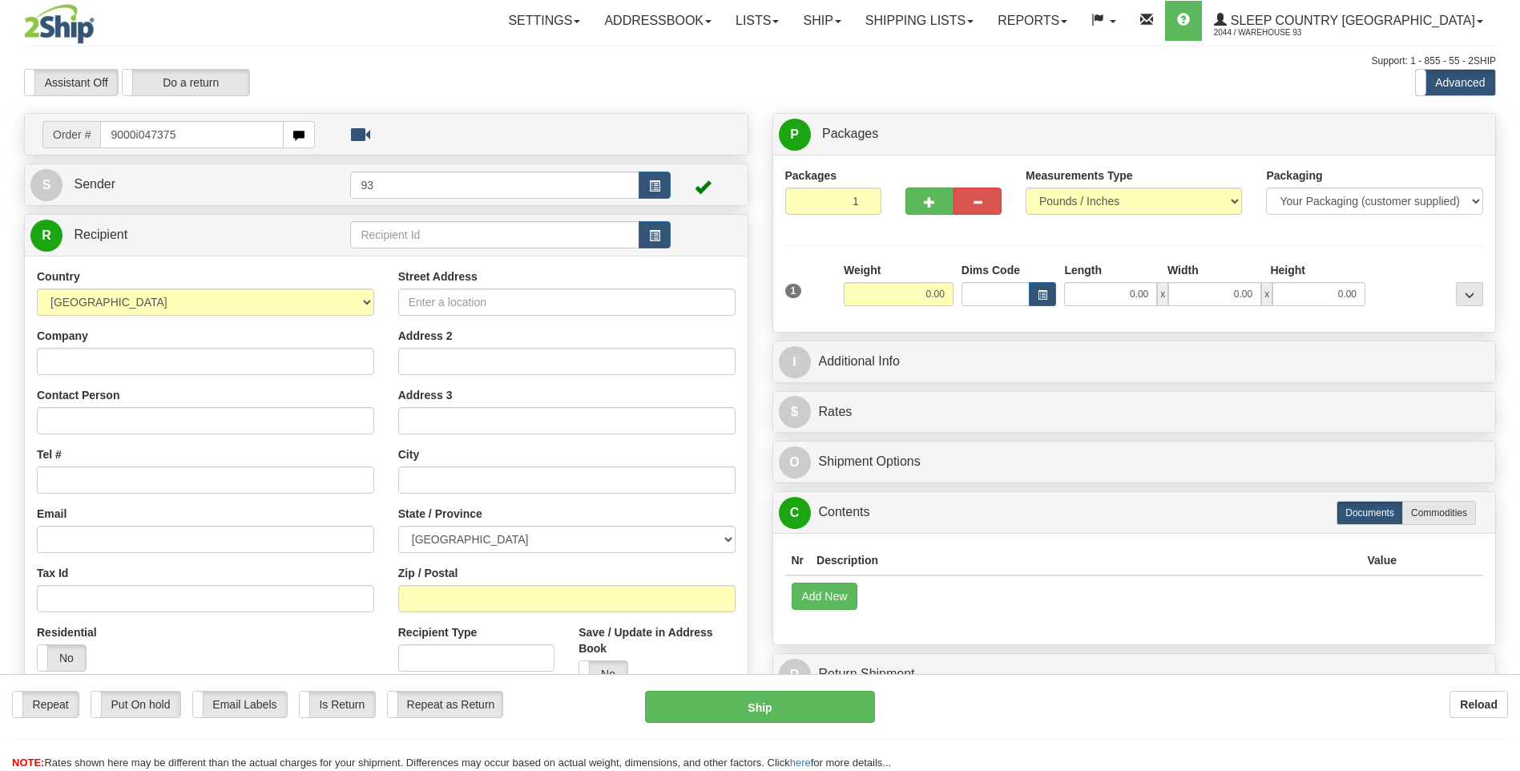
type input "9000i047375"
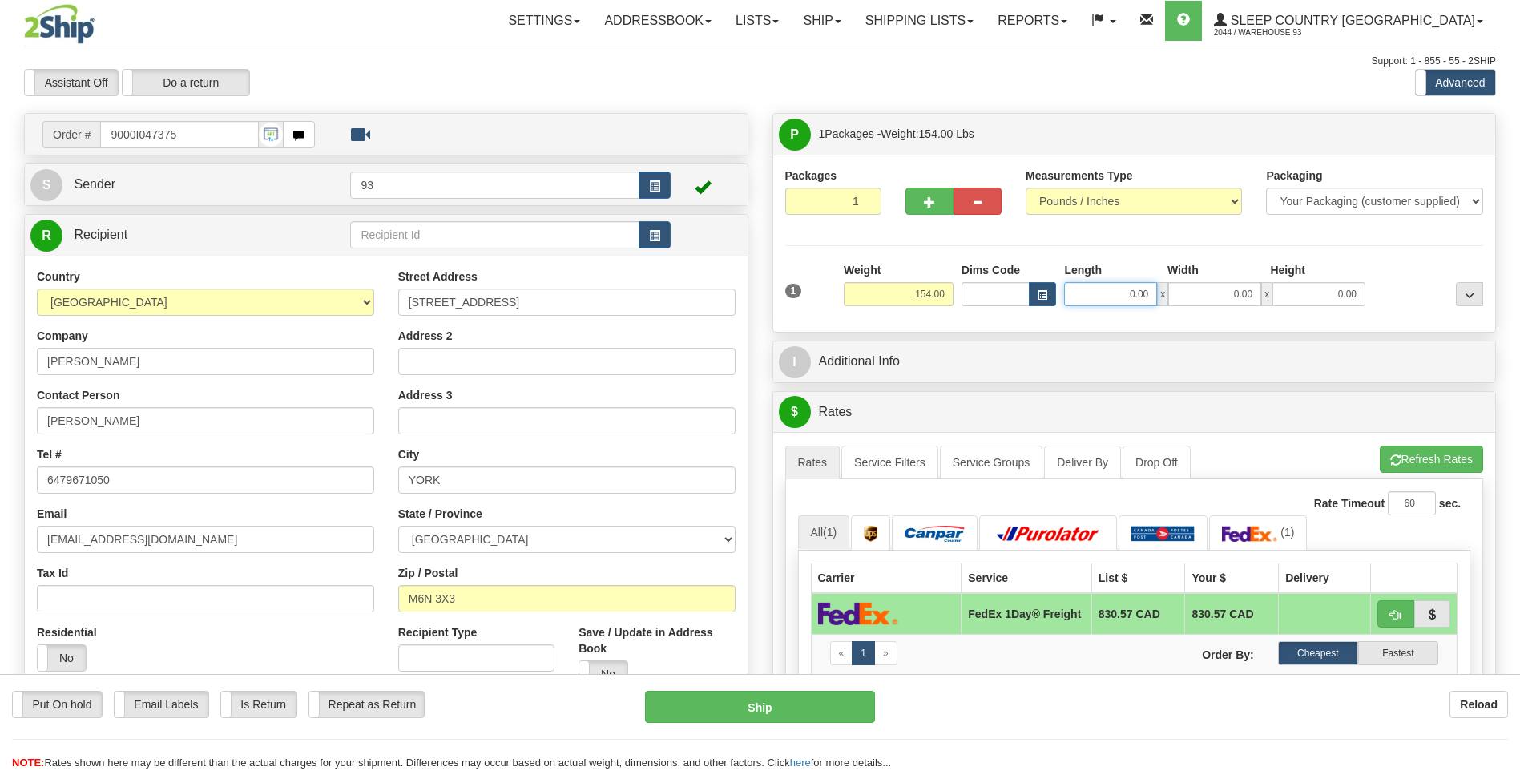
drag, startPoint x: 1116, startPoint y: 296, endPoint x: 1247, endPoint y: 292, distance: 130.7
click at [1247, 292] on div "0.00 x 0.00 x 0.00" at bounding box center [1214, 294] width 301 height 24
type input "40.00"
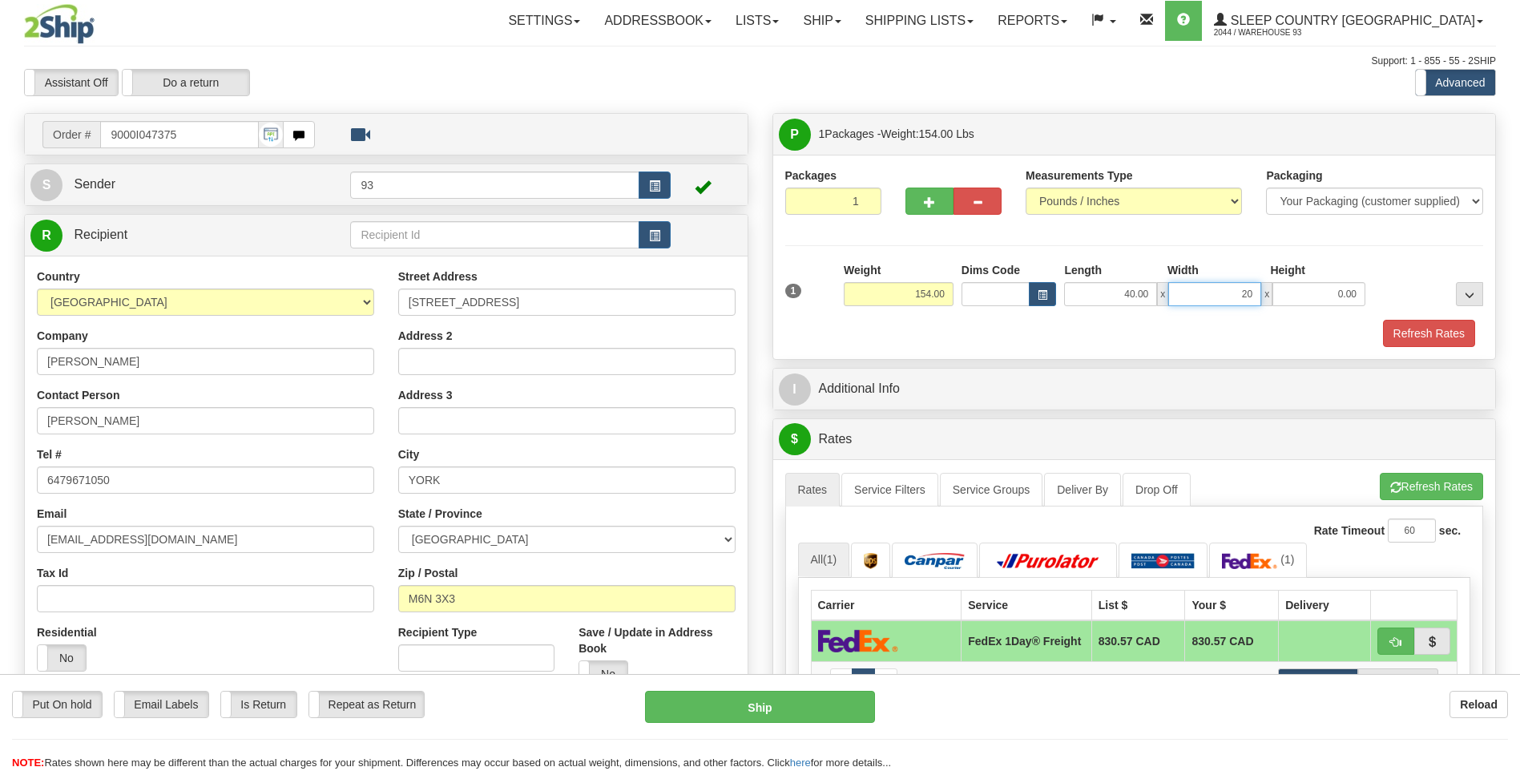
type input "20.00"
drag, startPoint x: 906, startPoint y: 296, endPoint x: 979, endPoint y: 295, distance: 72.9
click at [979, 295] on div "1 Weight 154.00 Dims Code x" at bounding box center [1134, 290] width 707 height 57
type input "25.00"
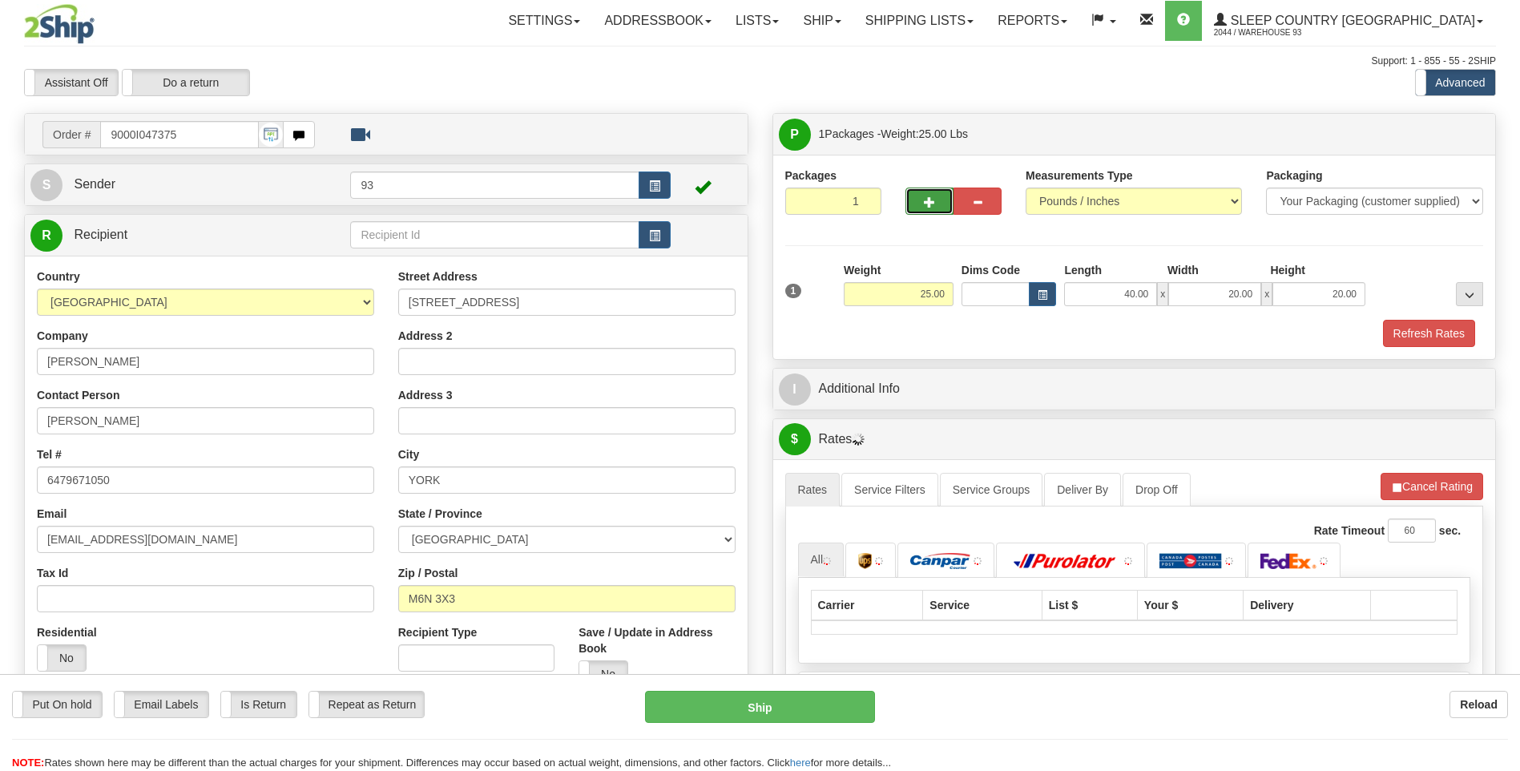
click at [919, 200] on button "button" at bounding box center [929, 200] width 48 height 27
type input "2"
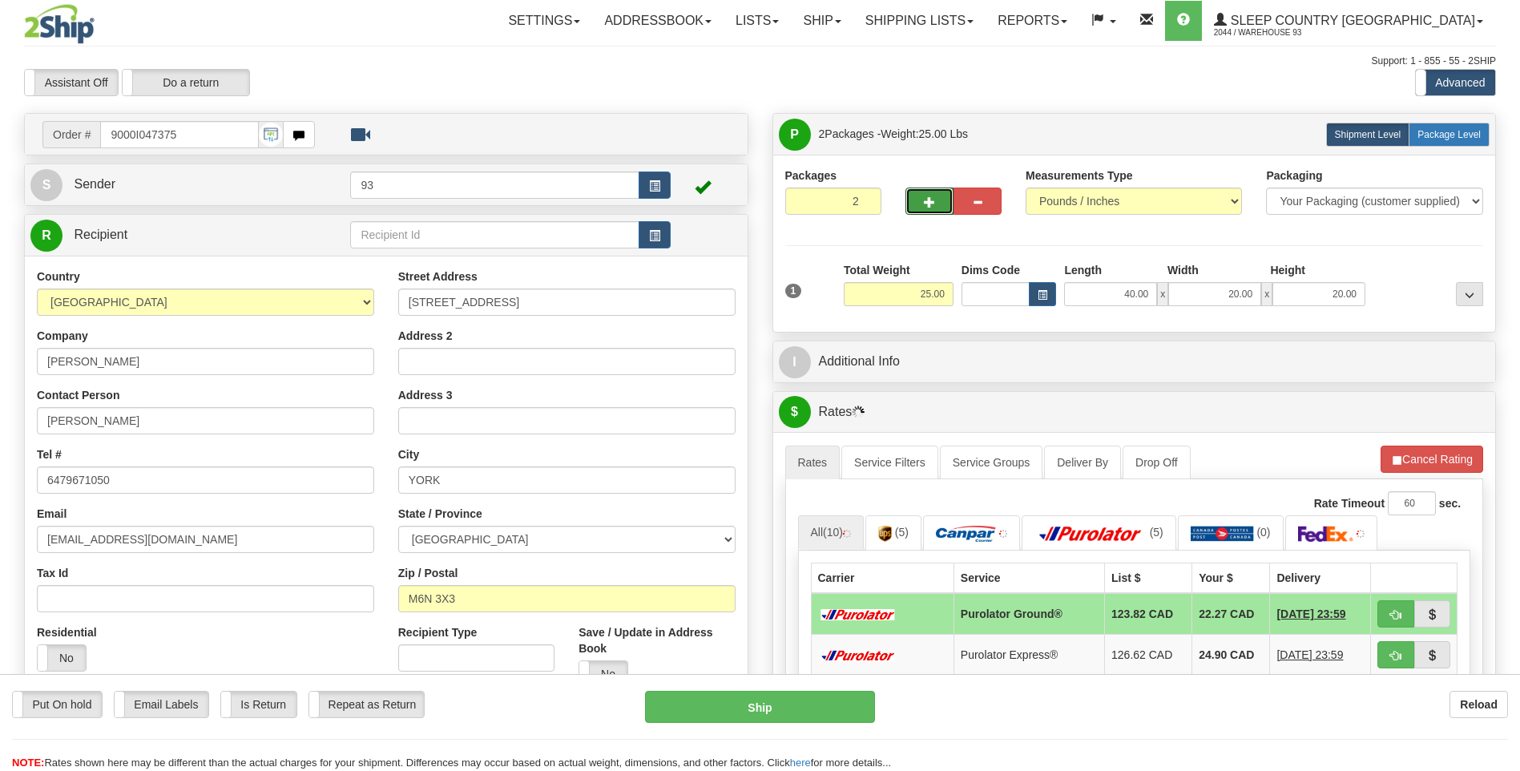
click at [1455, 129] on span "Package Level" at bounding box center [1448, 134] width 63 height 11
radio input "true"
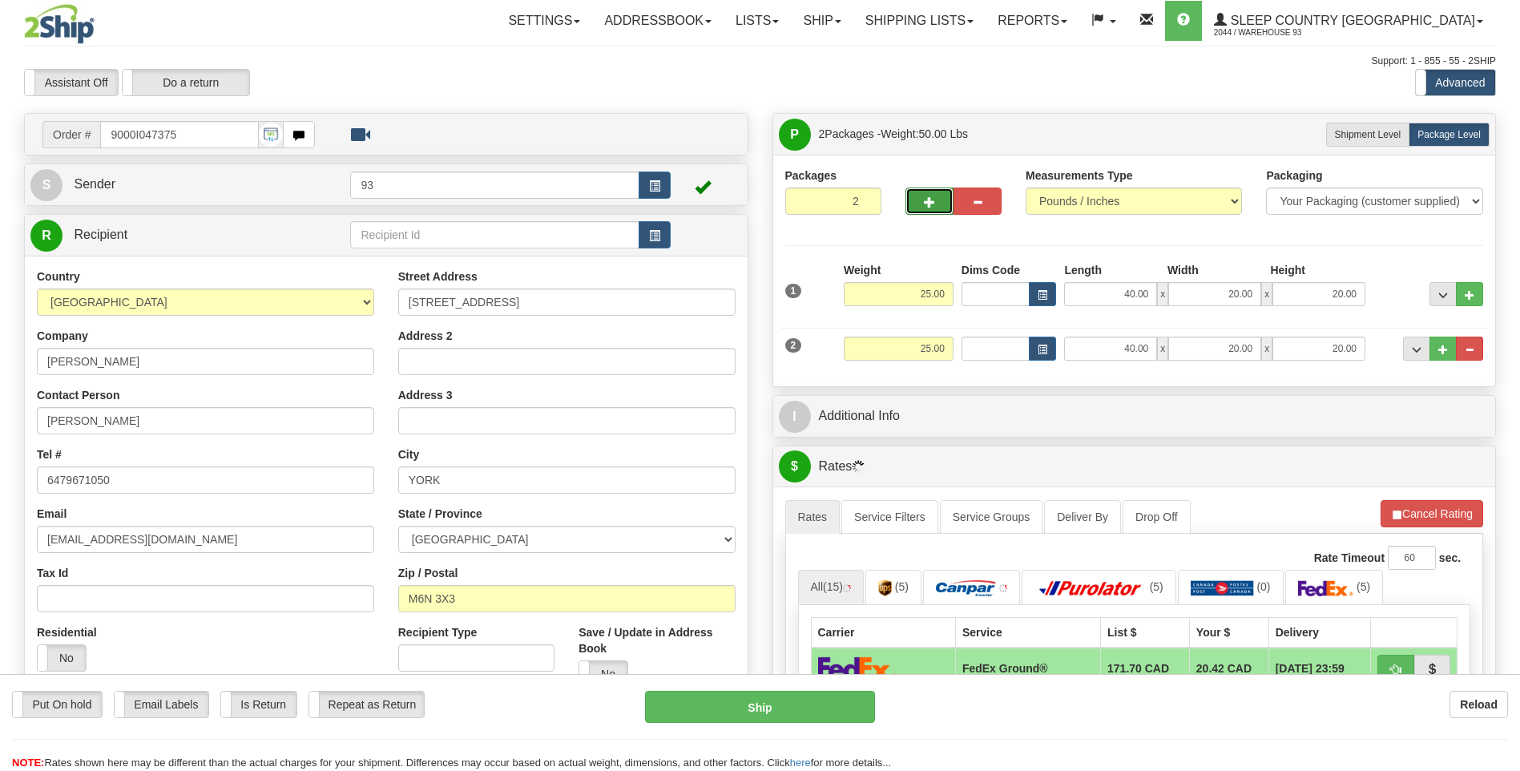
click at [926, 199] on span "button" at bounding box center [929, 202] width 11 height 10
type input "3"
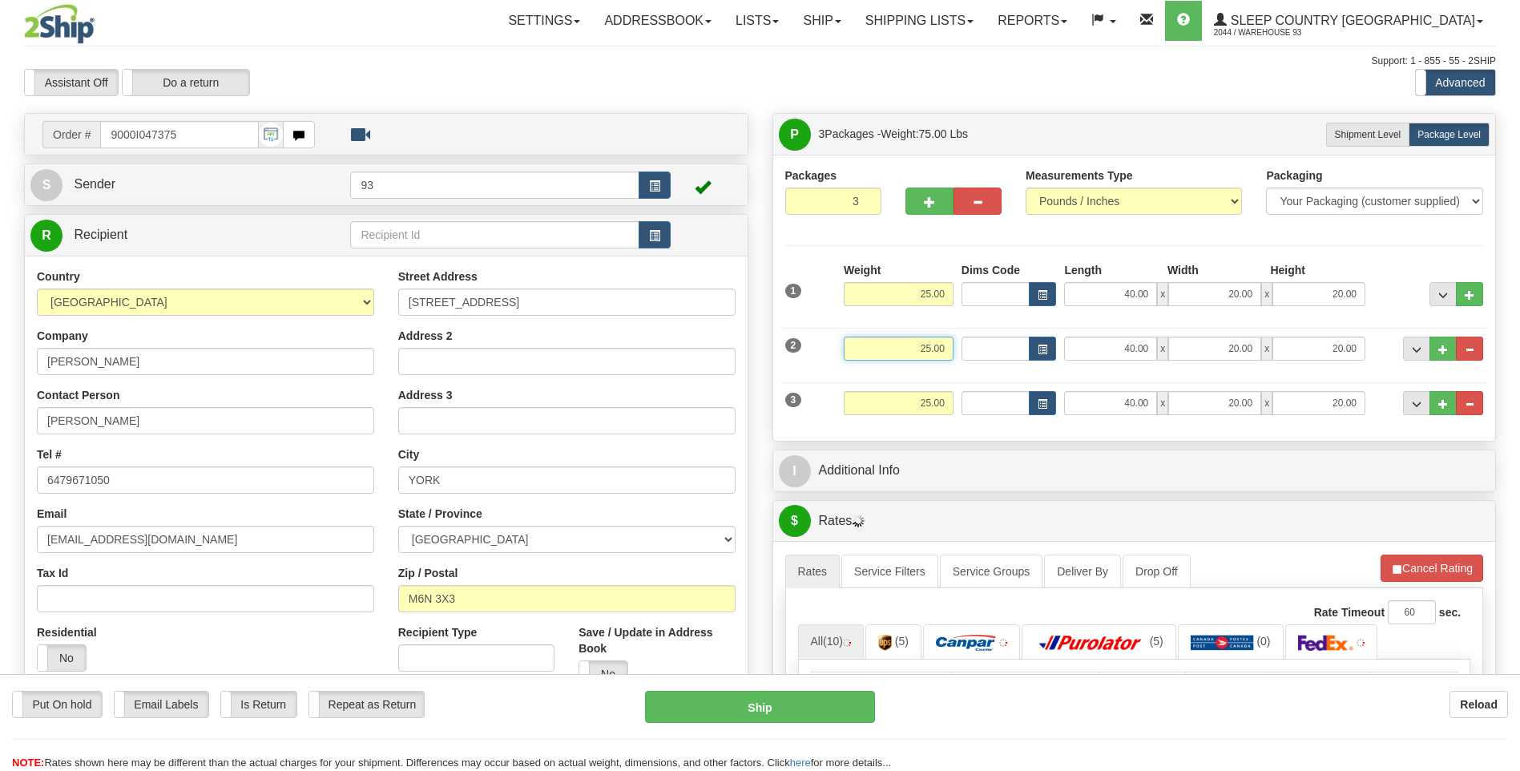
drag, startPoint x: 909, startPoint y: 353, endPoint x: 965, endPoint y: 353, distance: 56.9
click at [965, 353] on div "2 Weight 25.00 Dims Code Length Width Height" at bounding box center [1134, 347] width 707 height 54
type input "30.00"
drag, startPoint x: 1116, startPoint y: 352, endPoint x: 1162, endPoint y: 353, distance: 45.7
click at [1162, 353] on div "40.00 x 20.00 x 20.00" at bounding box center [1214, 348] width 301 height 24
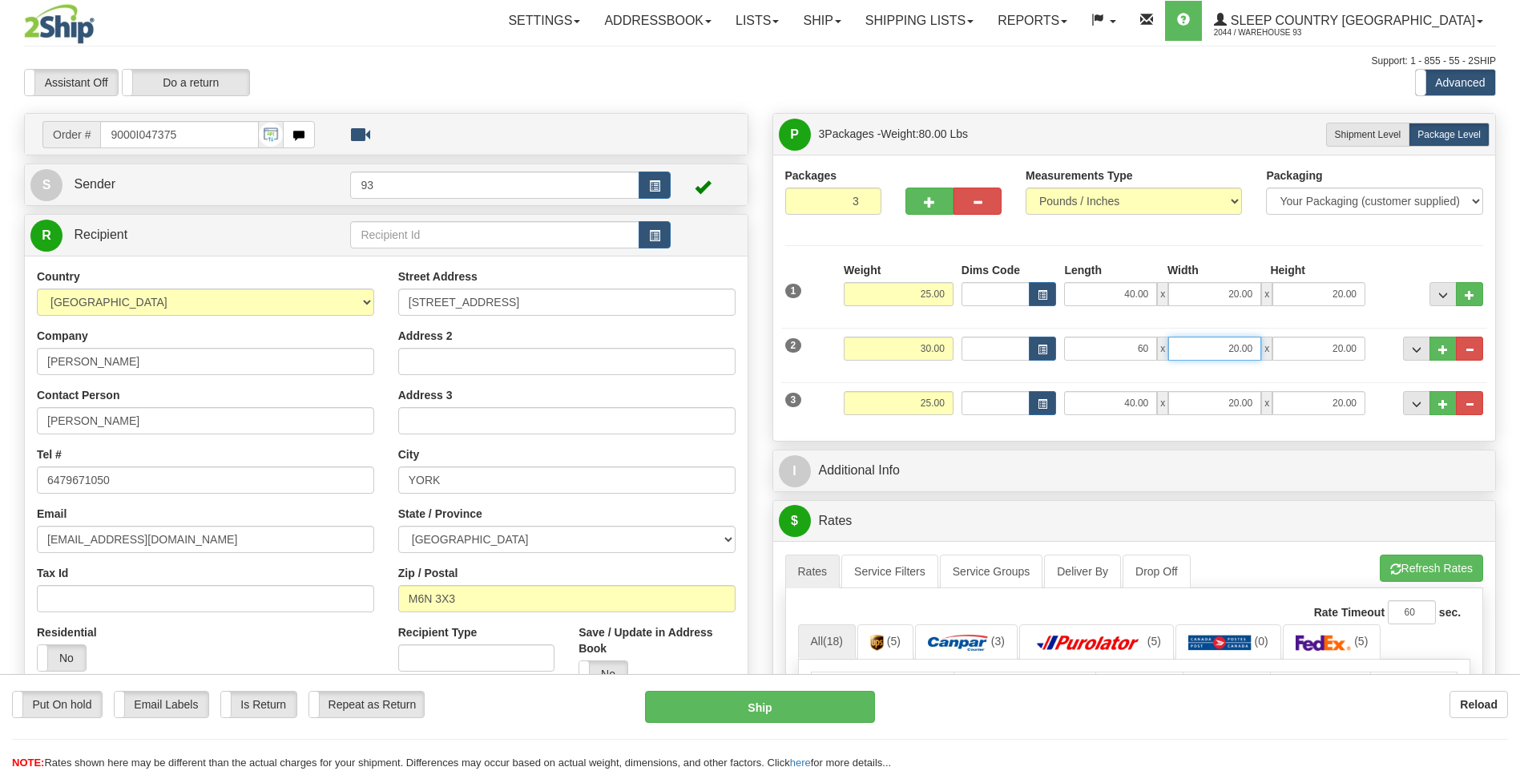
type input "60.00"
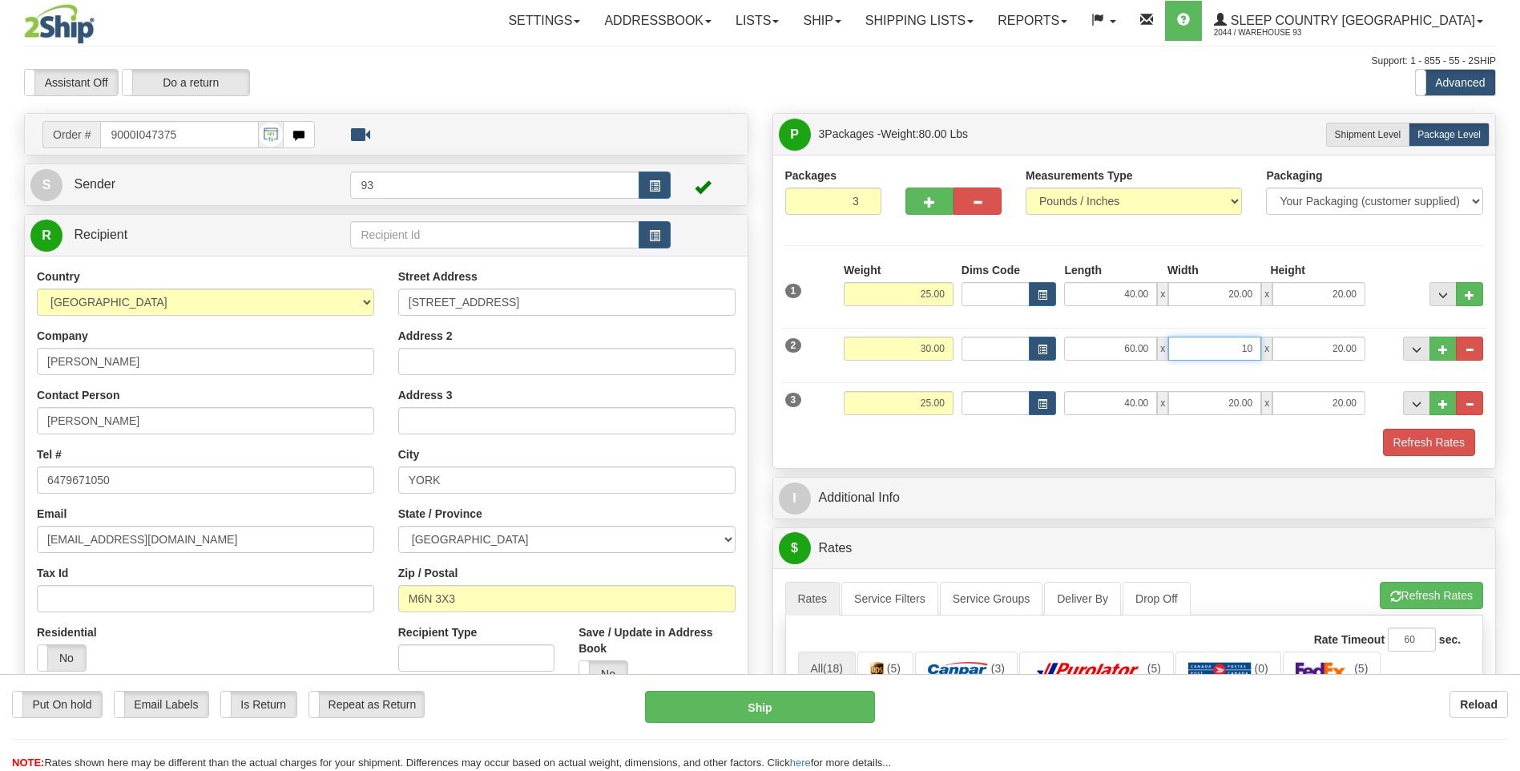
type input "10.00"
drag, startPoint x: 1114, startPoint y: 402, endPoint x: 1200, endPoint y: 416, distance: 87.6
click at [1200, 416] on div "3 Weight 25.00 Dims Code Length Width Height" at bounding box center [1134, 401] width 707 height 54
type input "55.00"
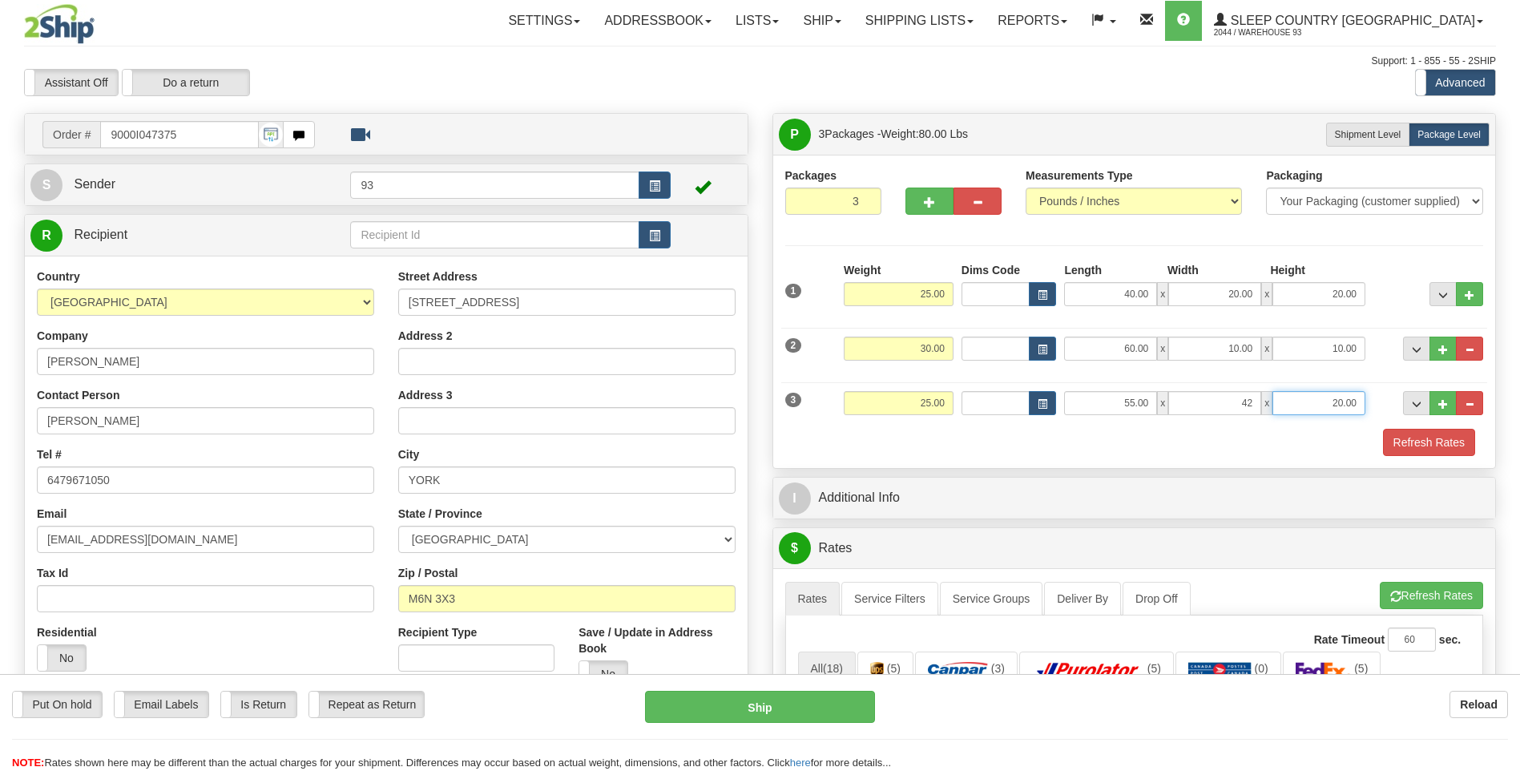
type input "42.00"
type input "6.00"
click at [1422, 444] on button "Refresh Rates" at bounding box center [1429, 442] width 92 height 27
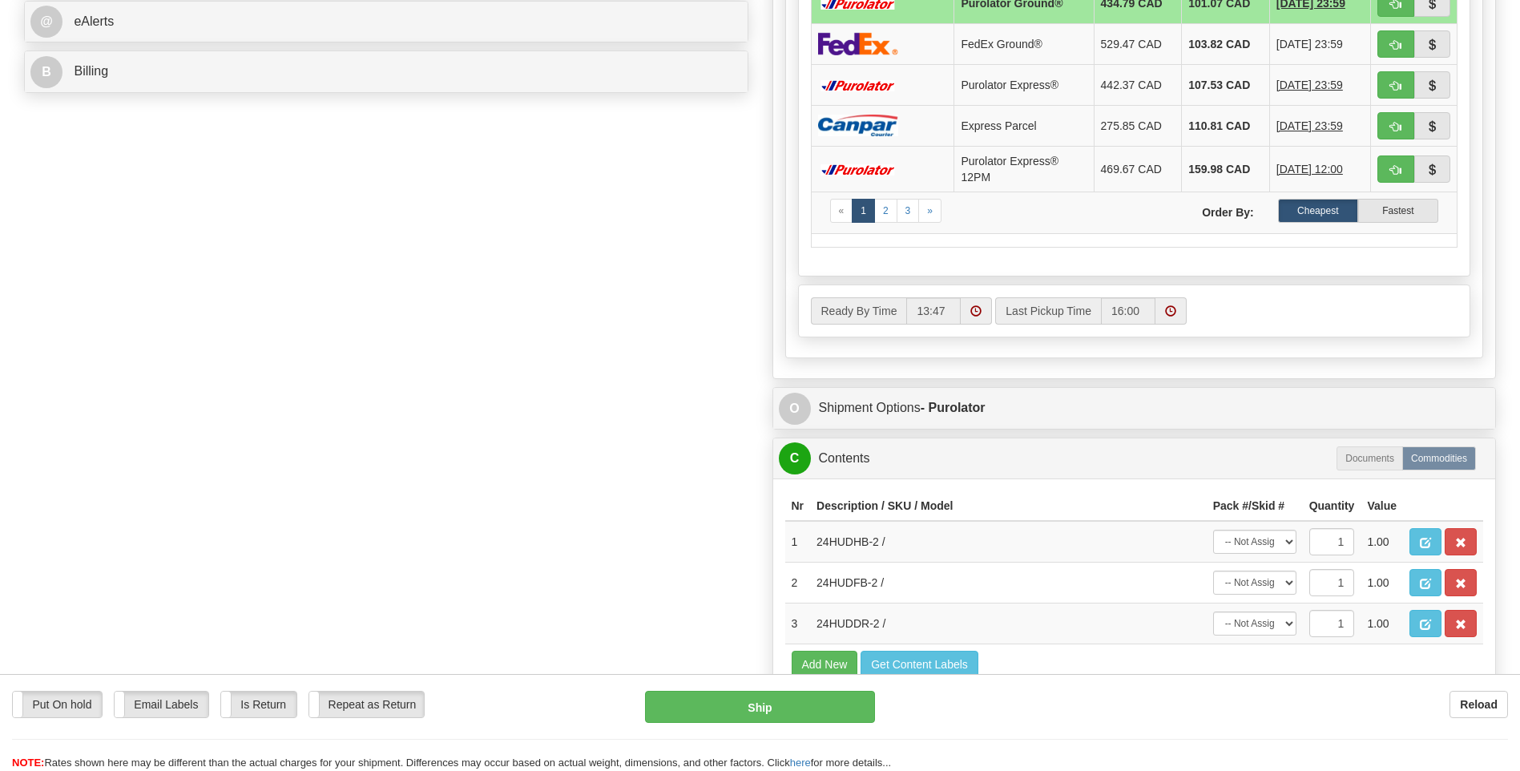
scroll to position [721, 0]
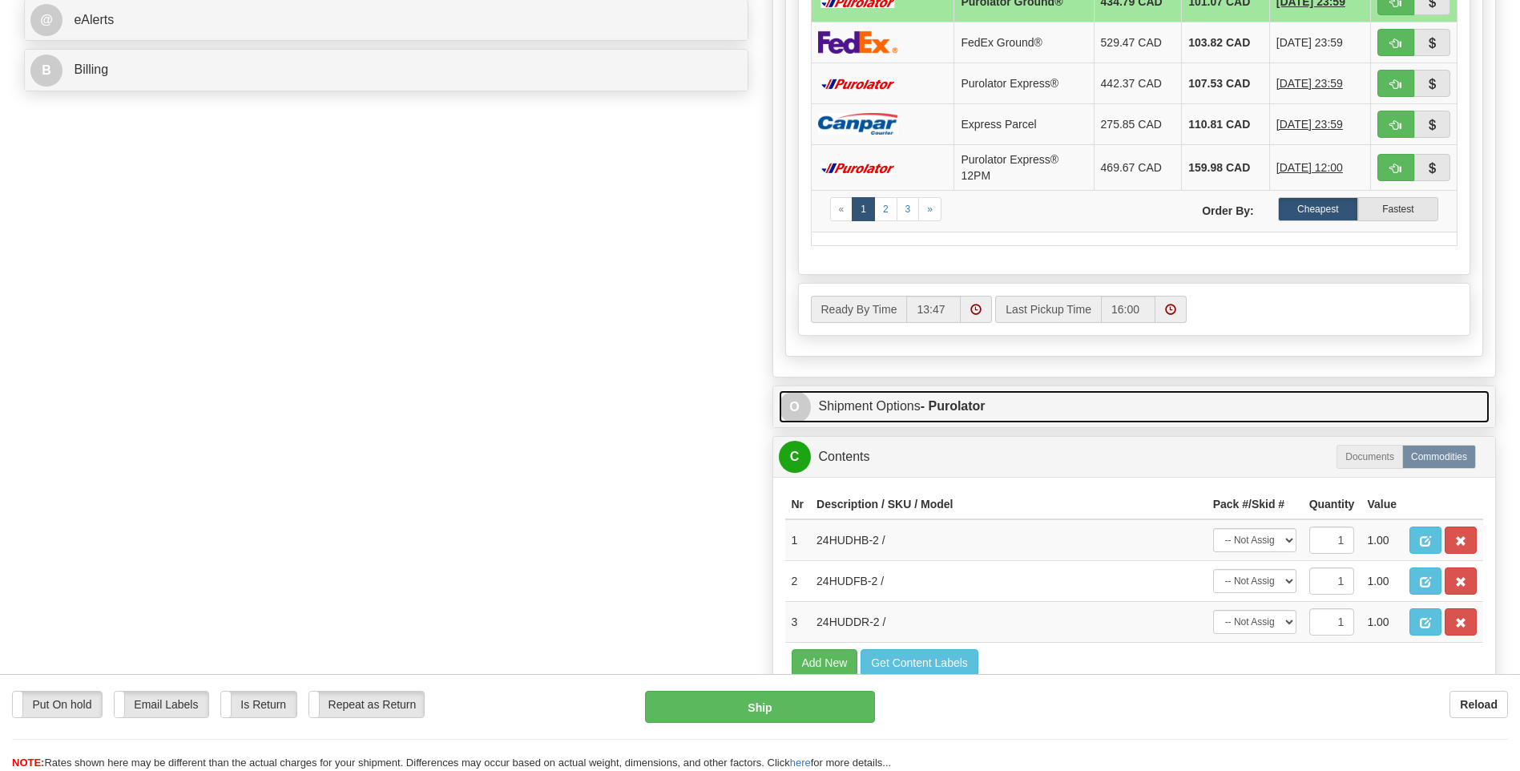
click at [801, 407] on span "O" at bounding box center [795, 407] width 32 height 32
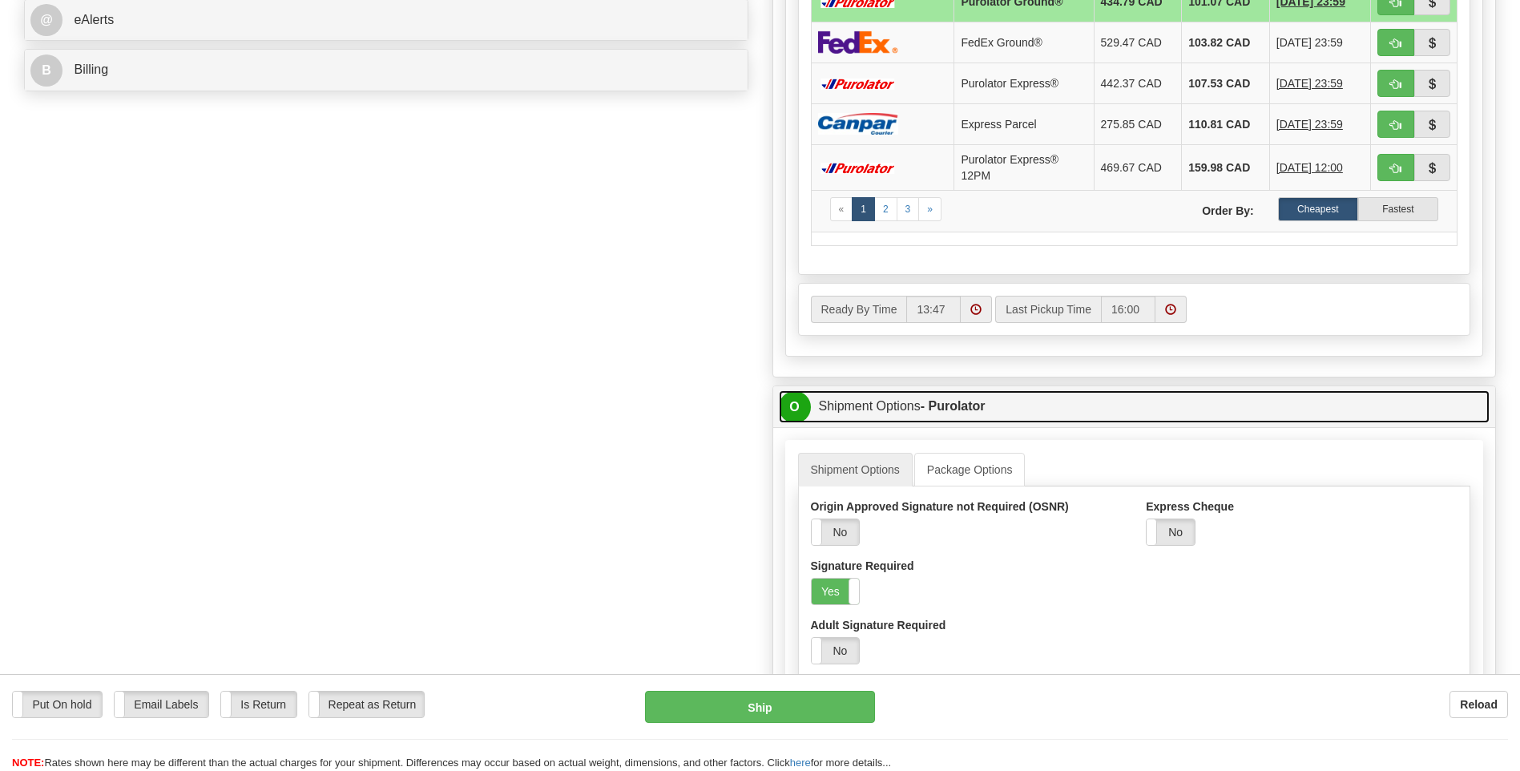
click at [798, 408] on span "O" at bounding box center [795, 407] width 32 height 32
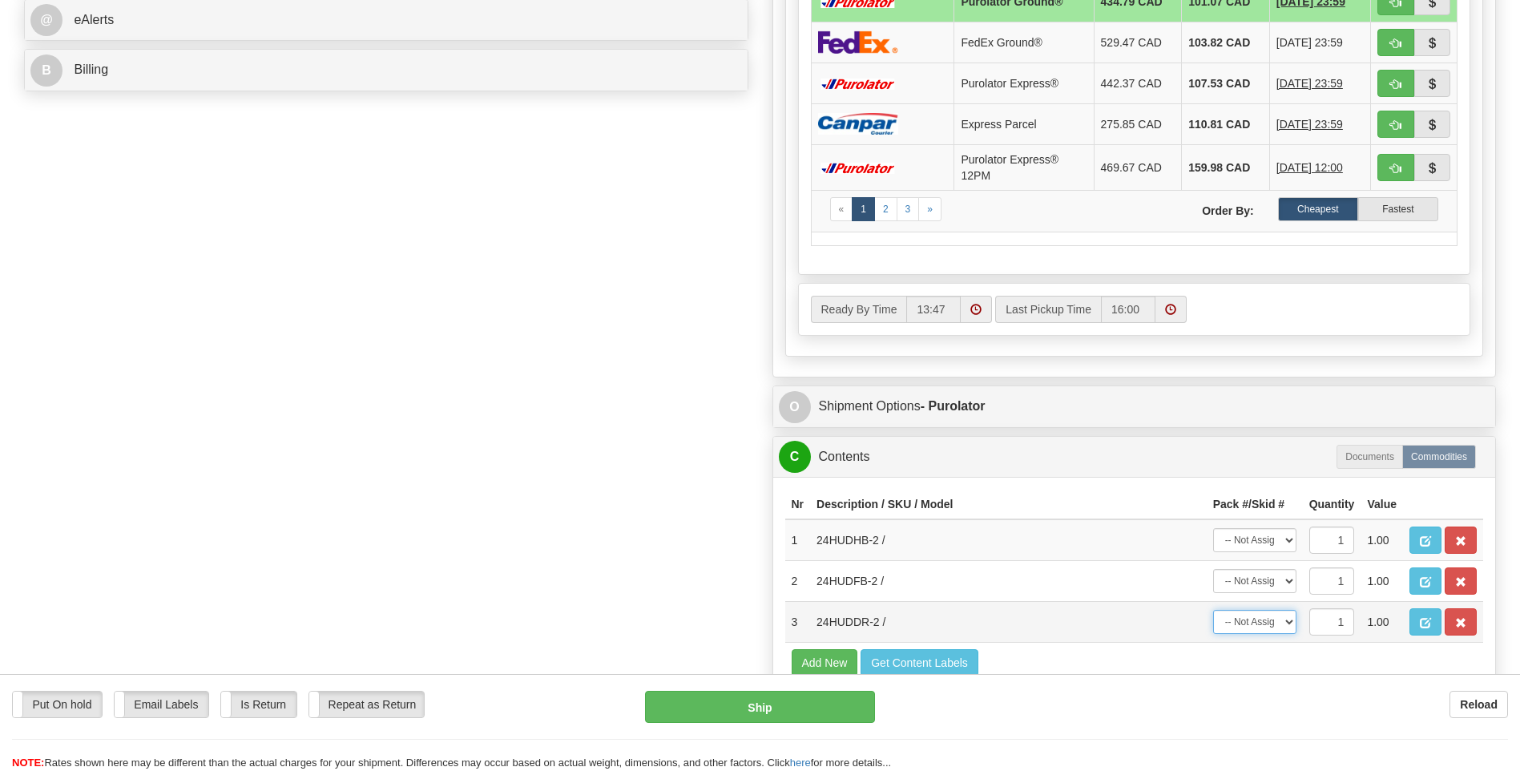
click at [1279, 621] on select "-- Not Assigned -- Package 1 Package 2 Package 3" at bounding box center [1254, 622] width 83 height 24
select select "0"
click at [1213, 610] on select "-- Not Assigned -- Package 1 Package 2 Package 3" at bounding box center [1254, 622] width 83 height 24
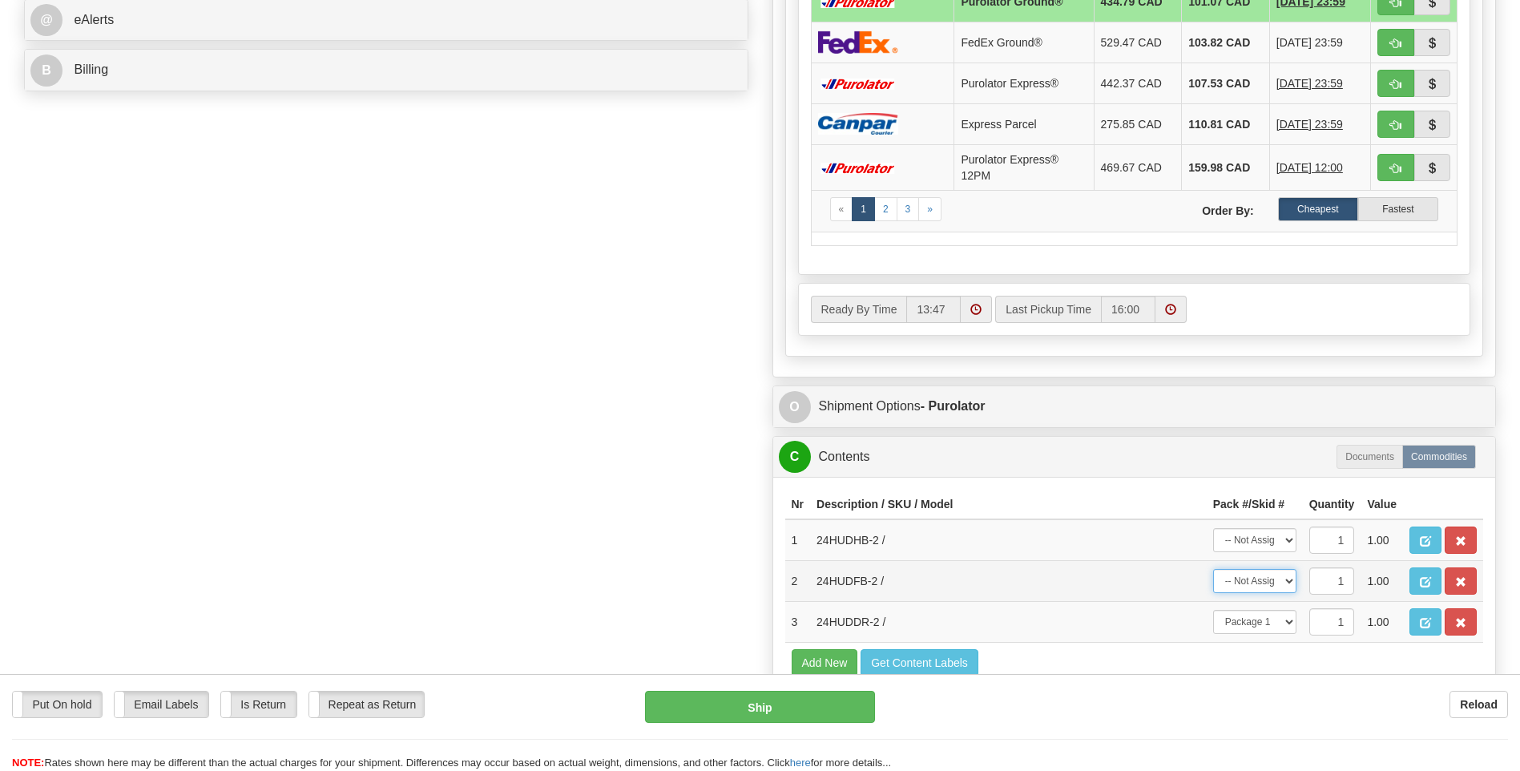
click at [1279, 579] on select "-- Not Assigned -- Package 1 Package 2 Package 3" at bounding box center [1254, 581] width 83 height 24
select select "1"
click at [1213, 569] on select "-- Not Assigned -- Package 1 Package 2 Package 3" at bounding box center [1254, 581] width 83 height 24
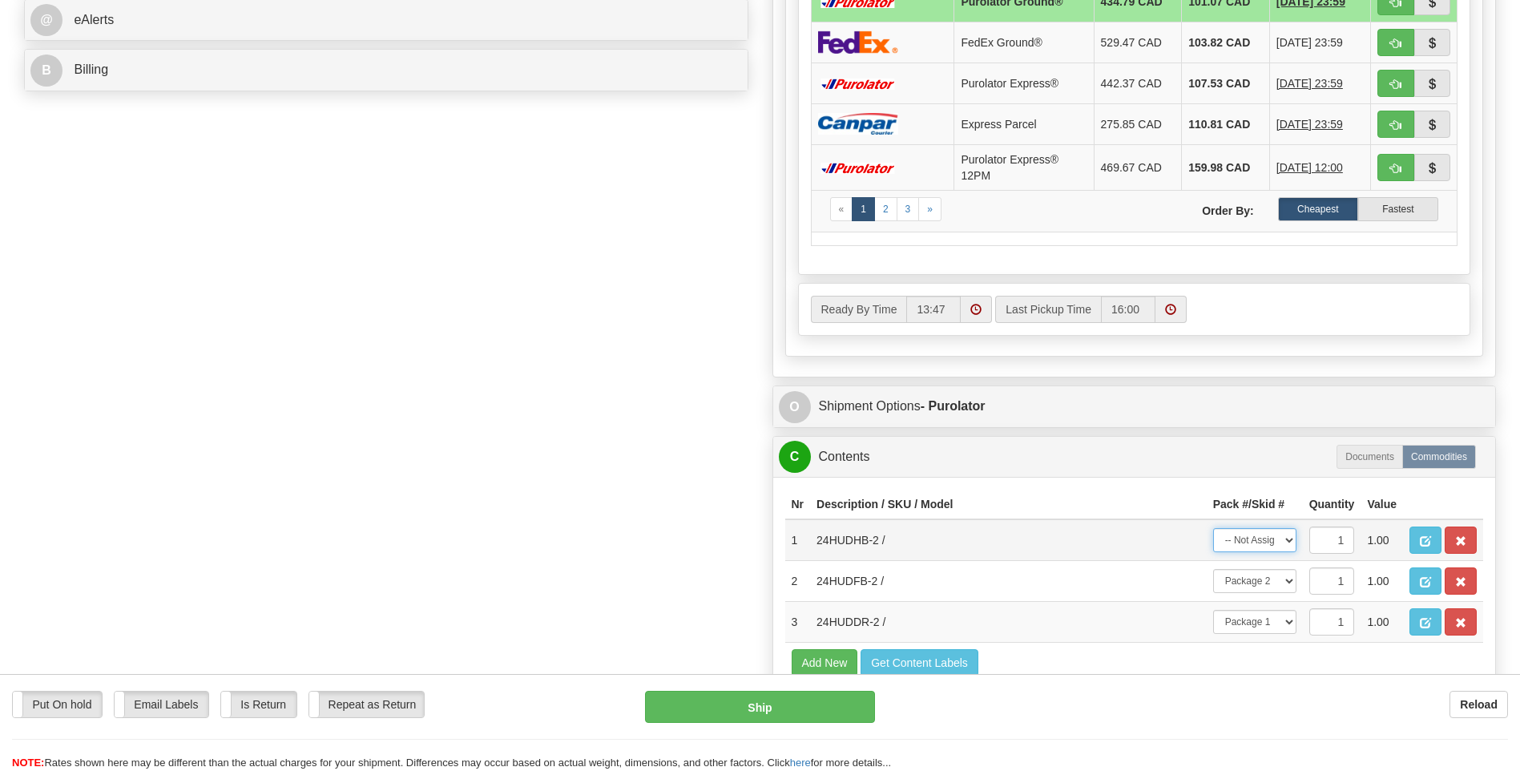
click at [1285, 541] on select "-- Not Assigned -- Package 1 Package 2 Package 3" at bounding box center [1254, 540] width 83 height 24
select select "2"
click at [1213, 528] on select "-- Not Assigned -- Package 1 Package 2 Package 3" at bounding box center [1254, 540] width 83 height 24
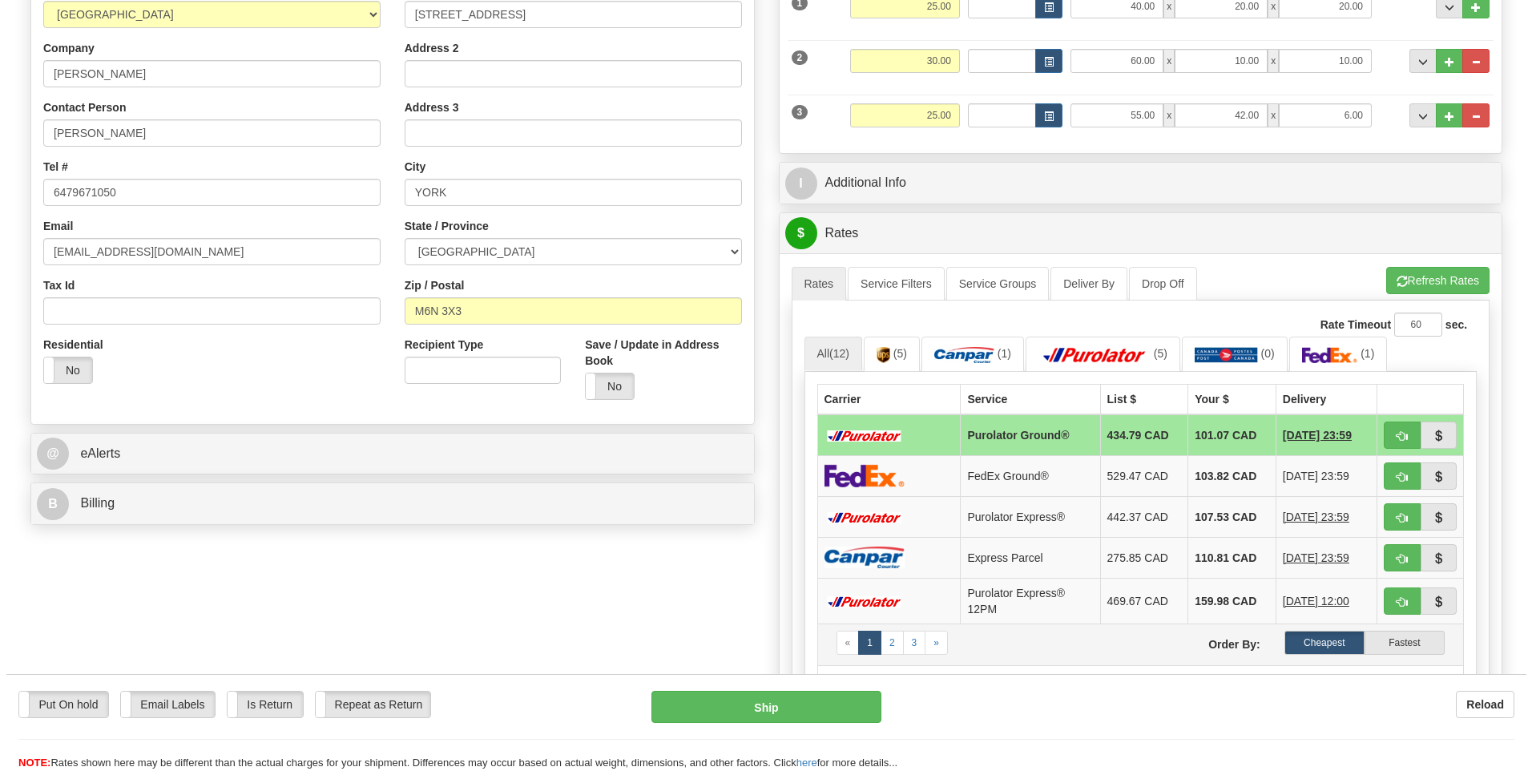
scroll to position [240, 0]
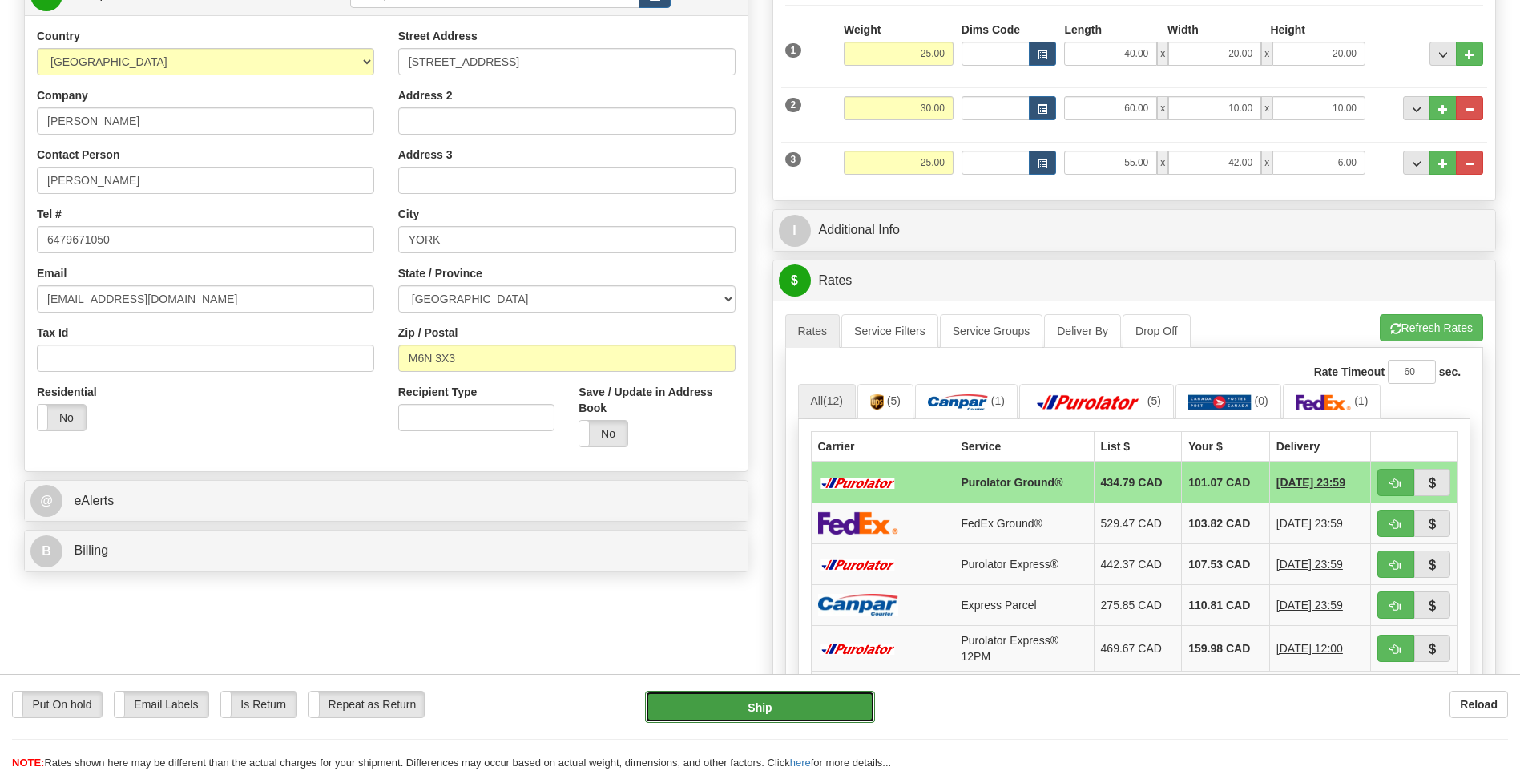
click at [703, 719] on button "Ship" at bounding box center [759, 707] width 229 height 32
type input "260"
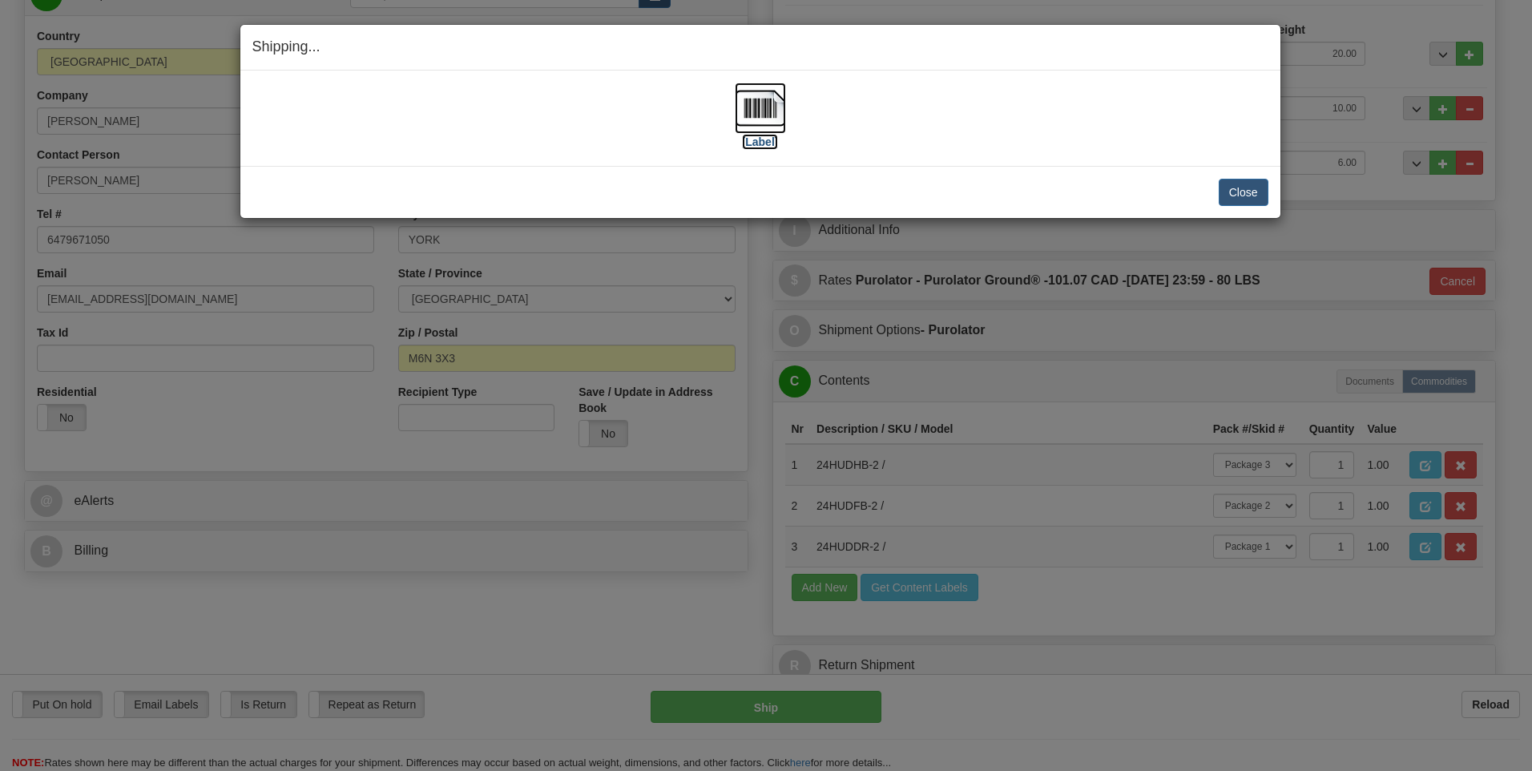
click at [756, 111] on img at bounding box center [760, 108] width 51 height 51
click at [1235, 192] on button "Close" at bounding box center [1244, 192] width 50 height 27
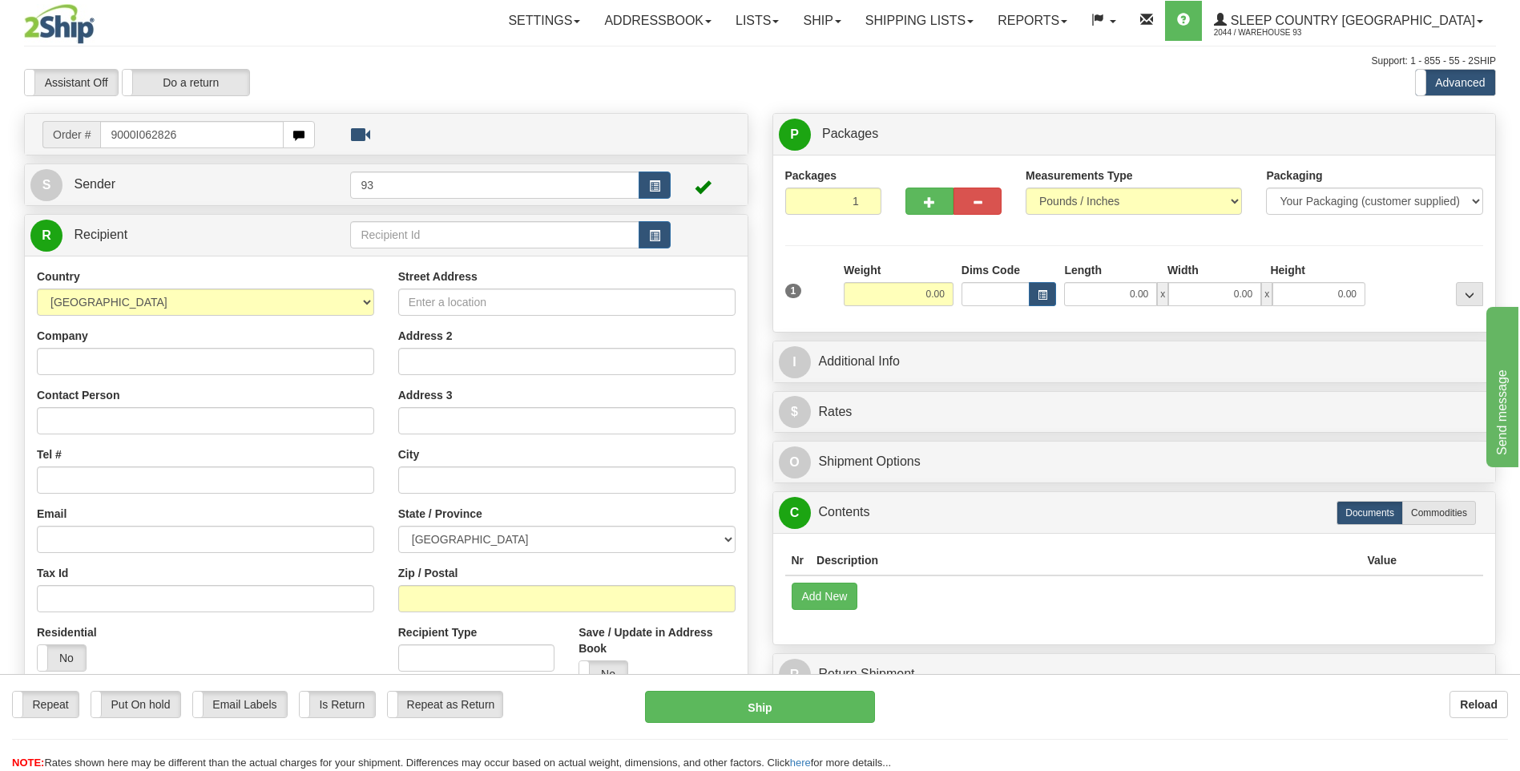
type input "9000I062826"
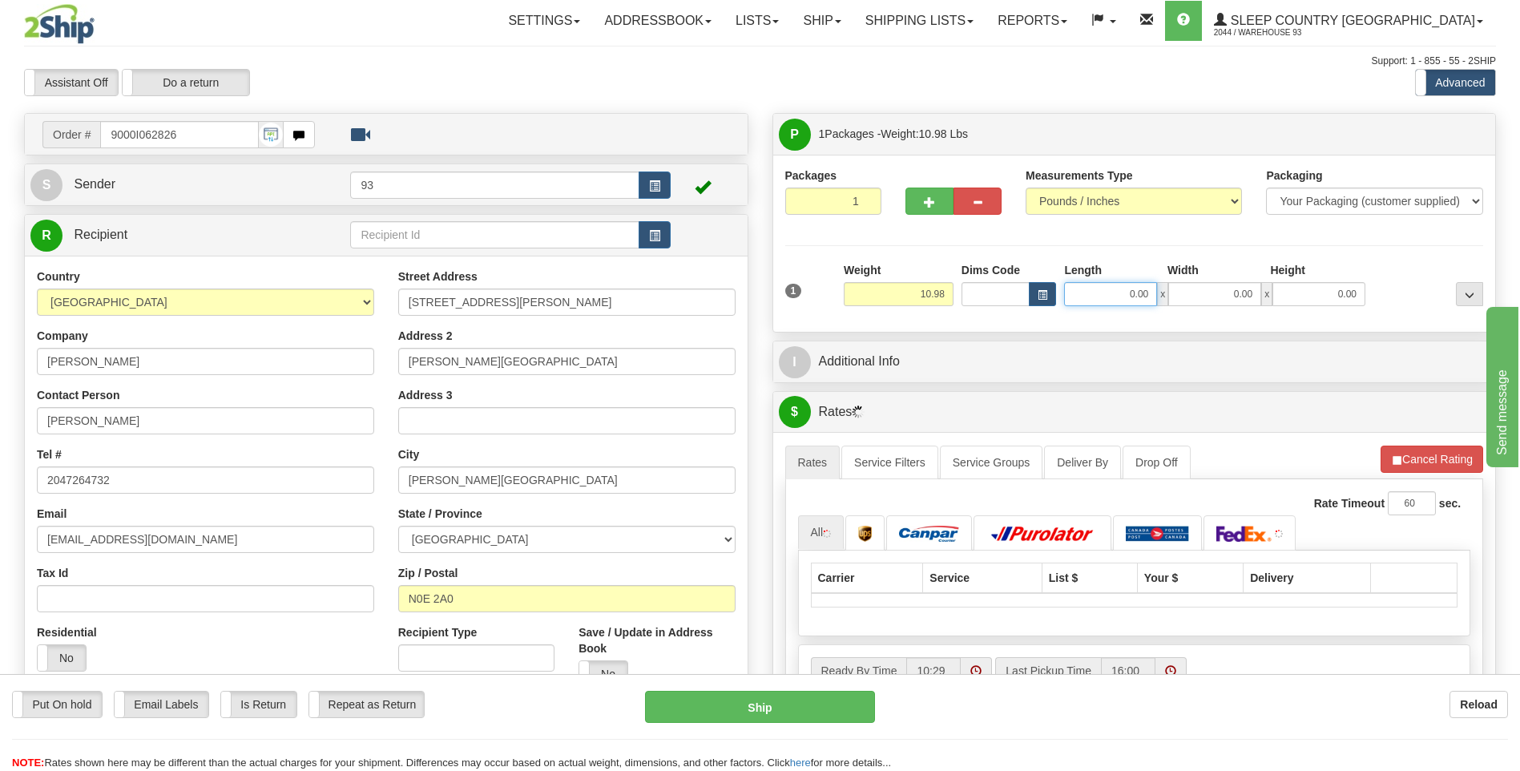
drag, startPoint x: 1118, startPoint y: 297, endPoint x: 1223, endPoint y: 283, distance: 105.1
click at [1200, 301] on div "0.00 x 0.00 x 0.00" at bounding box center [1214, 294] width 301 height 24
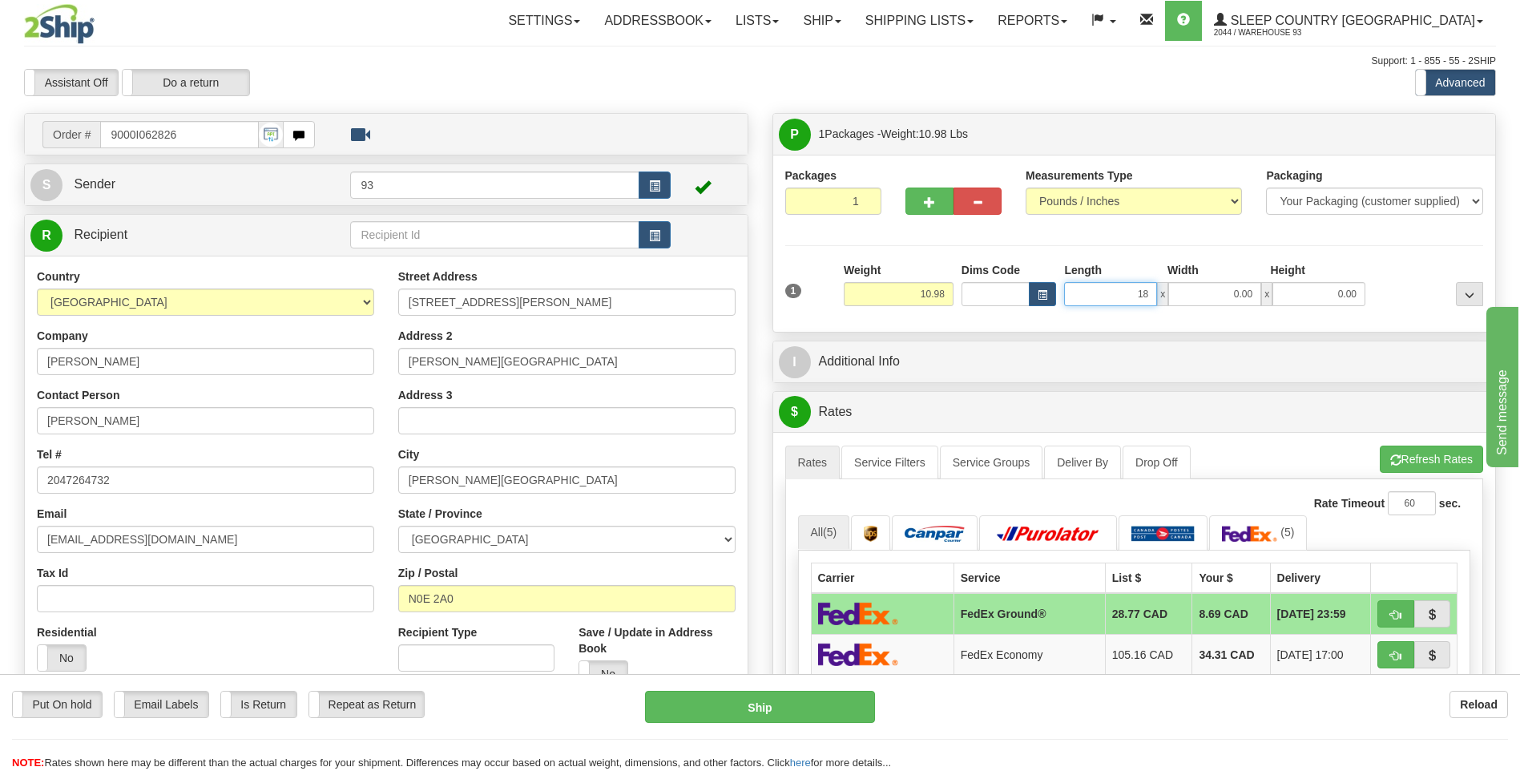
type input "18.00"
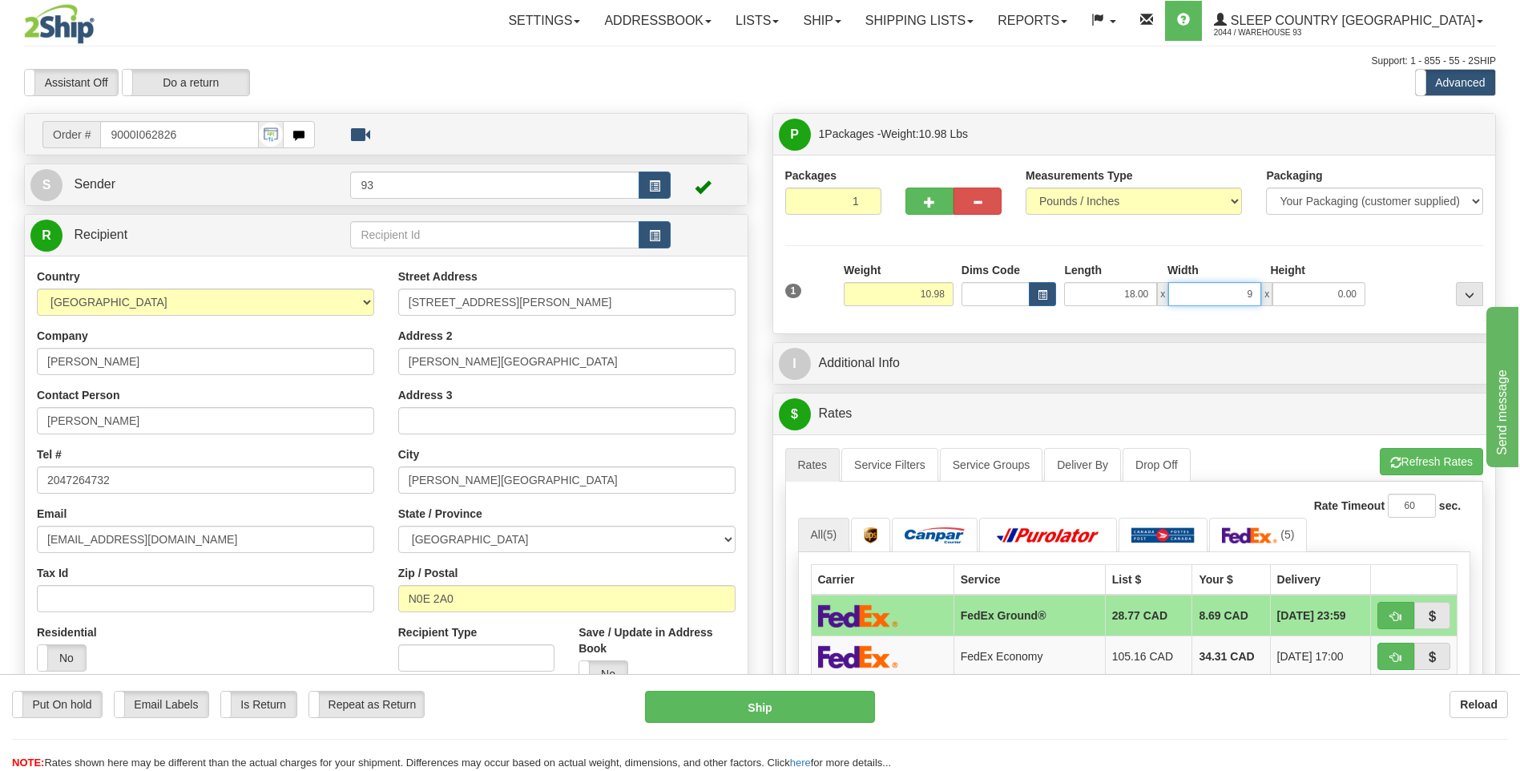
type input "9.00"
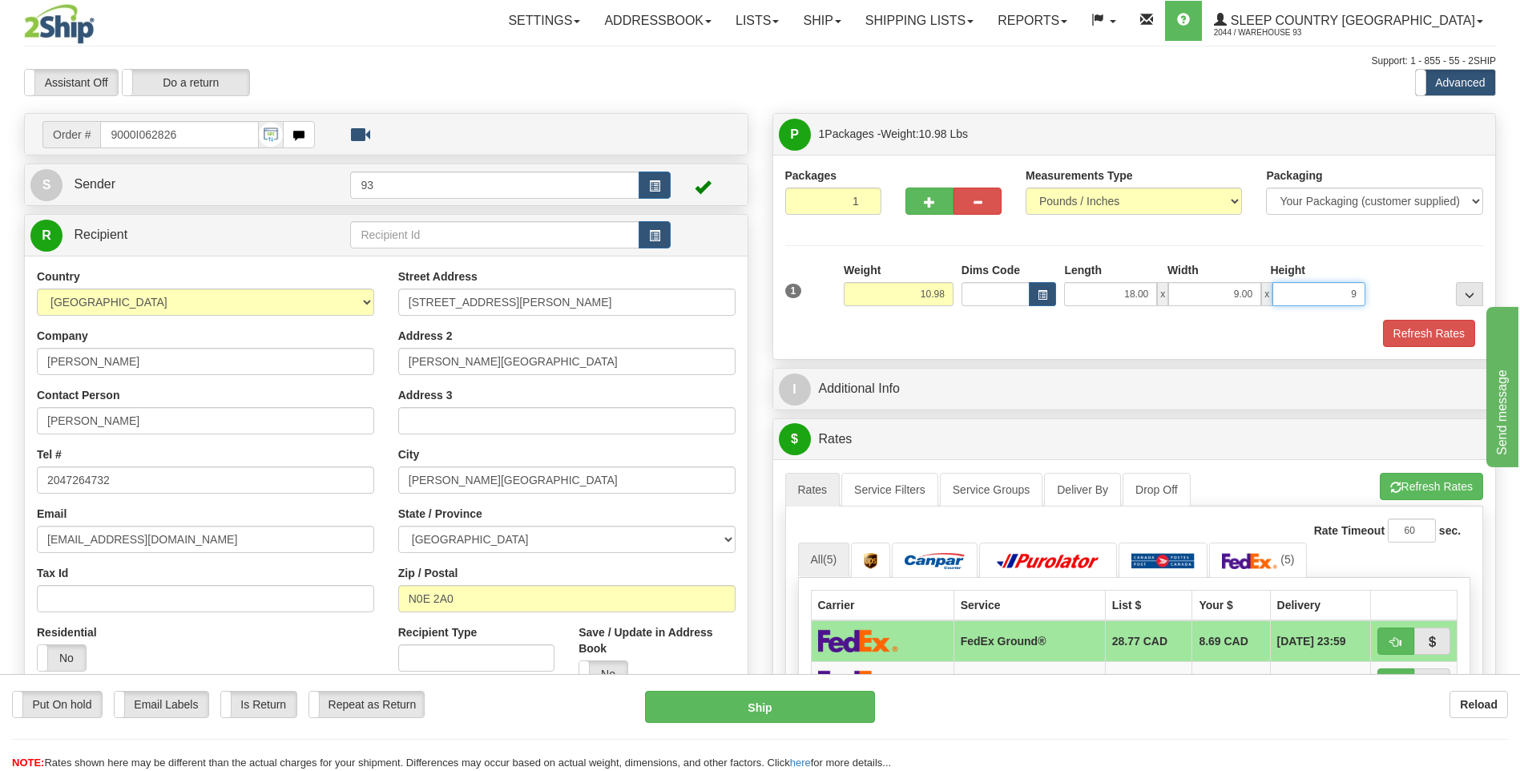
type input "9.00"
click at [1407, 333] on button "Refresh Rates" at bounding box center [1429, 333] width 92 height 27
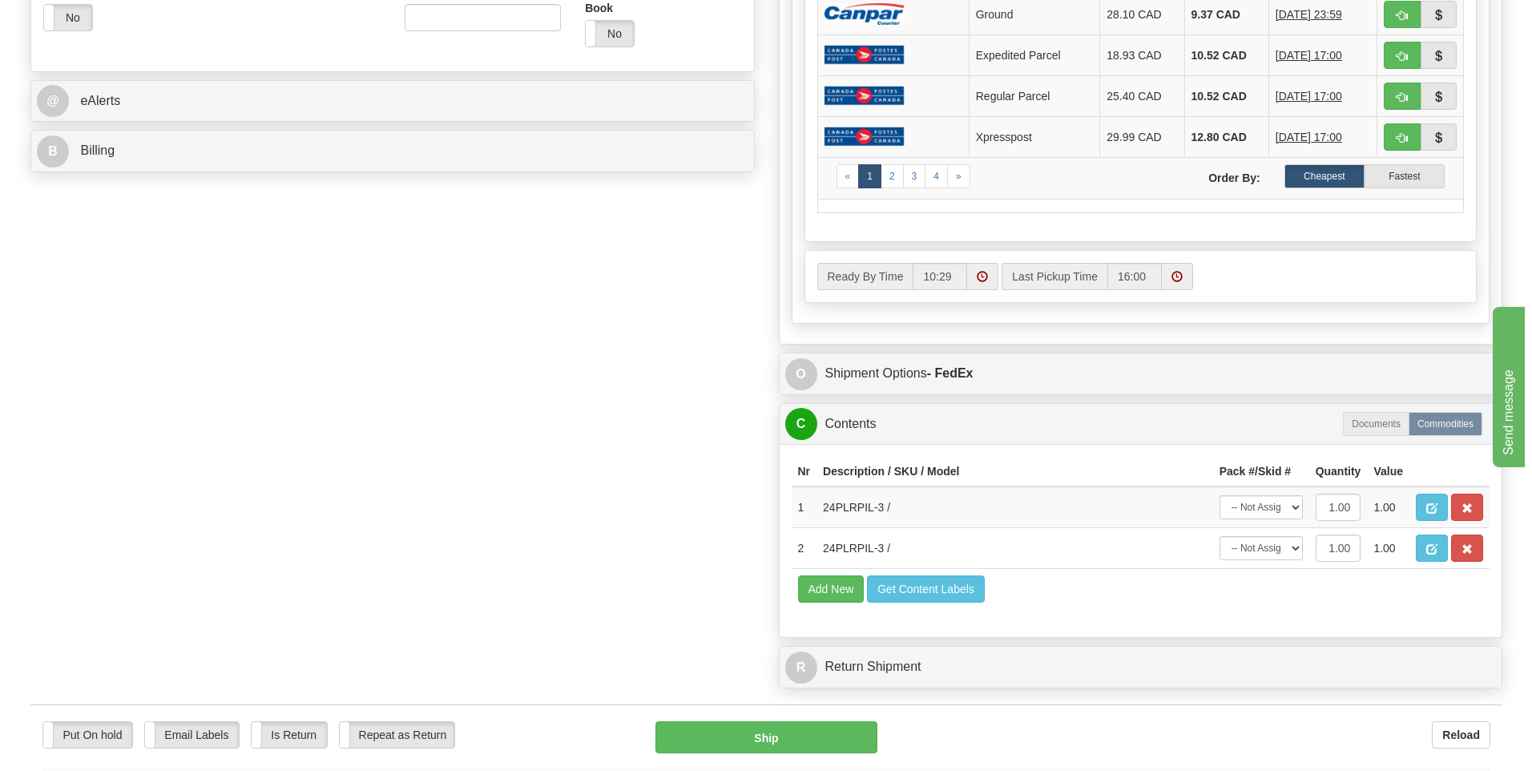
scroll to position [881, 0]
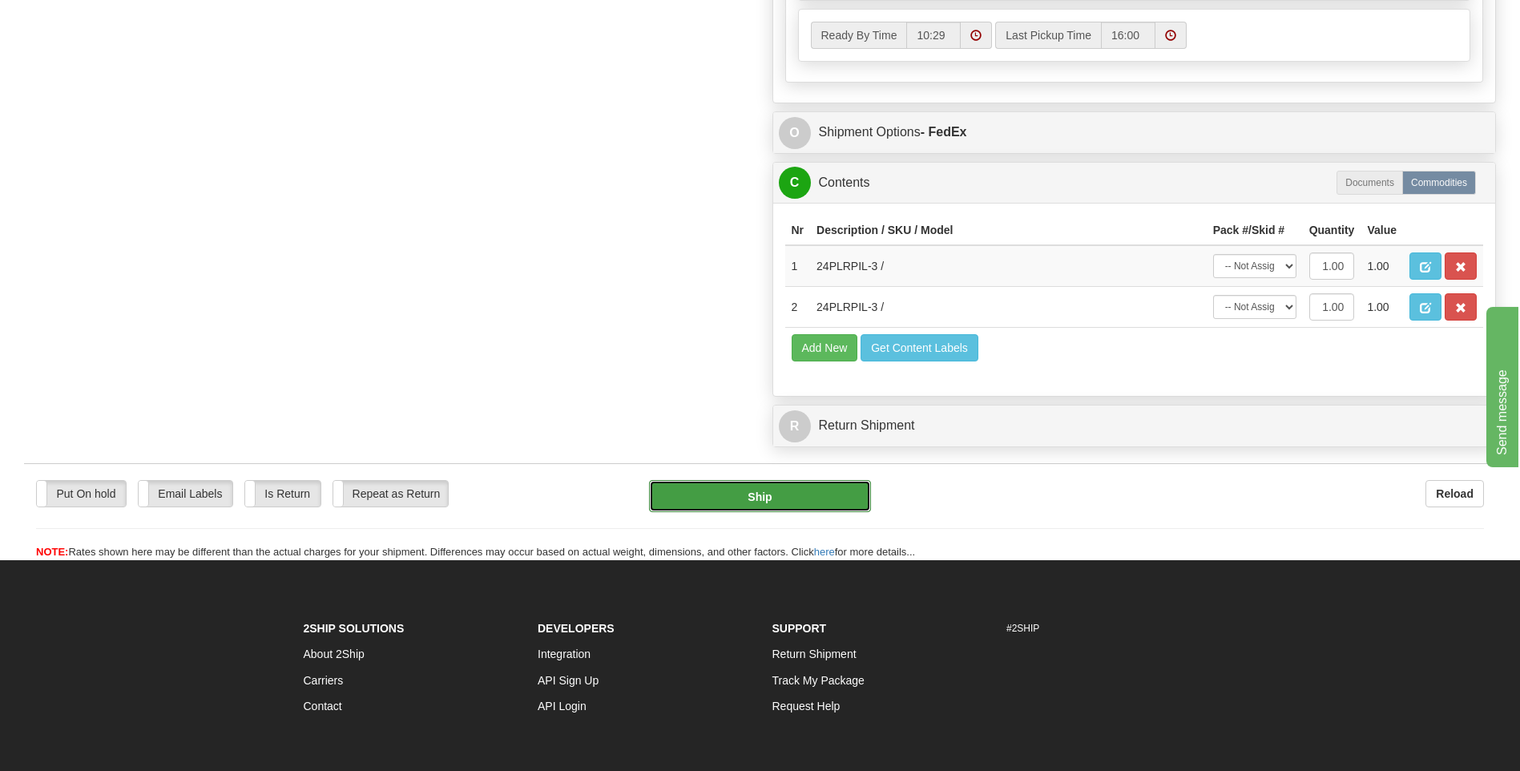
click at [809, 507] on button "Ship" at bounding box center [759, 496] width 221 height 32
type input "92"
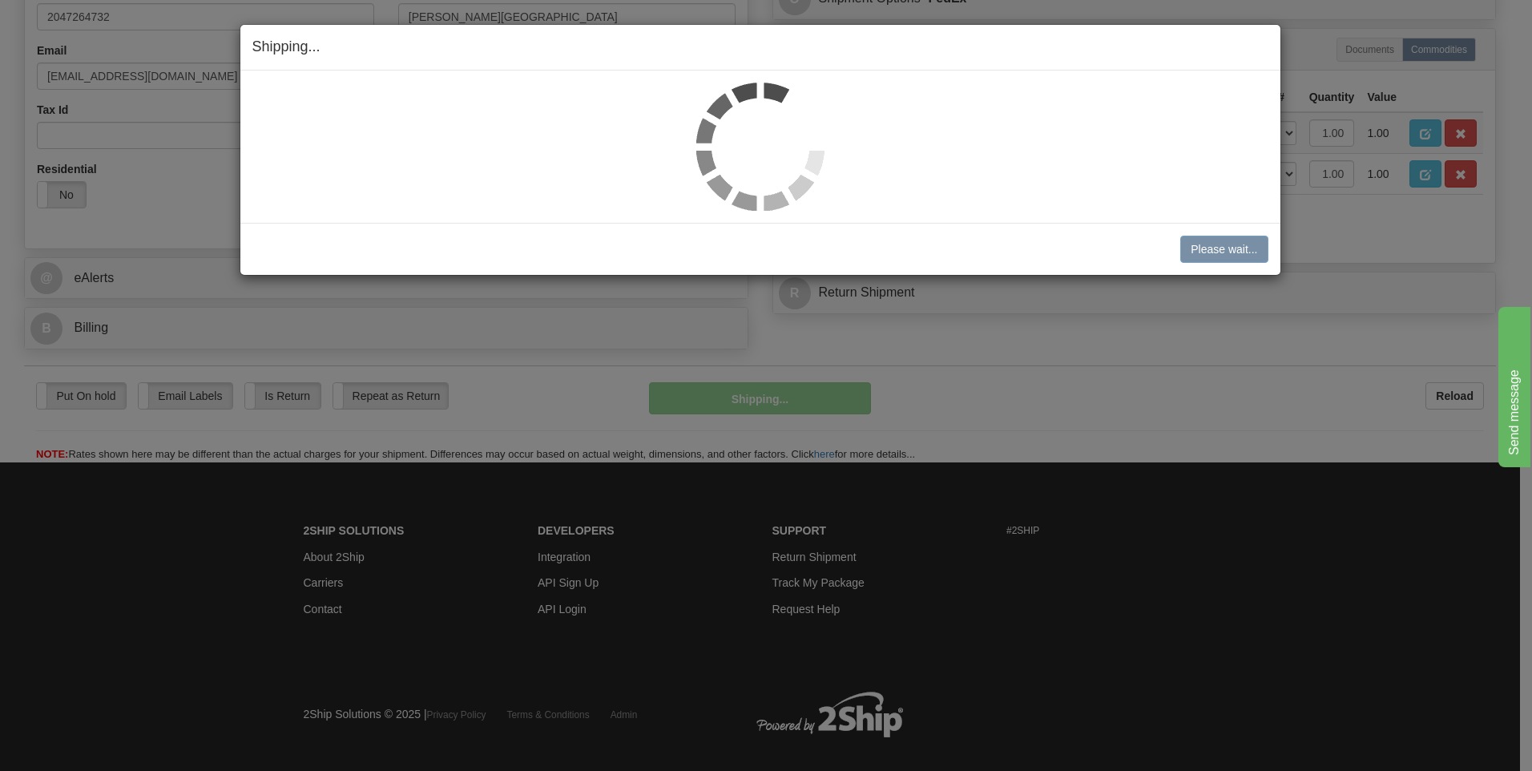
scroll to position [452, 0]
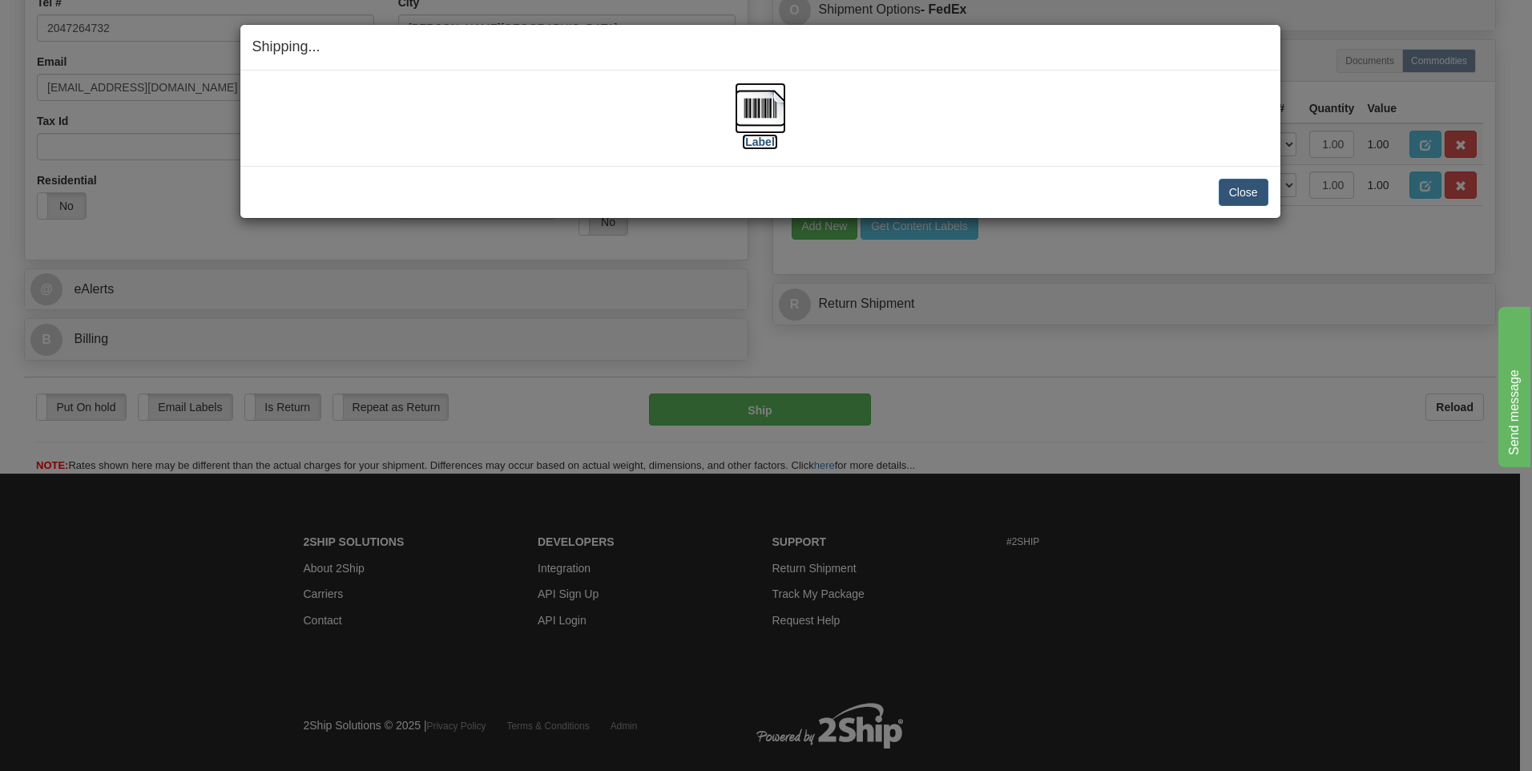
click at [765, 110] on img at bounding box center [760, 108] width 51 height 51
click at [1243, 190] on button "Close" at bounding box center [1244, 192] width 50 height 27
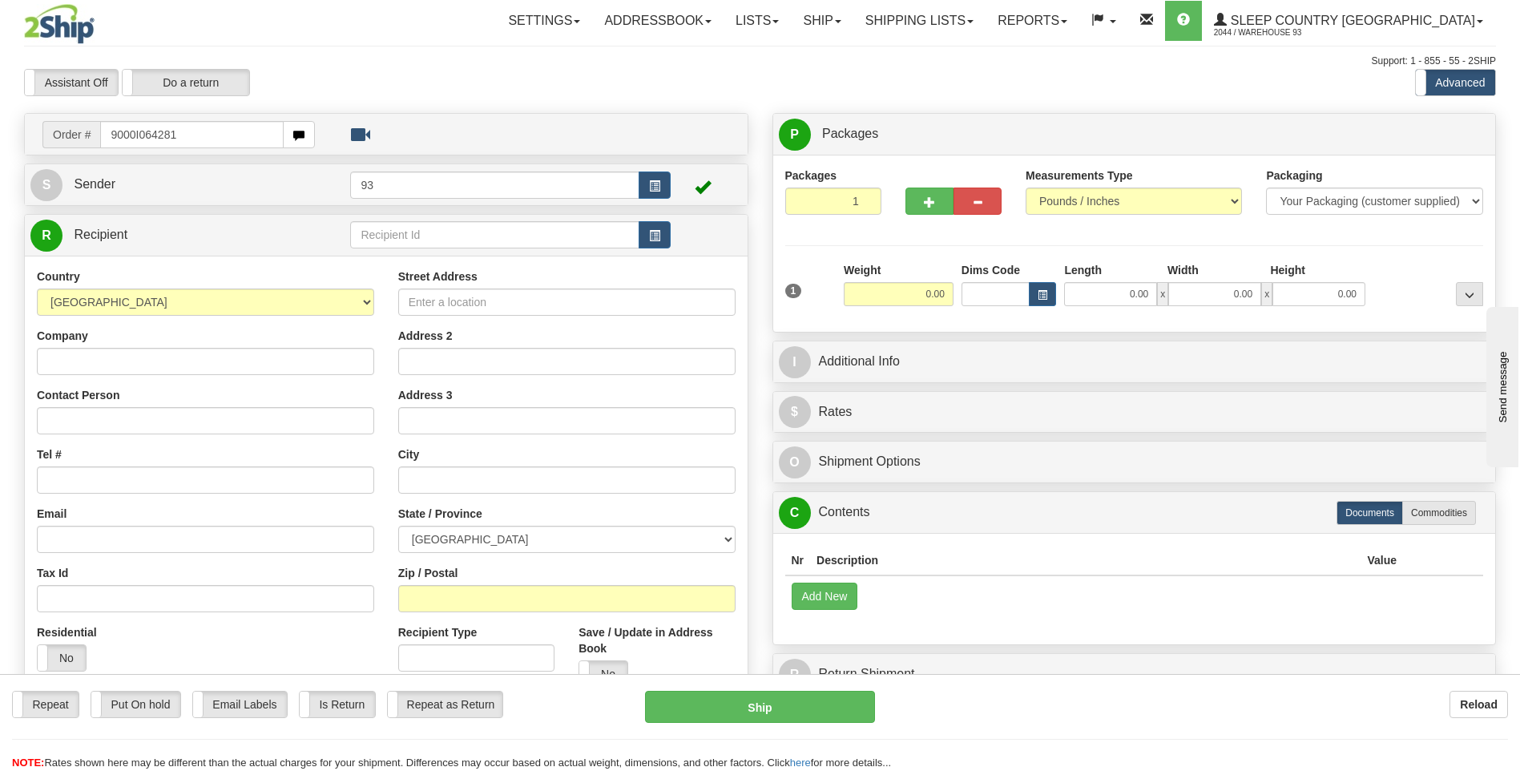
type input "9000I064281"
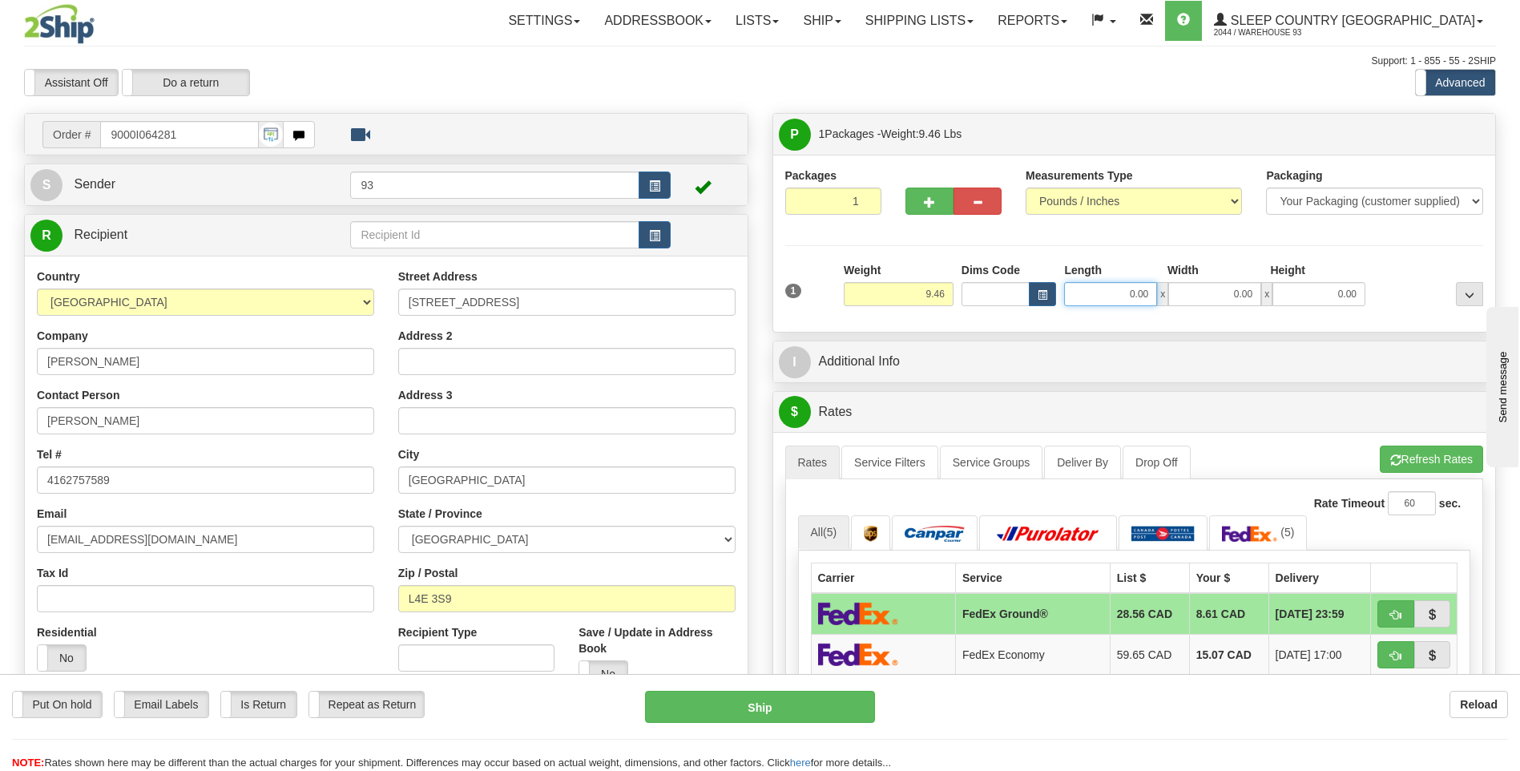
drag, startPoint x: 1138, startPoint y: 297, endPoint x: 1246, endPoint y: 307, distance: 107.8
click at [1198, 296] on div "0.00 x 0.00 x 0.00" at bounding box center [1214, 294] width 301 height 24
type input "18.00"
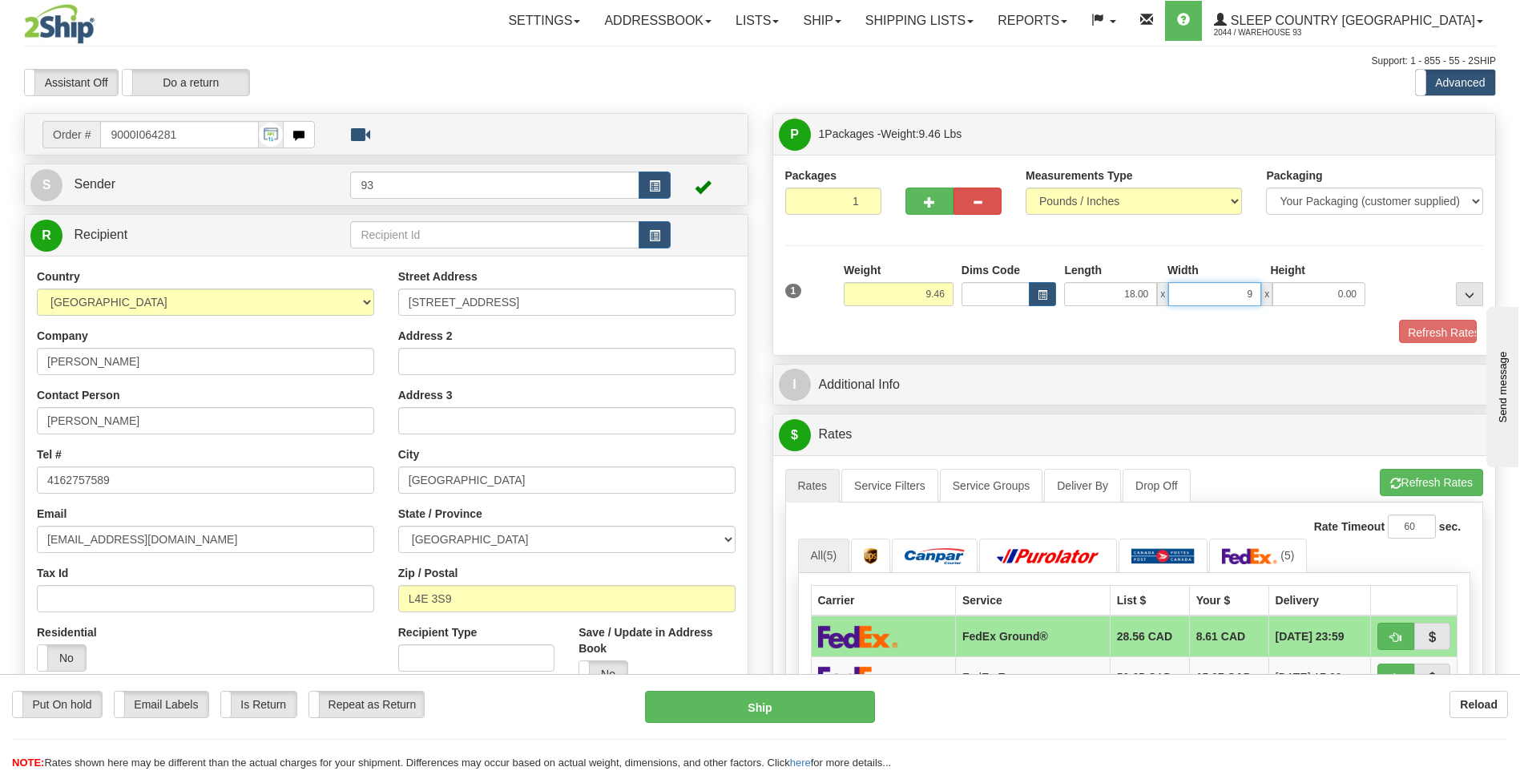
type input "9.00"
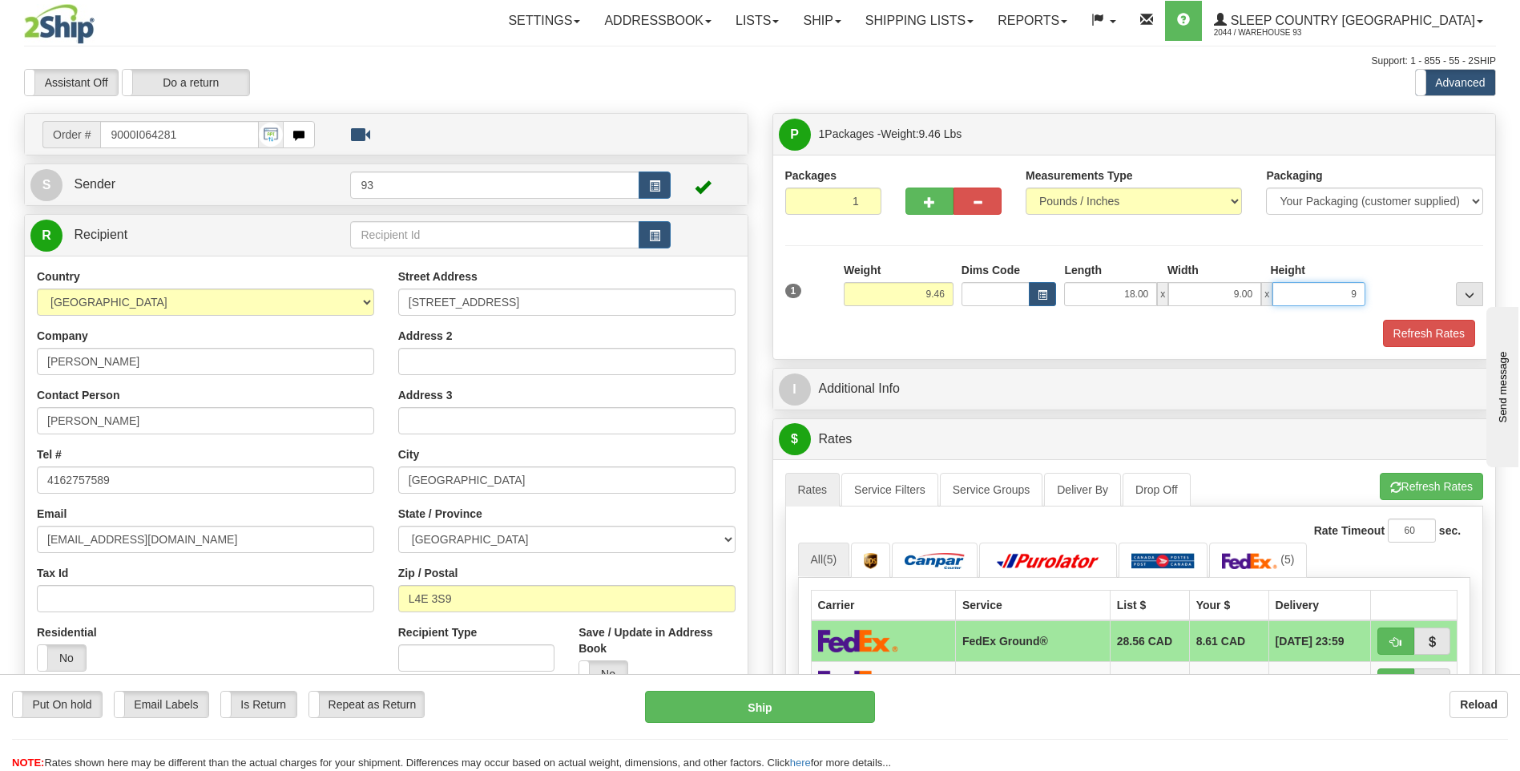
type input "9.00"
click at [1417, 343] on button "Refresh Rates" at bounding box center [1429, 333] width 92 height 27
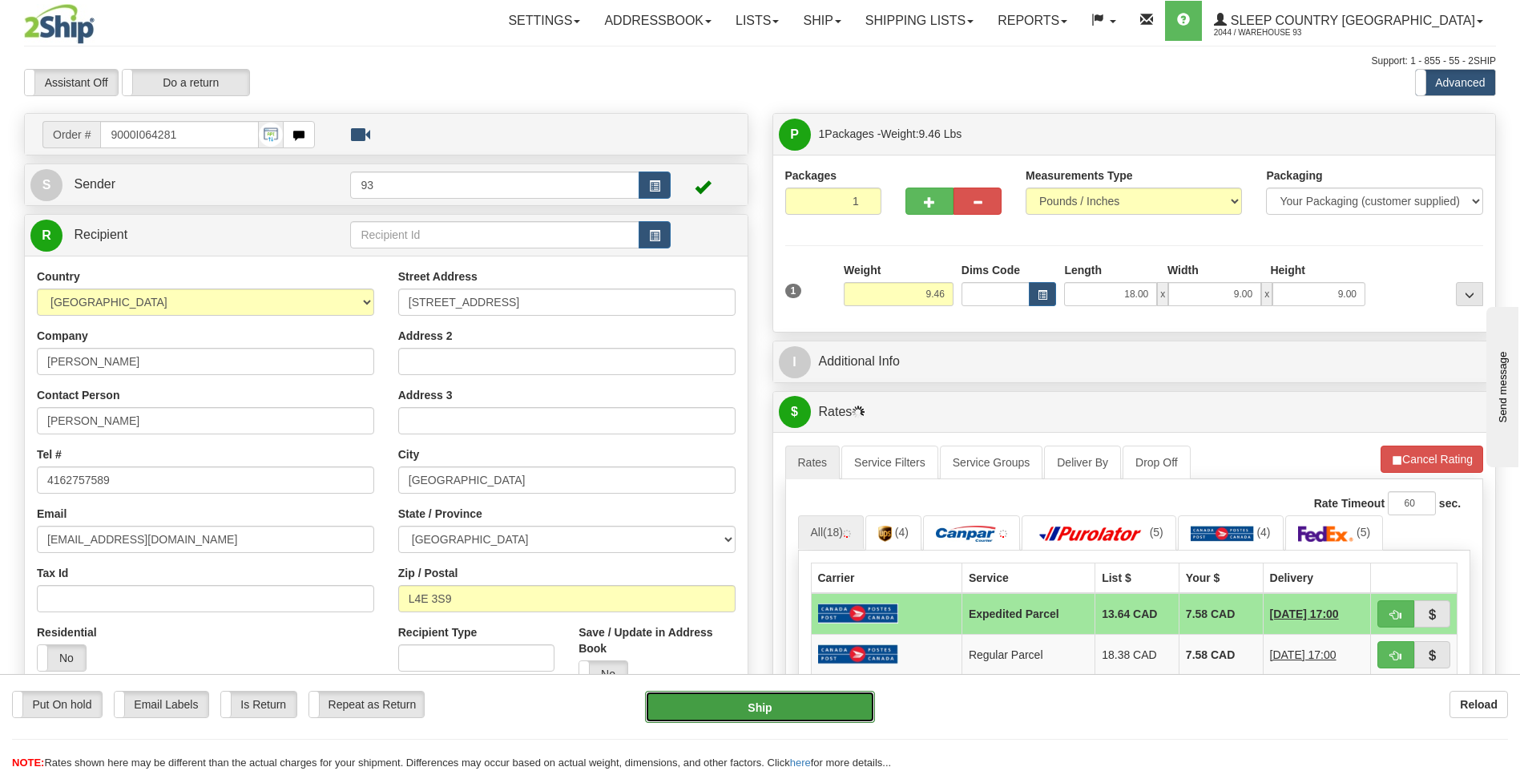
click at [816, 699] on button "Ship" at bounding box center [759, 707] width 229 height 32
type input "DOM.EP"
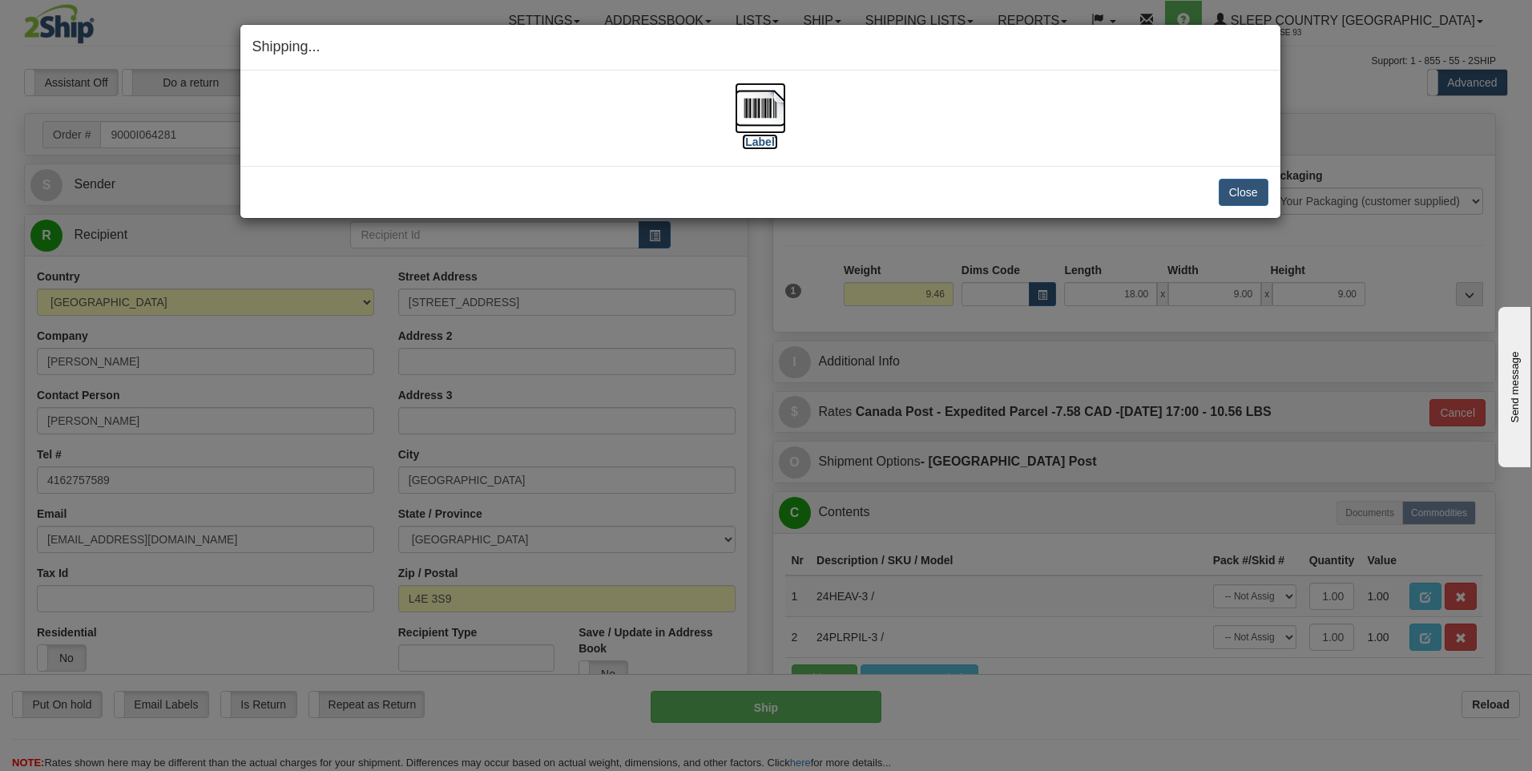
click at [776, 109] on img at bounding box center [760, 108] width 51 height 51
click at [1243, 196] on button "Close" at bounding box center [1244, 192] width 50 height 27
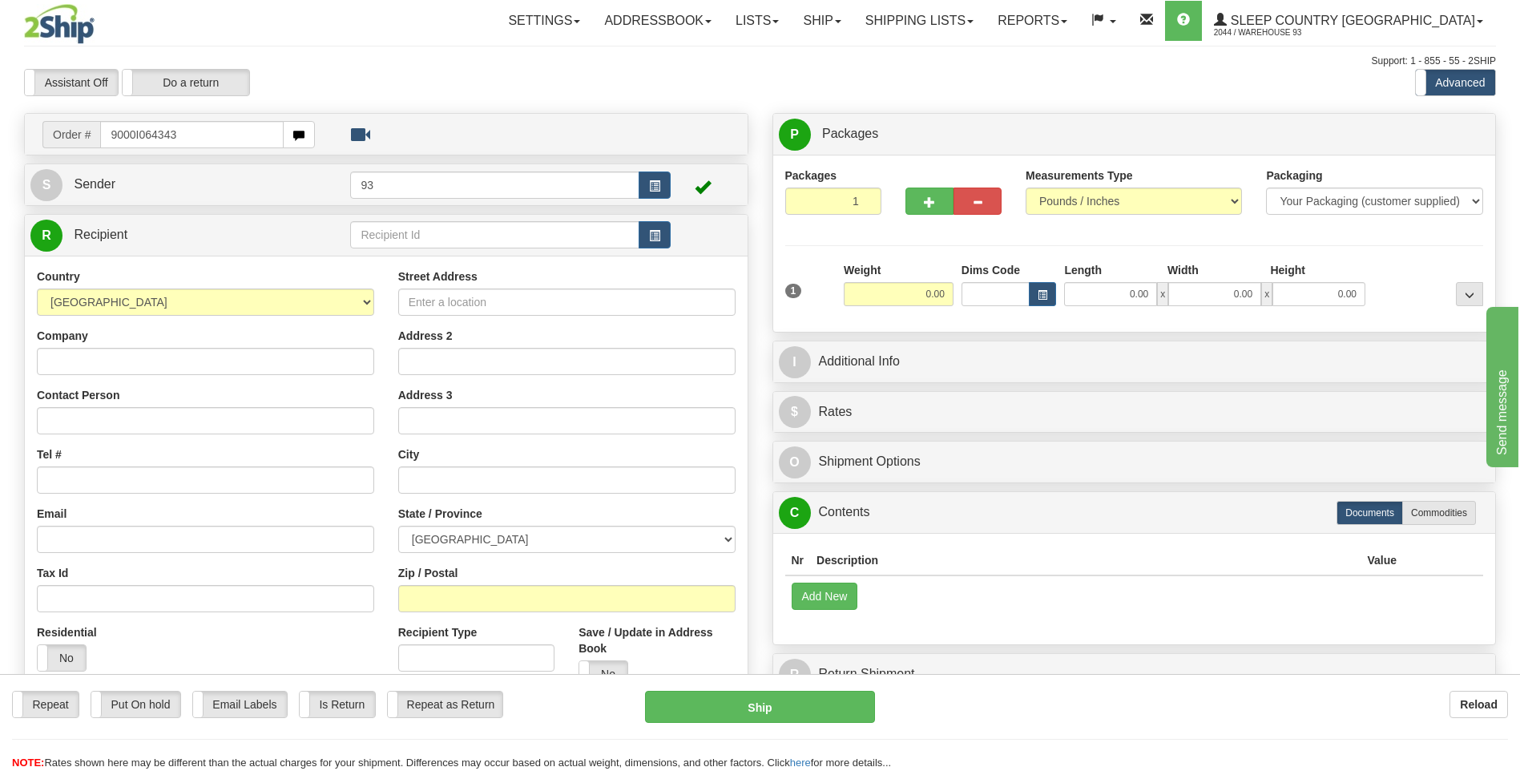
type input "9000I064343"
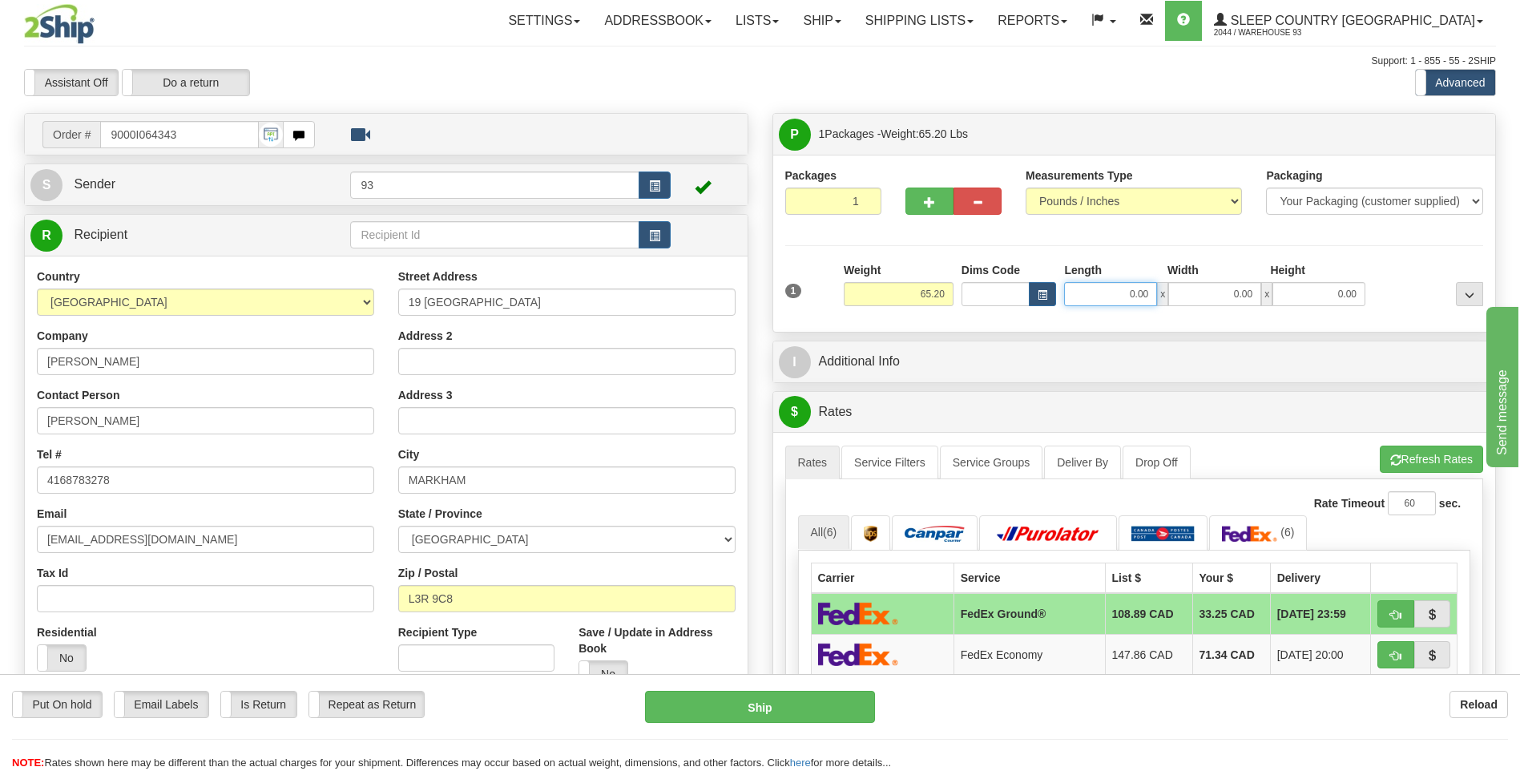
drag, startPoint x: 1125, startPoint y: 294, endPoint x: 1379, endPoint y: 304, distance: 254.2
click at [1373, 301] on div "1 Weight 65.20 Dims Code x x" at bounding box center [1134, 290] width 707 height 57
type input "40.00"
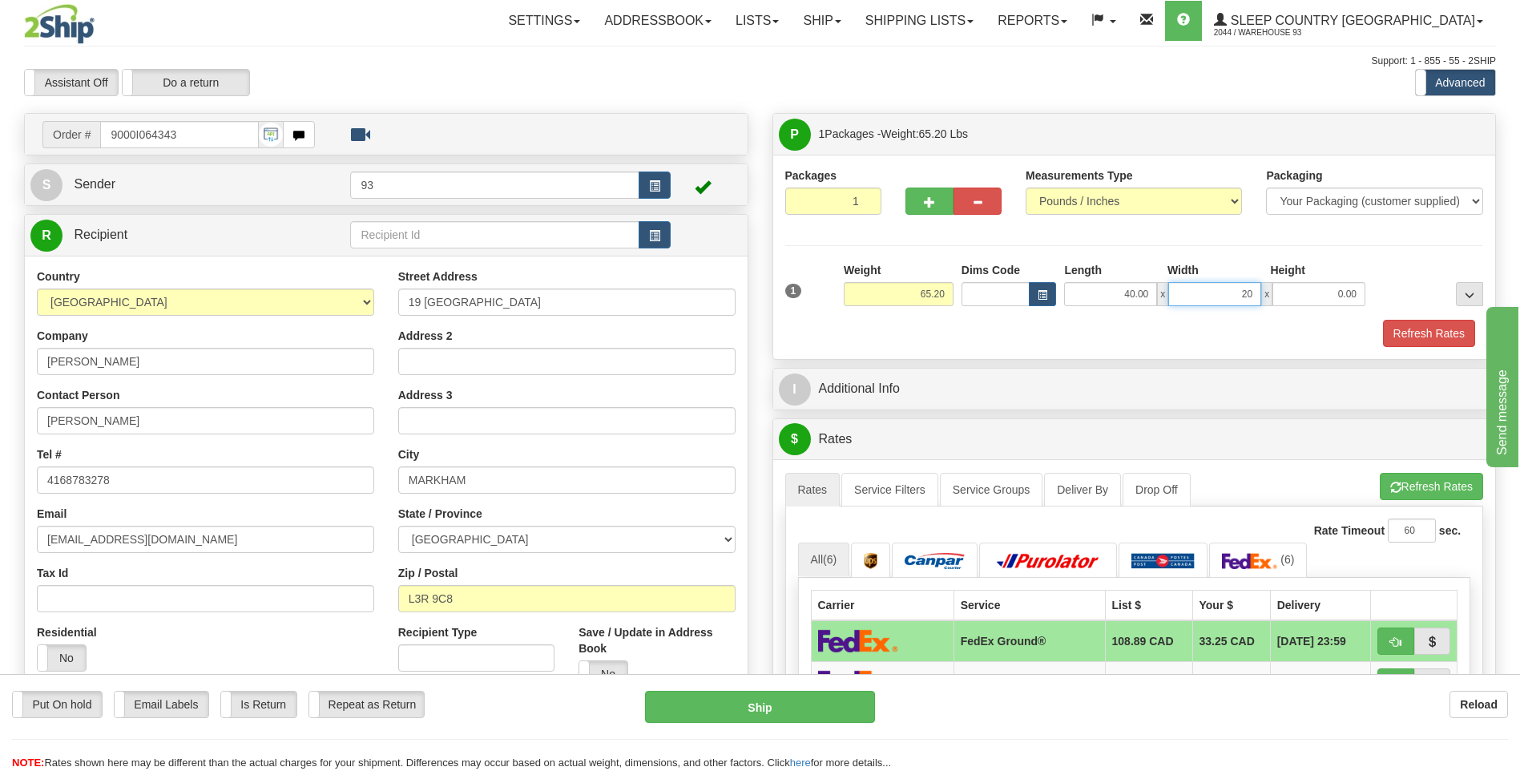
type input "20.00"
drag, startPoint x: 918, startPoint y: 297, endPoint x: 975, endPoint y: 300, distance: 56.9
click at [975, 300] on div "1 Weight 65.20 Dims Code x x" at bounding box center [1134, 290] width 707 height 57
type input "55.00"
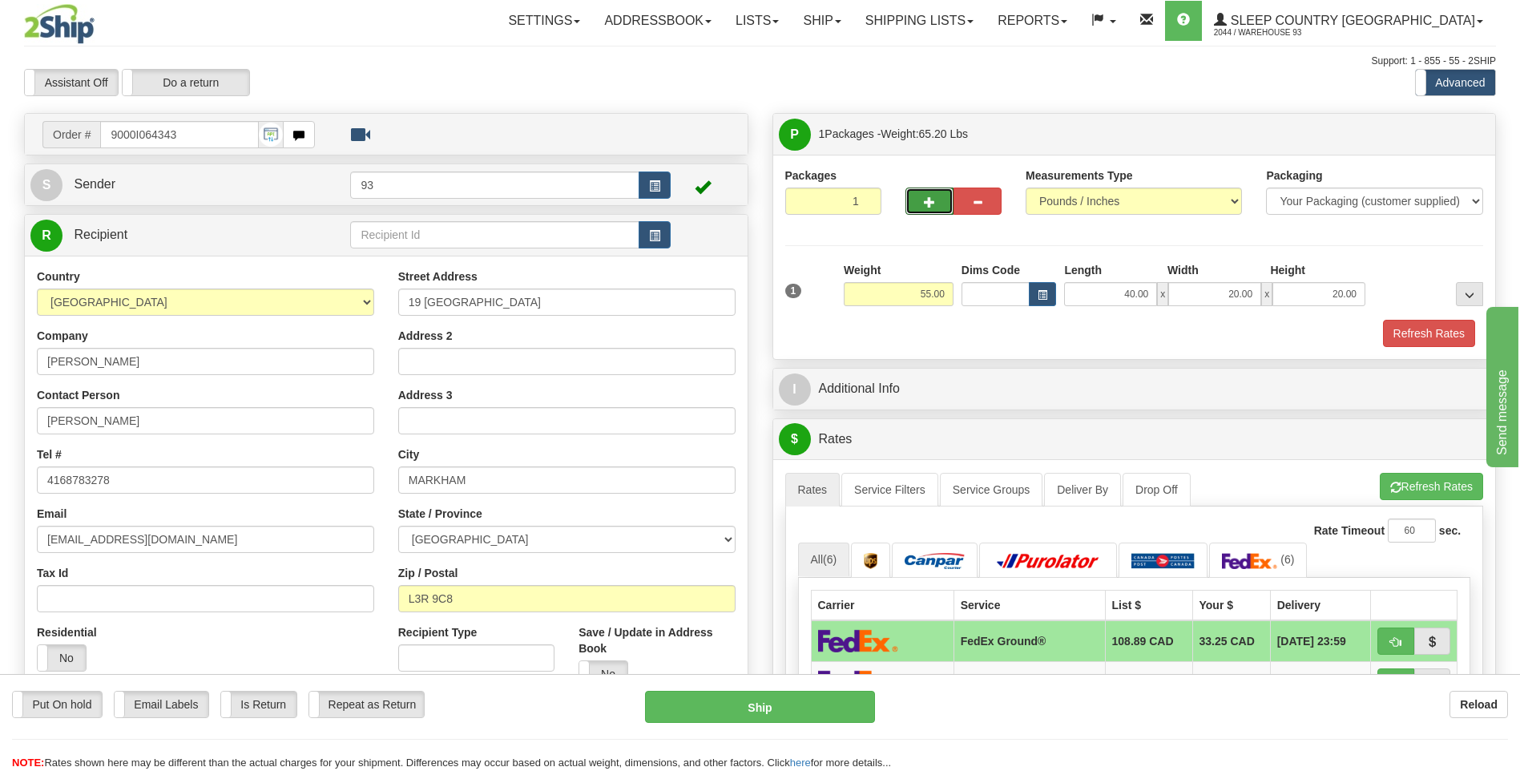
drag, startPoint x: 937, startPoint y: 200, endPoint x: 1025, endPoint y: 183, distance: 90.7
click at [937, 200] on button "button" at bounding box center [929, 200] width 48 height 27
type input "2"
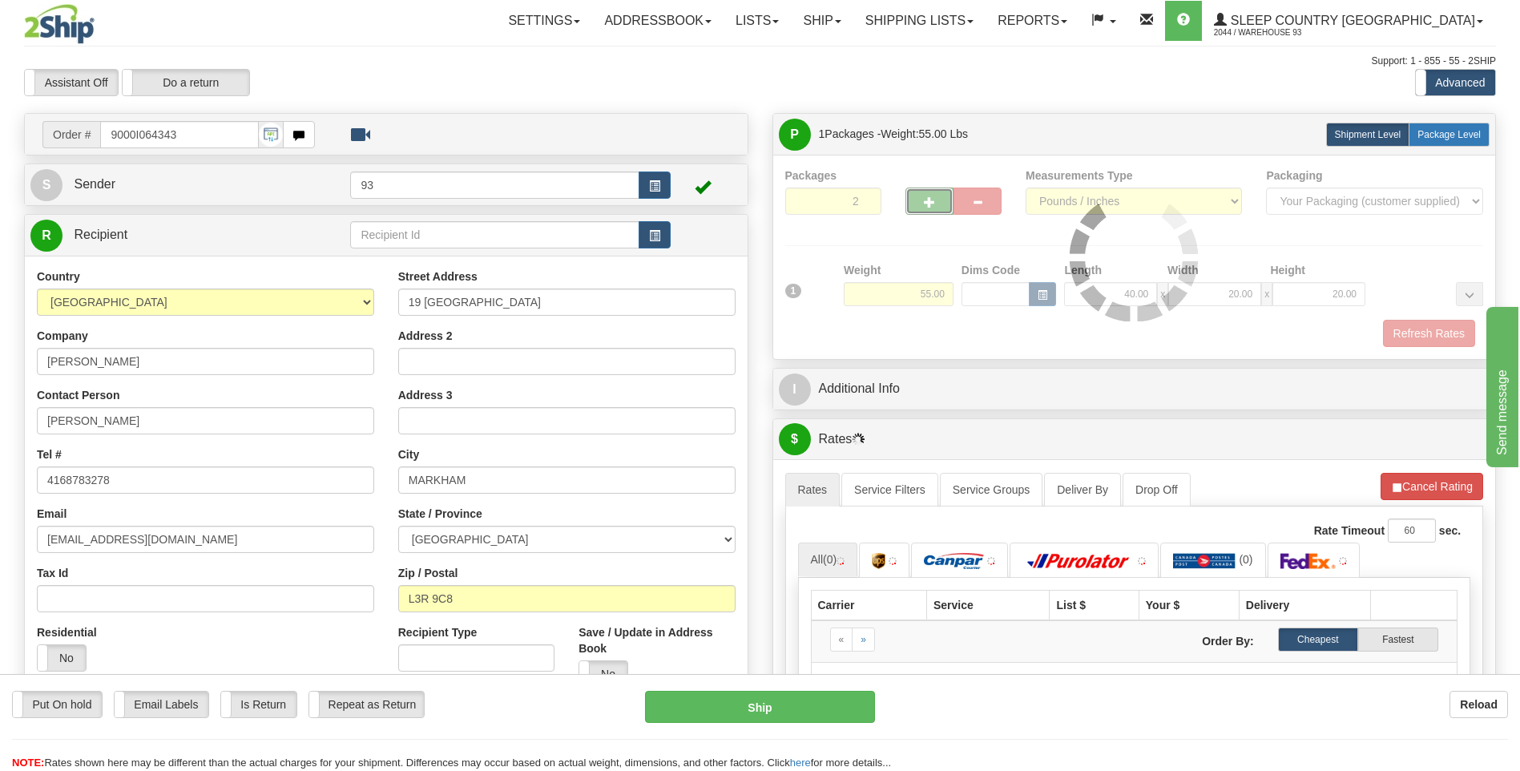
drag, startPoint x: 1418, startPoint y: 137, endPoint x: 1413, endPoint y: 145, distance: 9.3
click at [1418, 137] on span "Package Level" at bounding box center [1448, 134] width 63 height 11
radio input "true"
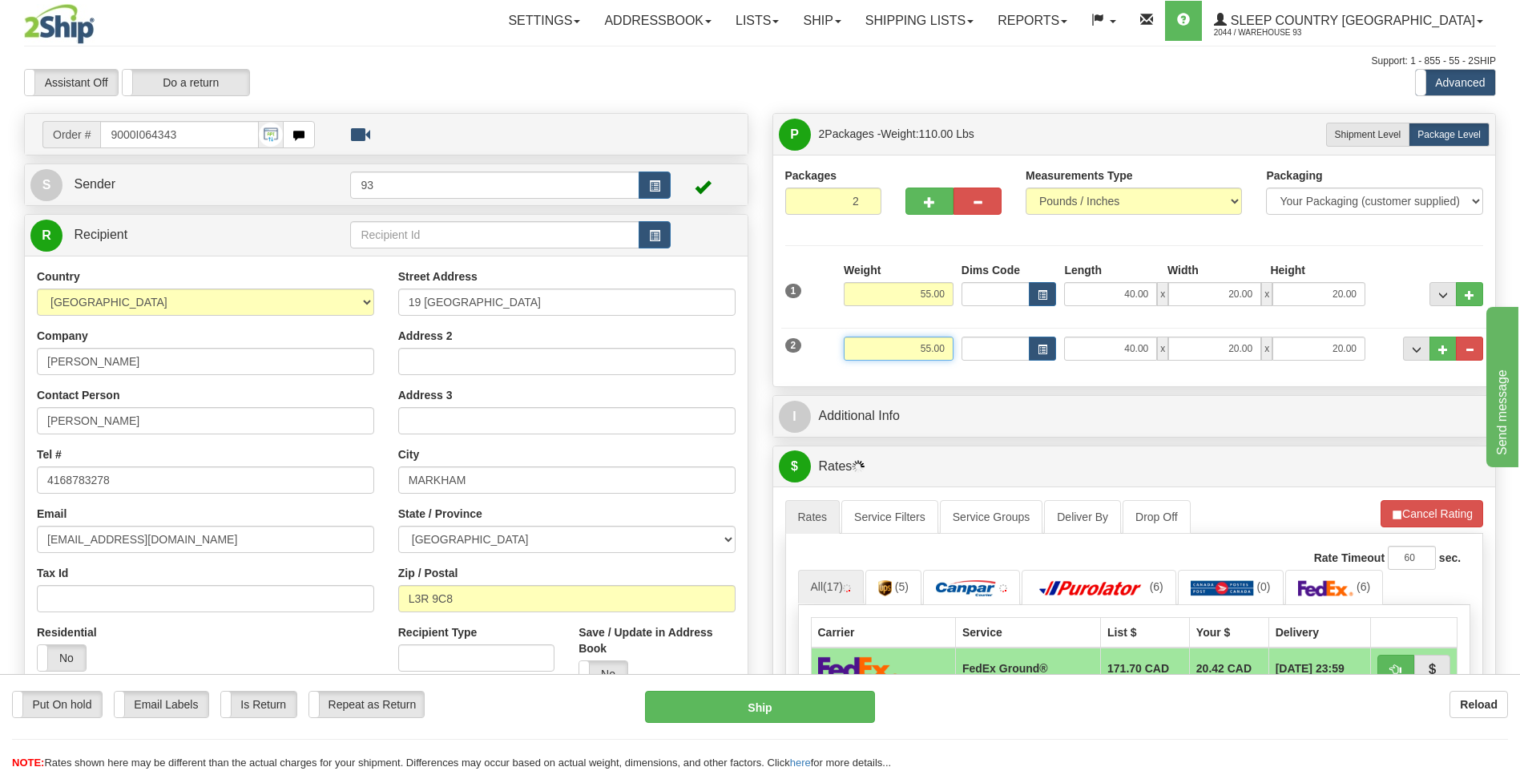
drag, startPoint x: 909, startPoint y: 353, endPoint x: 1083, endPoint y: 389, distance: 177.4
click at [989, 360] on div "2 Weight 55.00 Dims Code Length Width Height" at bounding box center [1134, 347] width 707 height 54
type input "2.00"
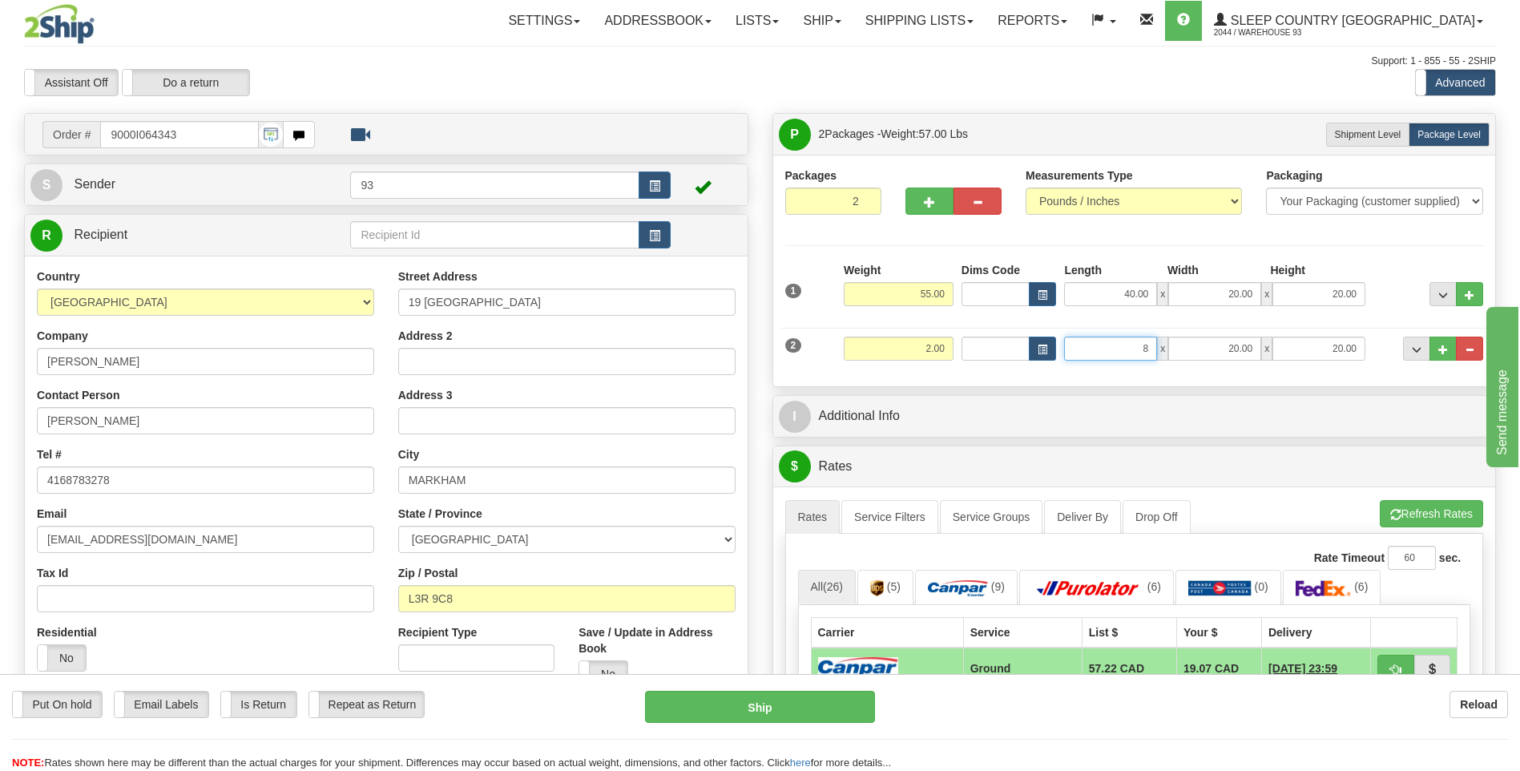
type input "8.00"
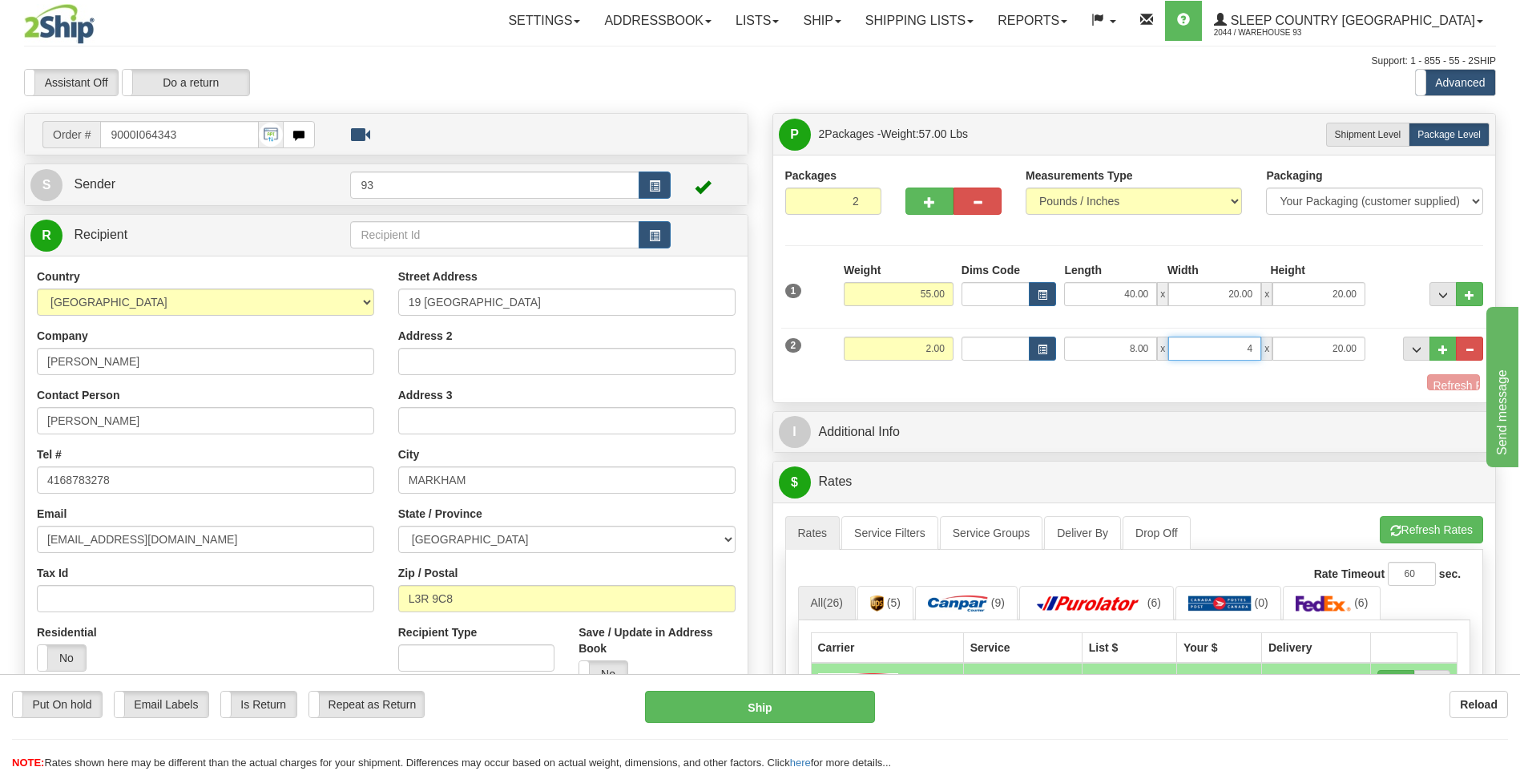
type input "4.00"
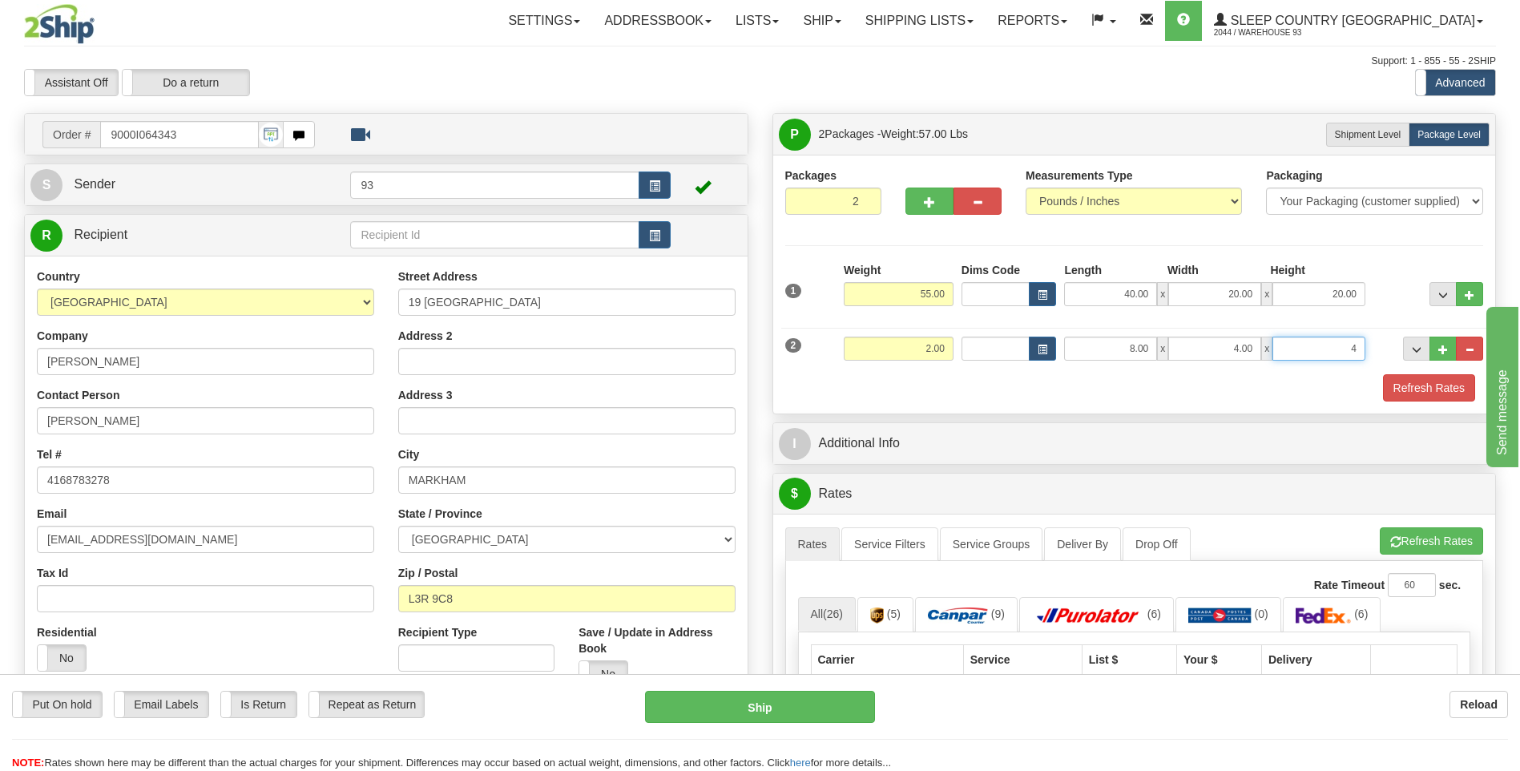
type input "4.00"
click at [1443, 388] on button "Refresh Rates" at bounding box center [1429, 387] width 92 height 27
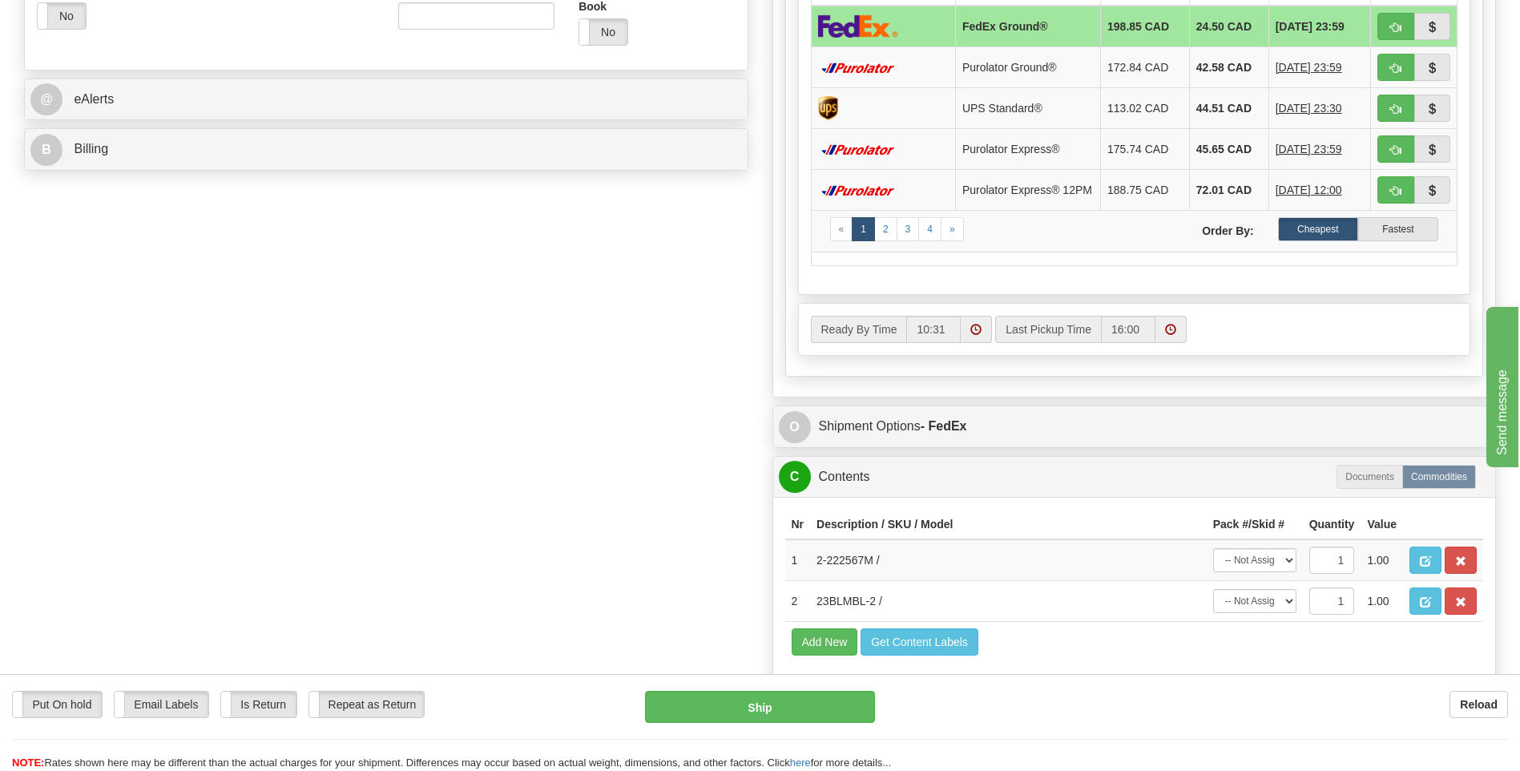
scroll to position [801, 0]
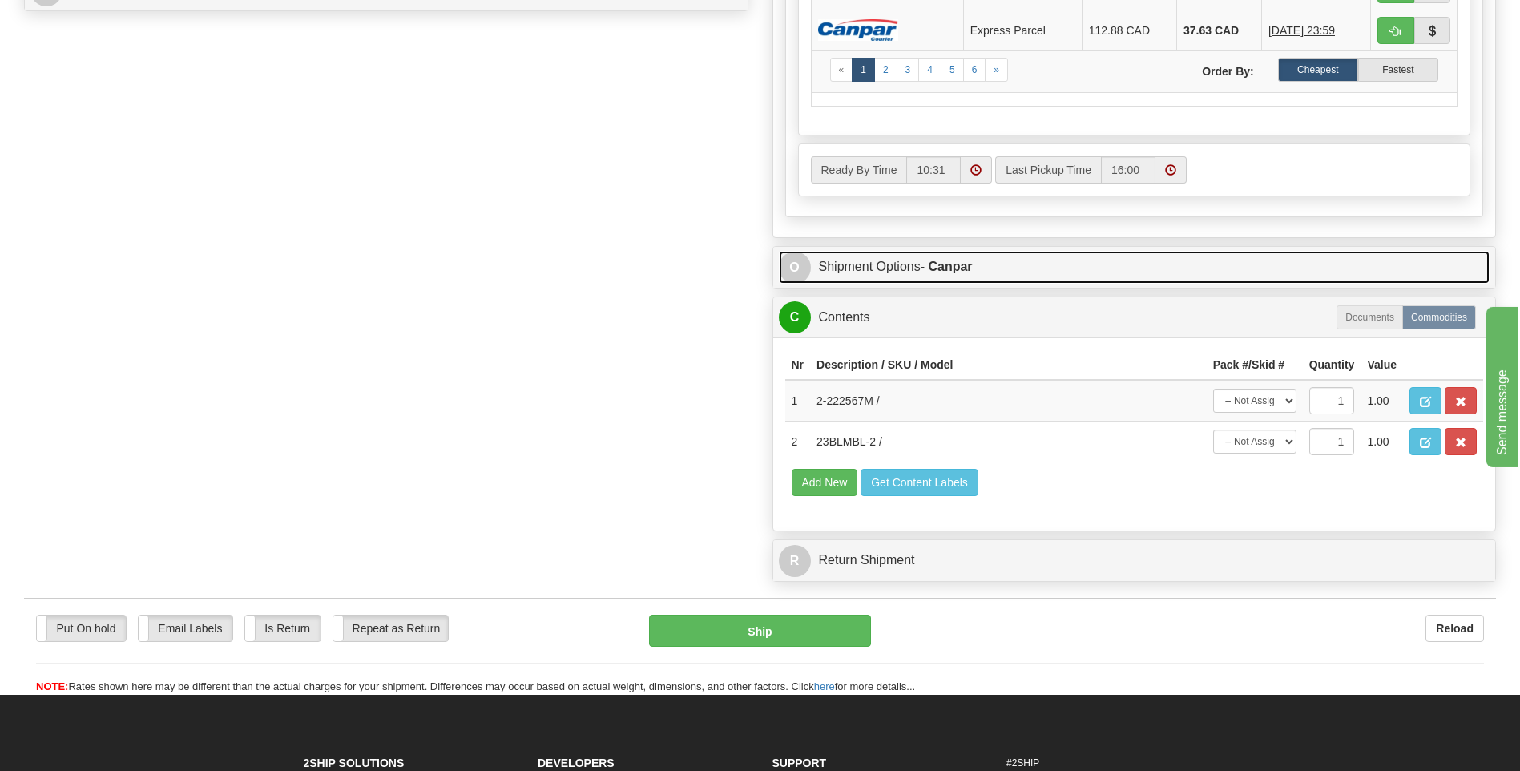
click at [794, 261] on span "O" at bounding box center [795, 268] width 32 height 32
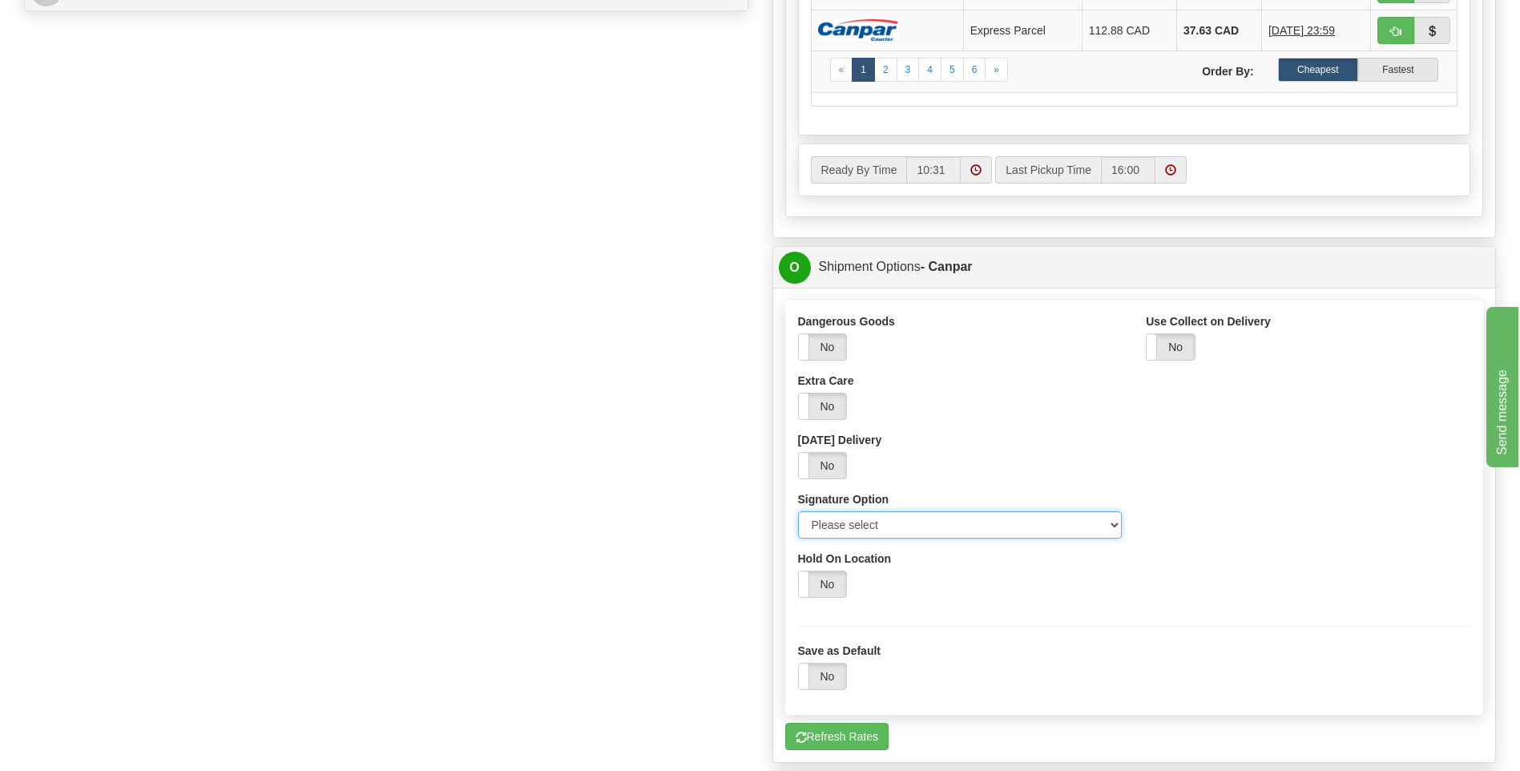
click at [1106, 529] on select "Please select No Signature Required Signature Required Adult Signature" at bounding box center [960, 524] width 324 height 27
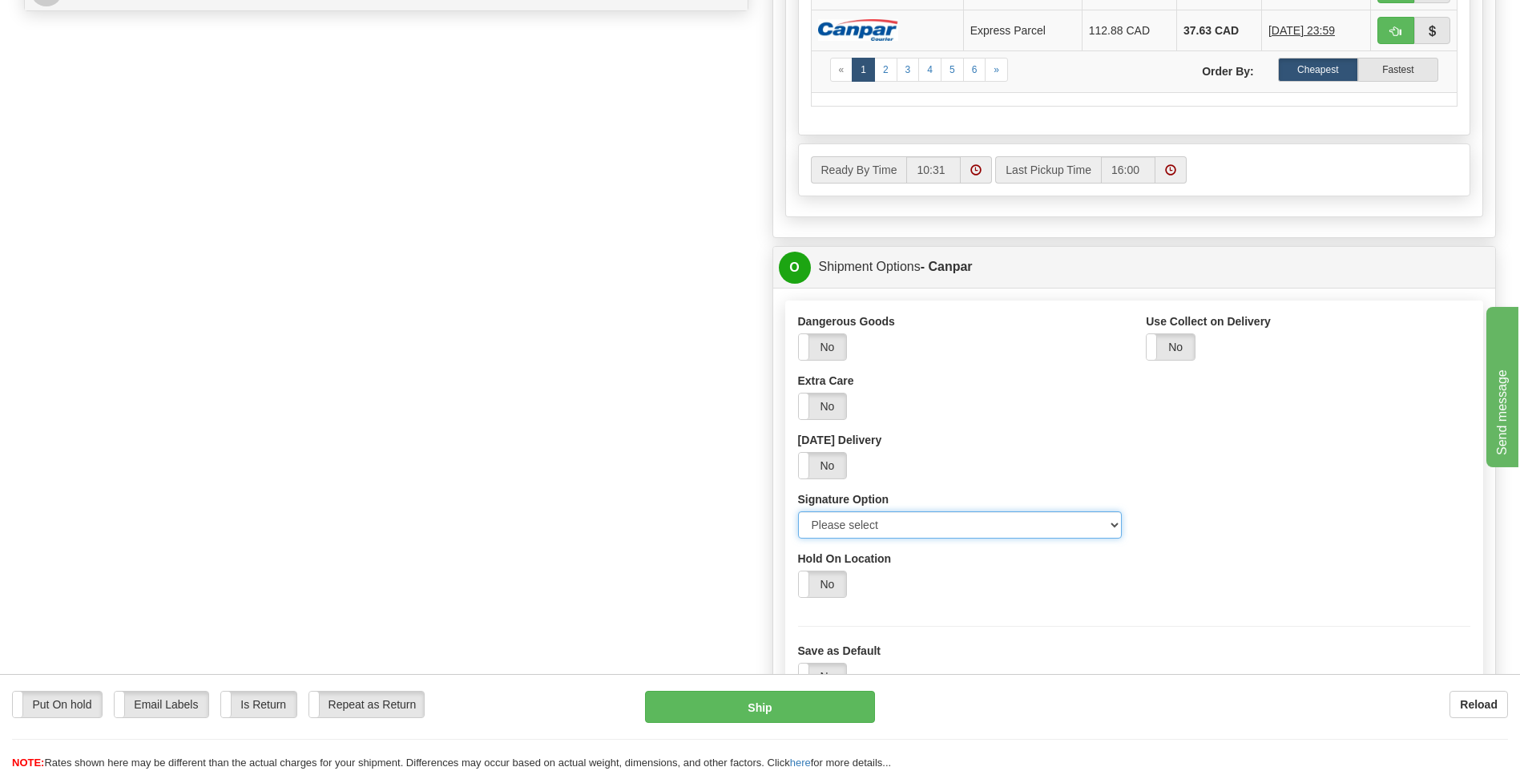
select select "2"
click at [798, 511] on select "Please select No Signature Required Signature Required Adult Signature" at bounding box center [960, 524] width 324 height 27
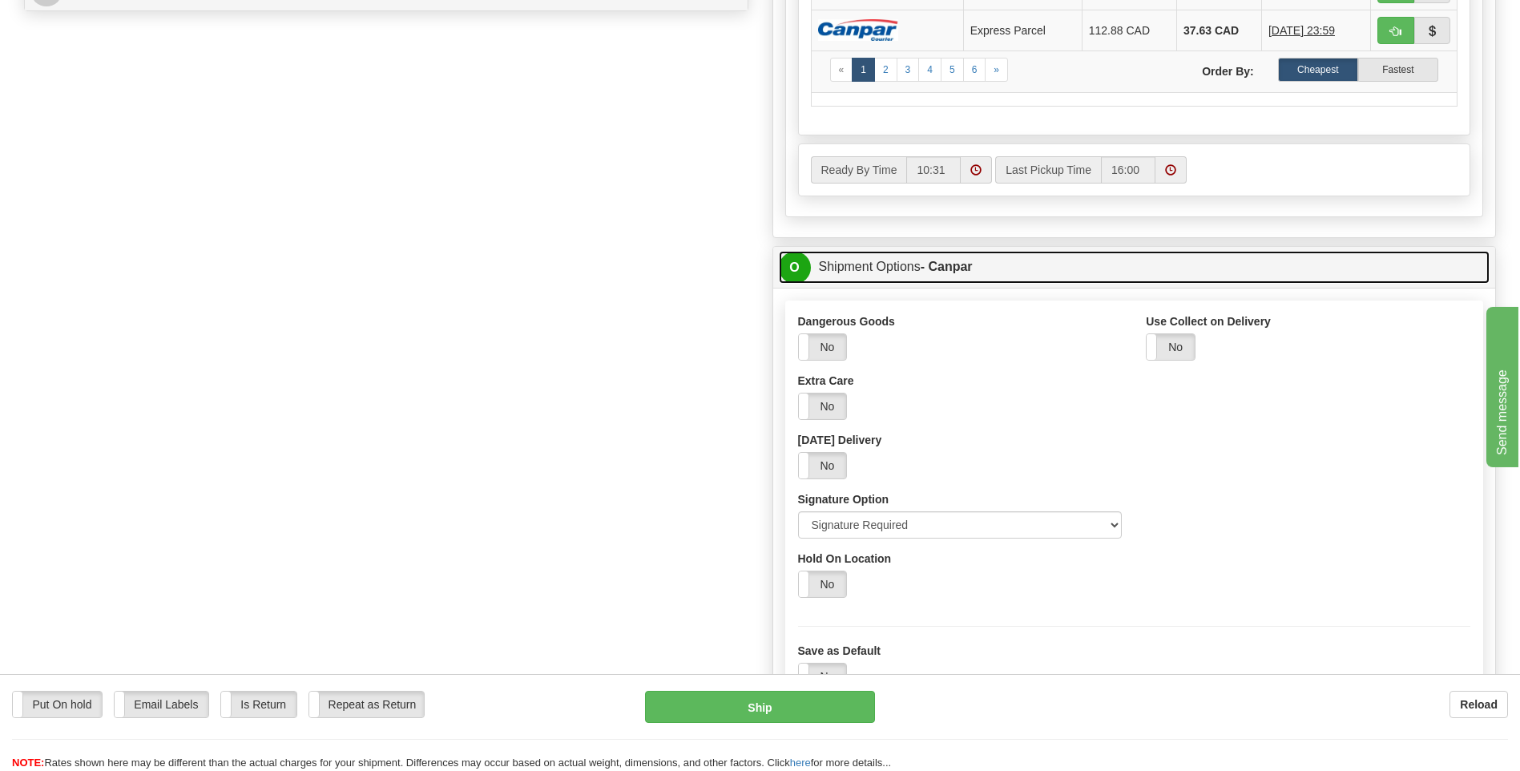
click at [793, 271] on span "O" at bounding box center [795, 268] width 32 height 32
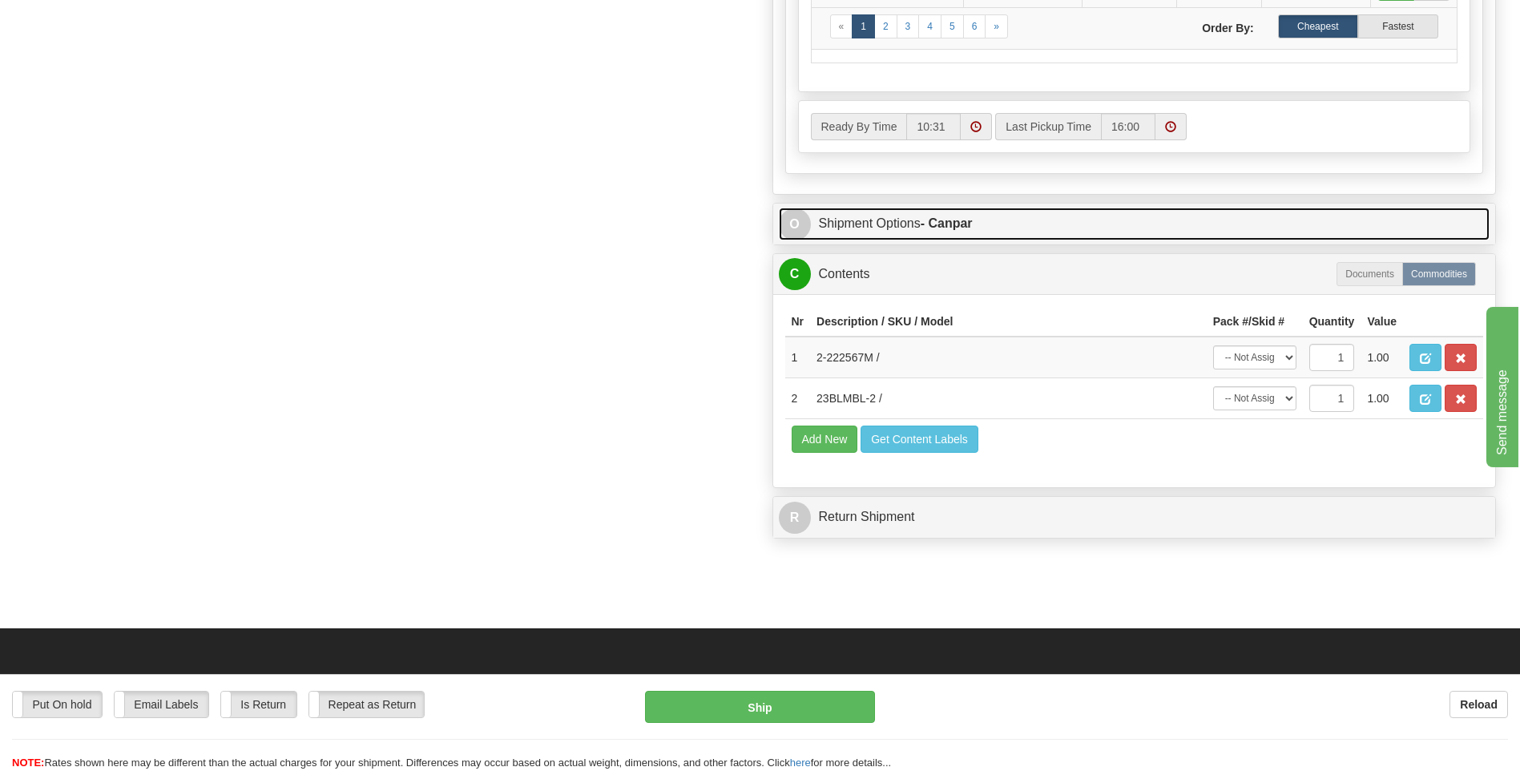
scroll to position [881, 0]
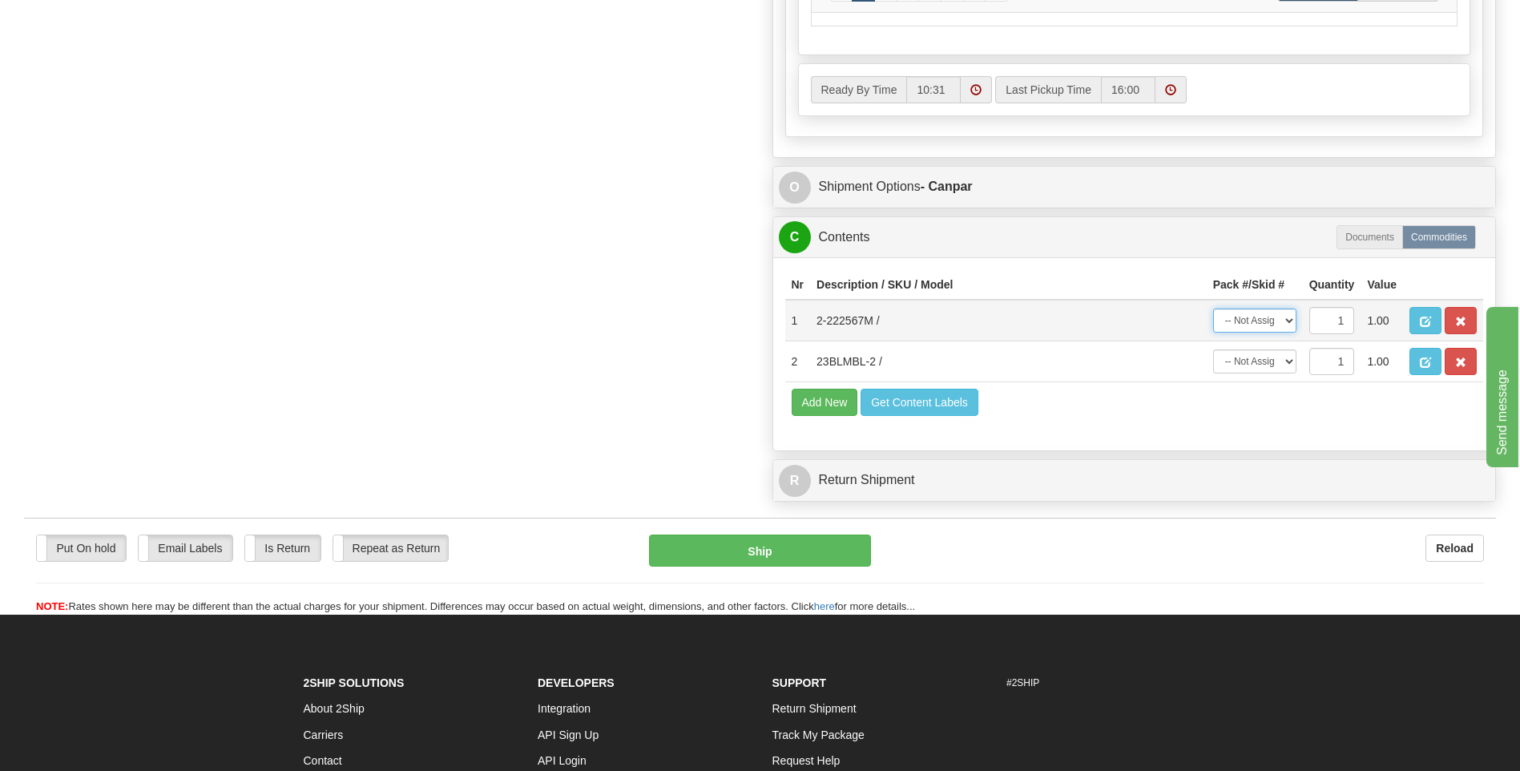
click at [1291, 321] on select "-- Not Assigned -- Package 1 Package 2" at bounding box center [1254, 320] width 83 height 24
select select "0"
click at [1213, 308] on select "-- Not Assigned -- Package 1 Package 2" at bounding box center [1254, 320] width 83 height 24
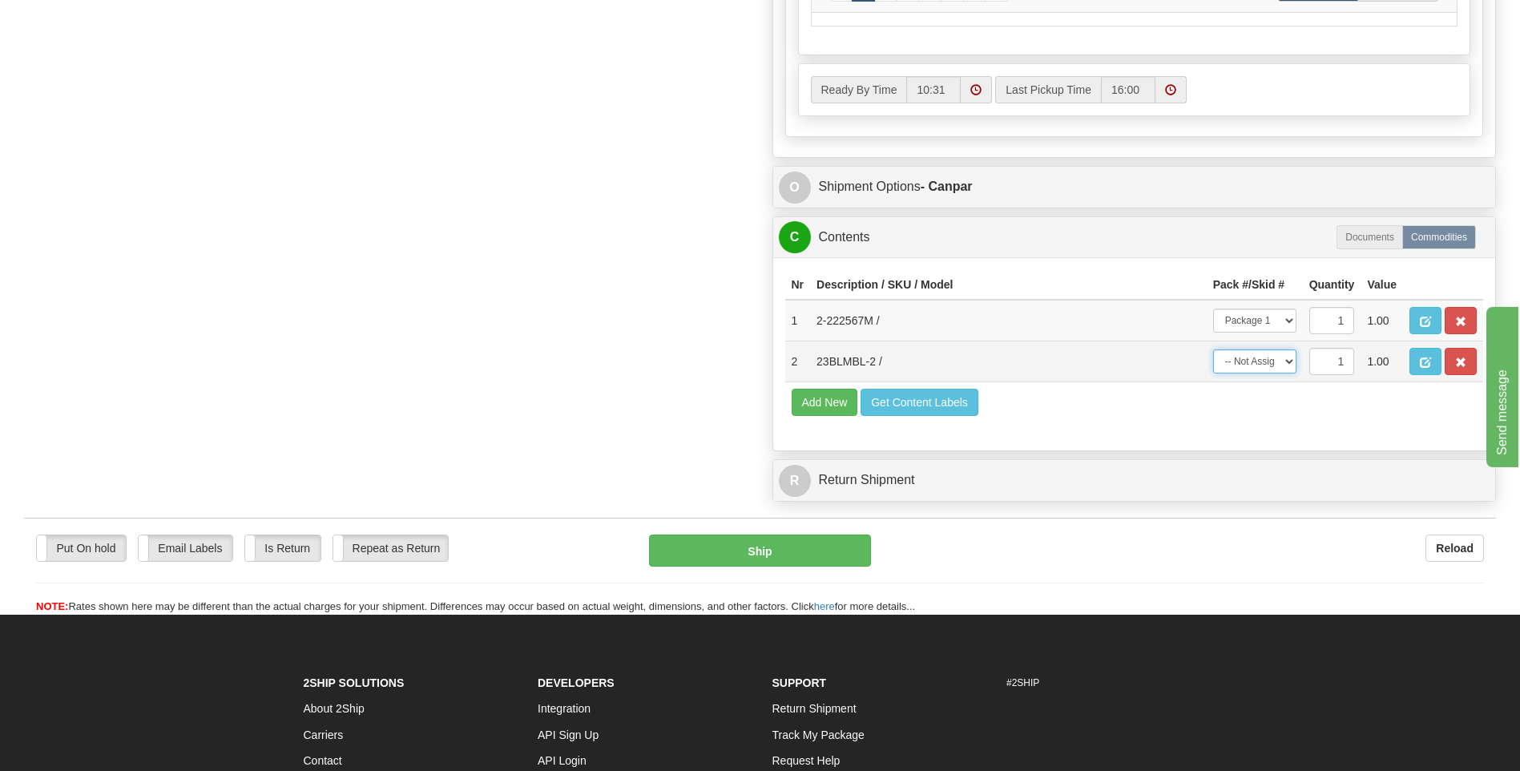
click at [1279, 359] on select "-- Not Assigned -- Package 1 Package 2" at bounding box center [1254, 361] width 83 height 24
select select "1"
click at [1213, 349] on select "-- Not Assigned -- Package 1 Package 2" at bounding box center [1254, 361] width 83 height 24
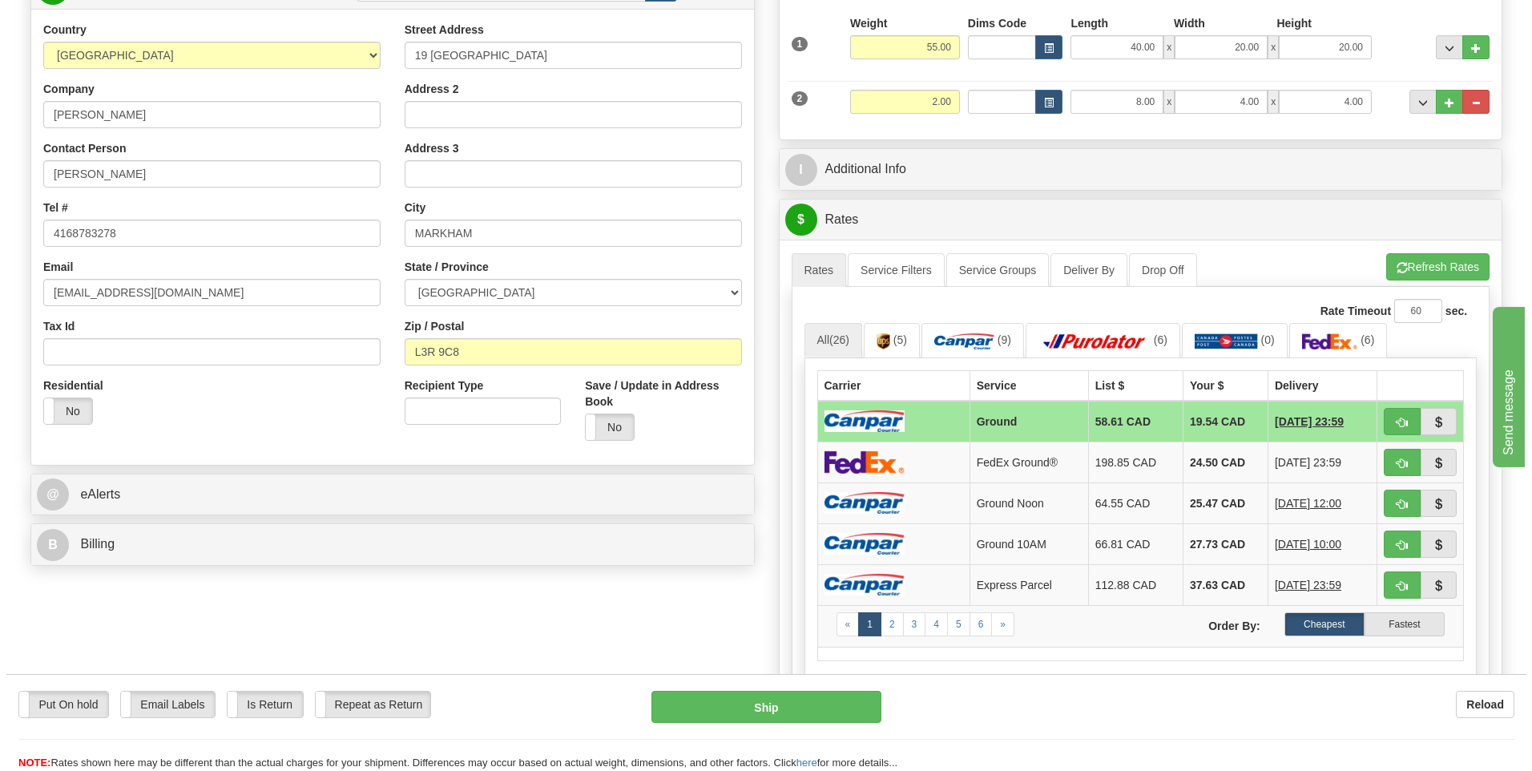
scroll to position [240, 0]
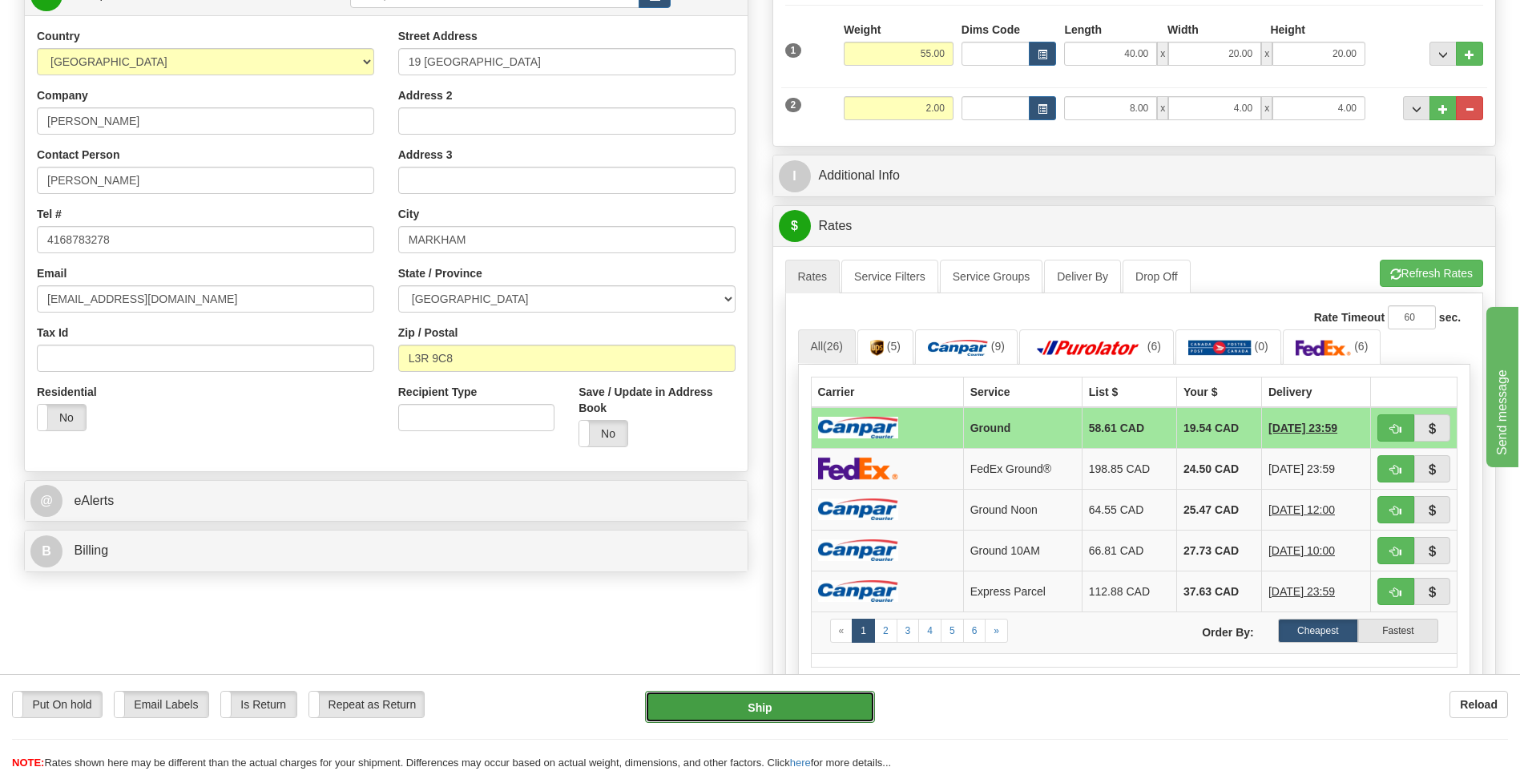
click at [663, 715] on button "Ship" at bounding box center [759, 707] width 229 height 32
type input "1"
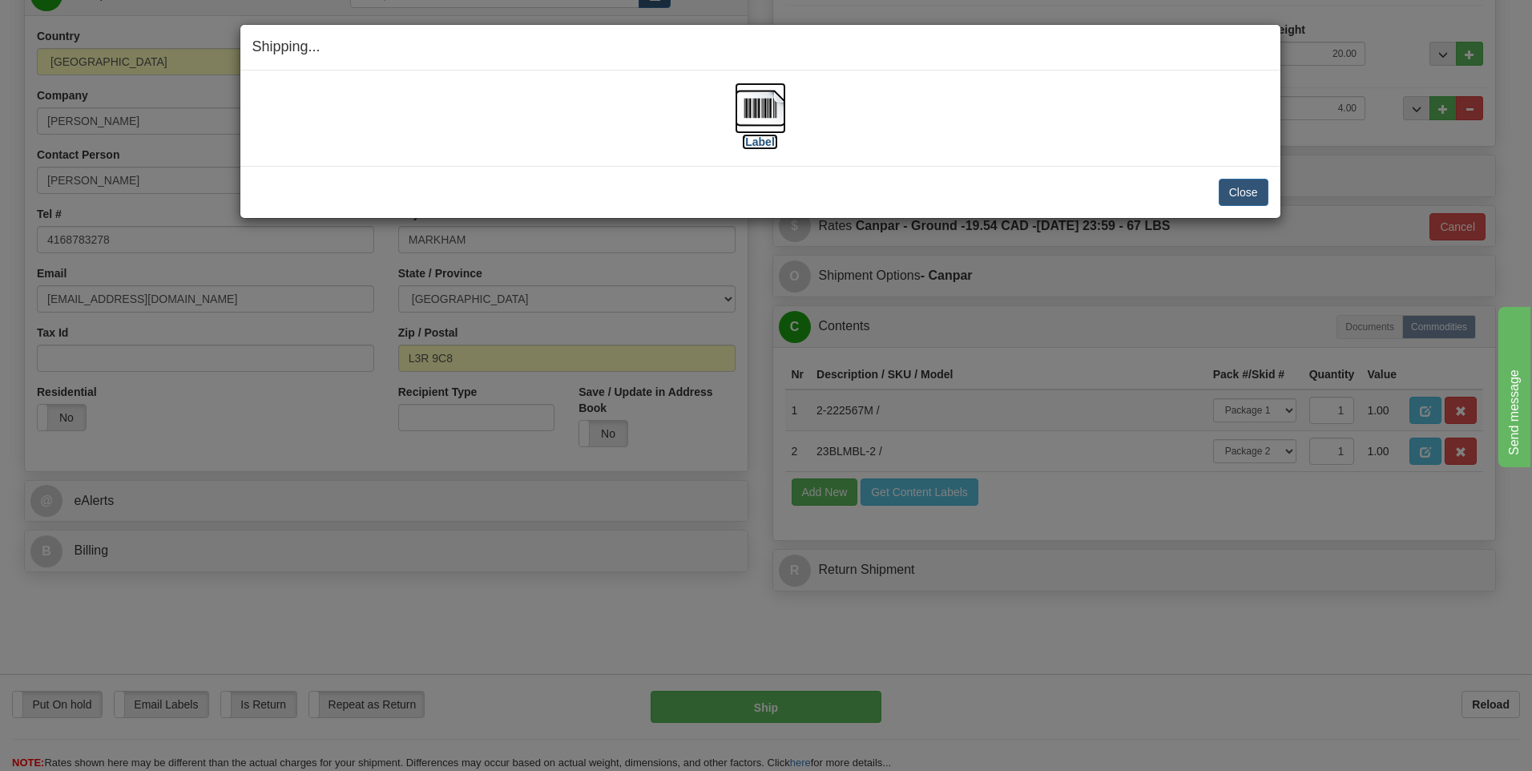
click at [777, 106] on img at bounding box center [760, 108] width 51 height 51
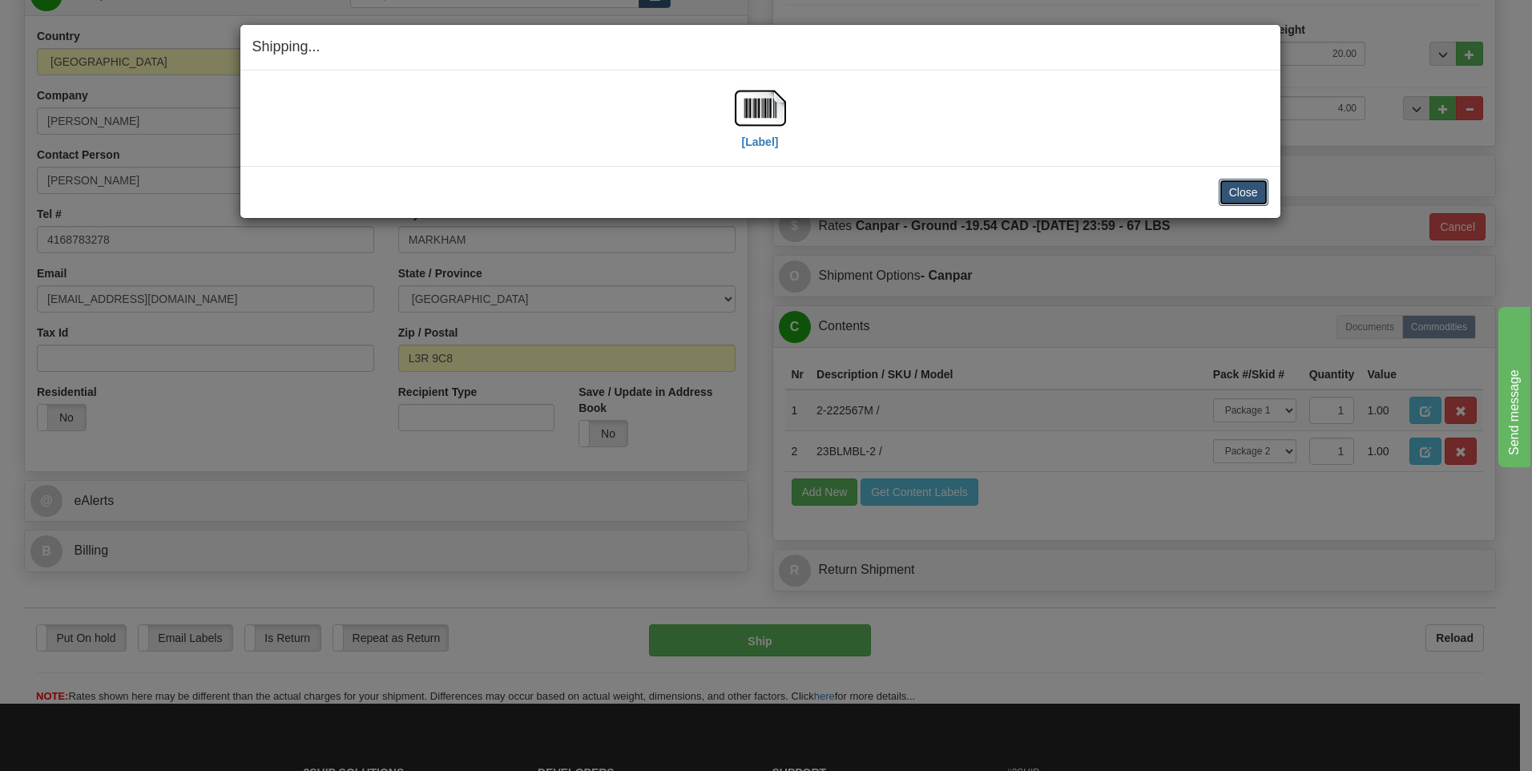
click at [1239, 187] on button "Close" at bounding box center [1244, 192] width 50 height 27
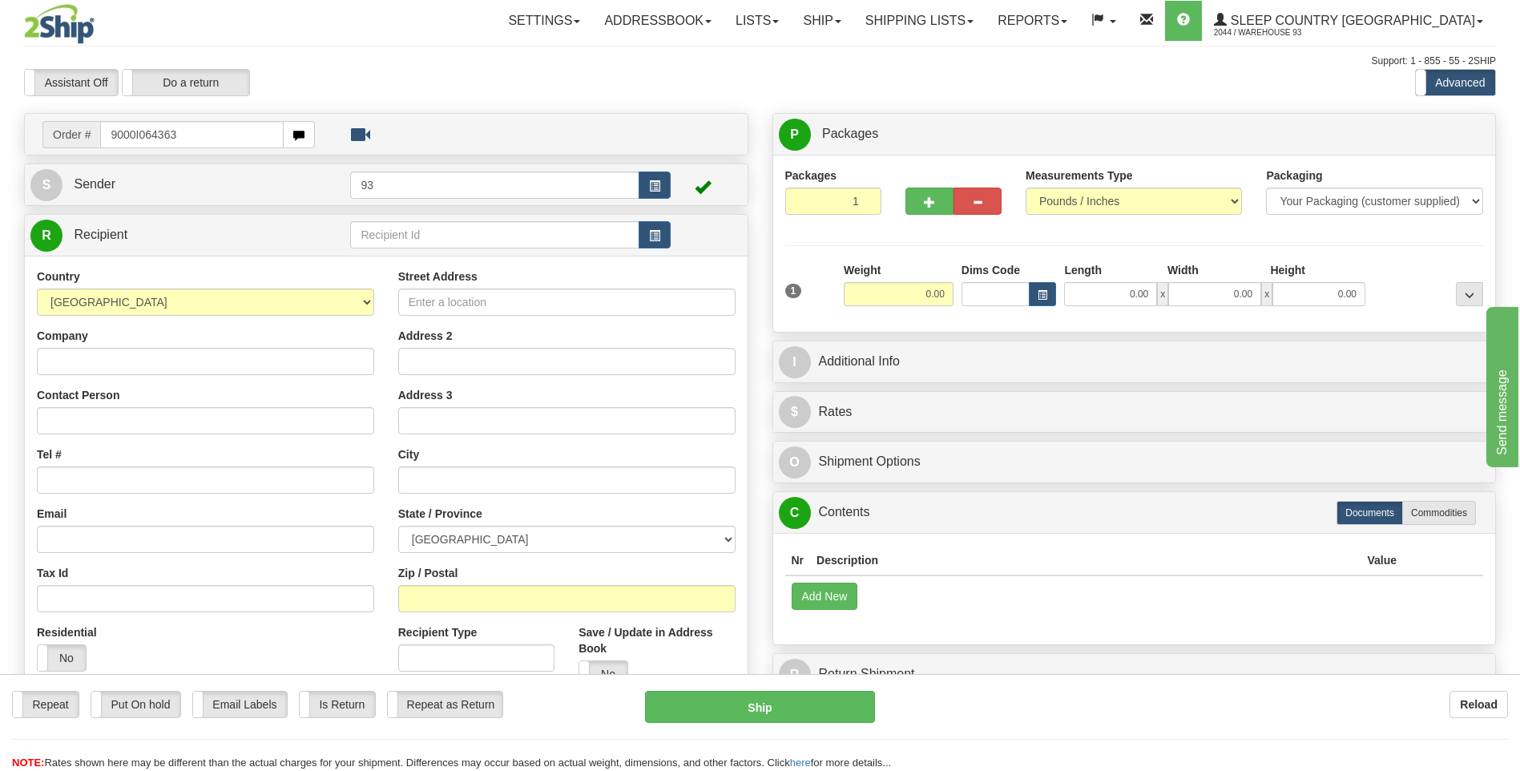
type input "9000I064363"
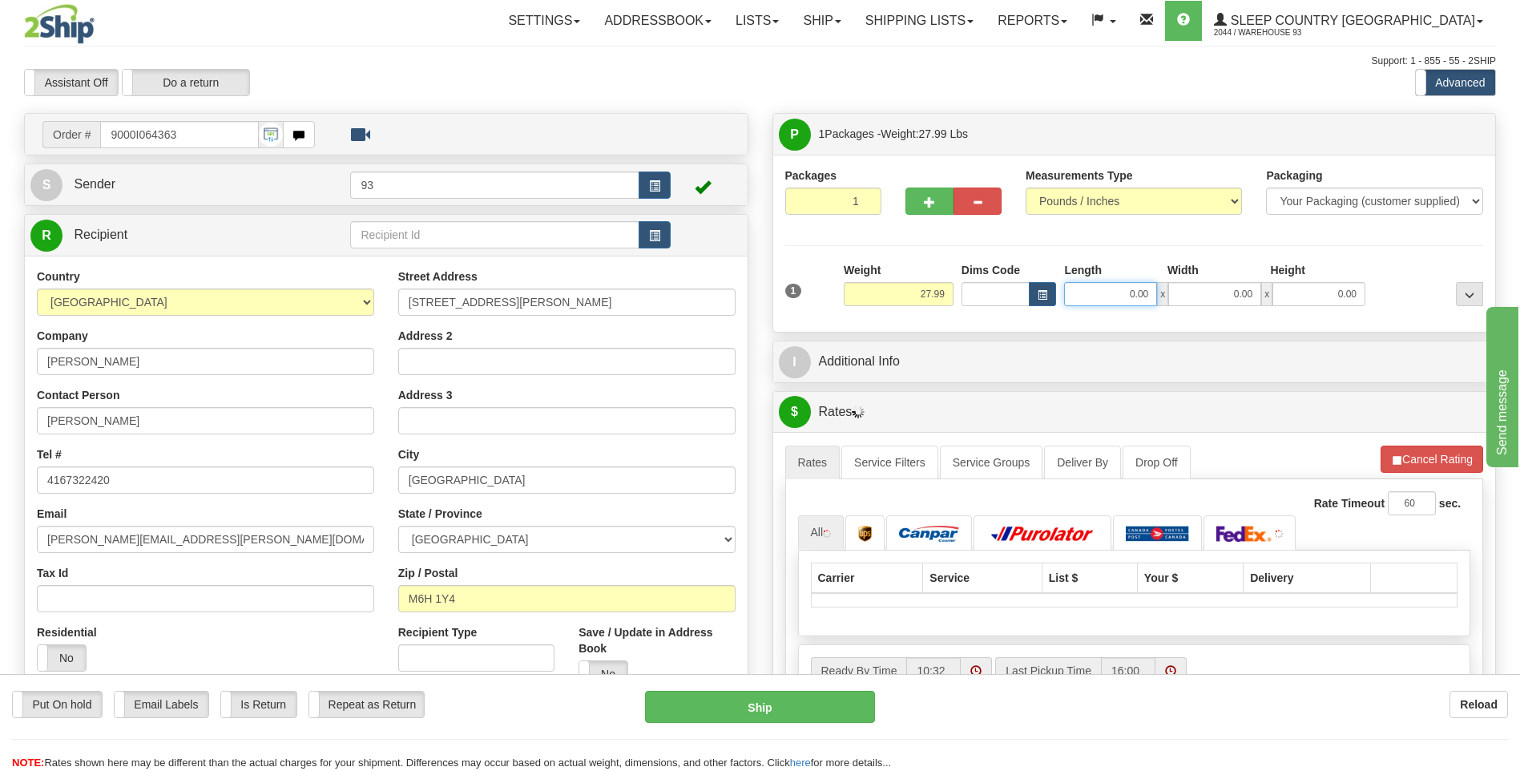
drag, startPoint x: 1114, startPoint y: 297, endPoint x: 1231, endPoint y: 312, distance: 117.9
click at [1231, 312] on div "1 Weight 27.99 Dims Code x x" at bounding box center [1134, 290] width 707 height 57
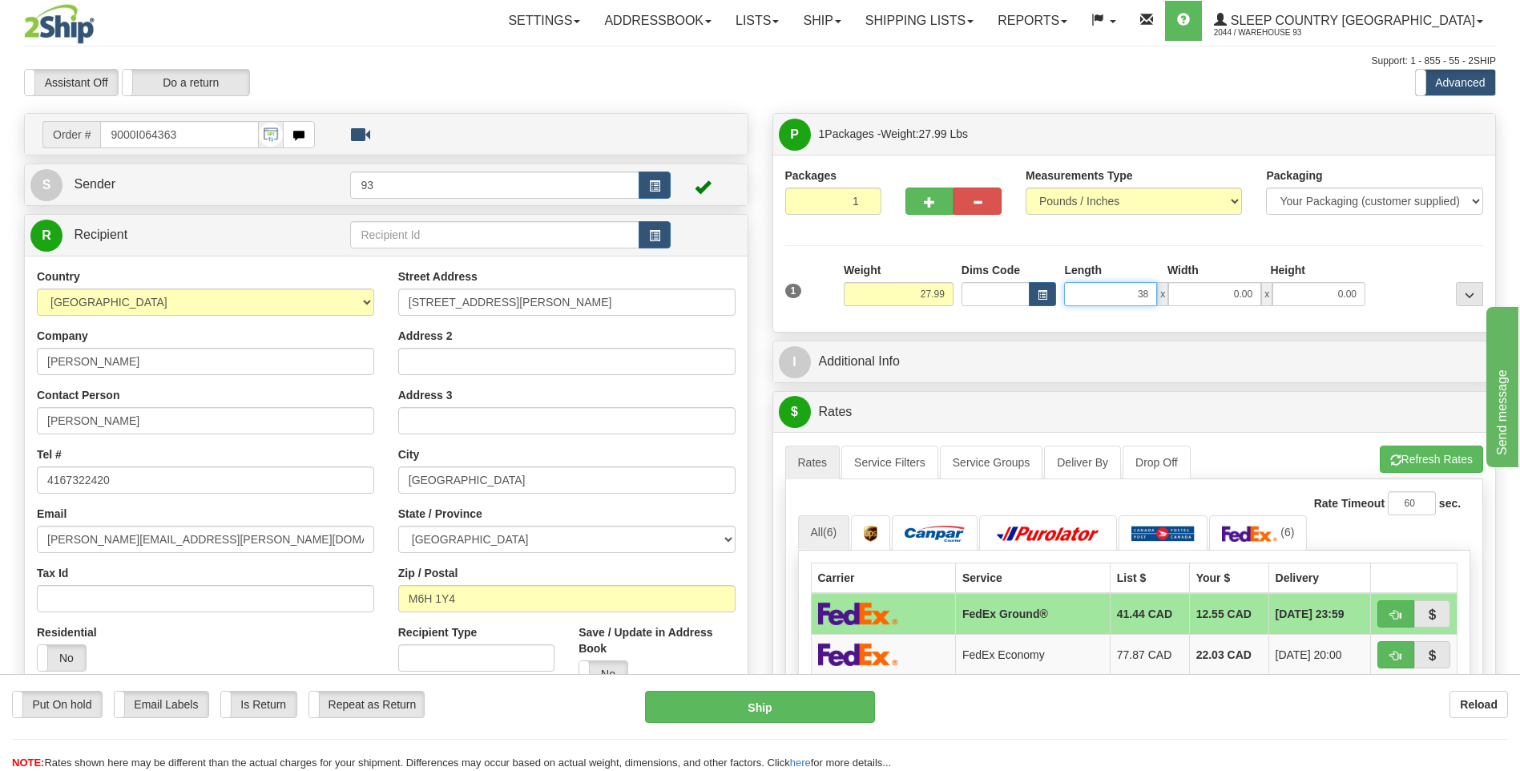
type input "38.00"
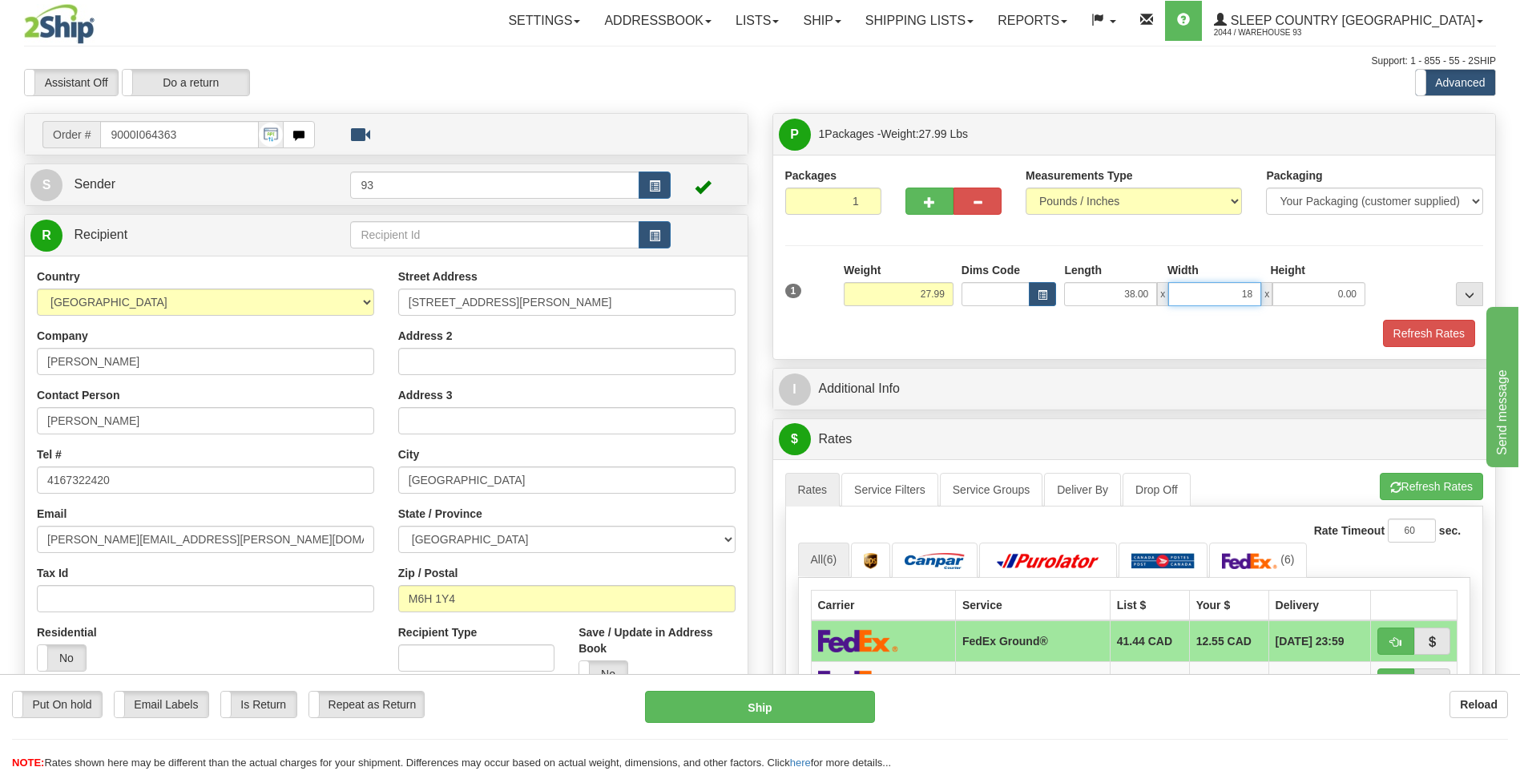
type input "18.00"
click at [1467, 338] on button "Refresh Rates" at bounding box center [1429, 333] width 92 height 27
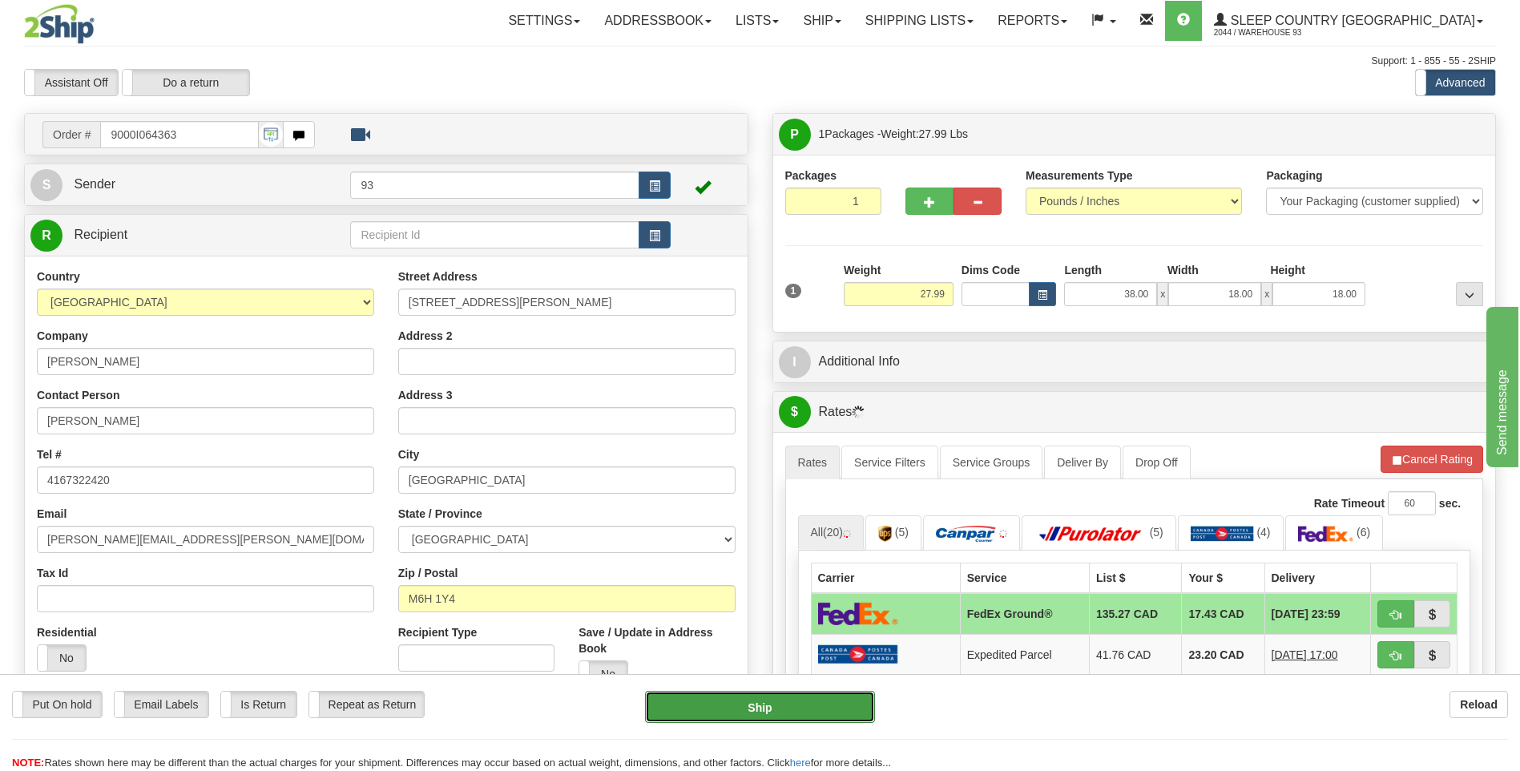
click at [780, 705] on button "Ship" at bounding box center [759, 707] width 229 height 32
type input "1"
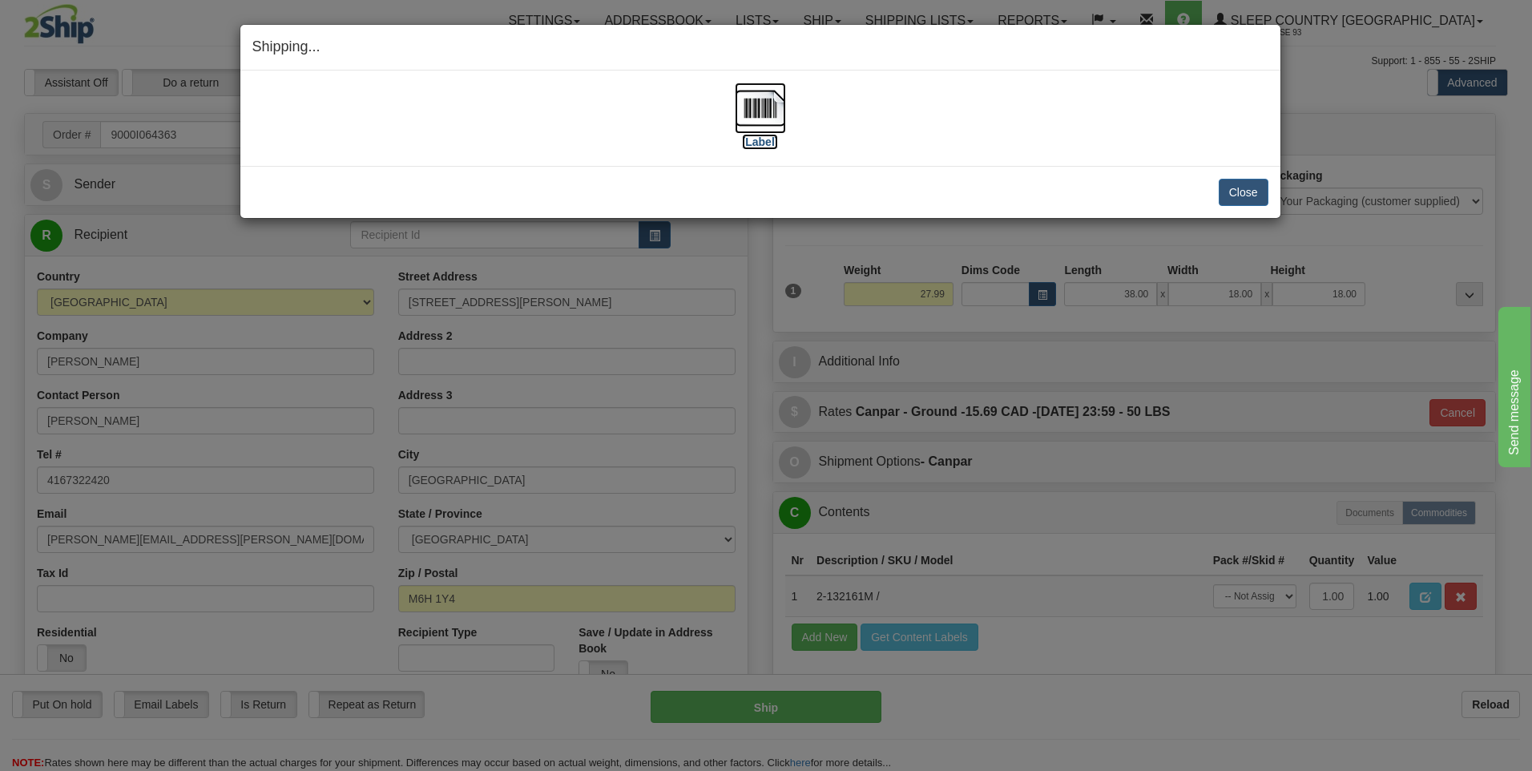
click at [751, 105] on img at bounding box center [760, 108] width 51 height 51
click at [1242, 187] on button "Close" at bounding box center [1244, 192] width 50 height 27
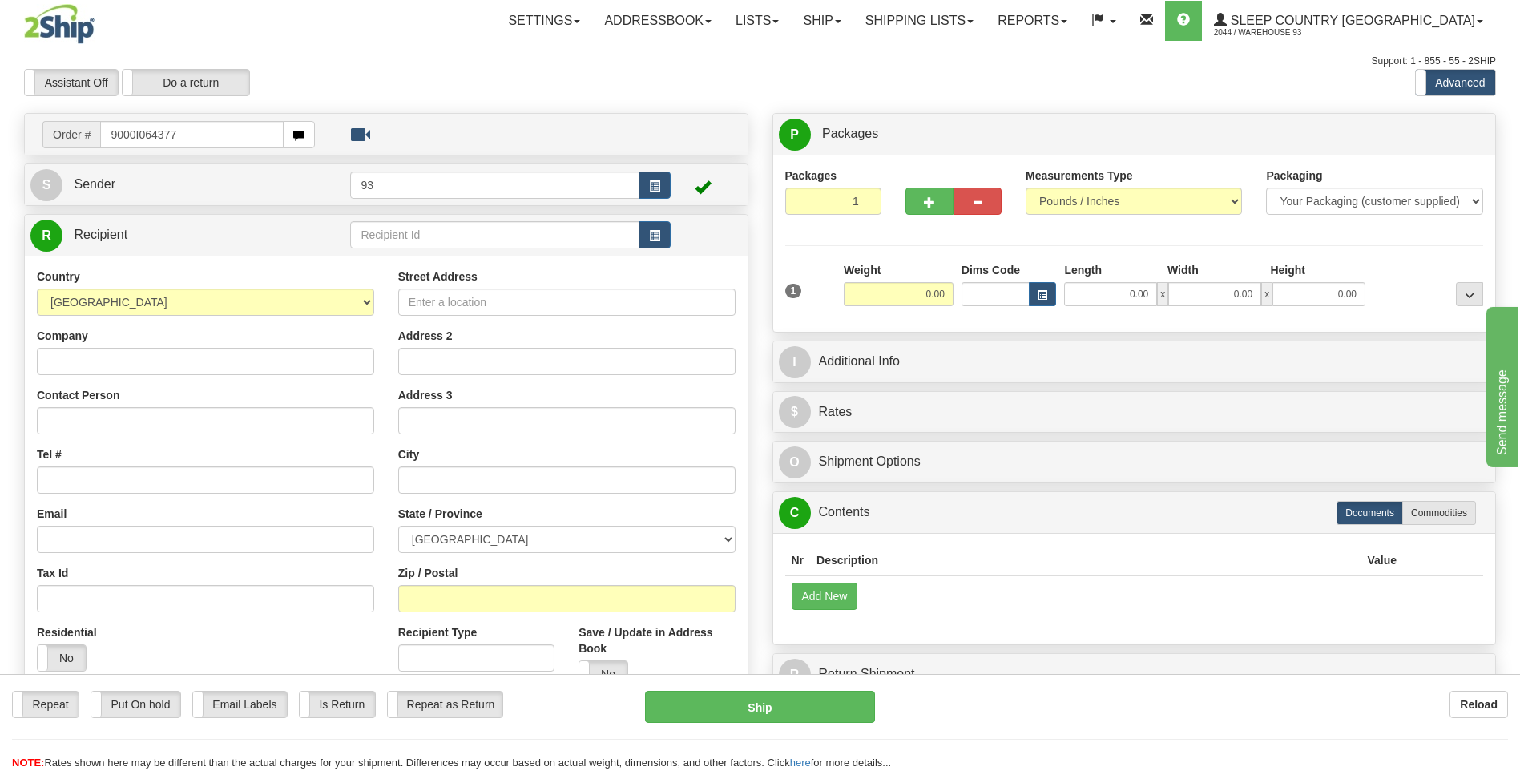
type input "9000I064377"
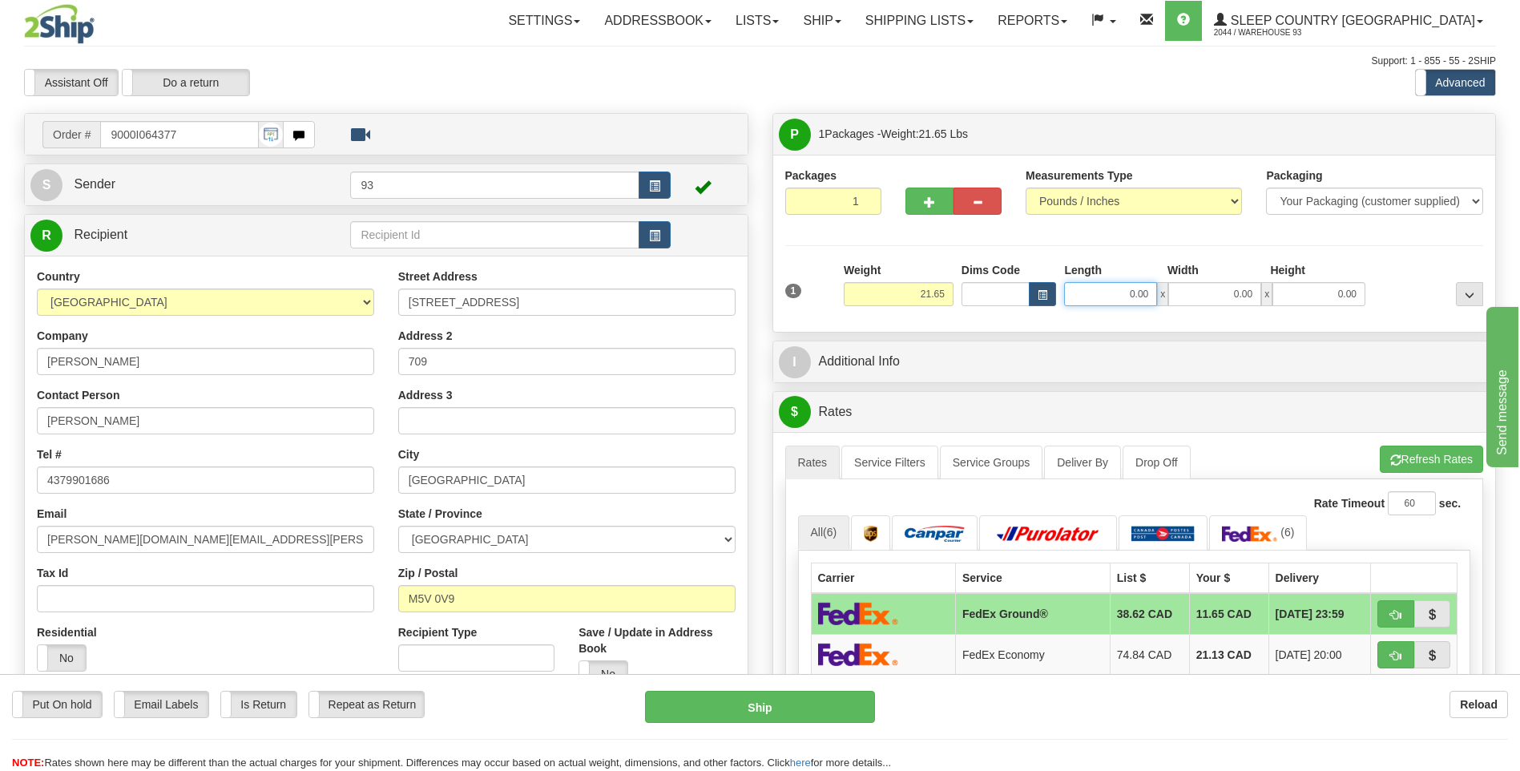
drag, startPoint x: 1126, startPoint y: 296, endPoint x: 1196, endPoint y: 289, distance: 70.8
click at [1196, 289] on div "0.00 x 0.00 x 0.00" at bounding box center [1214, 294] width 301 height 24
type input "32.00"
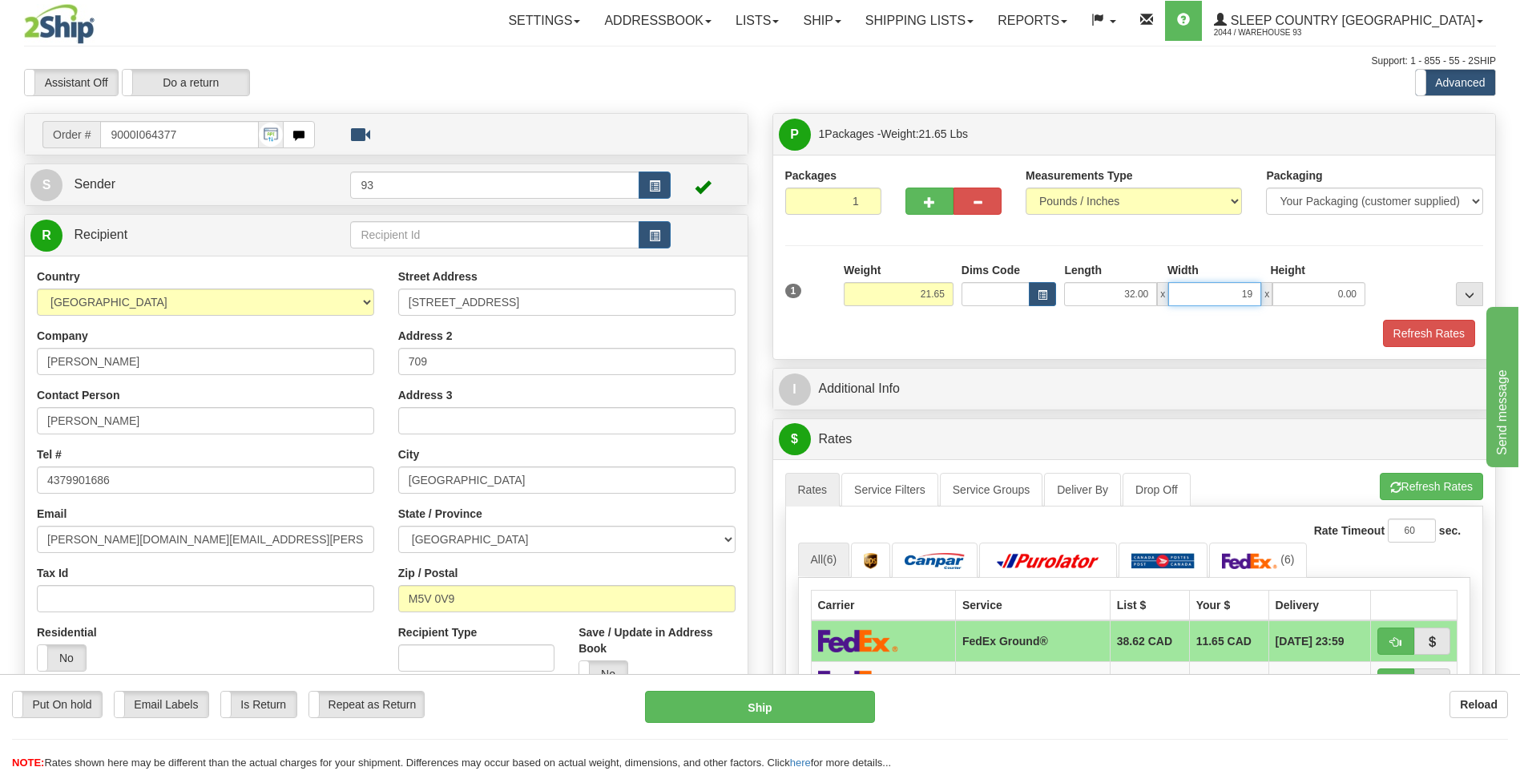
type input "19.00"
type input "12.00"
click at [1426, 335] on button "Refresh Rates" at bounding box center [1429, 333] width 92 height 27
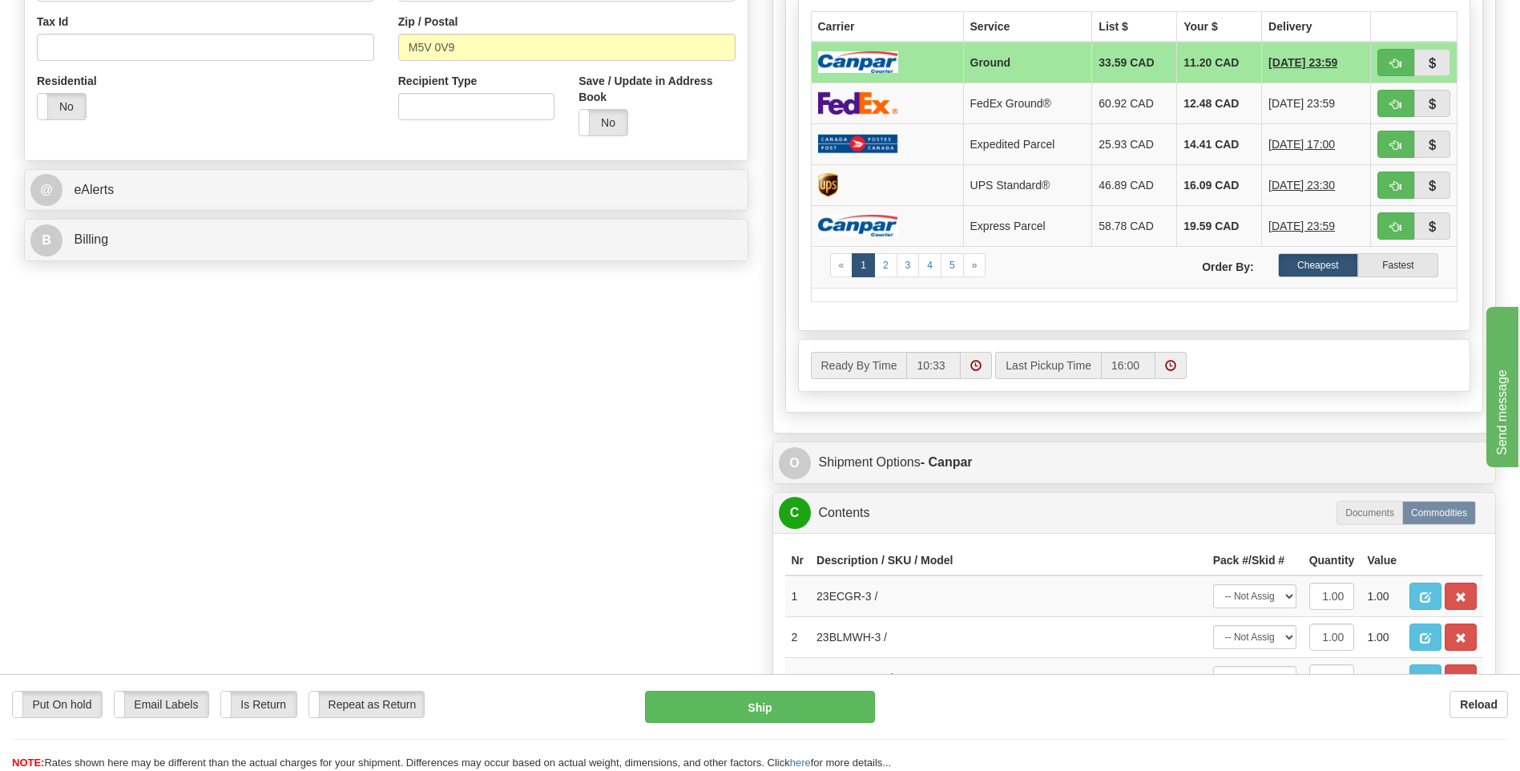
scroll to position [561, 0]
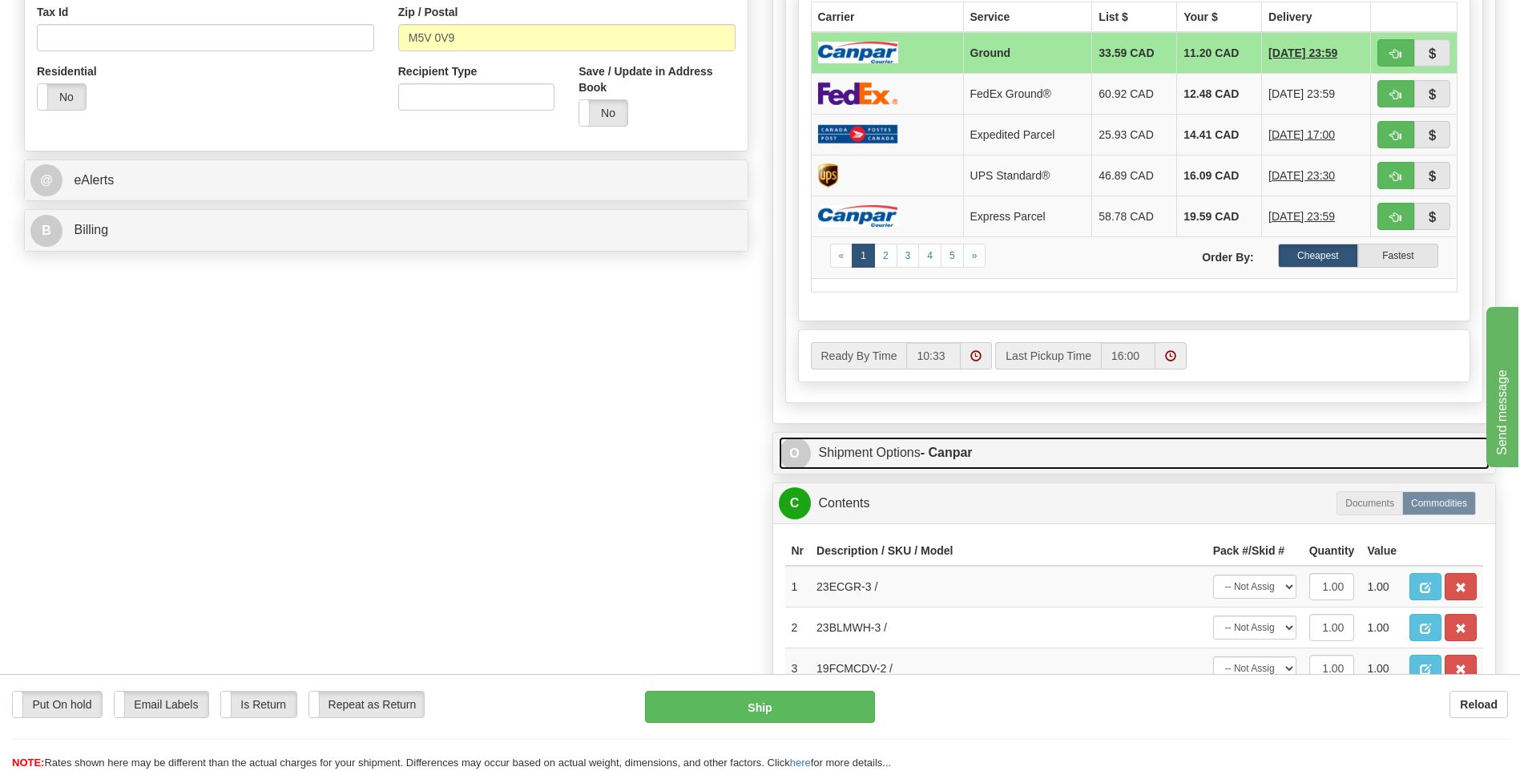
click at [803, 460] on span "O" at bounding box center [795, 453] width 32 height 32
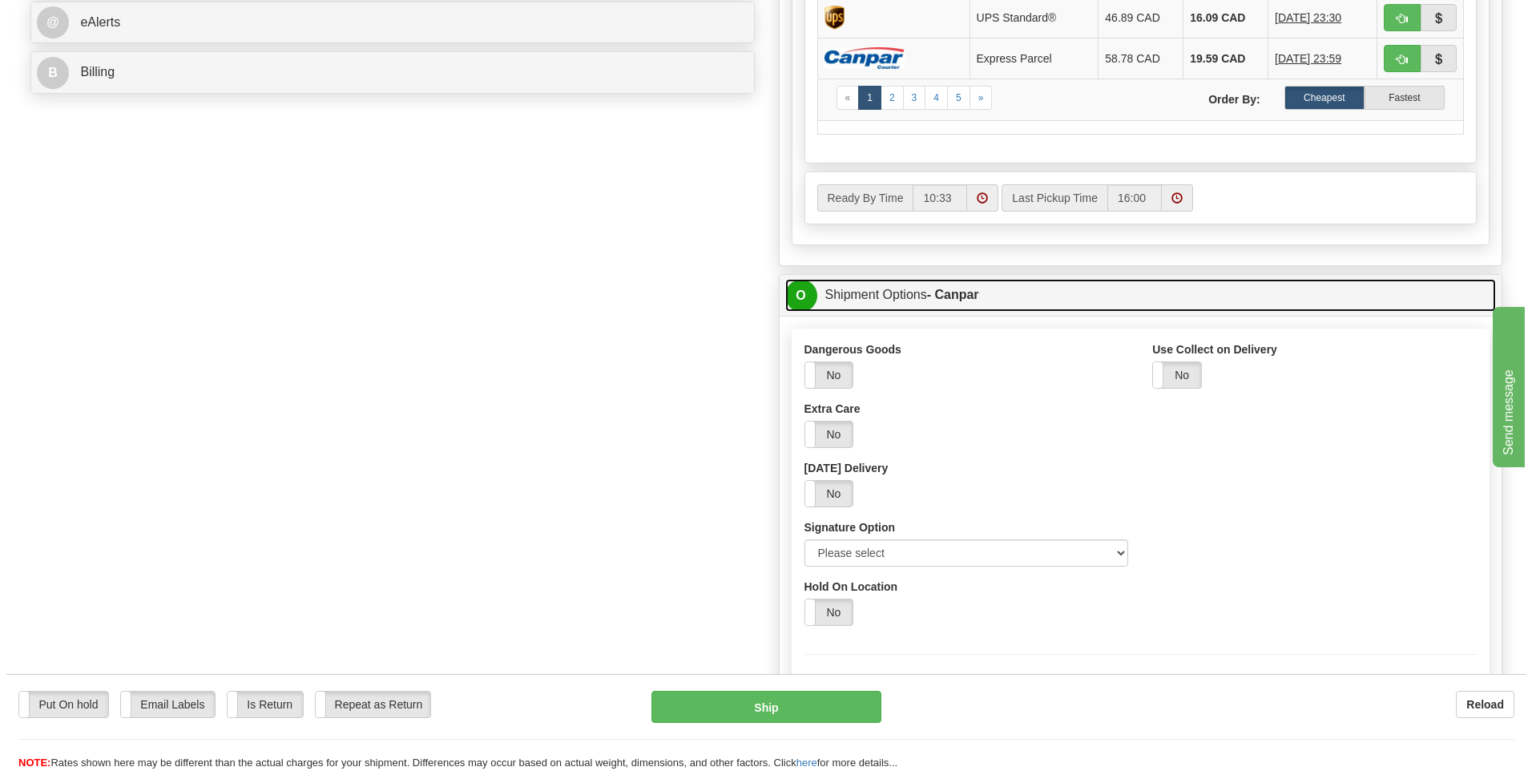
scroll to position [801, 0]
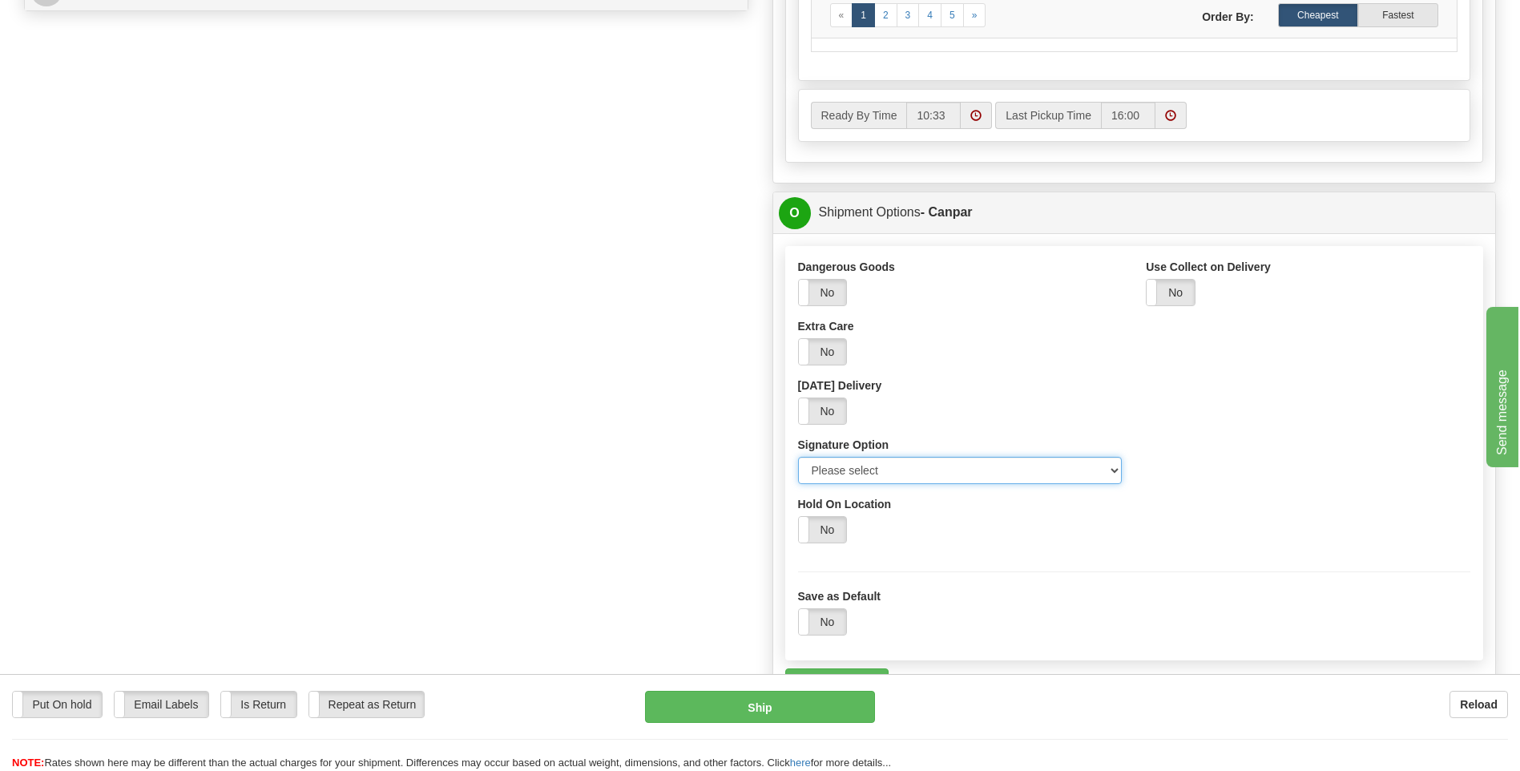
click at [1108, 469] on select "Please select No Signature Required Signature Required Adult Signature" at bounding box center [960, 470] width 324 height 27
select select "2"
click at [798, 457] on select "Please select No Signature Required Signature Required Adult Signature" at bounding box center [960, 470] width 324 height 27
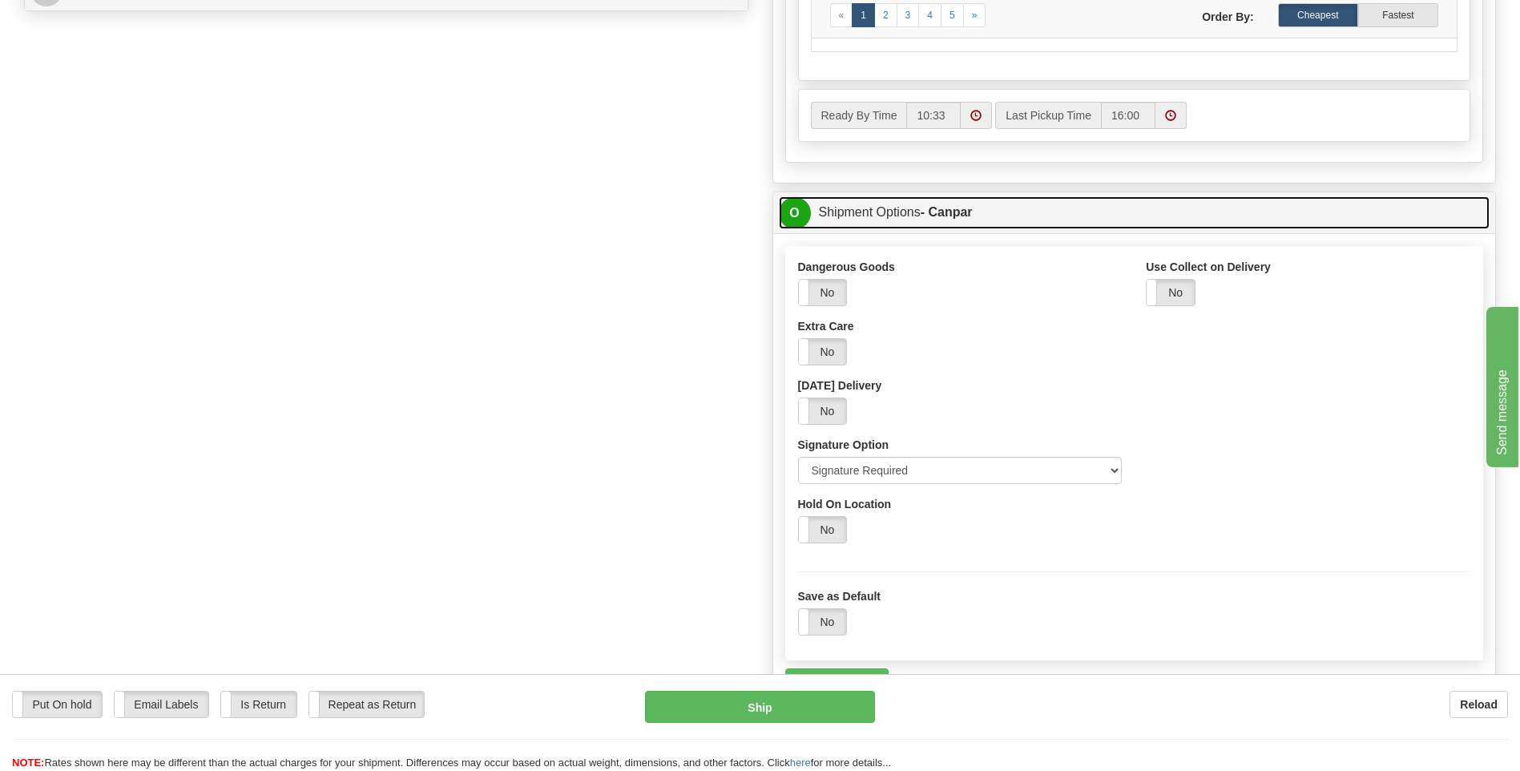
click at [792, 207] on span "O" at bounding box center [795, 213] width 32 height 32
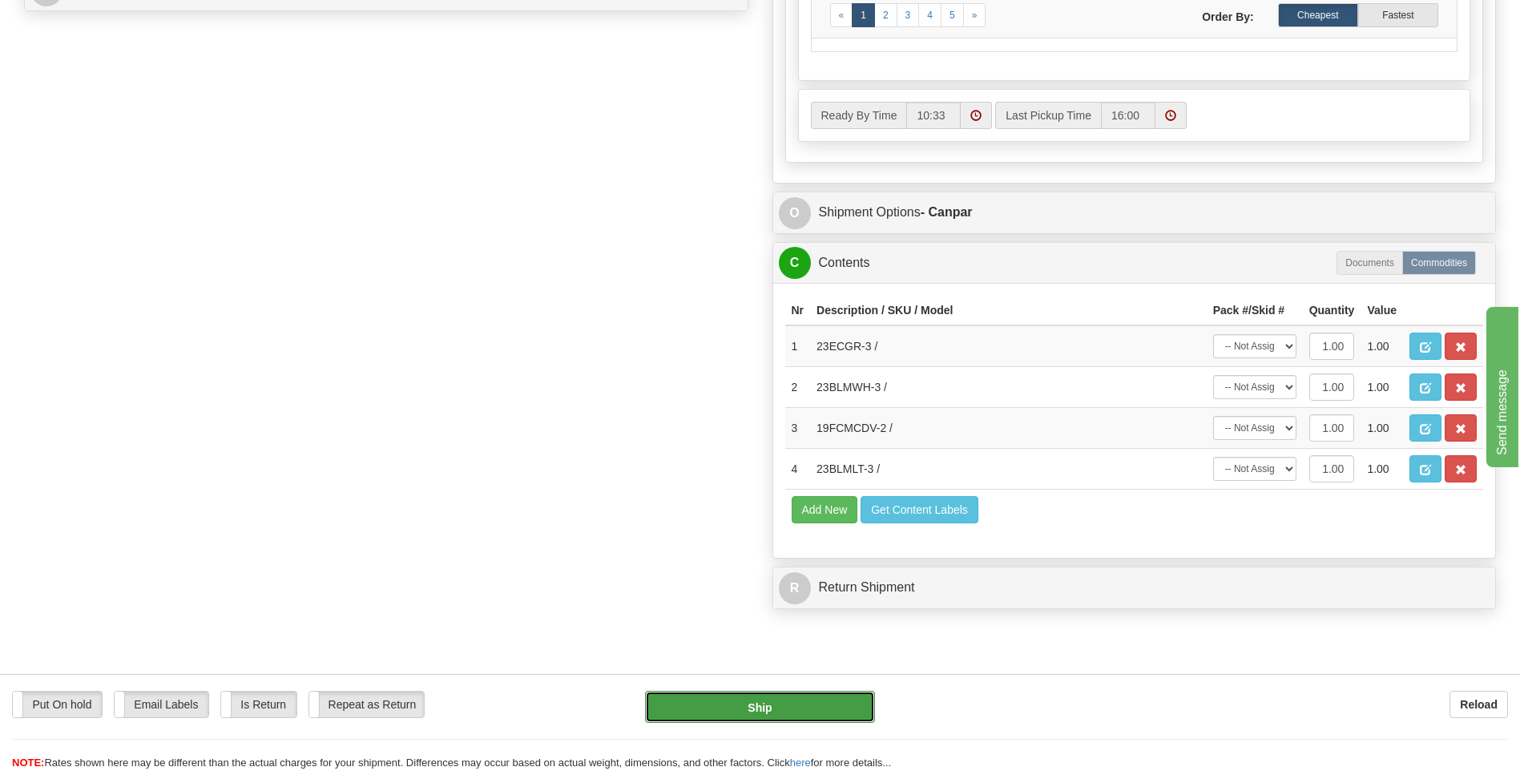
click at [795, 704] on button "Ship" at bounding box center [759, 707] width 229 height 32
type input "1"
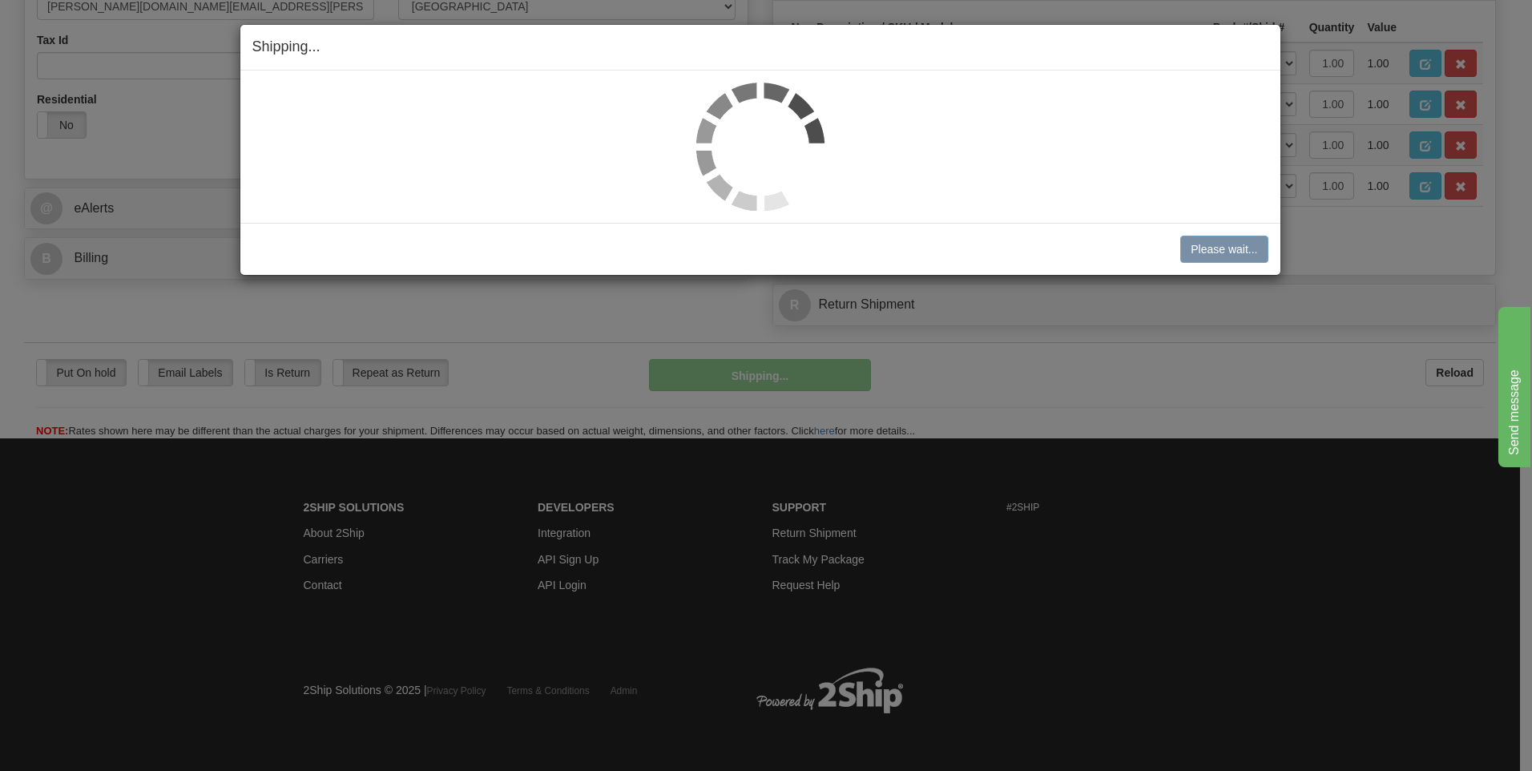
scroll to position [533, 0]
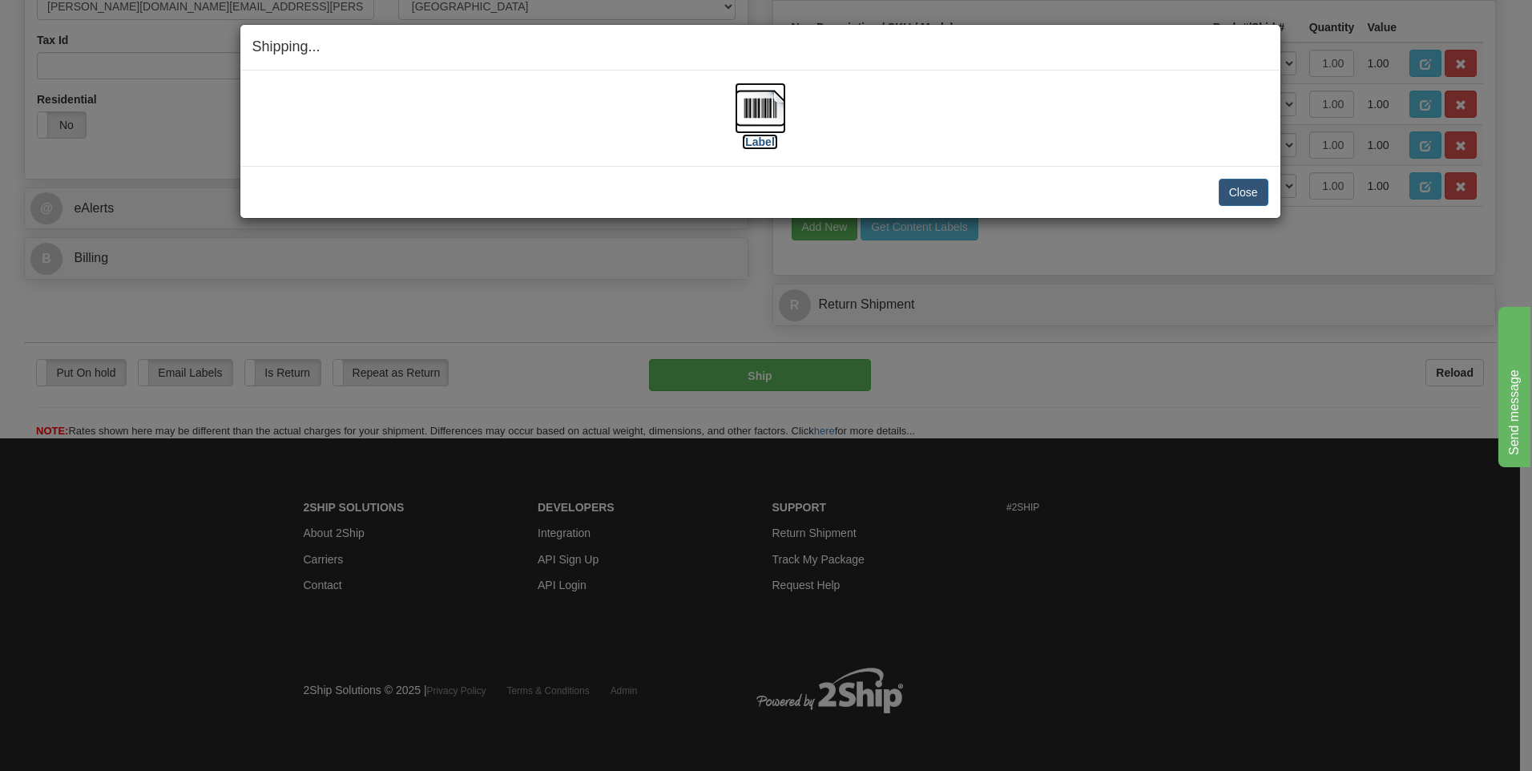
click at [763, 115] on img at bounding box center [760, 108] width 51 height 51
click at [1251, 198] on button "Close" at bounding box center [1244, 192] width 50 height 27
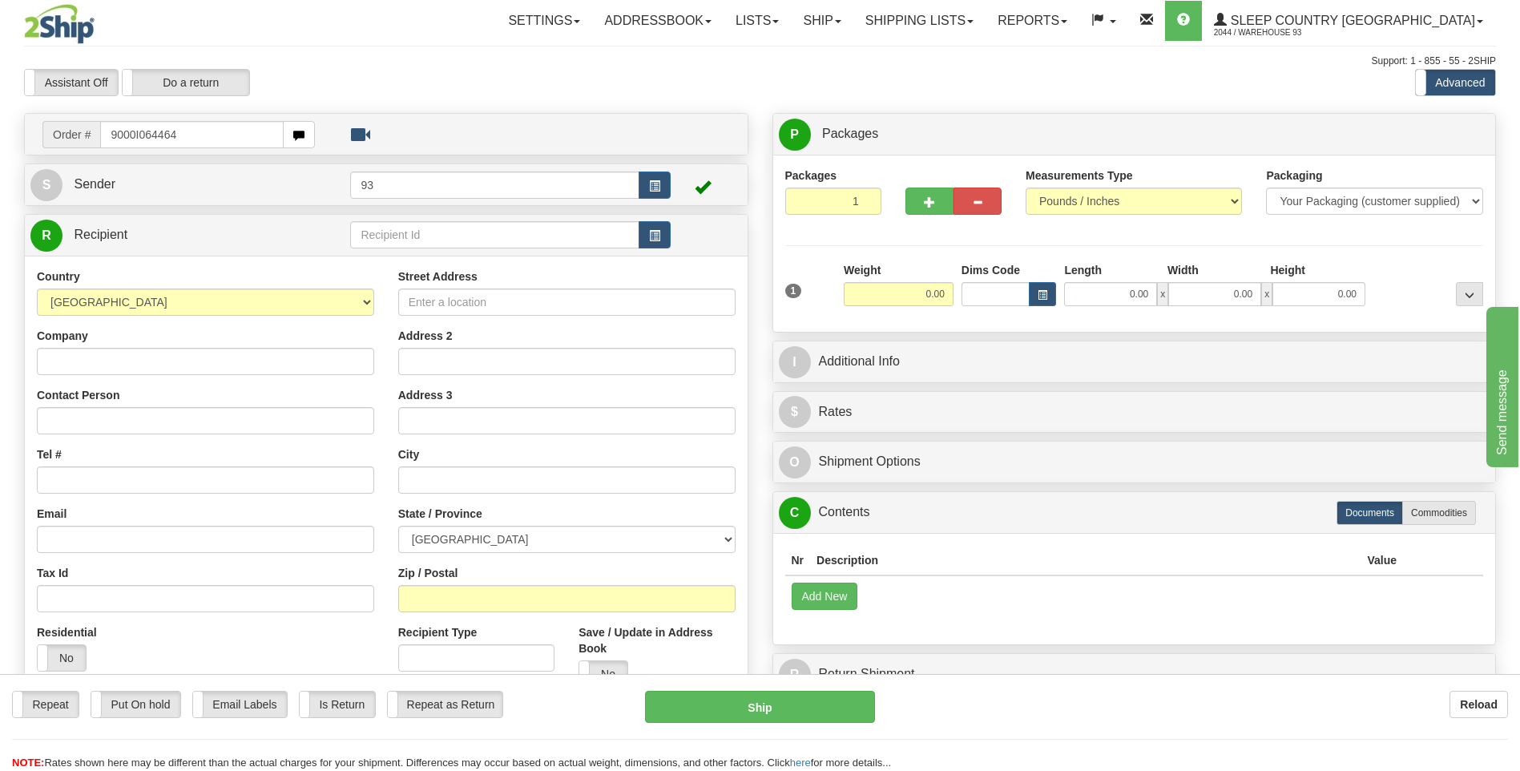
type input "9000I064464"
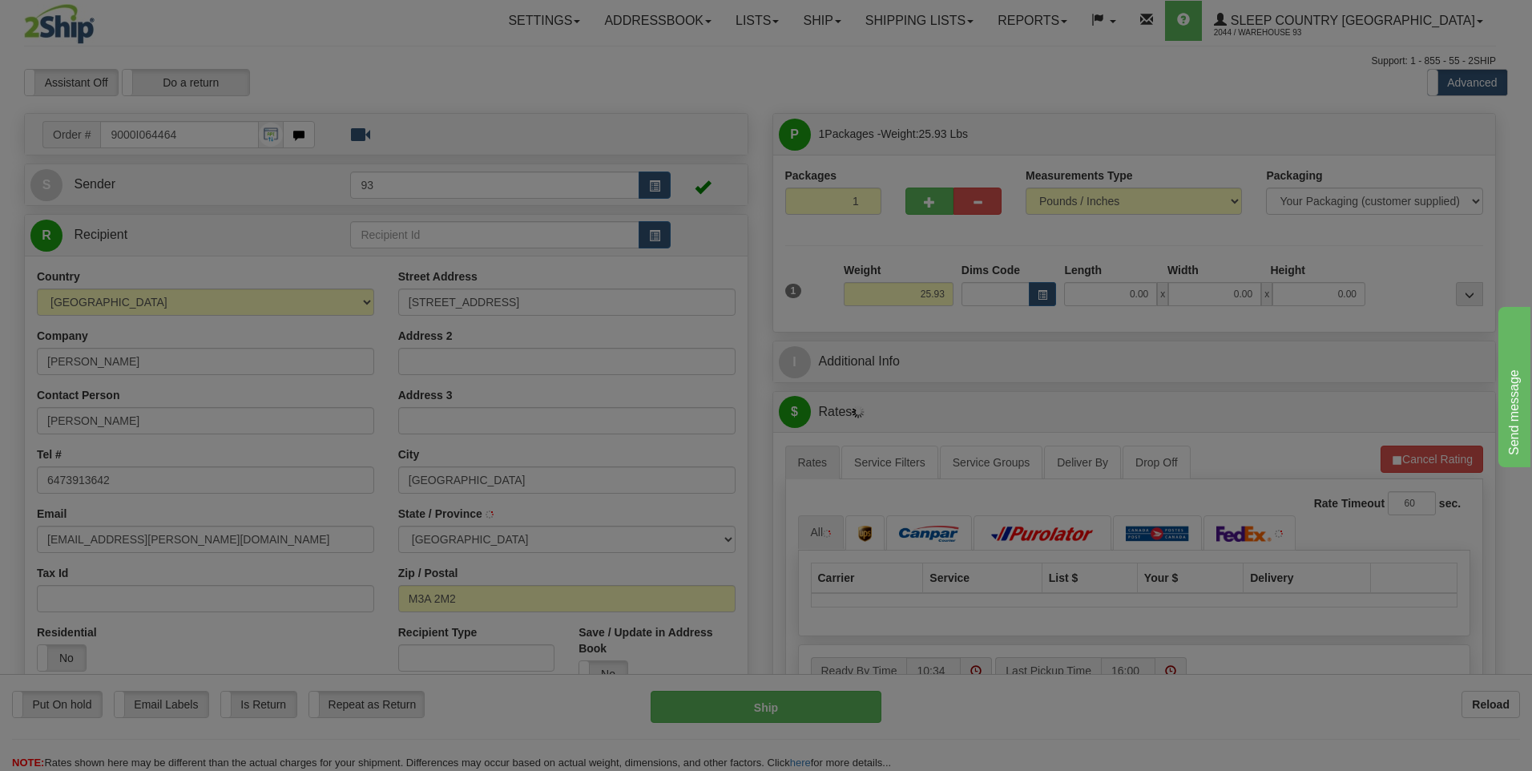
type input "[GEOGRAPHIC_DATA]"
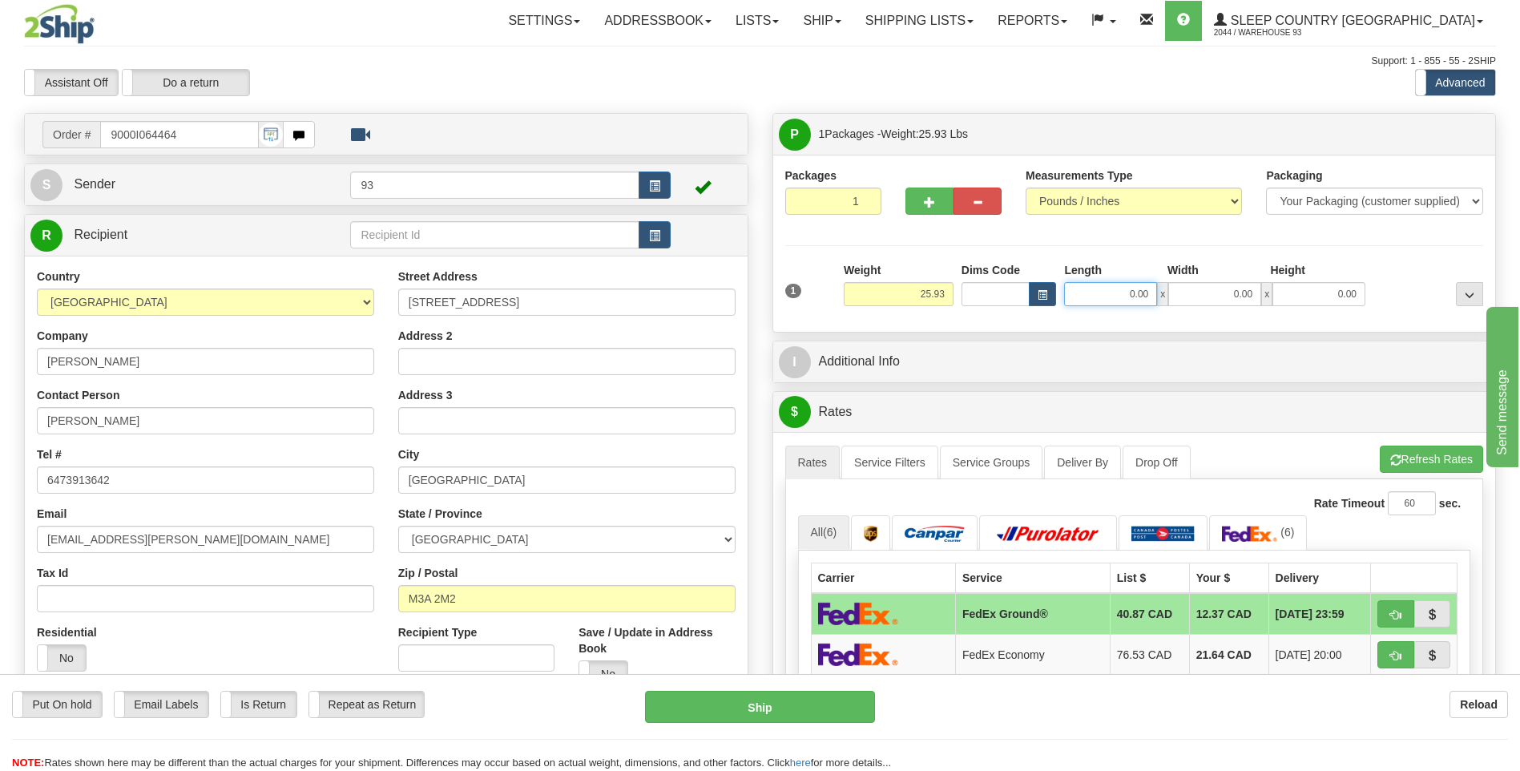
drag, startPoint x: 1122, startPoint y: 295, endPoint x: 1214, endPoint y: 296, distance: 92.1
click at [1186, 294] on div "0.00 x 0.00 x 0.00" at bounding box center [1214, 294] width 301 height 24
type input "30.00"
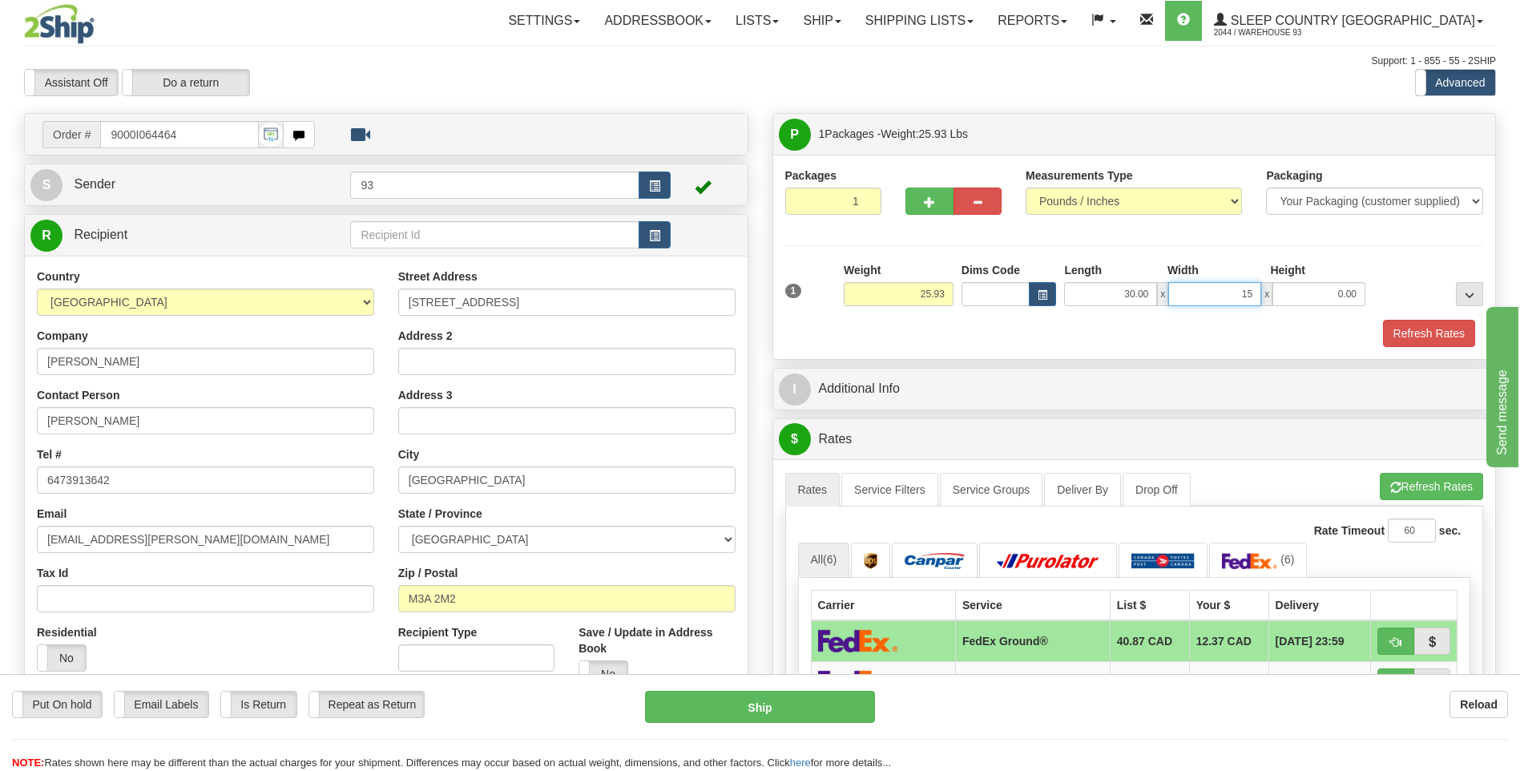
type input "15.00"
type input "6.00"
click at [922, 209] on button "button" at bounding box center [929, 200] width 48 height 27
type input "2"
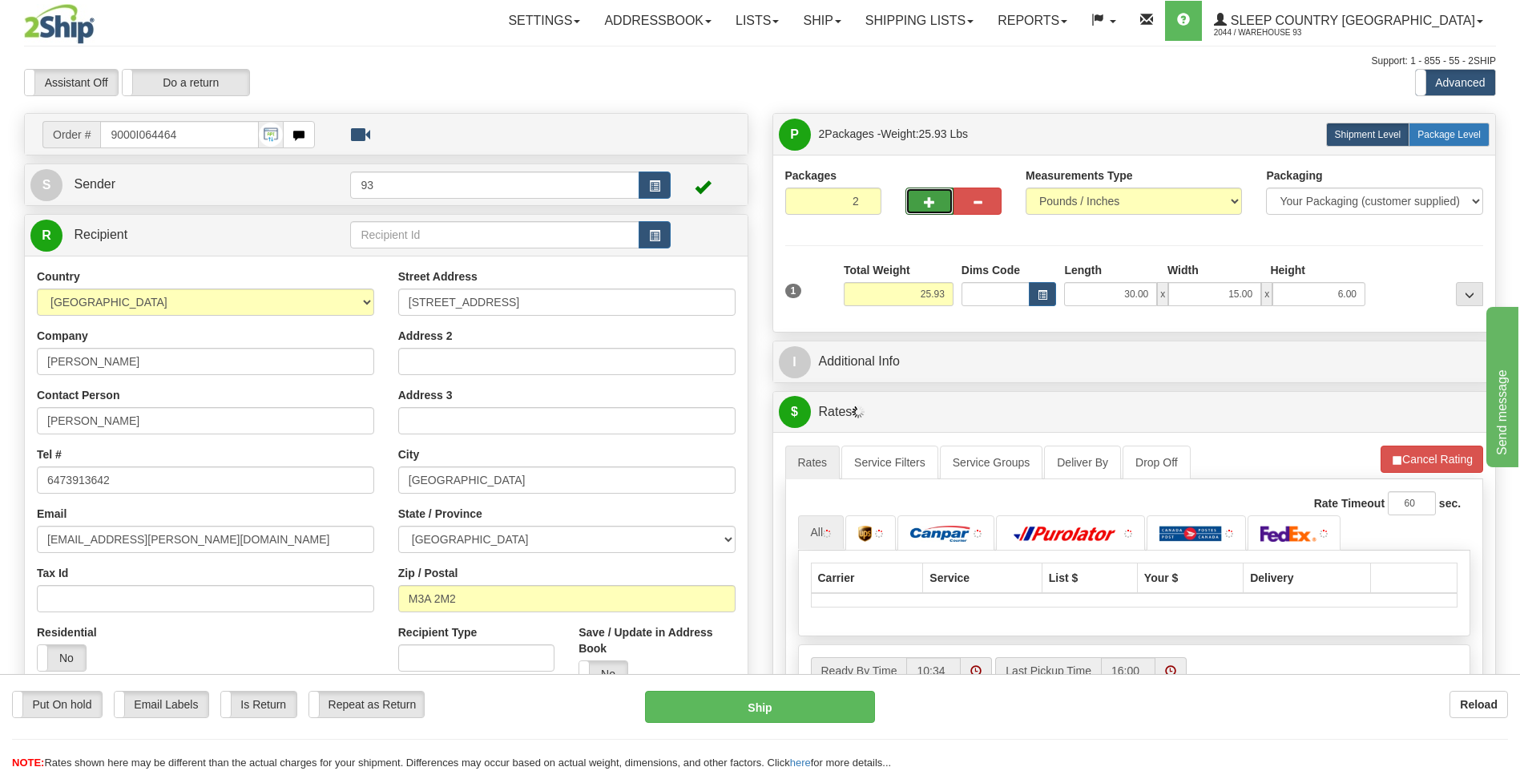
click at [1458, 131] on span "Package Level" at bounding box center [1448, 134] width 63 height 11
radio input "true"
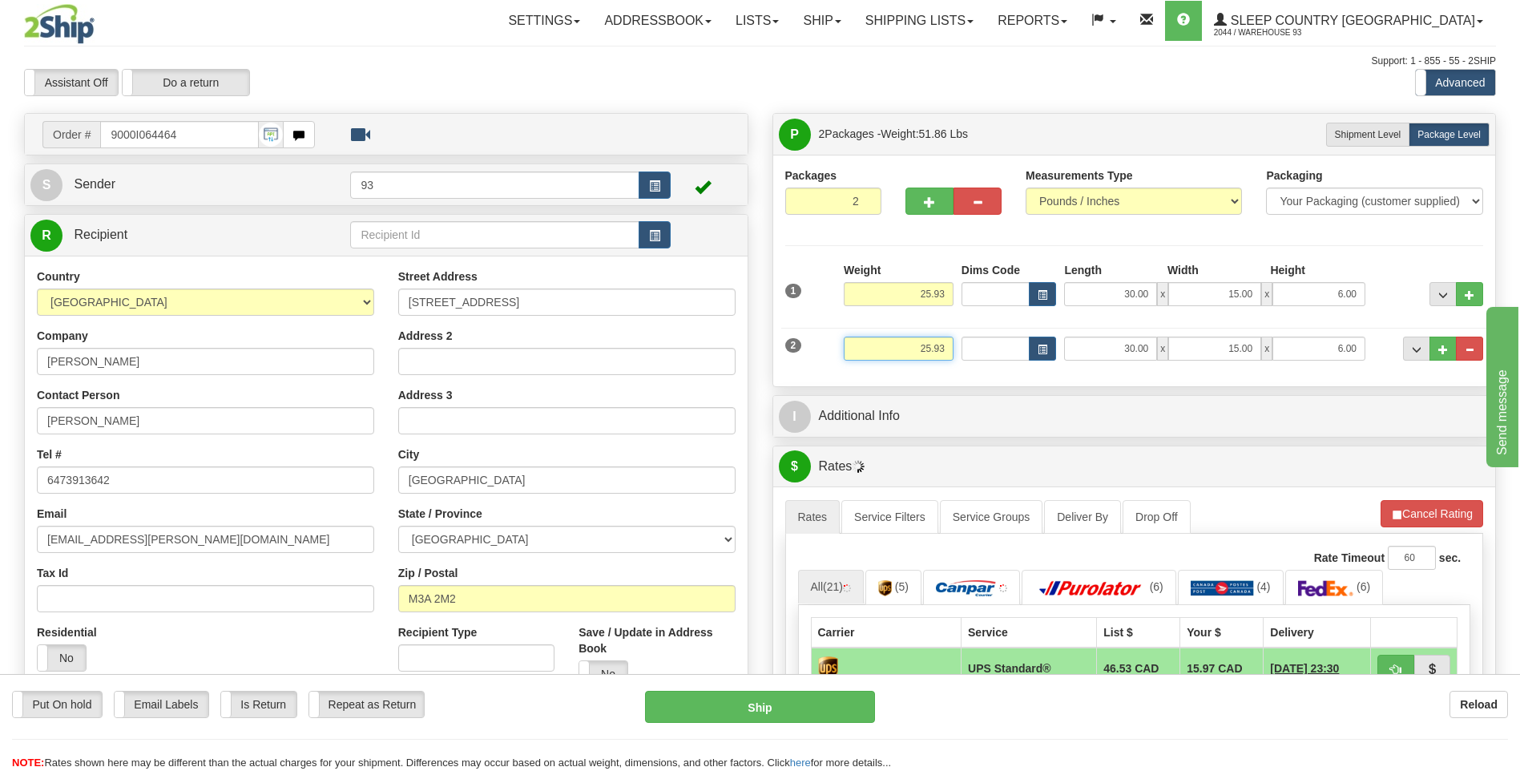
drag, startPoint x: 922, startPoint y: 352, endPoint x: 964, endPoint y: 353, distance: 41.7
click at [964, 353] on div "2 Weight 25.93 Dims Code Length Width Height" at bounding box center [1134, 347] width 707 height 54
drag, startPoint x: 913, startPoint y: 352, endPoint x: 969, endPoint y: 357, distance: 57.1
click at [969, 357] on div "2 Weight 3.00 Dims Code Length Width Height" at bounding box center [1134, 347] width 707 height 54
type input "1.00"
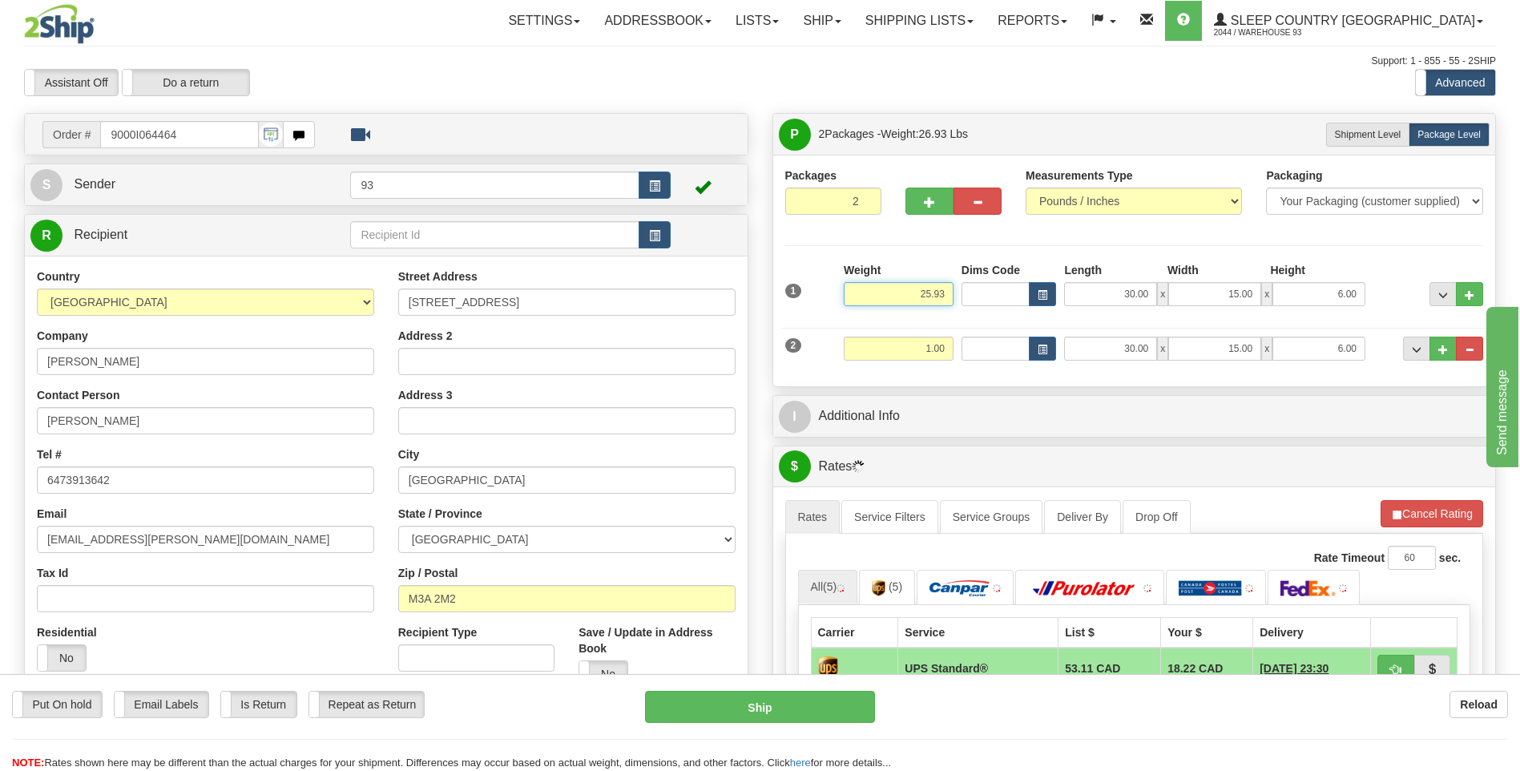
drag, startPoint x: 922, startPoint y: 290, endPoint x: 987, endPoint y: 302, distance: 66.0
click at [987, 302] on div "1 Weight 25.93 Dims Code x x" at bounding box center [1134, 290] width 707 height 57
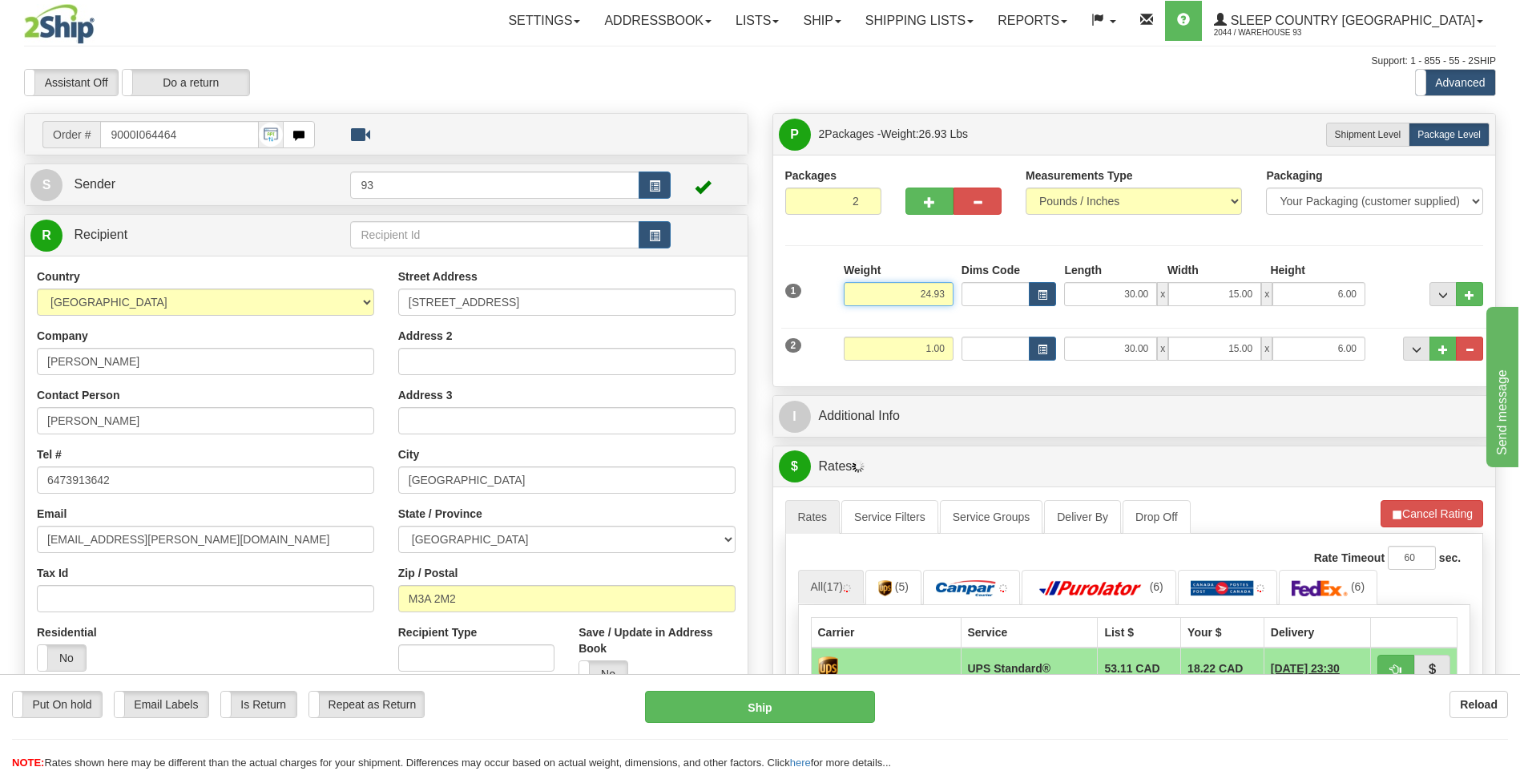
type input "24.93"
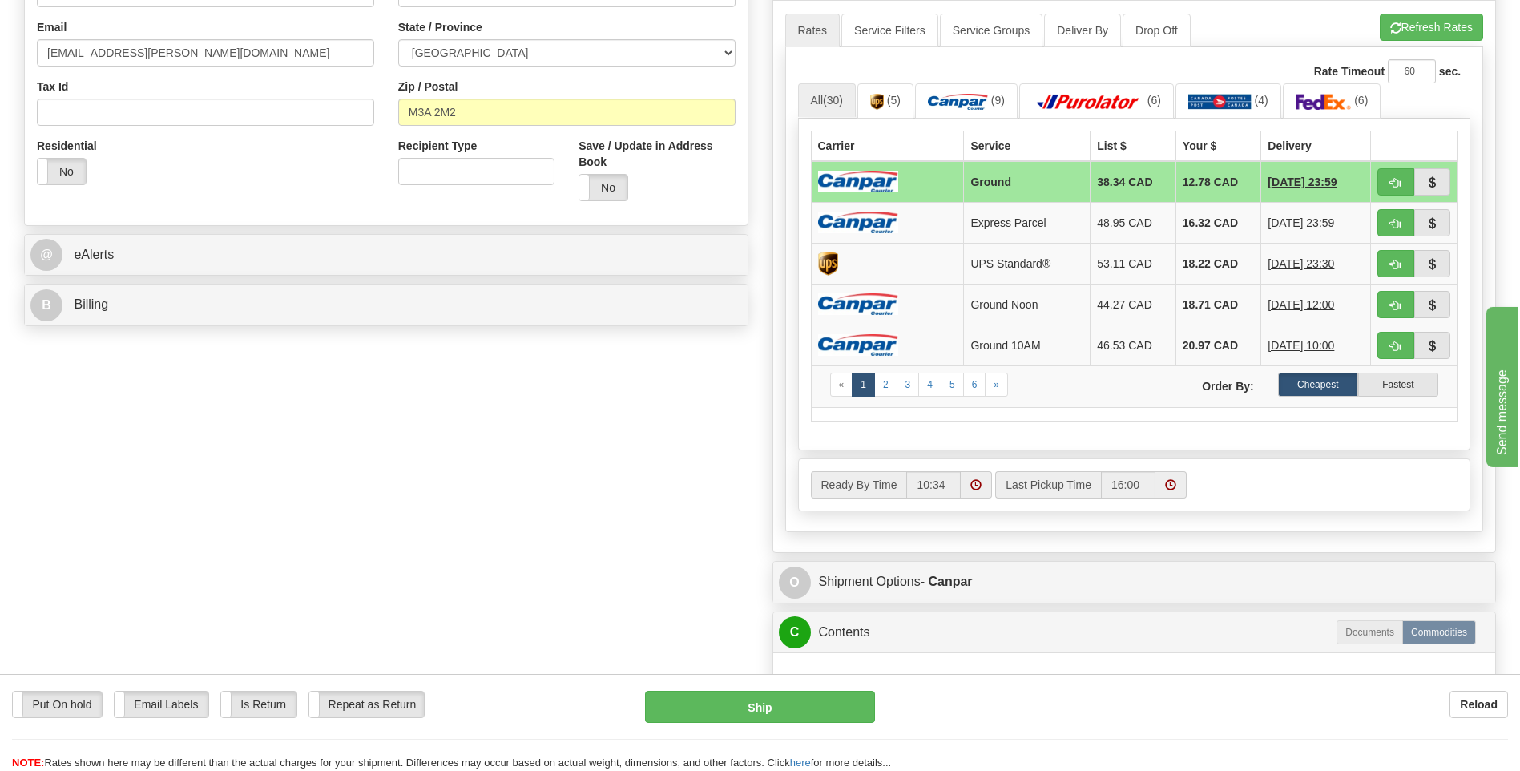
scroll to position [641, 0]
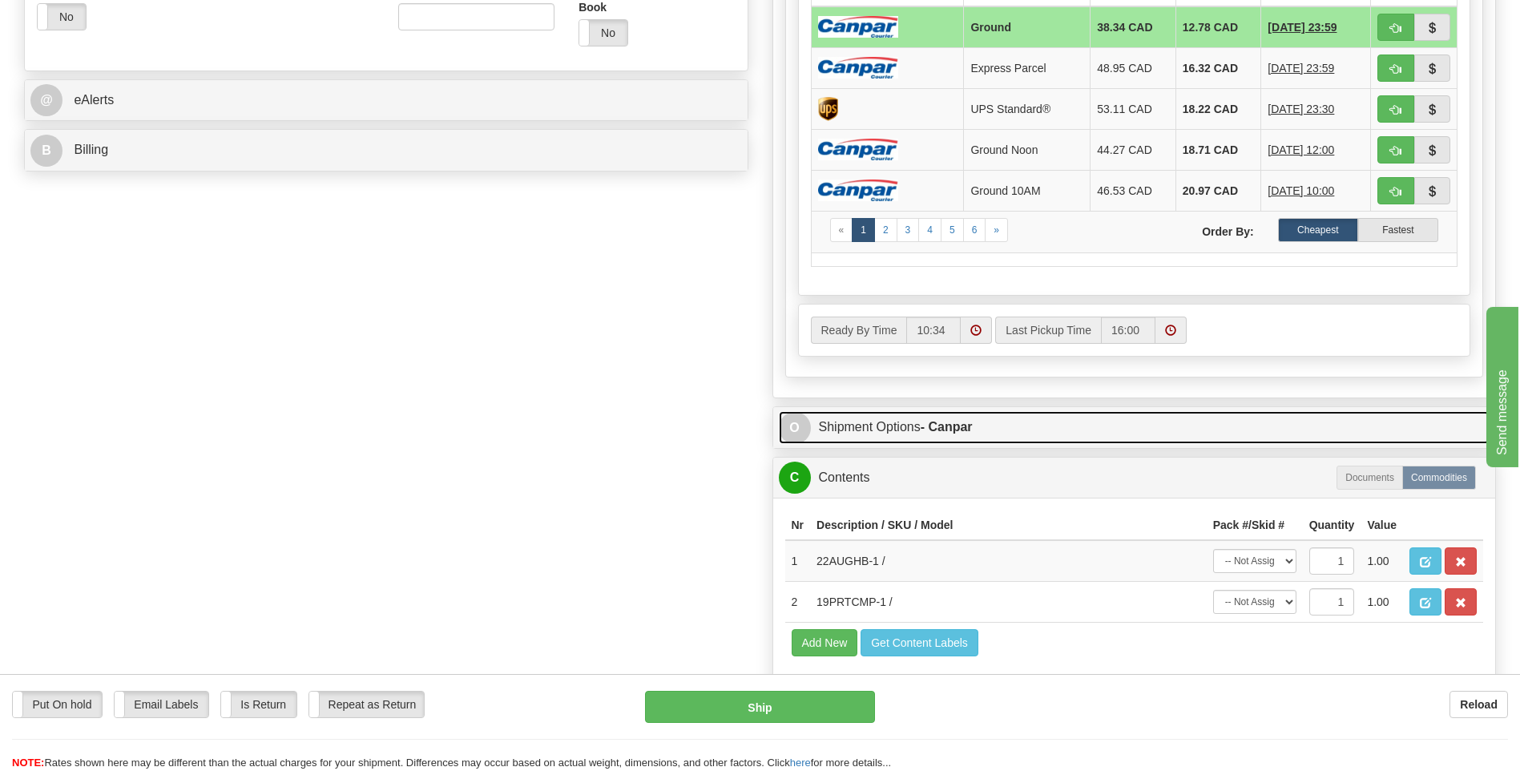
click at [783, 424] on span "O" at bounding box center [795, 428] width 32 height 32
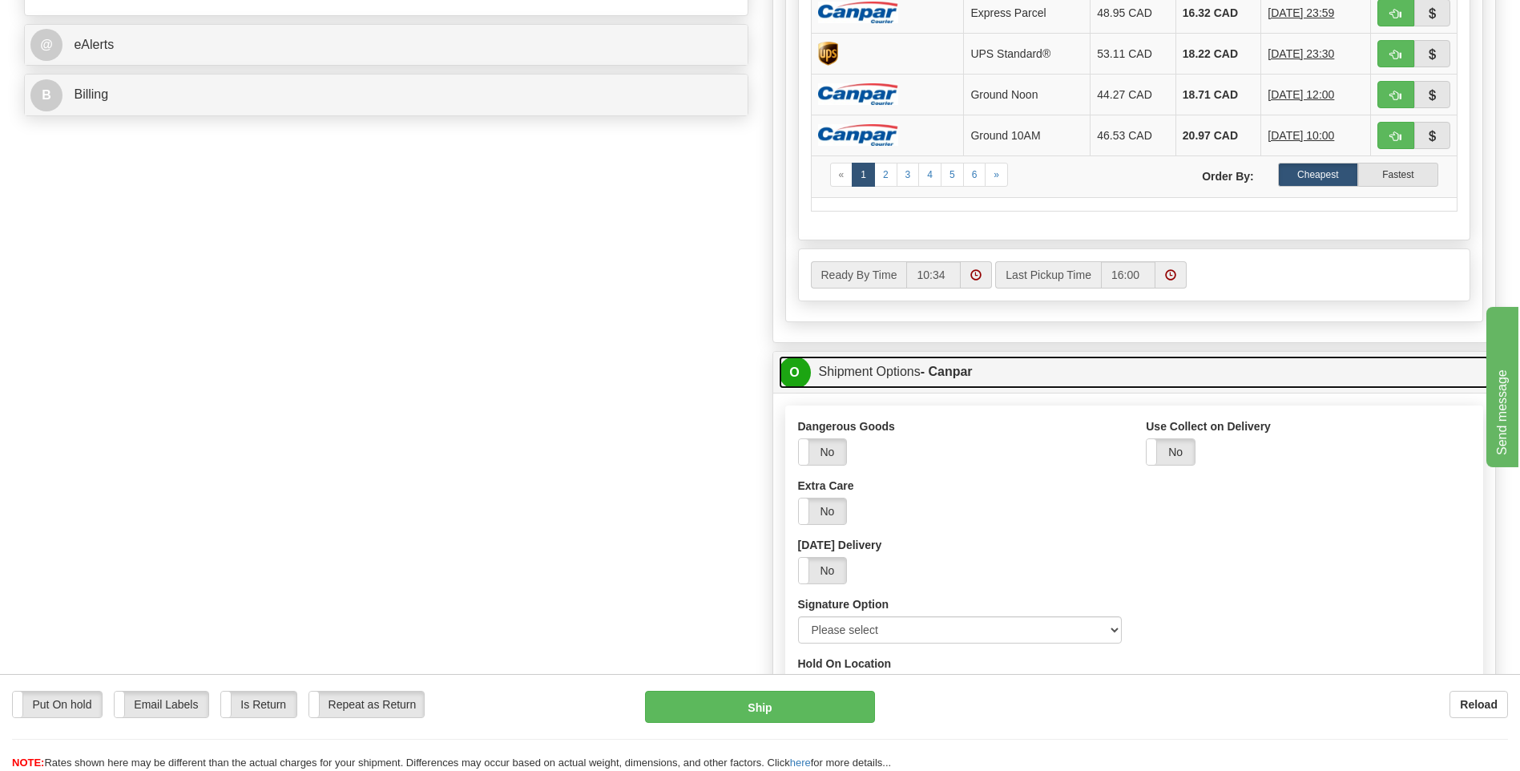
scroll to position [721, 0]
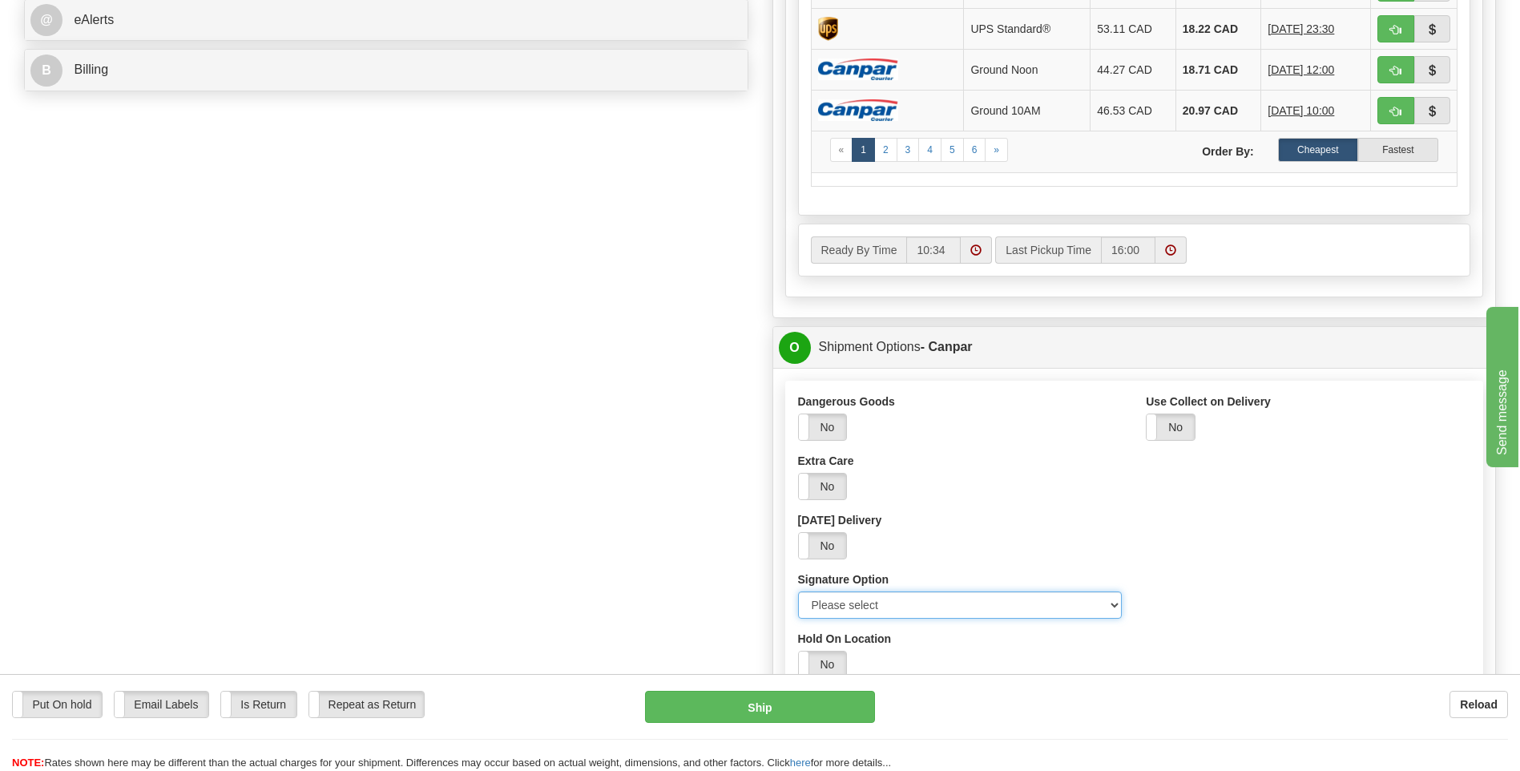
click at [1111, 606] on select "Please select No Signature Required Signature Required Adult Signature" at bounding box center [960, 604] width 324 height 27
select select "2"
click at [798, 591] on select "Please select No Signature Required Signature Required Adult Signature" at bounding box center [960, 604] width 324 height 27
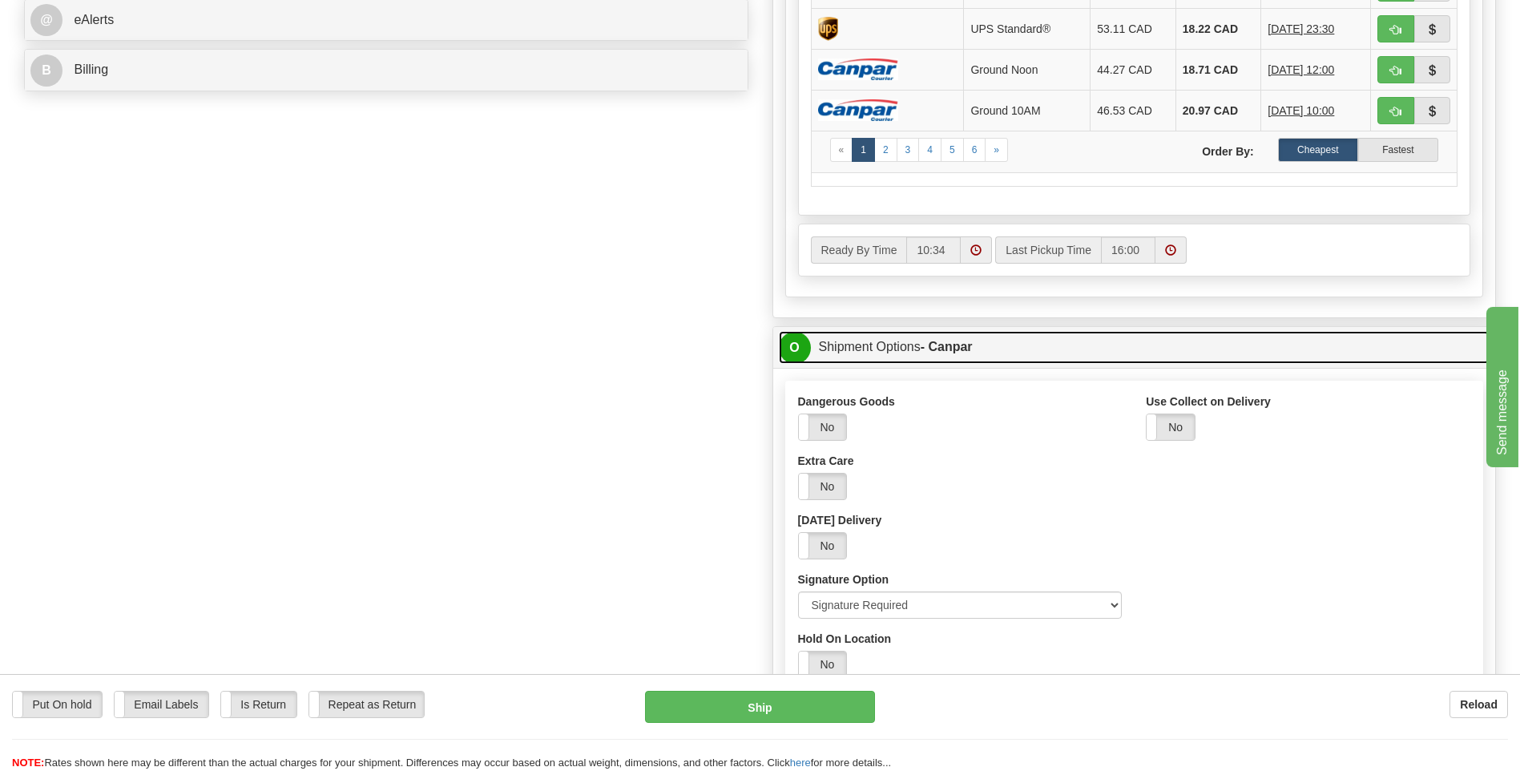
click at [804, 342] on span "O" at bounding box center [795, 348] width 32 height 32
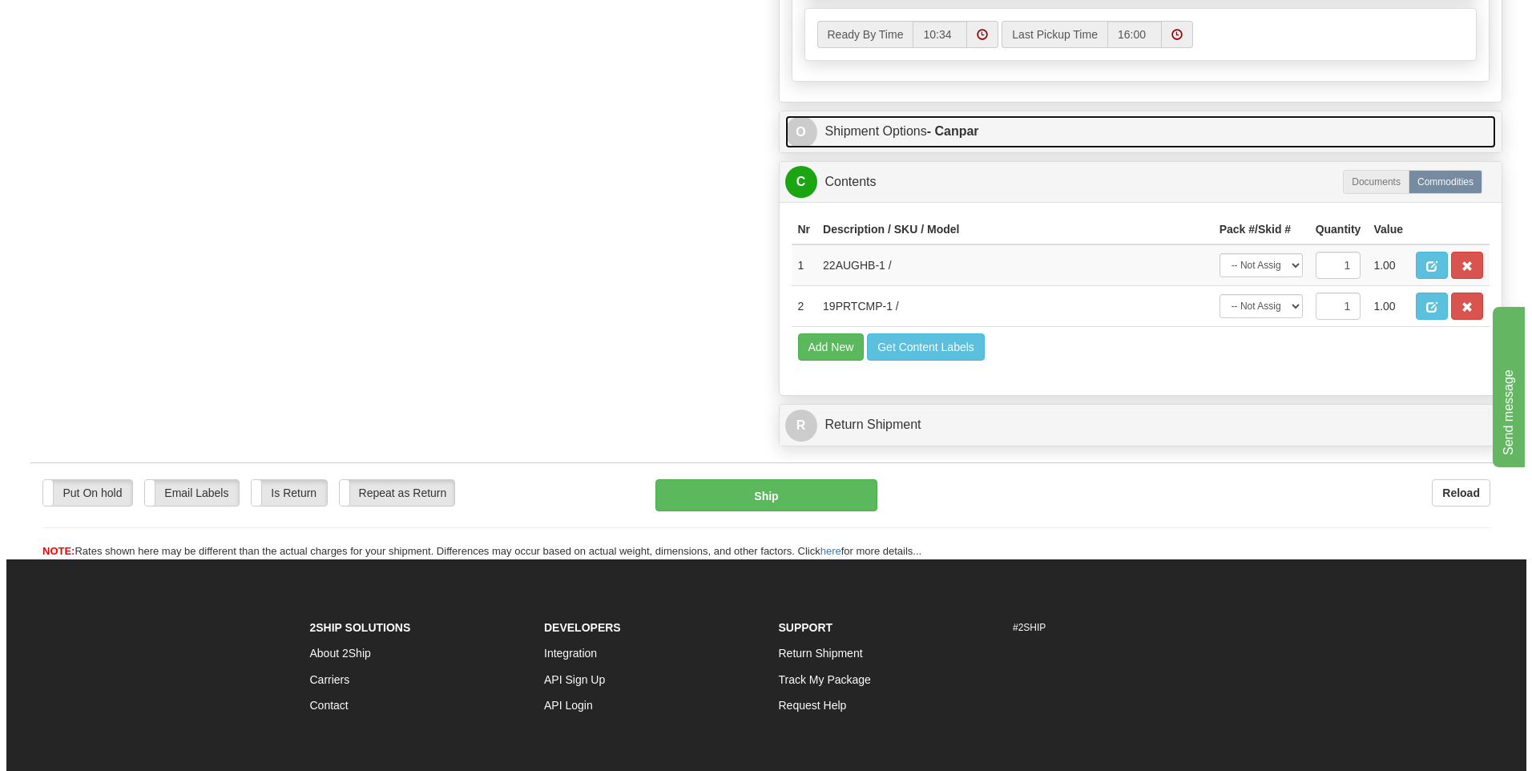
scroll to position [961, 0]
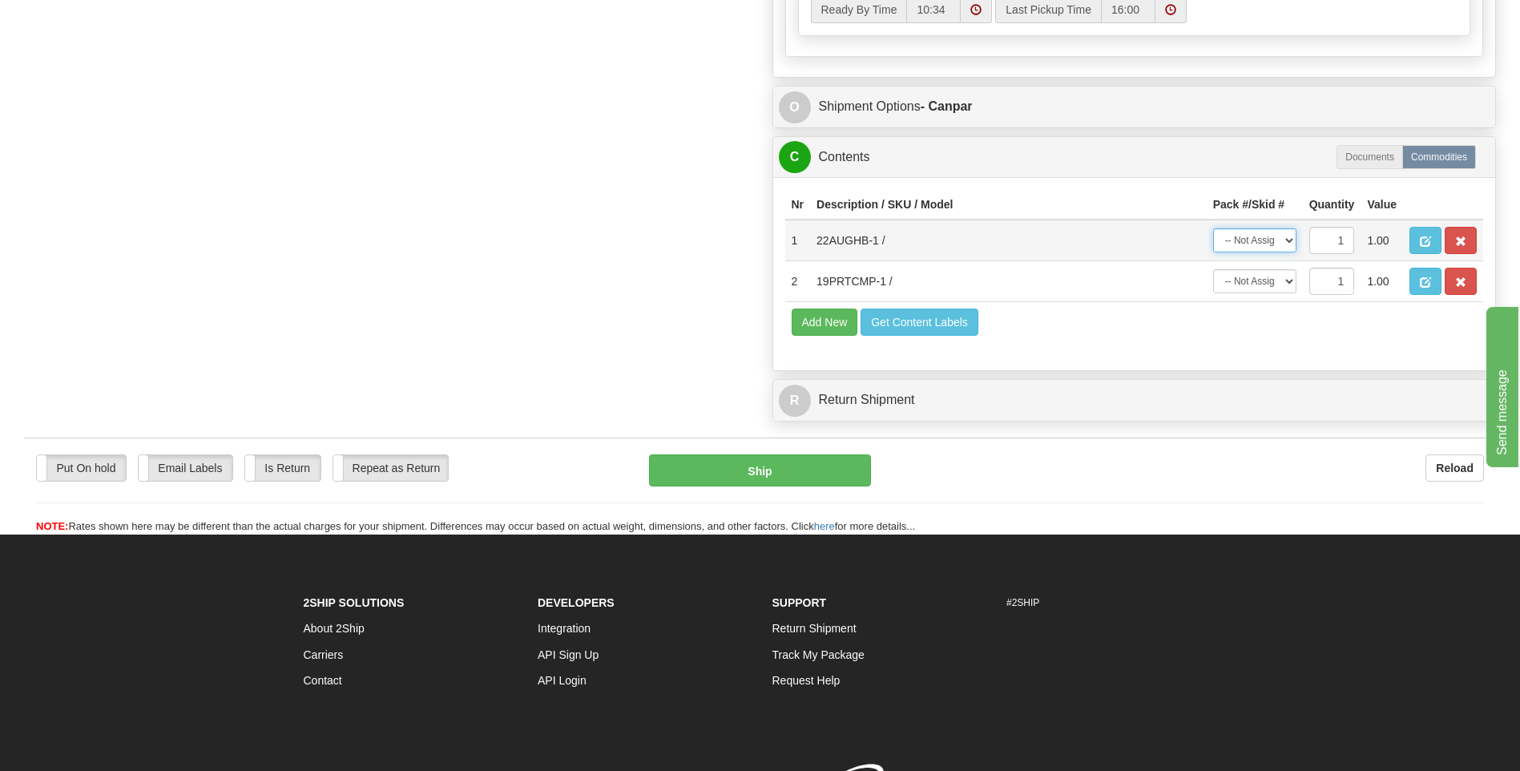
click at [1283, 244] on select "-- Not Assigned -- Package 1 Package 2" at bounding box center [1254, 240] width 83 height 24
select select "0"
click at [1213, 228] on select "-- Not Assigned -- Package 1 Package 2" at bounding box center [1254, 240] width 83 height 24
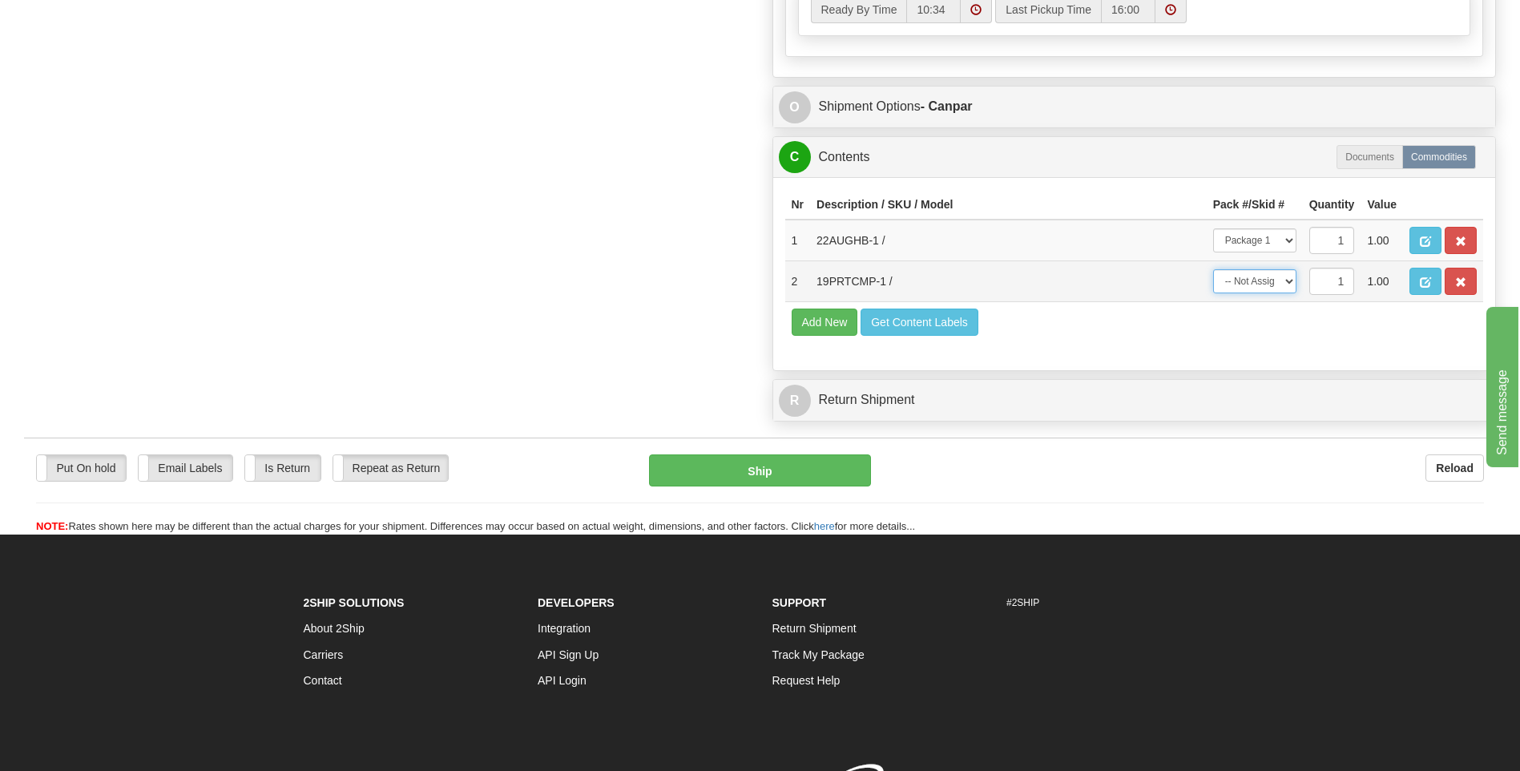
click at [1281, 283] on select "-- Not Assigned -- Package 1 Package 2" at bounding box center [1254, 281] width 83 height 24
select select "1"
click at [1213, 269] on select "-- Not Assigned -- Package 1 Package 2" at bounding box center [1254, 281] width 83 height 24
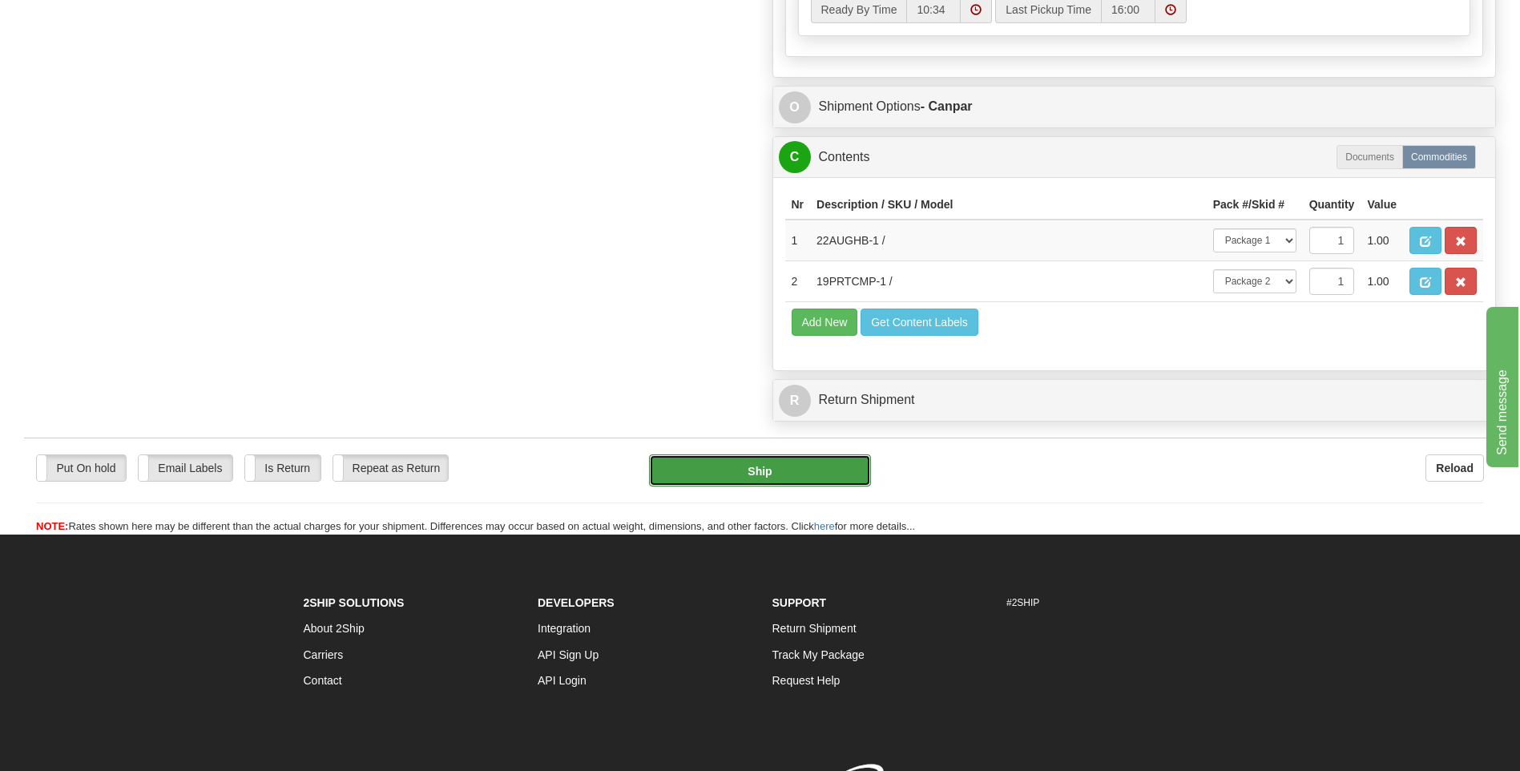
click at [840, 469] on button "Ship" at bounding box center [759, 470] width 221 height 32
type input "1"
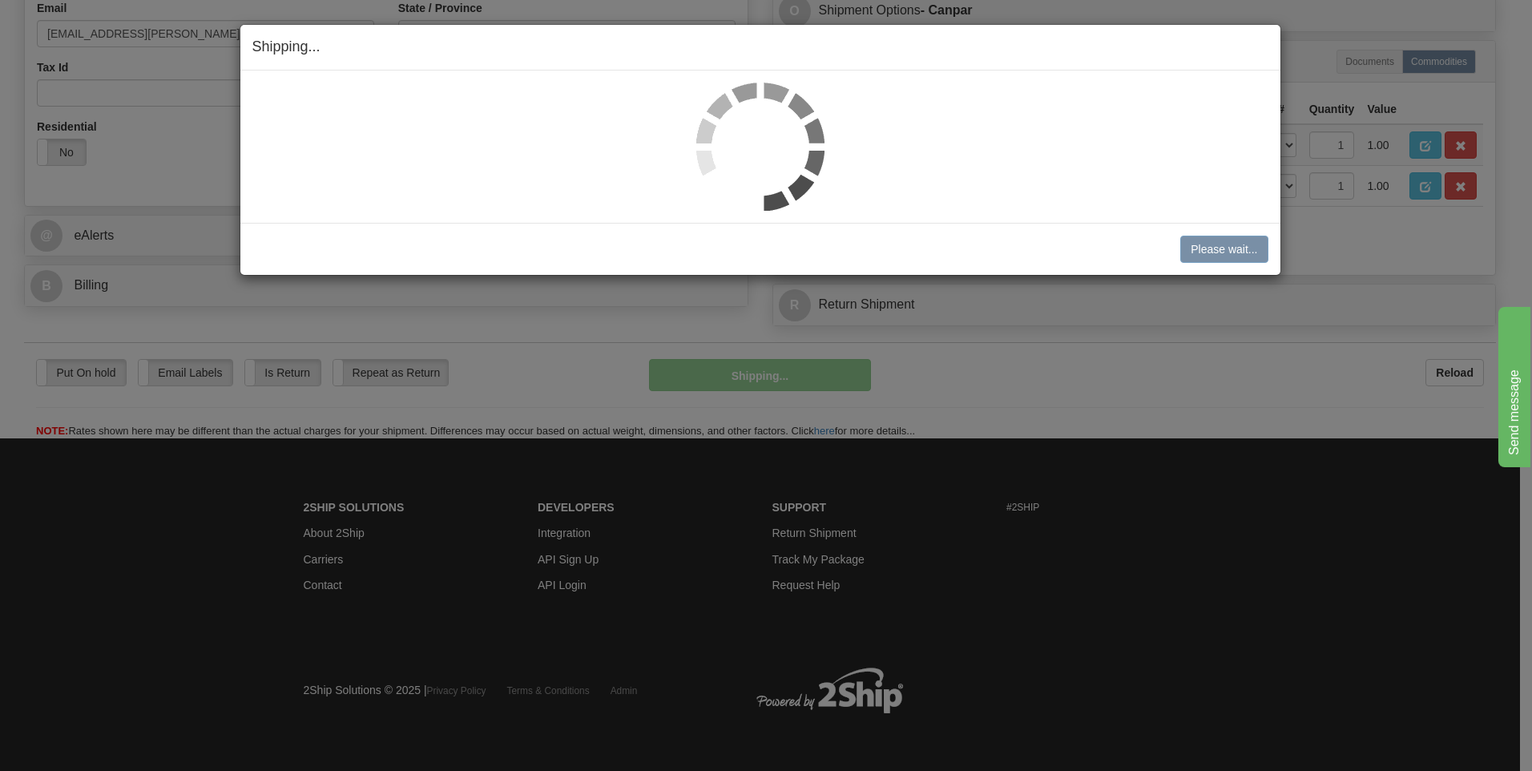
scroll to position [506, 0]
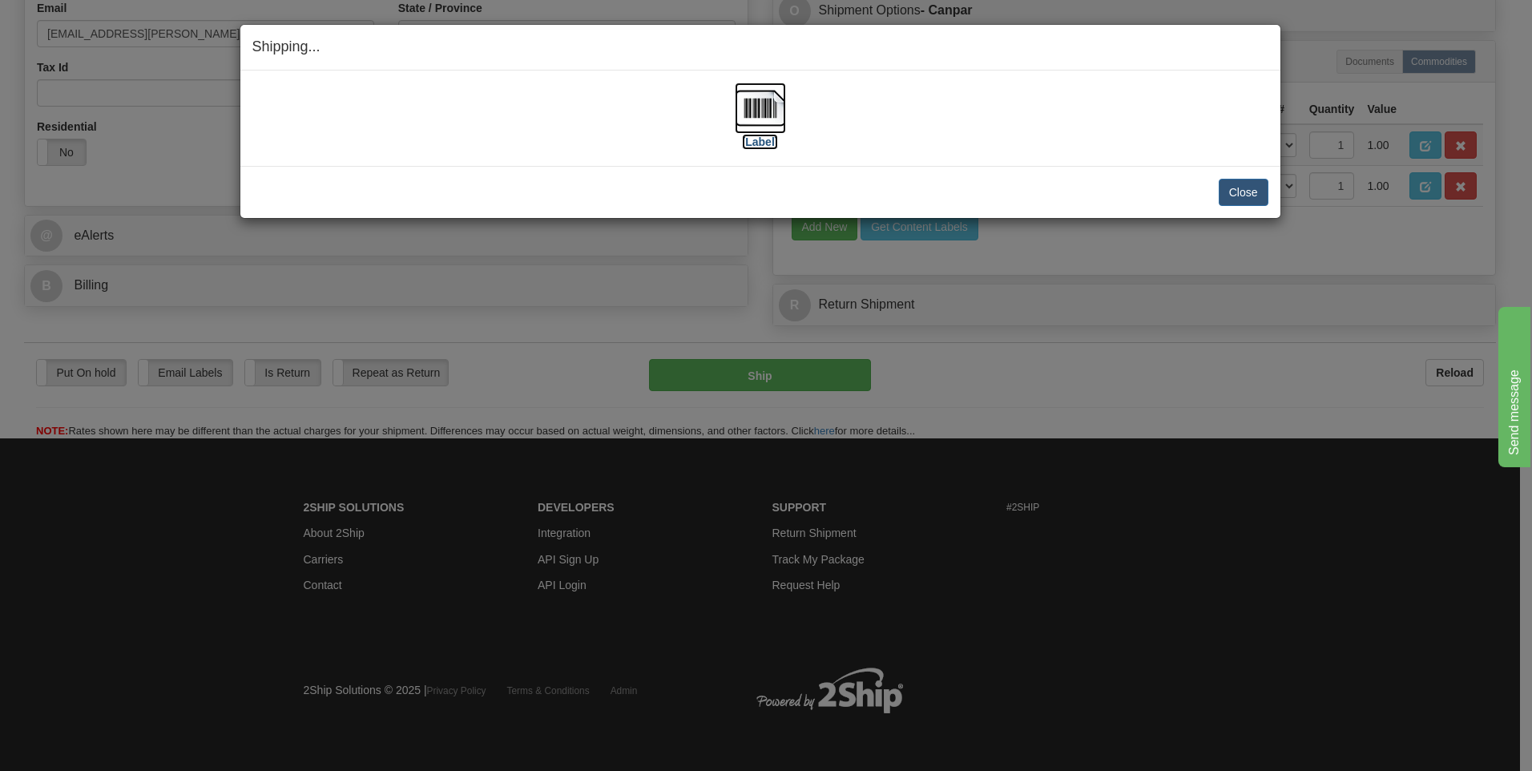
click at [768, 99] on img at bounding box center [760, 108] width 51 height 51
click at [1235, 191] on button "Close" at bounding box center [1244, 192] width 50 height 27
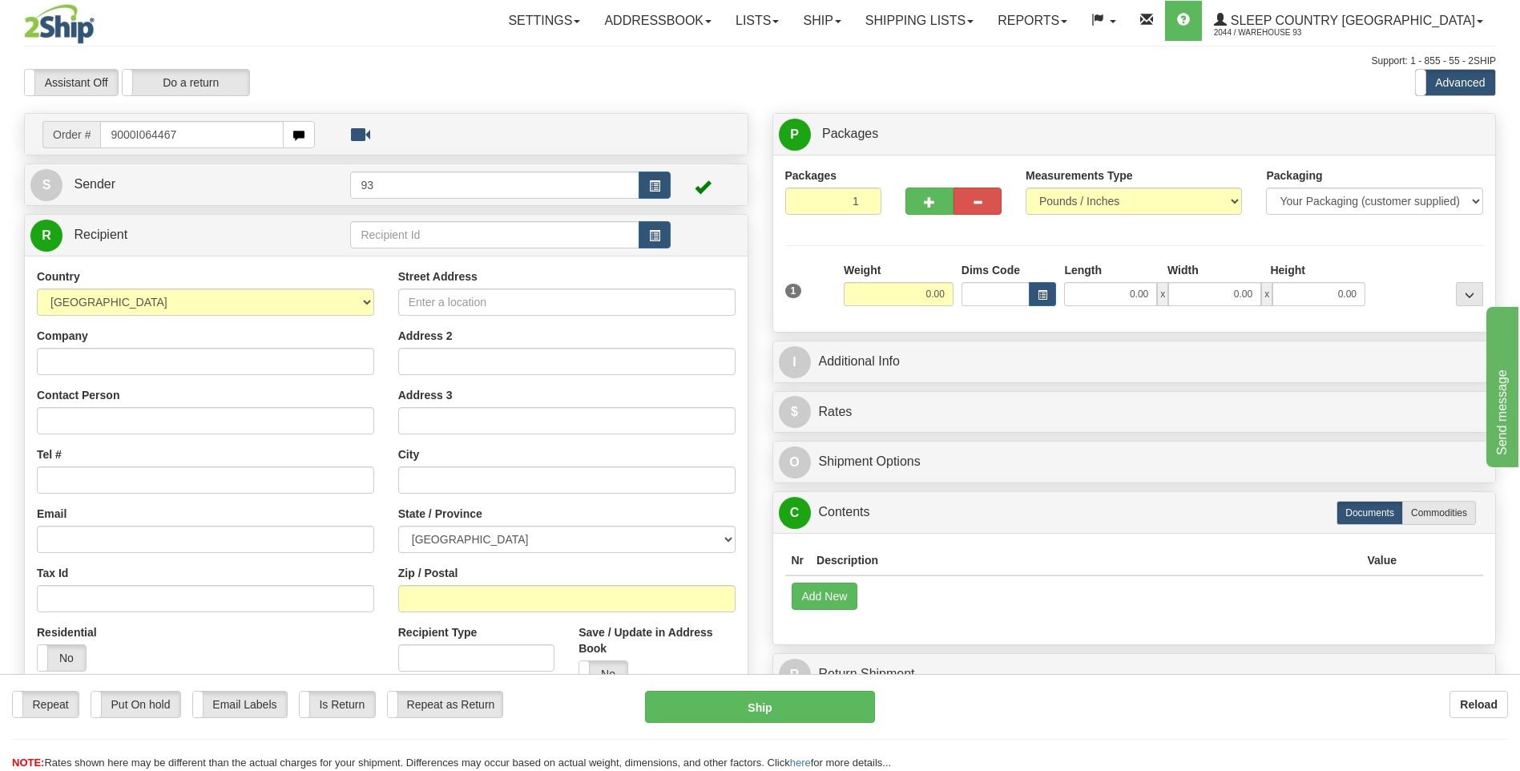
type input "9000I064467"
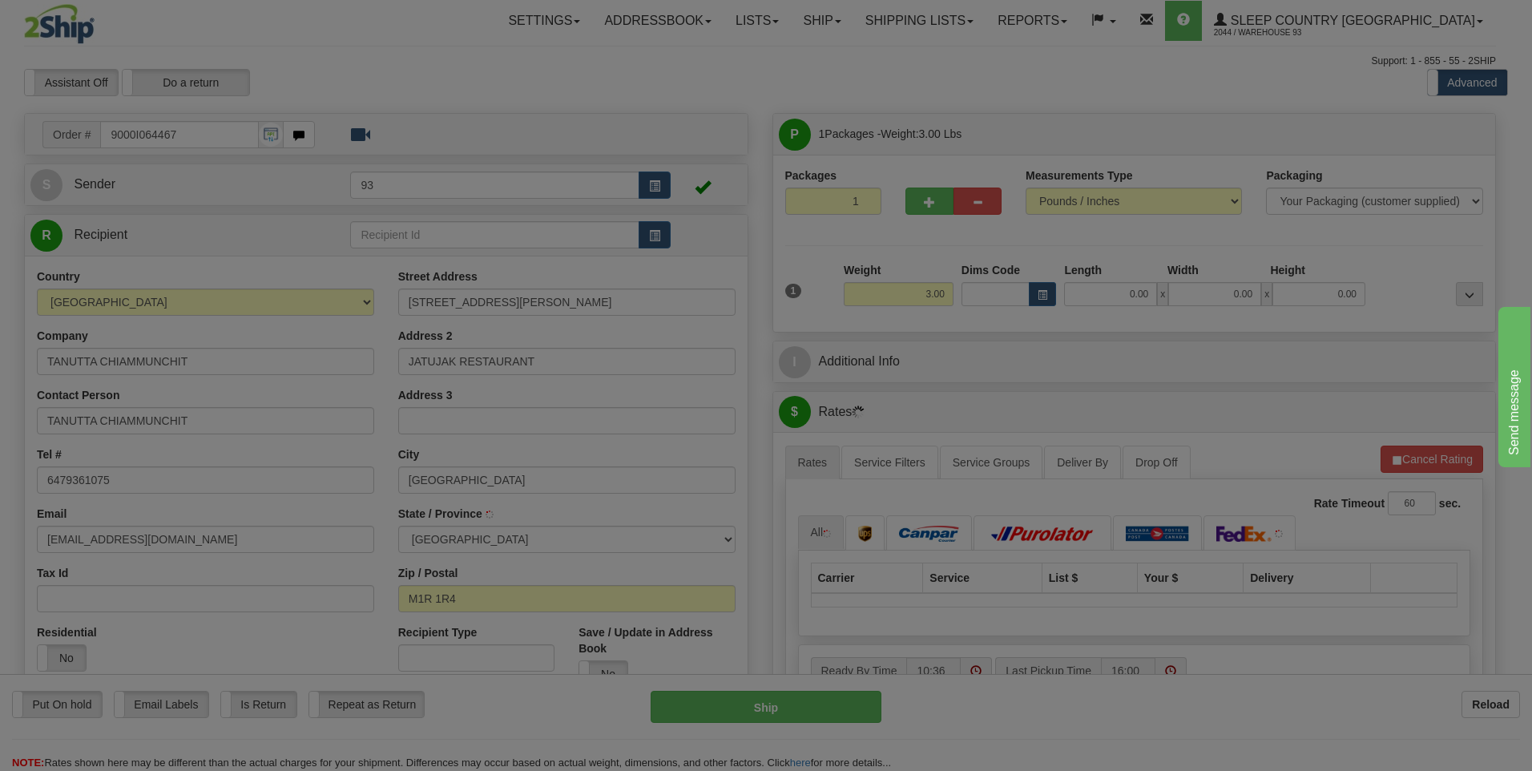
type input "[GEOGRAPHIC_DATA]"
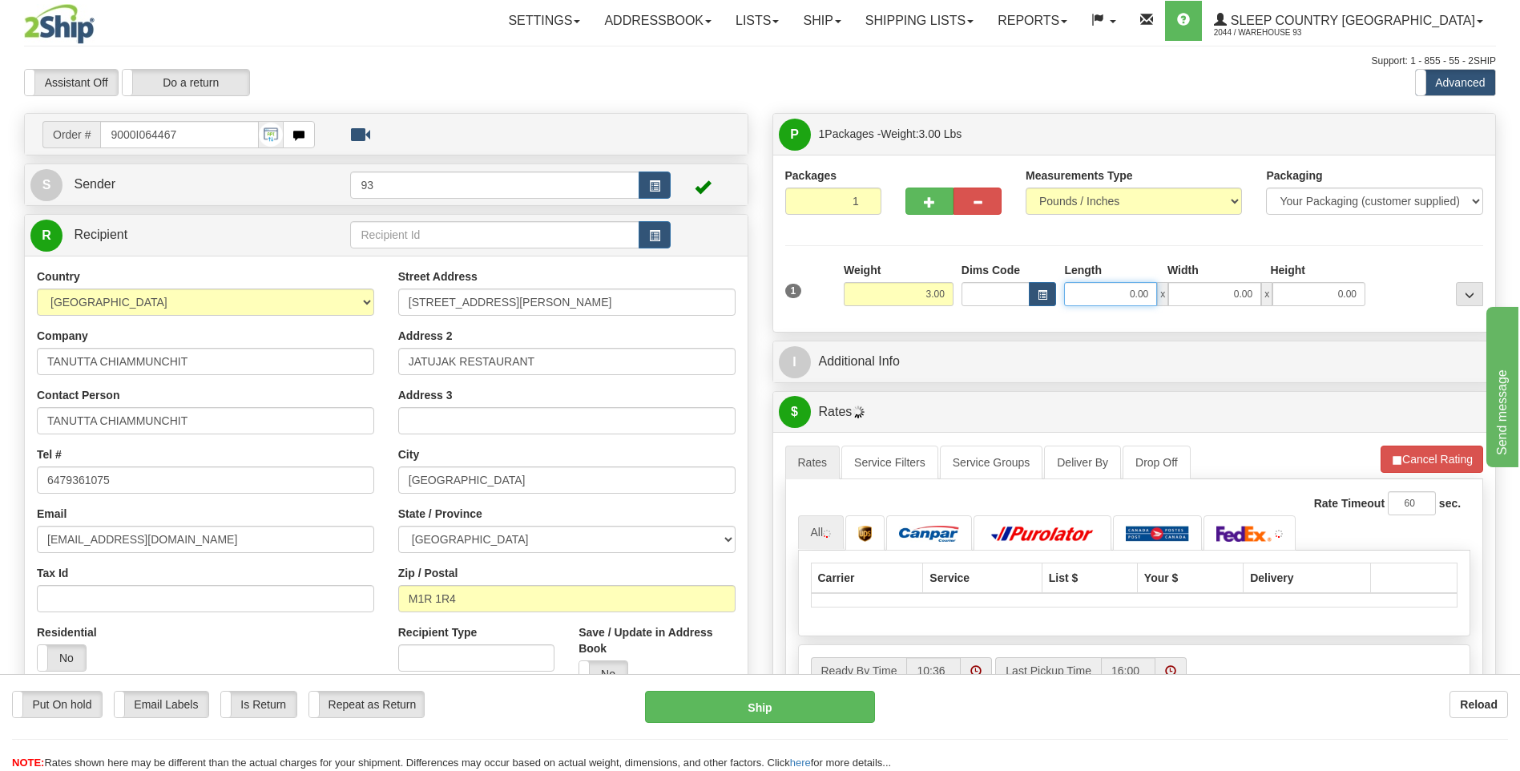
drag, startPoint x: 1208, startPoint y: 293, endPoint x: 1251, endPoint y: 298, distance: 42.7
click at [1230, 292] on div "0.00 x 0.00 x 0.00" at bounding box center [1214, 294] width 301 height 24
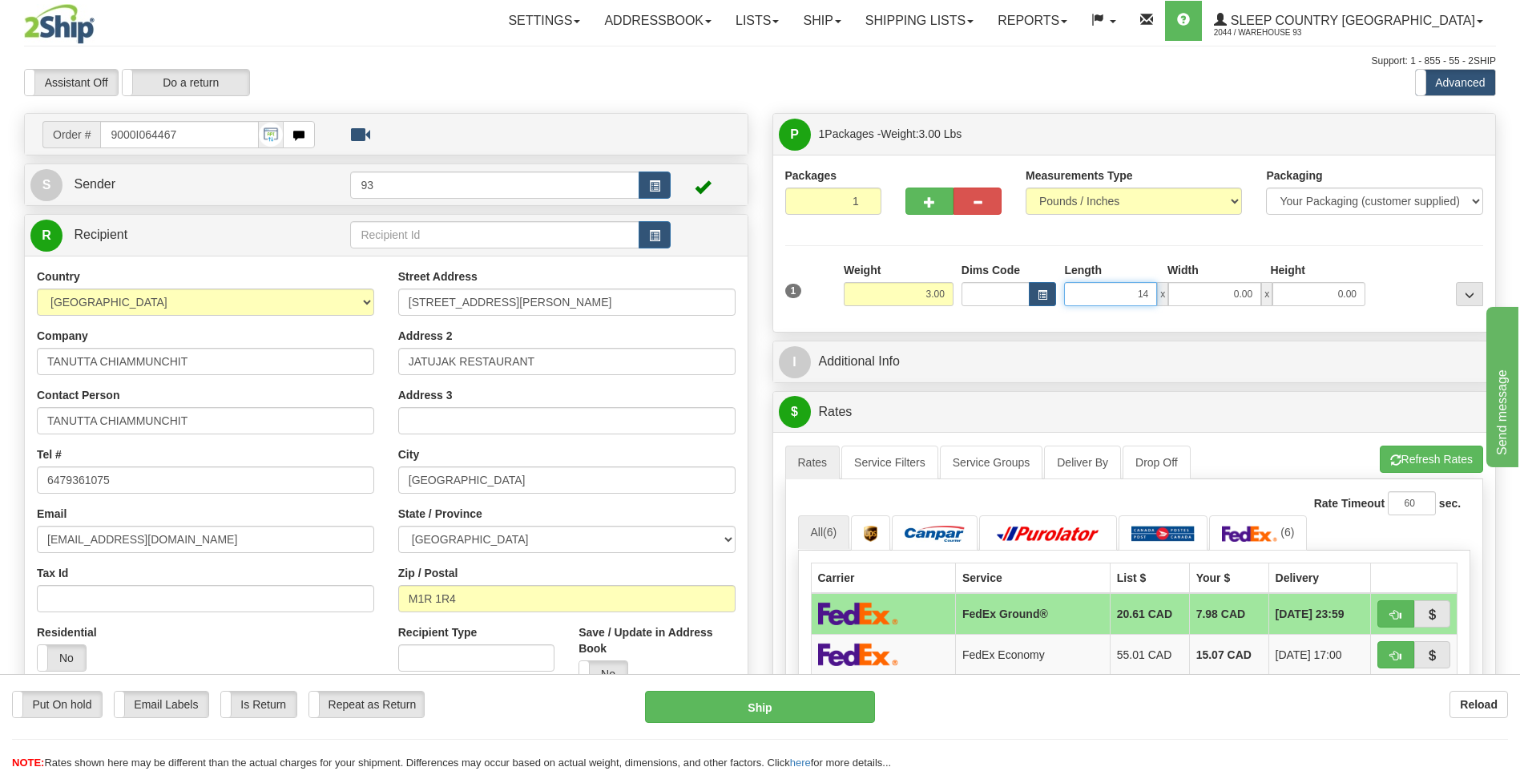
type input "14.00"
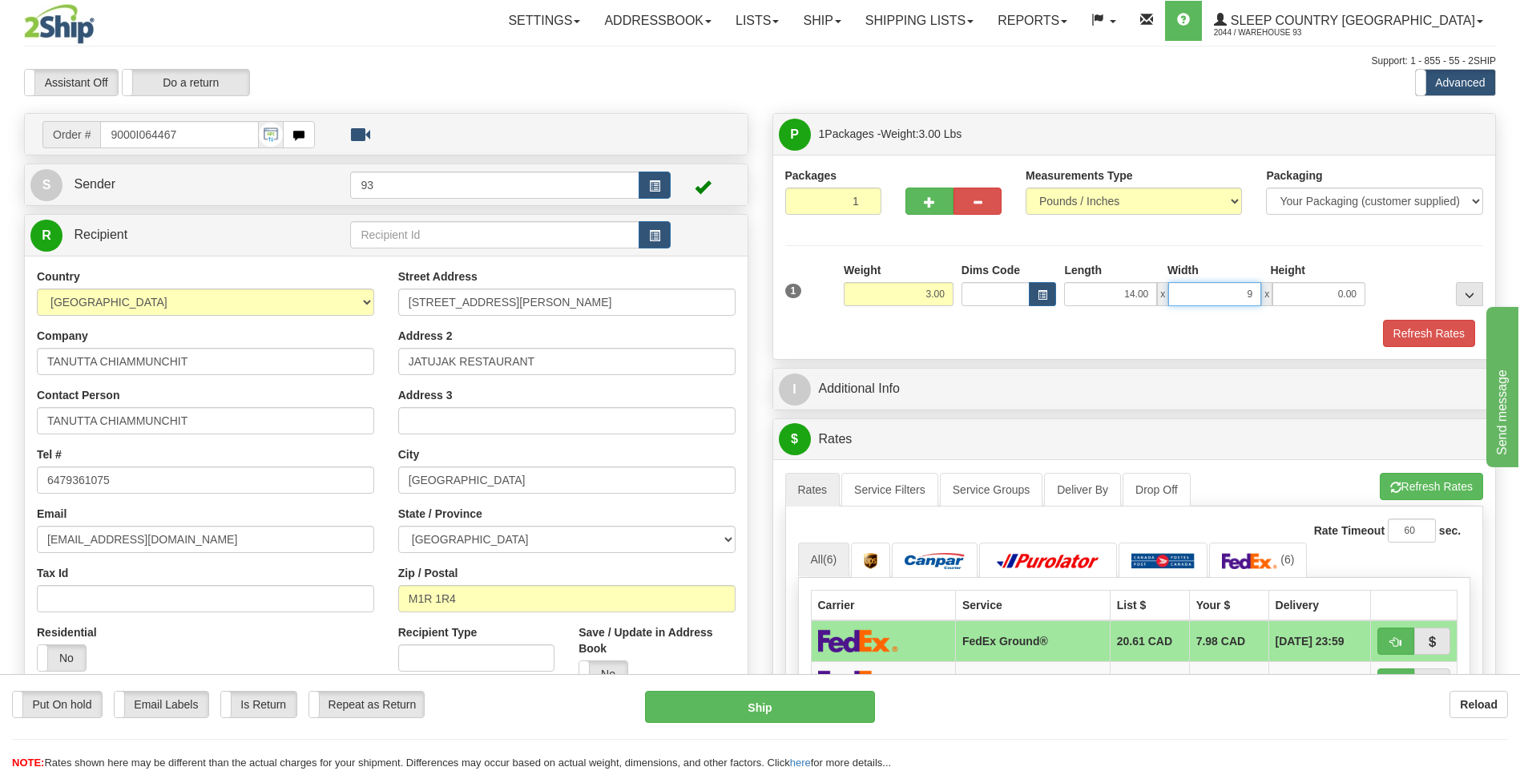
type input "9.00"
drag, startPoint x: 1229, startPoint y: 298, endPoint x: 1319, endPoint y: 296, distance: 90.6
click at [1319, 296] on div "14.00 x 9.00 x 9.00" at bounding box center [1214, 294] width 301 height 24
type input "6.00"
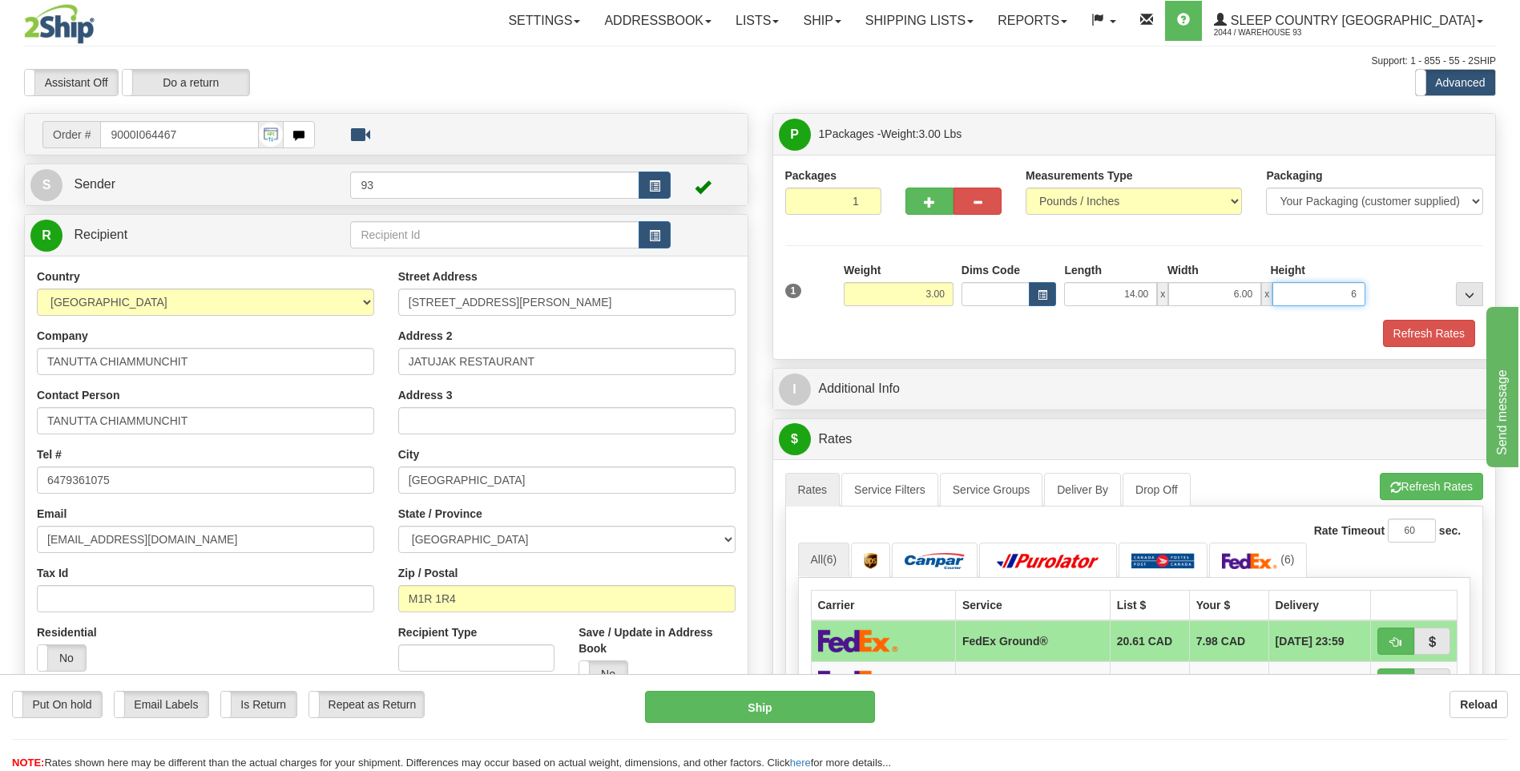
type input "6.00"
click at [1414, 328] on button "Refresh Rates" at bounding box center [1429, 333] width 92 height 27
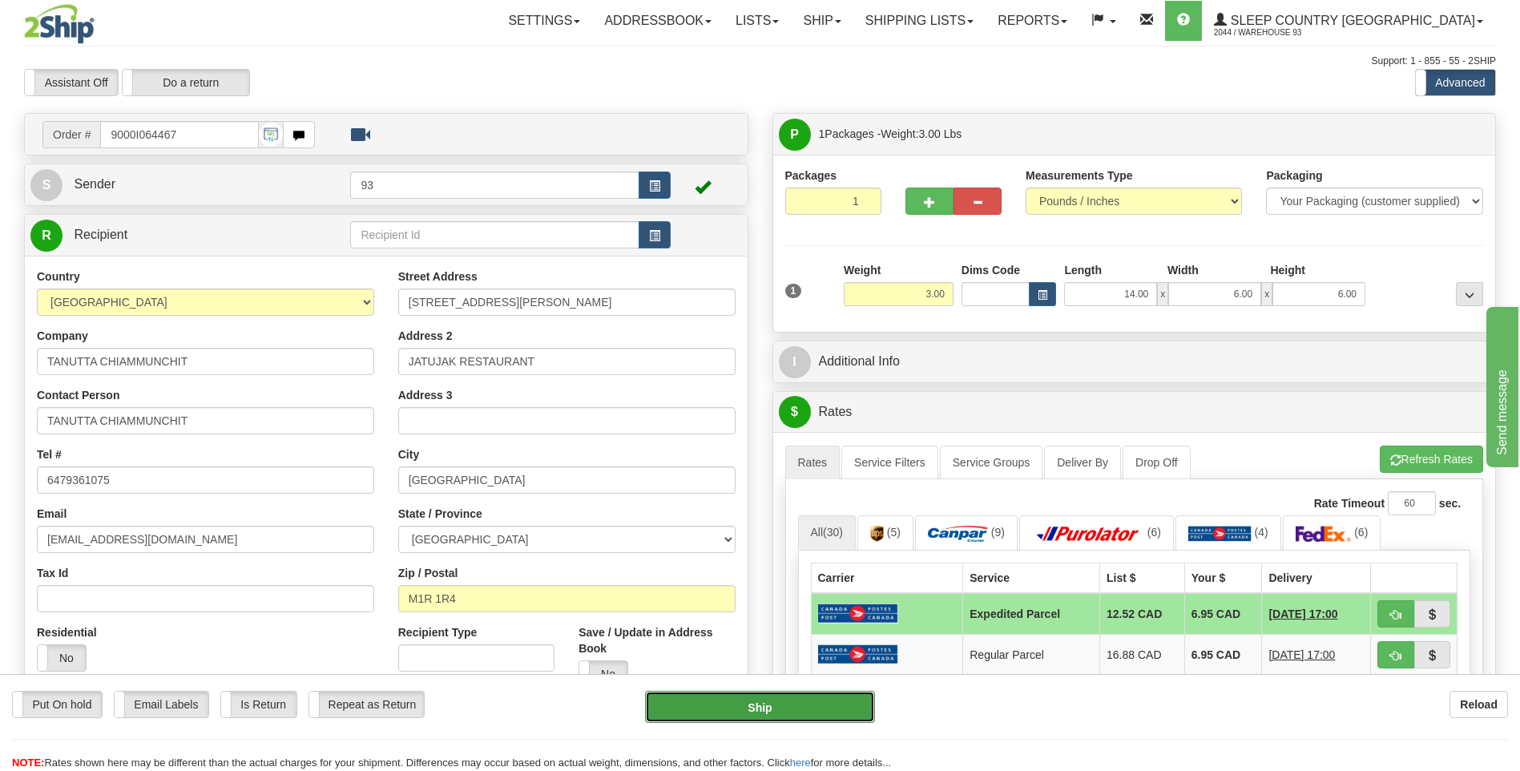
click at [742, 706] on button "Ship" at bounding box center [759, 707] width 229 height 32
type input "DOM.EP"
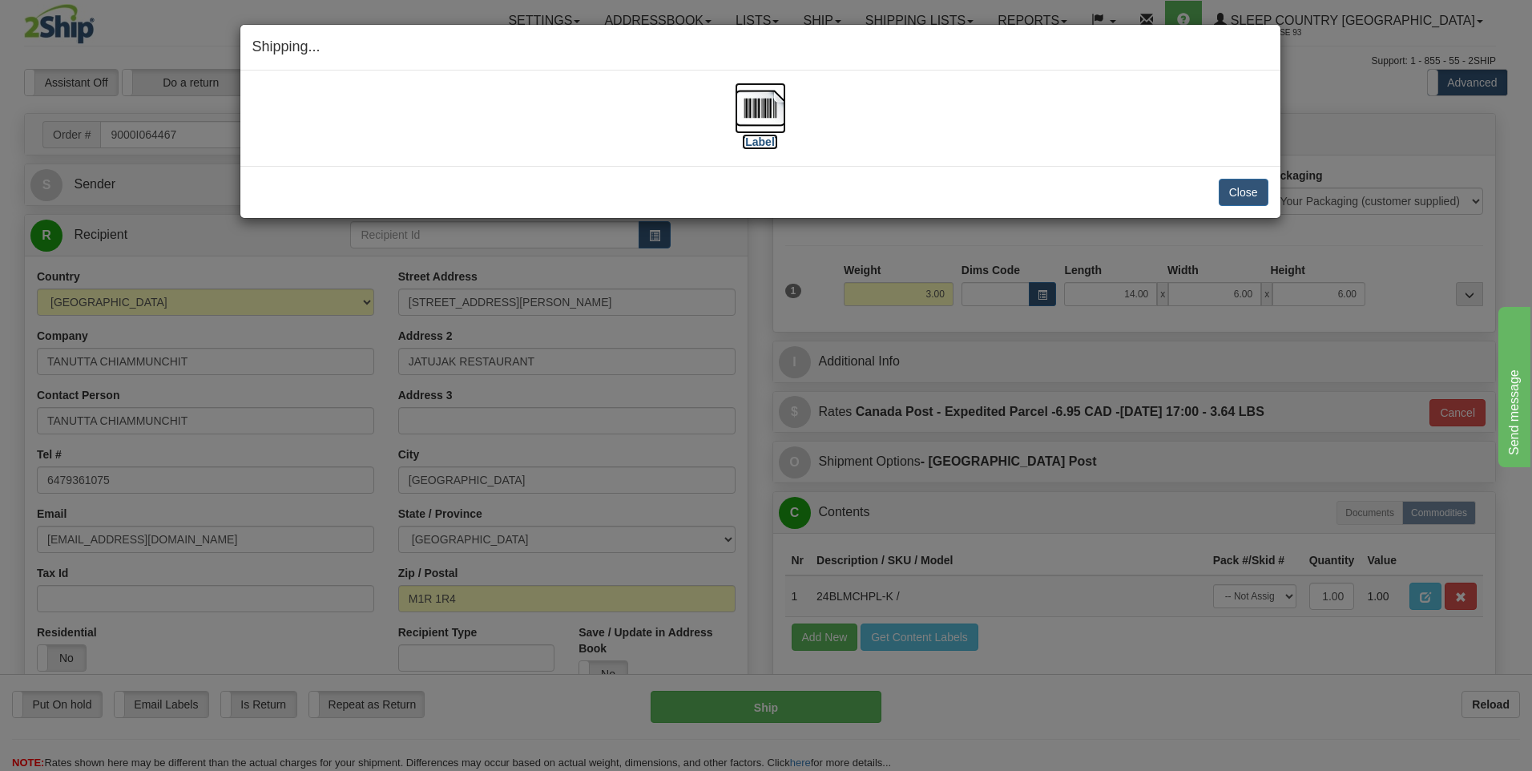
click at [749, 105] on img at bounding box center [760, 108] width 51 height 51
click at [1267, 199] on button "Close" at bounding box center [1244, 192] width 50 height 27
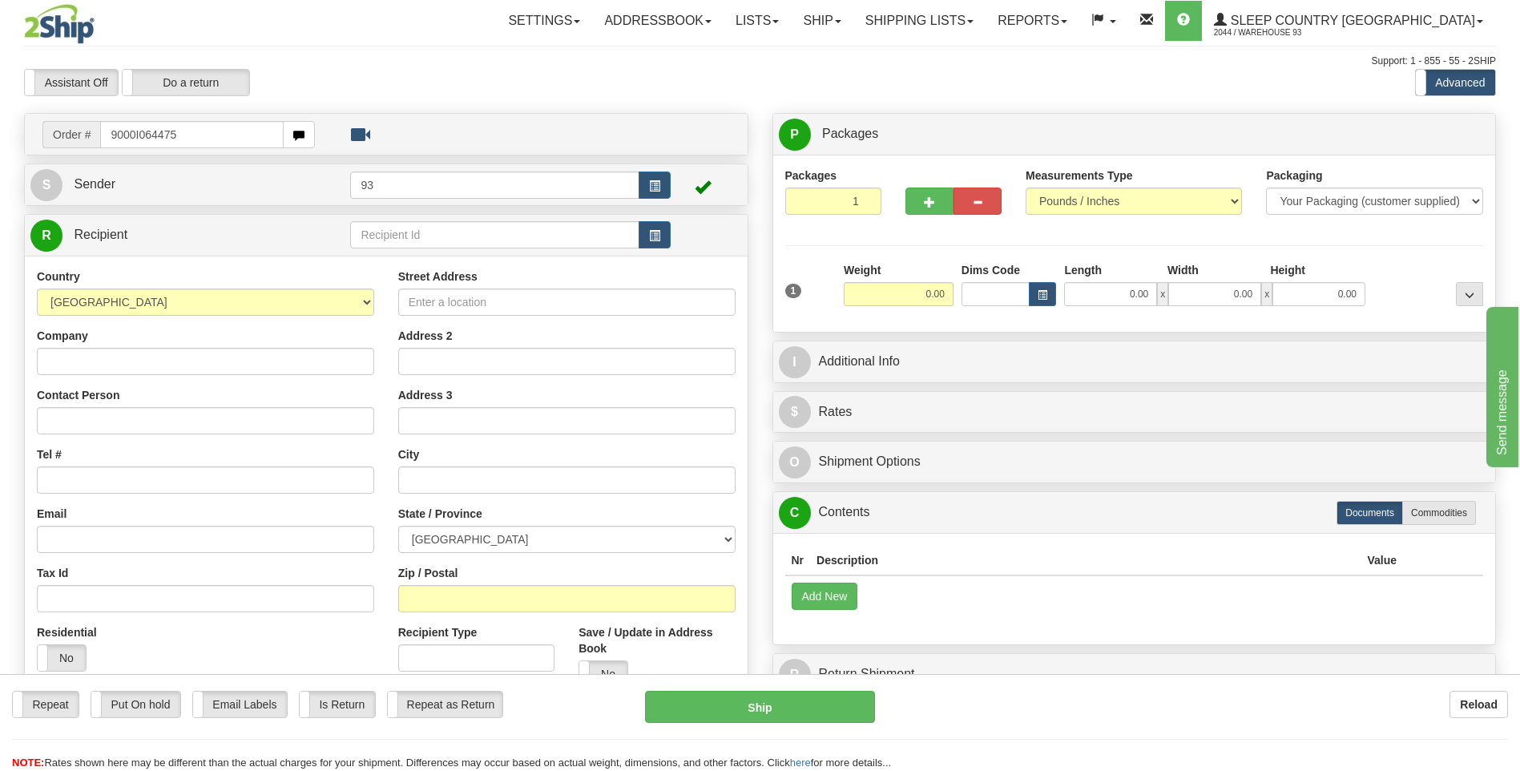
type input "9000I064475"
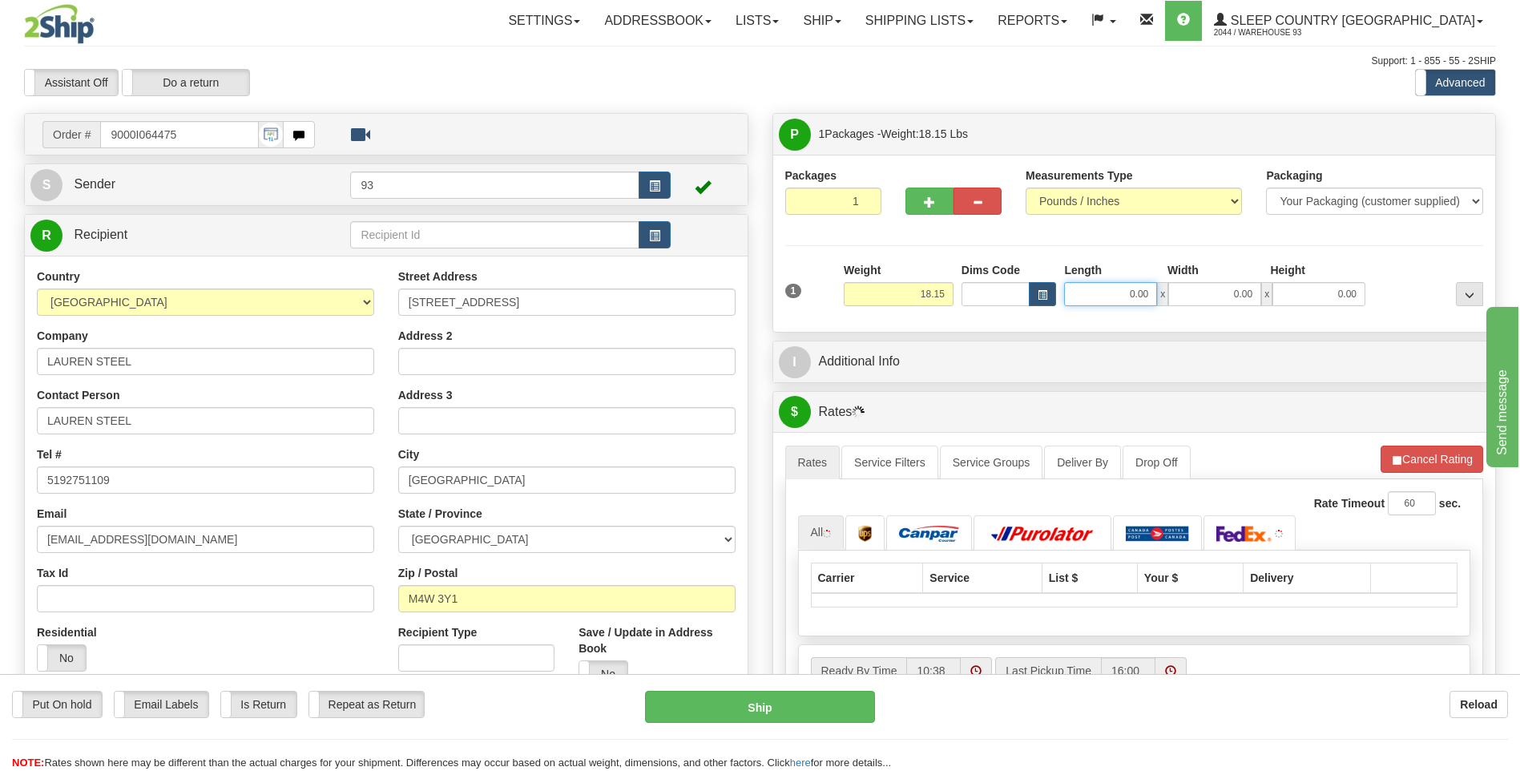
drag, startPoint x: 1119, startPoint y: 300, endPoint x: 1233, endPoint y: 314, distance: 114.7
click at [1233, 314] on div "1 Weight 18.15 Dims Code x x" at bounding box center [1134, 290] width 707 height 57
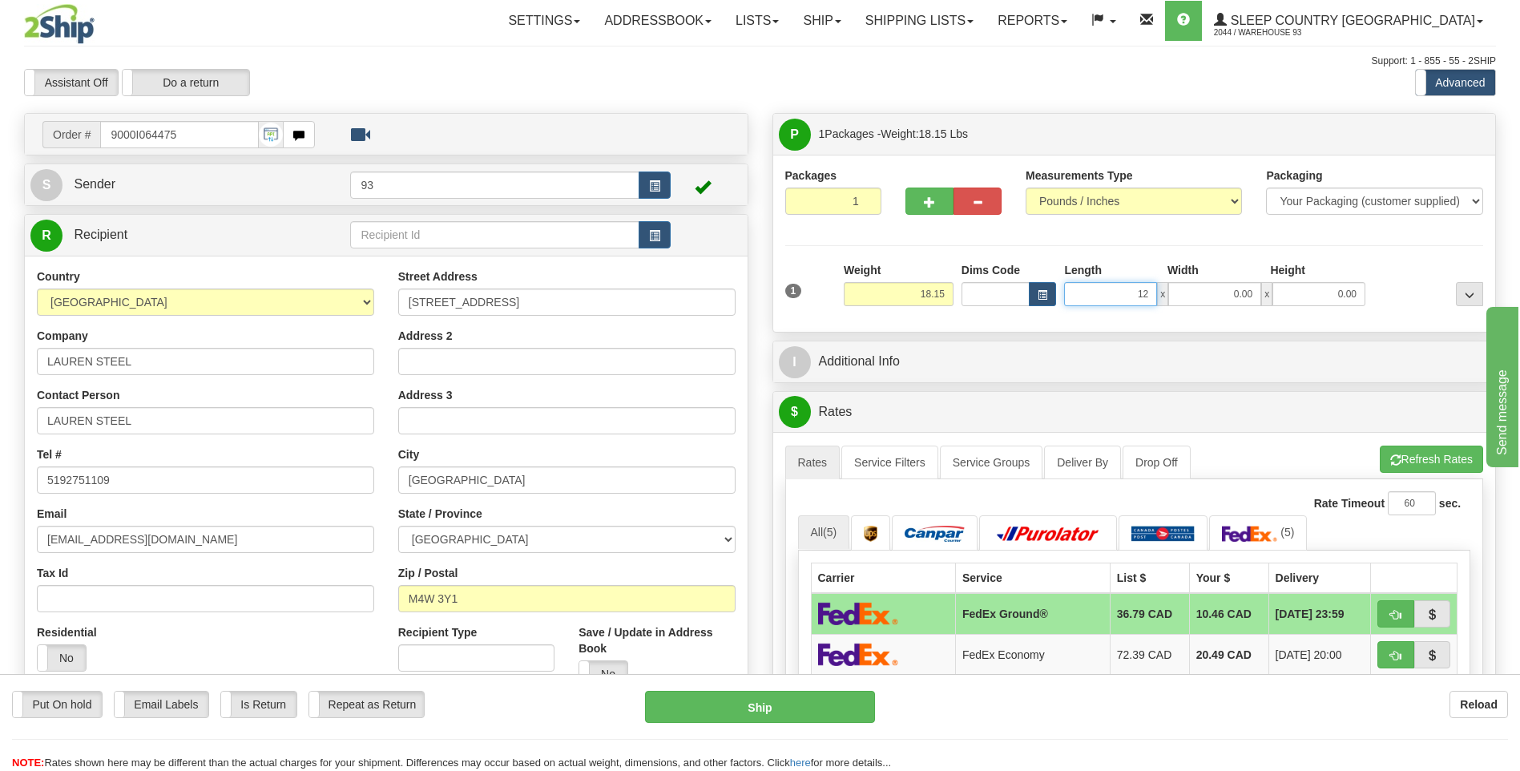
type input "1"
type input "24.00"
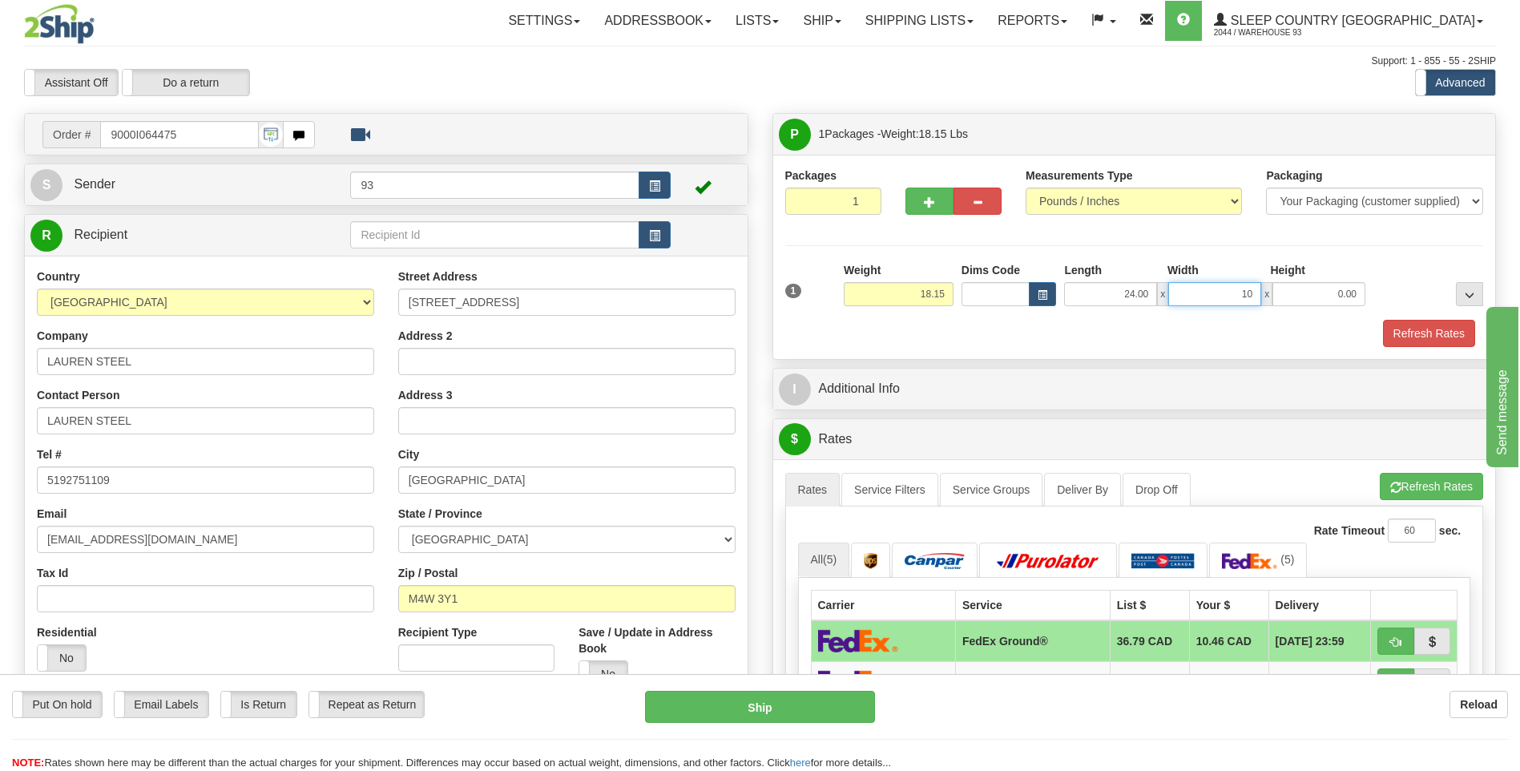
type input "10.00"
click at [1444, 336] on button "Refresh Rates" at bounding box center [1429, 333] width 92 height 27
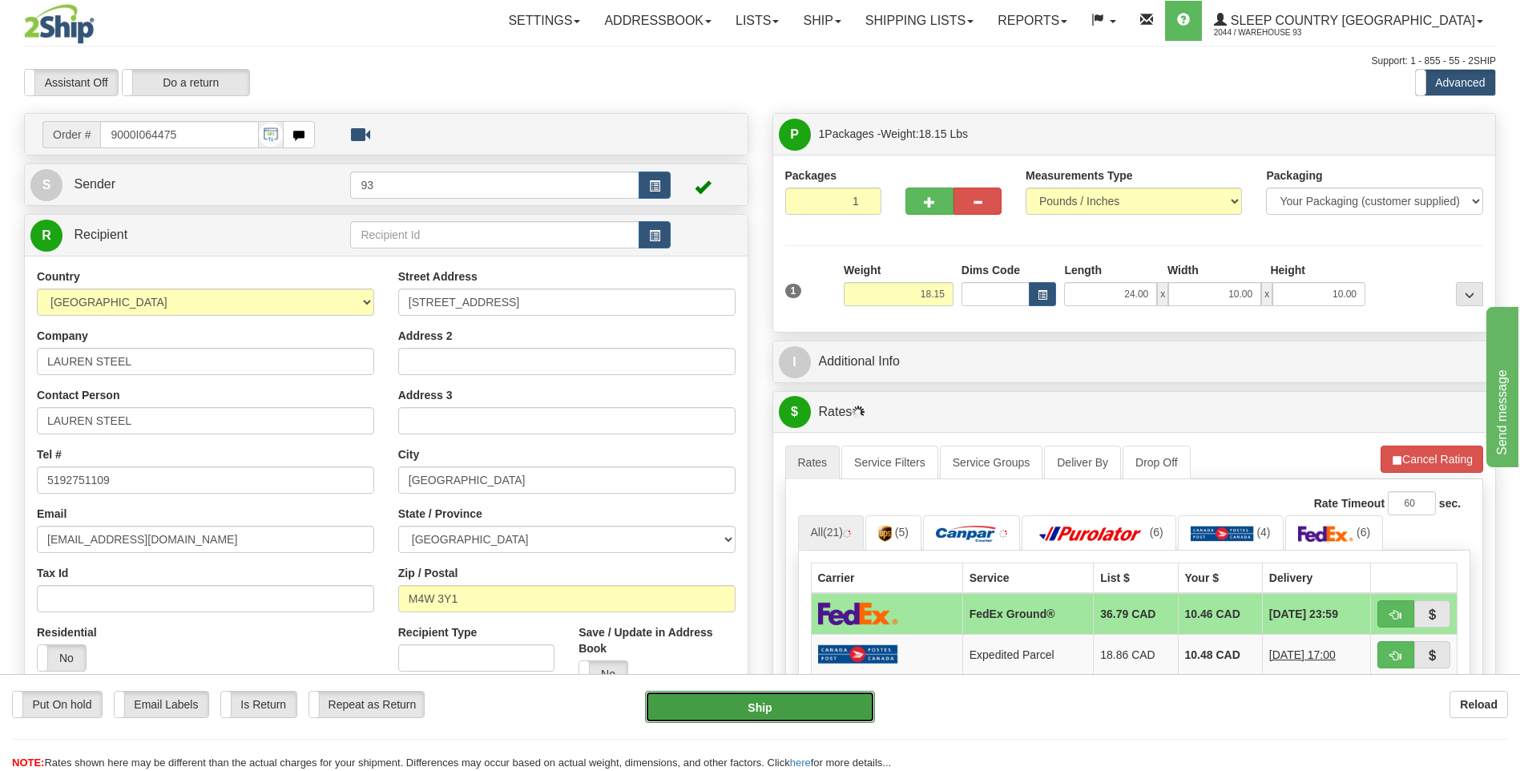
click at [767, 714] on button "Ship" at bounding box center [759, 707] width 229 height 32
type input "92"
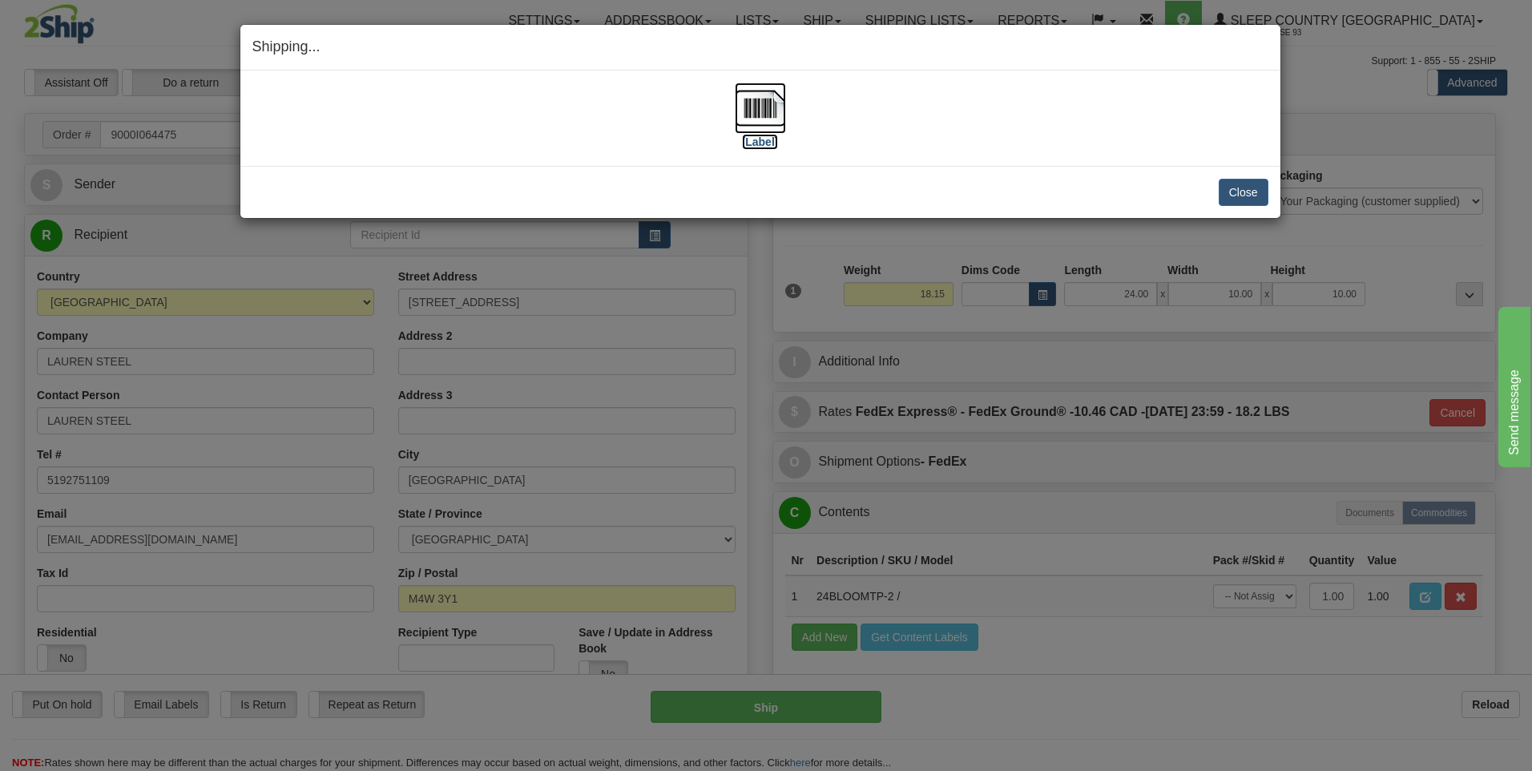
click at [766, 90] on img at bounding box center [760, 108] width 51 height 51
click at [1243, 194] on button "Close" at bounding box center [1244, 192] width 50 height 27
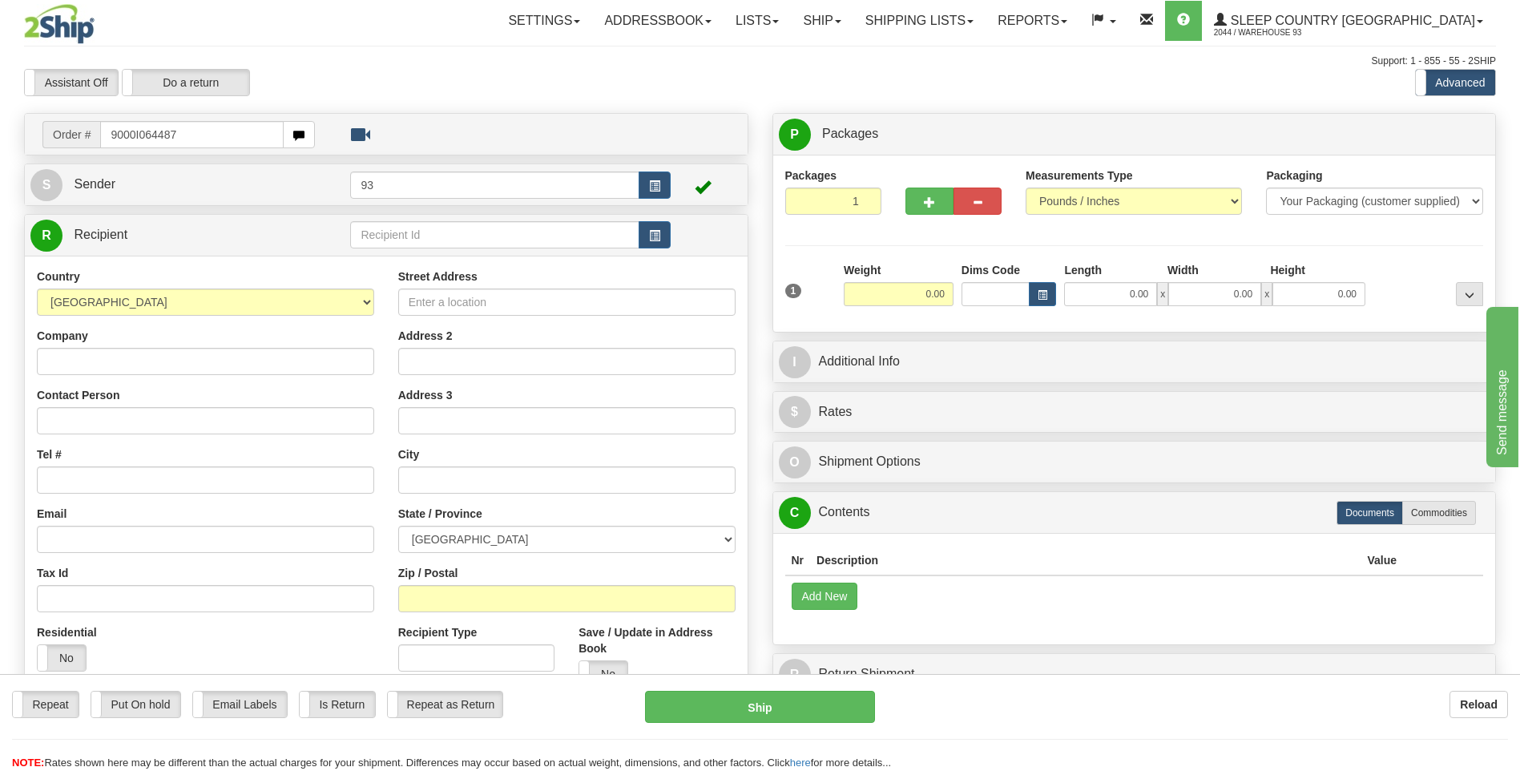
type input "9000I064487"
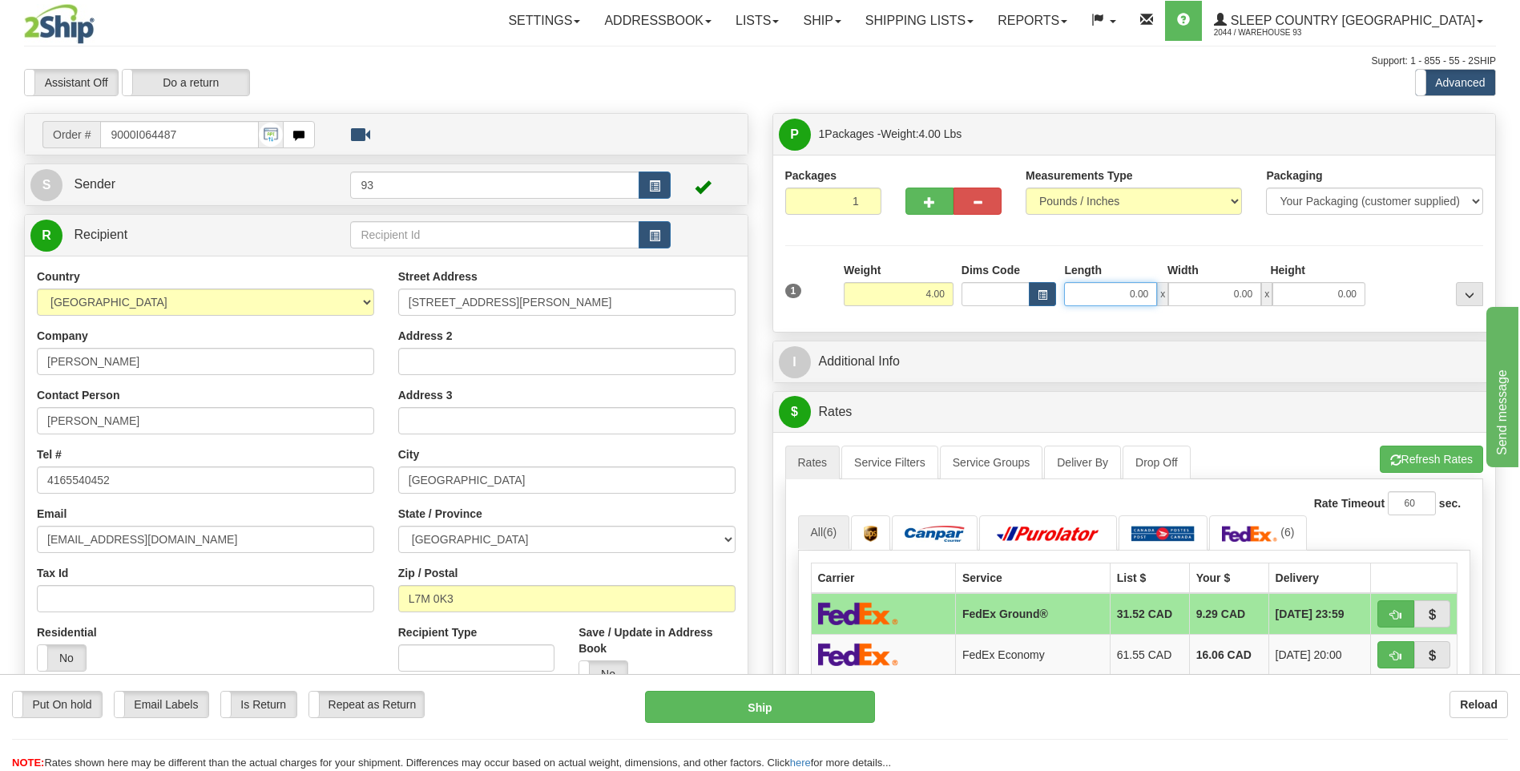
drag, startPoint x: 1115, startPoint y: 299, endPoint x: 1207, endPoint y: 292, distance: 92.4
click at [1205, 292] on div "0.00 x 0.00 x 0.00" at bounding box center [1214, 294] width 301 height 24
type input "8.00"
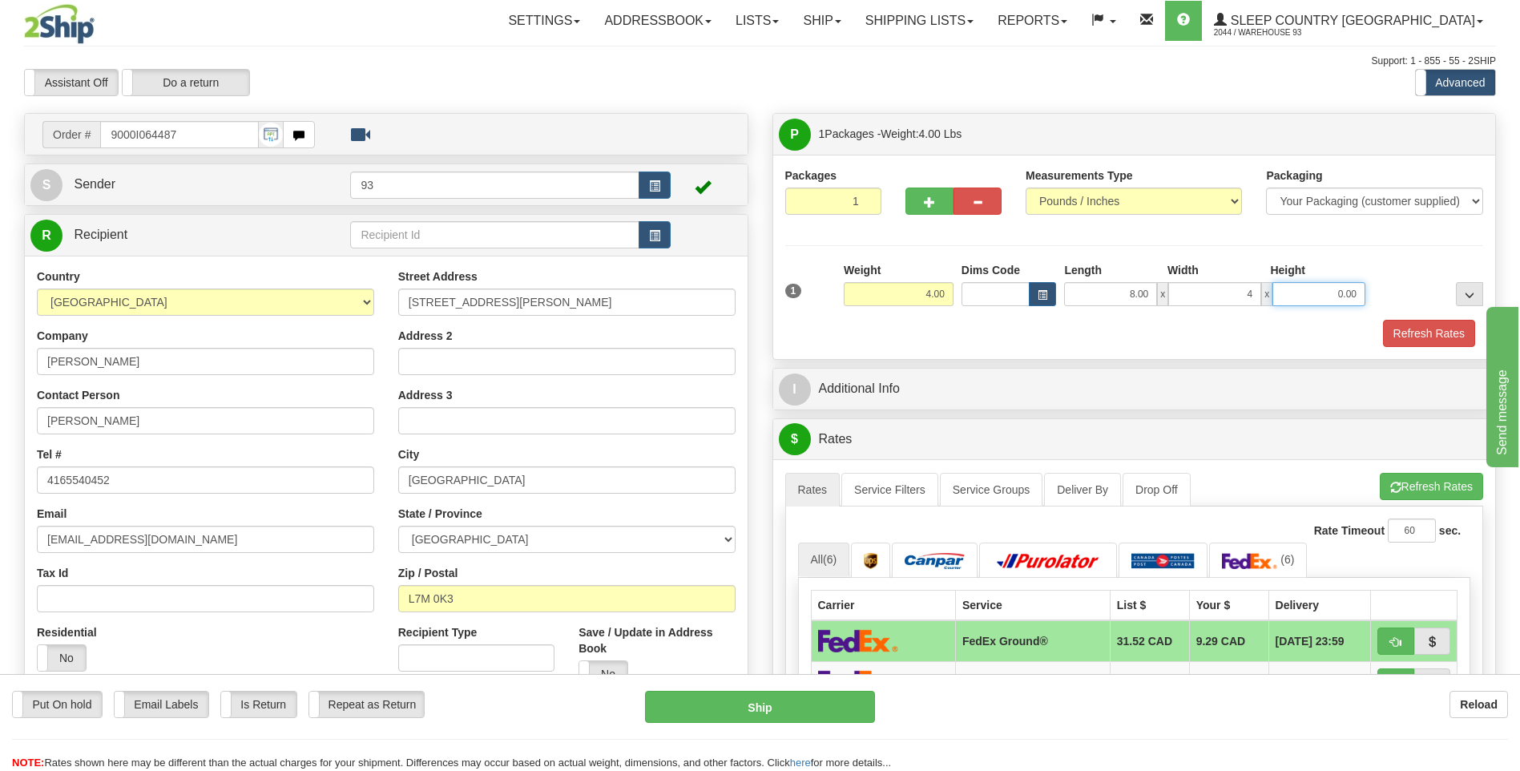
type input "4.00"
click at [1412, 333] on button "Refresh Rates" at bounding box center [1429, 333] width 92 height 27
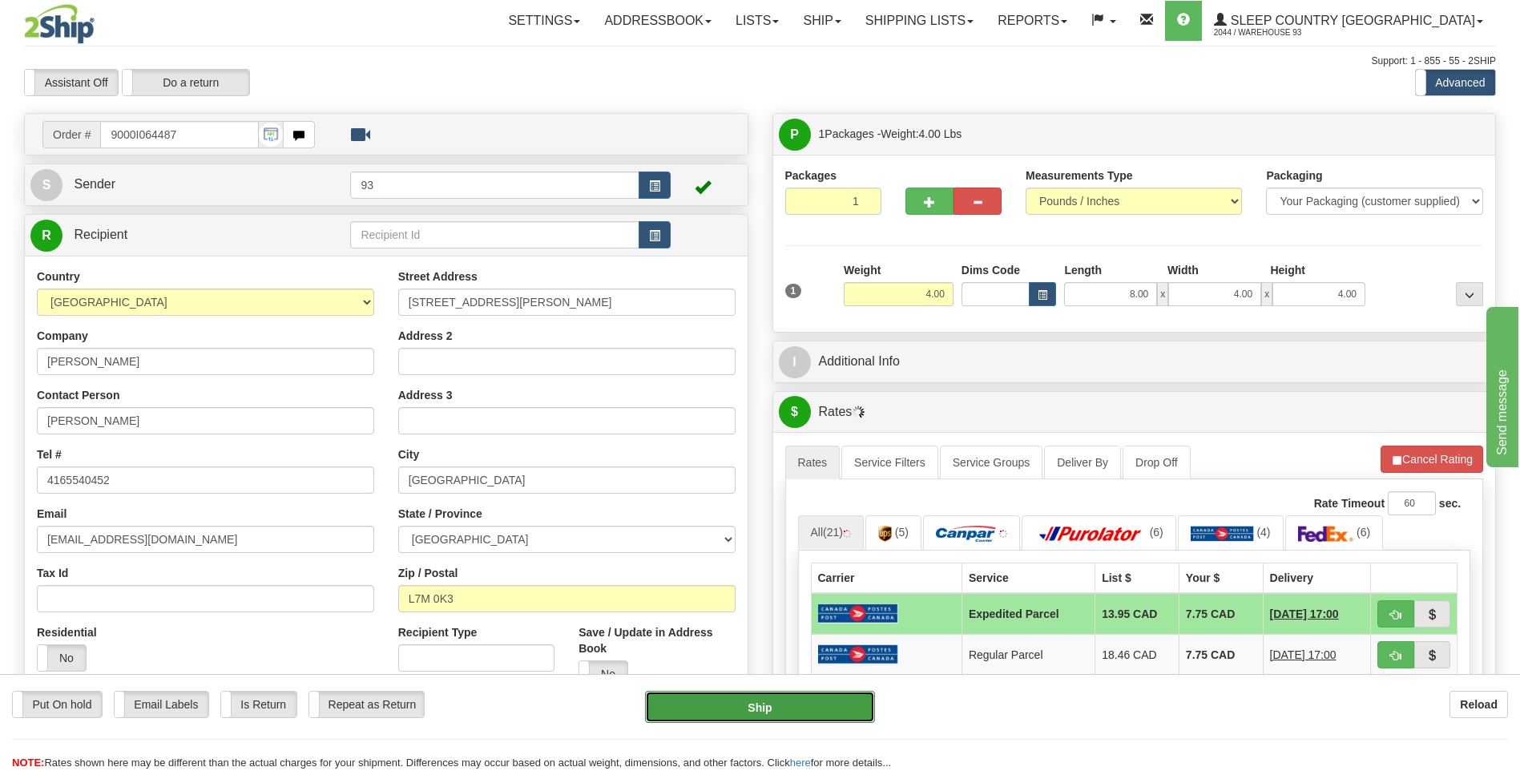
click at [792, 697] on button "Ship" at bounding box center [759, 707] width 229 height 32
type input "DOM.EP"
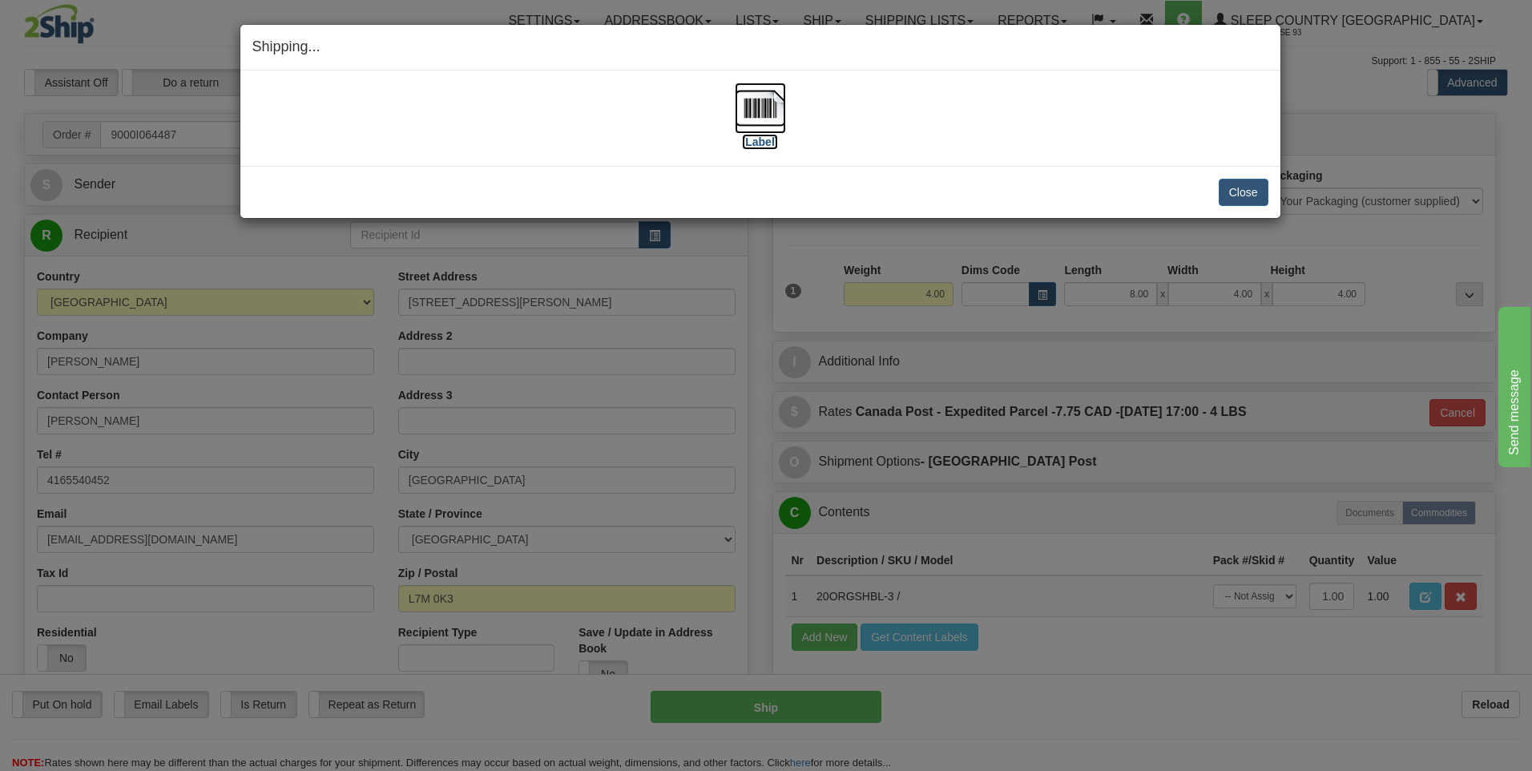
click at [773, 96] on img at bounding box center [760, 108] width 51 height 51
click at [1255, 193] on button "Close" at bounding box center [1244, 192] width 50 height 27
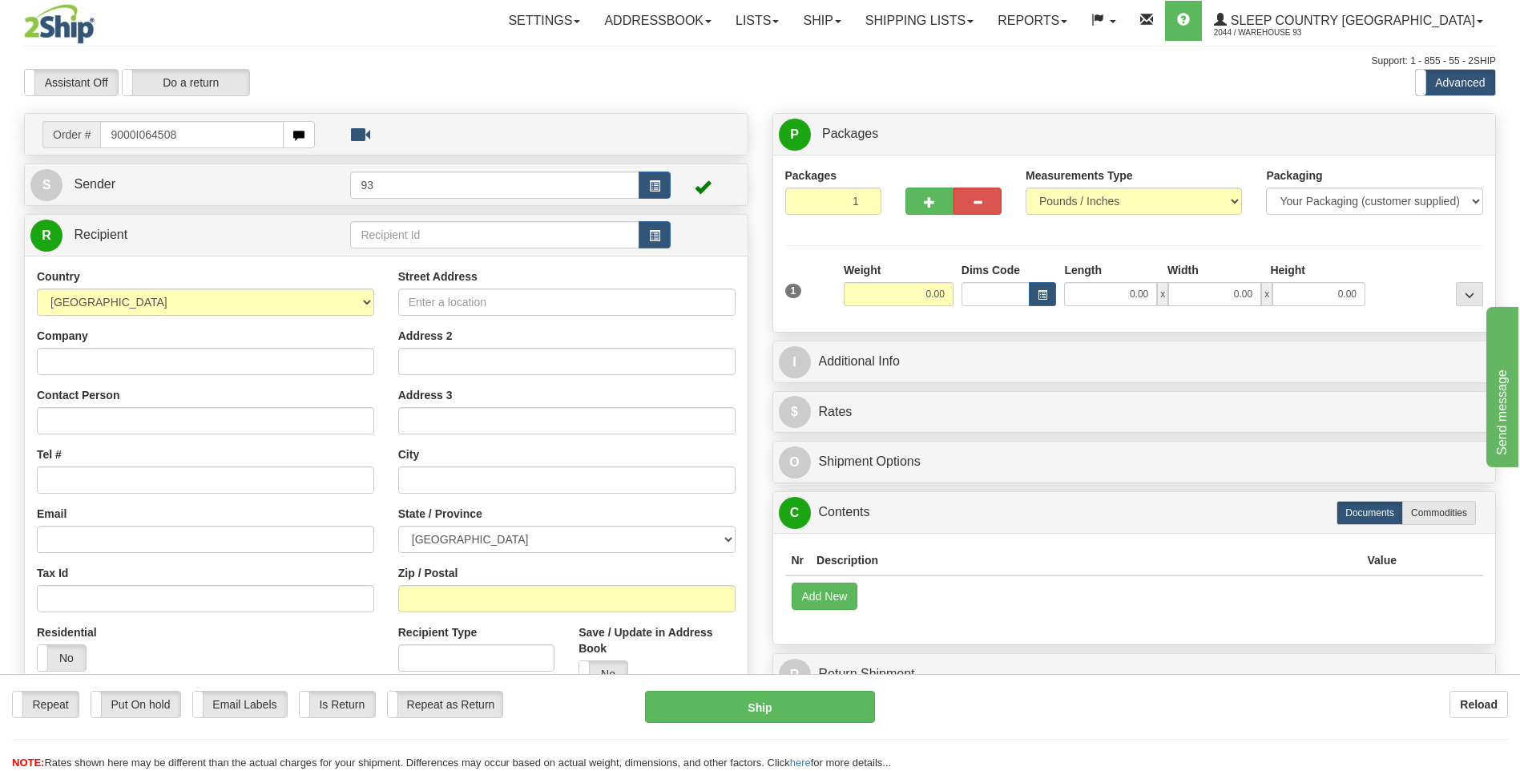
type input "9000I064508"
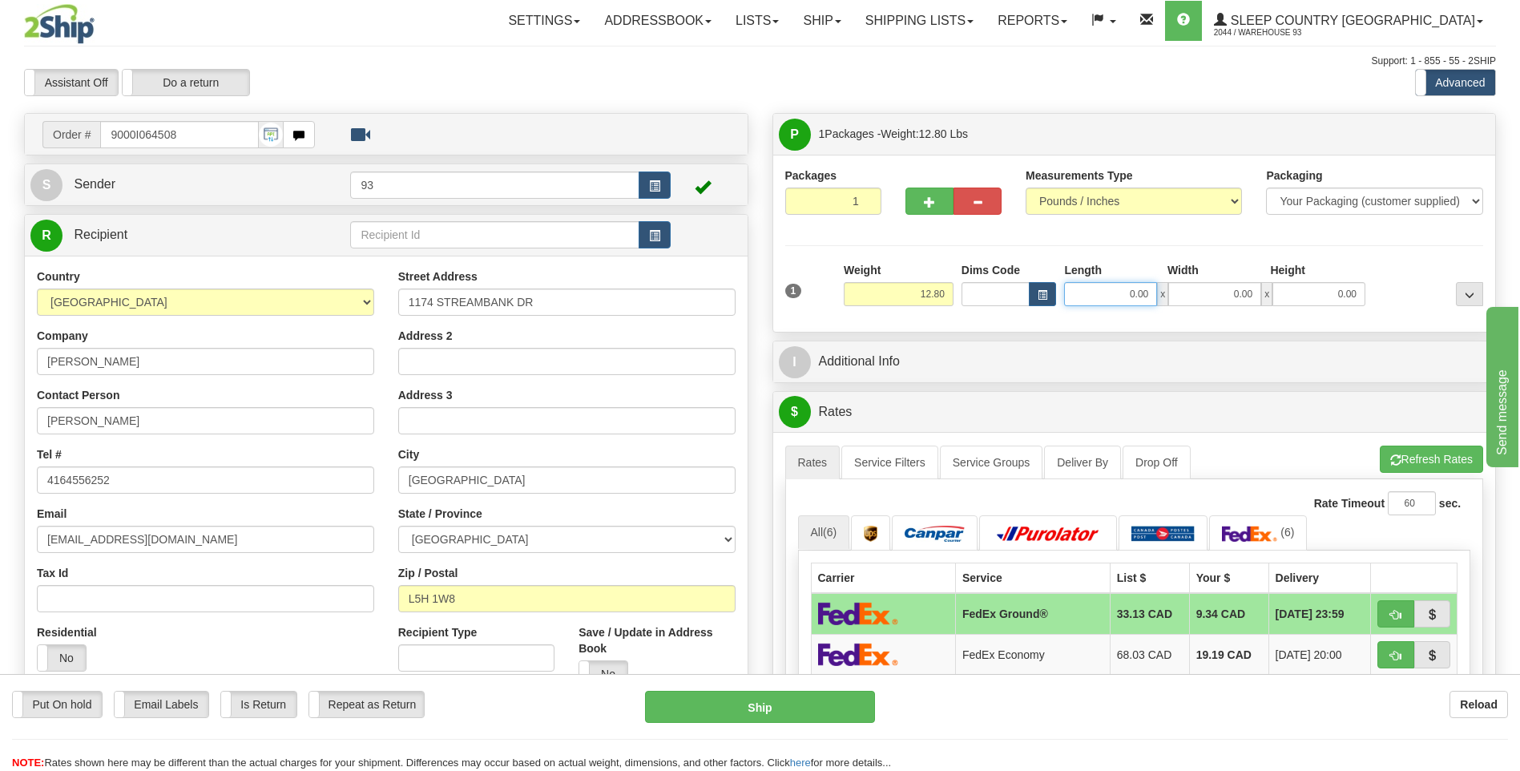
drag, startPoint x: 1123, startPoint y: 293, endPoint x: 1227, endPoint y: 305, distance: 104.8
click at [1222, 302] on div "0.00 x 0.00 x 0.00" at bounding box center [1214, 294] width 301 height 24
type input "8.00"
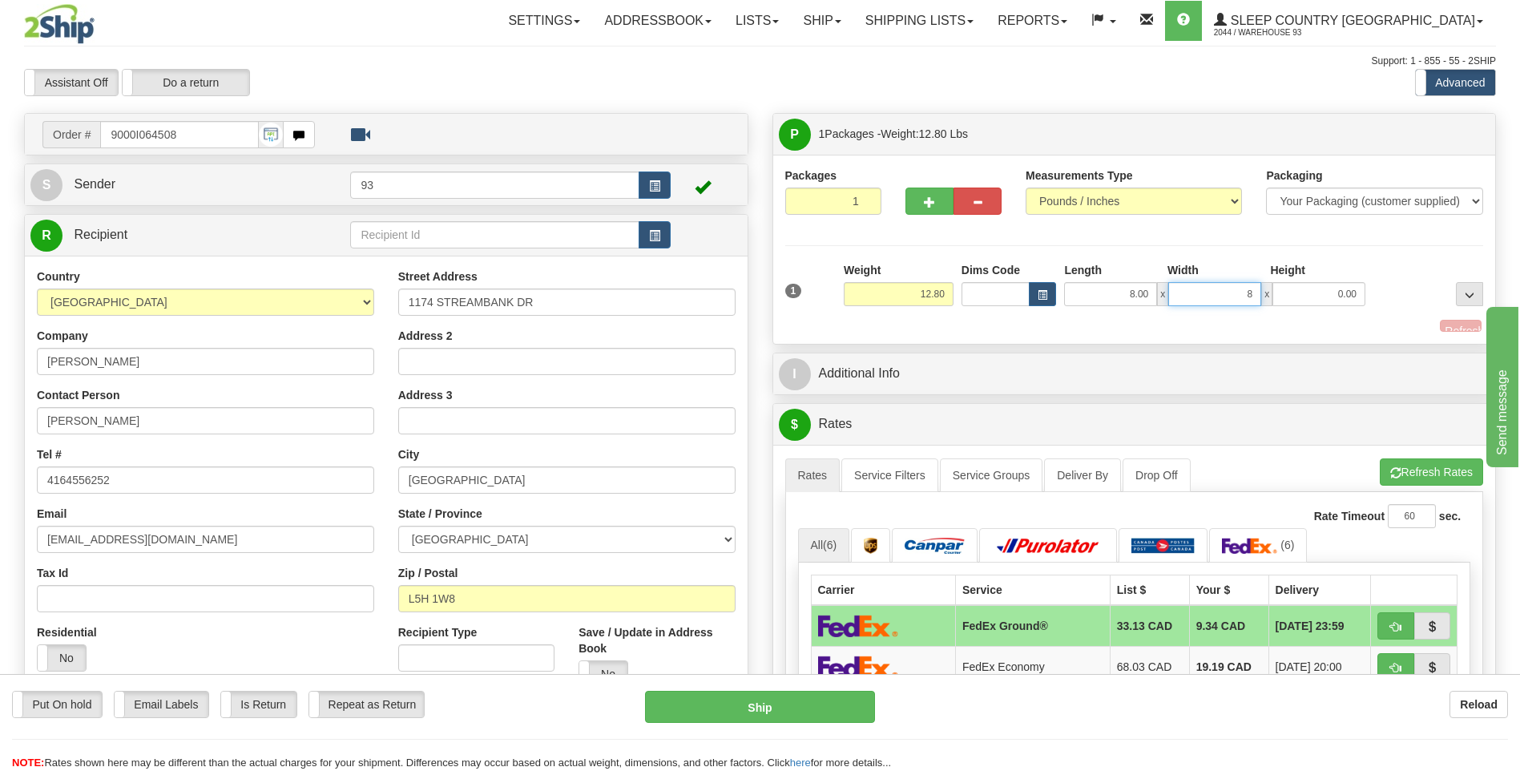
type input "8.00"
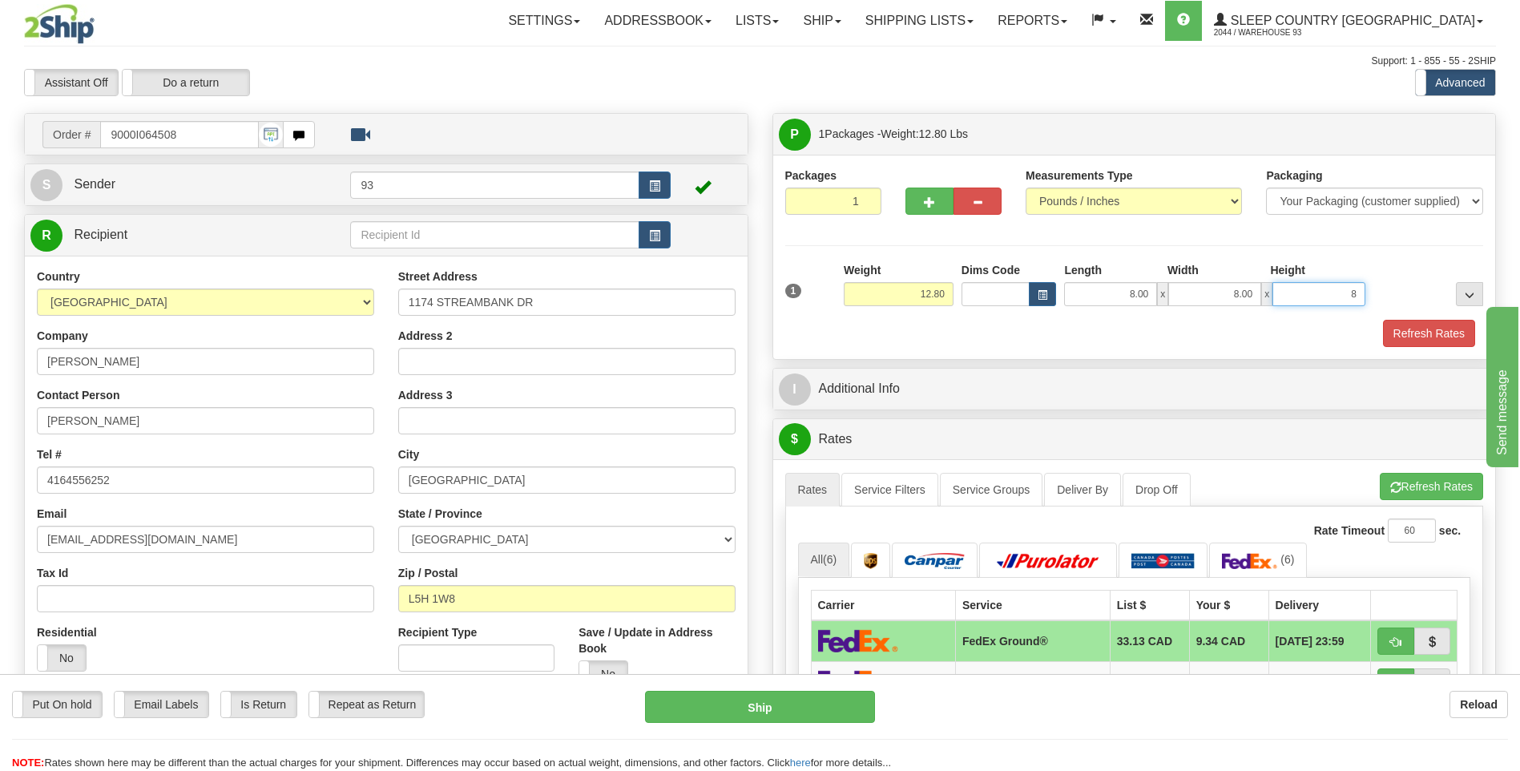
type input "8.00"
click at [1404, 326] on button "Refresh Rates" at bounding box center [1429, 333] width 92 height 27
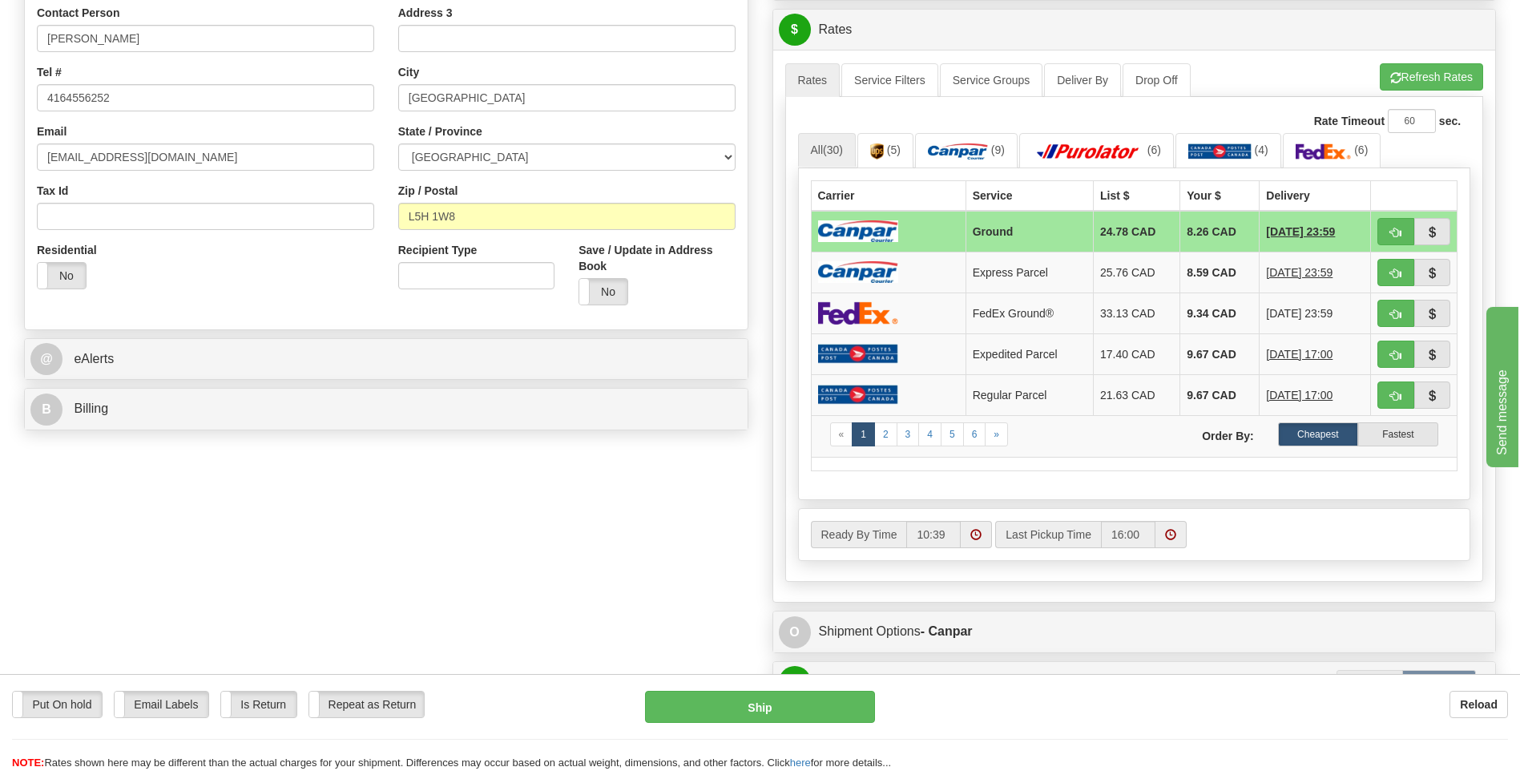
scroll to position [561, 0]
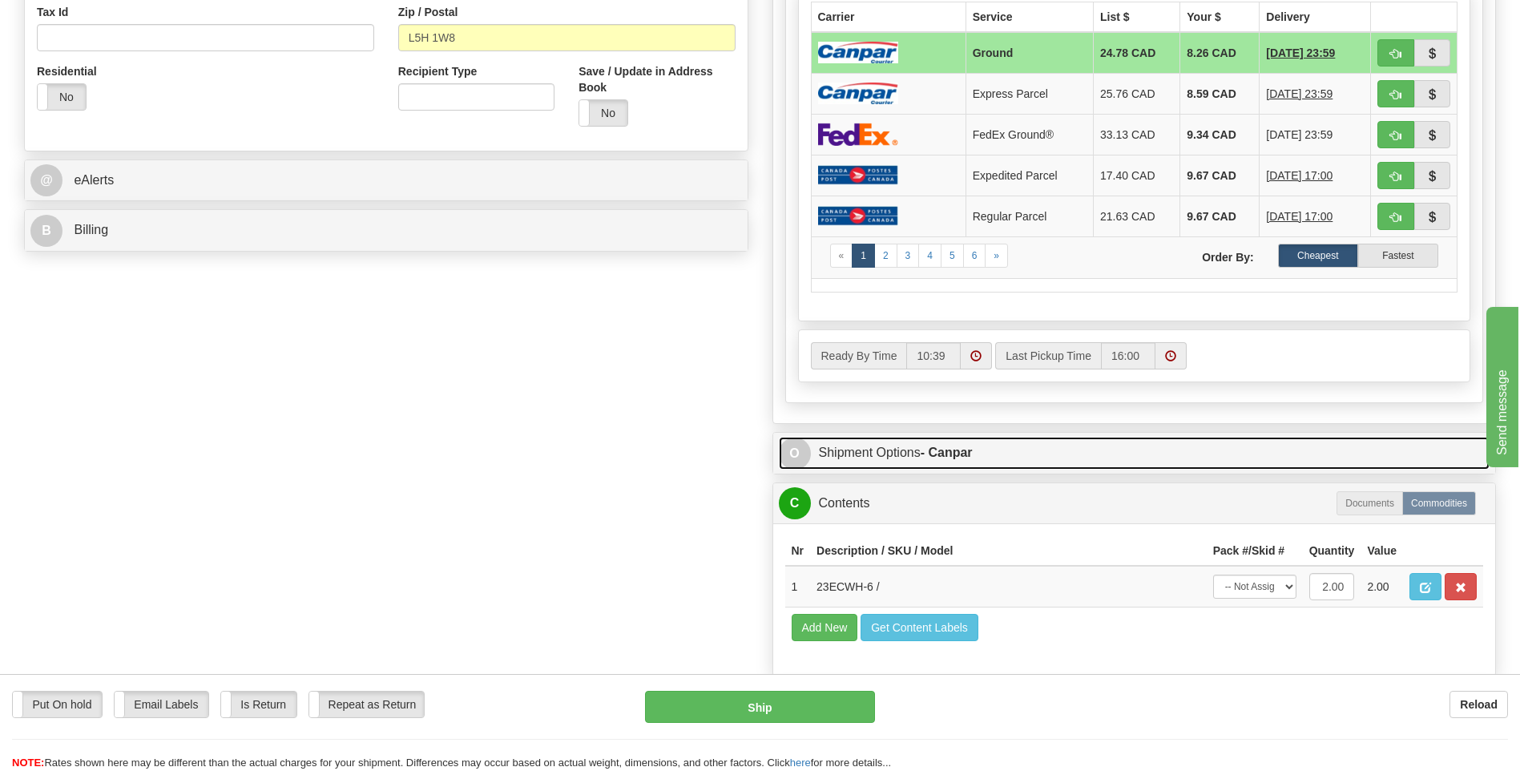
click at [808, 453] on span "O" at bounding box center [795, 453] width 32 height 32
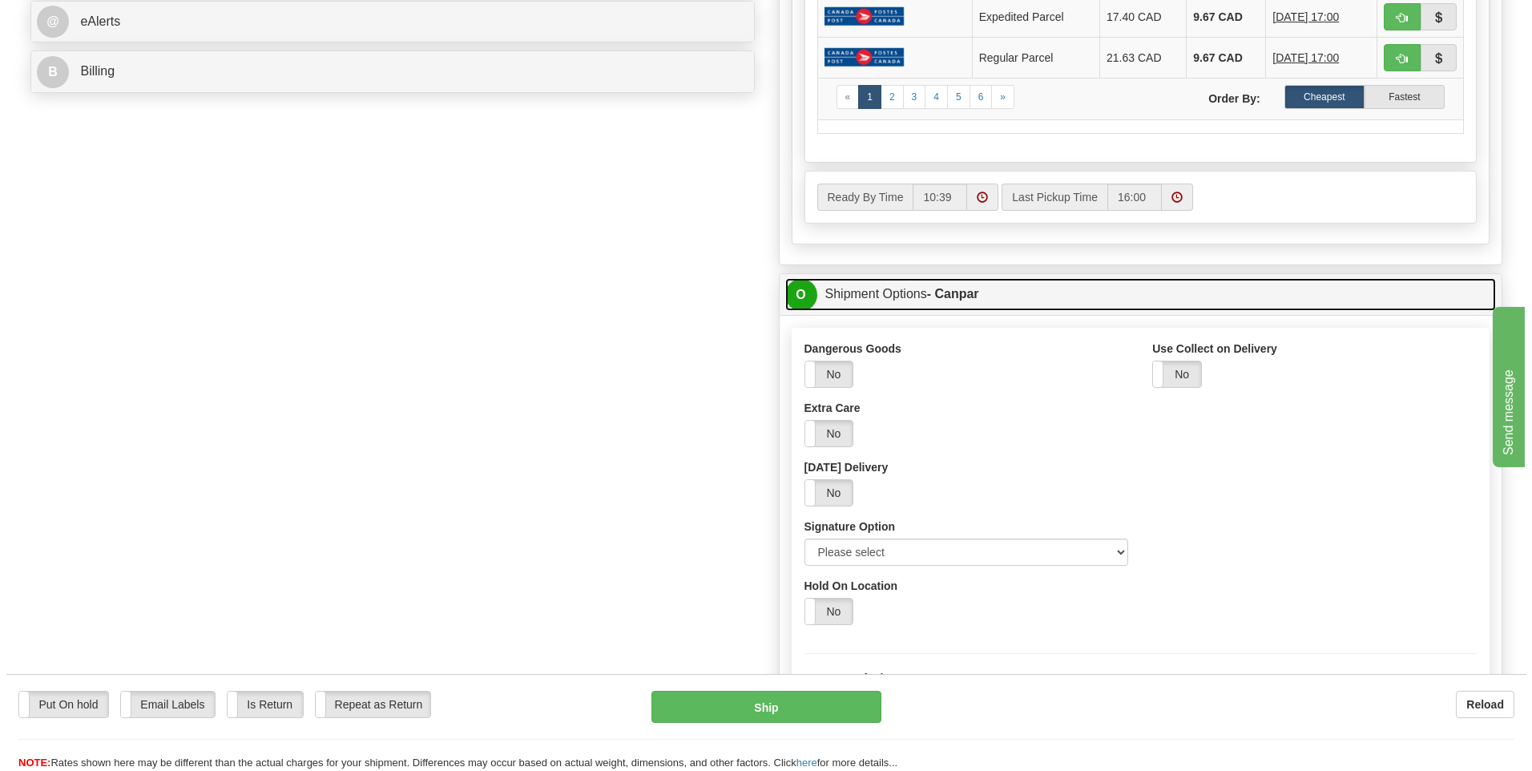
scroll to position [721, 0]
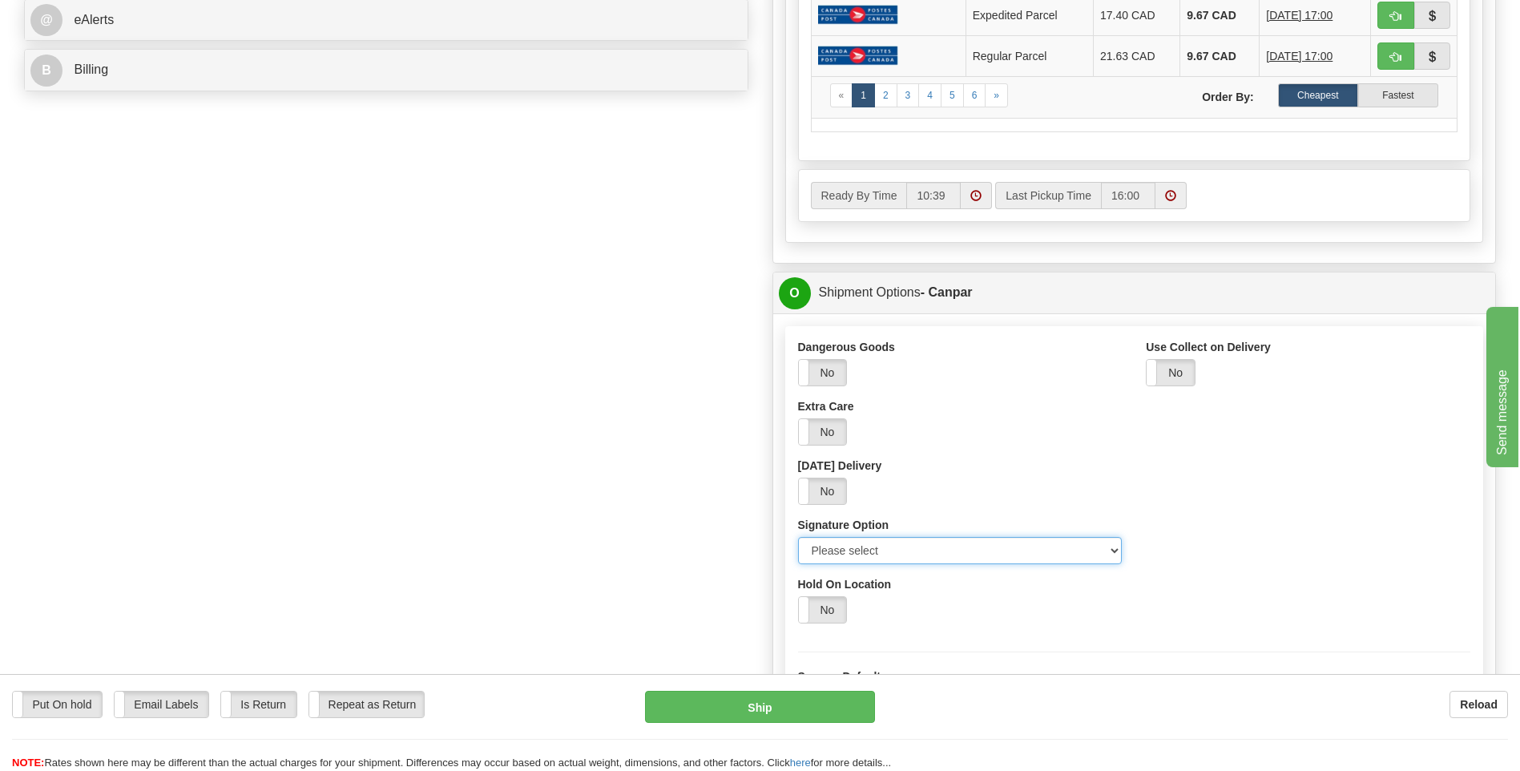
click at [1090, 552] on select "Please select No Signature Required Signature Required Adult Signature" at bounding box center [960, 550] width 324 height 27
select select "2"
click at [798, 537] on select "Please select No Signature Required Signature Required Adult Signature" at bounding box center [960, 550] width 324 height 27
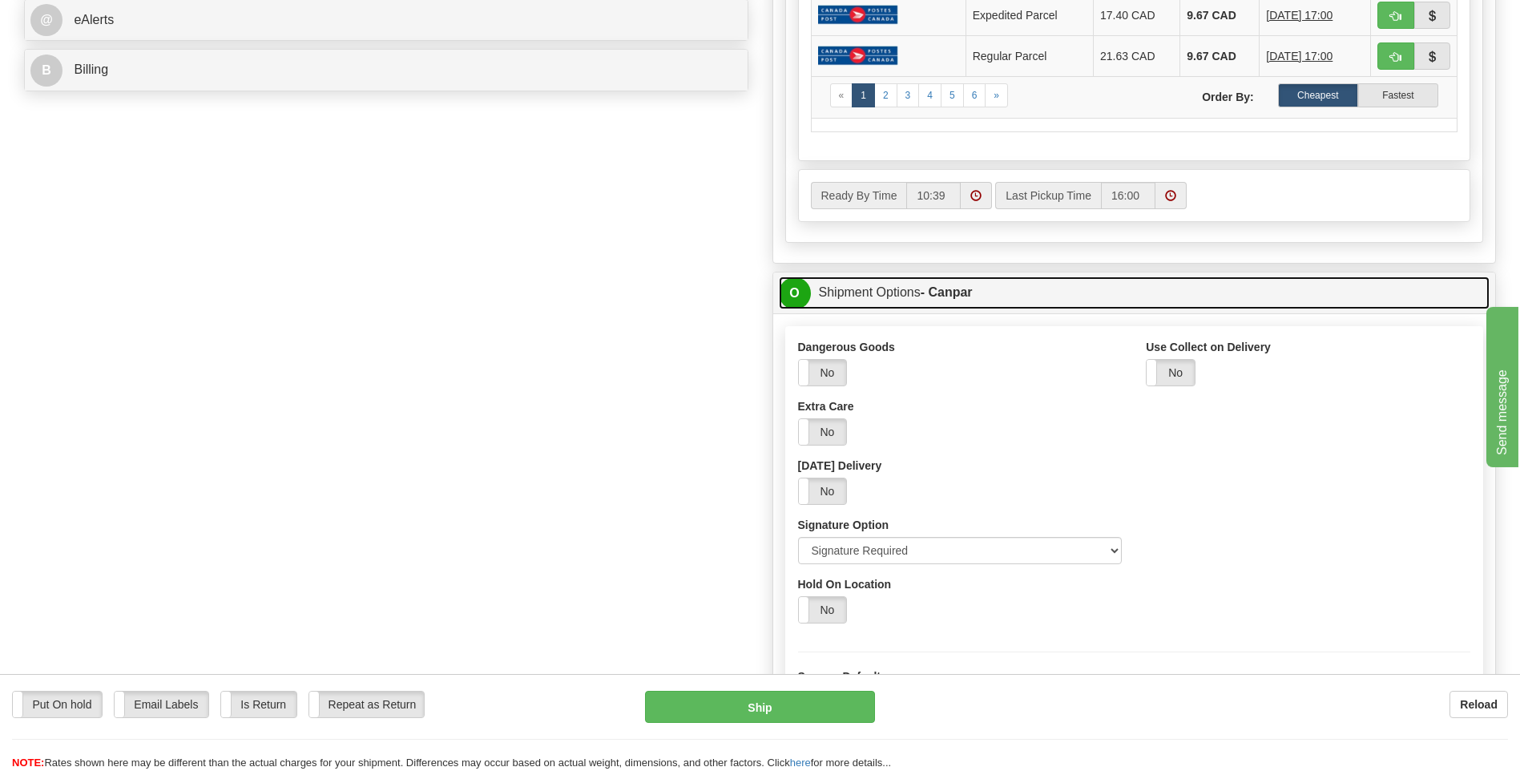
click at [800, 287] on span "O" at bounding box center [795, 293] width 32 height 32
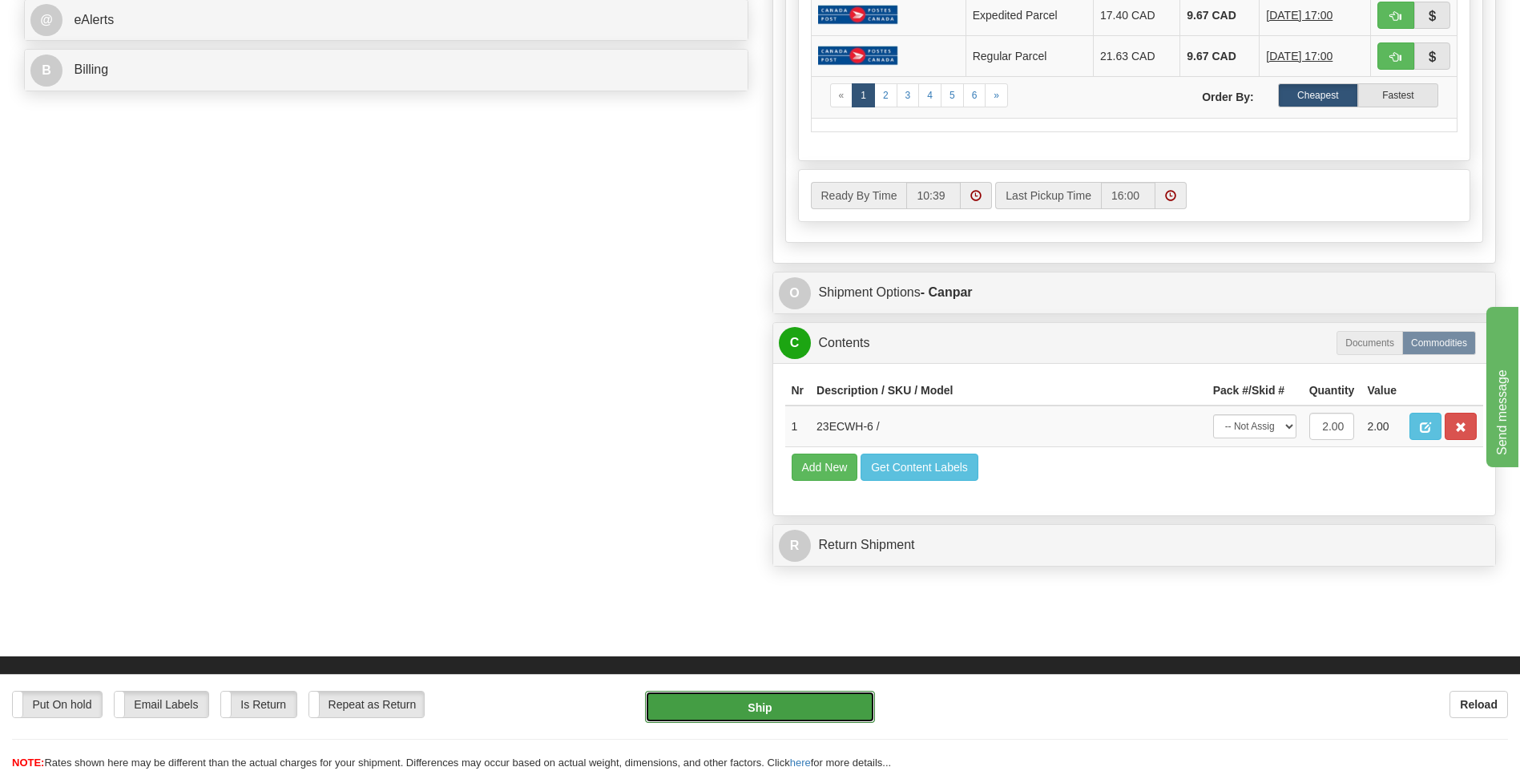
click at [799, 699] on button "Ship" at bounding box center [759, 707] width 229 height 32
type input "1"
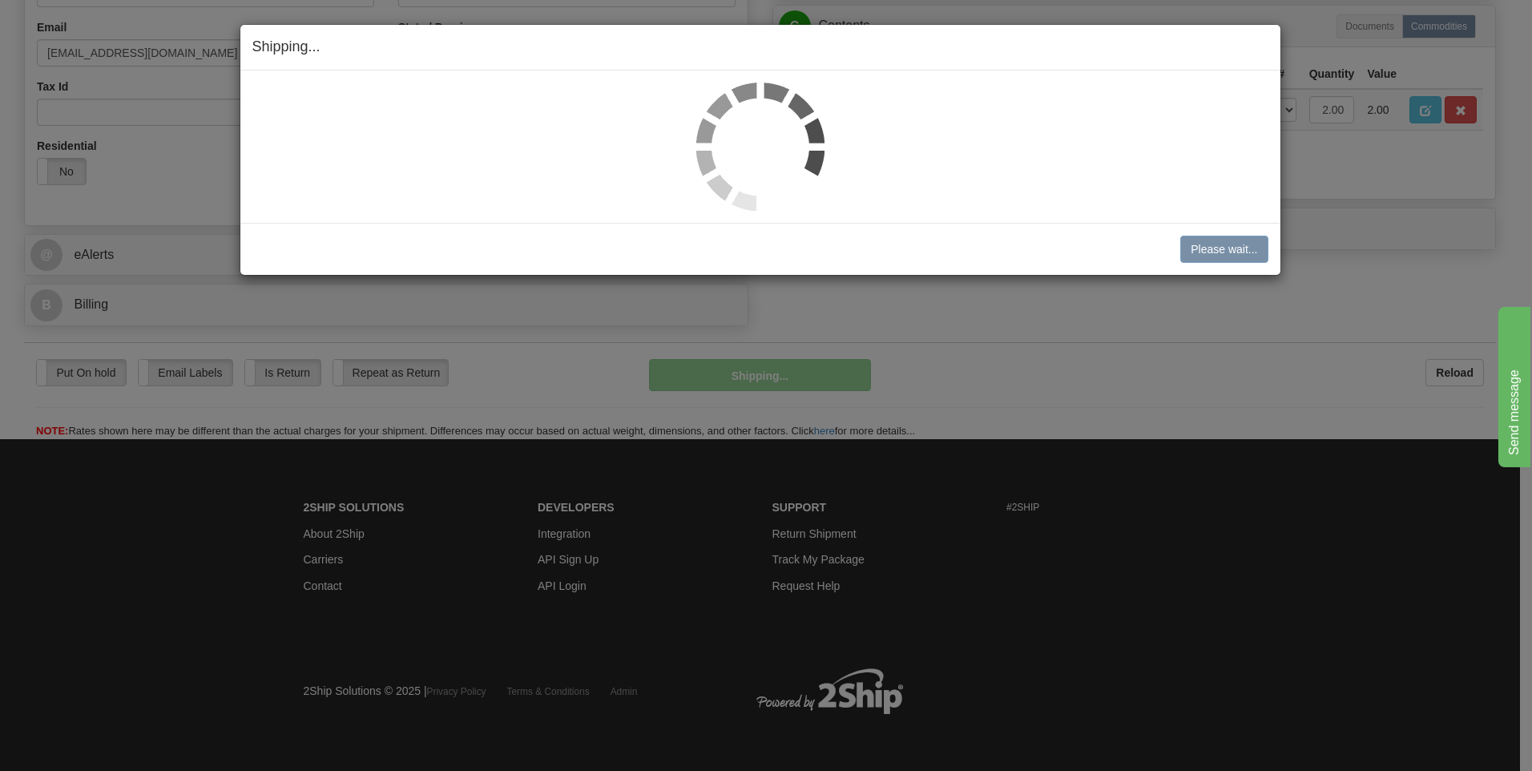
scroll to position [487, 0]
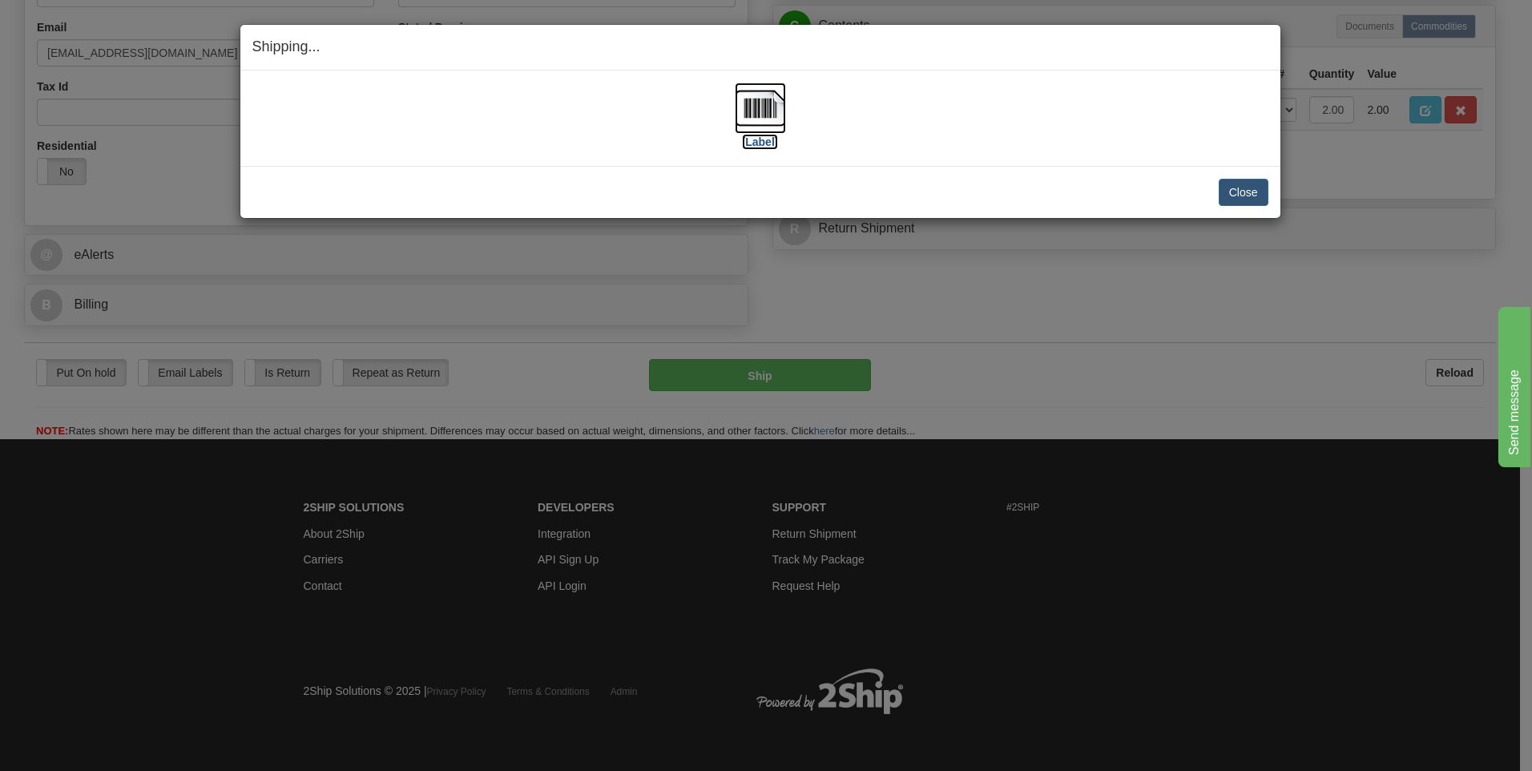
click at [766, 99] on img at bounding box center [760, 108] width 51 height 51
click at [1229, 185] on button "Close" at bounding box center [1244, 192] width 50 height 27
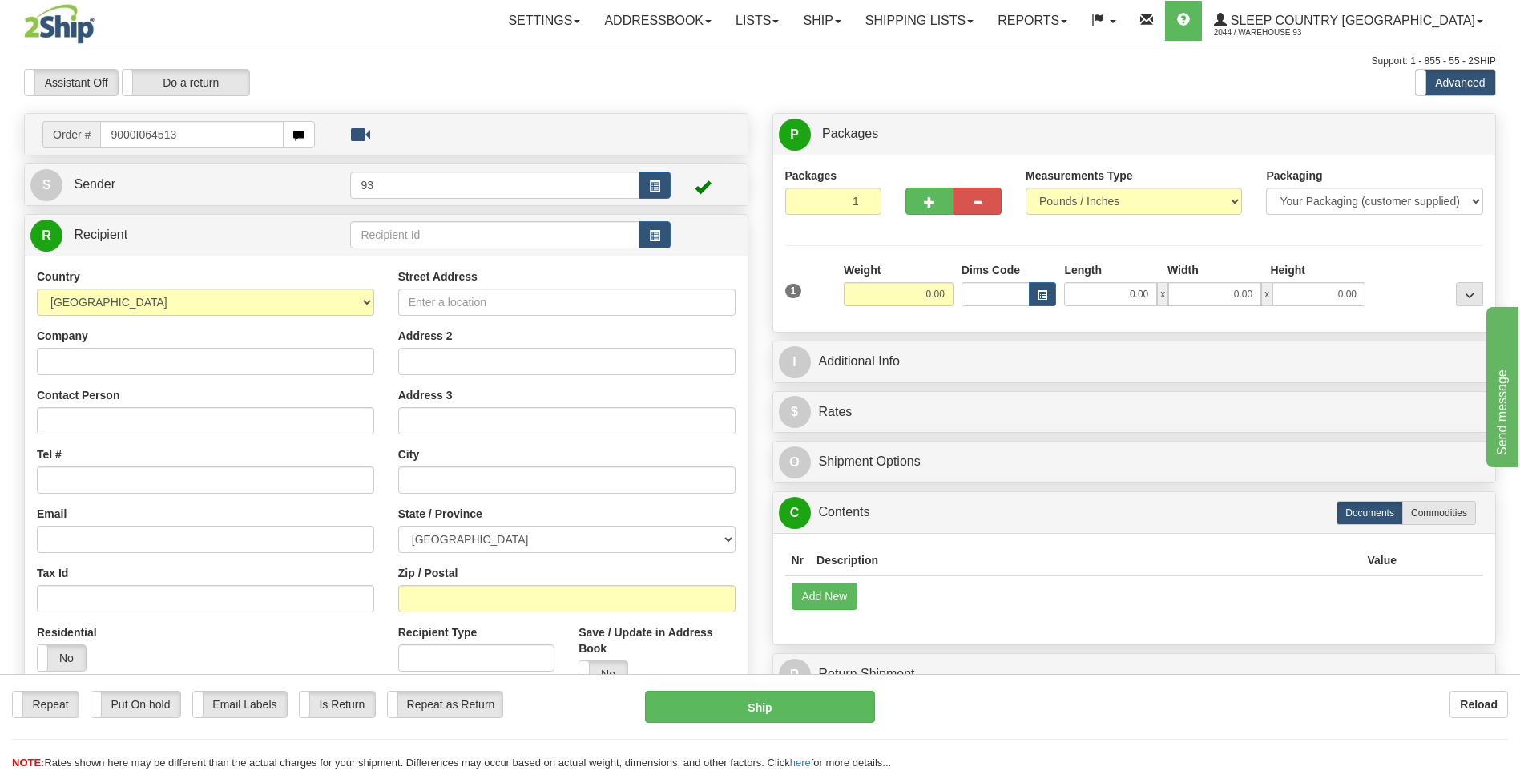
type input "9000I064513"
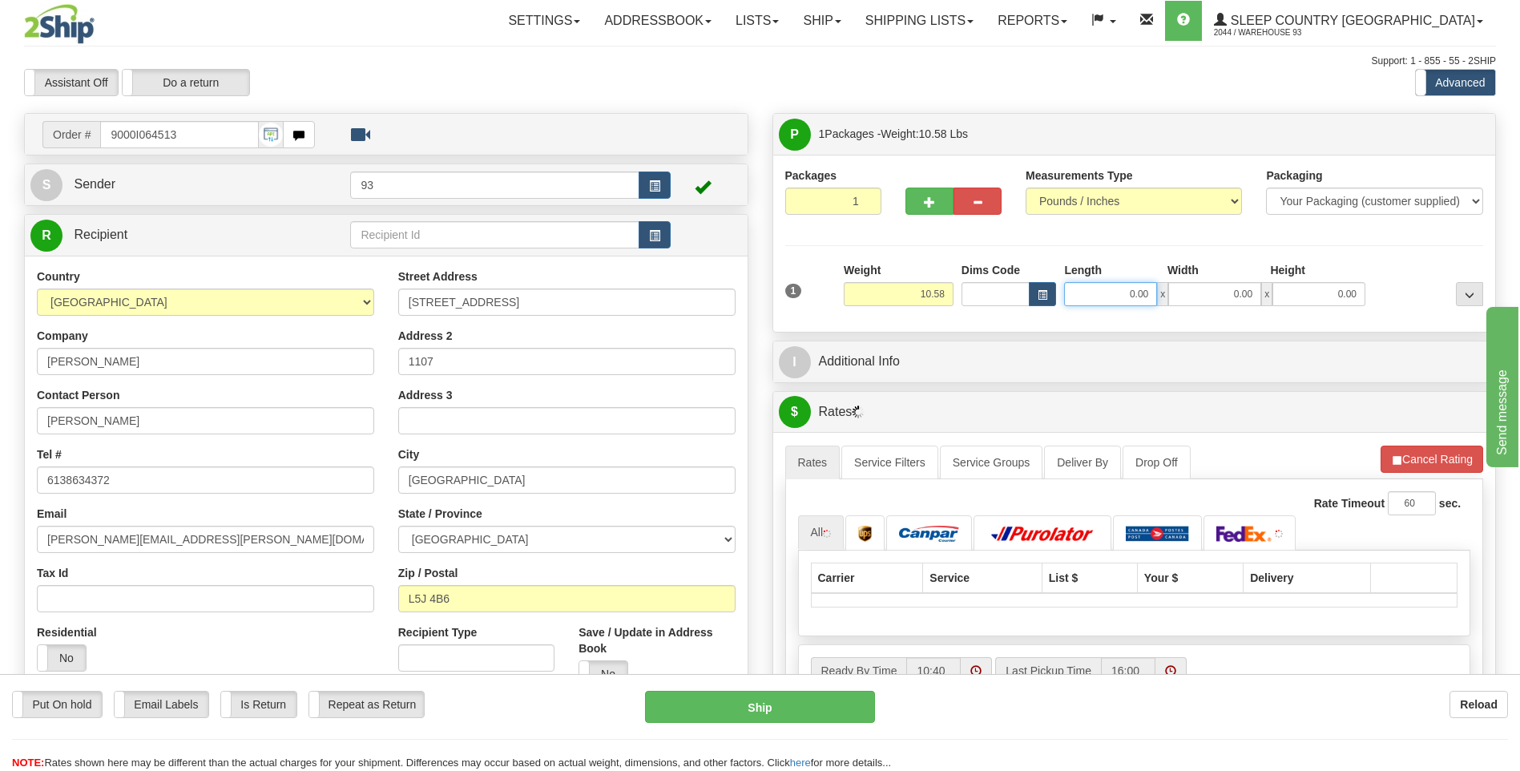
drag, startPoint x: 1125, startPoint y: 296, endPoint x: 1236, endPoint y: 296, distance: 111.4
click at [1236, 295] on div "0.00 x 0.00 x 0.00" at bounding box center [1214, 294] width 301 height 24
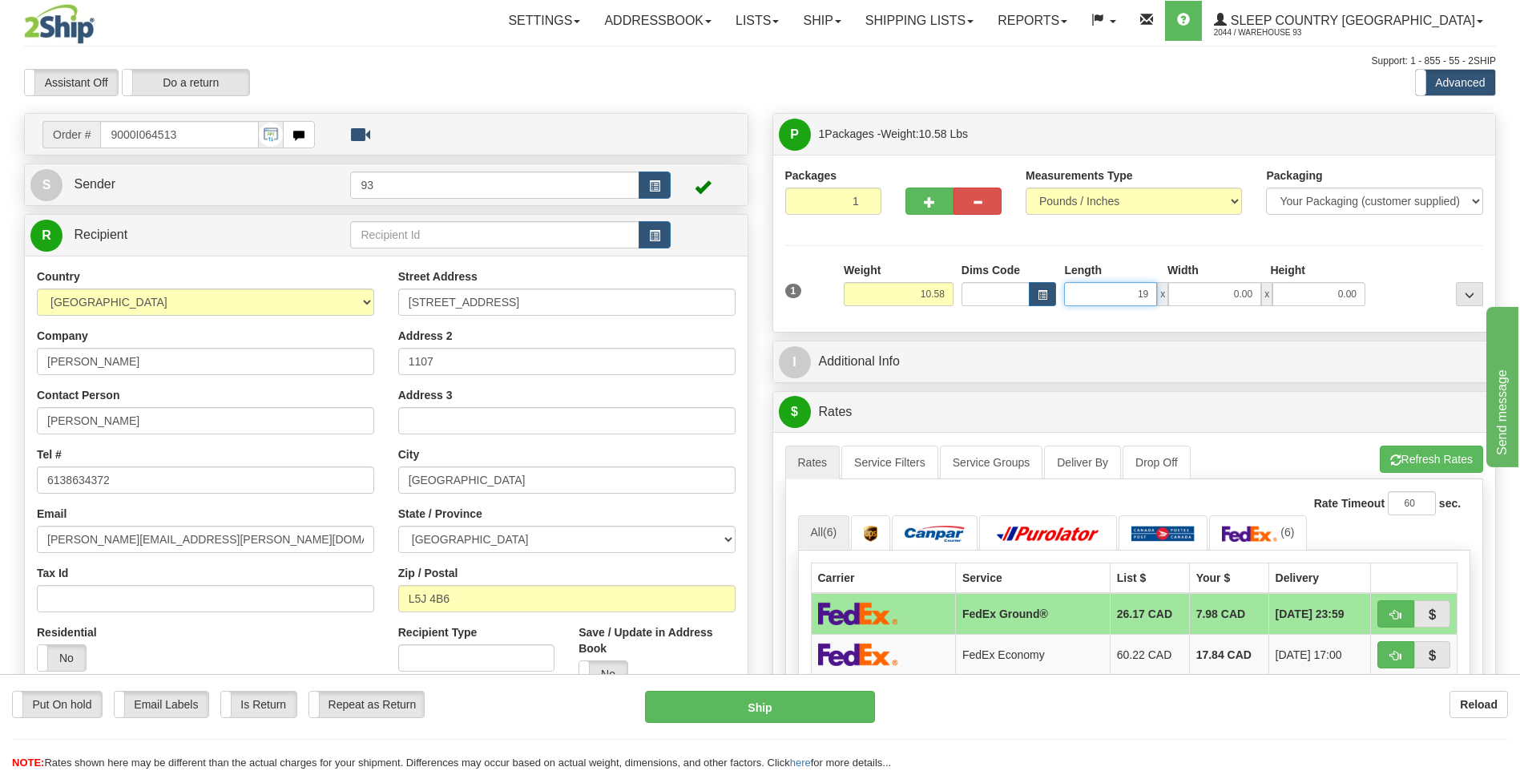
type input "19.00"
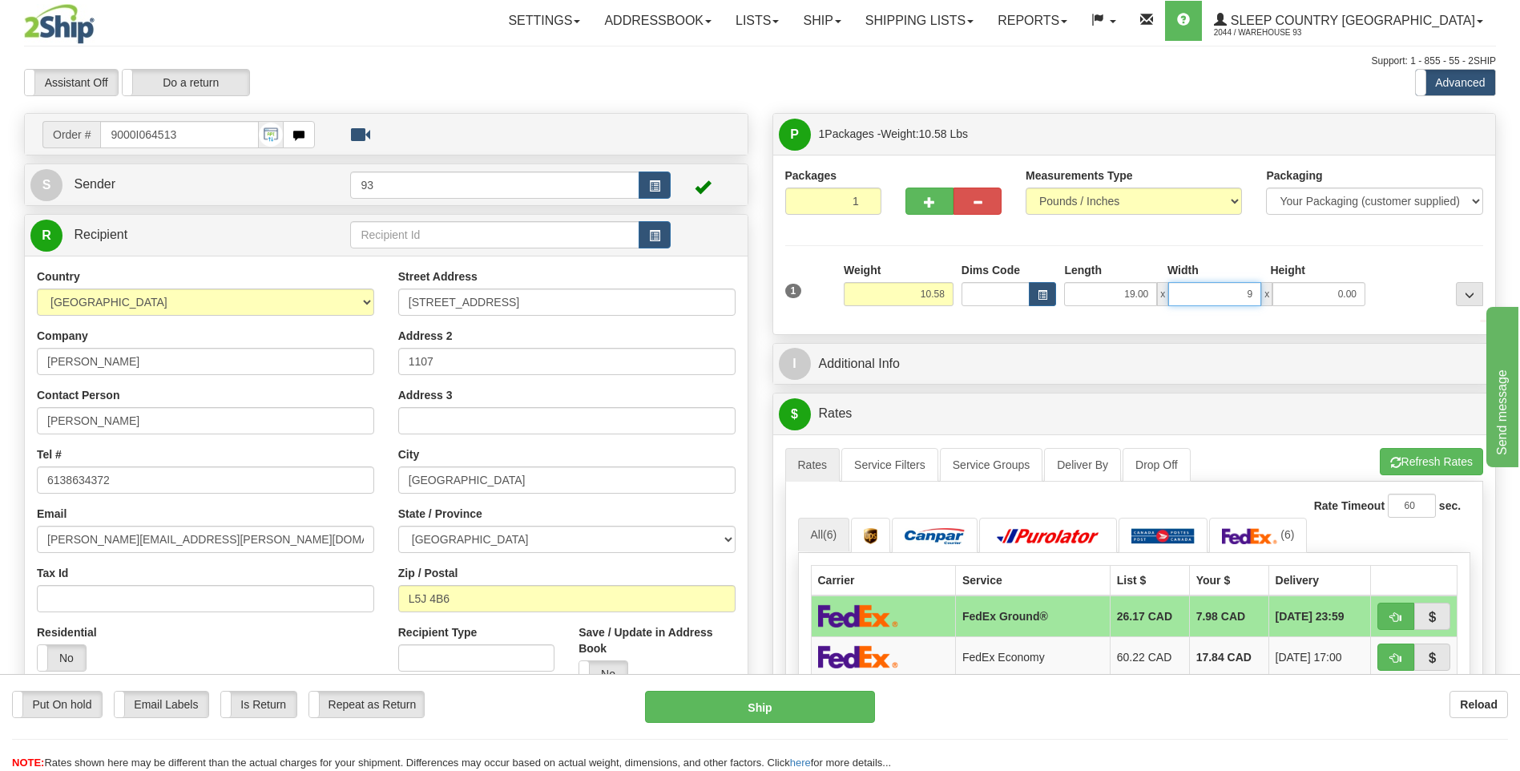
type input "9.00"
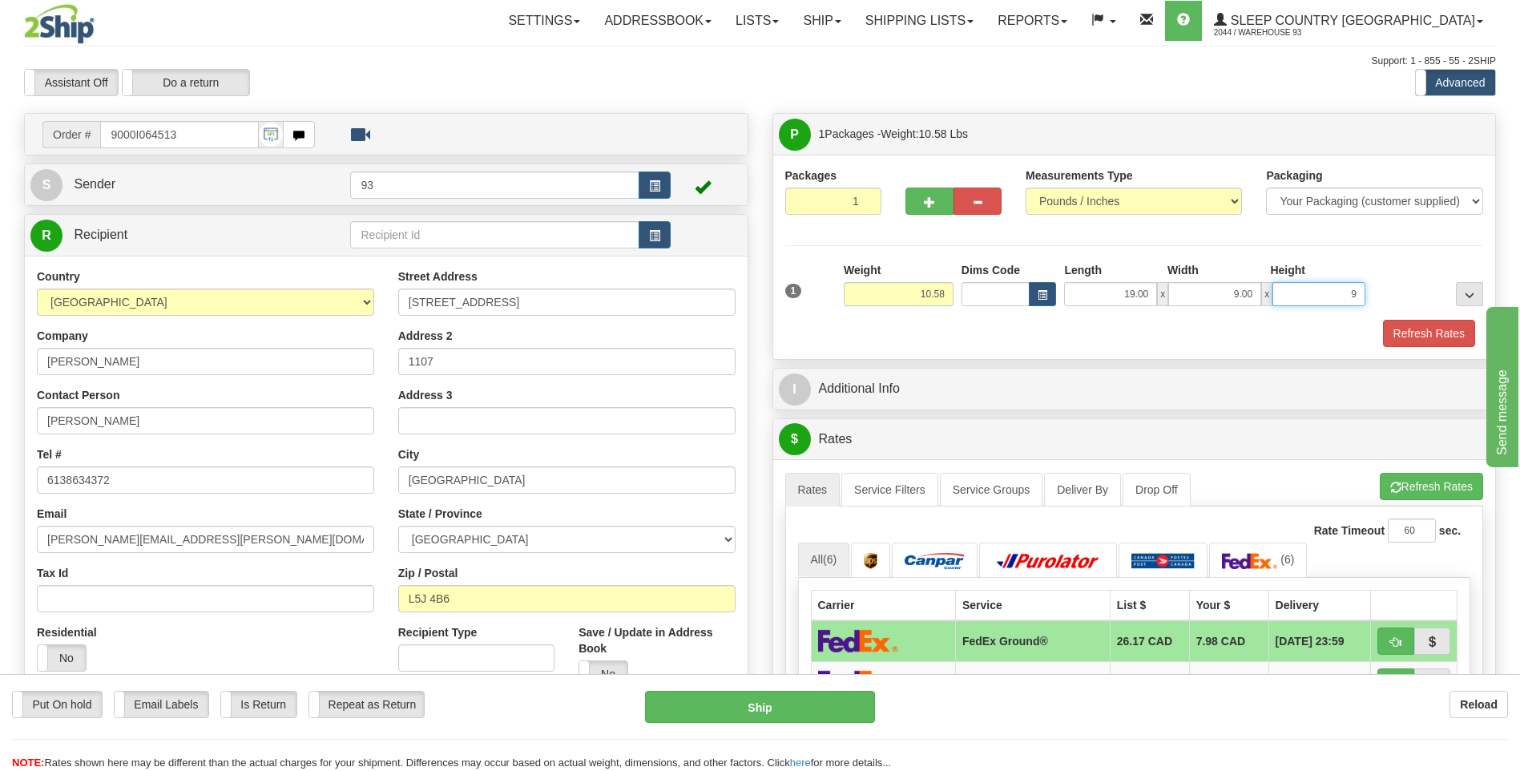
type input "9.00"
click at [1427, 327] on button "Refresh Rates" at bounding box center [1429, 333] width 92 height 27
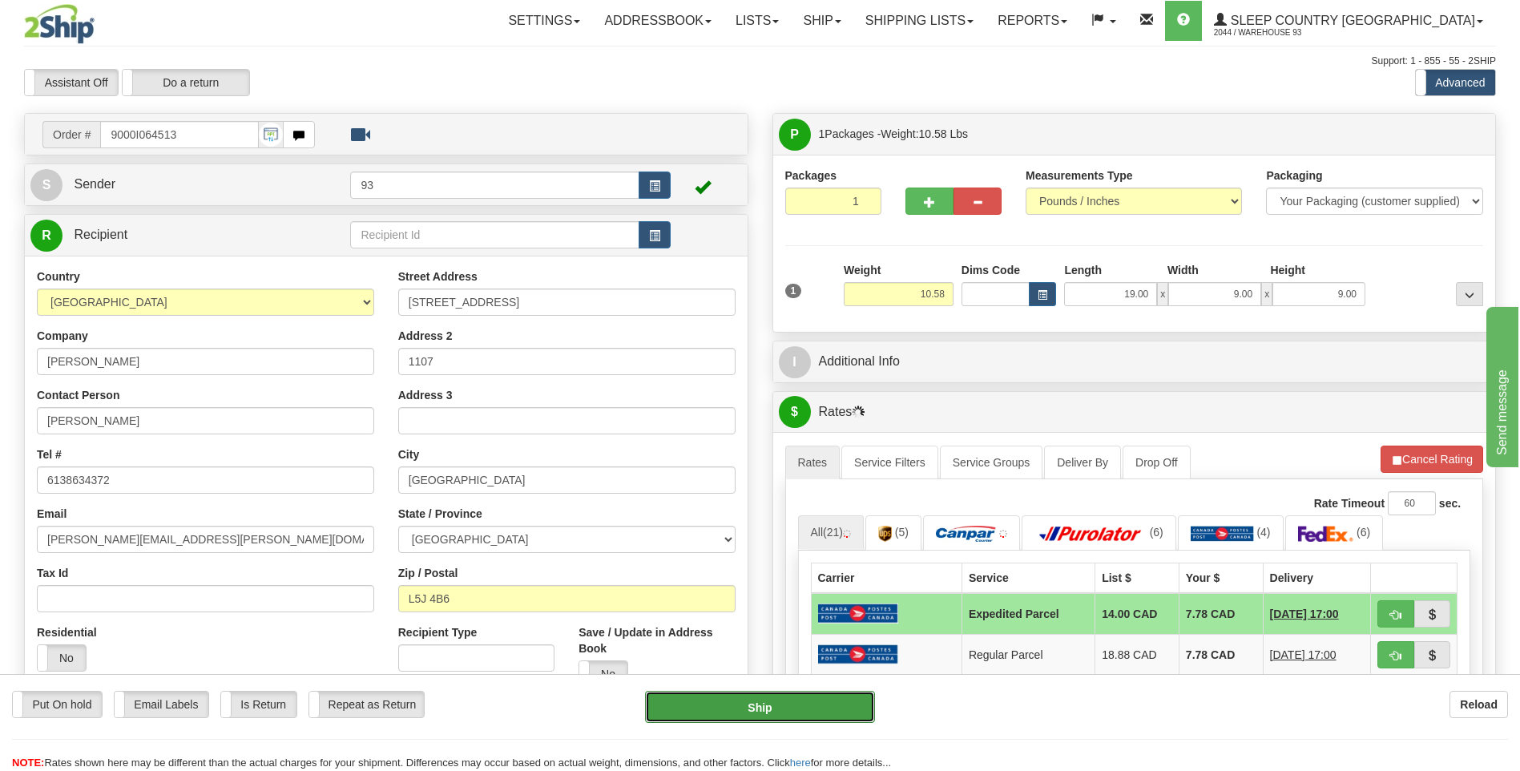
click at [759, 710] on button "Ship" at bounding box center [759, 707] width 229 height 32
type input "DOM.EP"
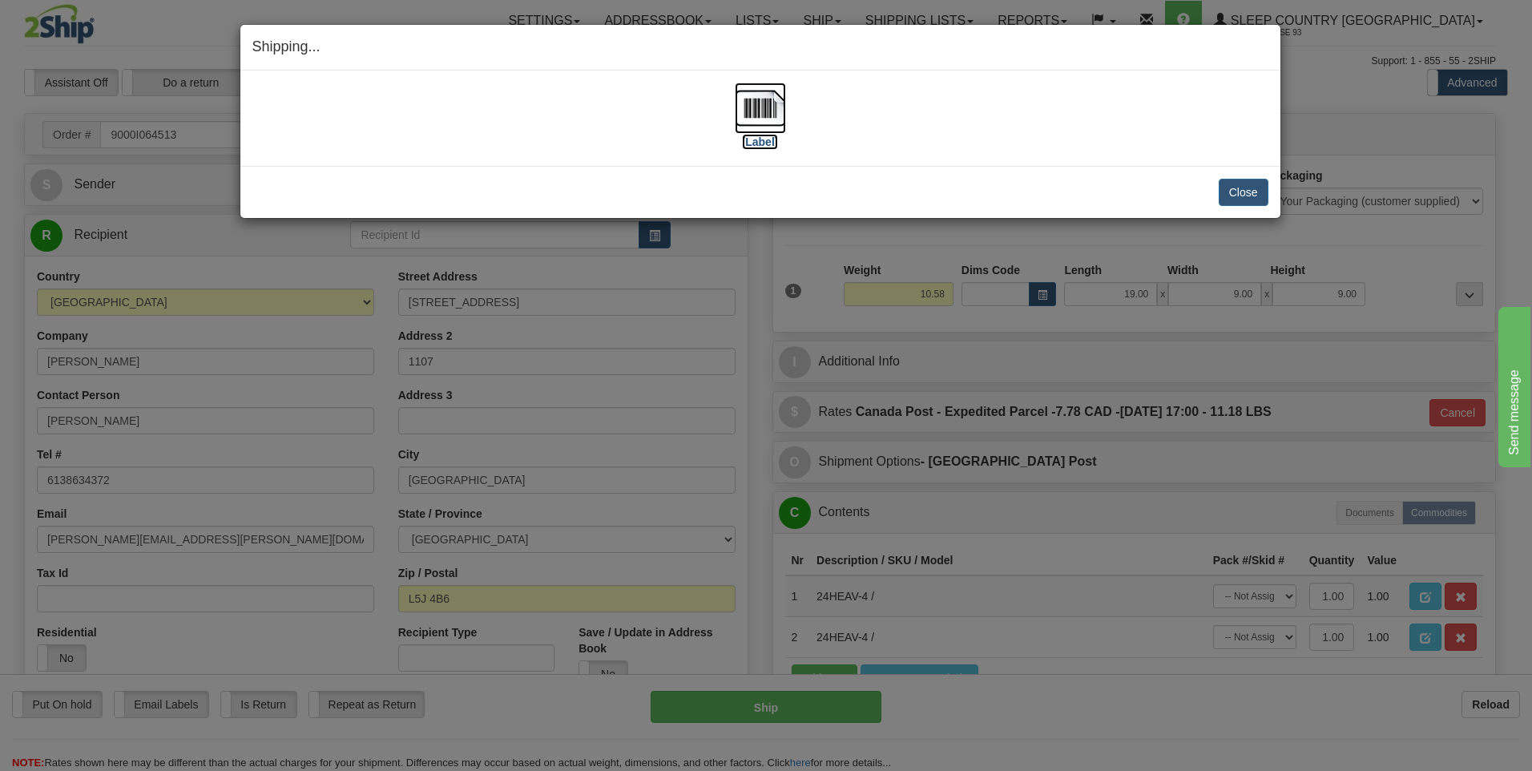
click at [752, 104] on img at bounding box center [760, 108] width 51 height 51
click at [1245, 189] on button "Close" at bounding box center [1244, 192] width 50 height 27
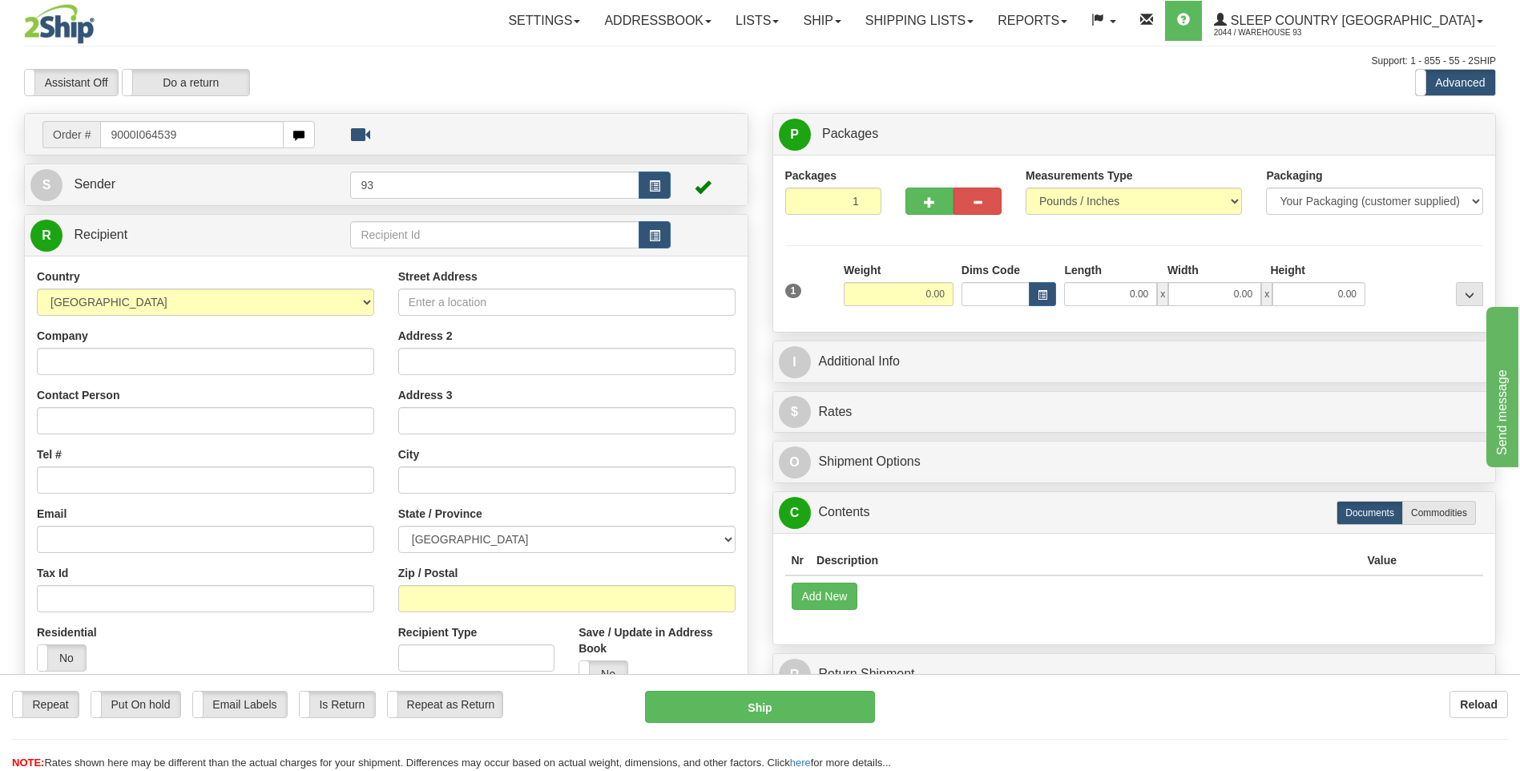
type input "9000I064539"
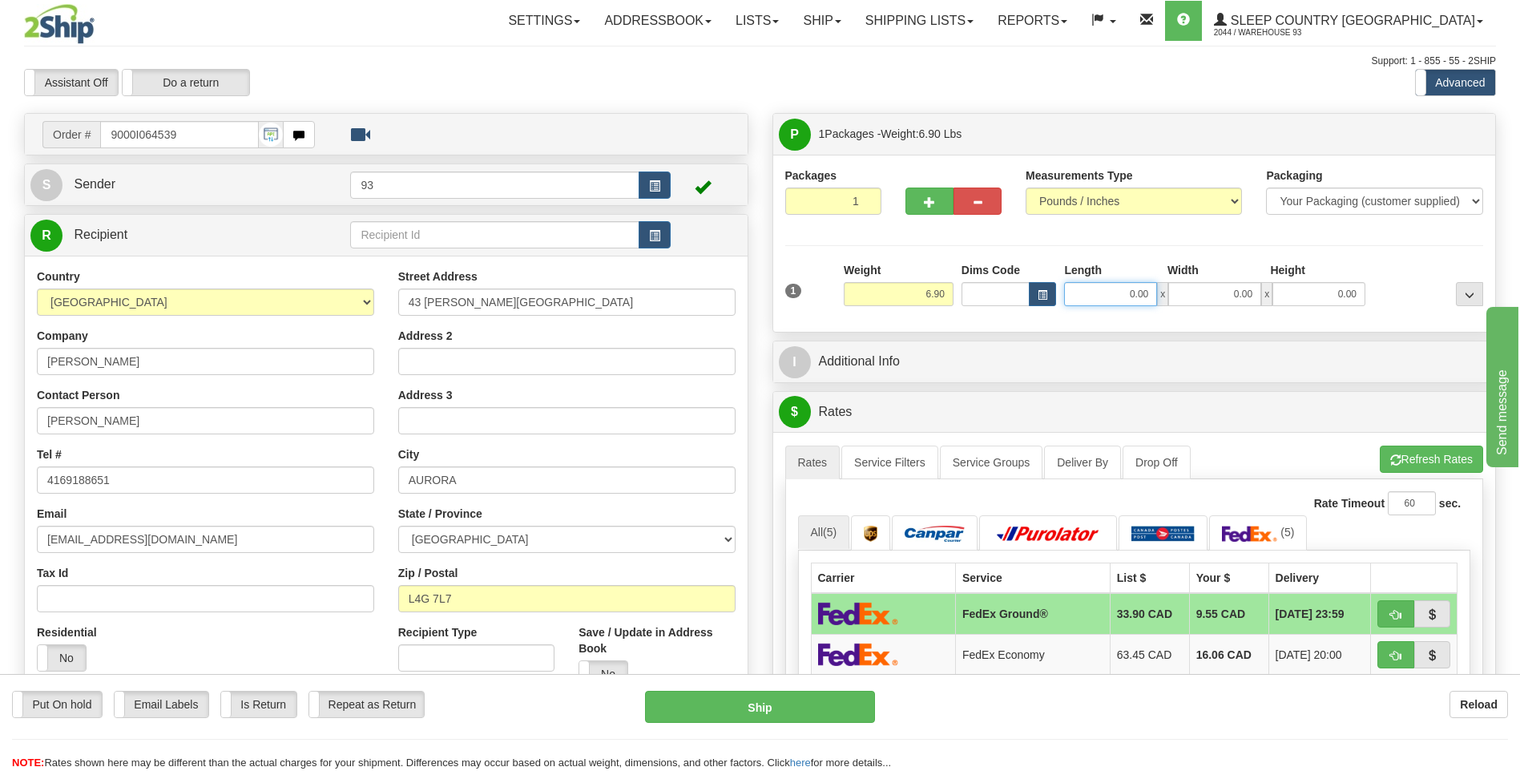
drag, startPoint x: 1125, startPoint y: 300, endPoint x: 1332, endPoint y: 292, distance: 206.8
click at [1215, 291] on div "0.00 x 0.00 x 0.00" at bounding box center [1214, 294] width 301 height 24
type input "8.00"
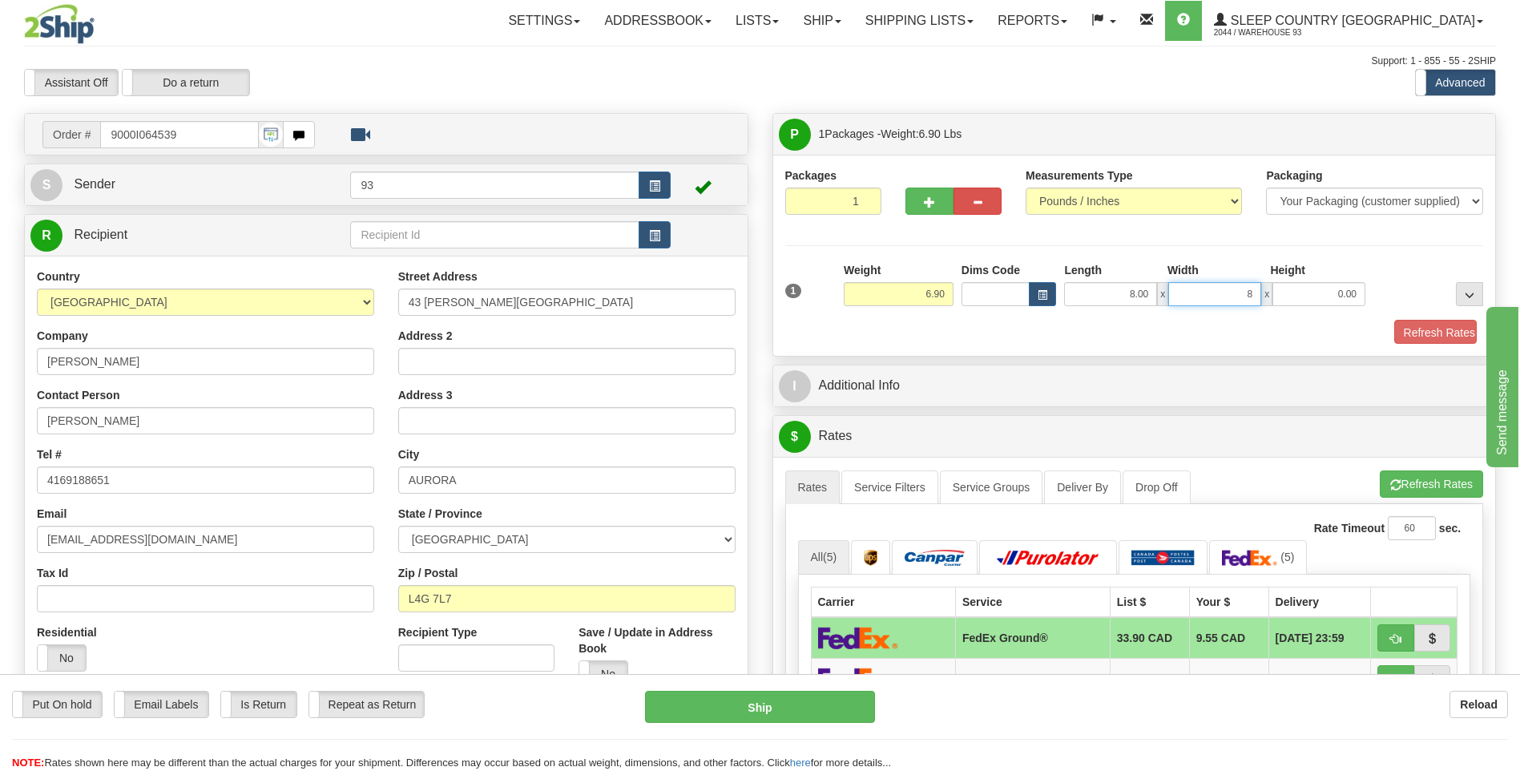
type input "8.00"
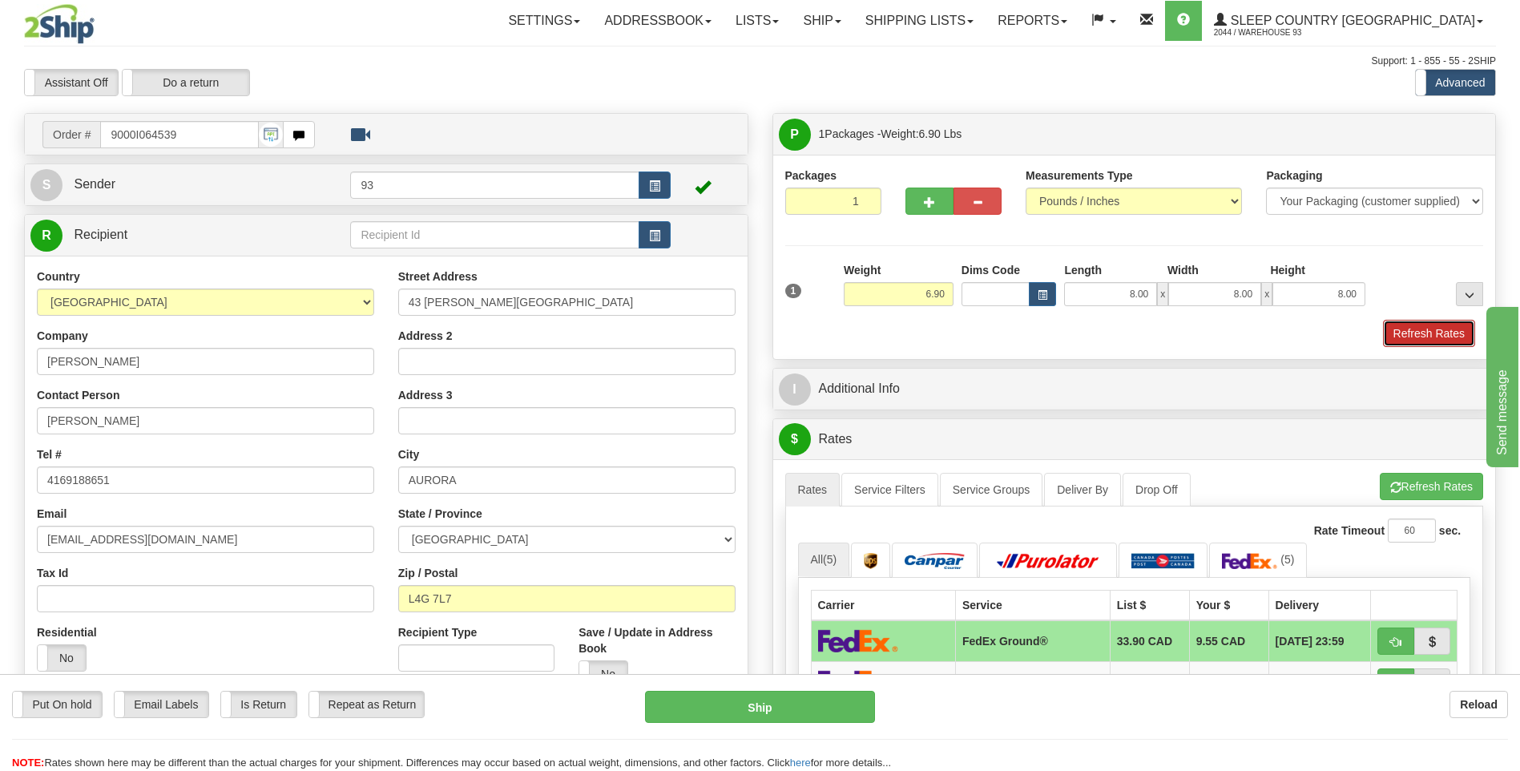
click at [1456, 330] on button "Refresh Rates" at bounding box center [1429, 333] width 92 height 27
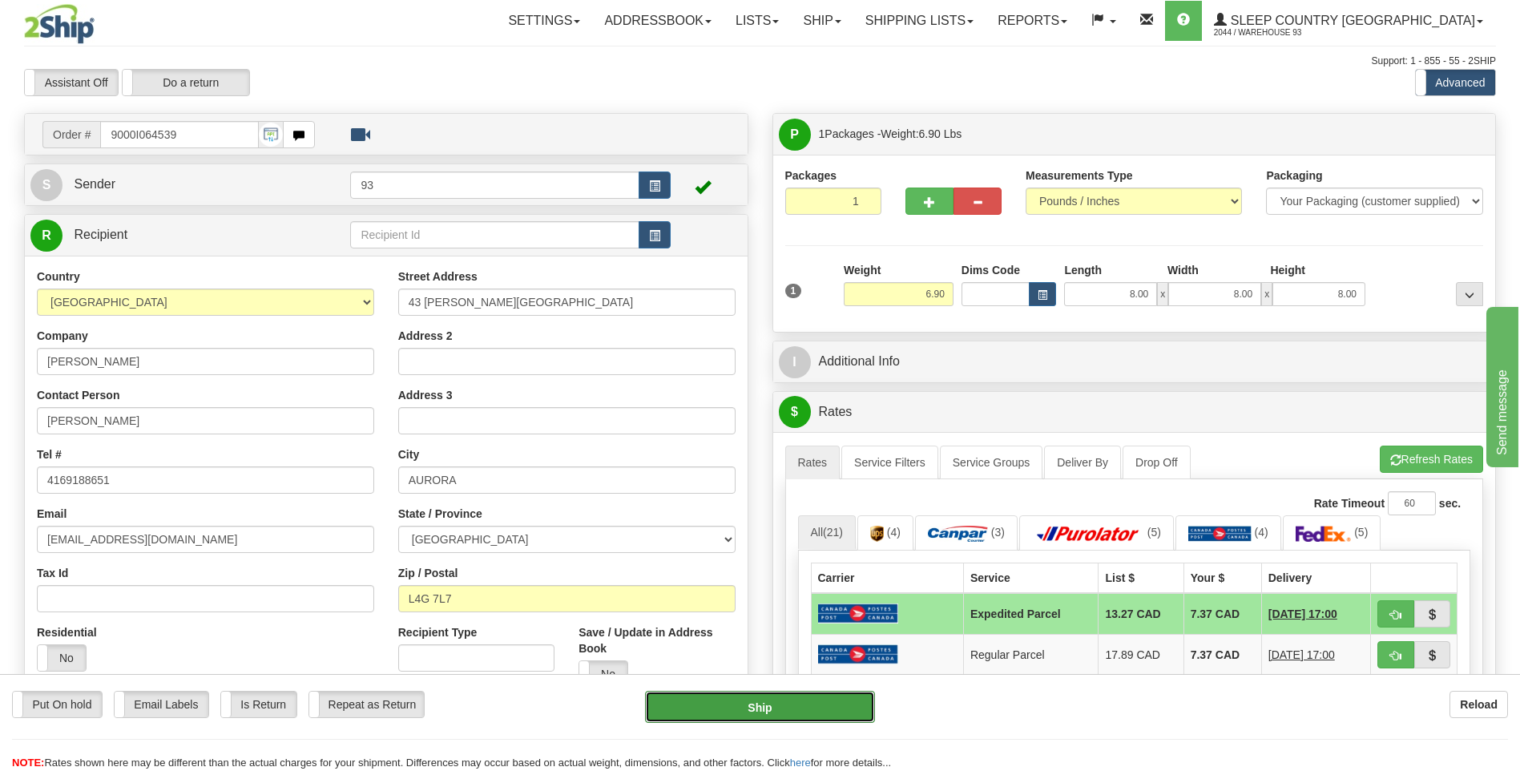
click at [742, 705] on button "Ship" at bounding box center [759, 707] width 229 height 32
type input "DOM.EP"
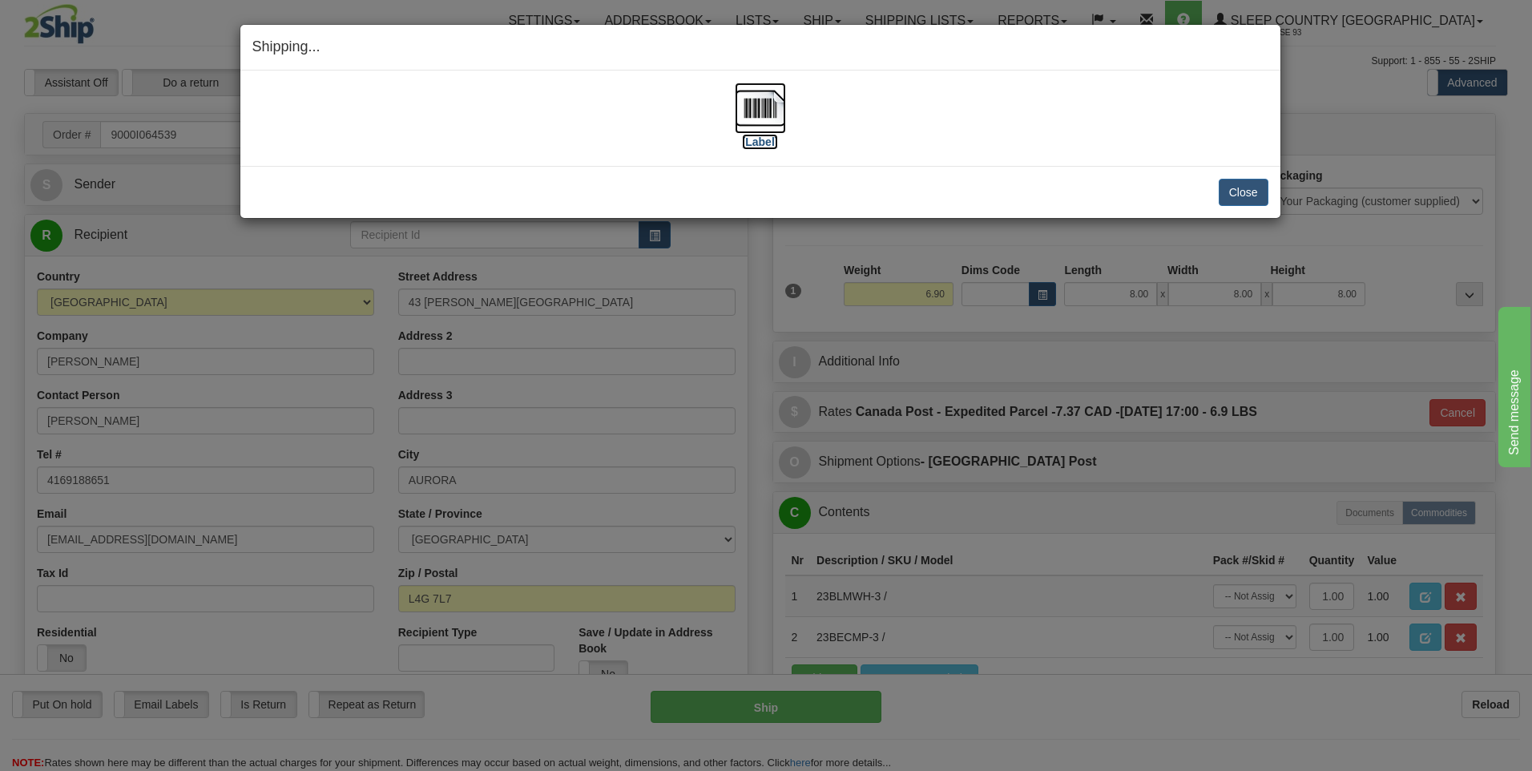
click at [773, 107] on img at bounding box center [760, 108] width 51 height 51
click at [1239, 189] on button "Close" at bounding box center [1244, 192] width 50 height 27
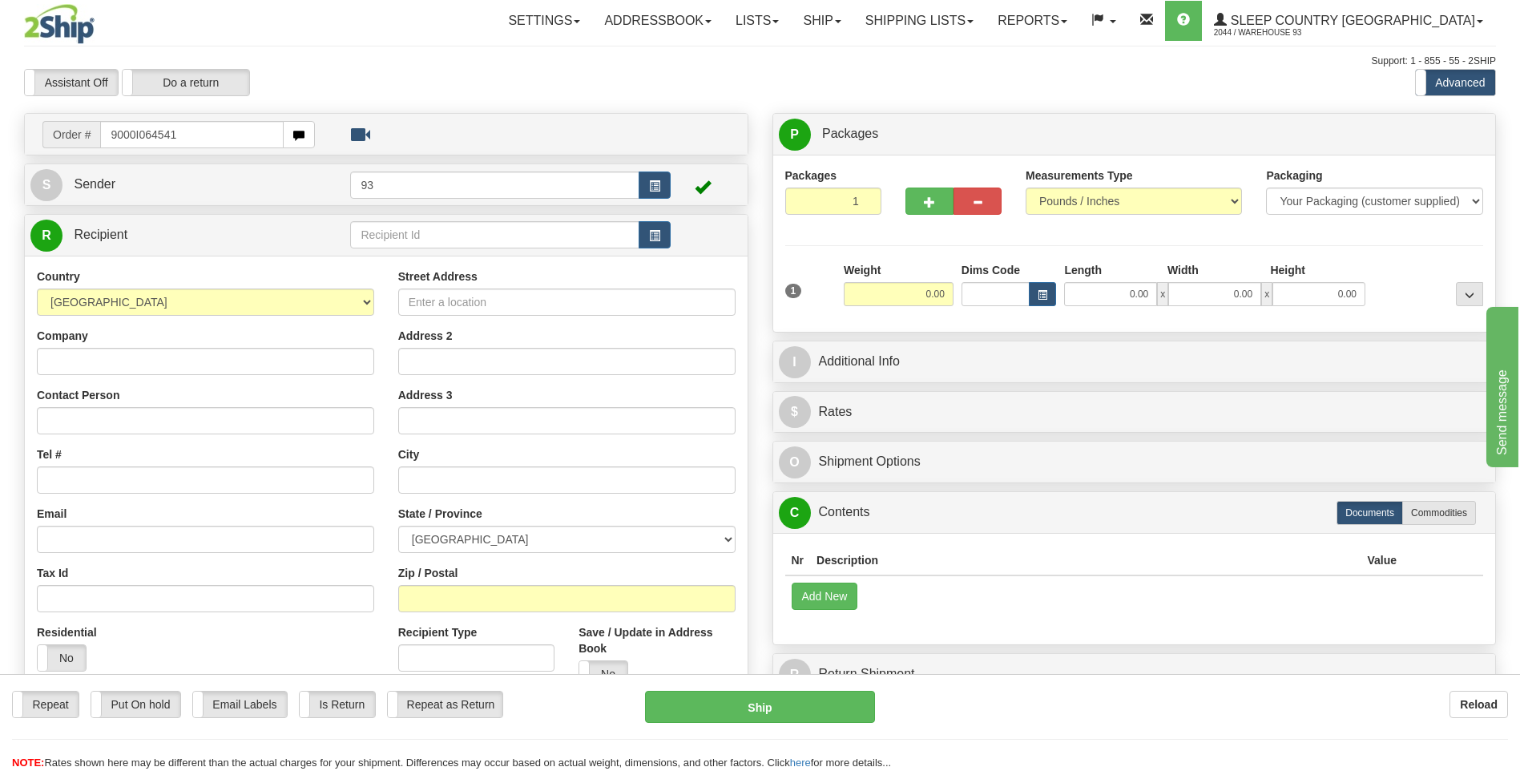
type input "9000I064541"
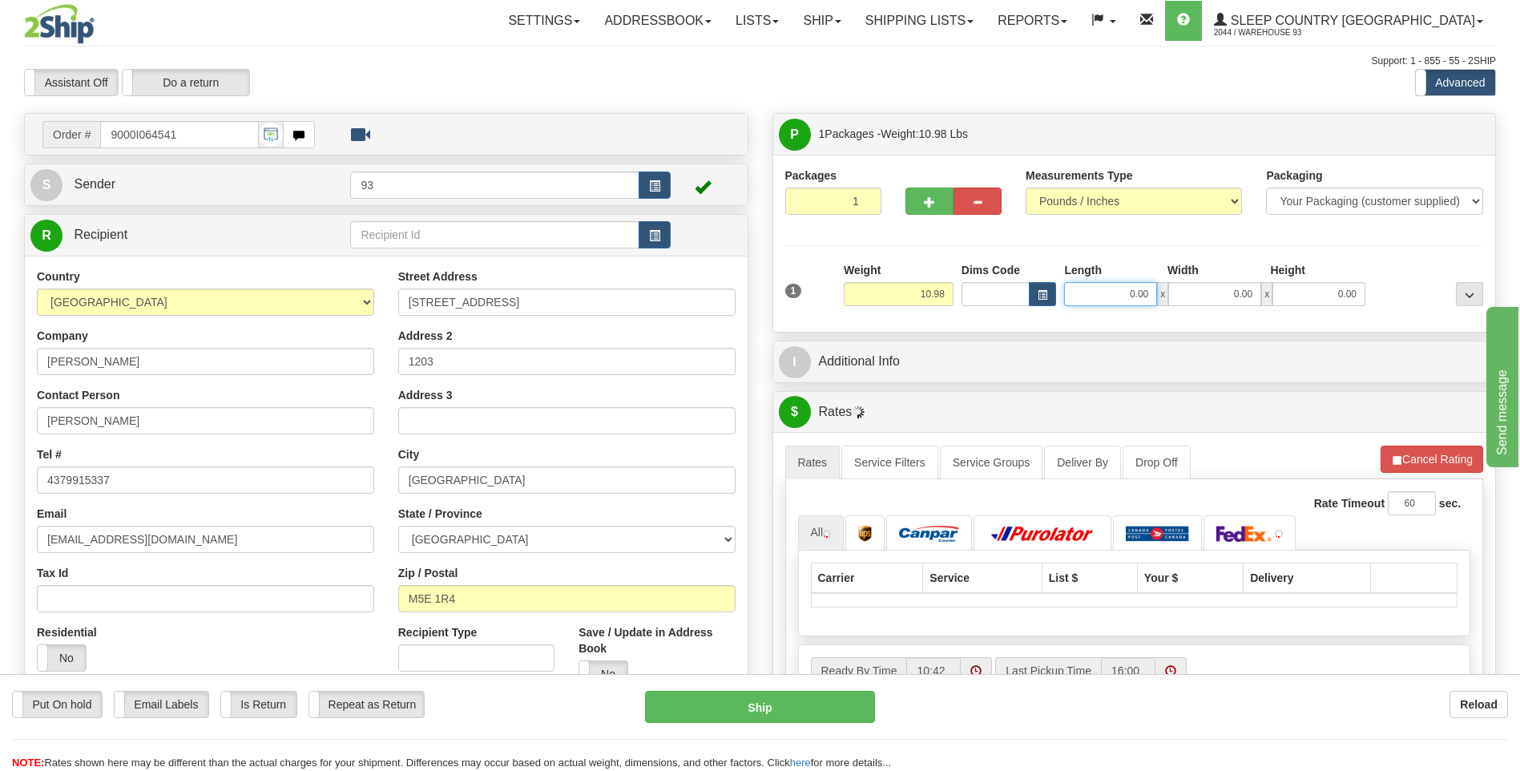
drag, startPoint x: 1122, startPoint y: 300, endPoint x: 1270, endPoint y: 298, distance: 148.2
click at [1257, 292] on div "0.00 x 0.00 x 0.00" at bounding box center [1214, 294] width 301 height 24
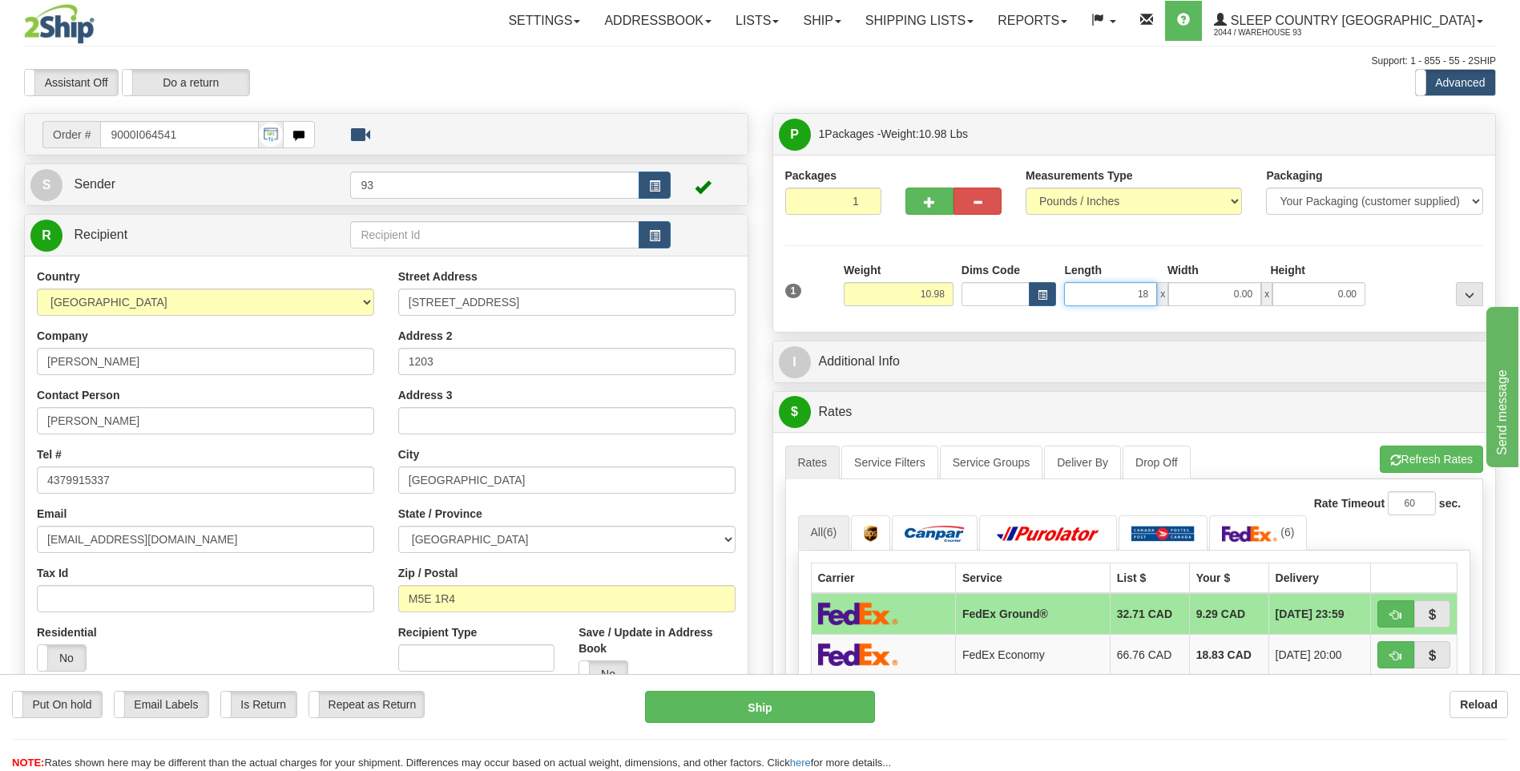
type input "18.00"
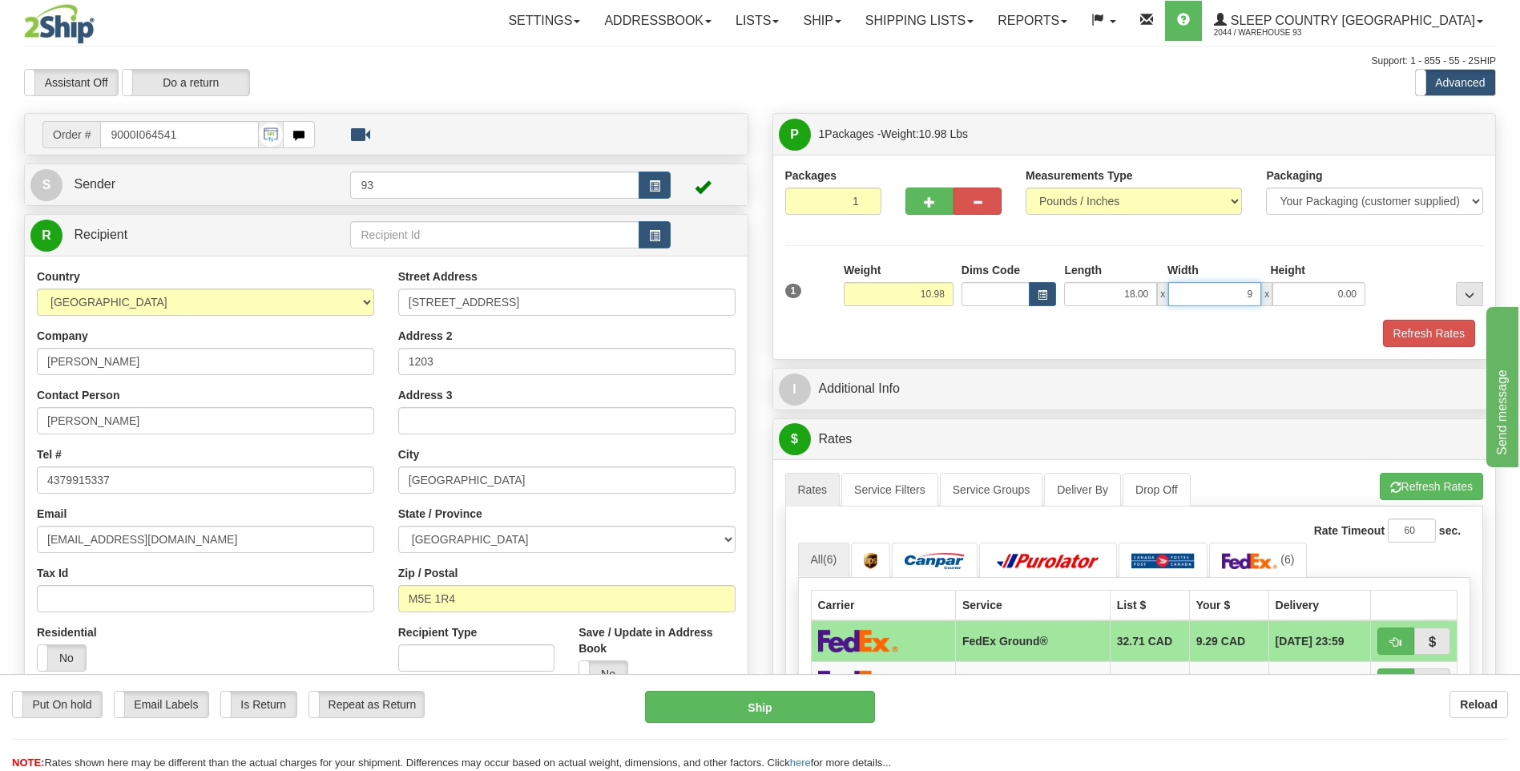
type input "9.00"
click at [1397, 343] on button "Refresh Rates" at bounding box center [1429, 333] width 92 height 27
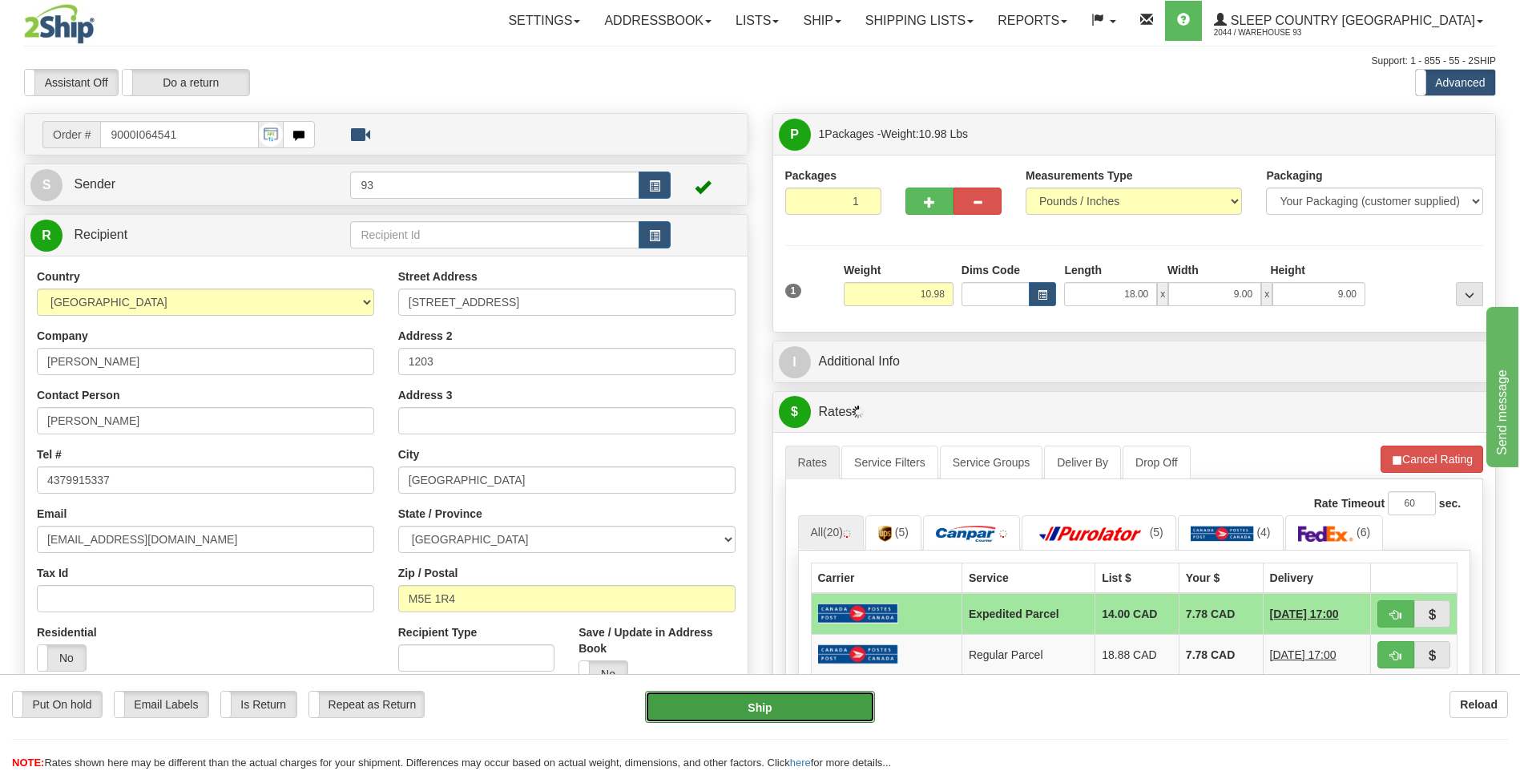
click at [737, 715] on button "Ship" at bounding box center [759, 707] width 229 height 32
type input "DOM.EP"
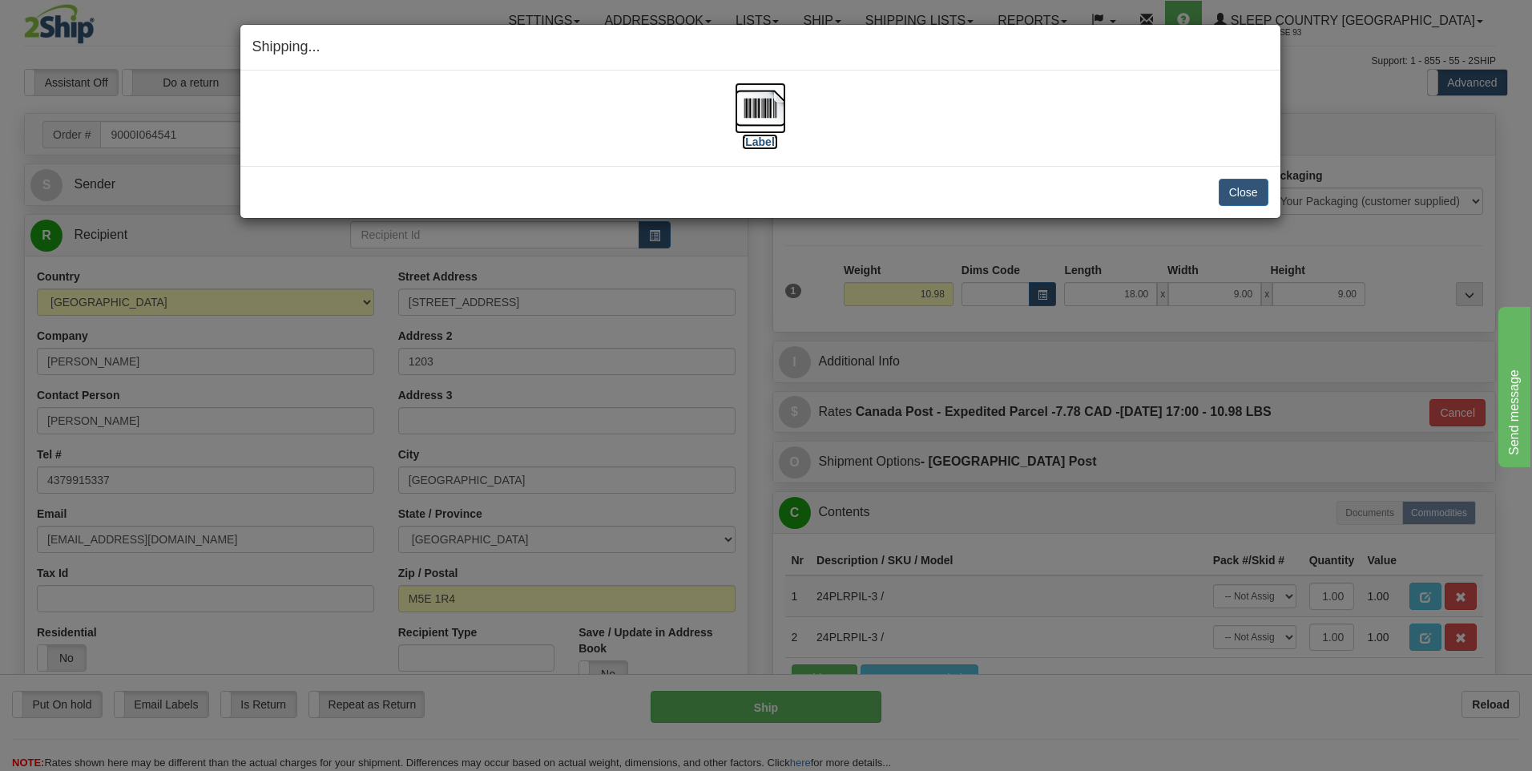
click at [757, 107] on img at bounding box center [760, 108] width 51 height 51
click at [1243, 187] on button "Close" at bounding box center [1244, 192] width 50 height 27
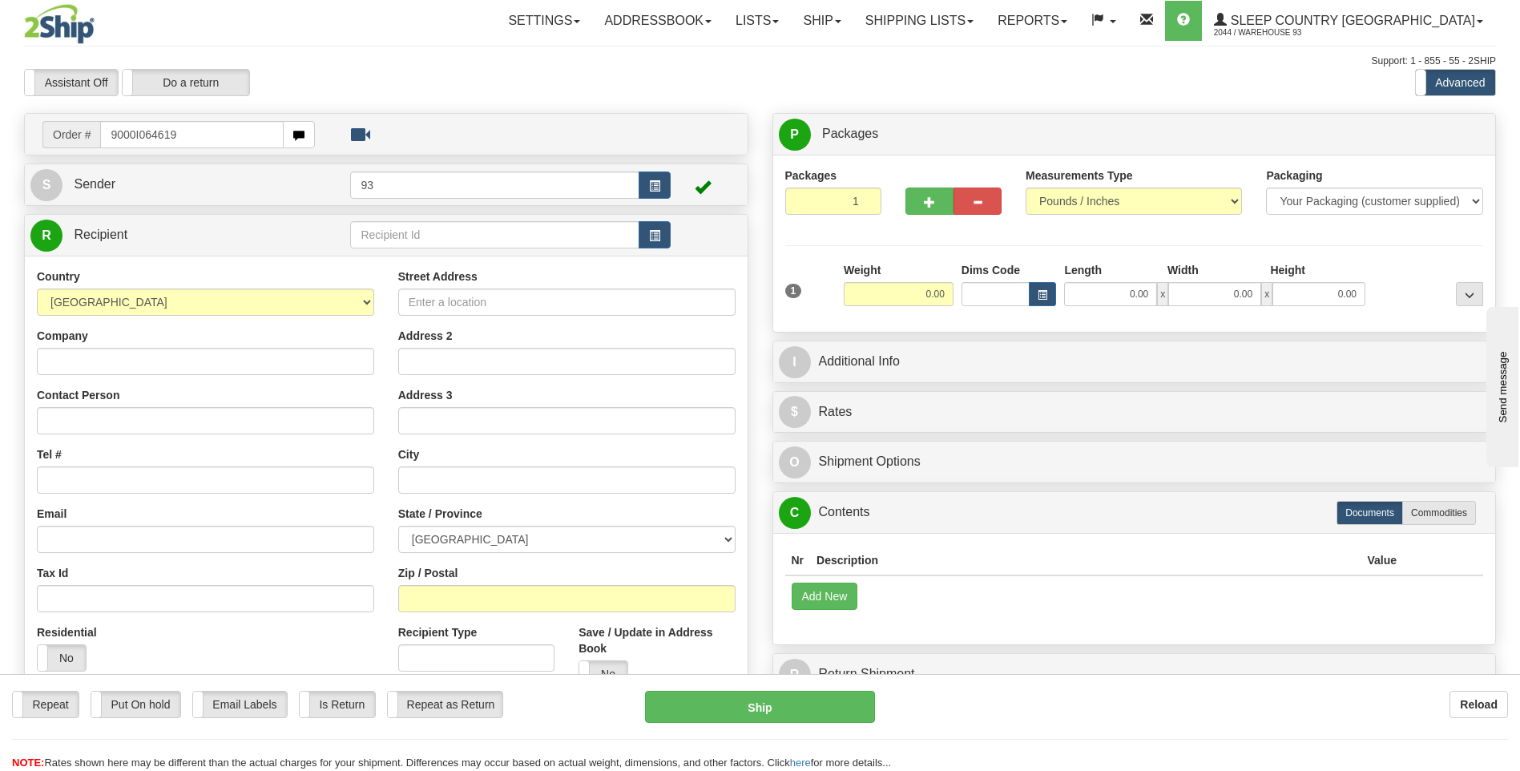
type input "9000I064619"
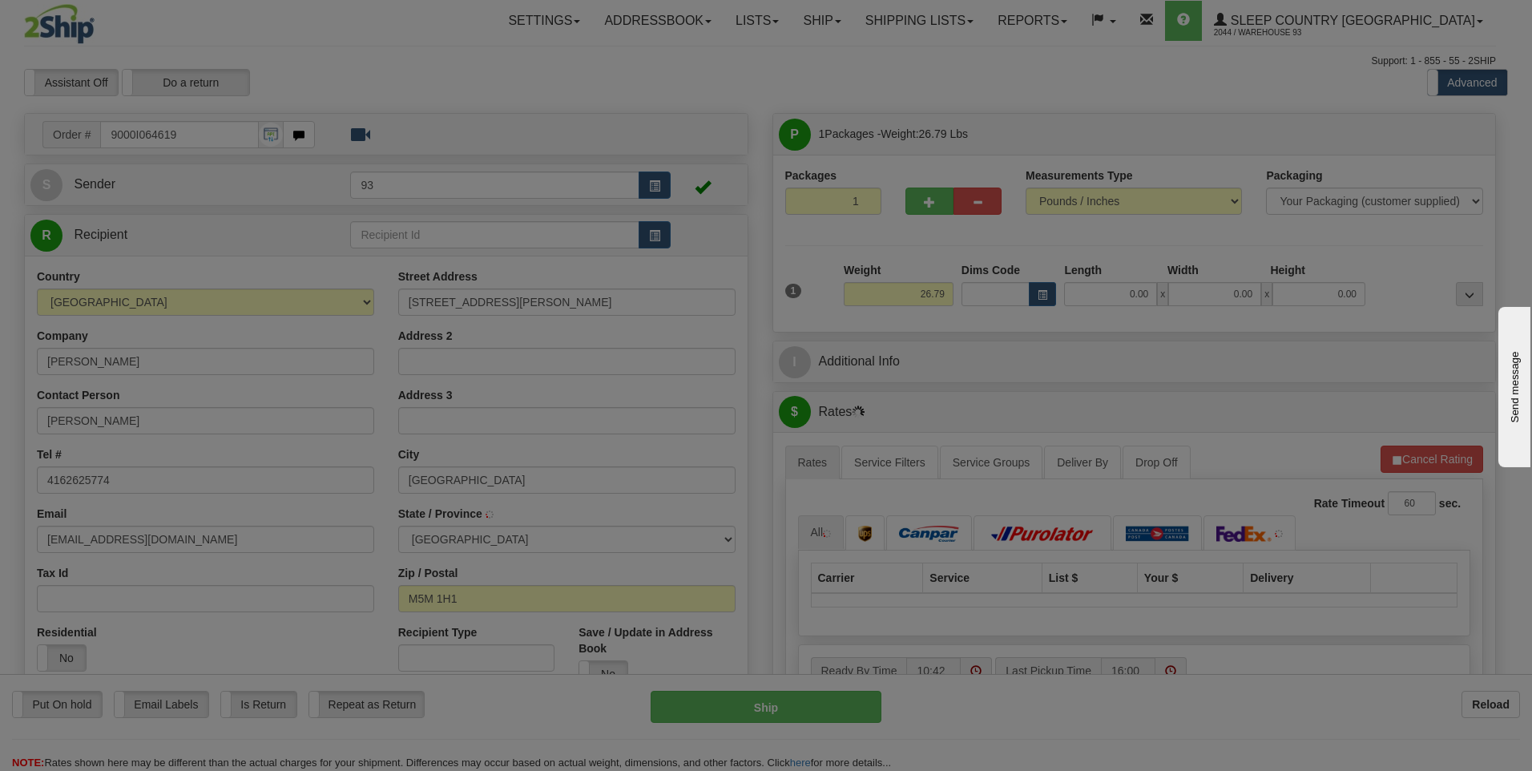
type input "NORTH YORK"
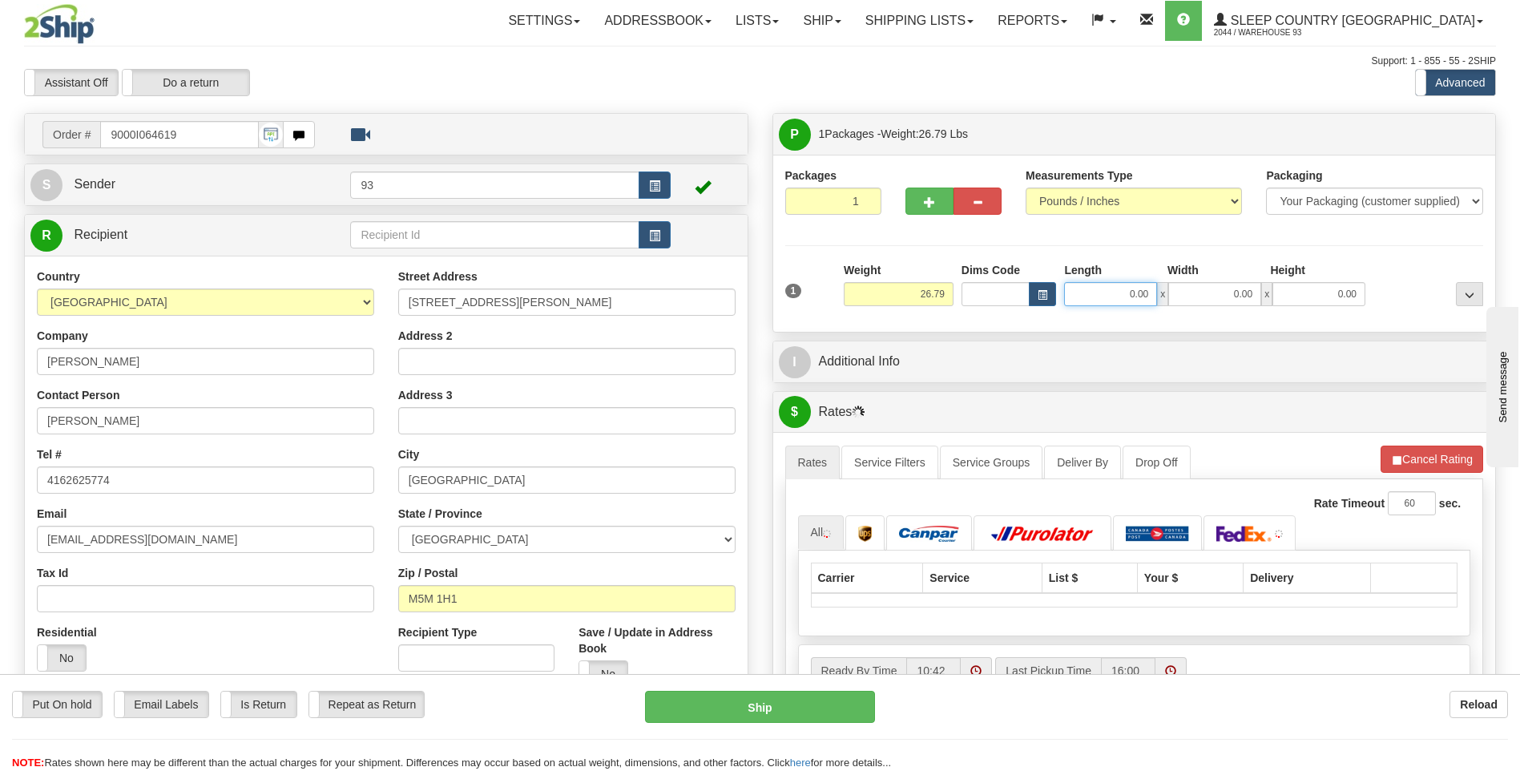
drag, startPoint x: 1124, startPoint y: 297, endPoint x: 1243, endPoint y: 296, distance: 119.4
click at [1243, 296] on div "0.00 x 0.00 x 0.00" at bounding box center [1214, 294] width 301 height 24
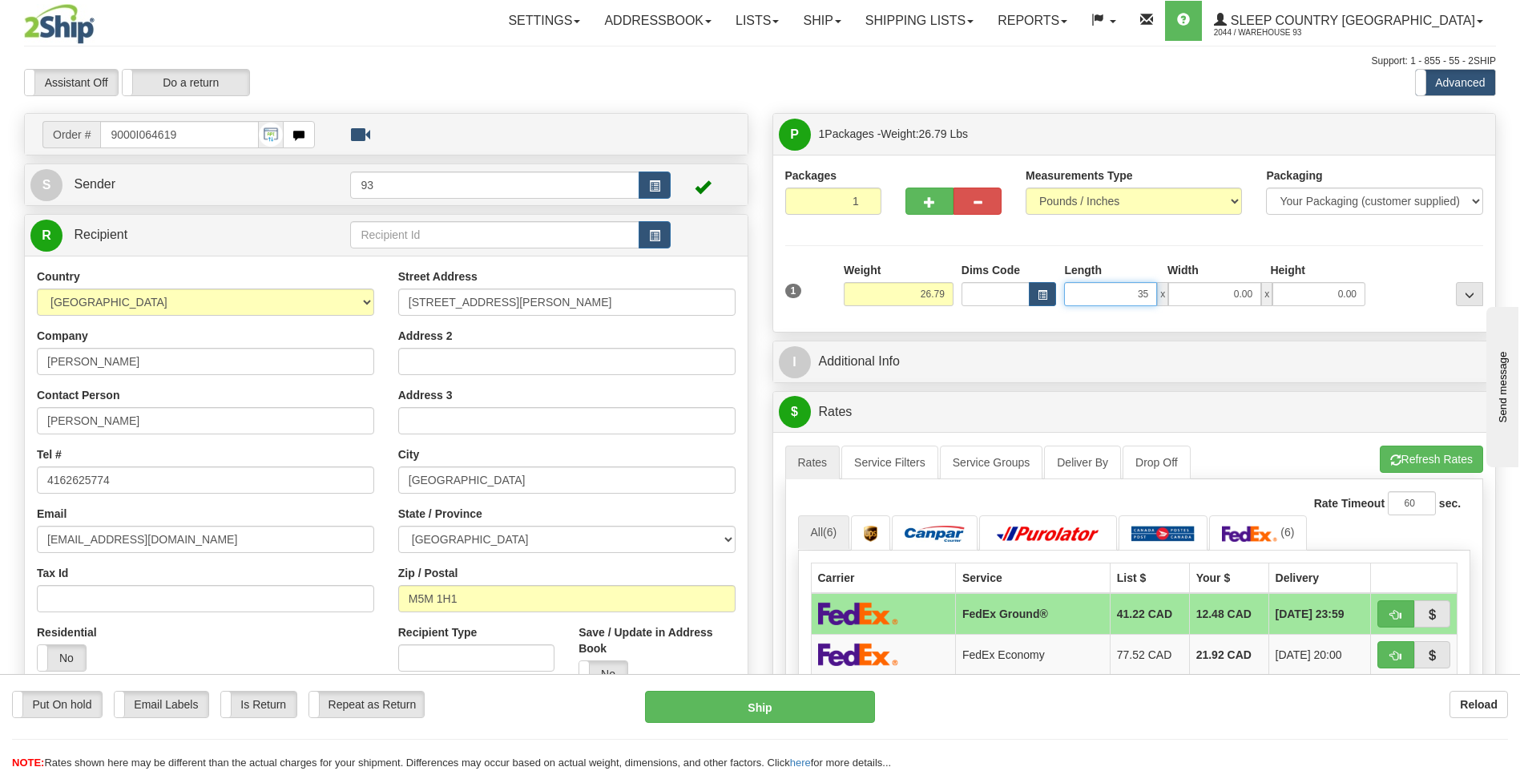
type input "35.00"
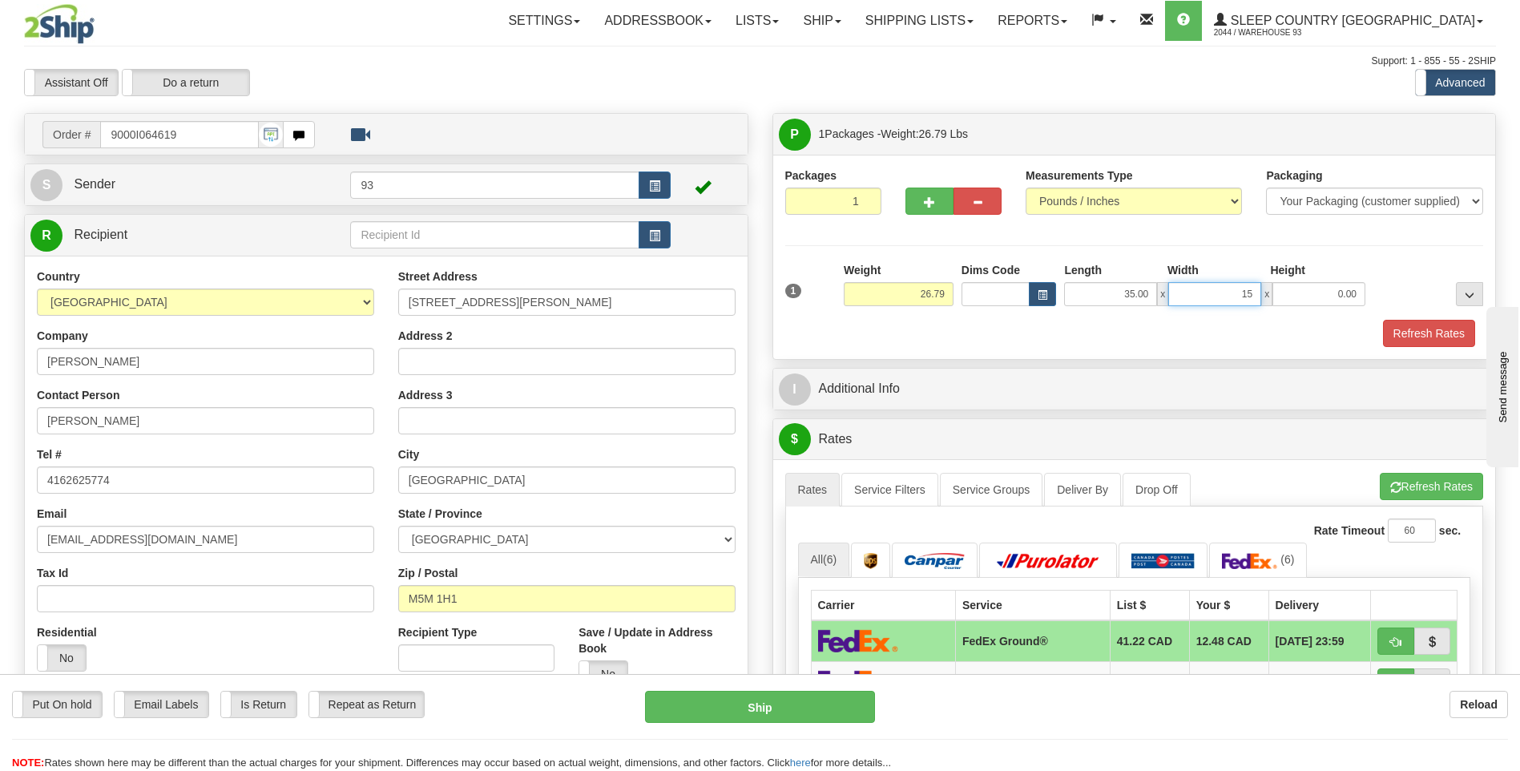
type input "15.00"
click at [1401, 330] on button "Refresh Rates" at bounding box center [1429, 333] width 92 height 27
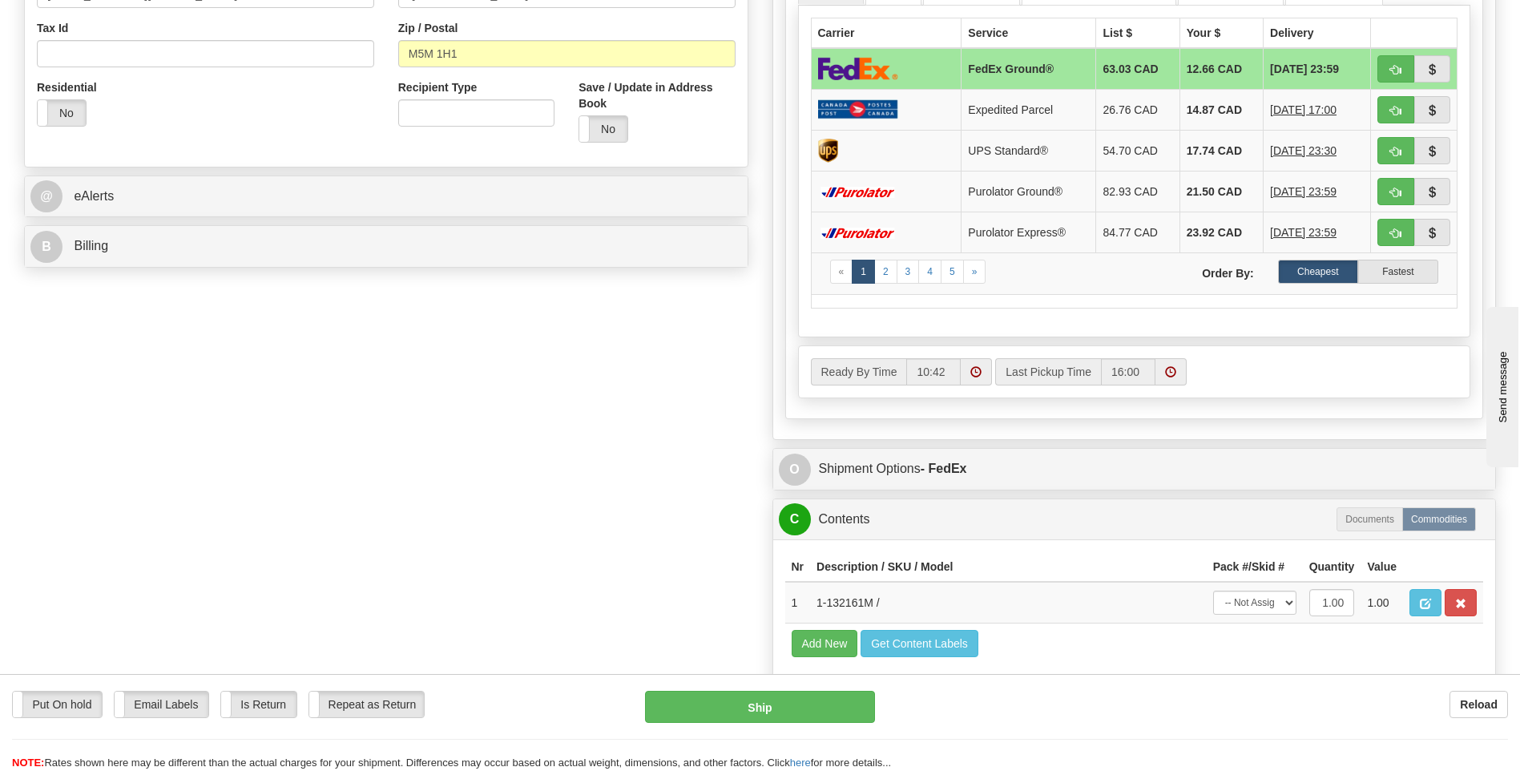
scroll to position [561, 0]
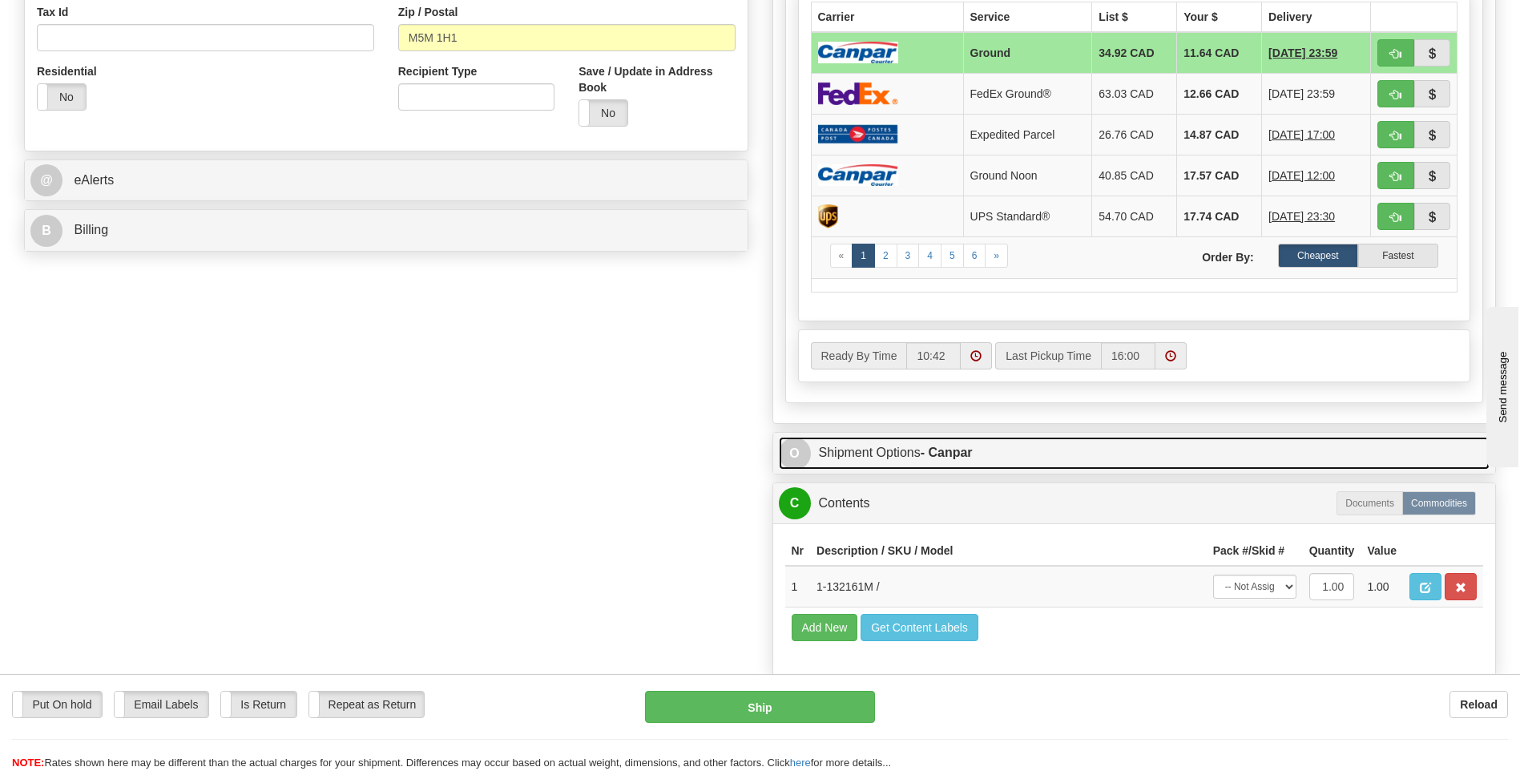
click at [797, 457] on span "O" at bounding box center [795, 453] width 32 height 32
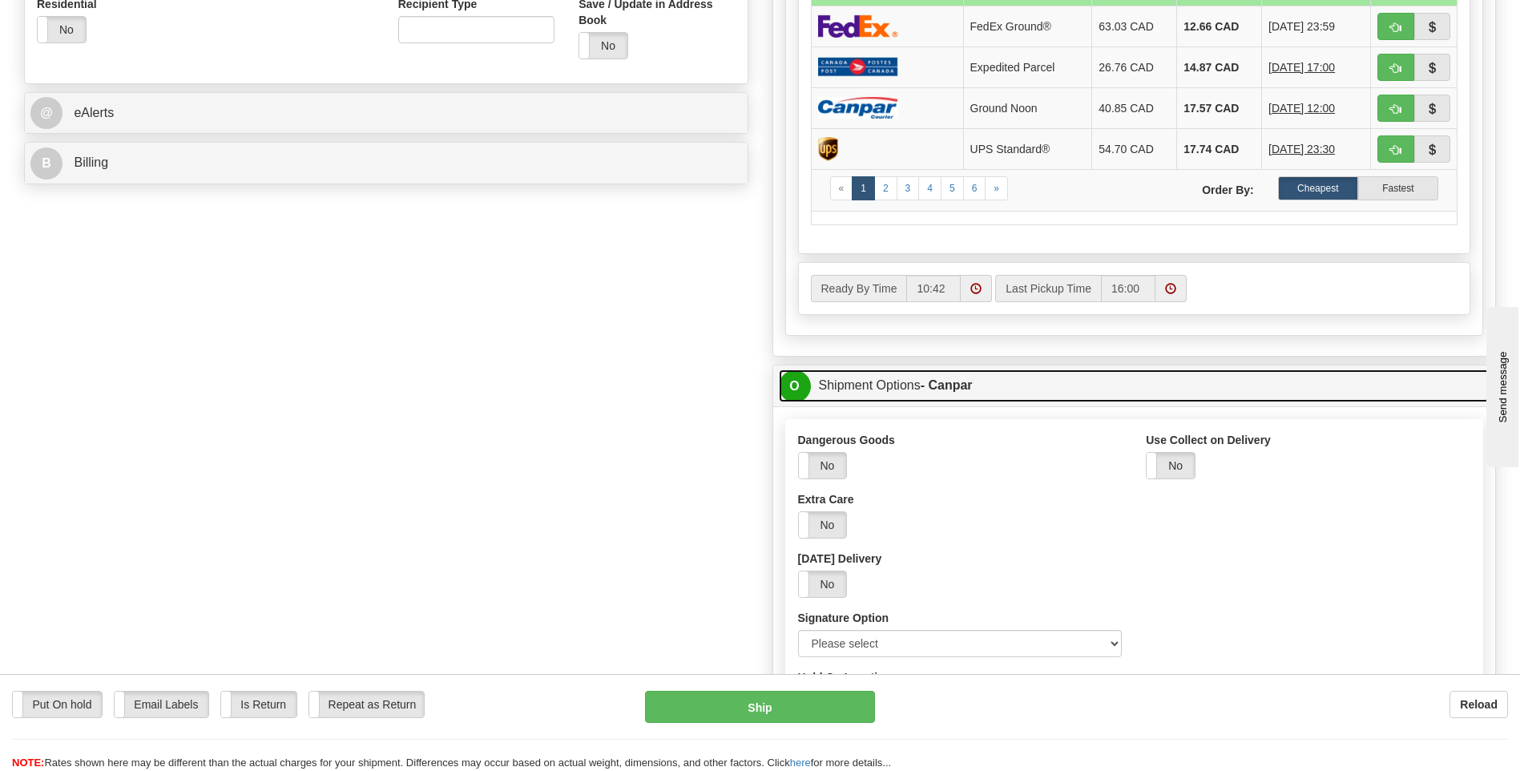
scroll to position [801, 0]
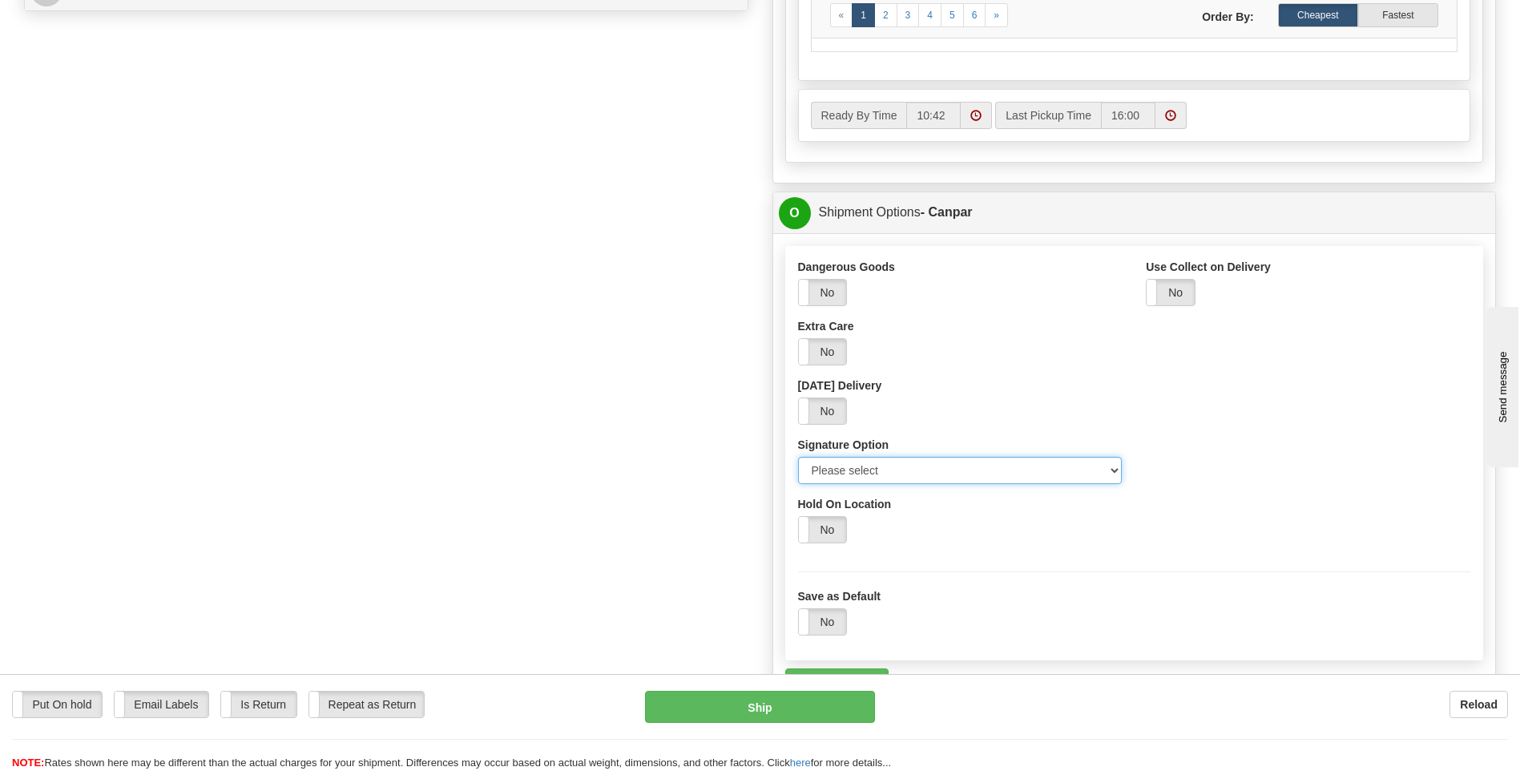
click at [1118, 473] on select "Please select No Signature Required Signature Required Adult Signature" at bounding box center [960, 470] width 324 height 27
select select "2"
click at [798, 457] on select "Please select No Signature Required Signature Required Adult Signature" at bounding box center [960, 470] width 324 height 27
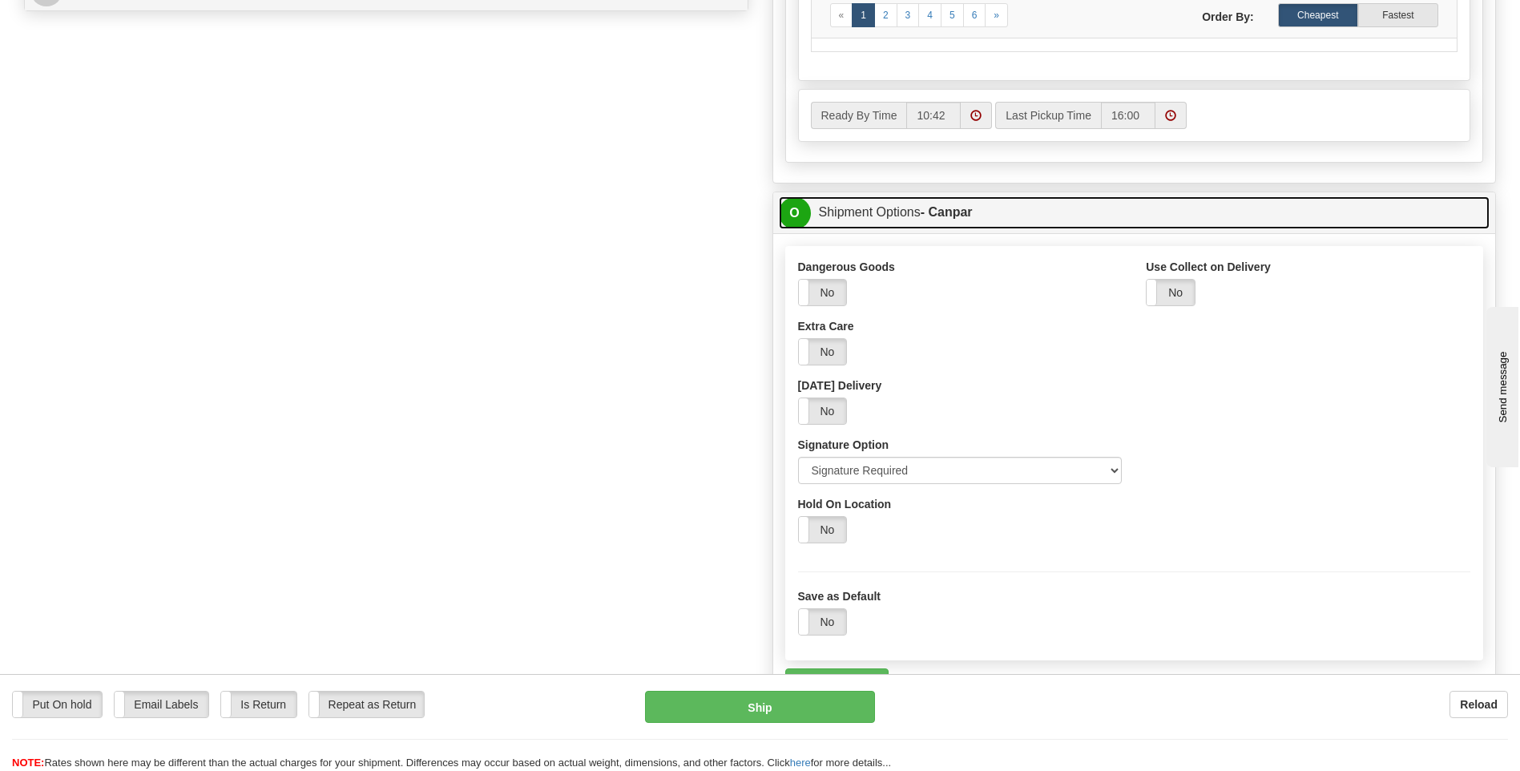
click at [800, 202] on span "O" at bounding box center [795, 213] width 32 height 32
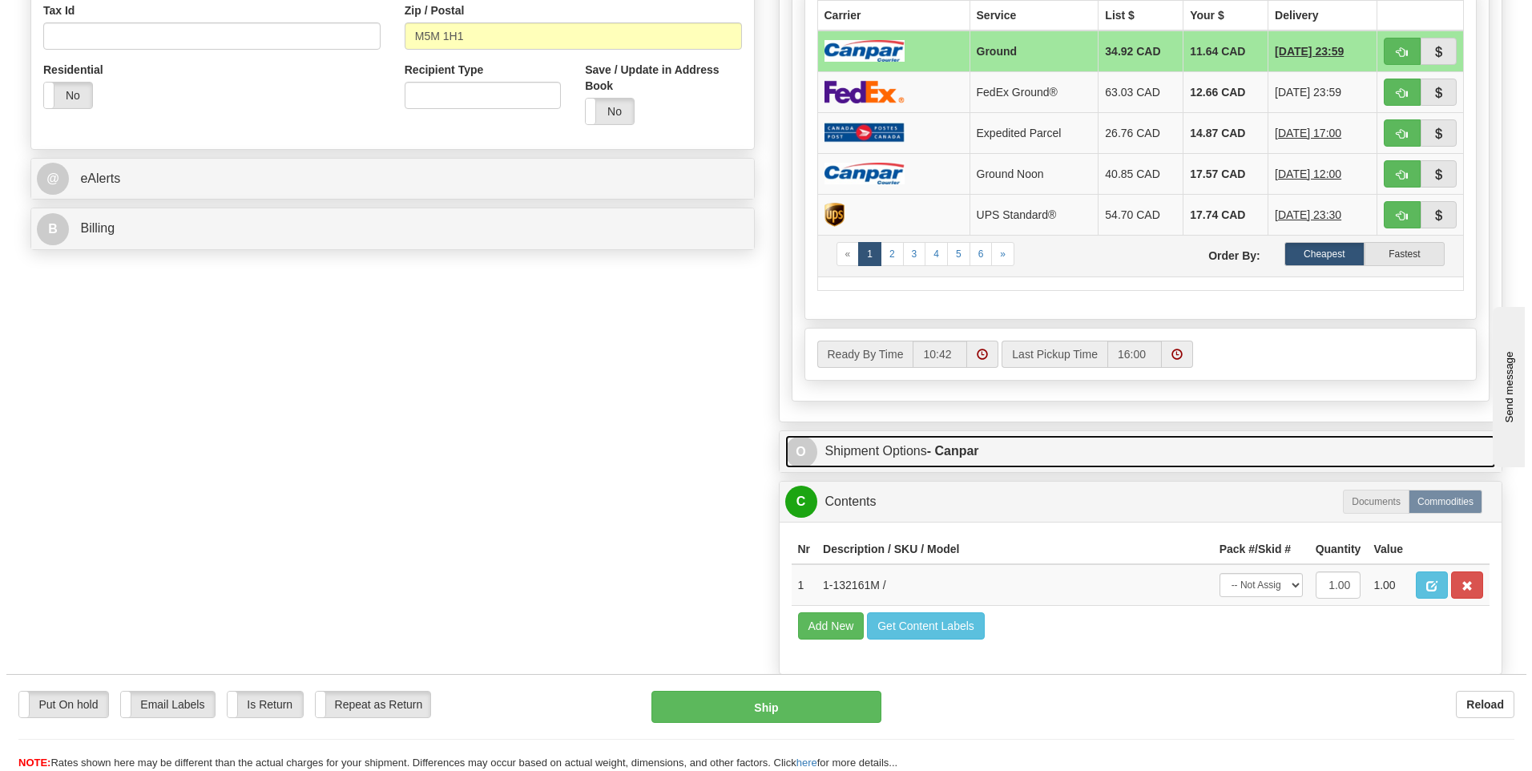
scroll to position [561, 0]
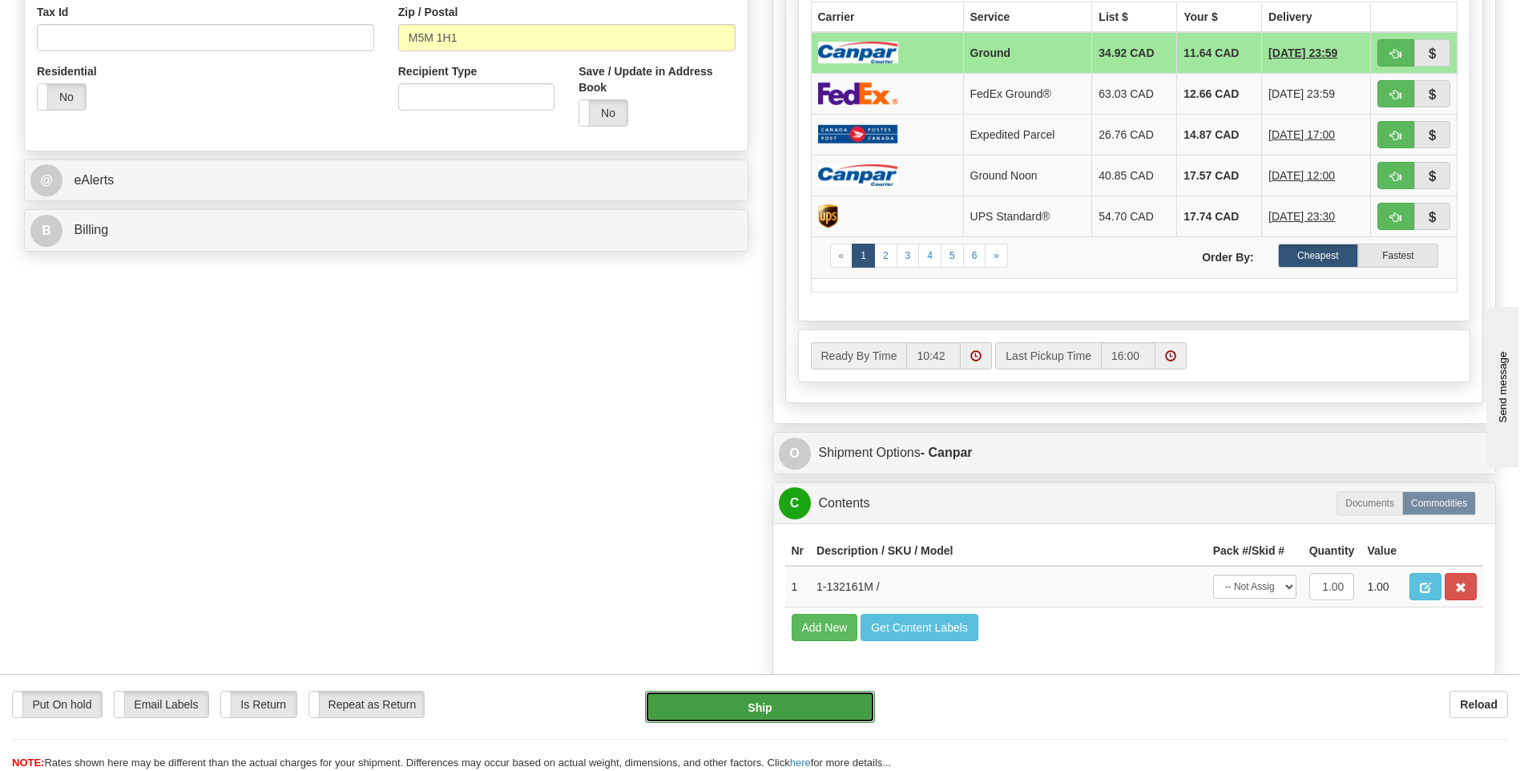
click at [795, 698] on button "Ship" at bounding box center [759, 707] width 229 height 32
type input "1"
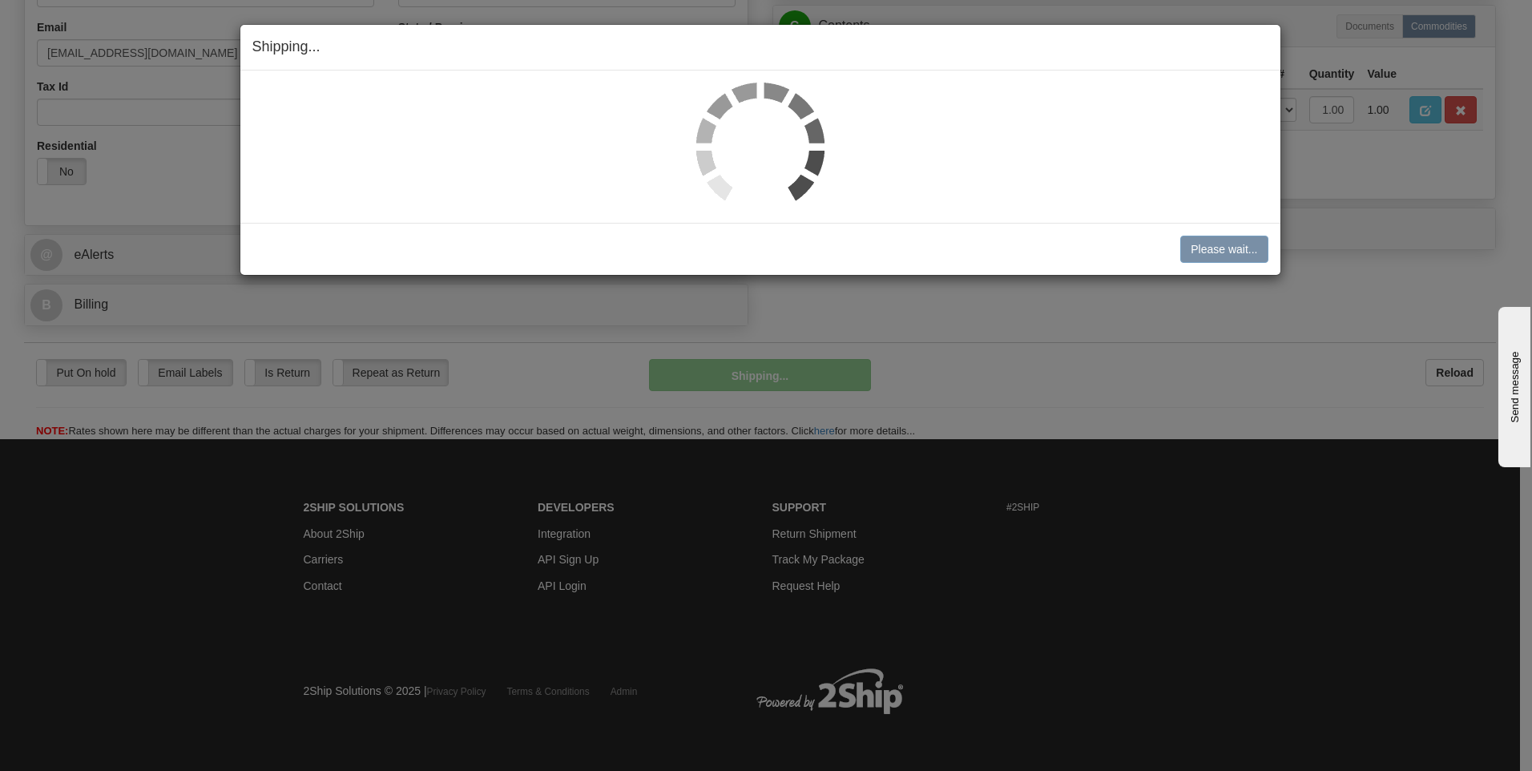
scroll to position [487, 0]
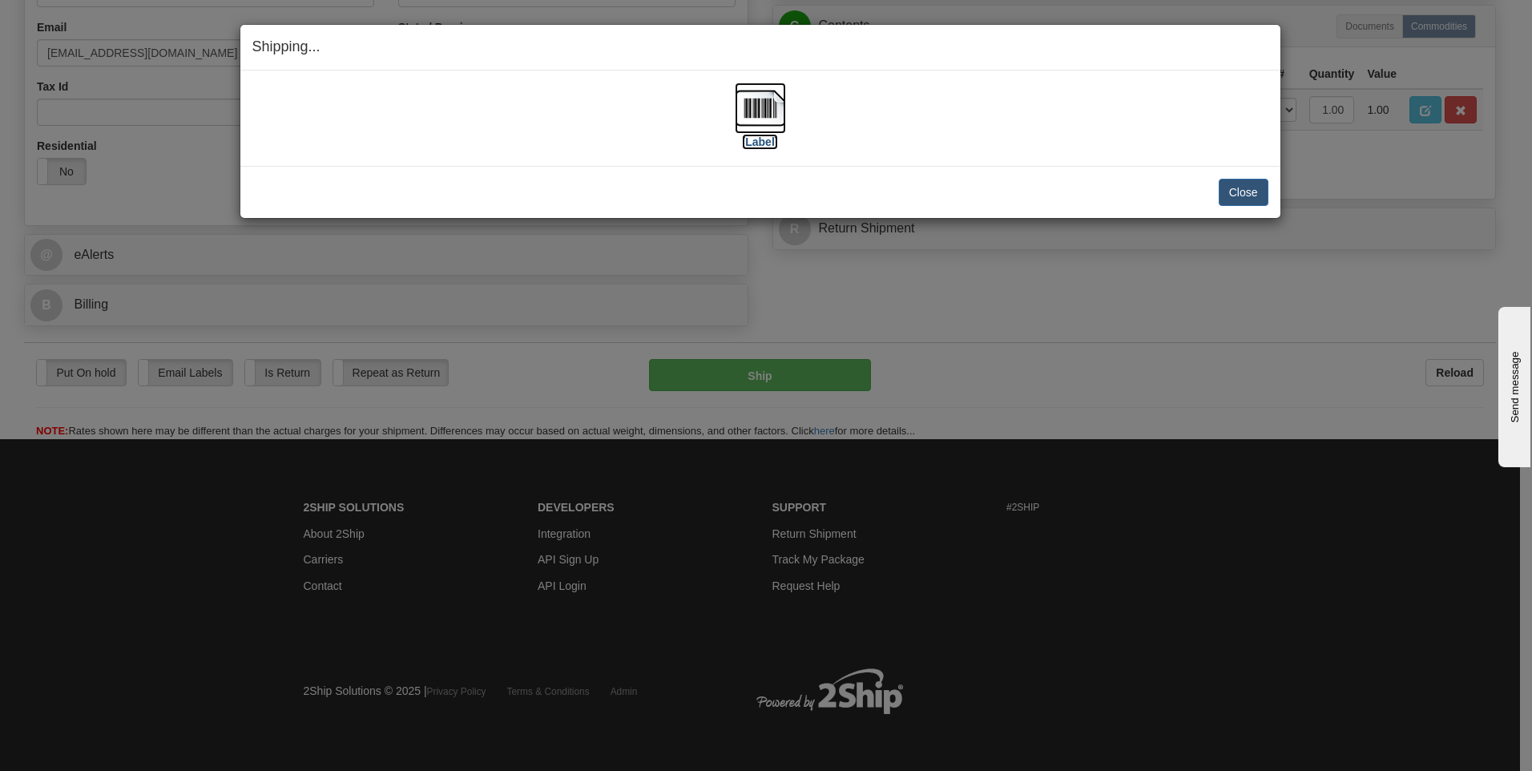
click at [771, 118] on img at bounding box center [760, 108] width 51 height 51
click at [1247, 187] on button "Close" at bounding box center [1244, 192] width 50 height 27
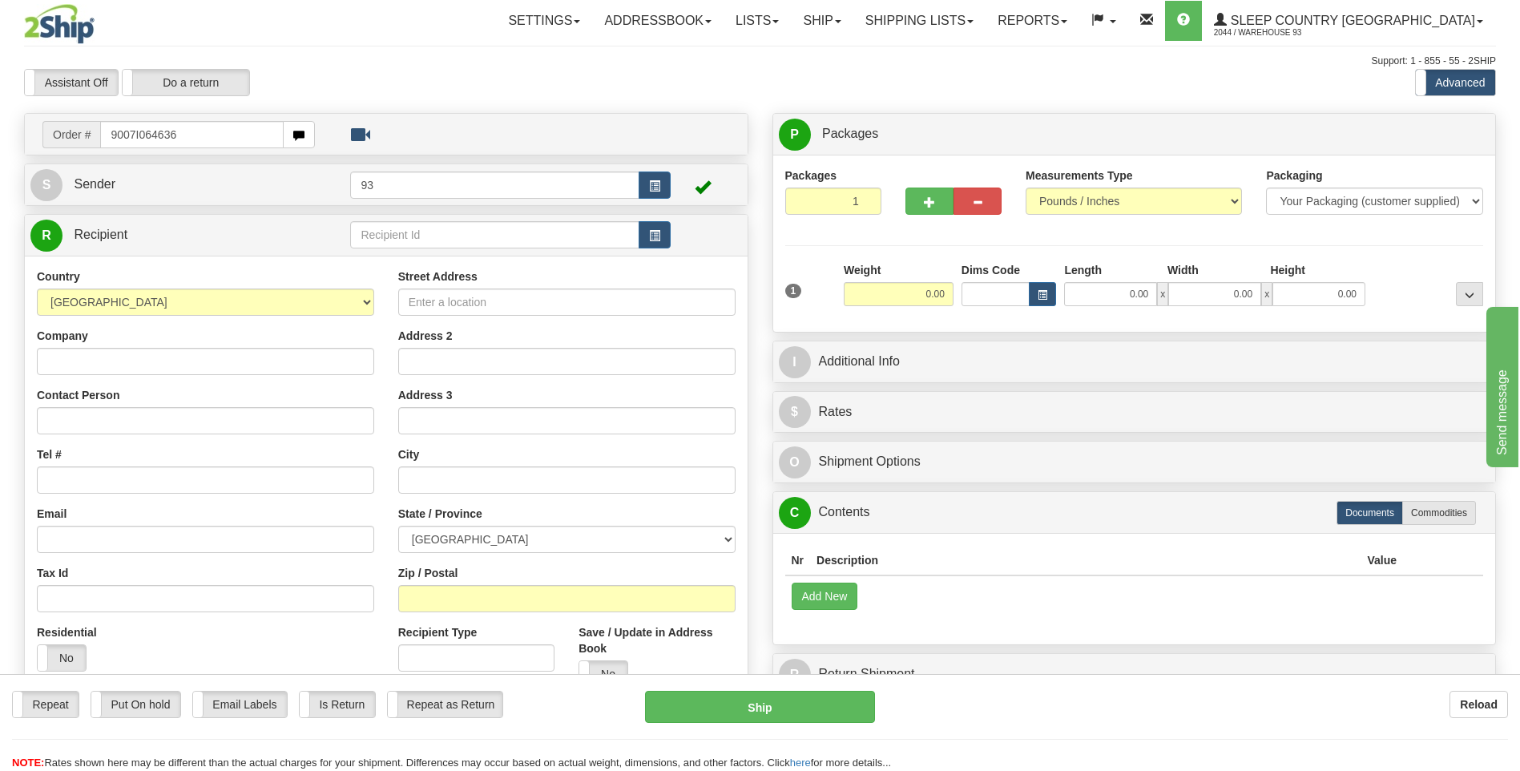
type input "9007I064636"
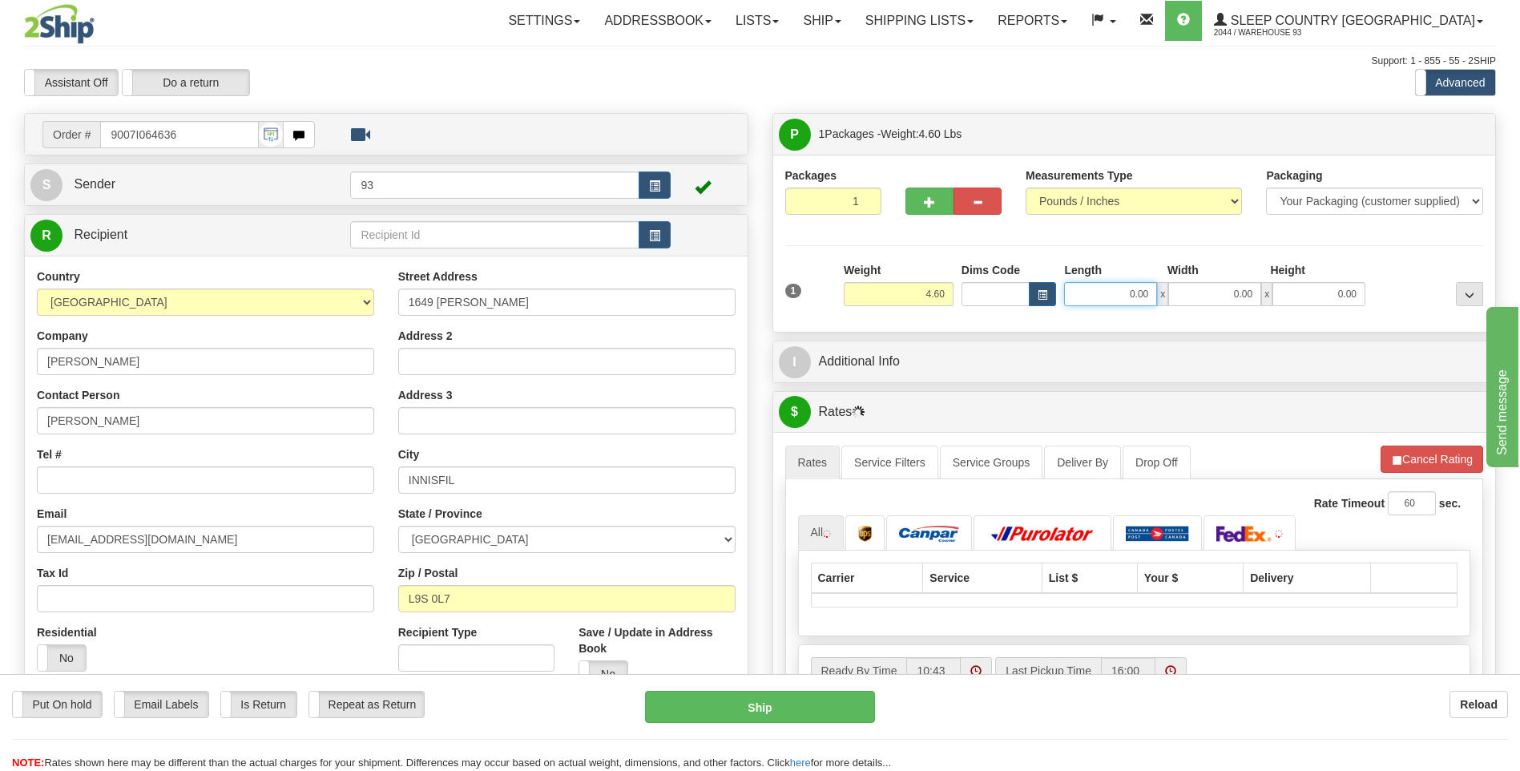
drag, startPoint x: 1121, startPoint y: 298, endPoint x: 1202, endPoint y: 285, distance: 81.9
click at [1202, 285] on div "0.00 x 0.00 x 0.00" at bounding box center [1214, 294] width 301 height 24
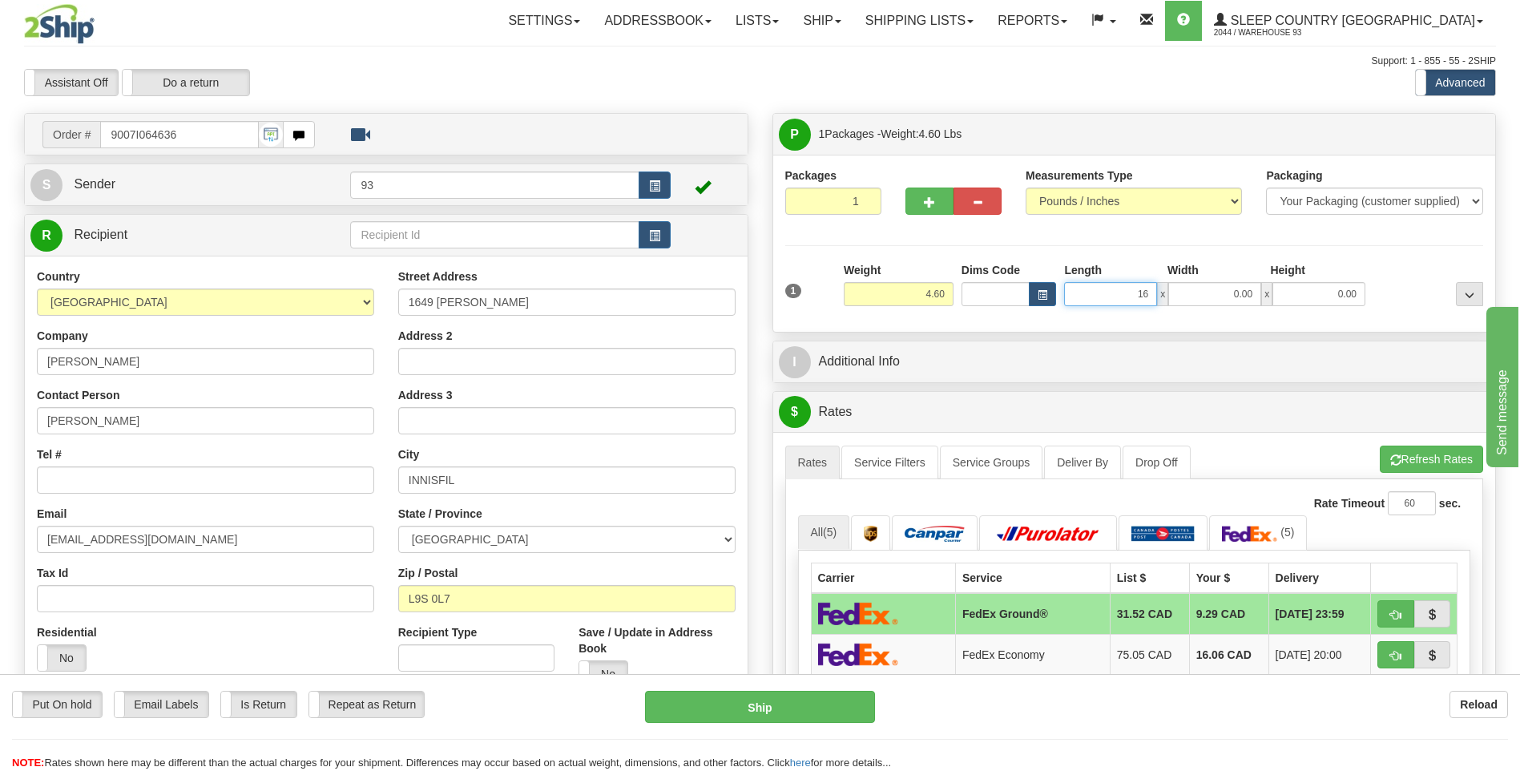
type input "16.00"
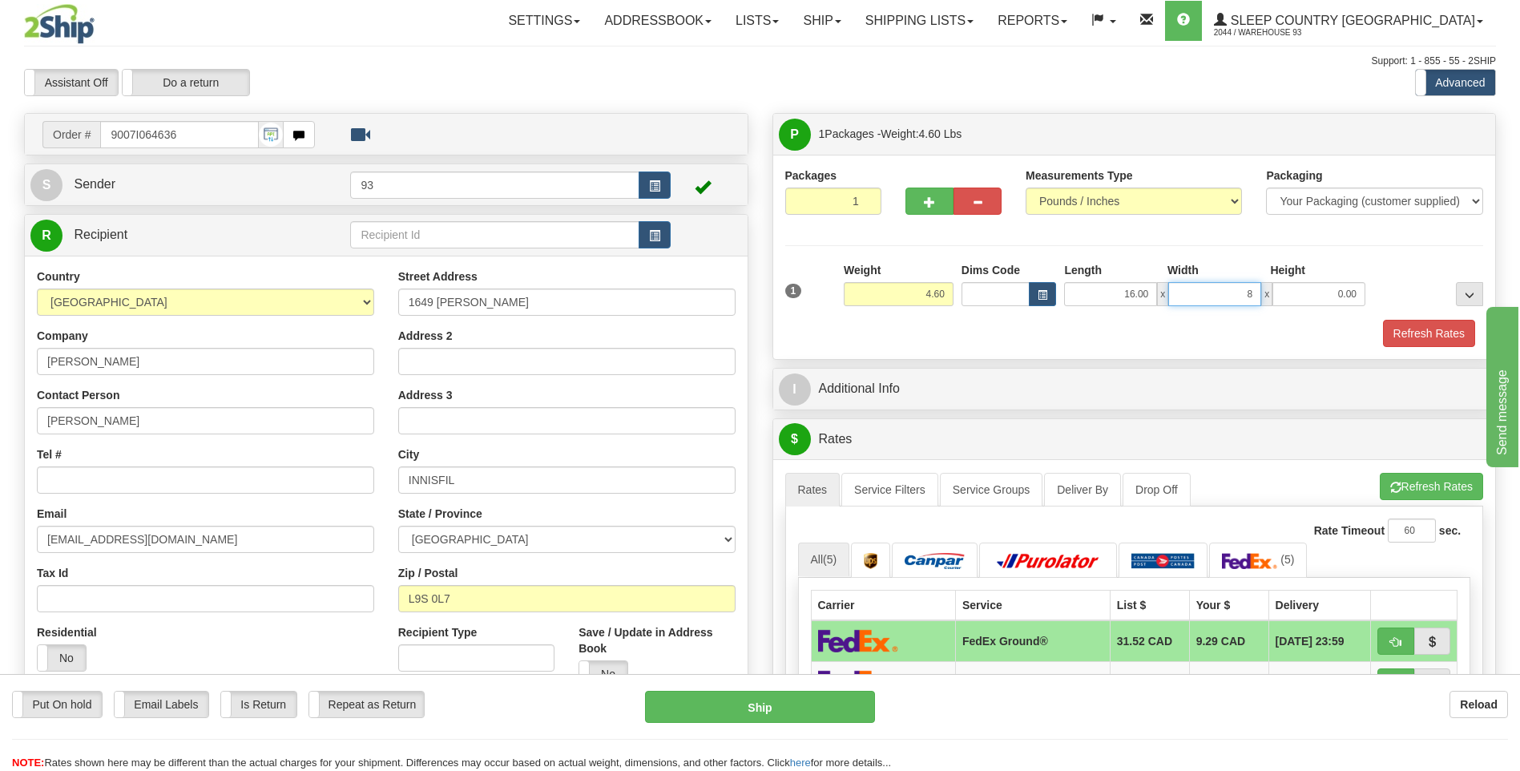
type input "8.00"
click at [1412, 326] on button "Refresh Rates" at bounding box center [1429, 333] width 92 height 27
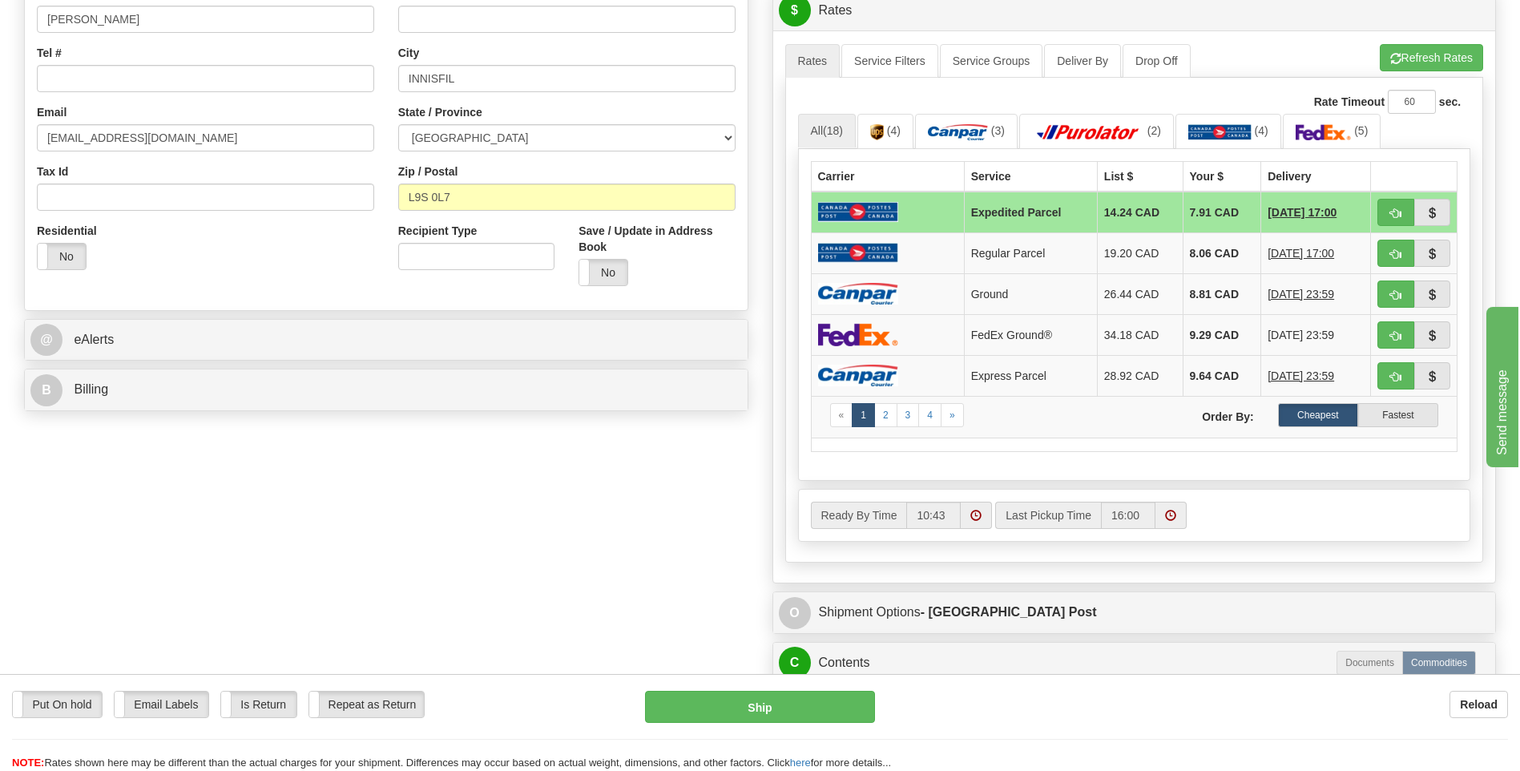
scroll to position [561, 0]
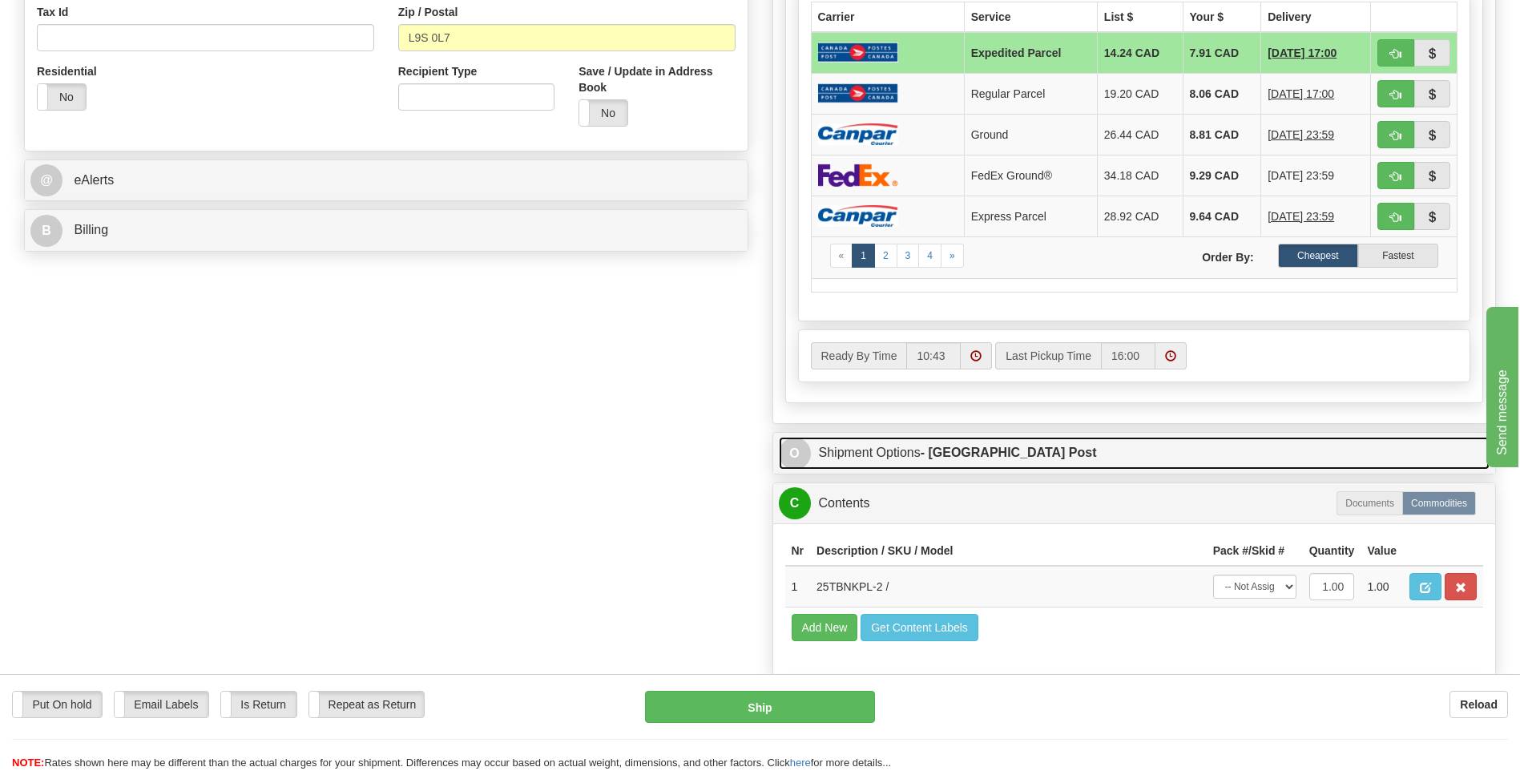
click at [791, 454] on span "O" at bounding box center [795, 453] width 32 height 32
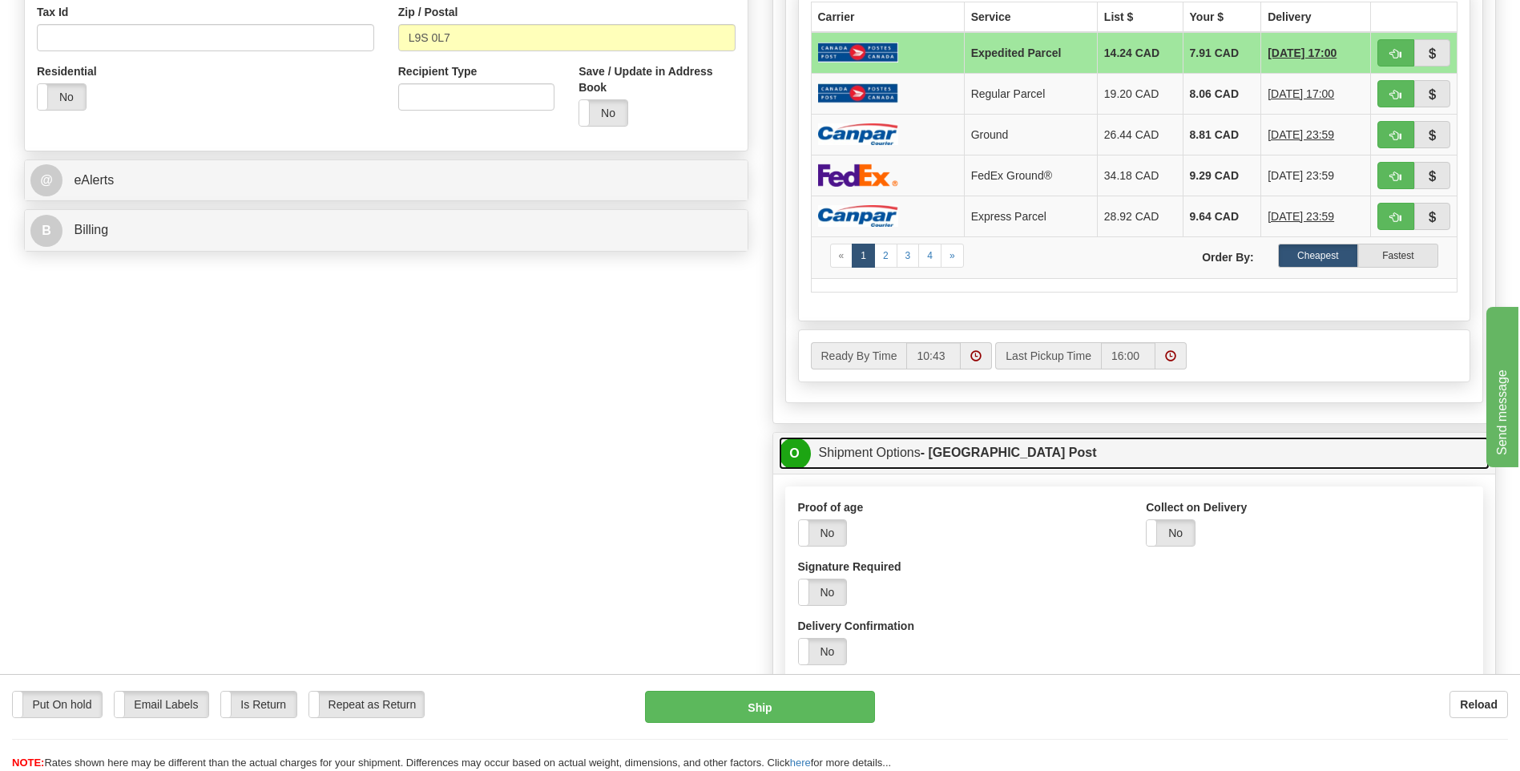
scroll to position [801, 0]
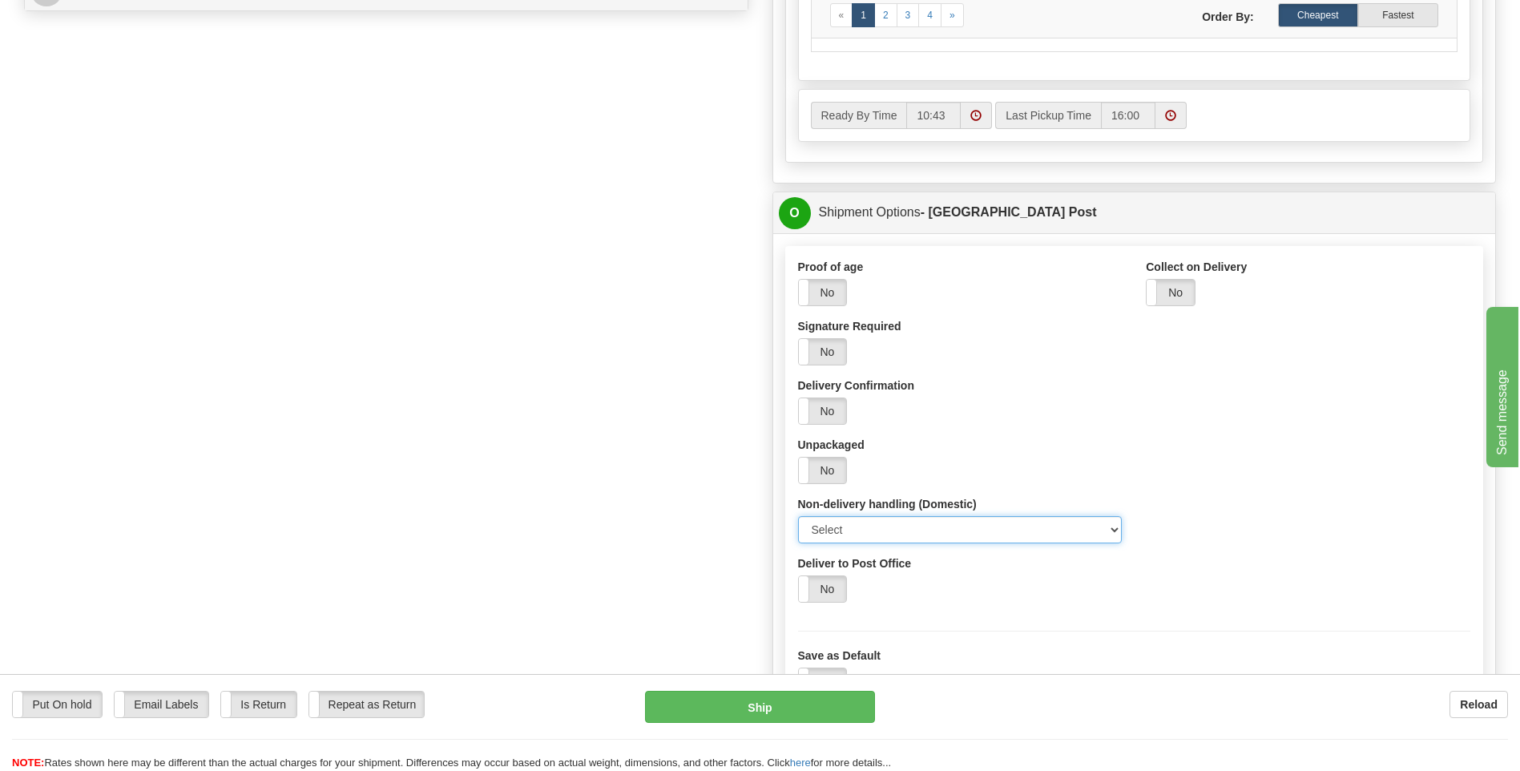
click at [1104, 526] on select "Select Card for Pickup Do Not Safe Drop Leave At Door" at bounding box center [960, 529] width 324 height 27
click at [1037, 530] on select "Select Card for Pickup Do Not Safe Drop Leave At Door" at bounding box center [960, 529] width 324 height 27
click at [835, 347] on label "No" at bounding box center [823, 352] width 48 height 26
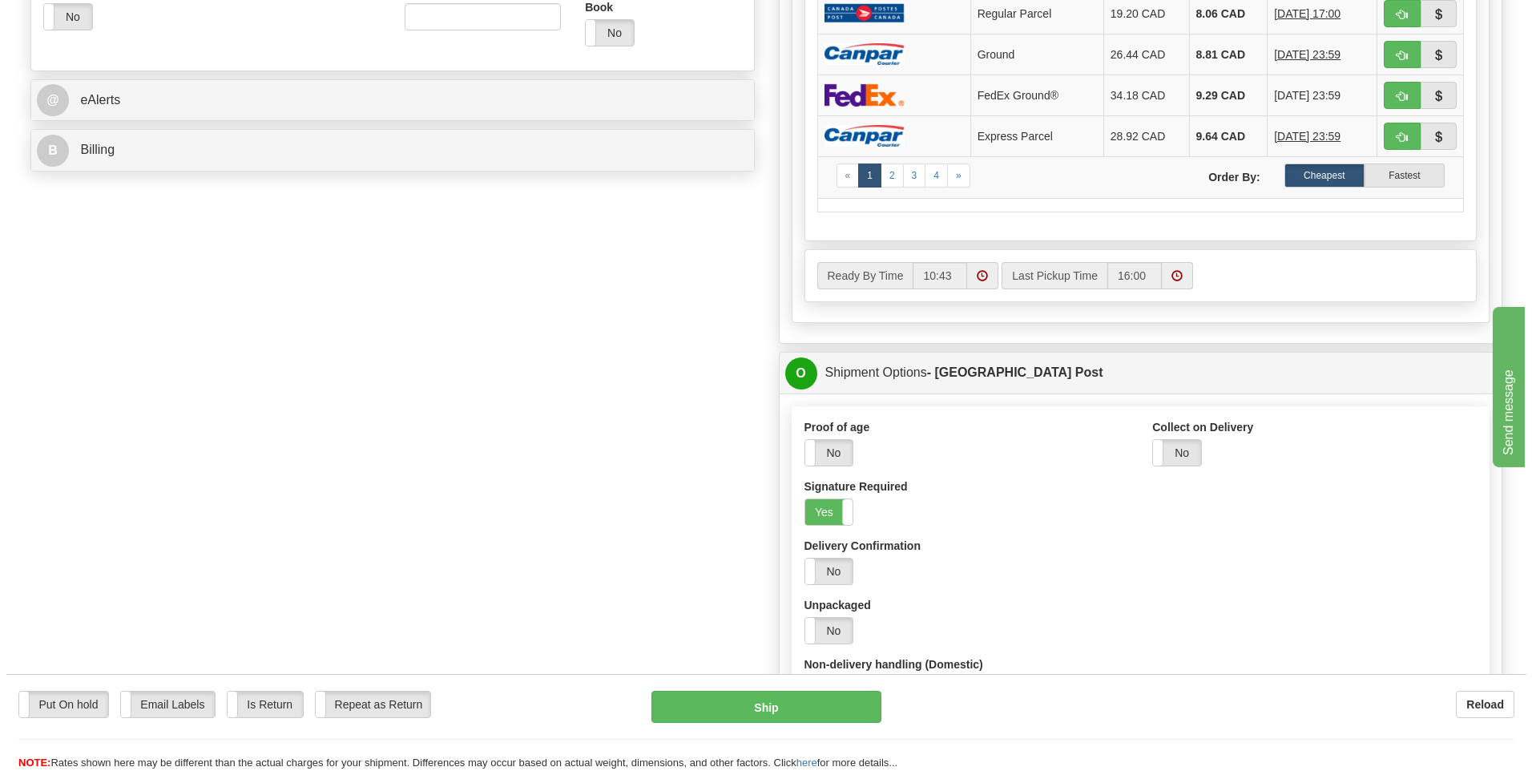
scroll to position [401, 0]
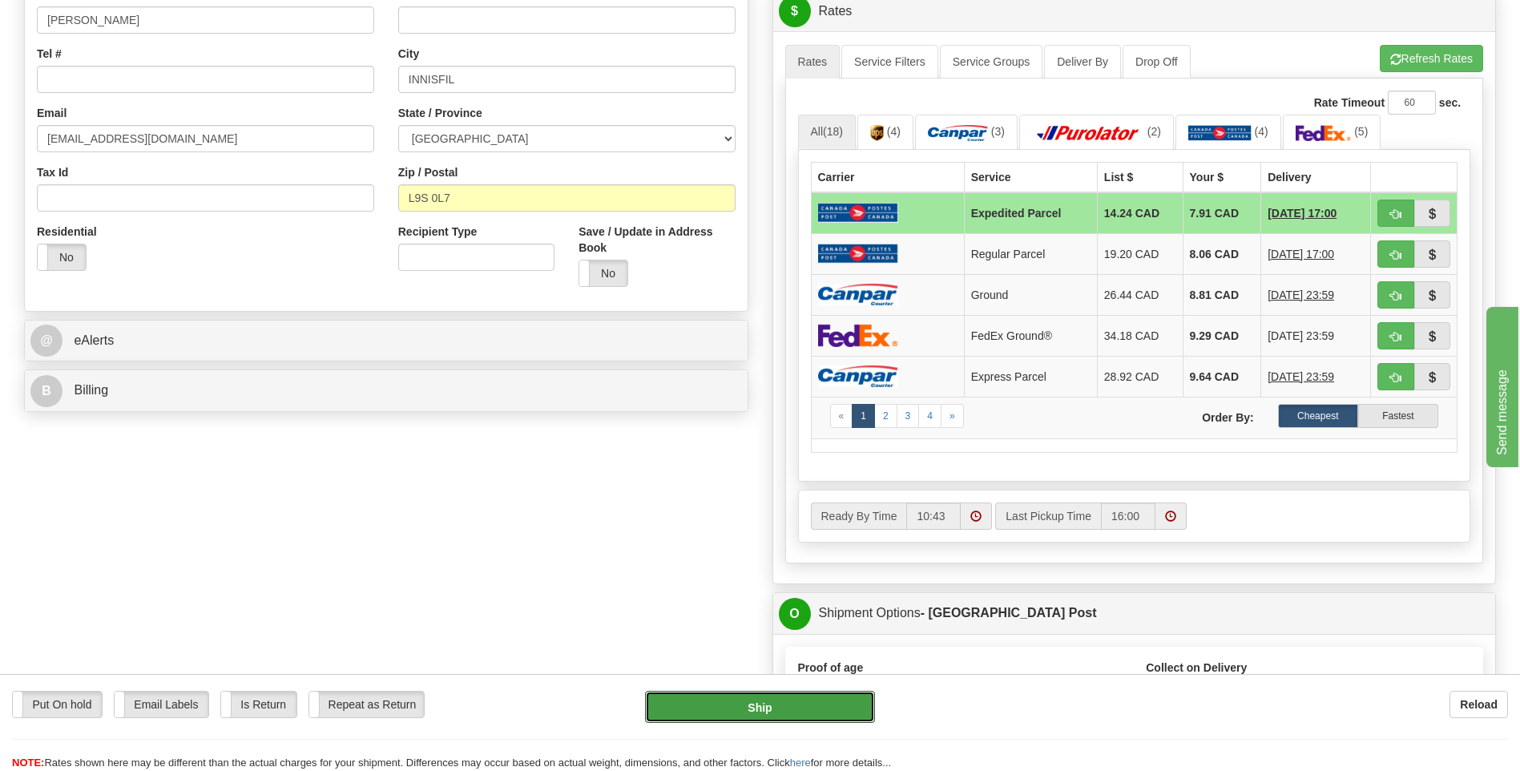
drag, startPoint x: 788, startPoint y: 704, endPoint x: 798, endPoint y: 575, distance: 129.3
click at [783, 698] on button "Ship" at bounding box center [759, 707] width 229 height 32
type input "DOM.EP"
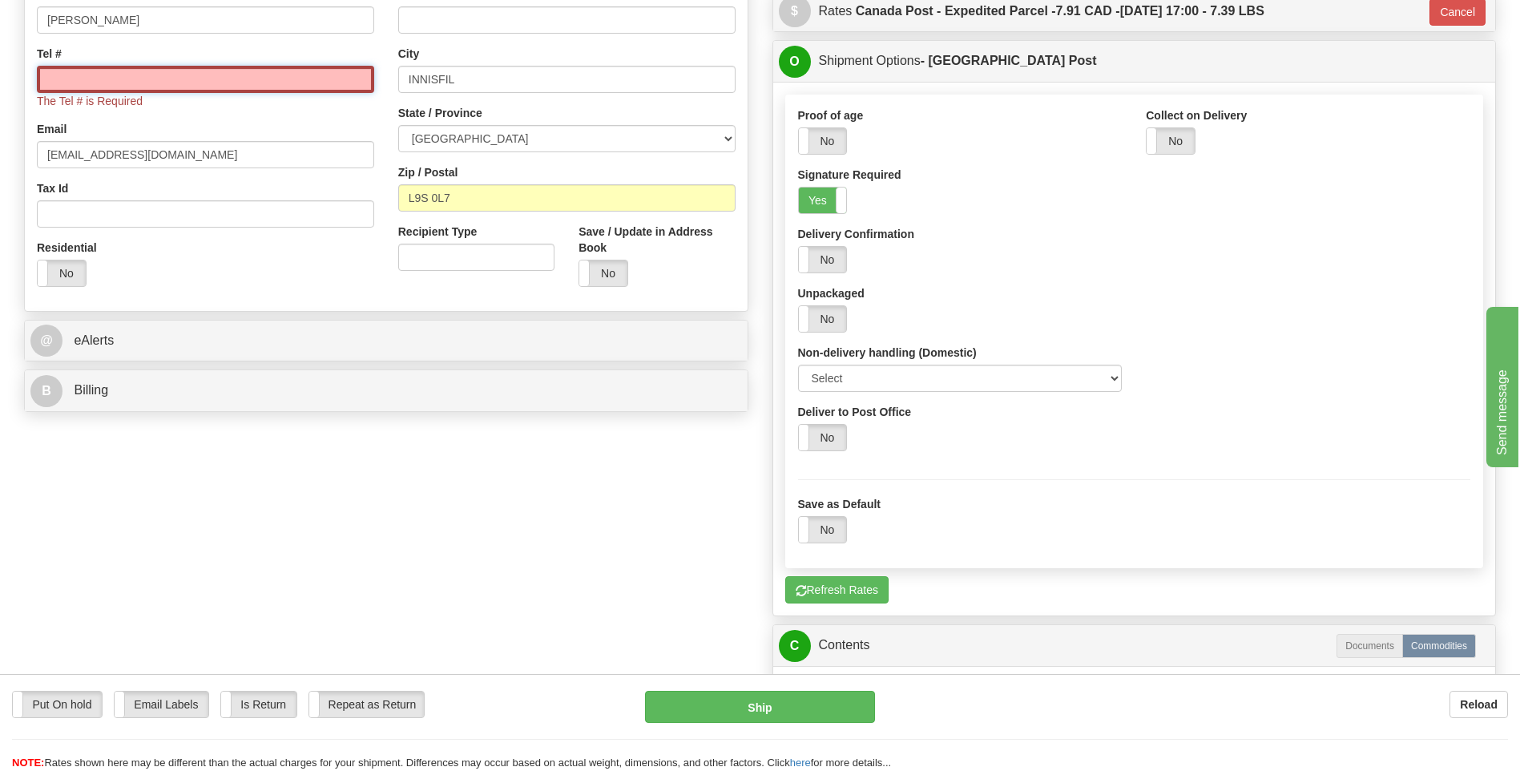
click at [195, 85] on input "Tel #" at bounding box center [205, 79] width 337 height 27
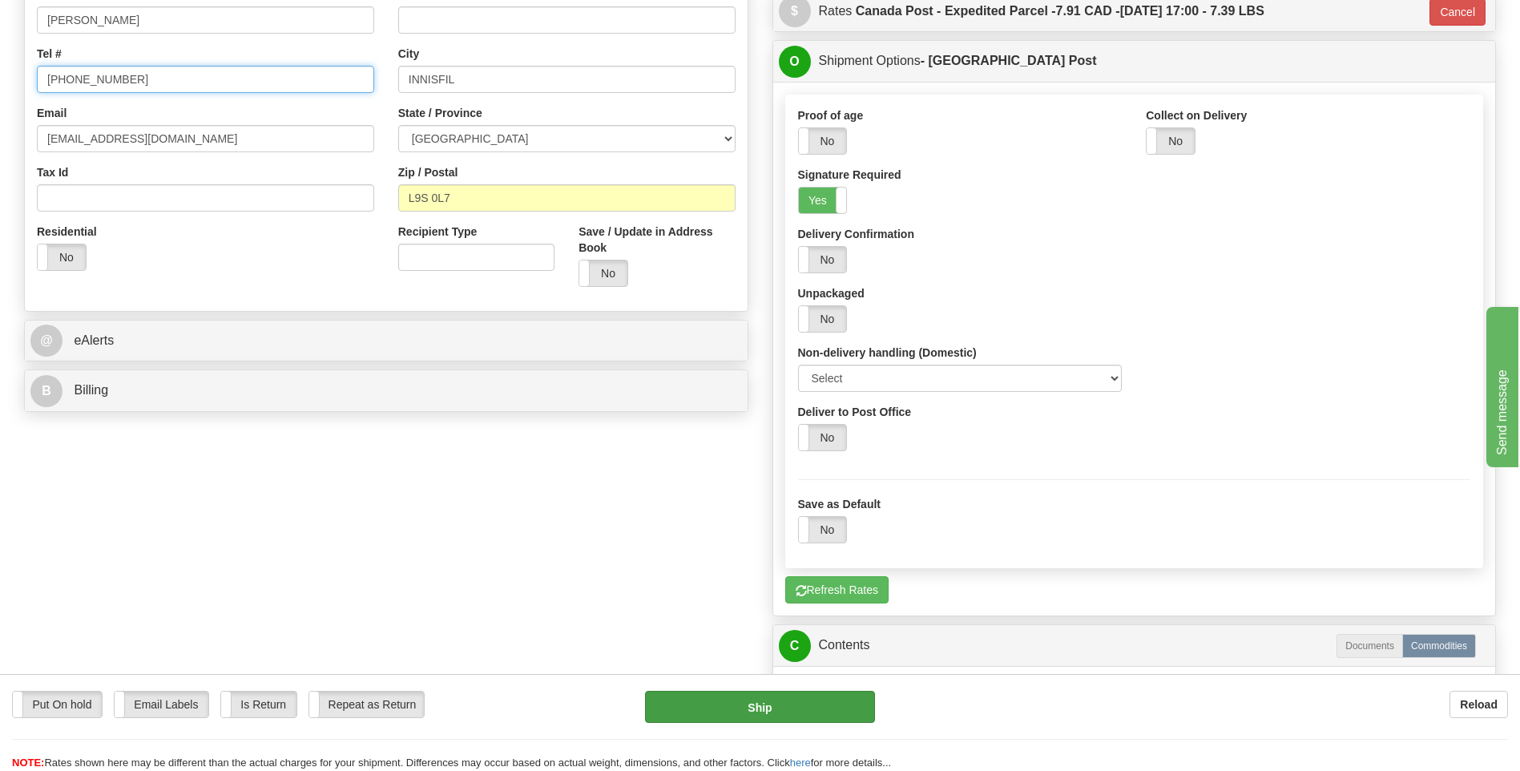
type input "416-788-2572"
click at [818, 707] on button "Ship" at bounding box center [759, 707] width 229 height 32
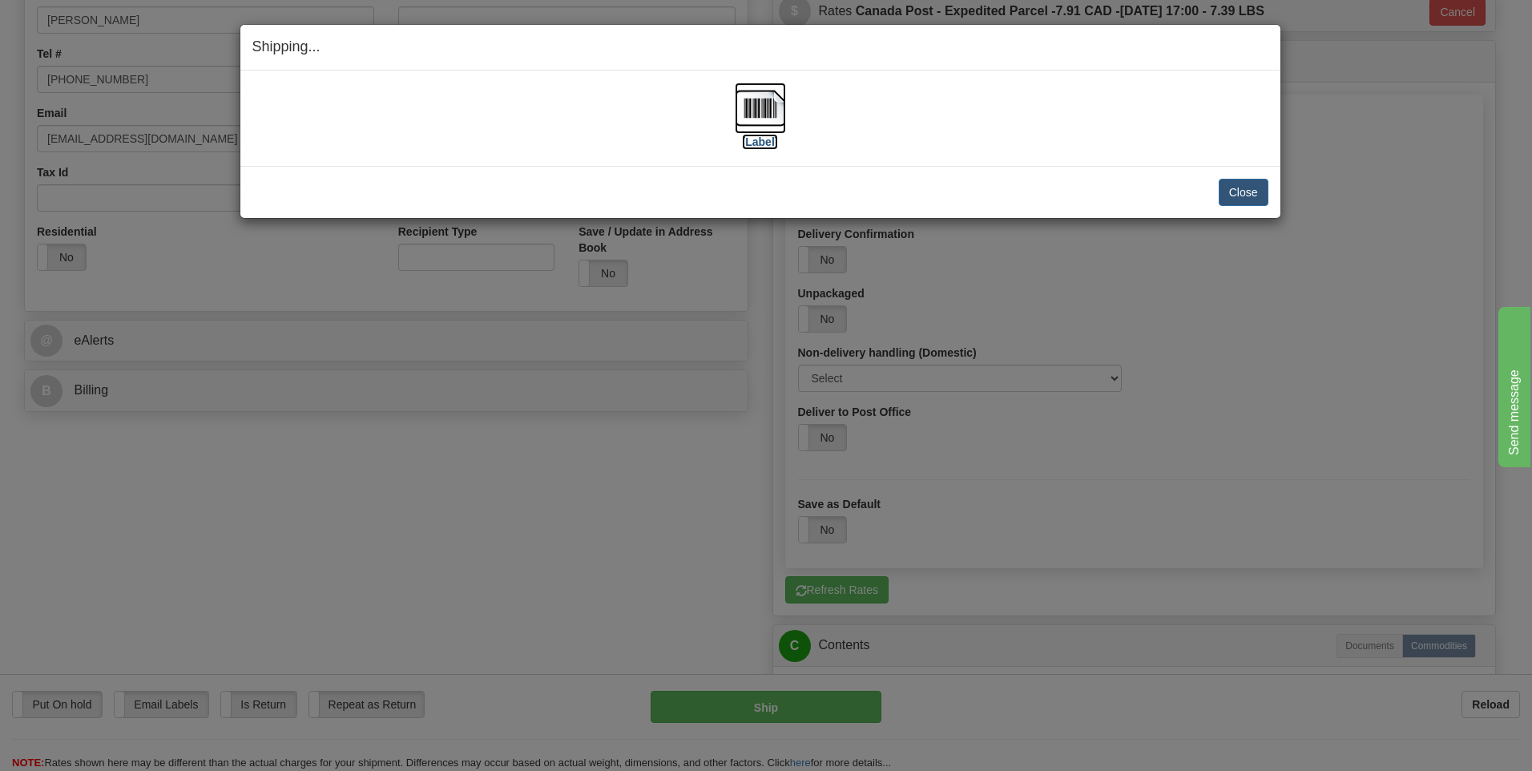
click at [769, 98] on img at bounding box center [760, 108] width 51 height 51
click at [1253, 193] on button "Close" at bounding box center [1244, 192] width 50 height 27
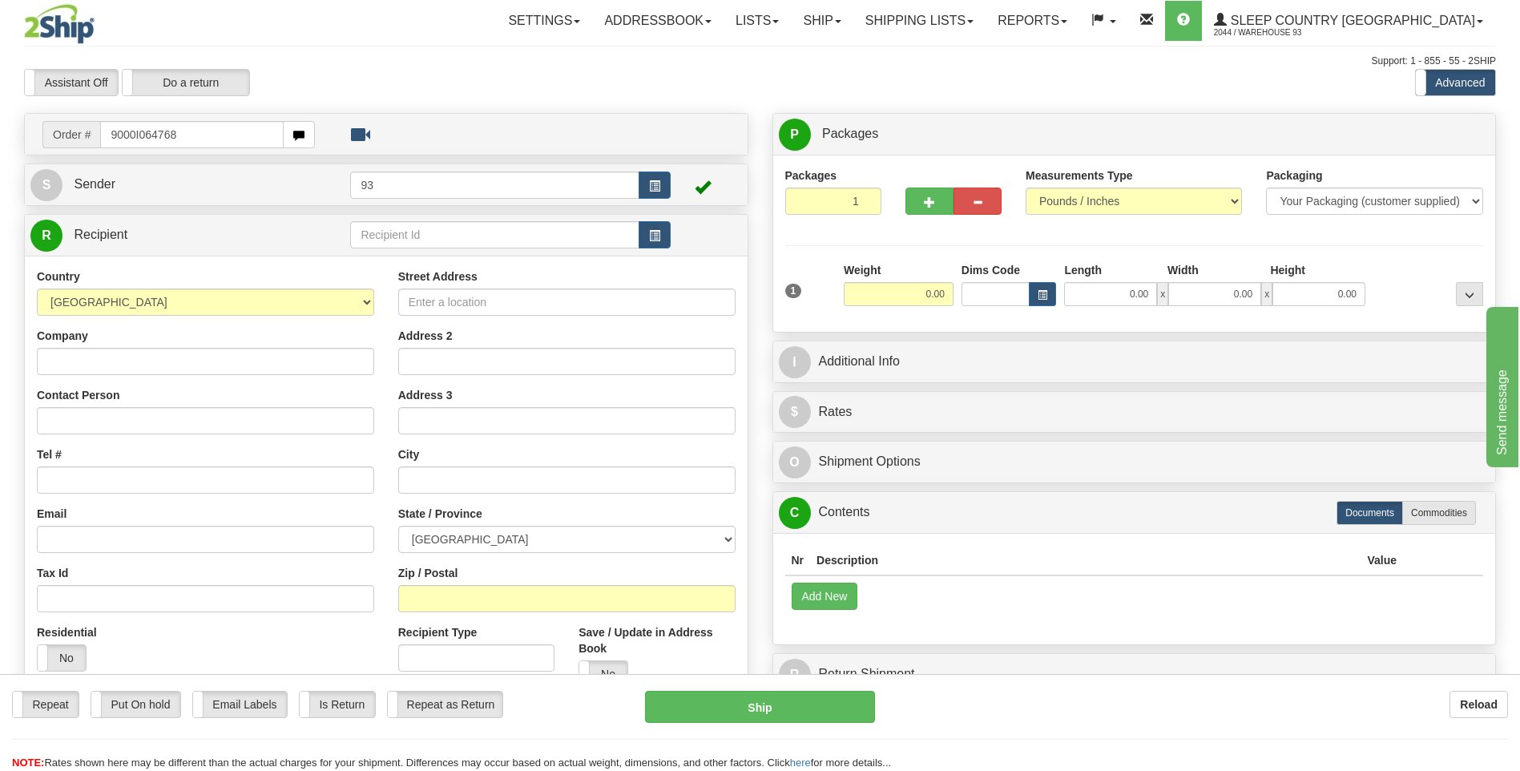
type input "9000I064768"
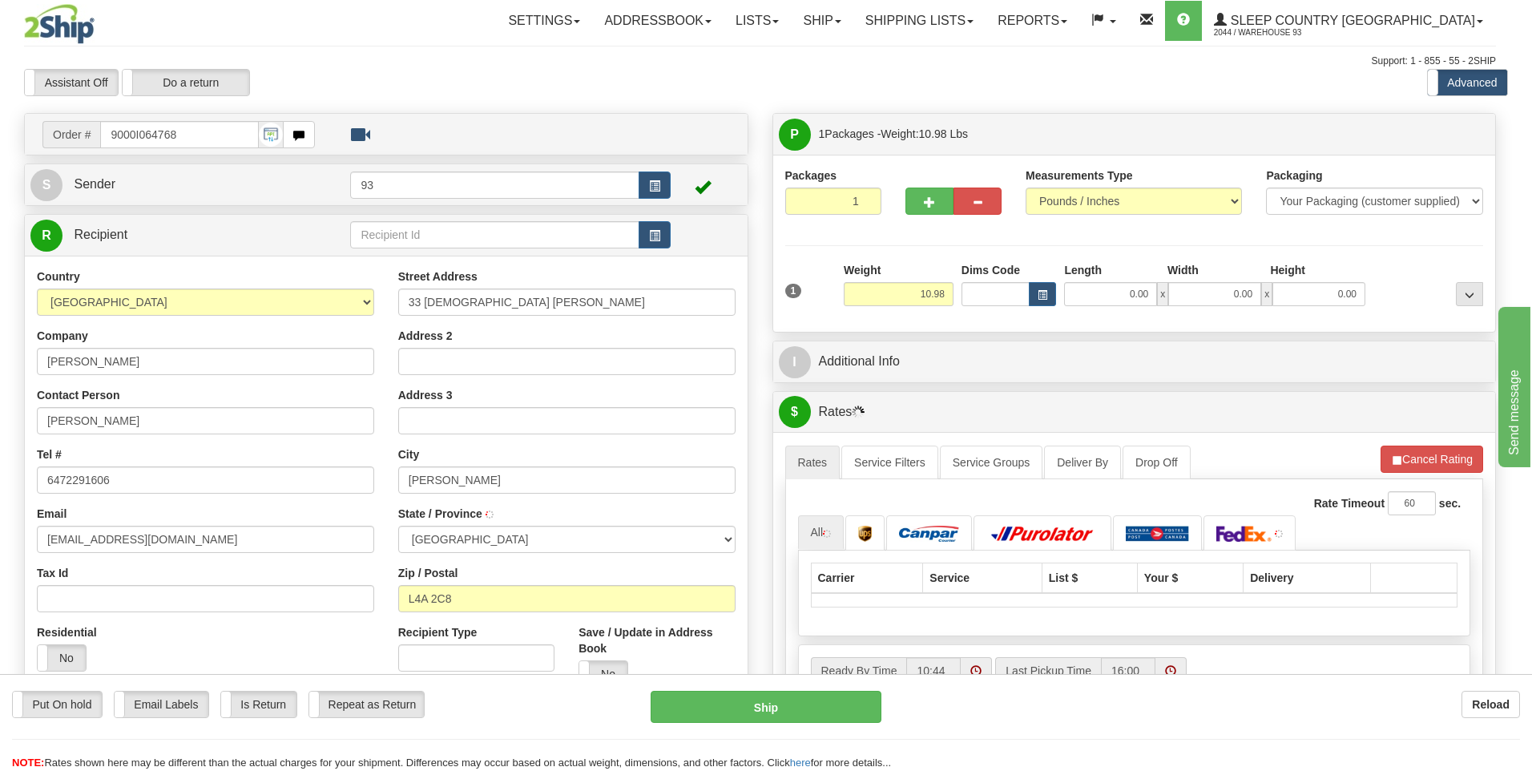
type input "STOUFFVILLE"
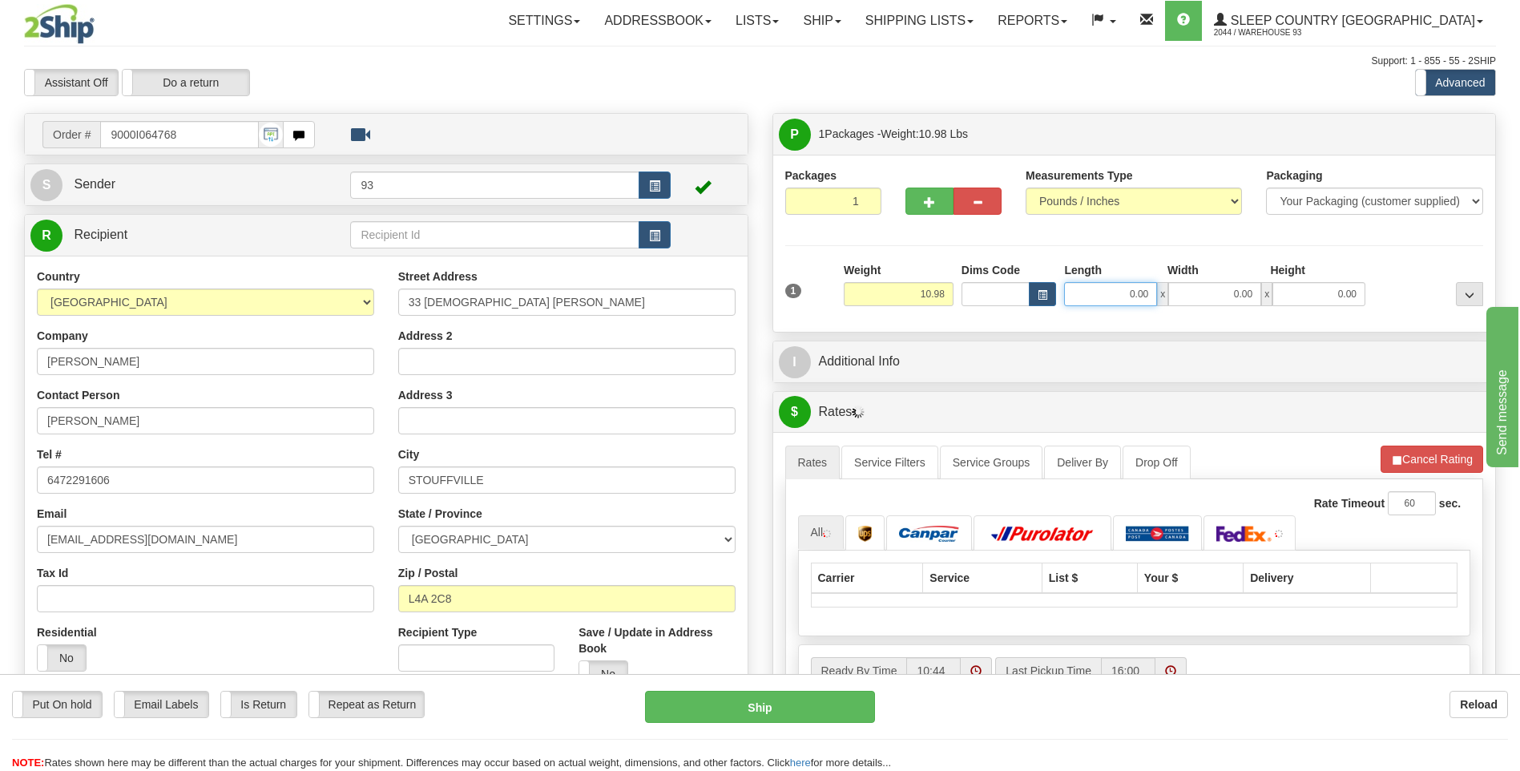
drag, startPoint x: 1120, startPoint y: 302, endPoint x: 1243, endPoint y: 289, distance: 123.2
click at [1225, 289] on div "0.00 x 0.00 x 0.00" at bounding box center [1214, 294] width 301 height 24
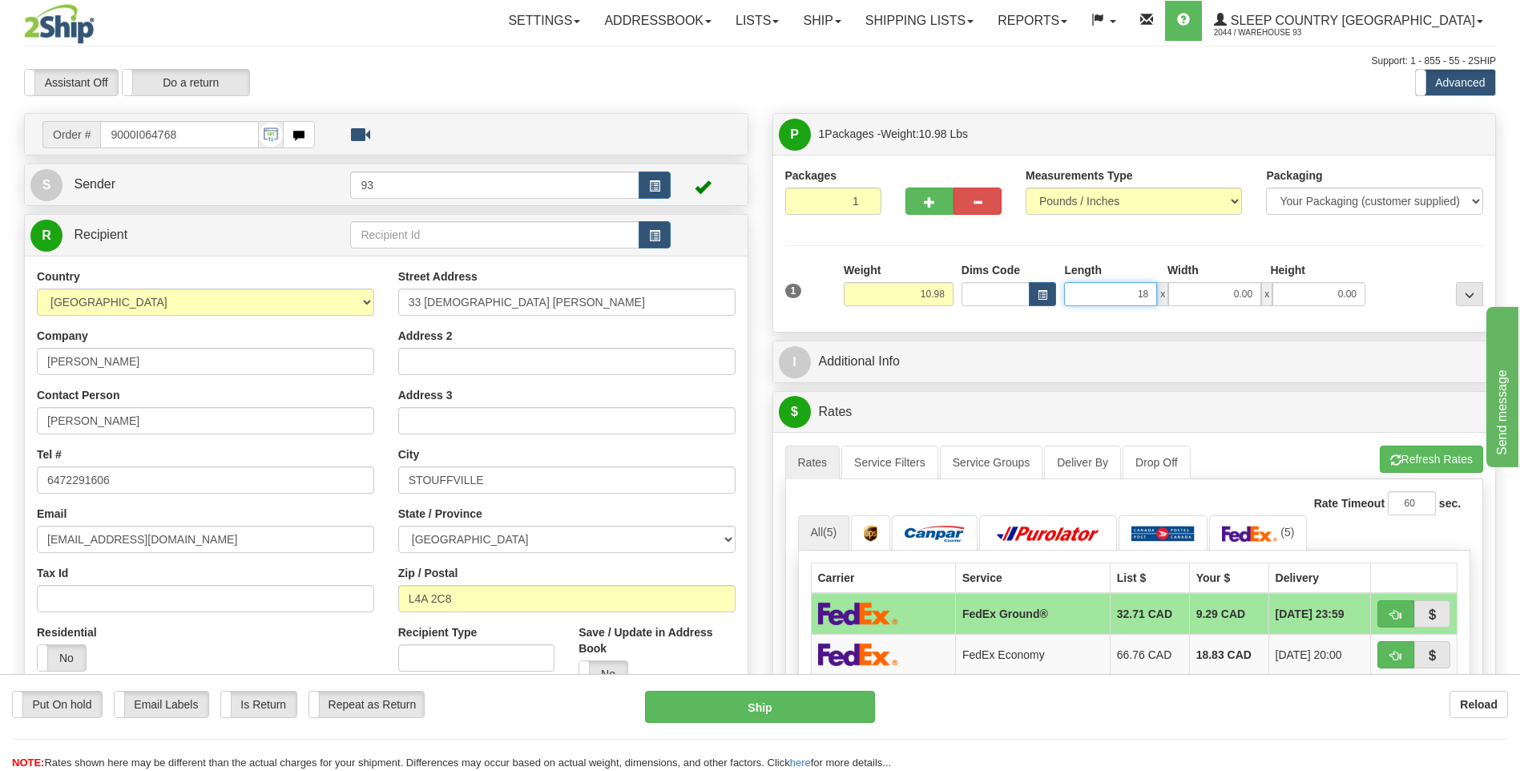
type input "18.00"
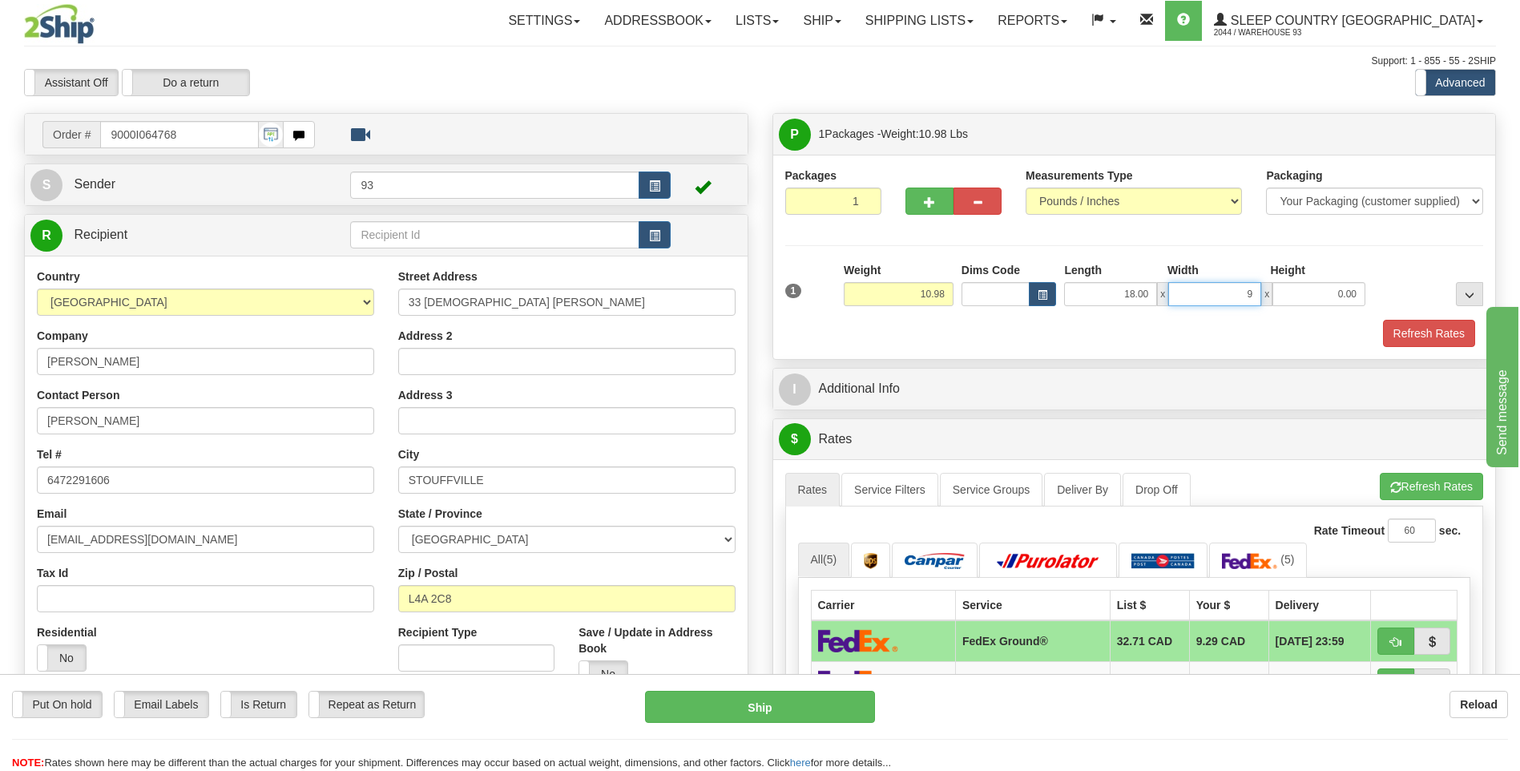
type input "9.00"
click at [1420, 324] on button "Refresh Rates" at bounding box center [1429, 333] width 92 height 27
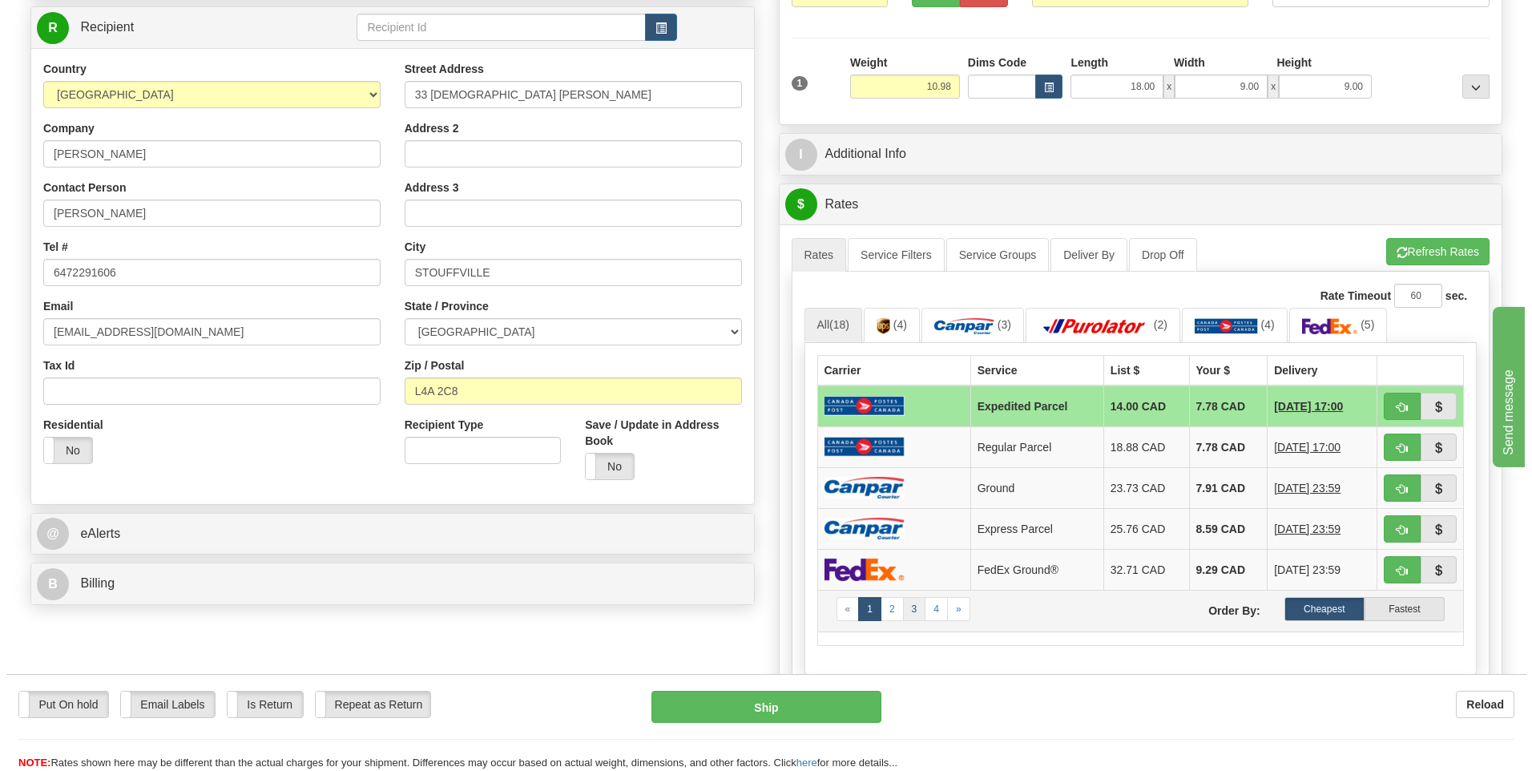
scroll to position [320, 0]
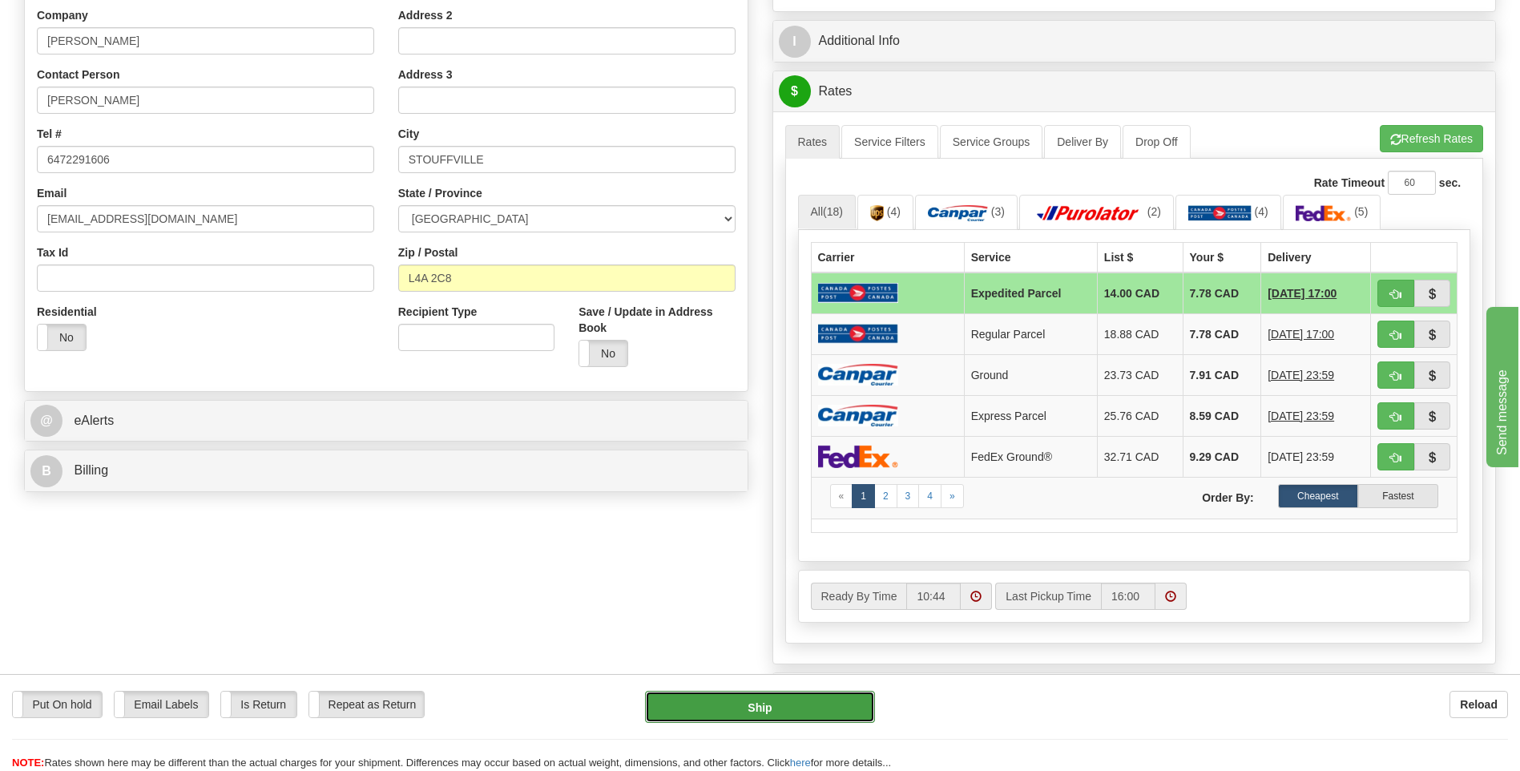
click at [857, 707] on button "Ship" at bounding box center [759, 707] width 229 height 32
type input "DOM.EP"
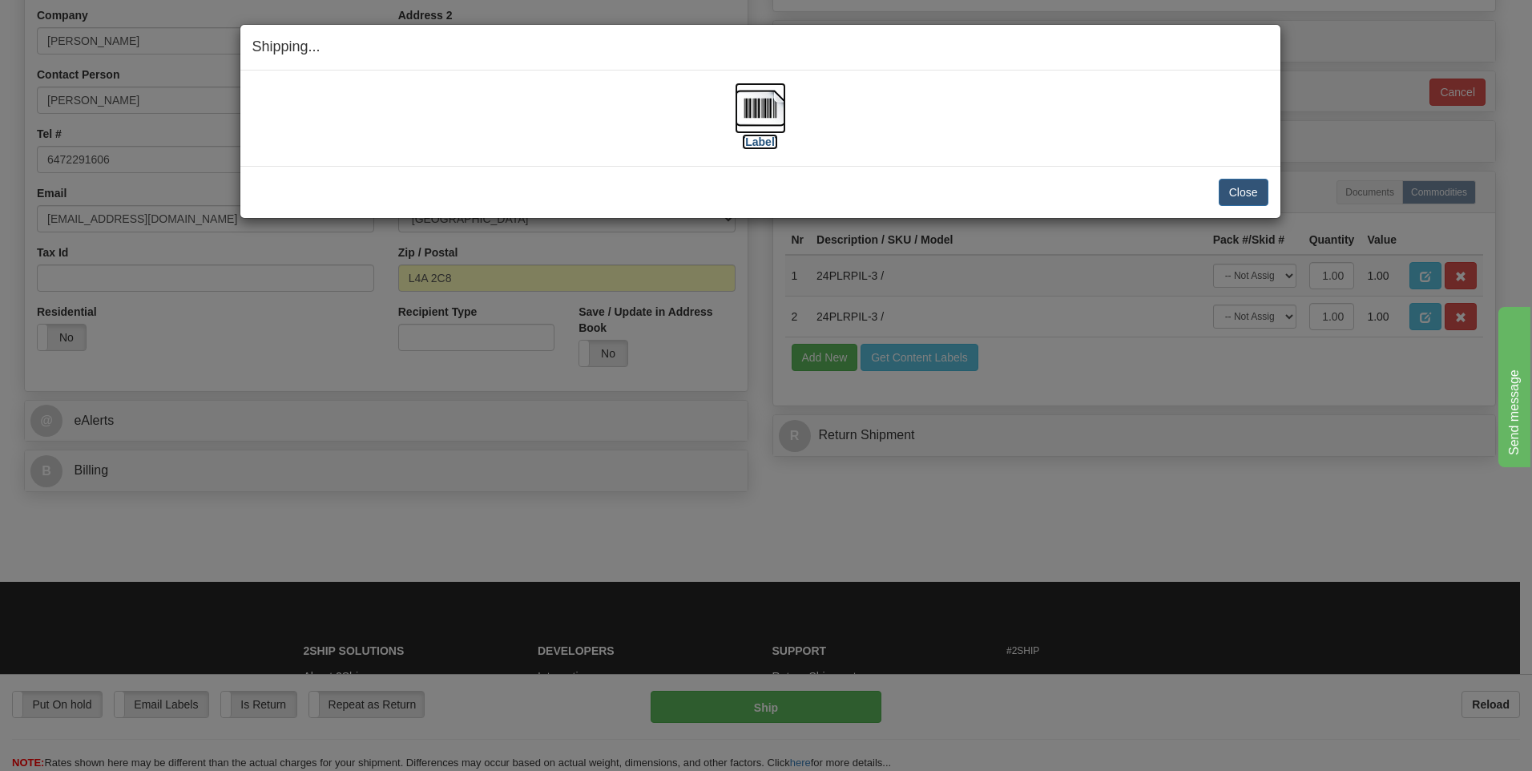
click at [765, 102] on img at bounding box center [760, 108] width 51 height 51
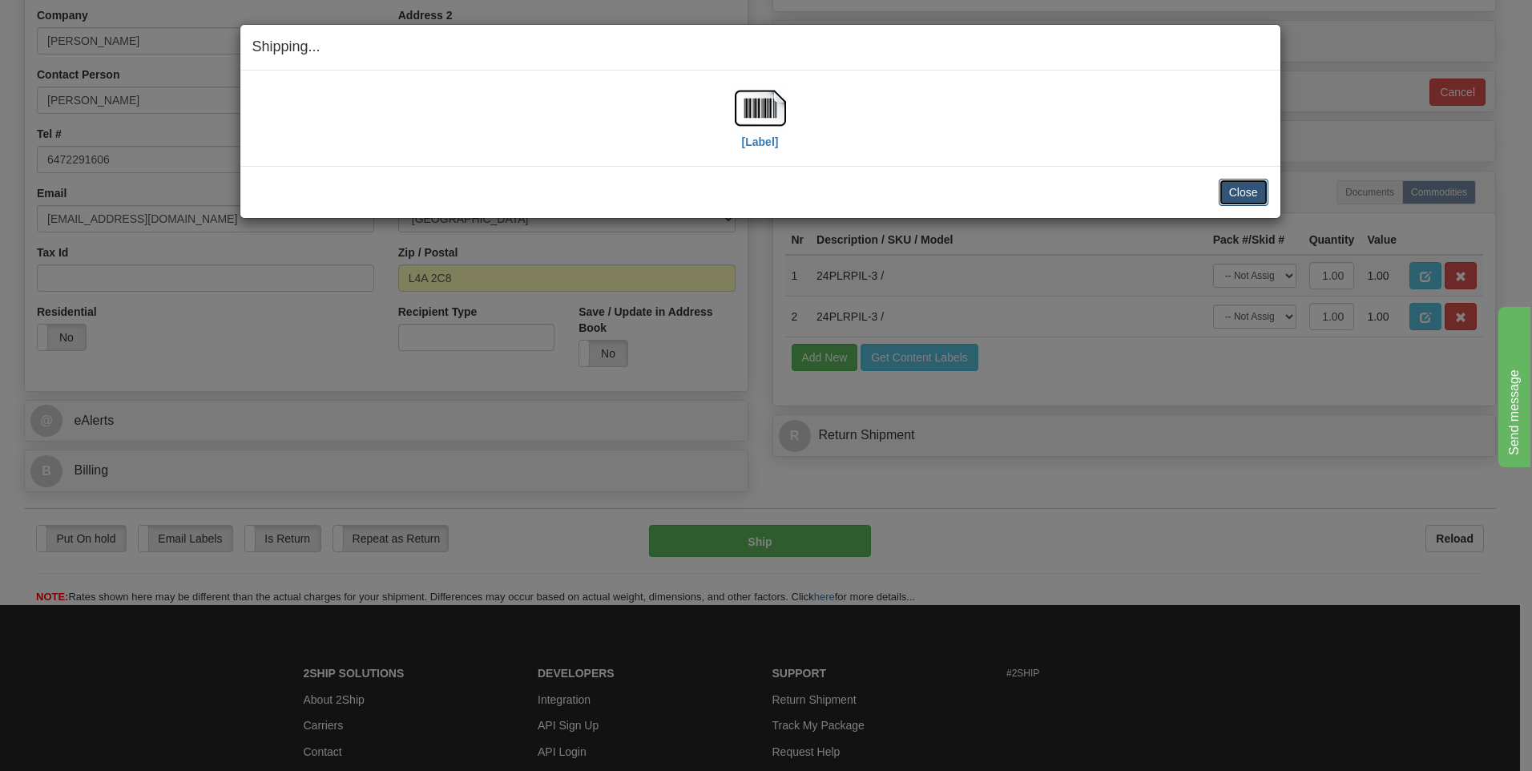
click at [1249, 188] on button "Close" at bounding box center [1244, 192] width 50 height 27
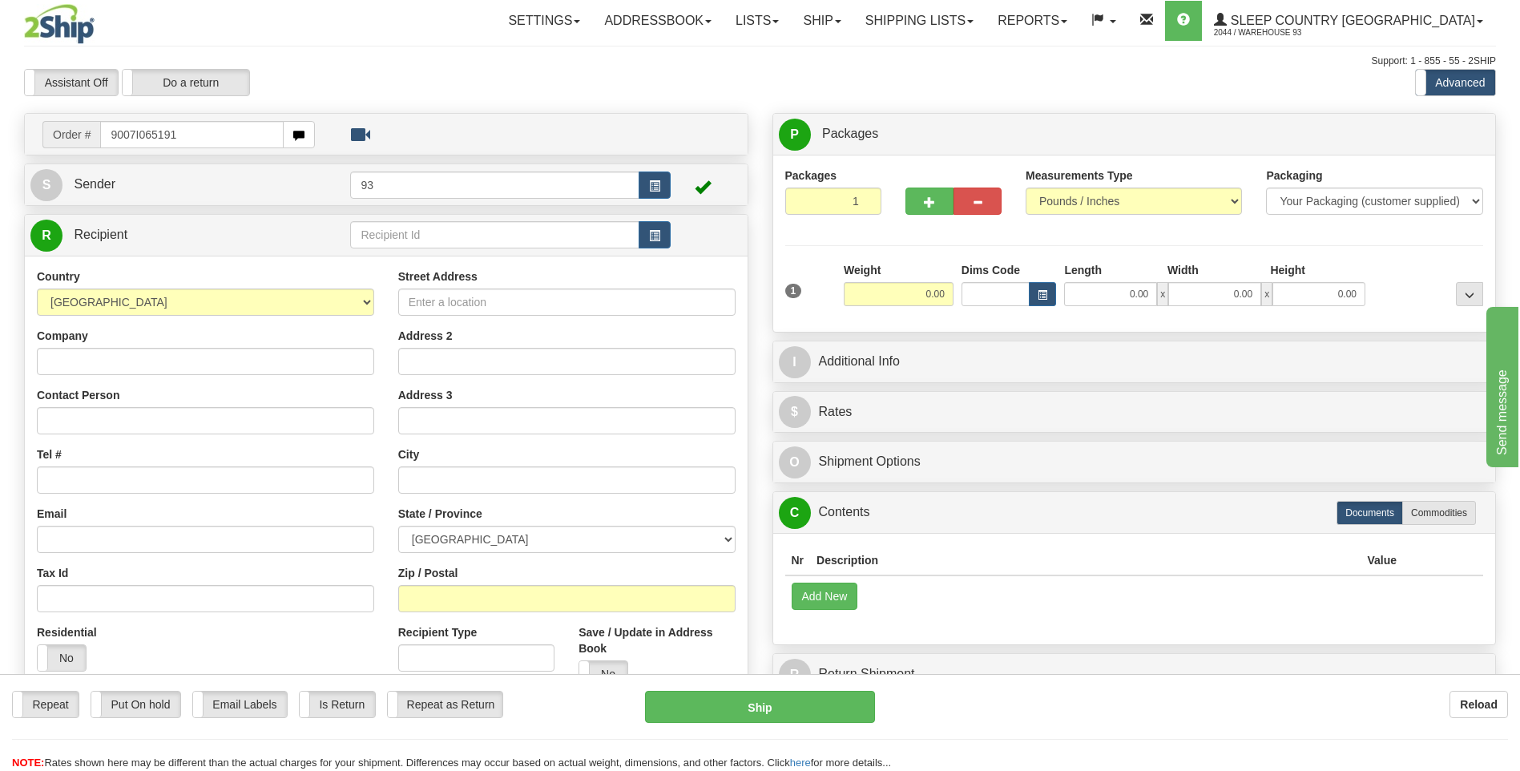
type input "9007I065191"
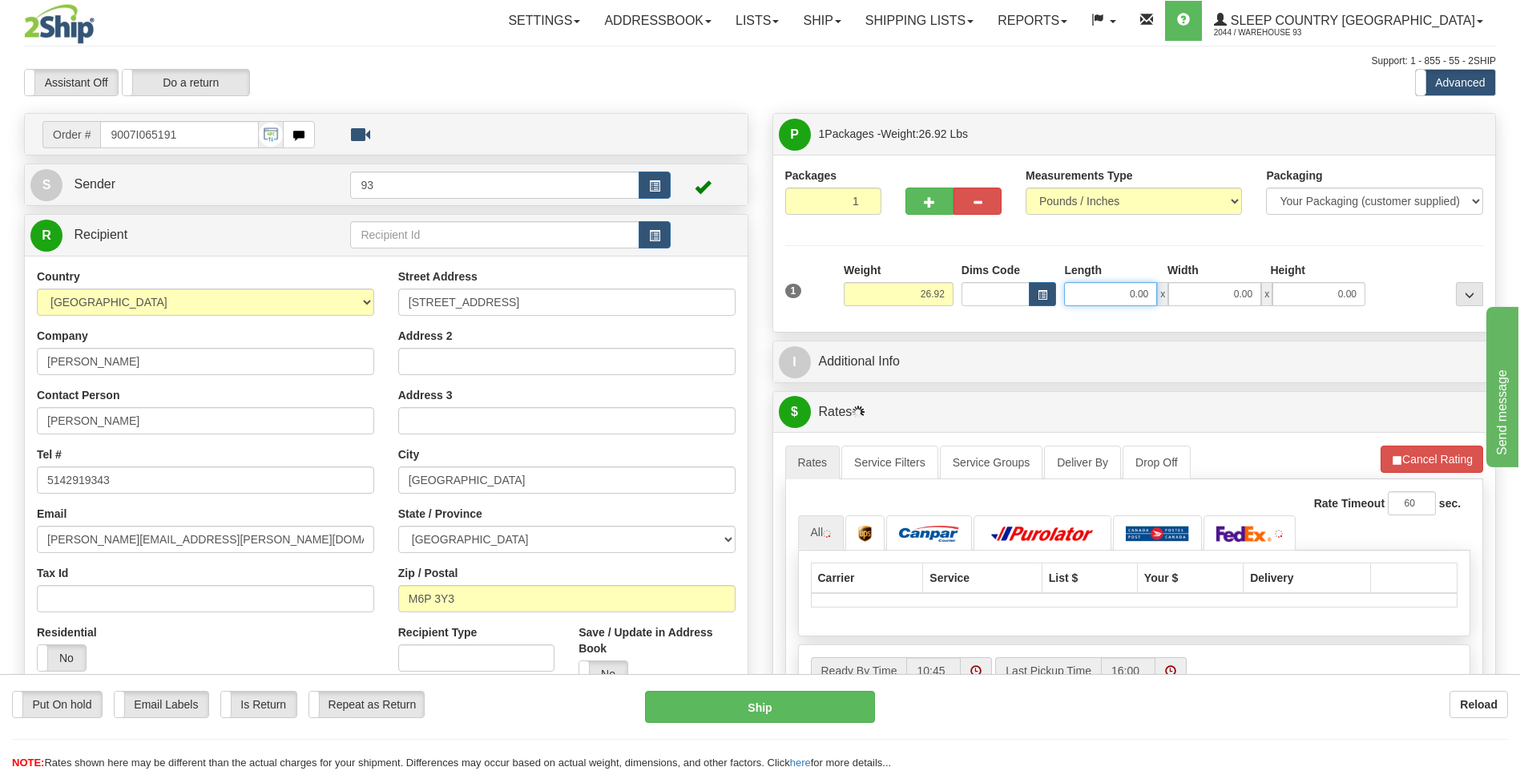
drag, startPoint x: 1107, startPoint y: 296, endPoint x: 1268, endPoint y: 300, distance: 161.1
click at [1264, 304] on div "0.00 x 0.00 x 0.00" at bounding box center [1214, 294] width 301 height 24
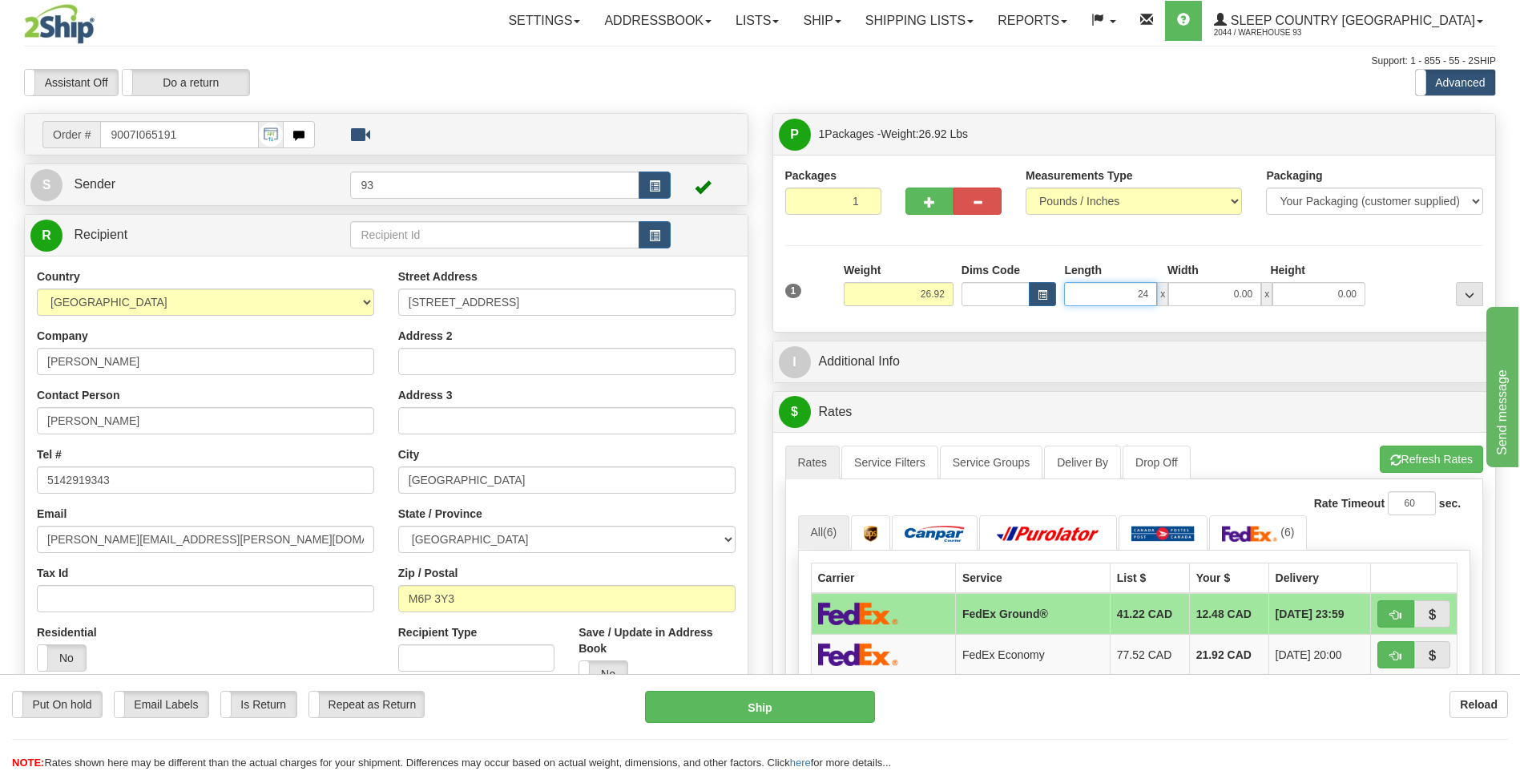
type input "24.00"
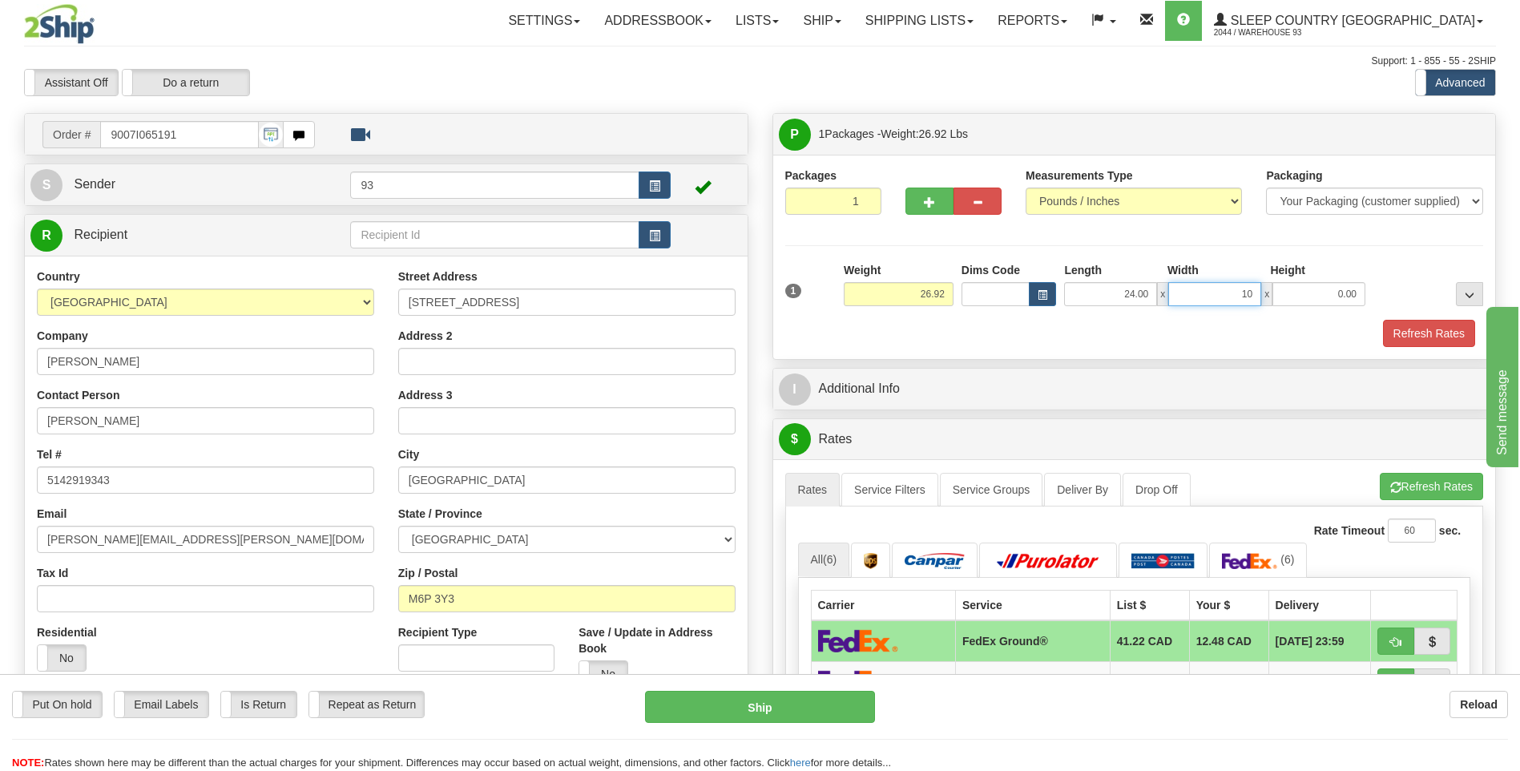
type input "10.00"
click at [1392, 328] on button "Refresh Rates" at bounding box center [1429, 333] width 92 height 27
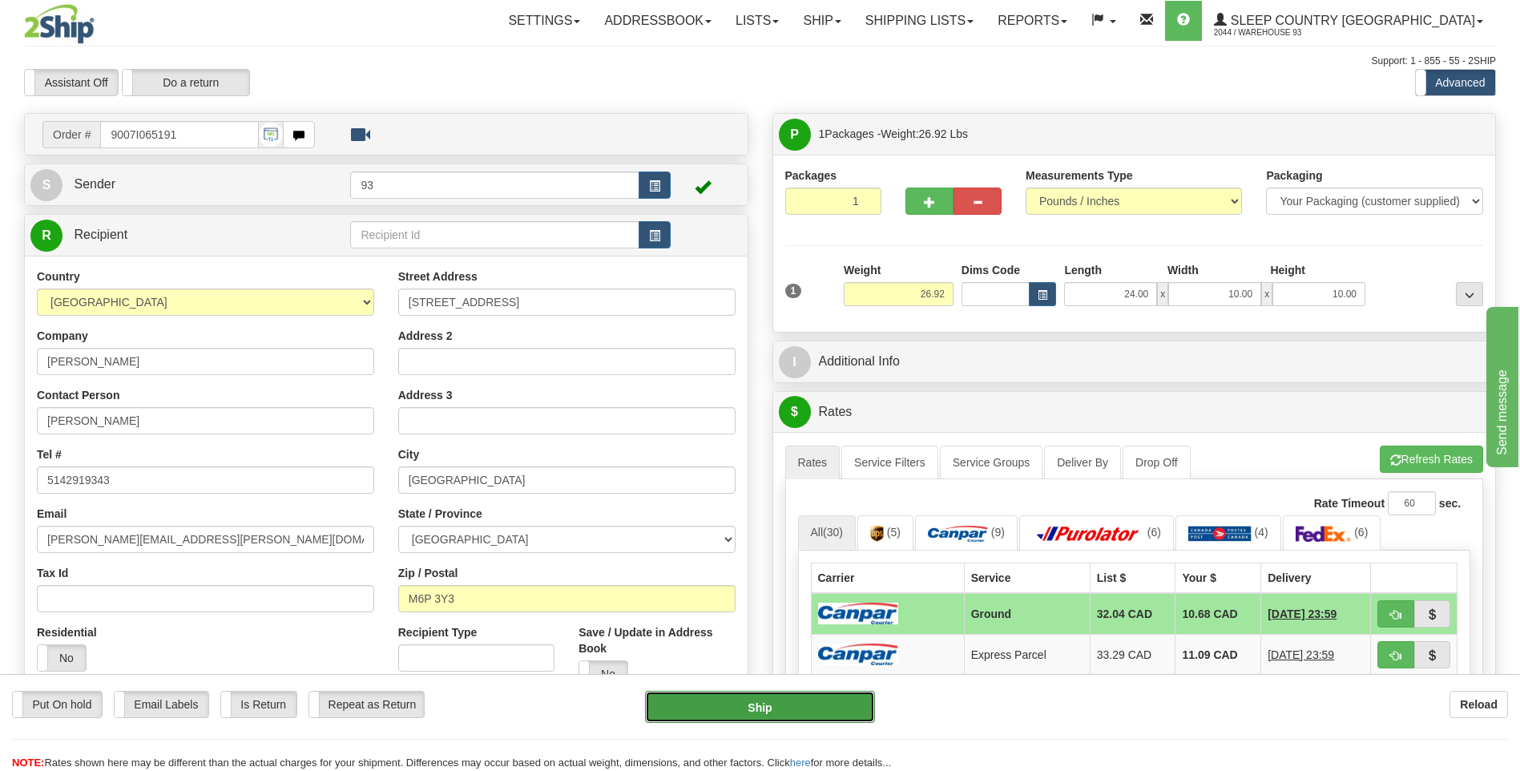
click at [725, 703] on button "Ship" at bounding box center [759, 707] width 229 height 32
type input "1"
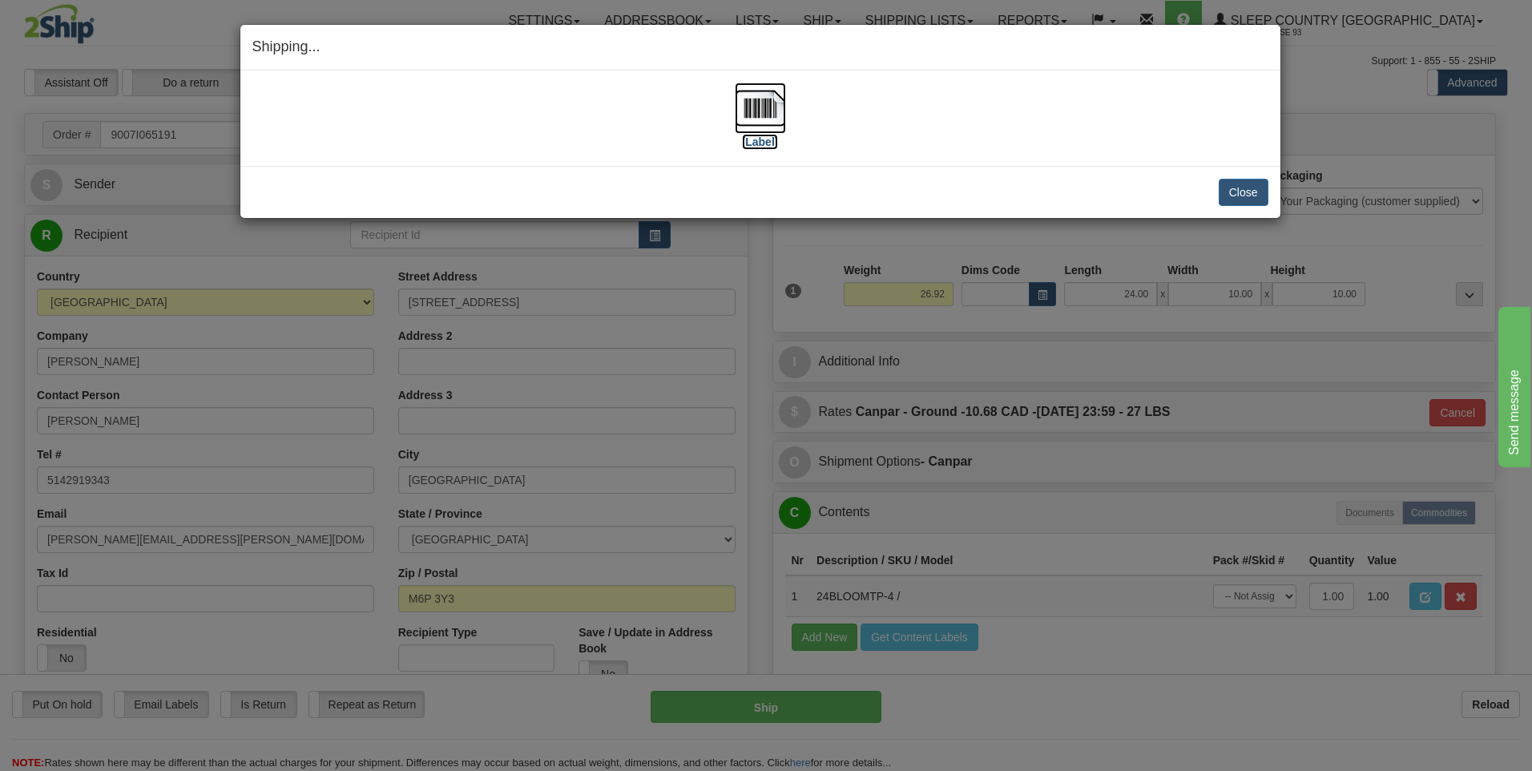
click at [763, 104] on img at bounding box center [760, 108] width 51 height 51
click at [1245, 187] on button "Close" at bounding box center [1244, 192] width 50 height 27
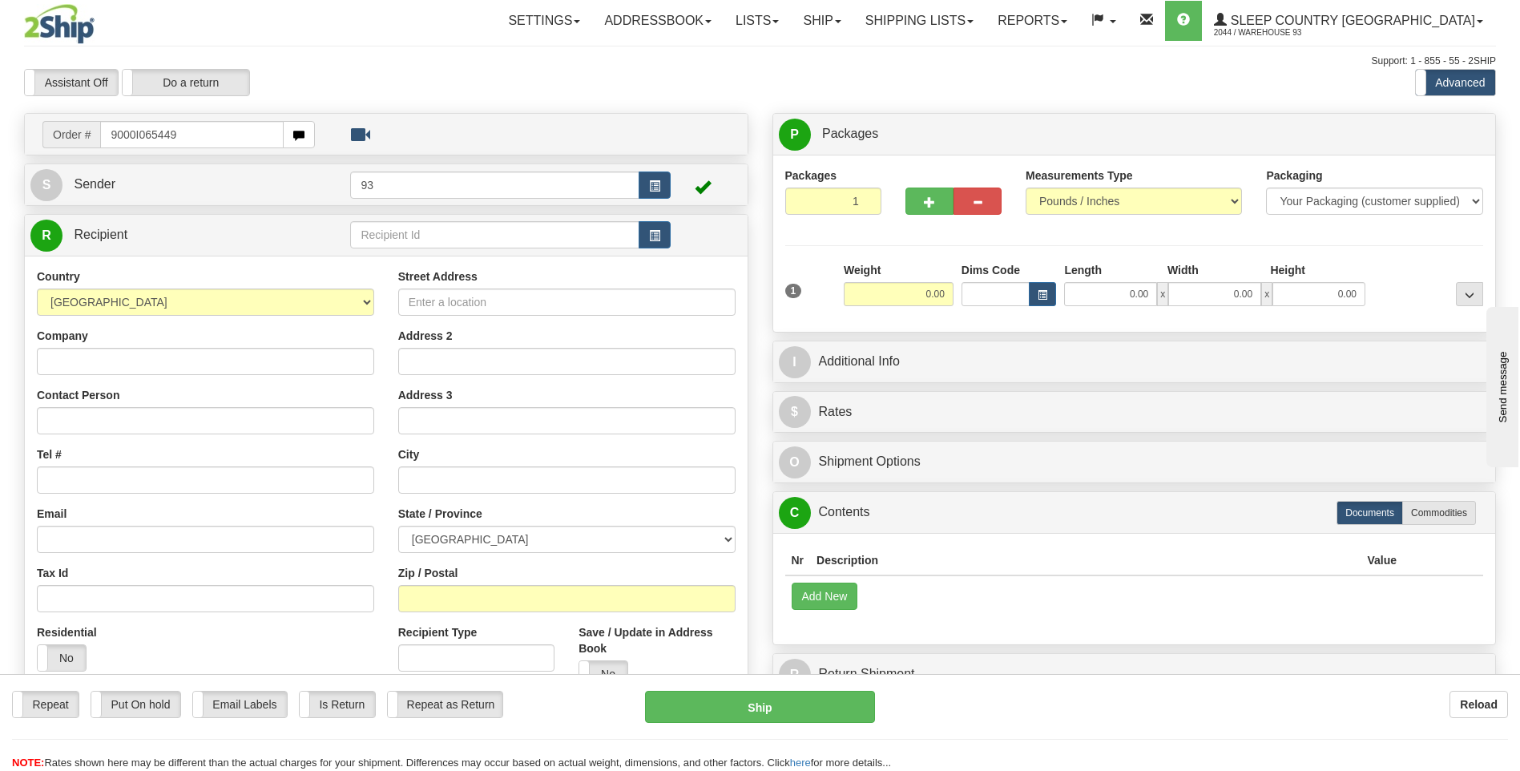
type input "9000I065449"
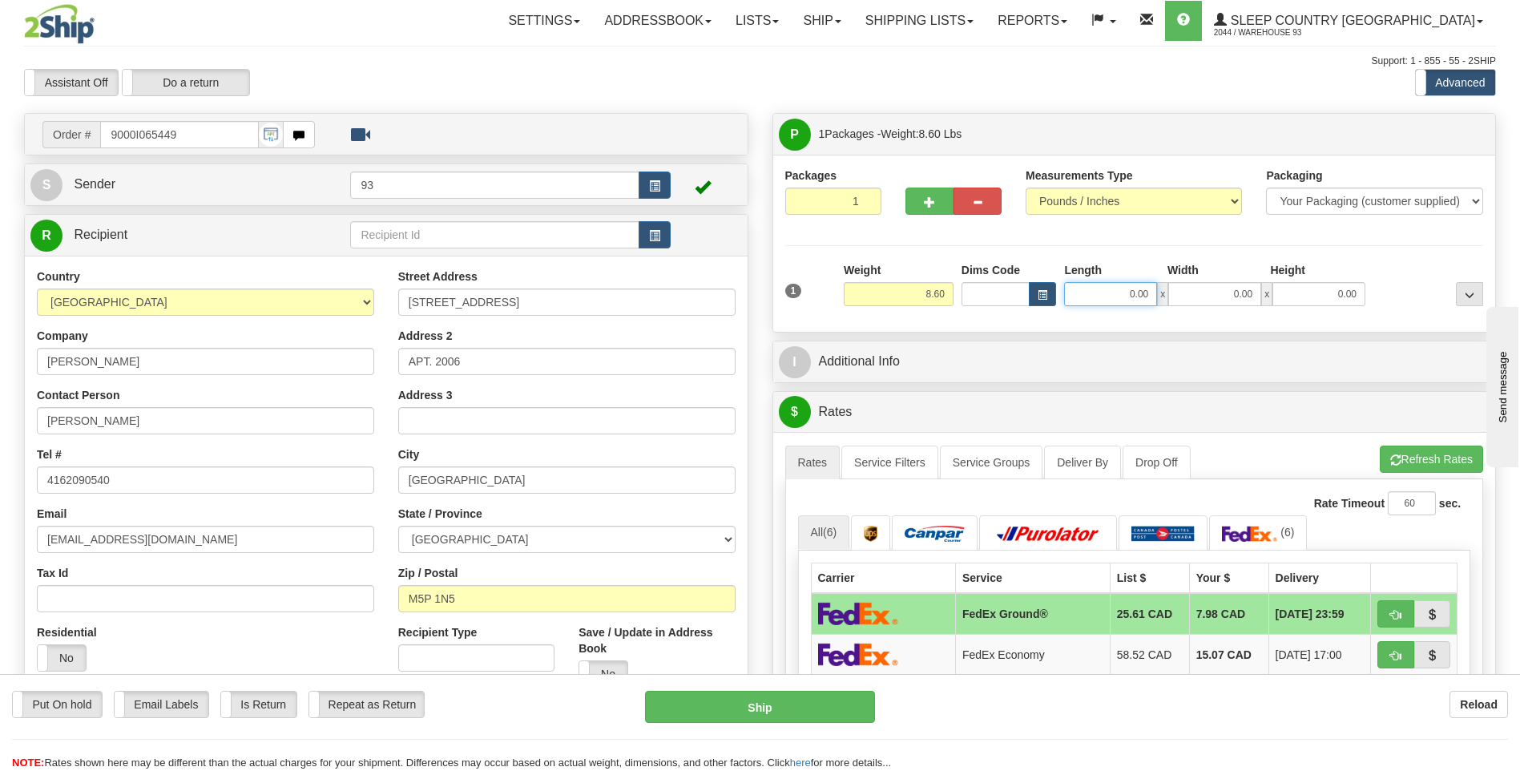
drag, startPoint x: 1130, startPoint y: 291, endPoint x: 1243, endPoint y: 307, distance: 114.9
click at [1226, 300] on div "0.00 x 0.00 x 0.00" at bounding box center [1214, 294] width 301 height 24
type input "8.00"
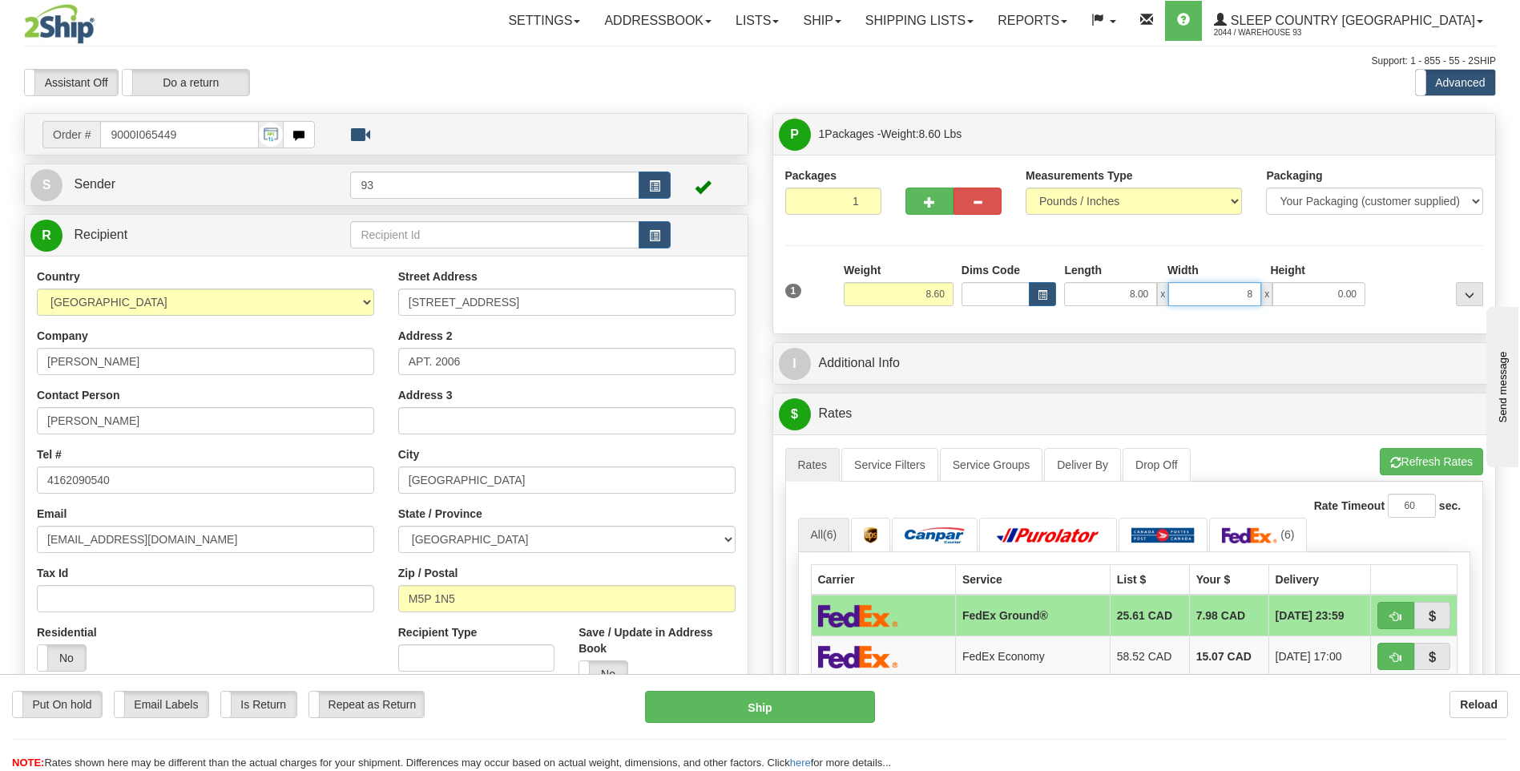
type input "8.00"
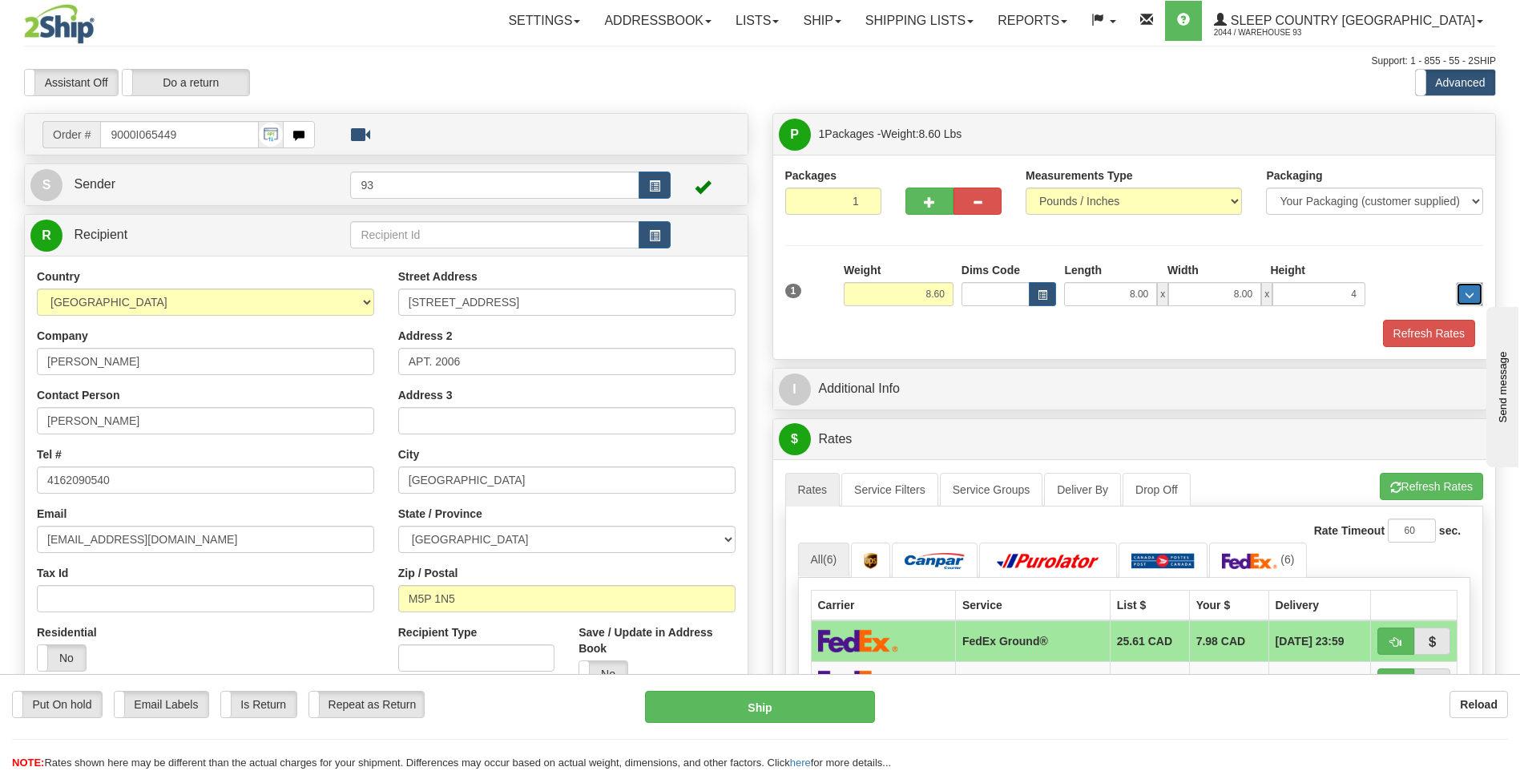
type input "4.00"
click at [1441, 338] on button "Refresh Rates" at bounding box center [1429, 333] width 92 height 27
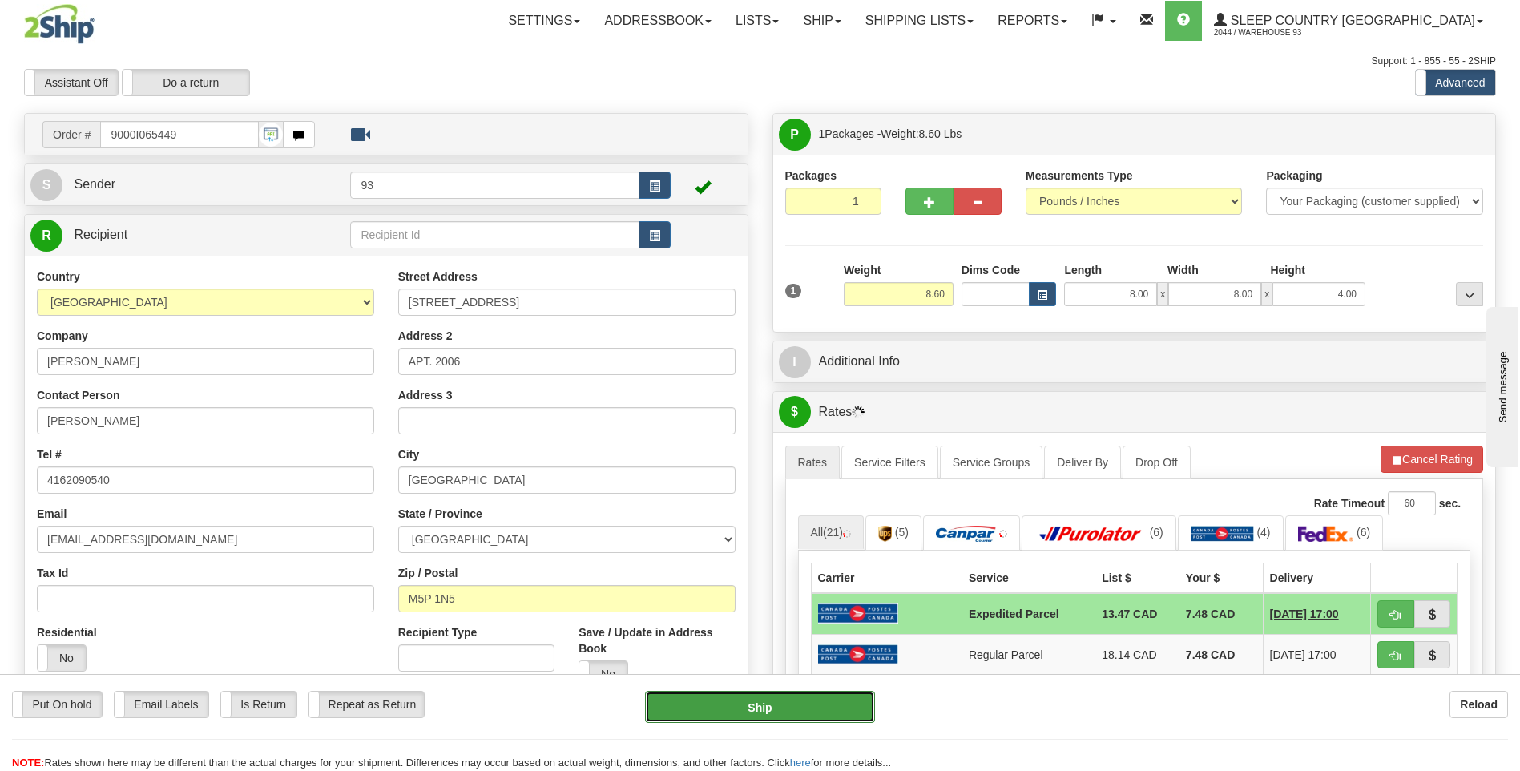
click at [758, 701] on button "Ship" at bounding box center [759, 707] width 229 height 32
type input "DOM.EP"
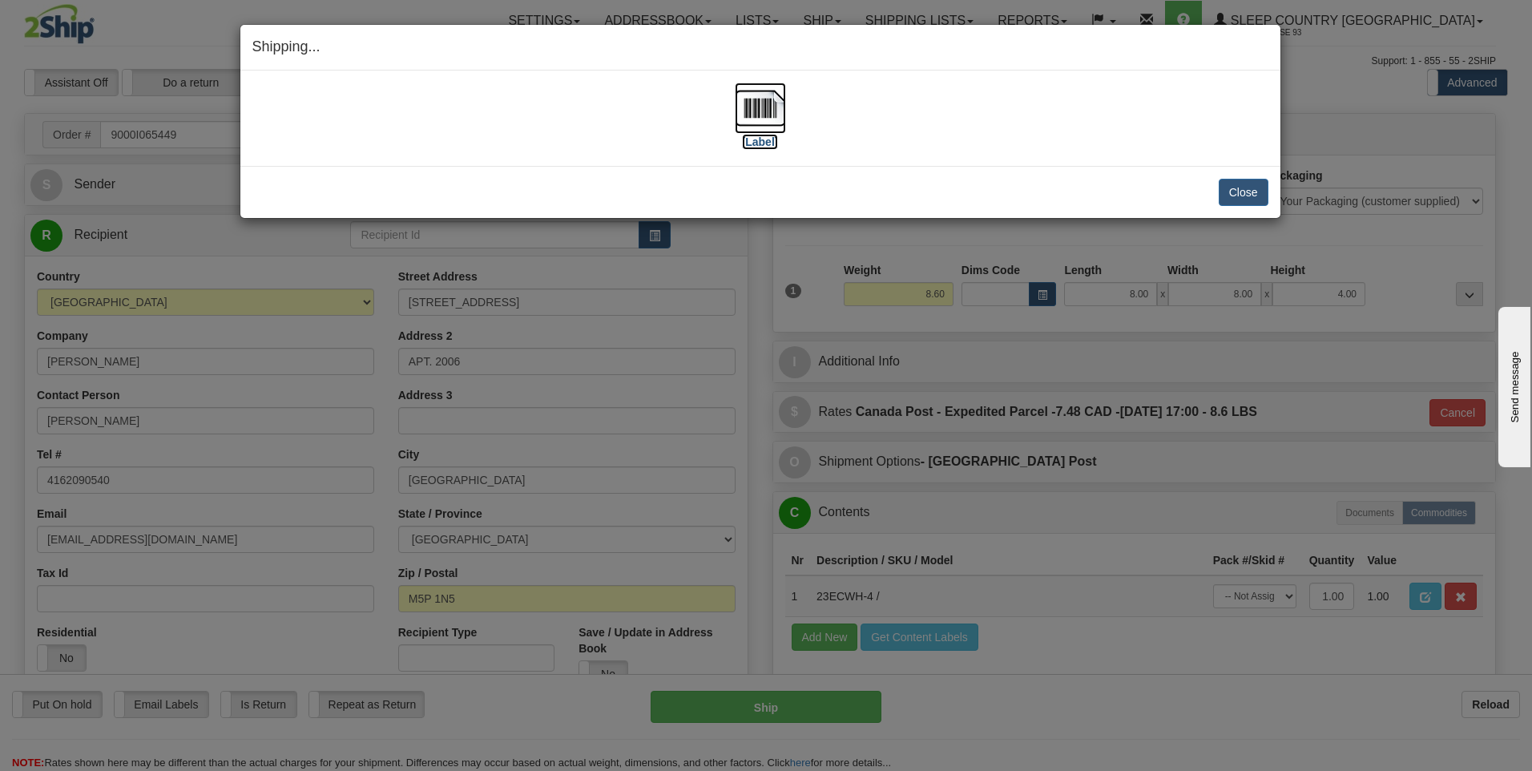
click at [759, 107] on img at bounding box center [760, 108] width 51 height 51
click at [1253, 201] on button "Close" at bounding box center [1244, 192] width 50 height 27
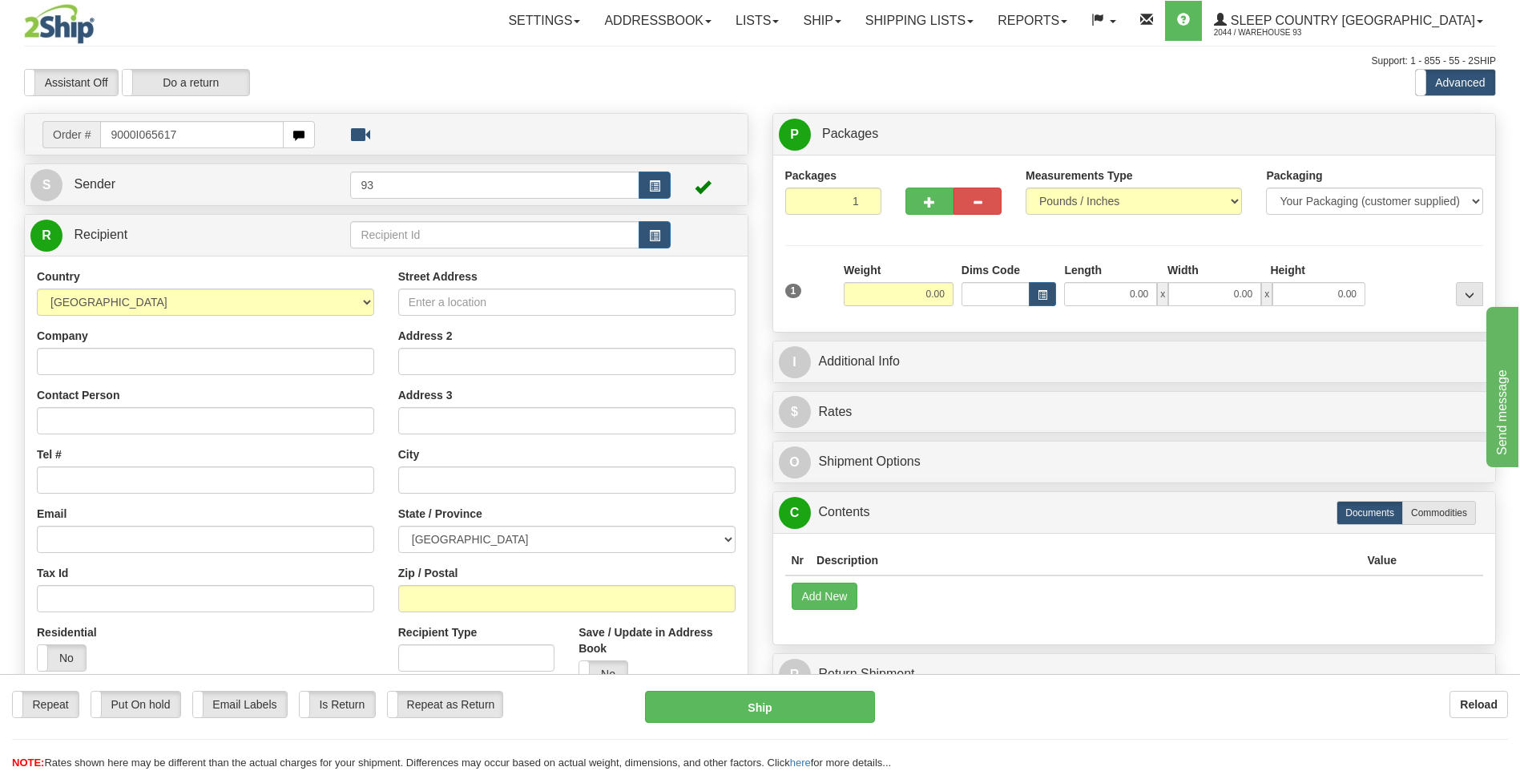
type input "9000I065617"
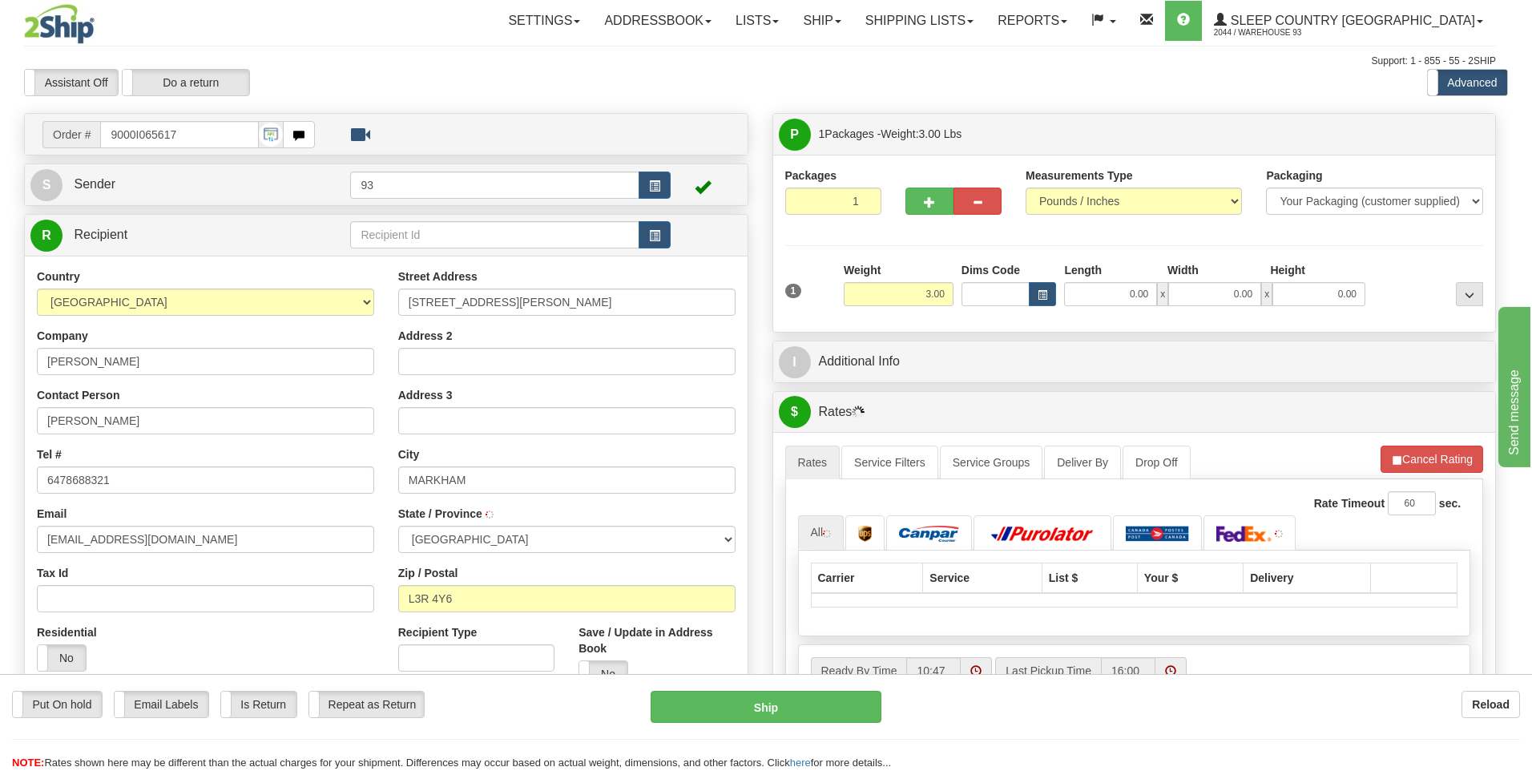
type input "[GEOGRAPHIC_DATA]"
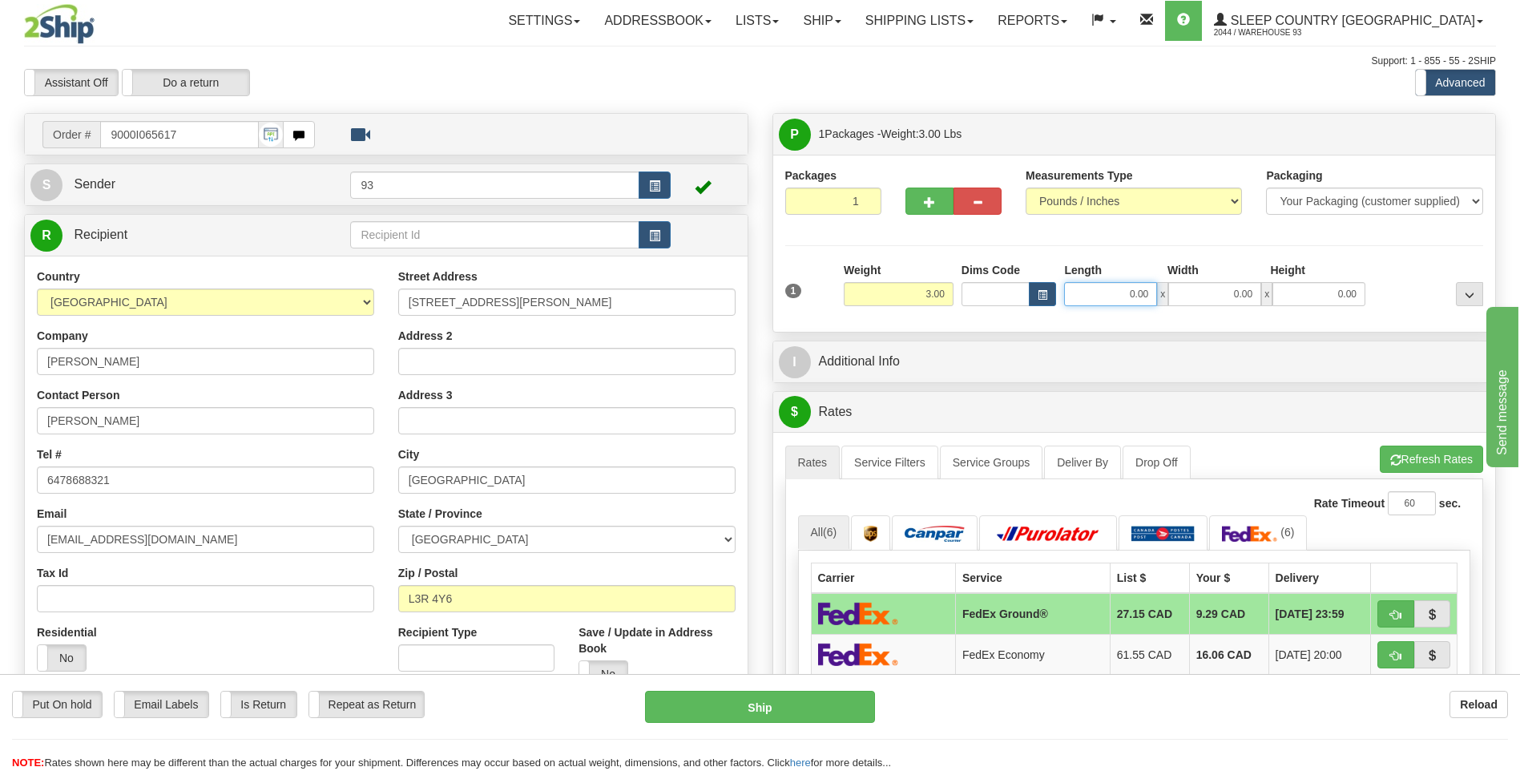
drag, startPoint x: 1112, startPoint y: 302, endPoint x: 1175, endPoint y: 308, distance: 63.5
click at [1175, 308] on div "1 Weight 3.00 Dims Code 0.00" at bounding box center [1134, 290] width 707 height 57
type input "16.00"
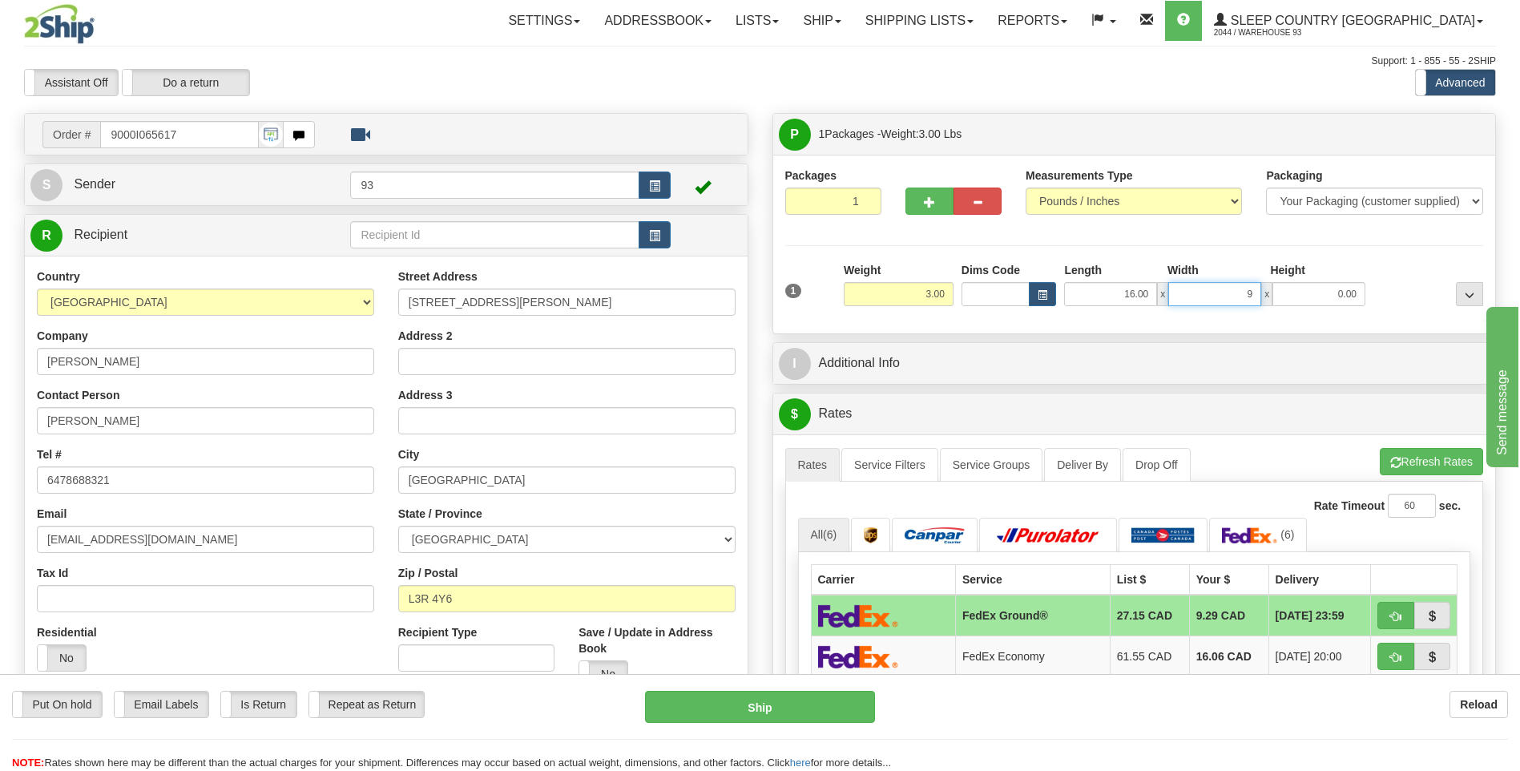
type input "9.00"
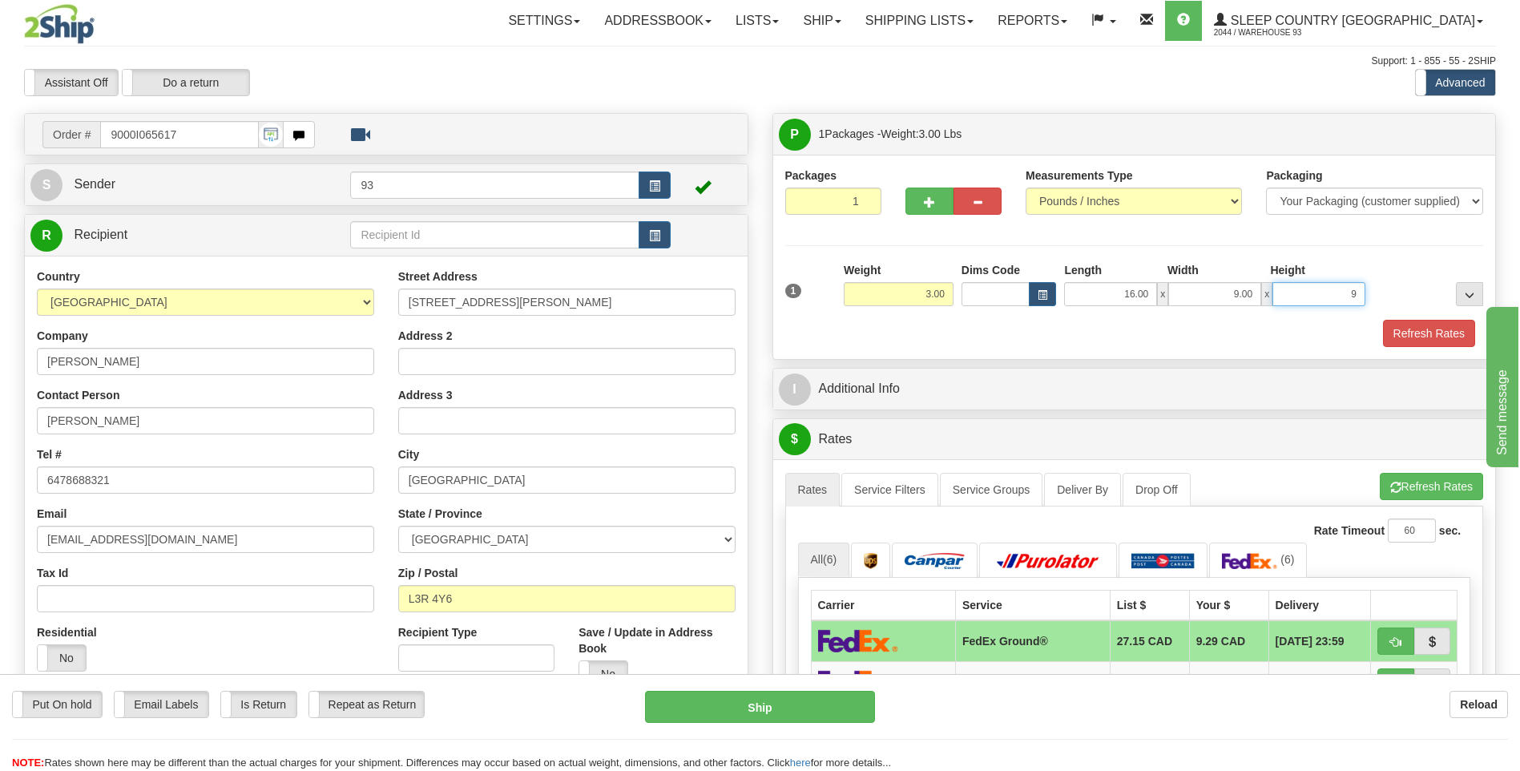
type input "9.00"
click at [1442, 328] on button "Refresh Rates" at bounding box center [1429, 333] width 92 height 27
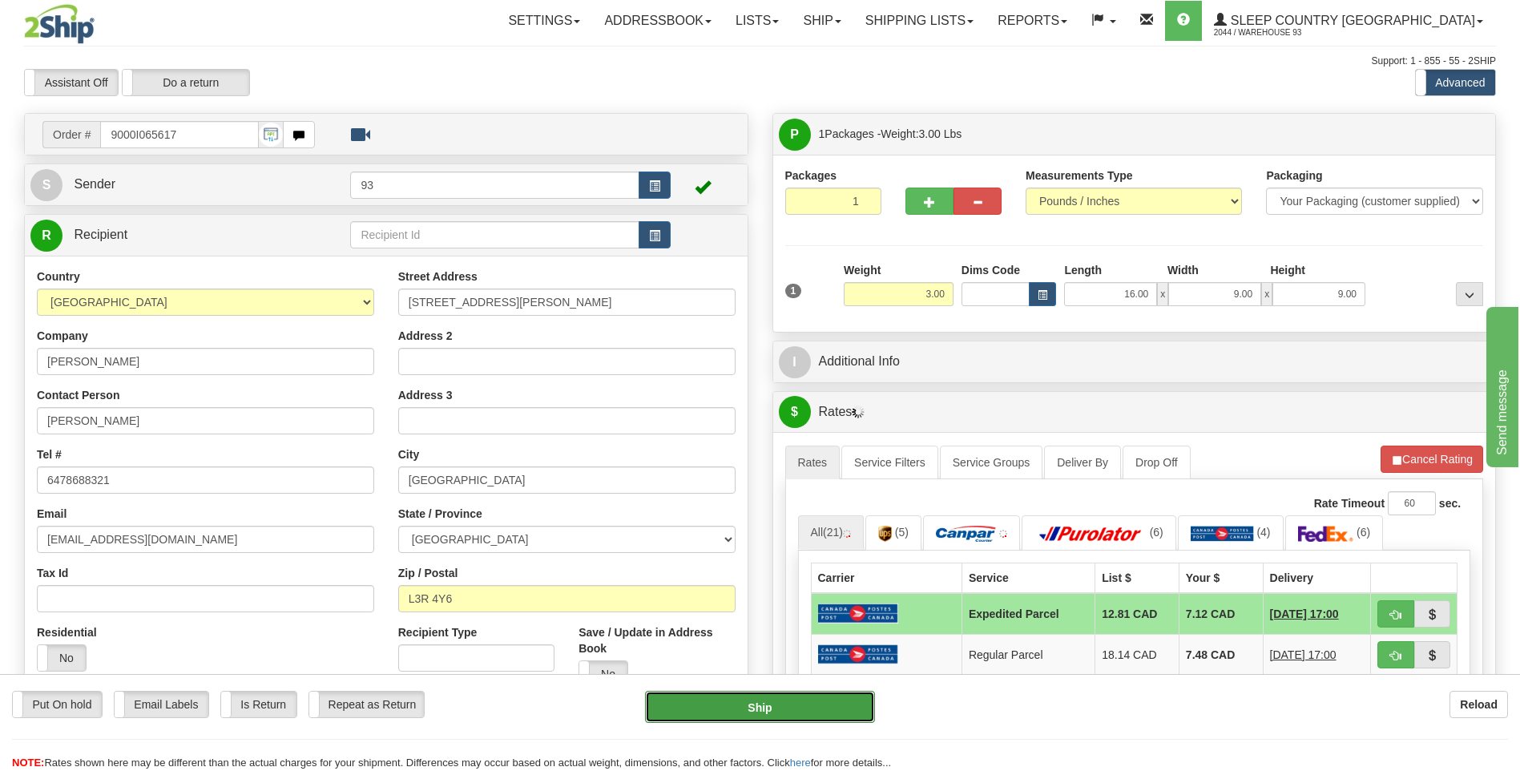
click at [667, 711] on button "Ship" at bounding box center [759, 707] width 229 height 32
type input "DOM.EP"
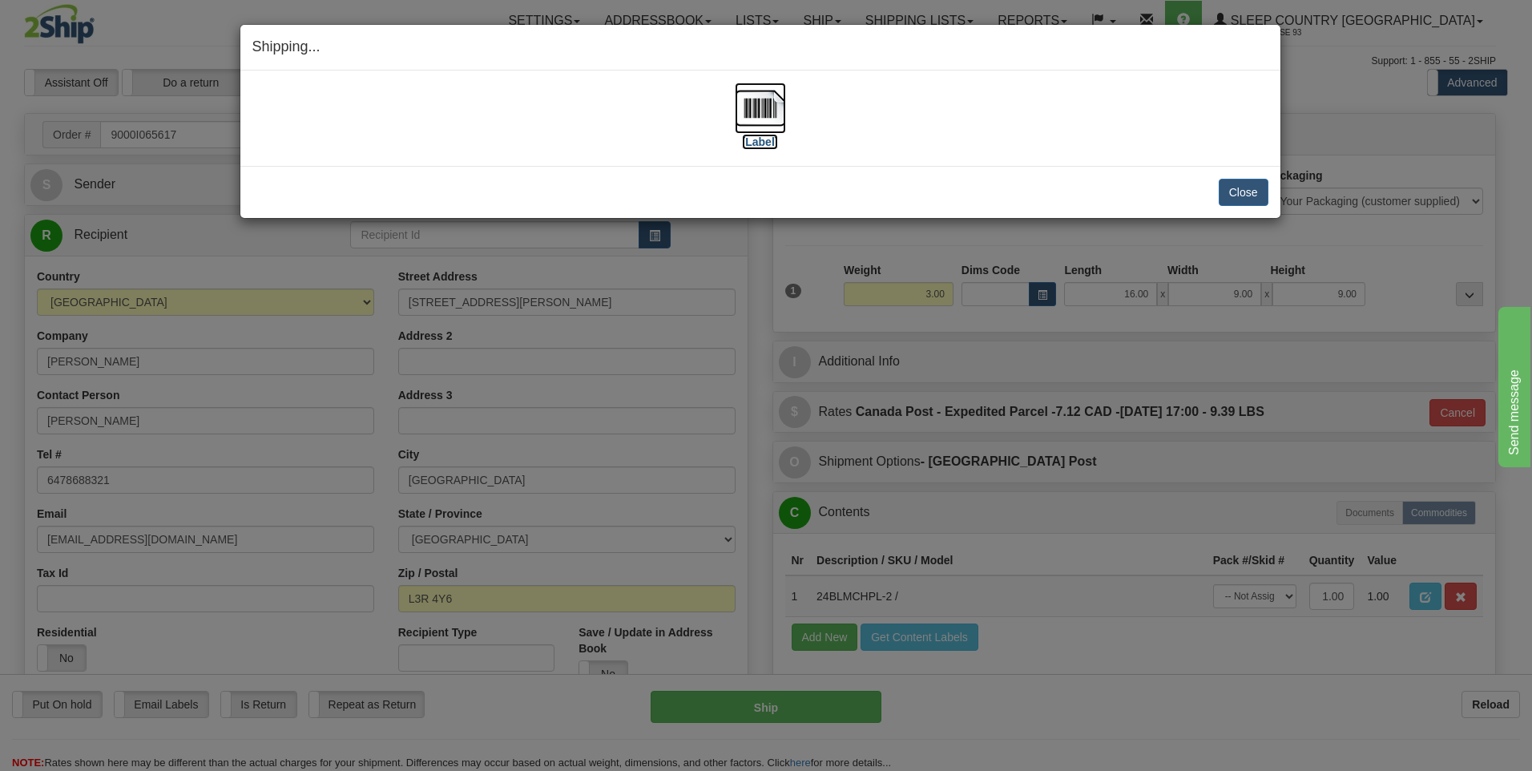
click at [765, 93] on img at bounding box center [760, 108] width 51 height 51
click at [1231, 190] on button "Close" at bounding box center [1244, 192] width 50 height 27
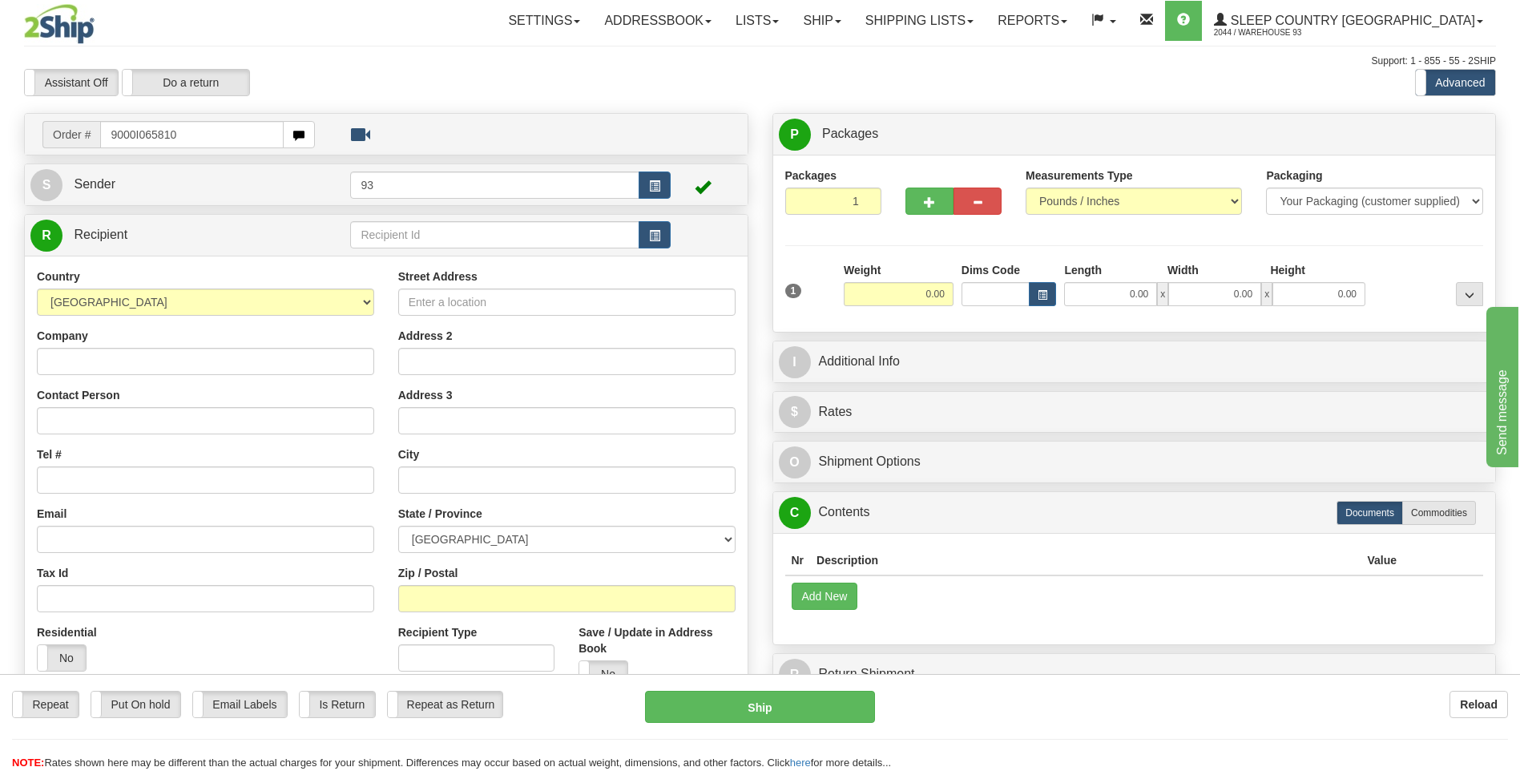
type input "9000I065810"
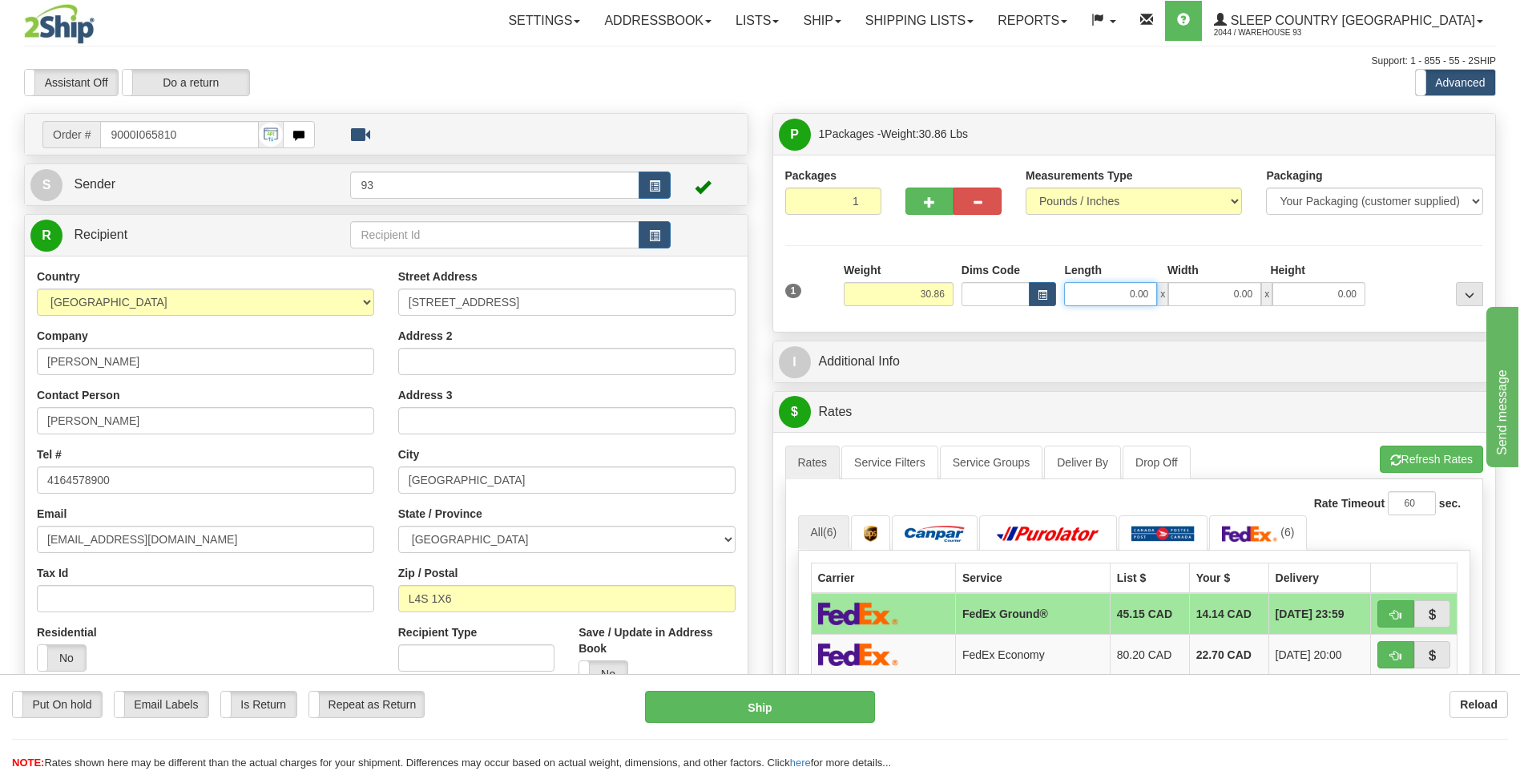
drag, startPoint x: 1121, startPoint y: 296, endPoint x: 1253, endPoint y: 296, distance: 132.2
click at [1253, 296] on div "0.00 x 0.00 x 0.00" at bounding box center [1214, 294] width 301 height 24
type input "45.00"
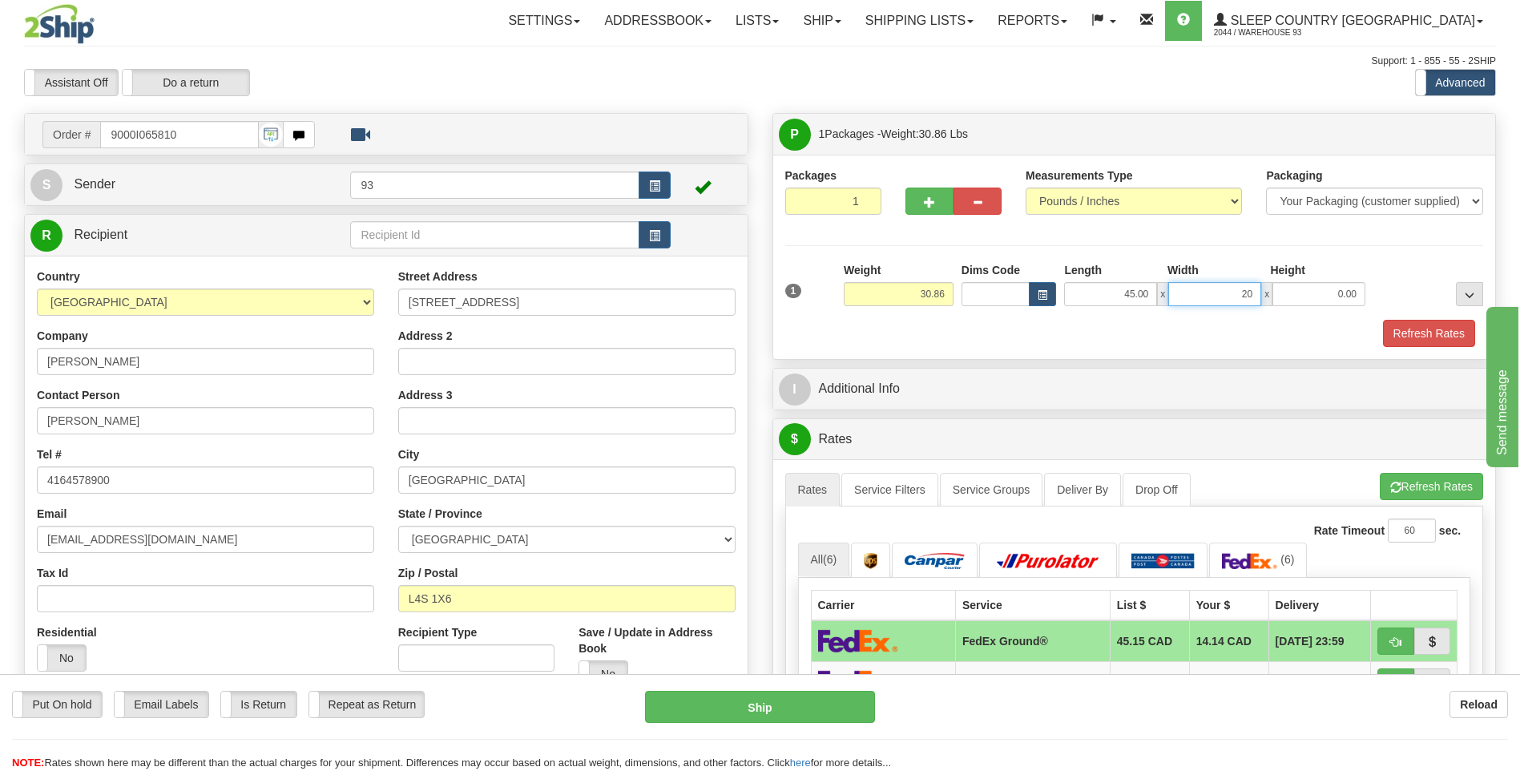
type input "20.00"
type input "6.00"
click at [1471, 337] on button "Refresh Rates" at bounding box center [1429, 333] width 92 height 27
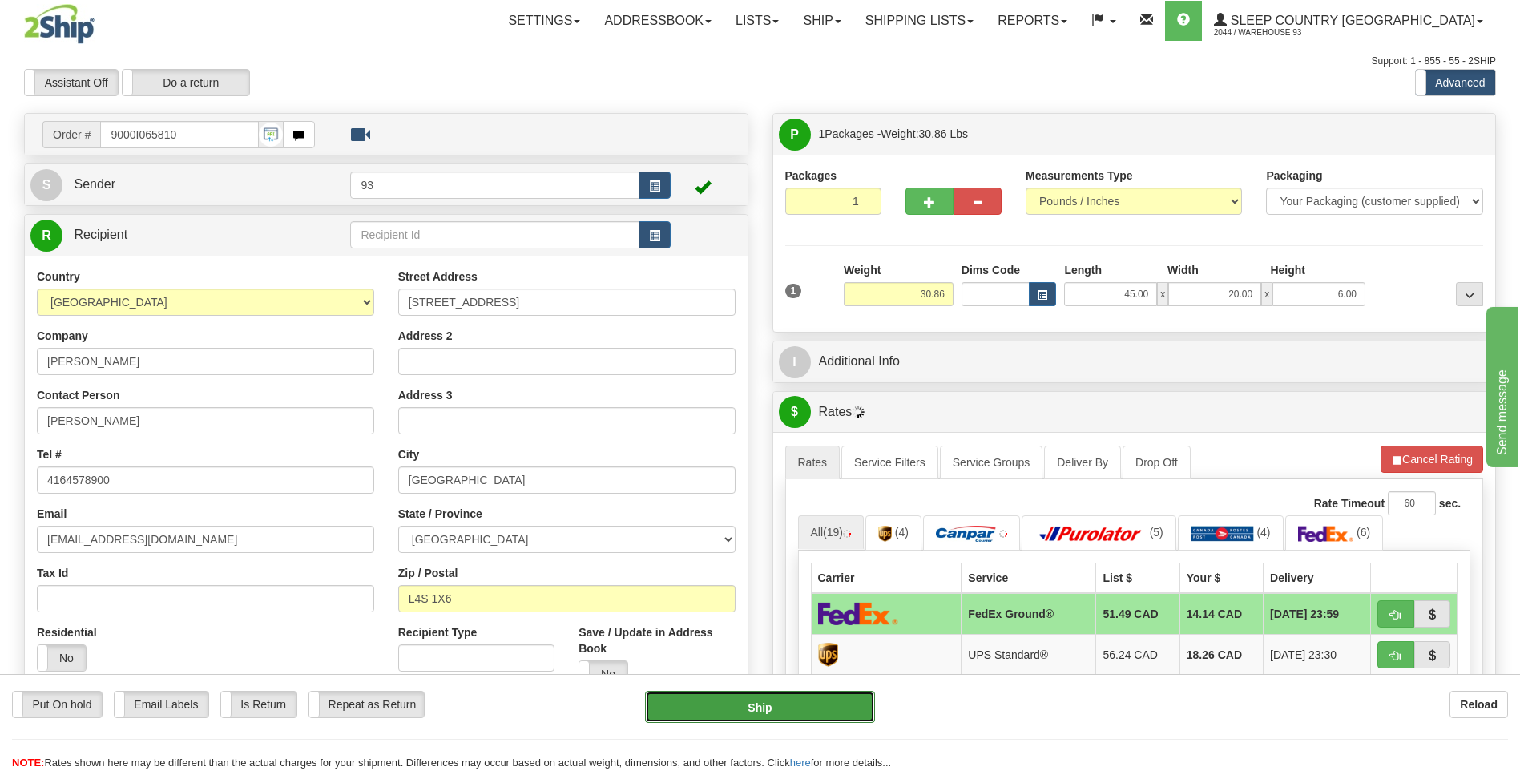
click at [788, 707] on button "Ship" at bounding box center [759, 707] width 229 height 32
type input "92"
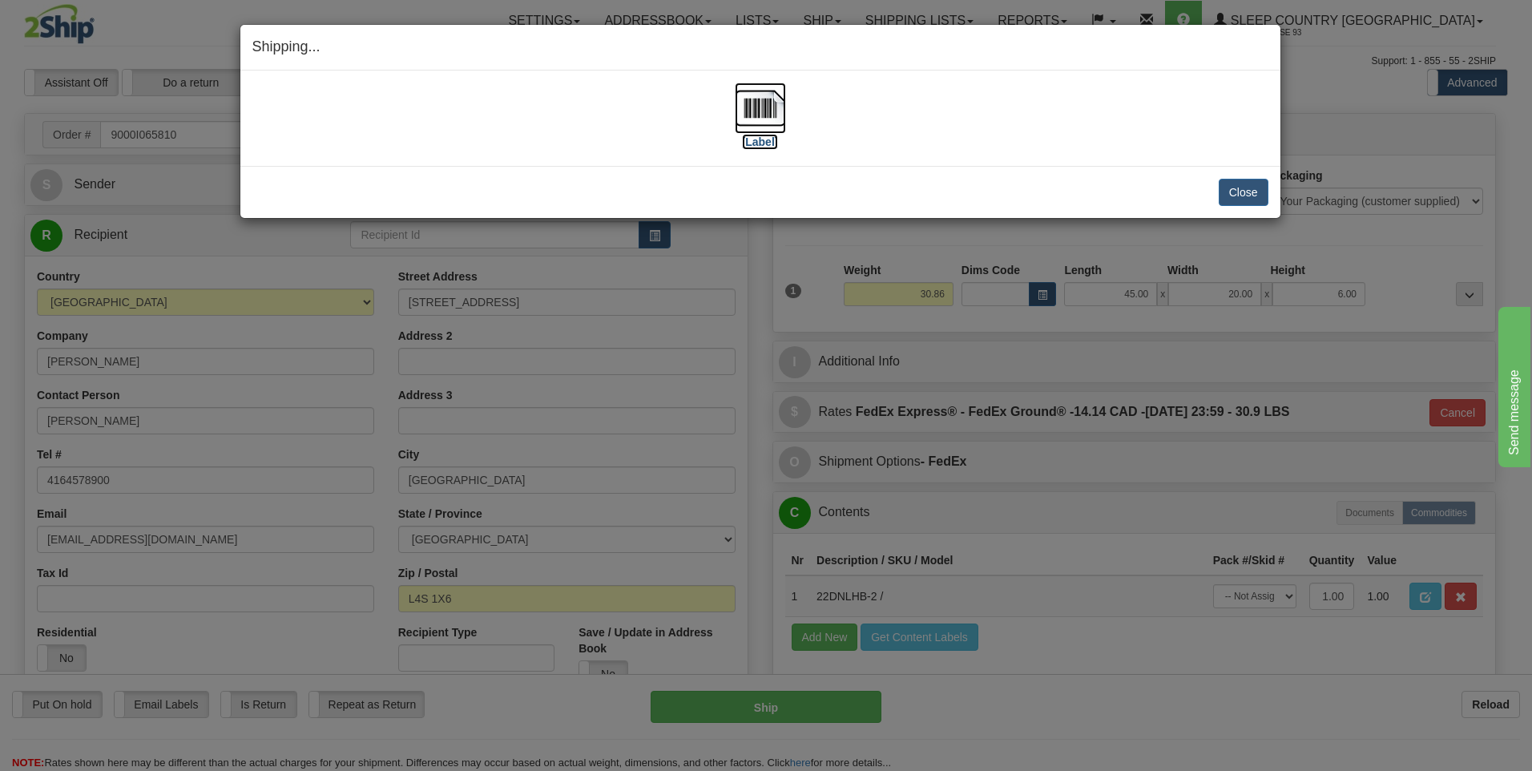
click at [770, 106] on img at bounding box center [760, 108] width 51 height 51
click at [1237, 184] on button "Close" at bounding box center [1244, 192] width 50 height 27
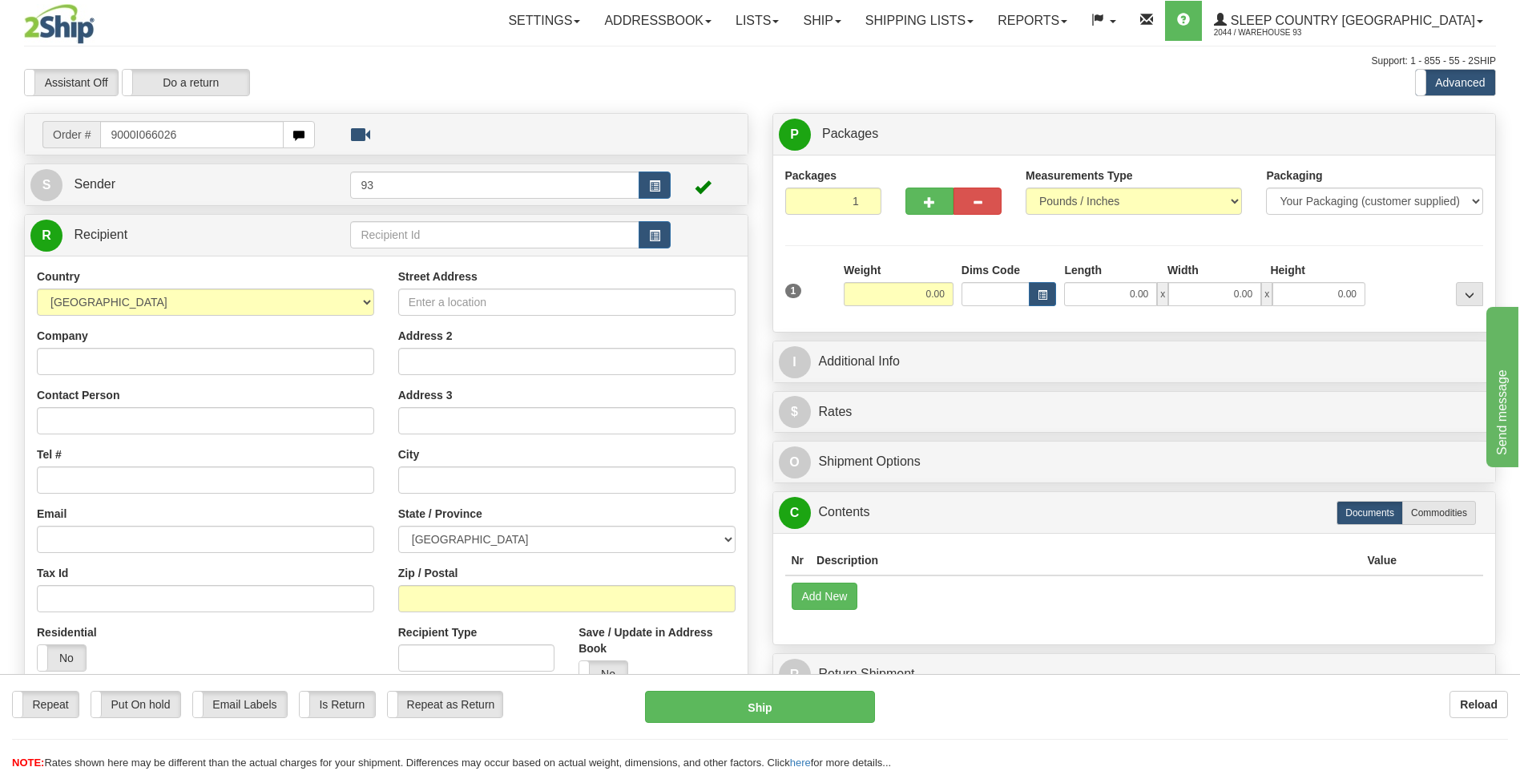
type input "9000I066026"
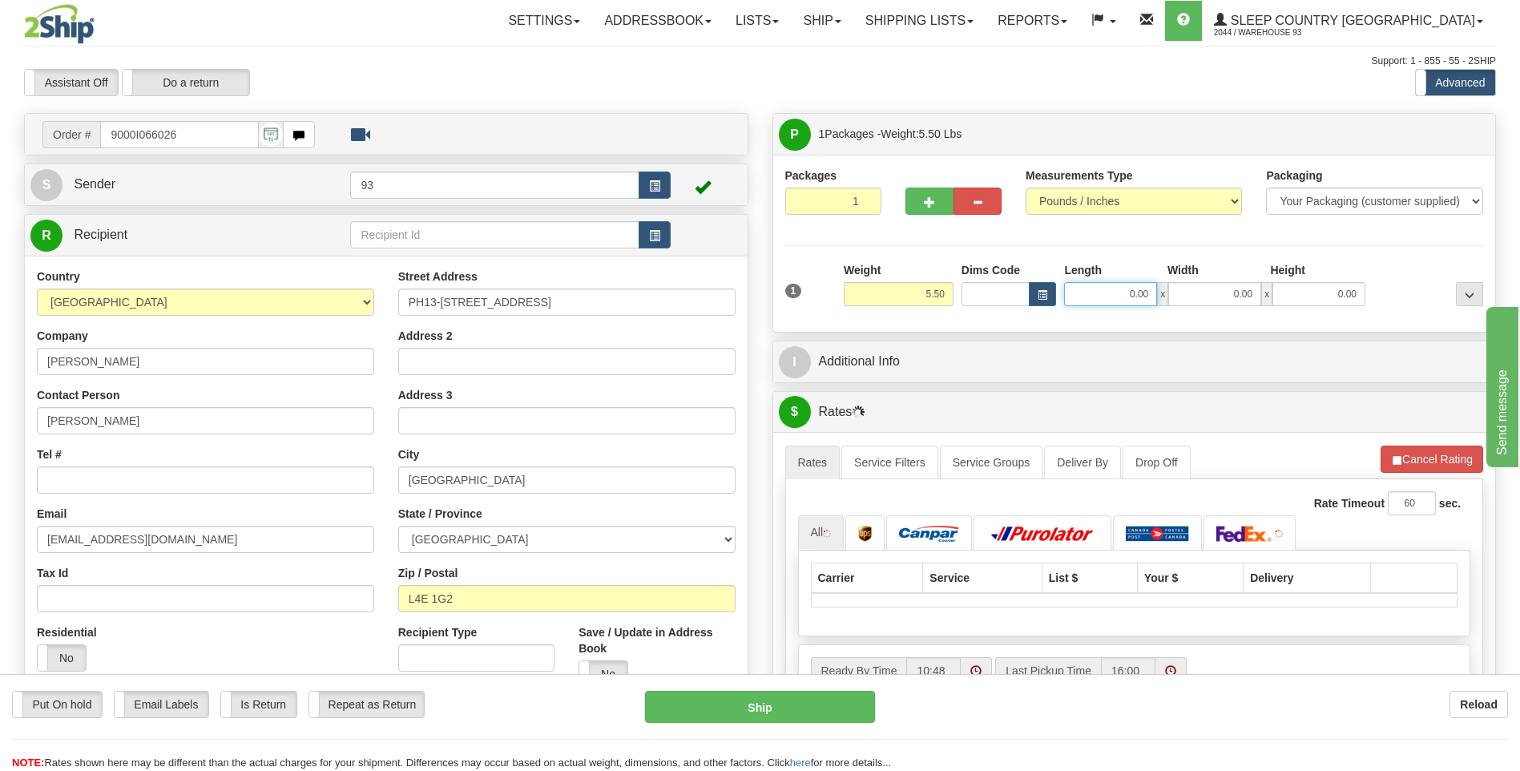
drag, startPoint x: 1127, startPoint y: 295, endPoint x: 1239, endPoint y: 295, distance: 112.2
click at [1238, 293] on div "0.00 x 0.00 x 0.00" at bounding box center [1214, 294] width 301 height 24
type input "16.00"
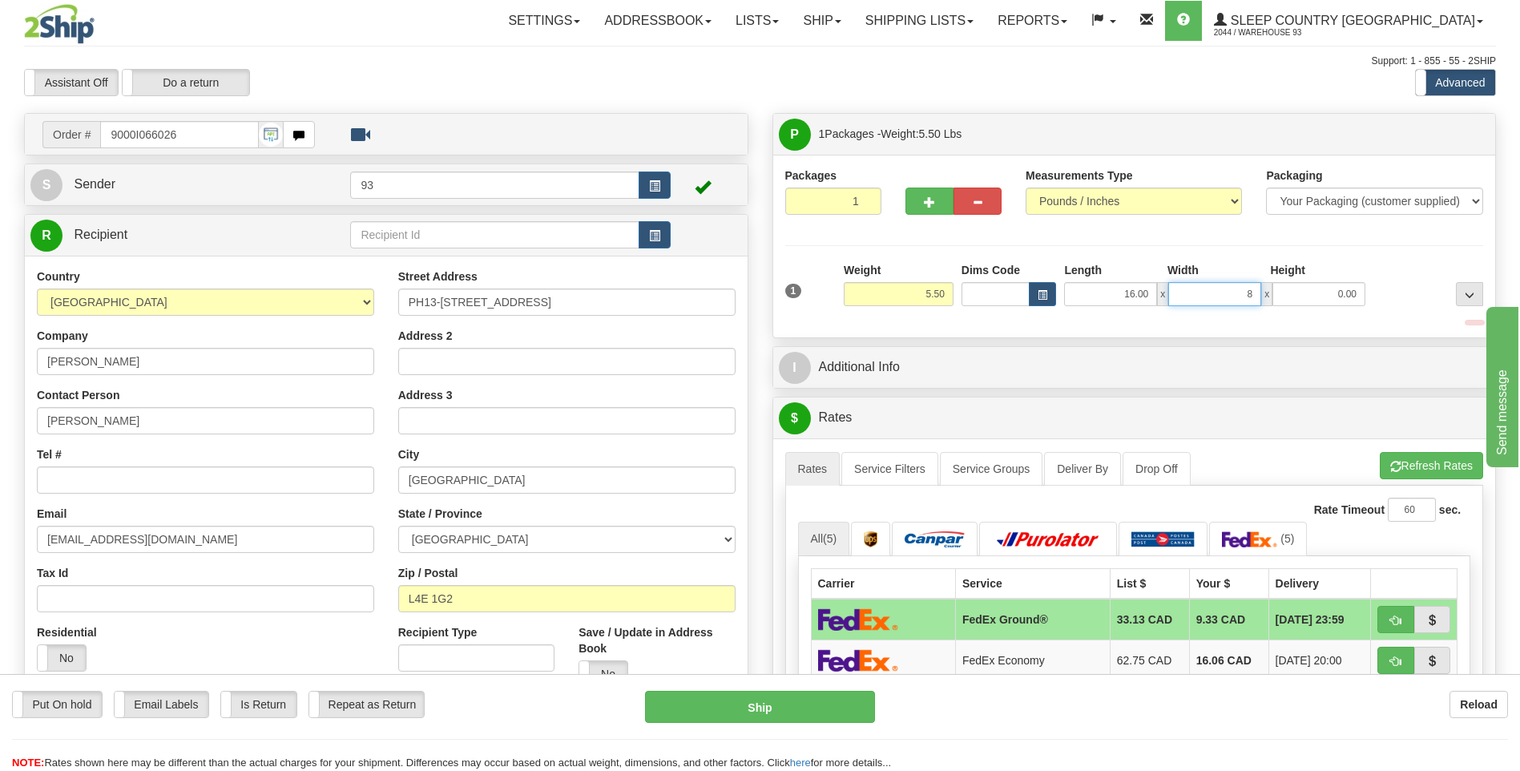
type input "8.00"
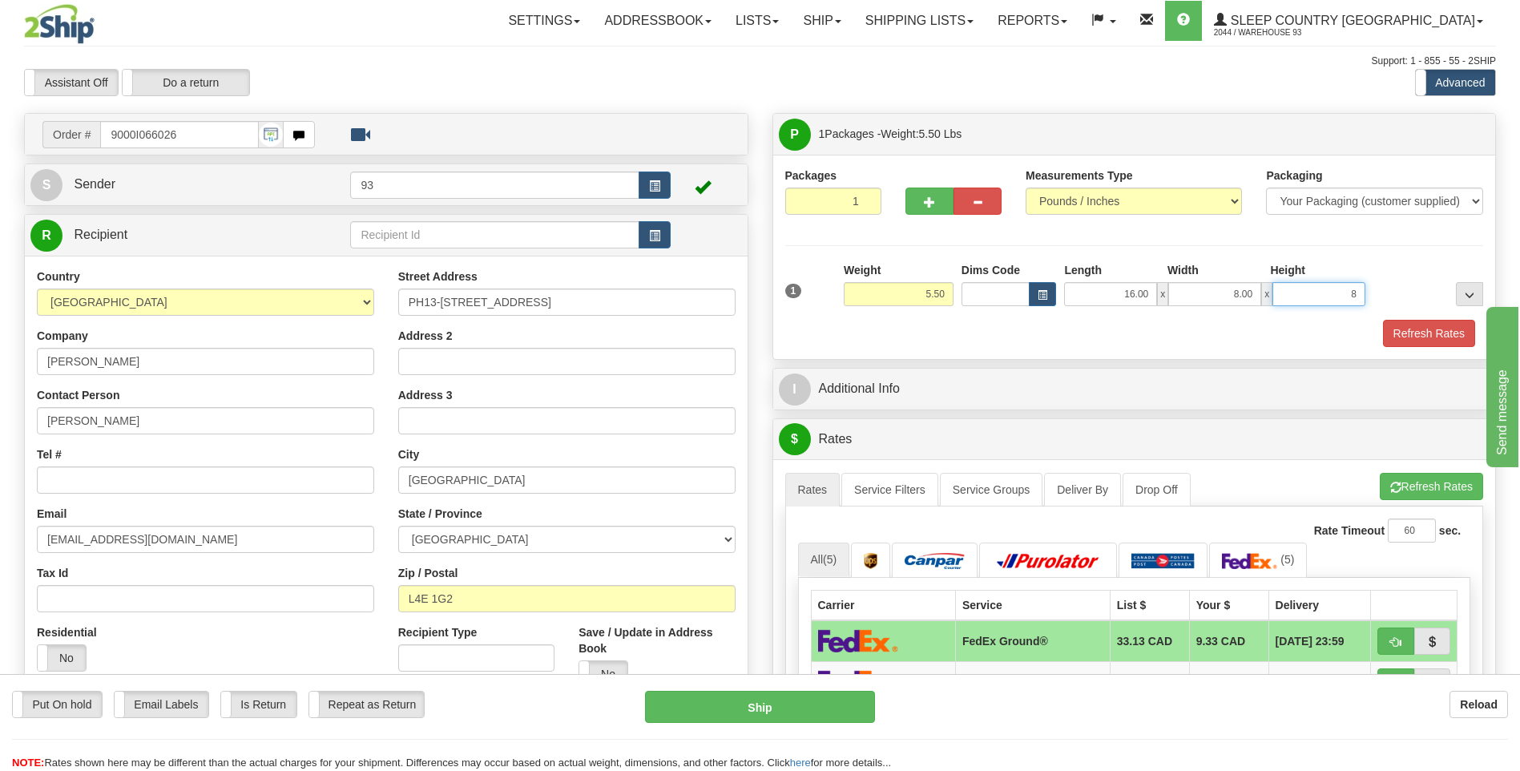
type input "8.00"
click at [1407, 331] on button "Refresh Rates" at bounding box center [1429, 333] width 92 height 27
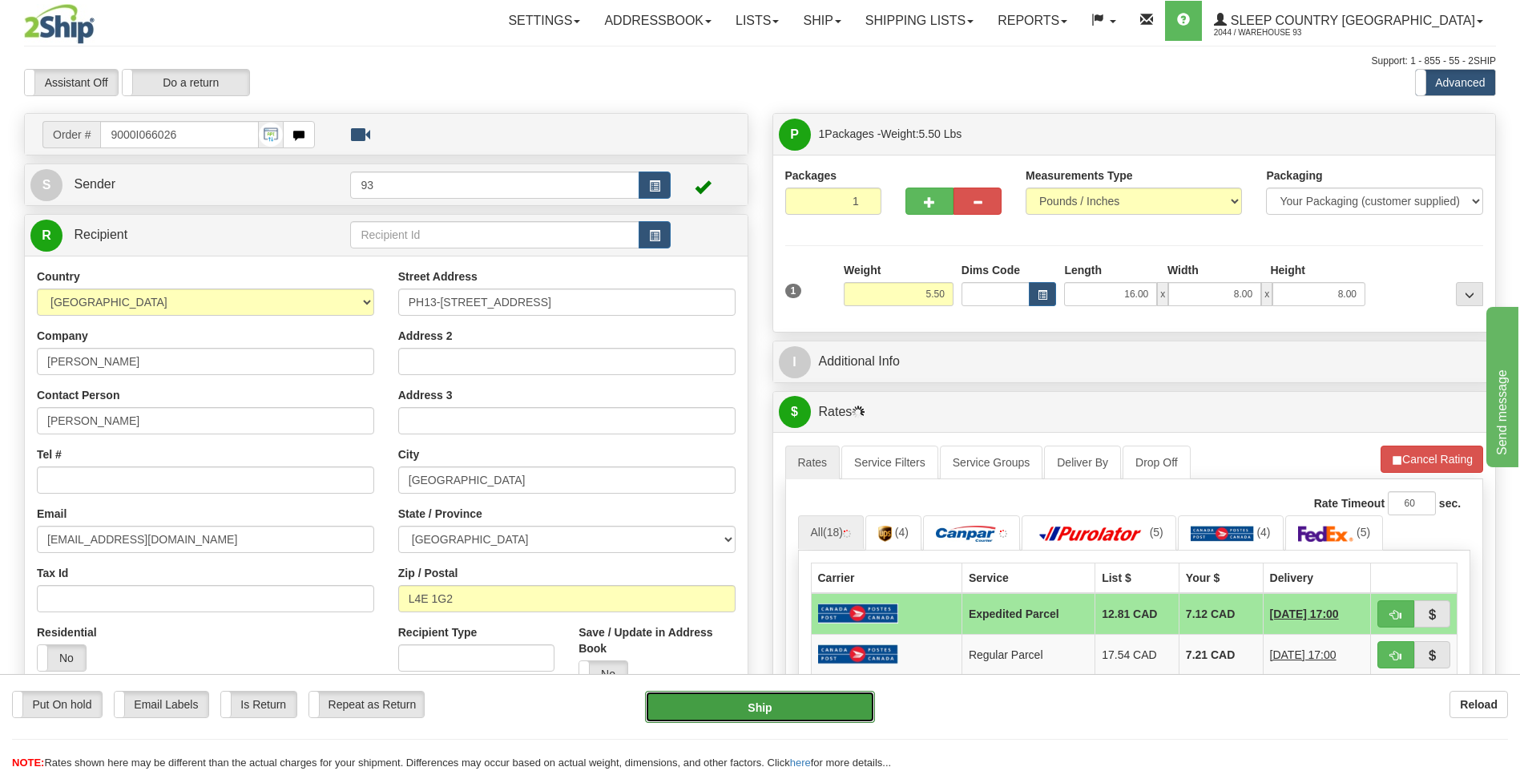
click at [742, 711] on button "Ship" at bounding box center [759, 707] width 229 height 32
type input "DOM.EP"
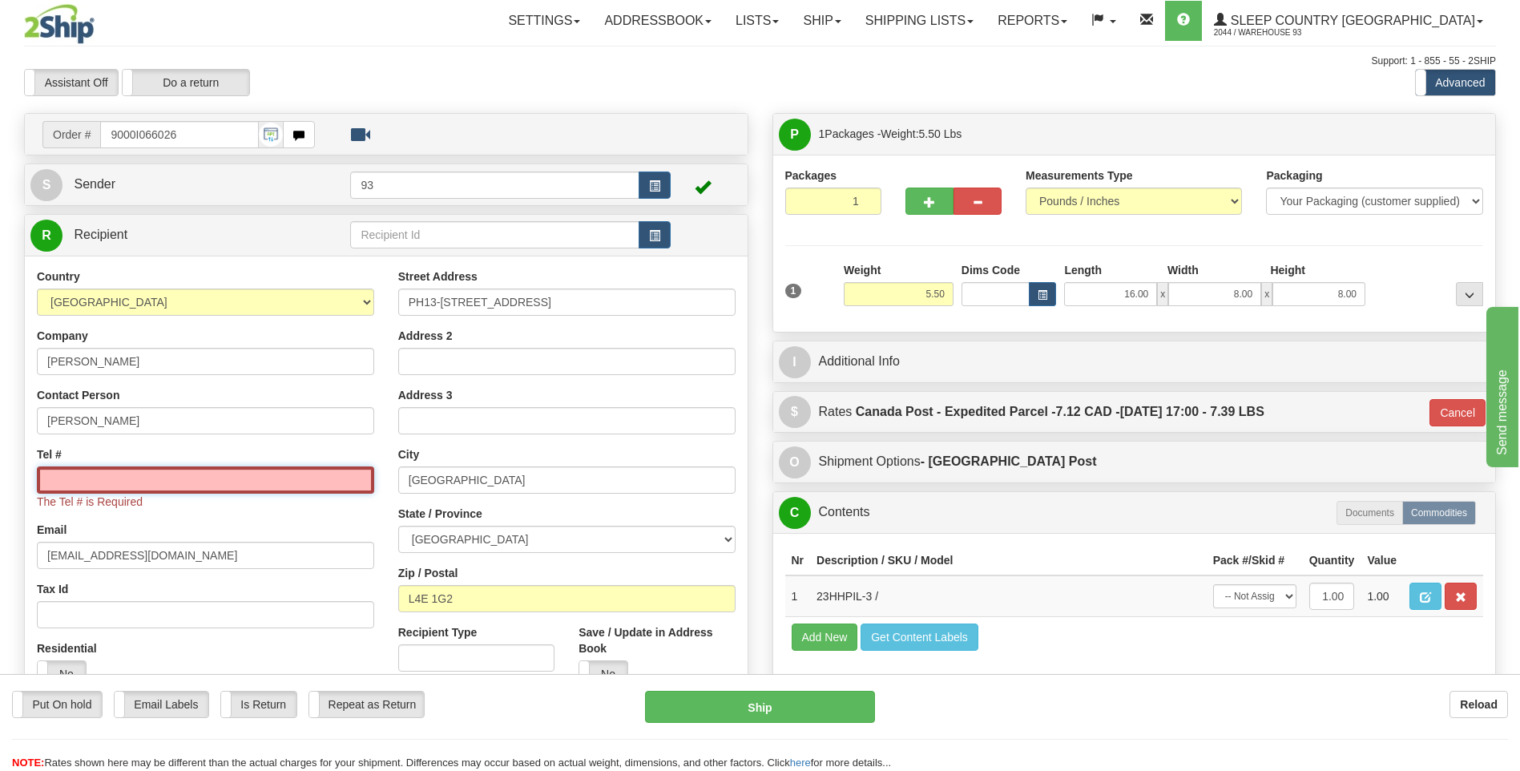
click at [175, 480] on input "Tel #" at bounding box center [205, 479] width 337 height 27
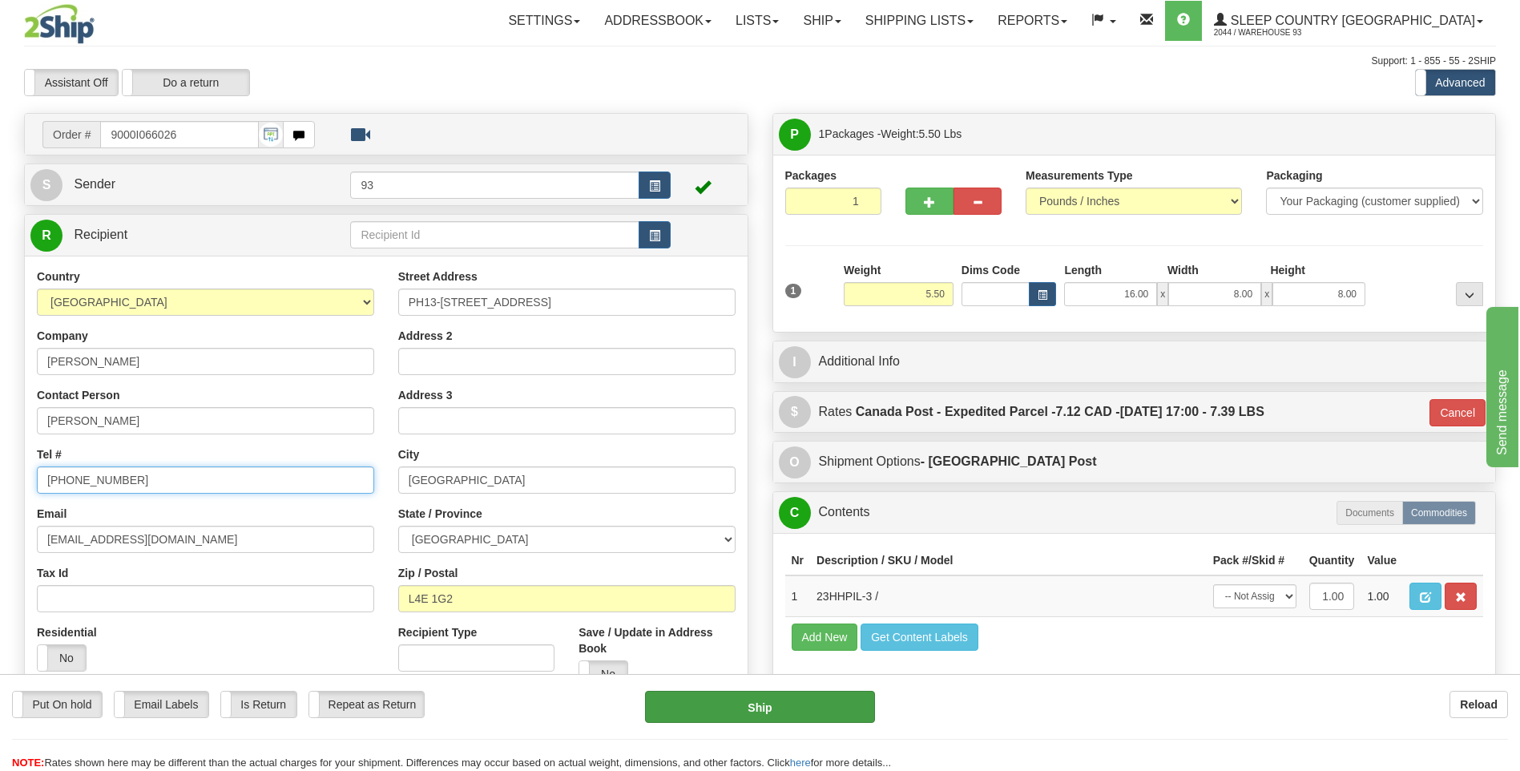
type input "431-728-4747"
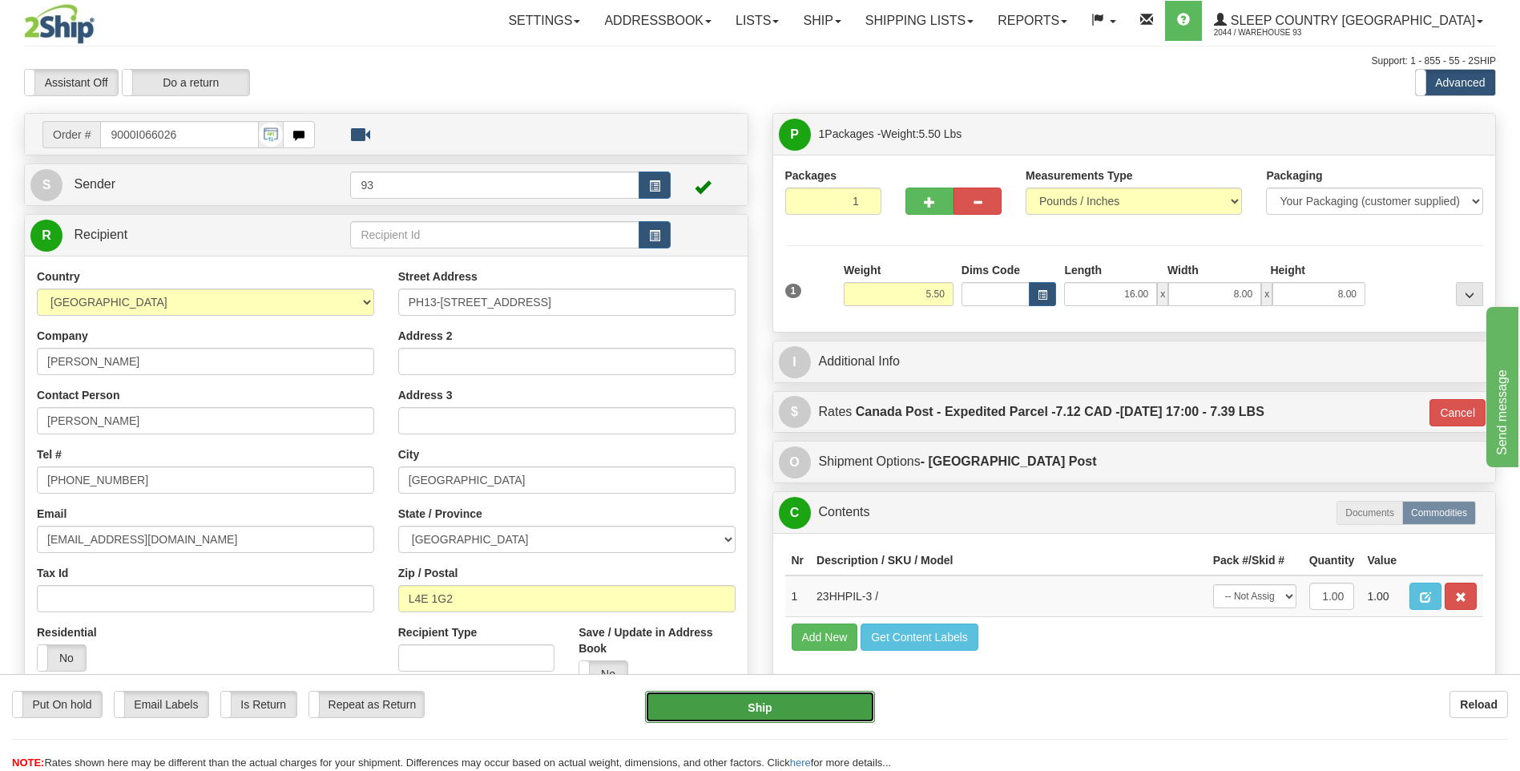
click at [813, 703] on button "Ship" at bounding box center [759, 707] width 229 height 32
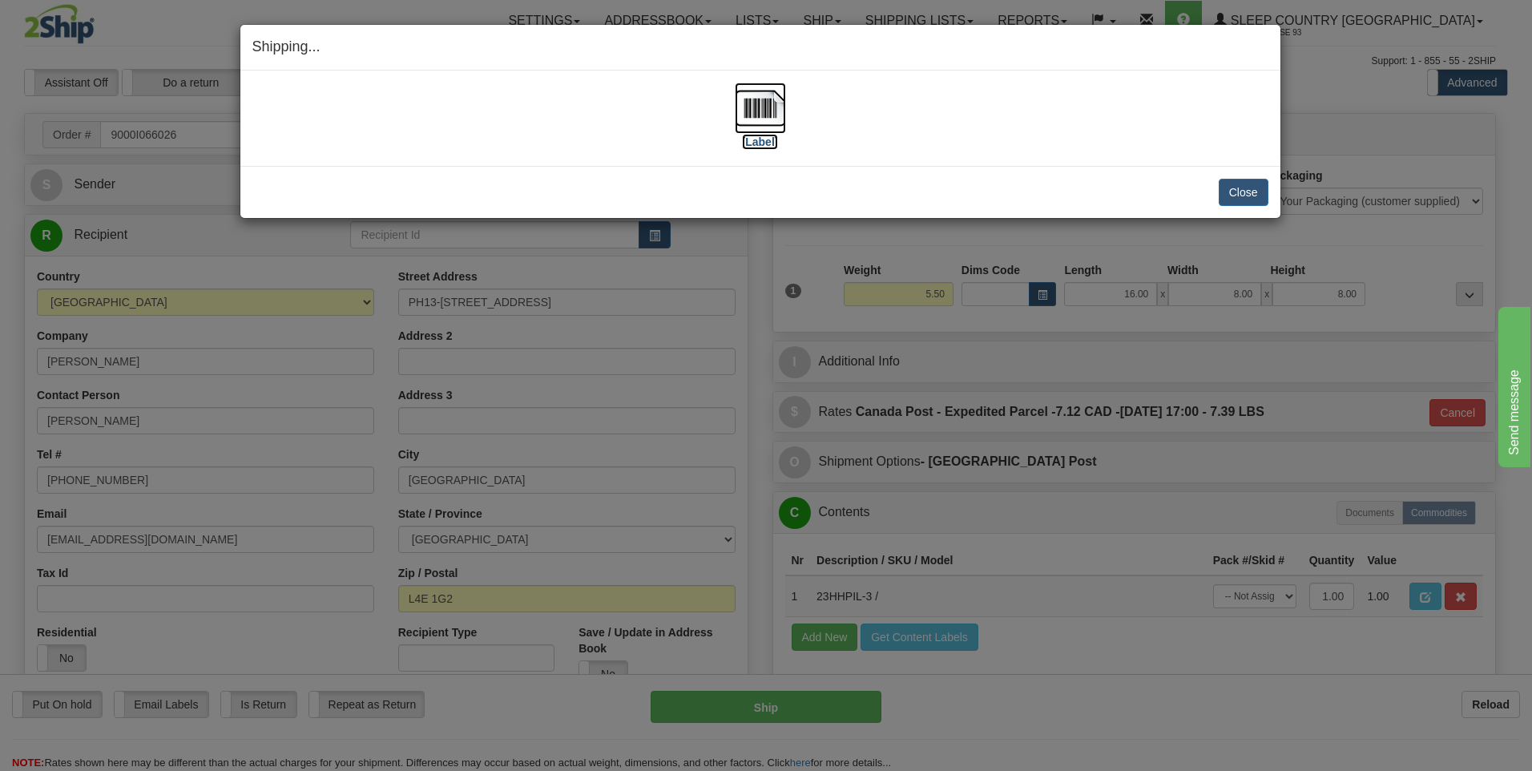
click at [755, 96] on img at bounding box center [760, 108] width 51 height 51
click at [1235, 186] on button "Close" at bounding box center [1244, 192] width 50 height 27
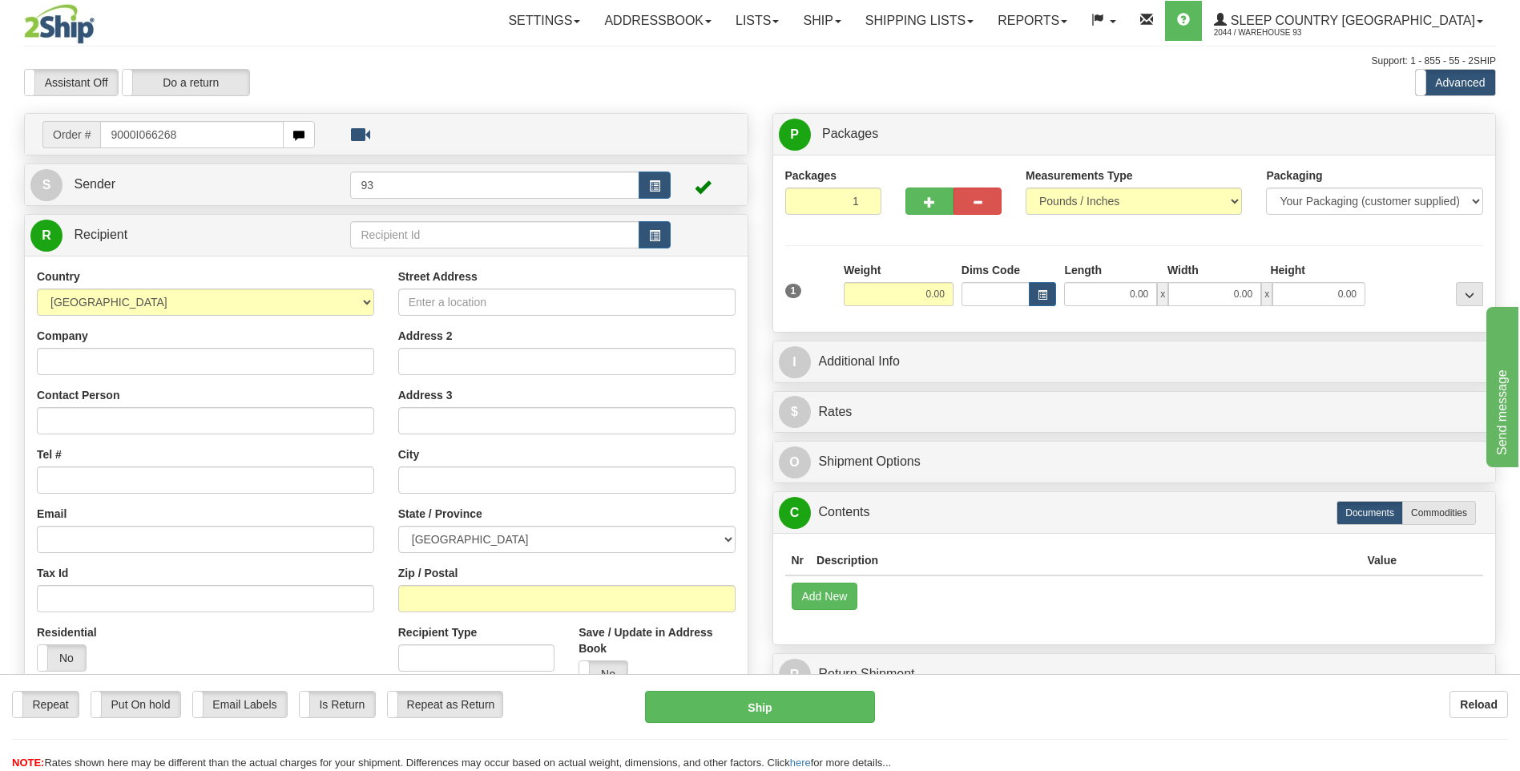
type input "9000I066268"
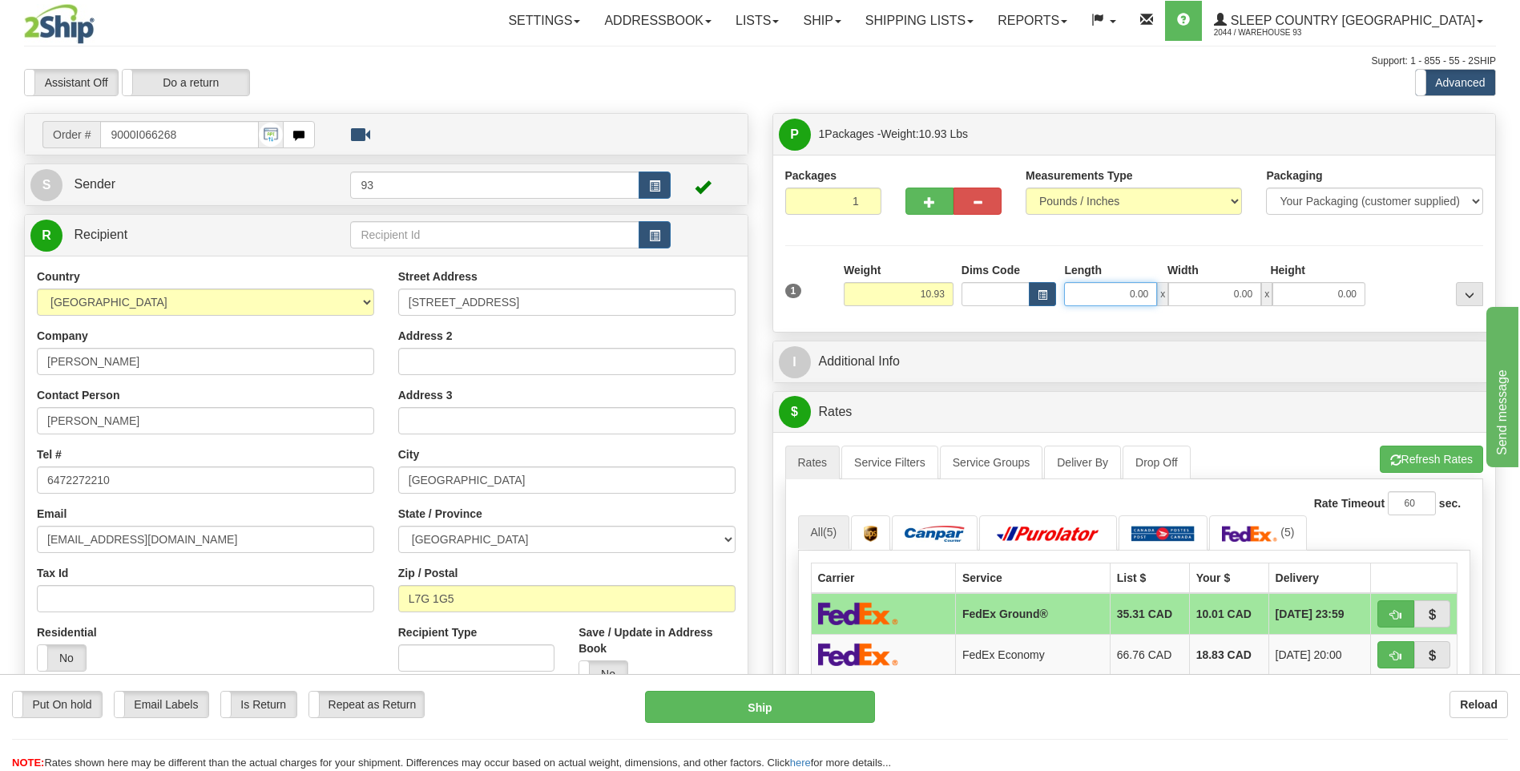
drag, startPoint x: 1128, startPoint y: 296, endPoint x: 1252, endPoint y: 295, distance: 124.2
click at [1252, 295] on div "0.00 x 0.00 x 0.00" at bounding box center [1214, 294] width 301 height 24
type input "18.00"
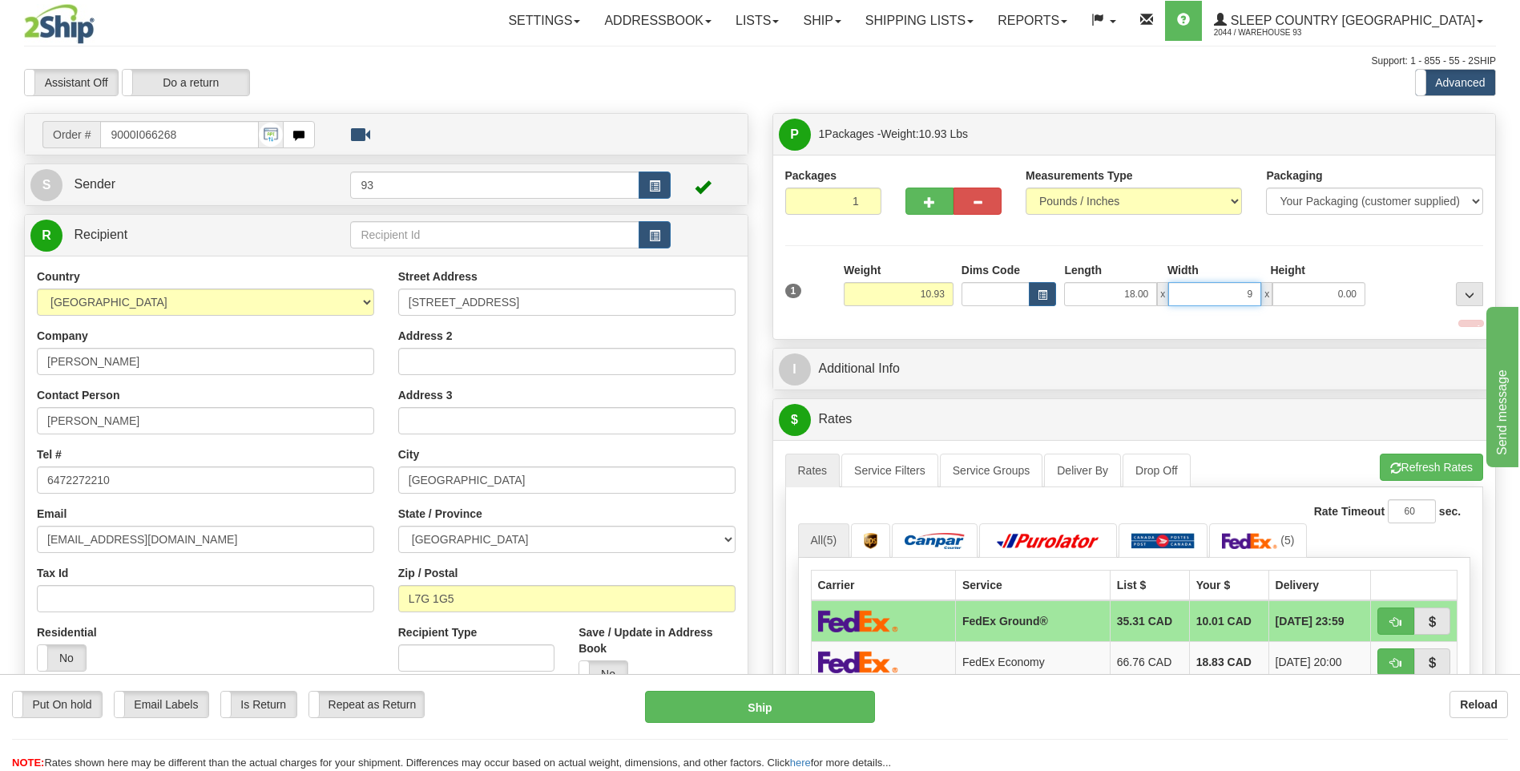
type input "9.00"
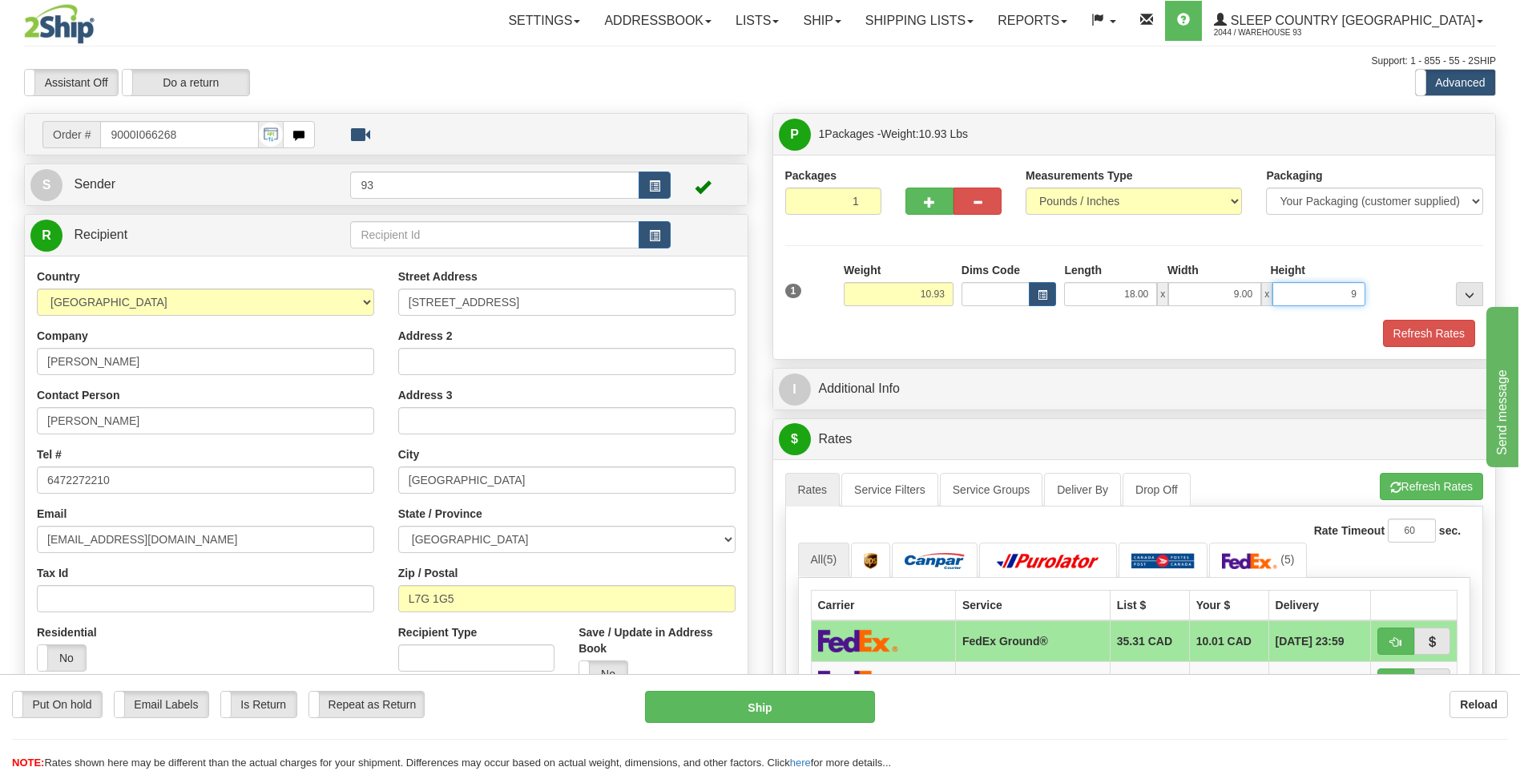
type input "9.00"
click at [1412, 337] on button "Refresh Rates" at bounding box center [1429, 333] width 92 height 27
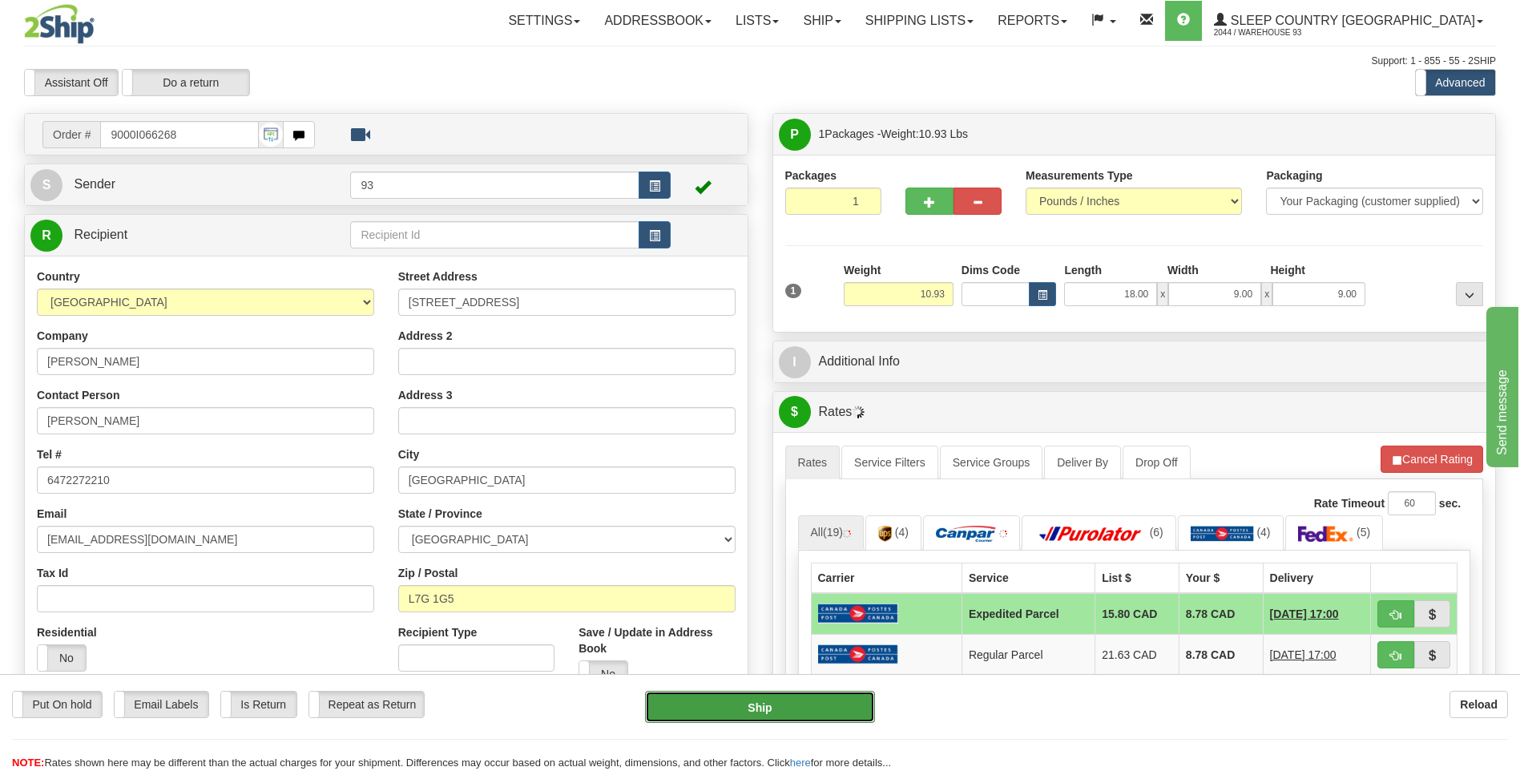
click at [786, 708] on button "Ship" at bounding box center [759, 707] width 229 height 32
type input "DOM.EP"
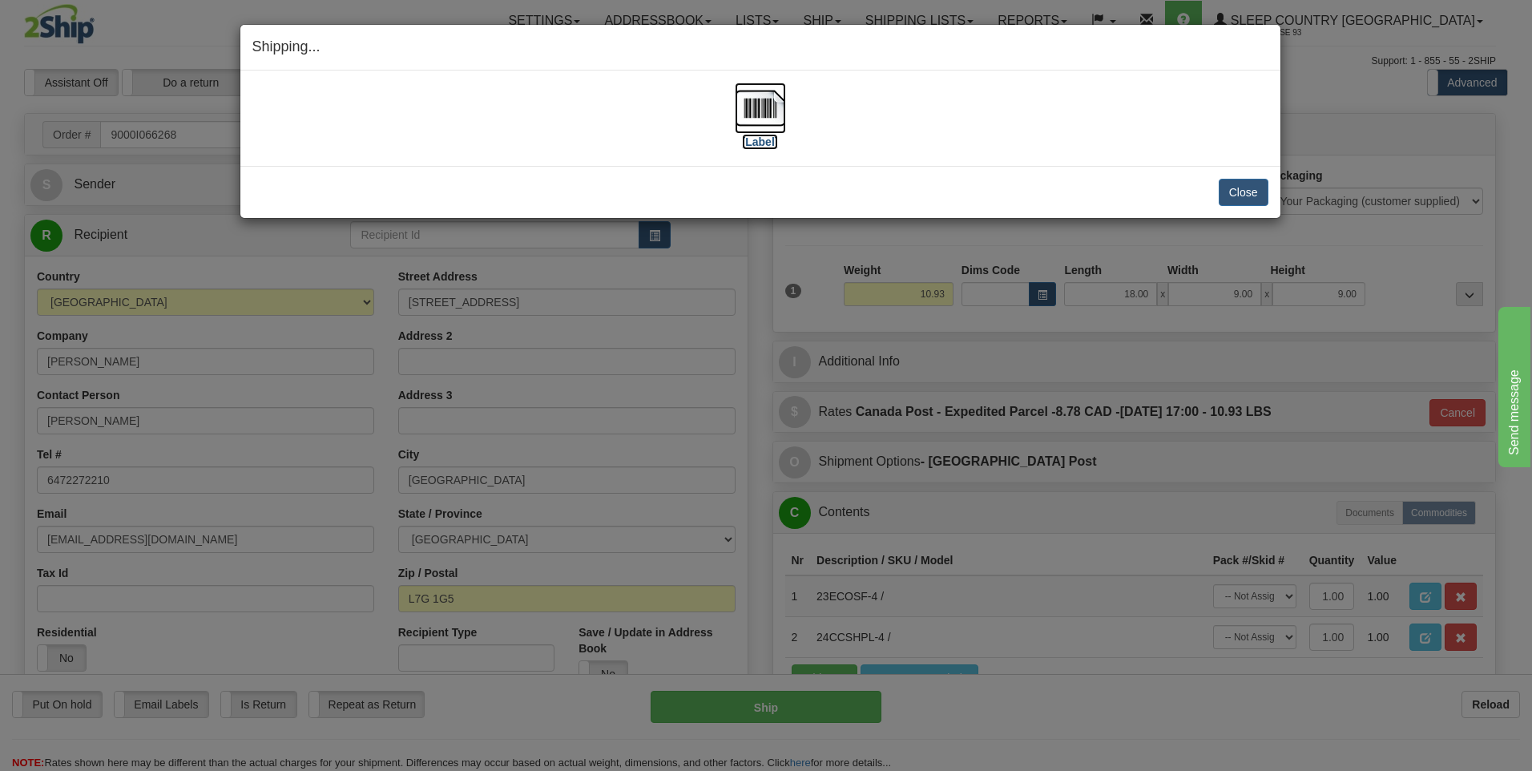
click at [763, 109] on img at bounding box center [760, 108] width 51 height 51
click at [1248, 186] on button "Close" at bounding box center [1244, 192] width 50 height 27
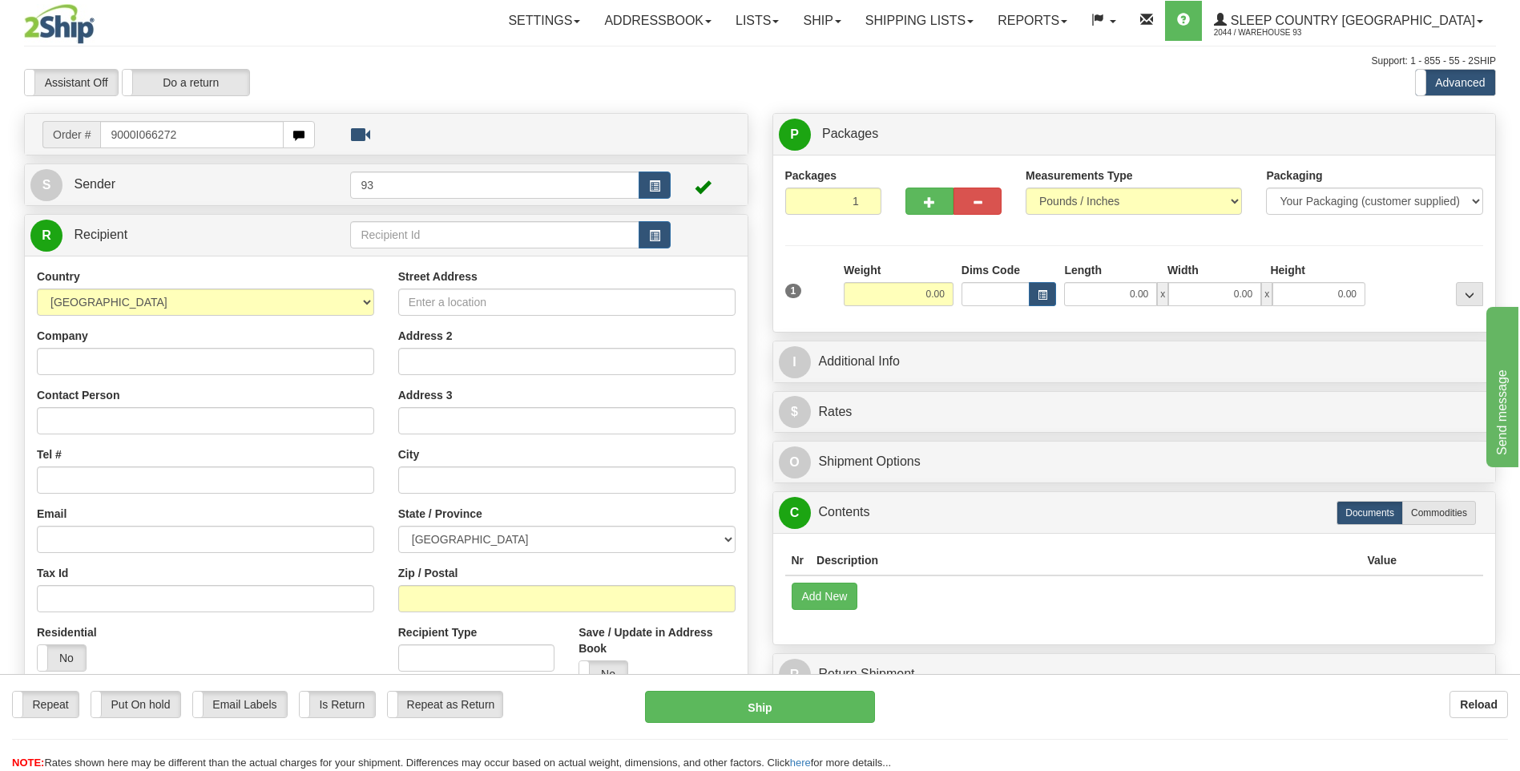
type input "9000I066272"
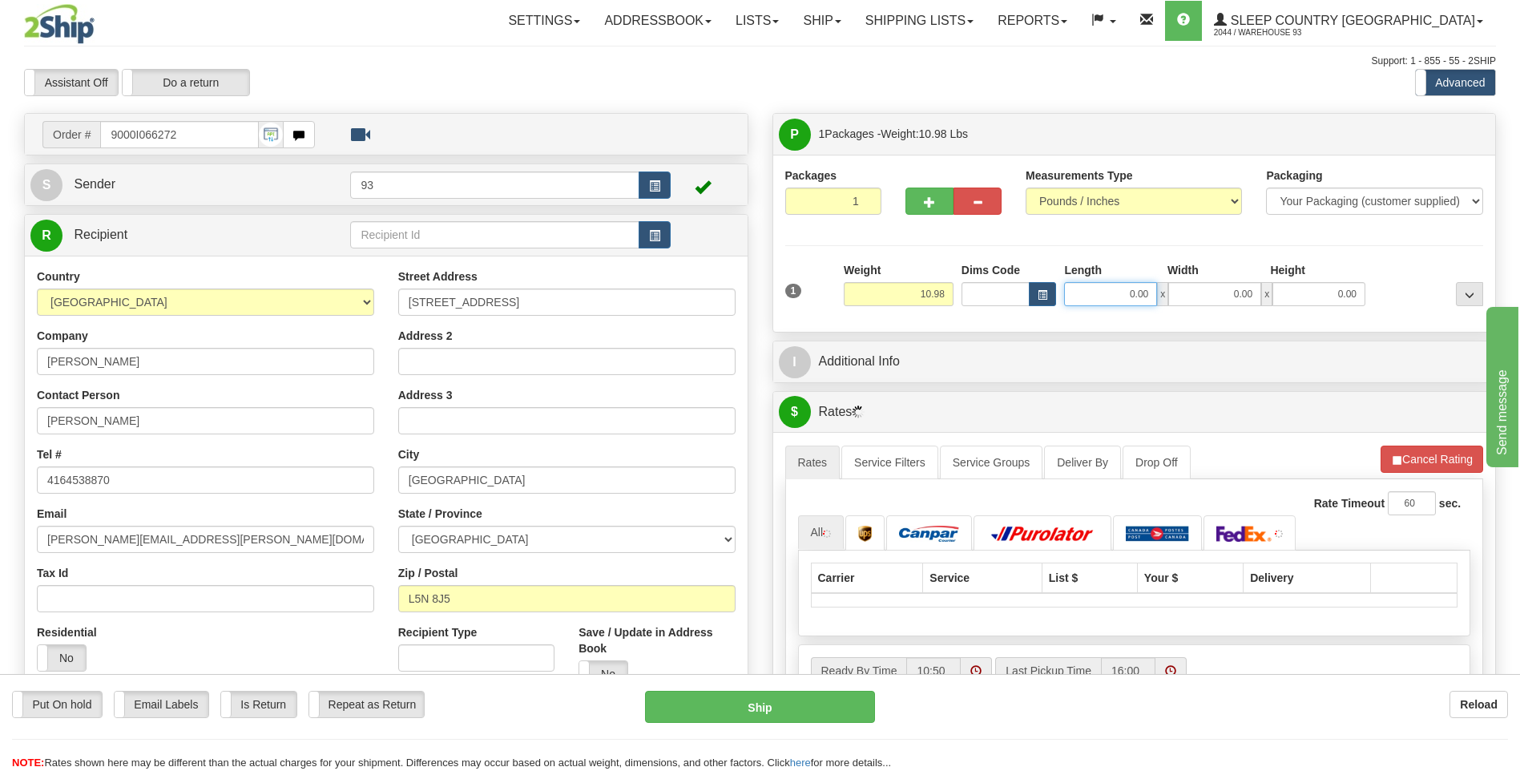
drag, startPoint x: 1126, startPoint y: 294, endPoint x: 1179, endPoint y: 293, distance: 52.9
click at [1173, 293] on div "0.00 x 0.00 x 0.00" at bounding box center [1214, 294] width 301 height 24
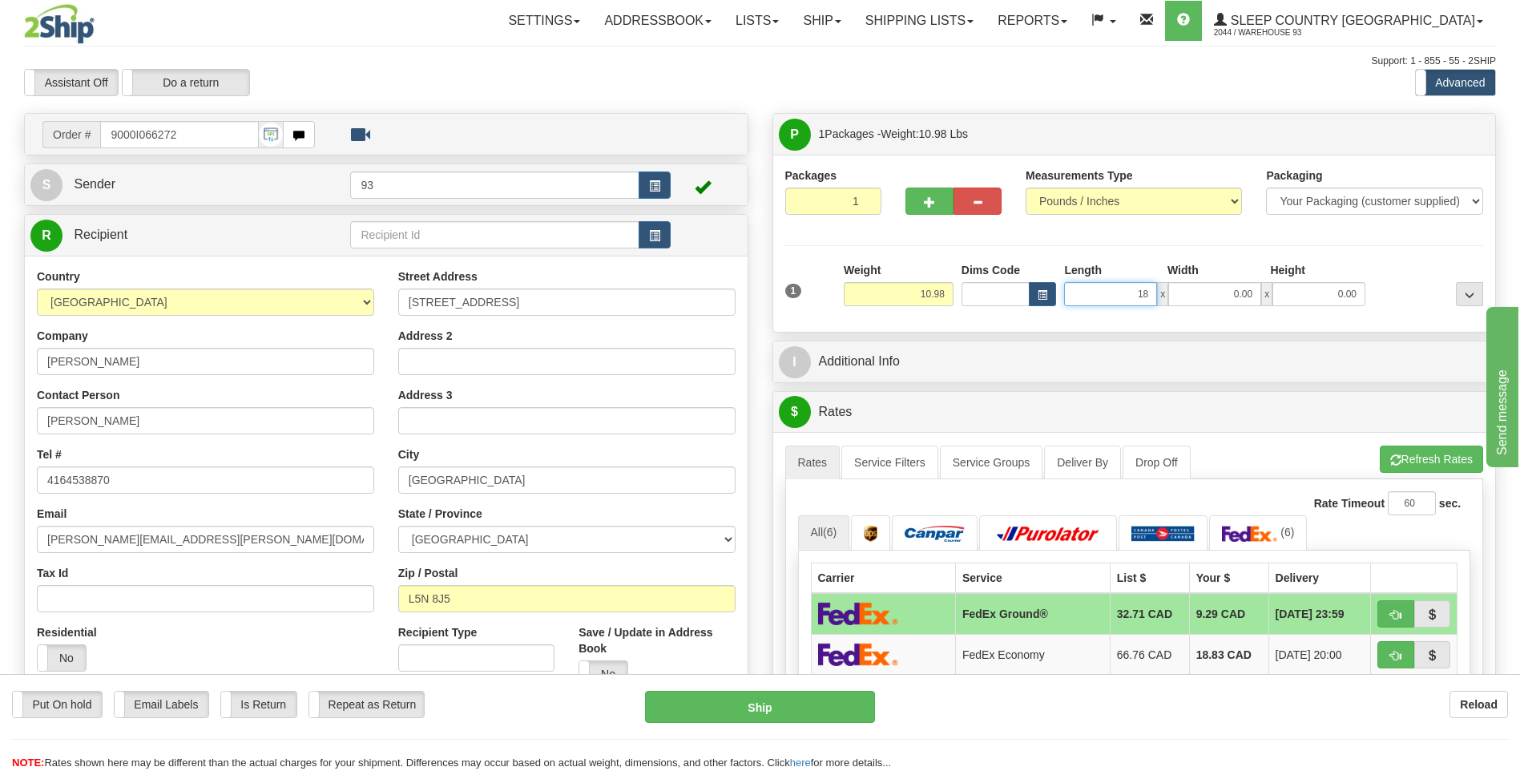
type input "18.00"
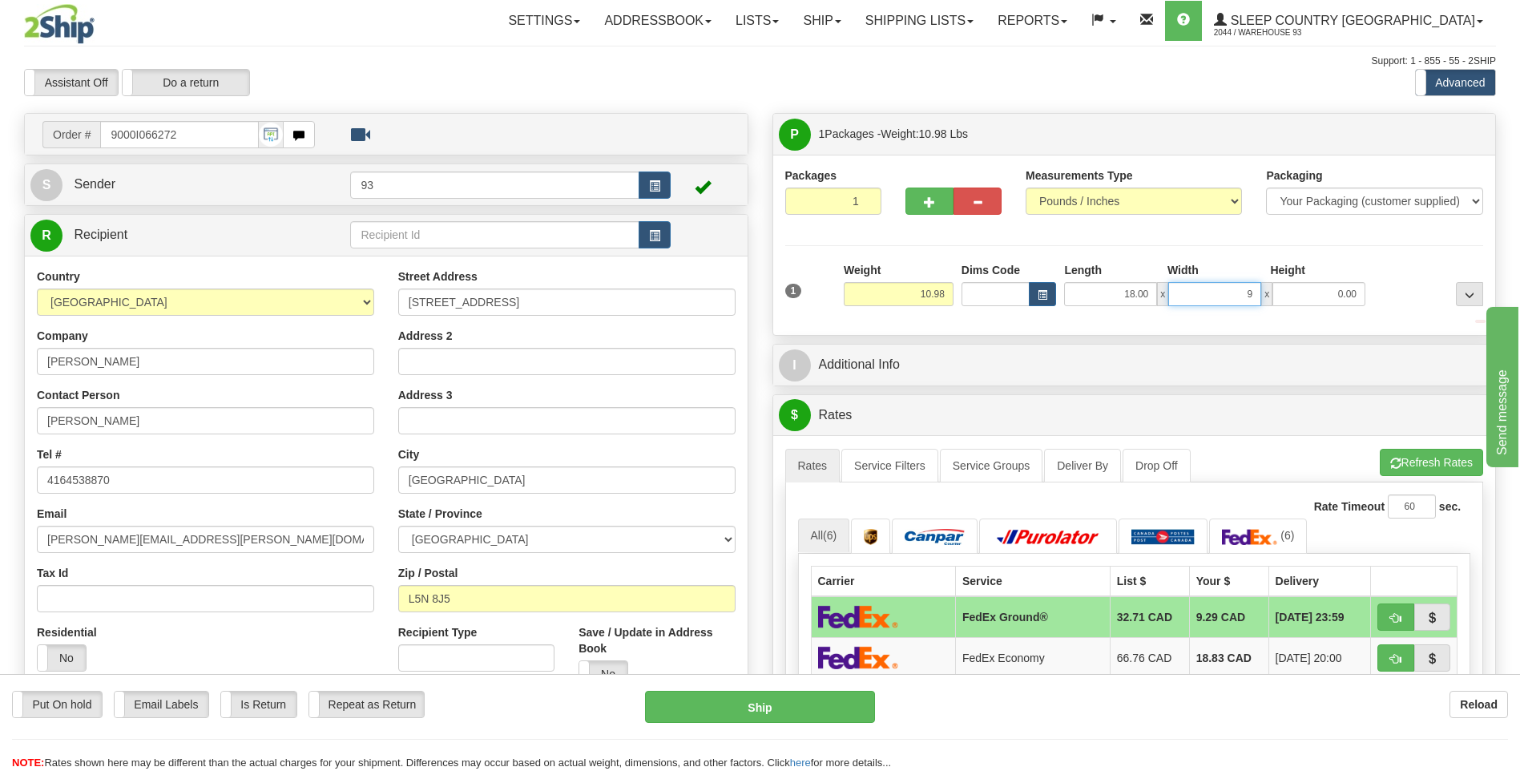
type input "9.00"
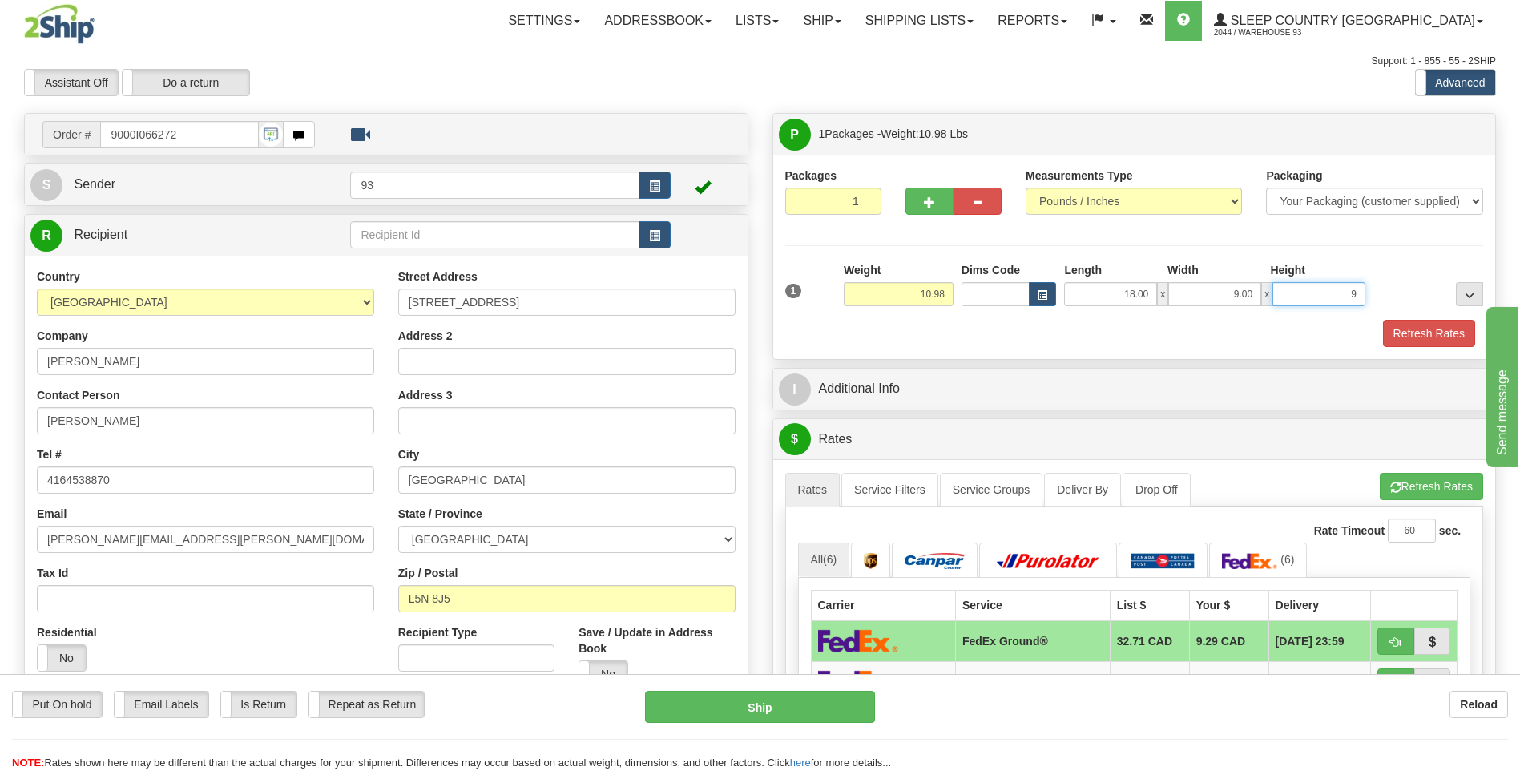
type input "9.00"
click at [1390, 328] on button "Refresh Rates" at bounding box center [1429, 333] width 92 height 27
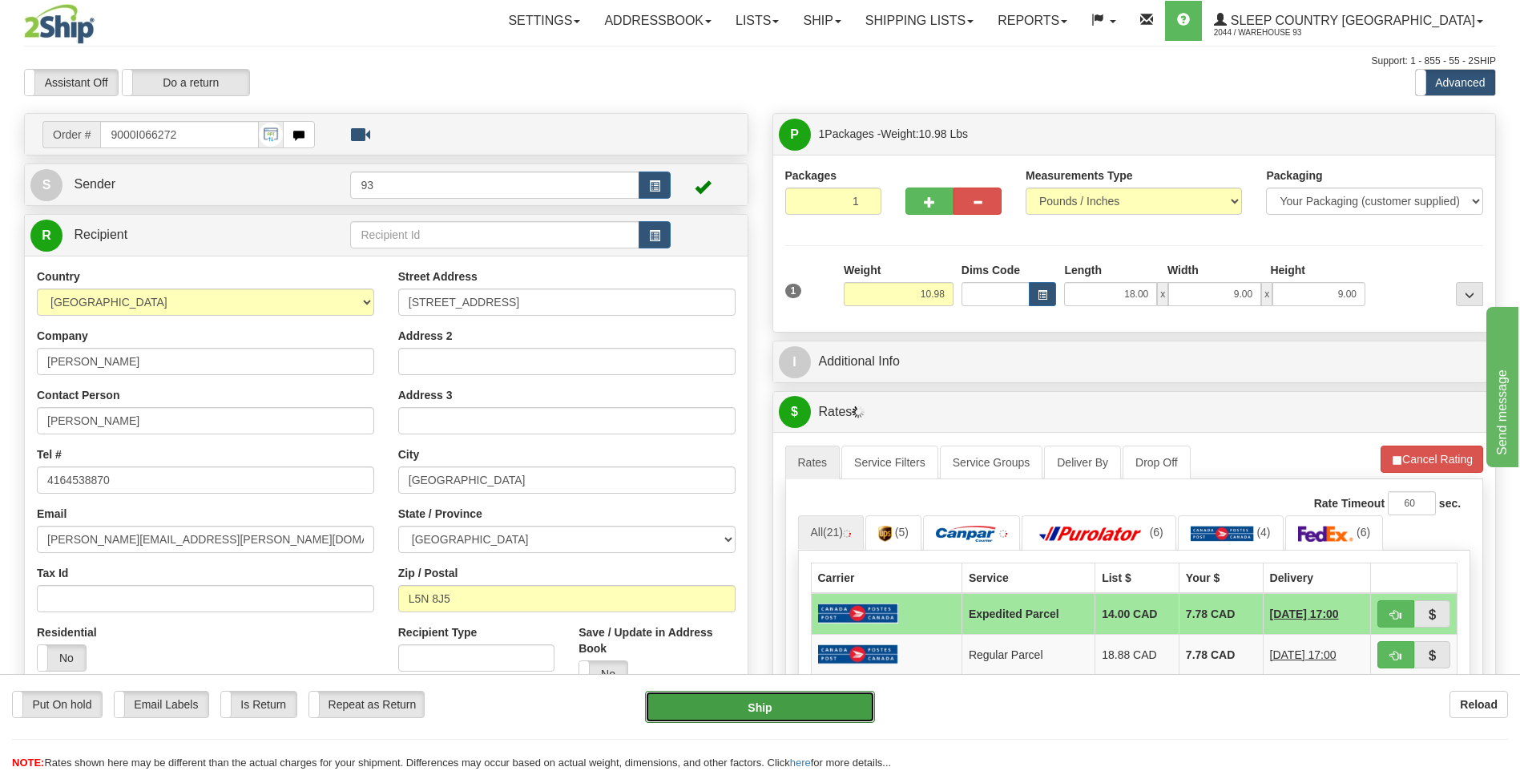
click at [770, 704] on button "Ship" at bounding box center [759, 707] width 229 height 32
type input "DOM.EP"
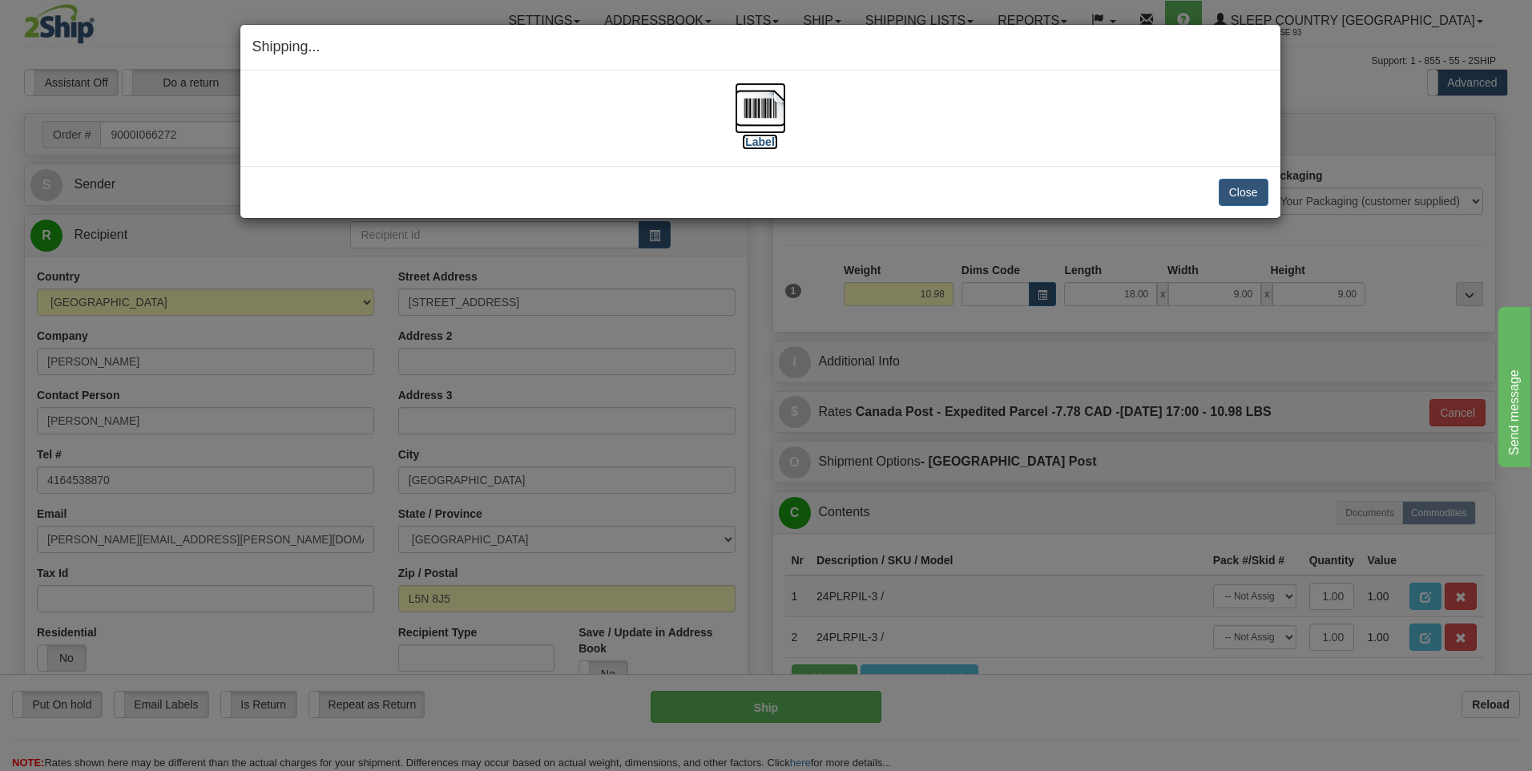
click at [739, 107] on img at bounding box center [760, 108] width 51 height 51
click at [1238, 199] on button "Close" at bounding box center [1244, 192] width 50 height 27
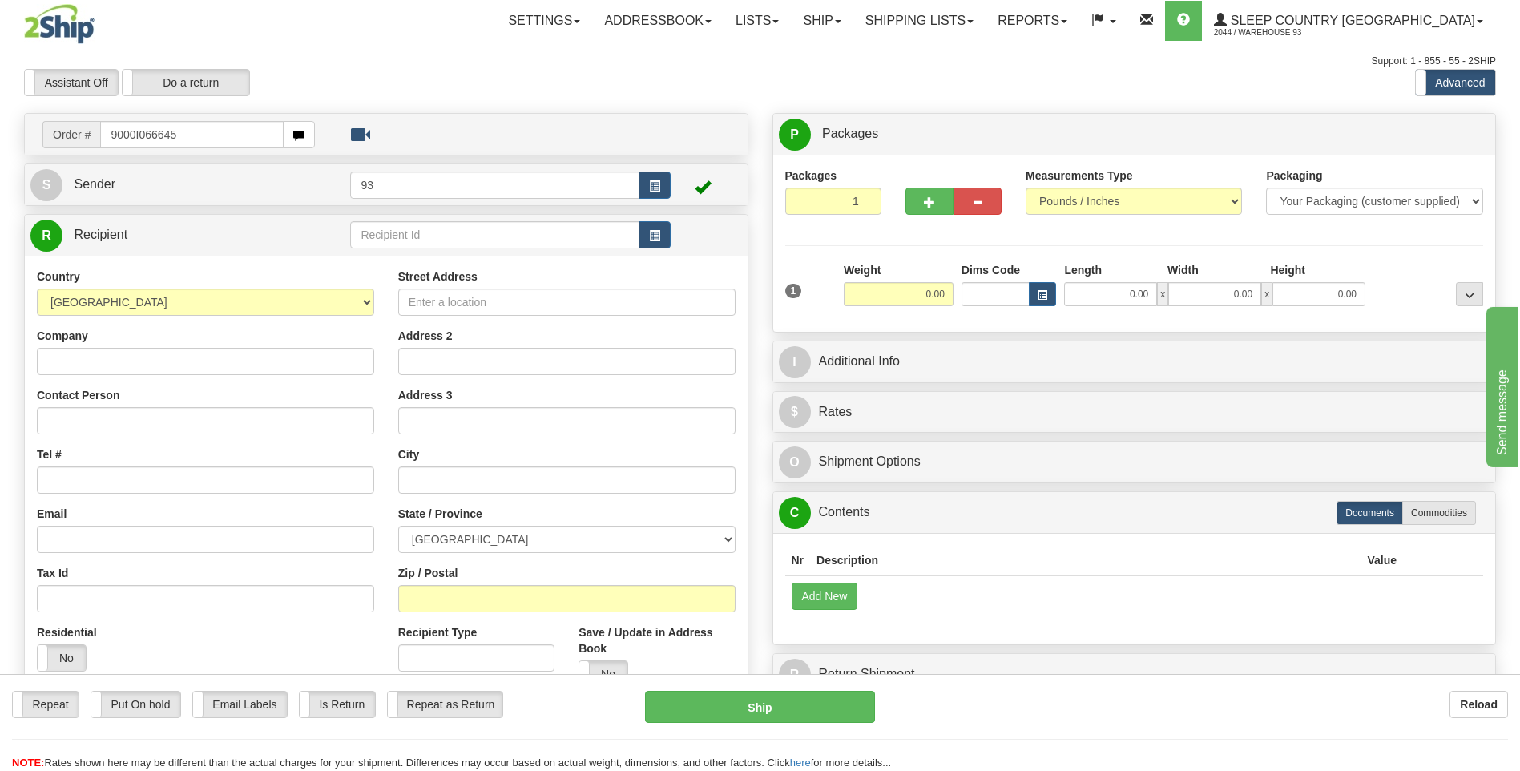
type input "9000I066645"
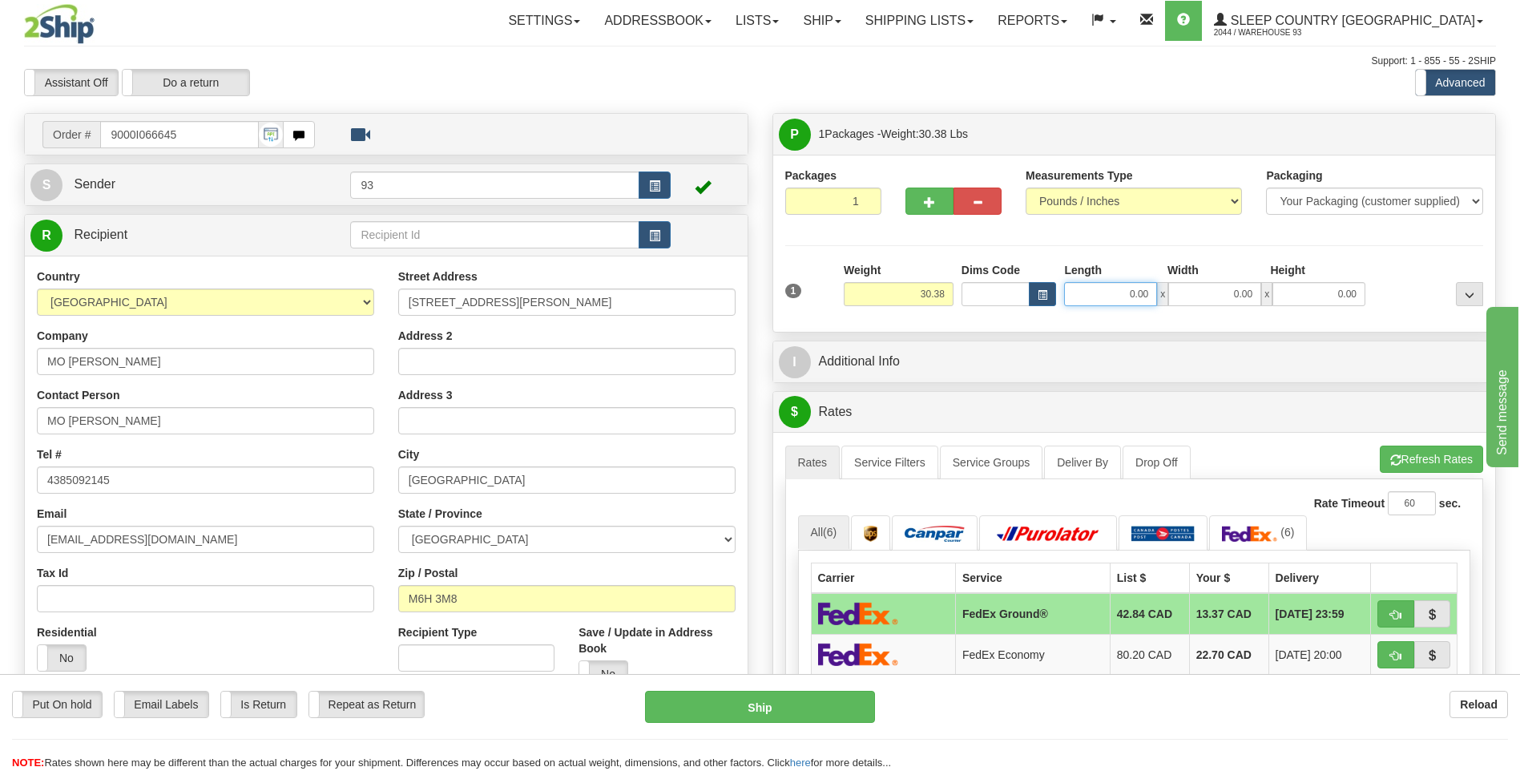
drag, startPoint x: 1118, startPoint y: 296, endPoint x: 1239, endPoint y: 280, distance: 122.1
click at [1239, 280] on div "Length Width Height 0.00 x 0.00 x 0.00" at bounding box center [1214, 284] width 309 height 44
type input "35.00"
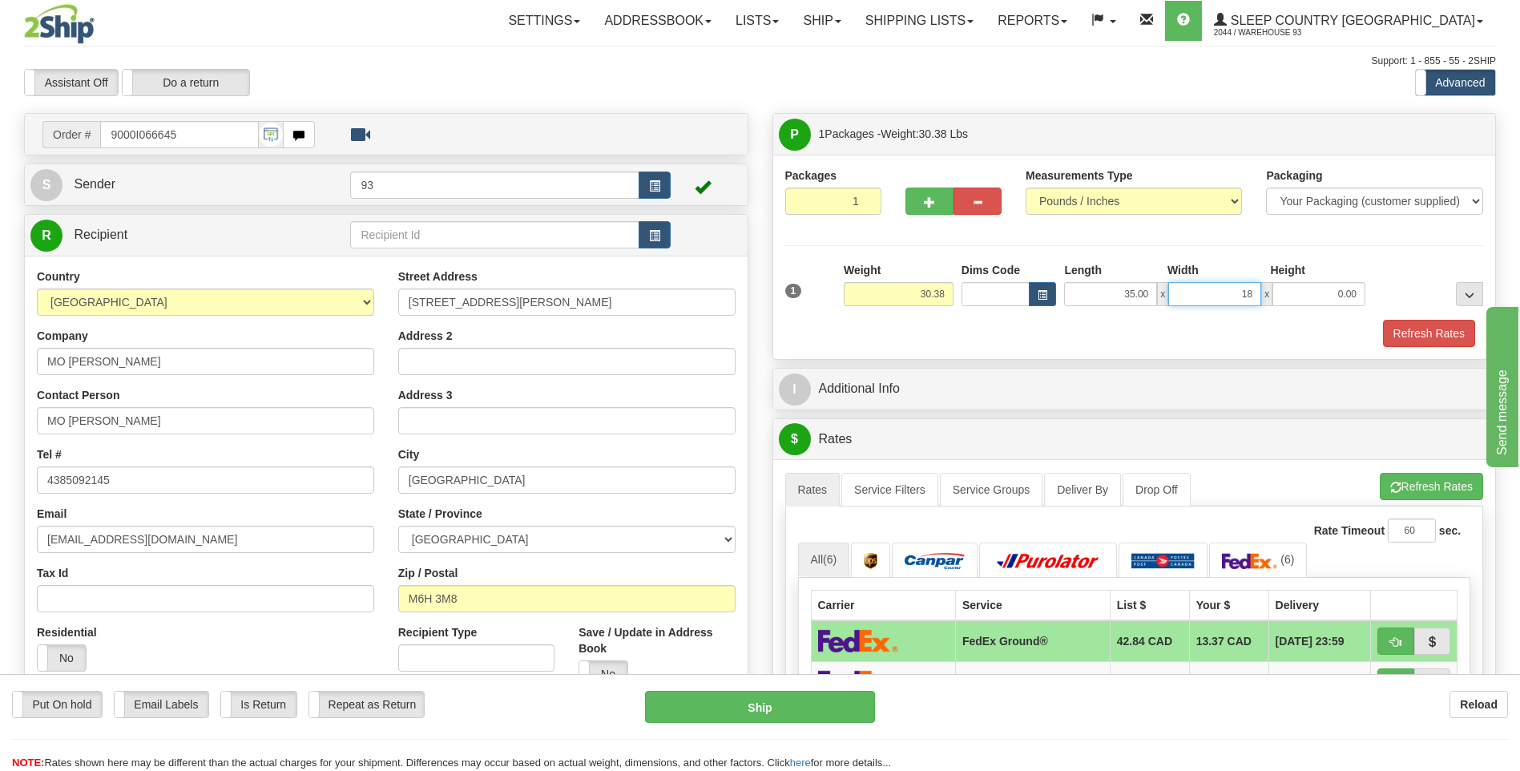
type input "18.00"
click at [1425, 329] on button "Refresh Rates" at bounding box center [1429, 333] width 92 height 27
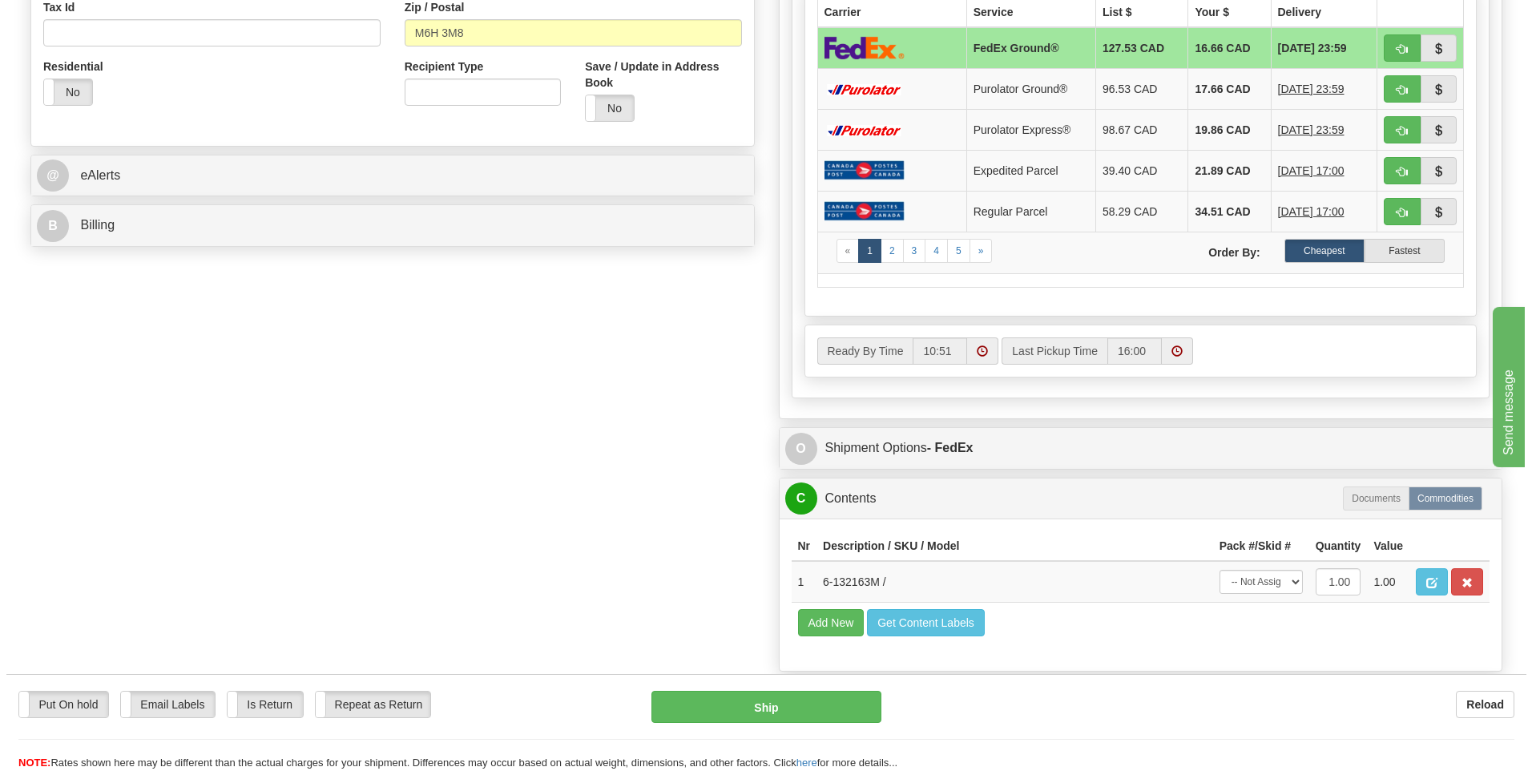
scroll to position [721, 0]
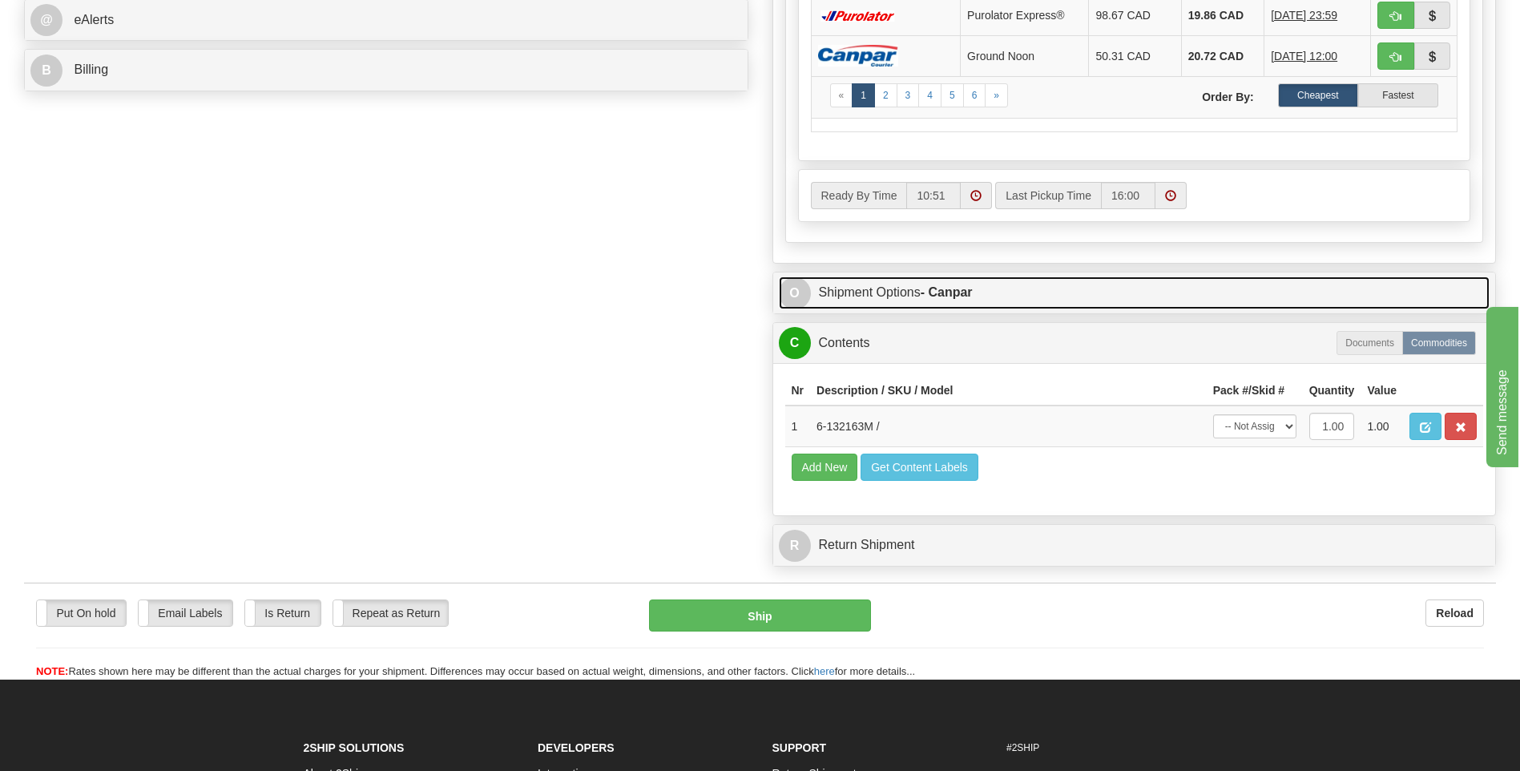
click at [789, 300] on span "O" at bounding box center [795, 293] width 32 height 32
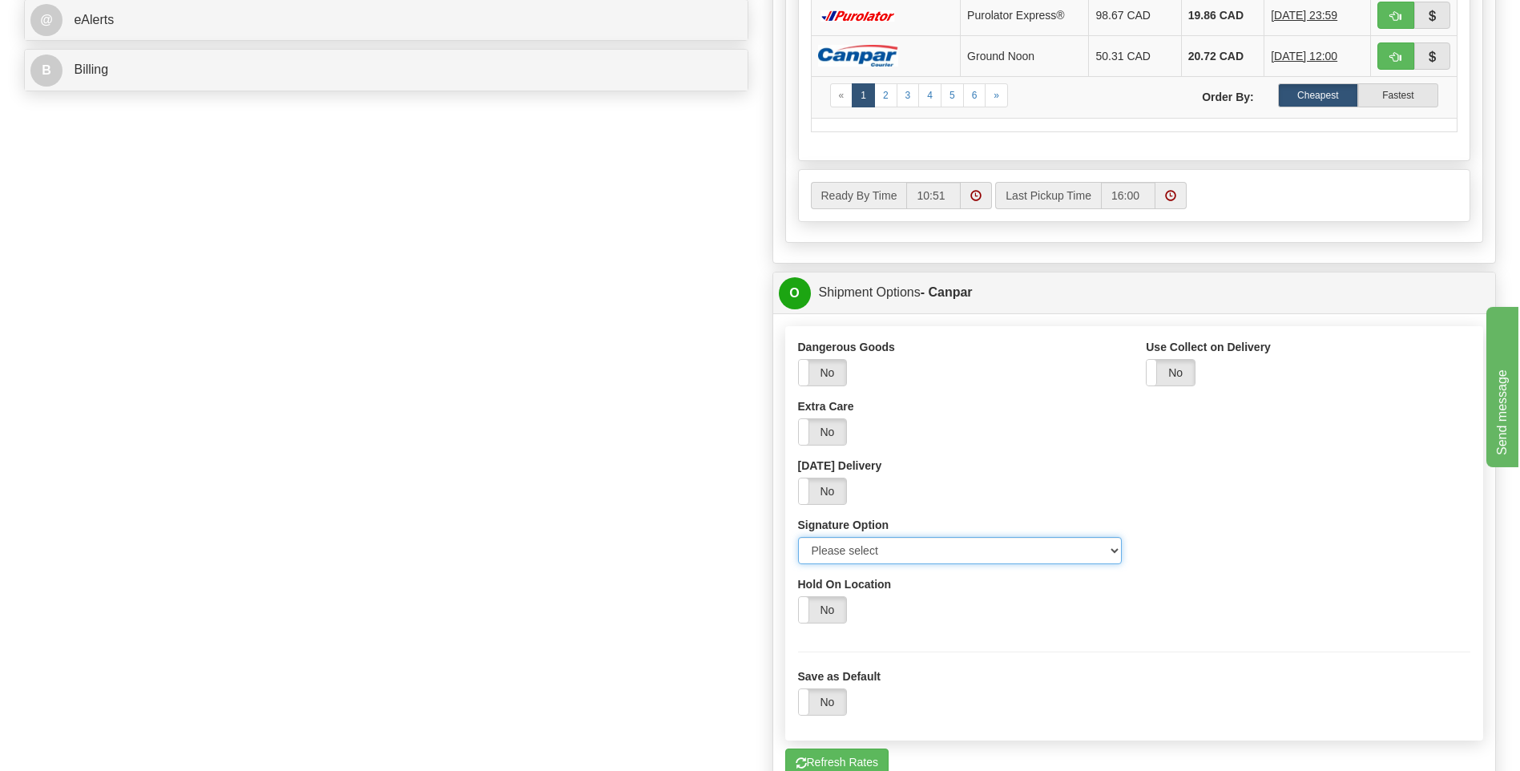
click at [1118, 556] on select "Please select No Signature Required Signature Required Adult Signature" at bounding box center [960, 550] width 324 height 27
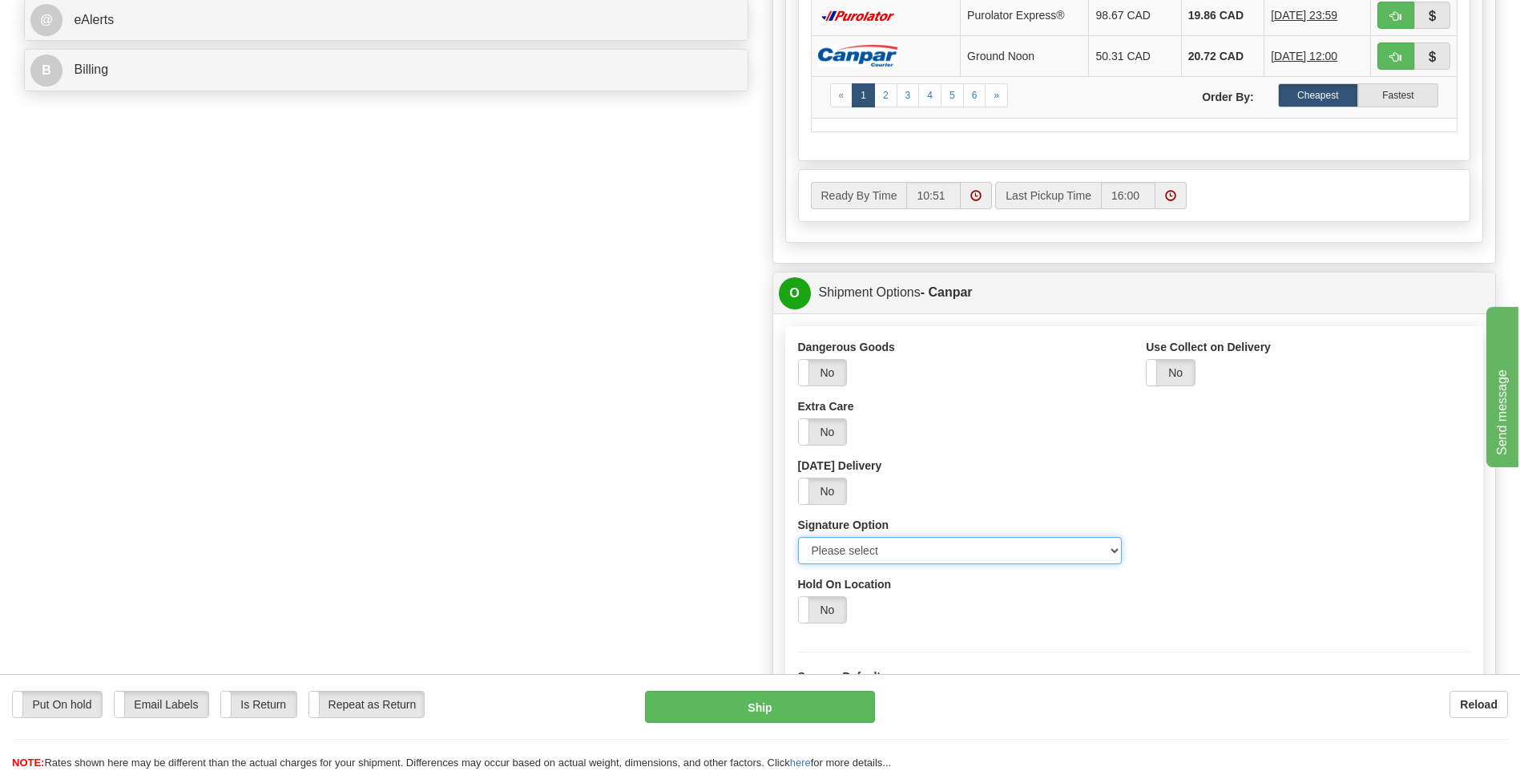
select select "2"
click at [798, 537] on select "Please select No Signature Required Signature Required Adult Signature" at bounding box center [960, 550] width 324 height 27
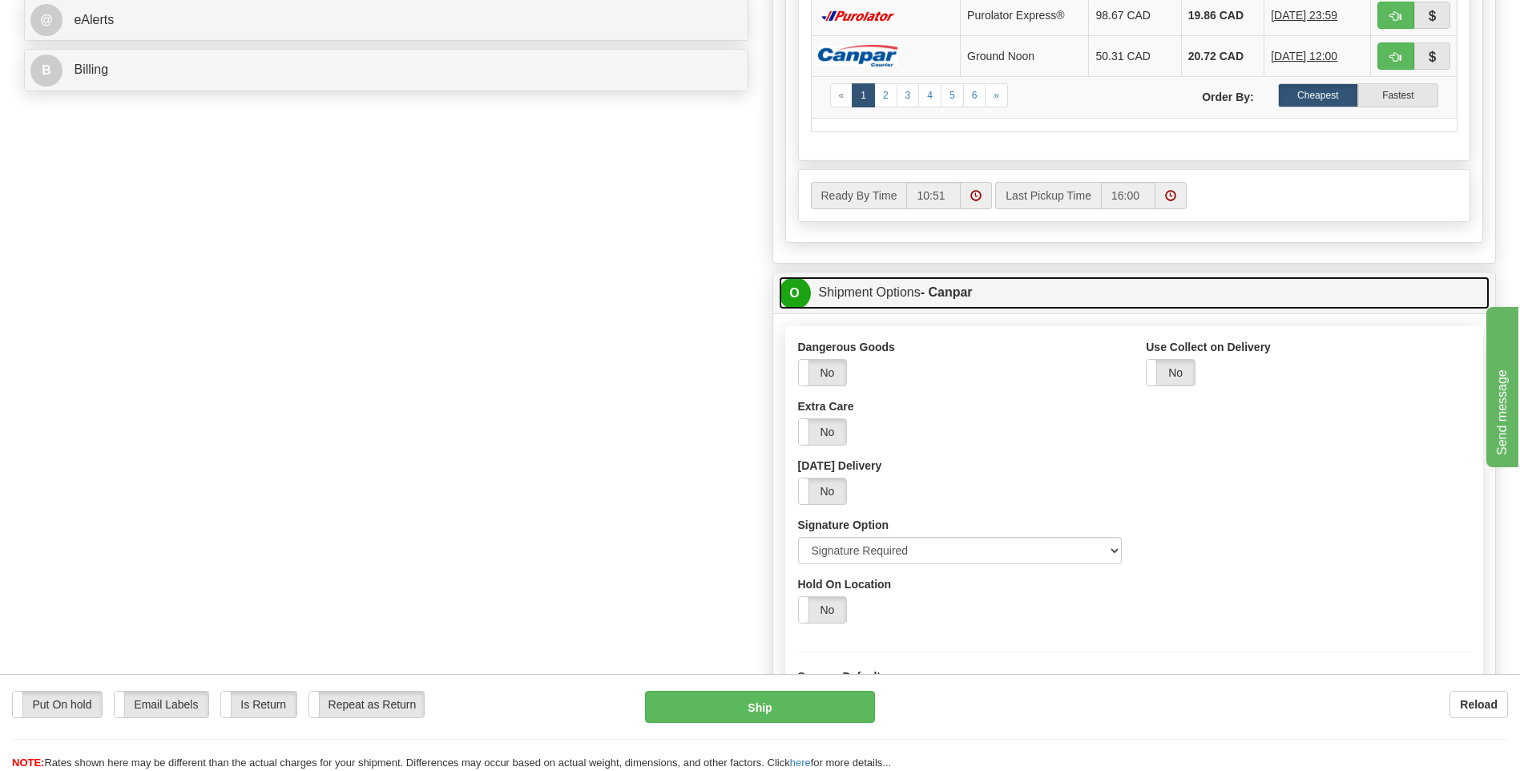
click at [796, 291] on span "O" at bounding box center [795, 293] width 32 height 32
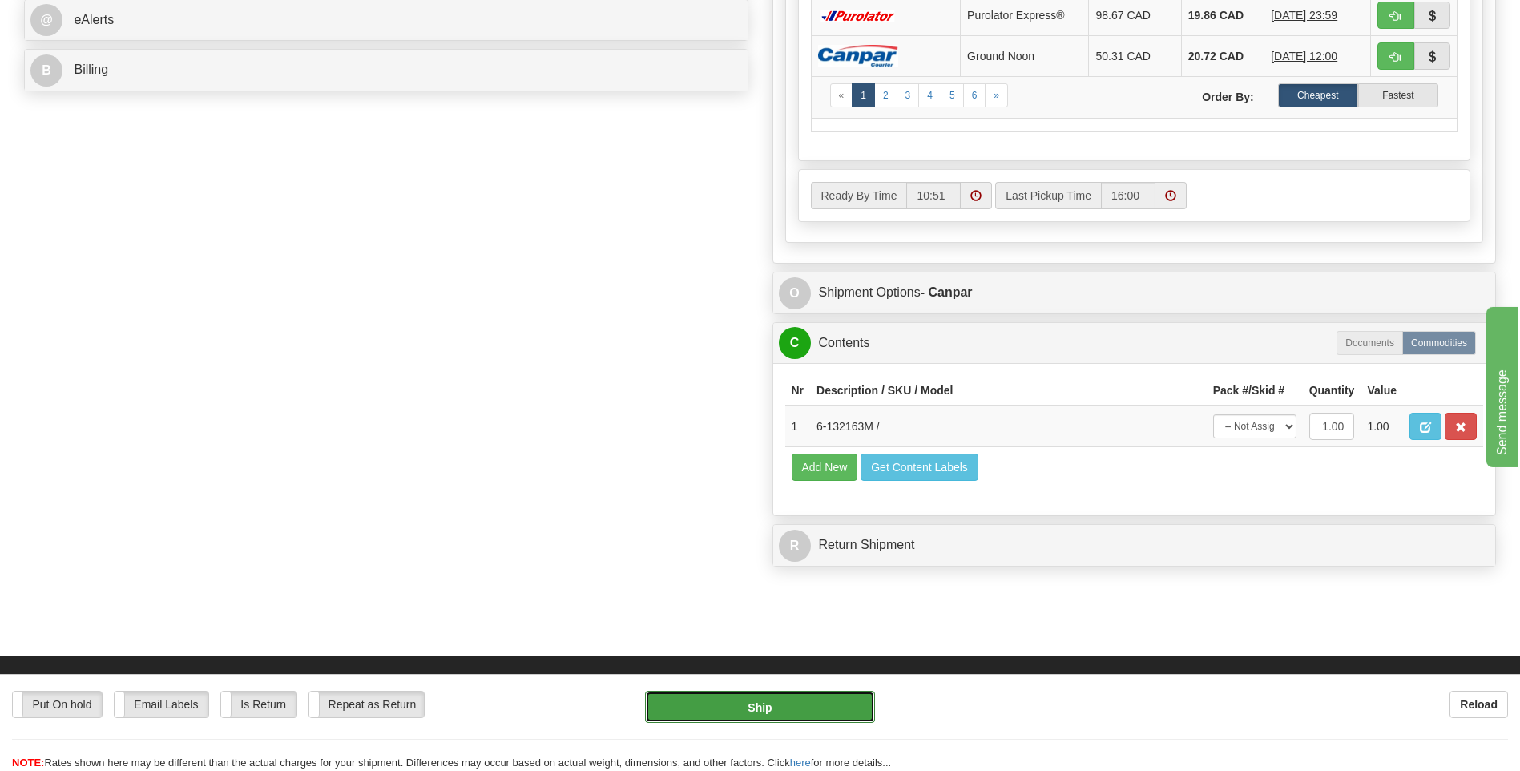
click at [819, 703] on button "Ship" at bounding box center [759, 707] width 229 height 32
type input "1"
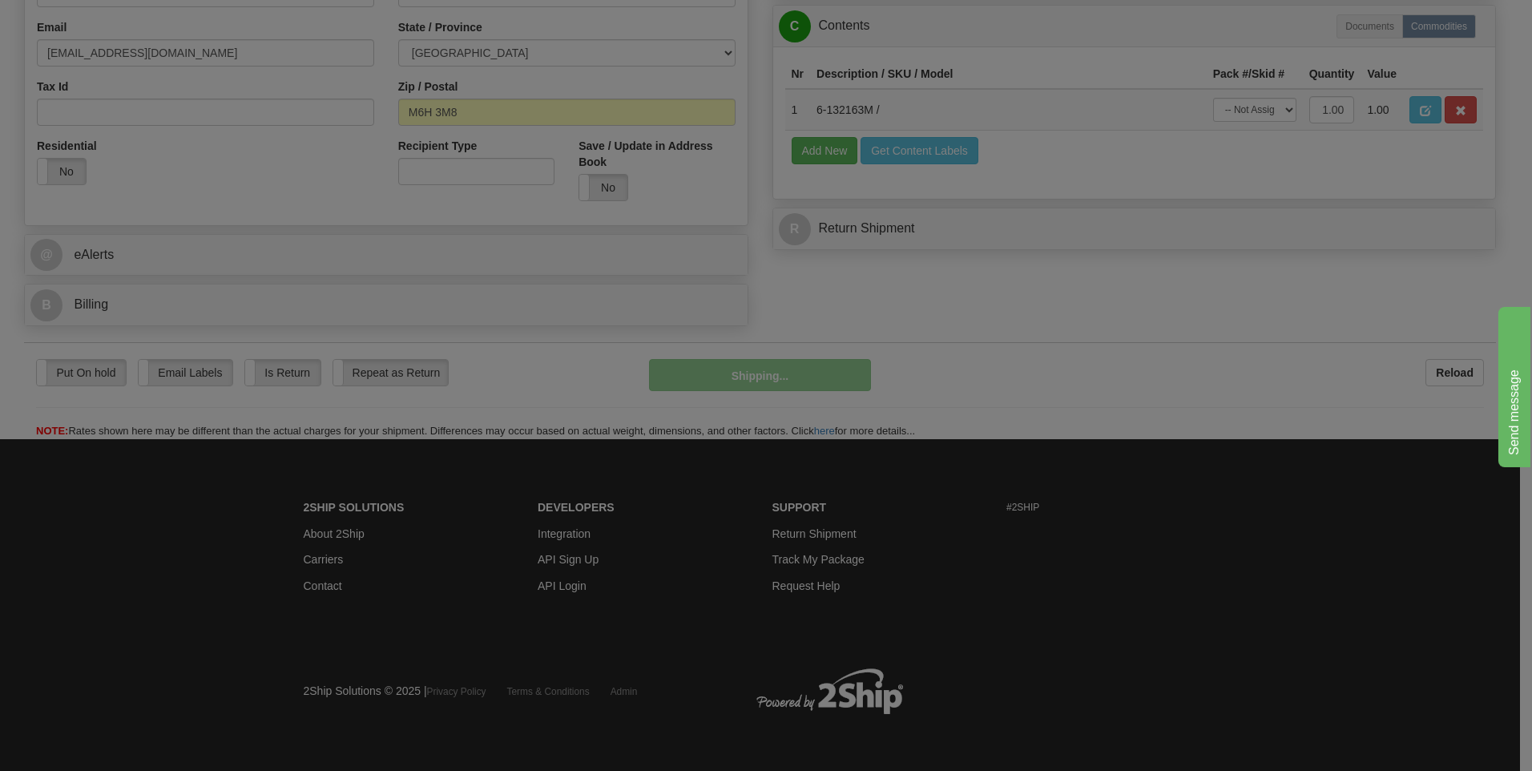
scroll to position [487, 0]
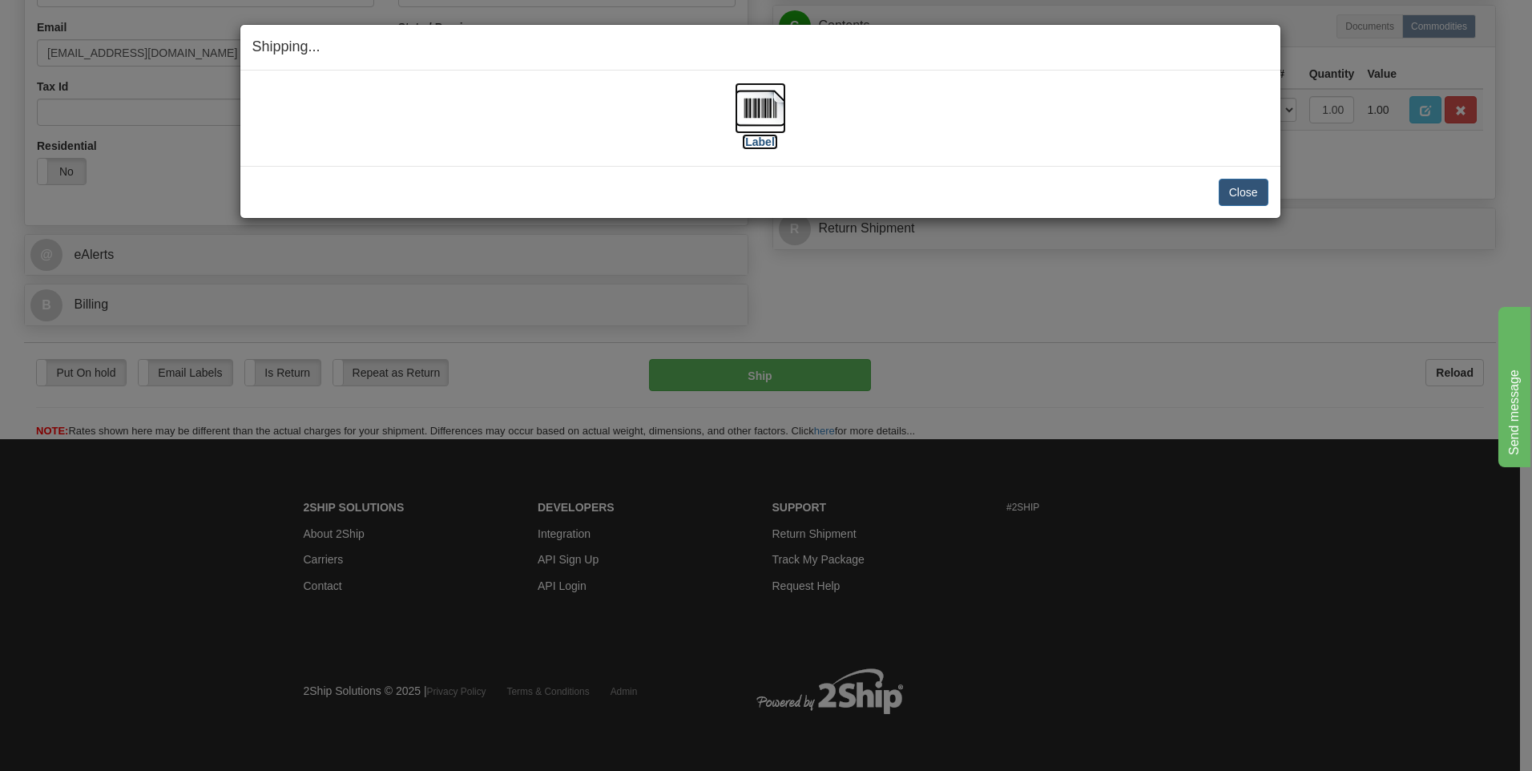
click at [765, 101] on img at bounding box center [760, 108] width 51 height 51
click at [1241, 189] on button "Close" at bounding box center [1244, 192] width 50 height 27
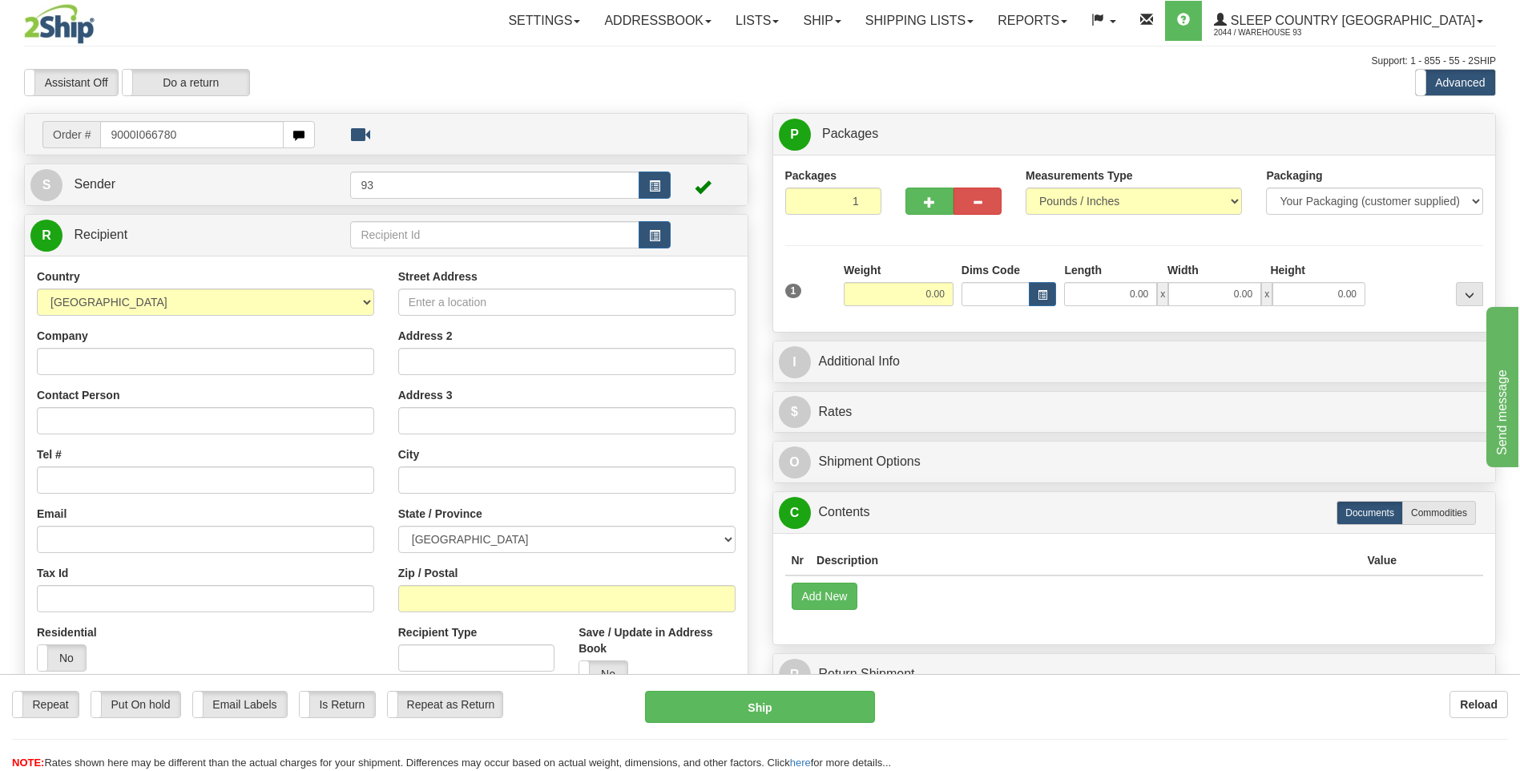
type input "9000I066780"
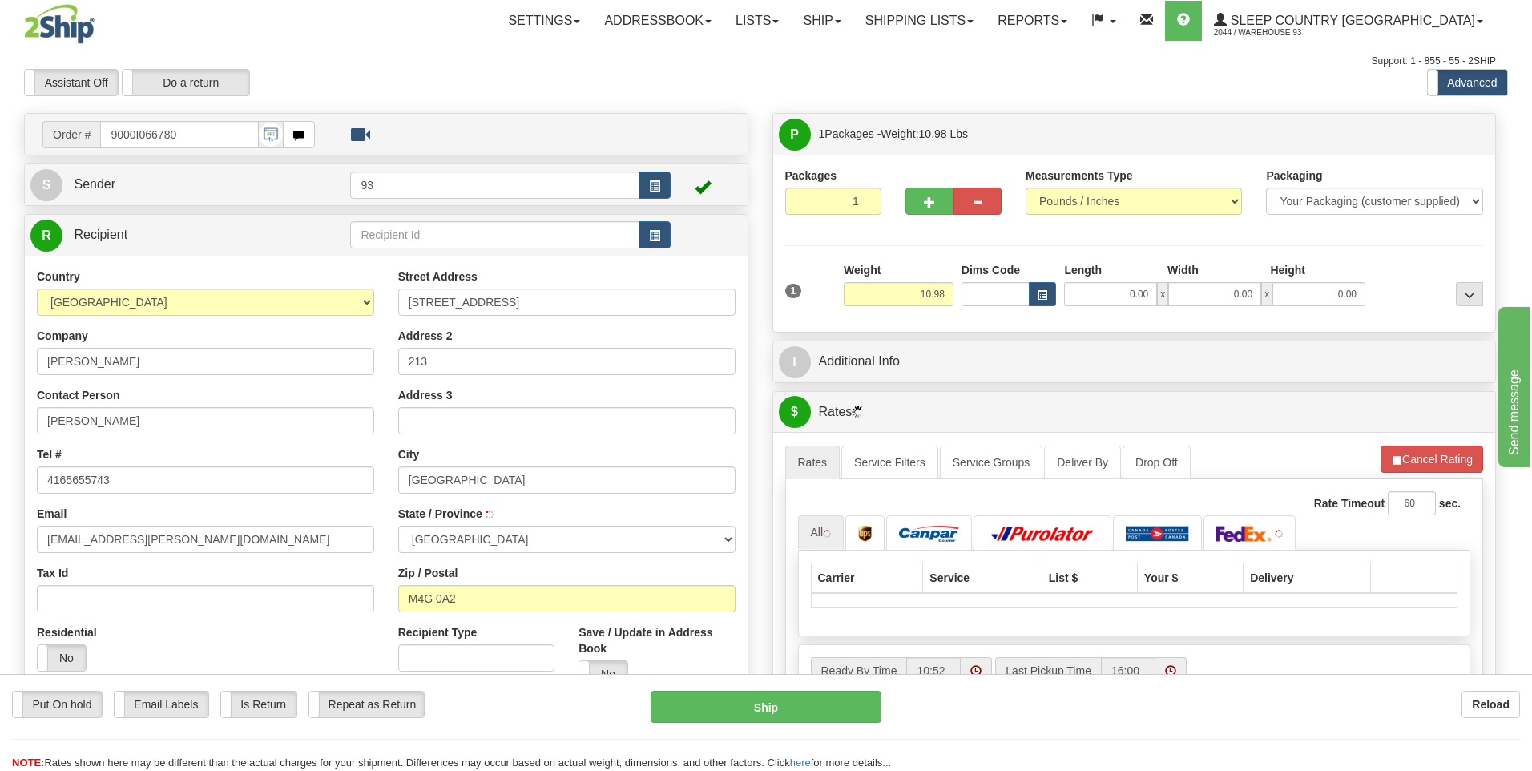
type input "[GEOGRAPHIC_DATA]"
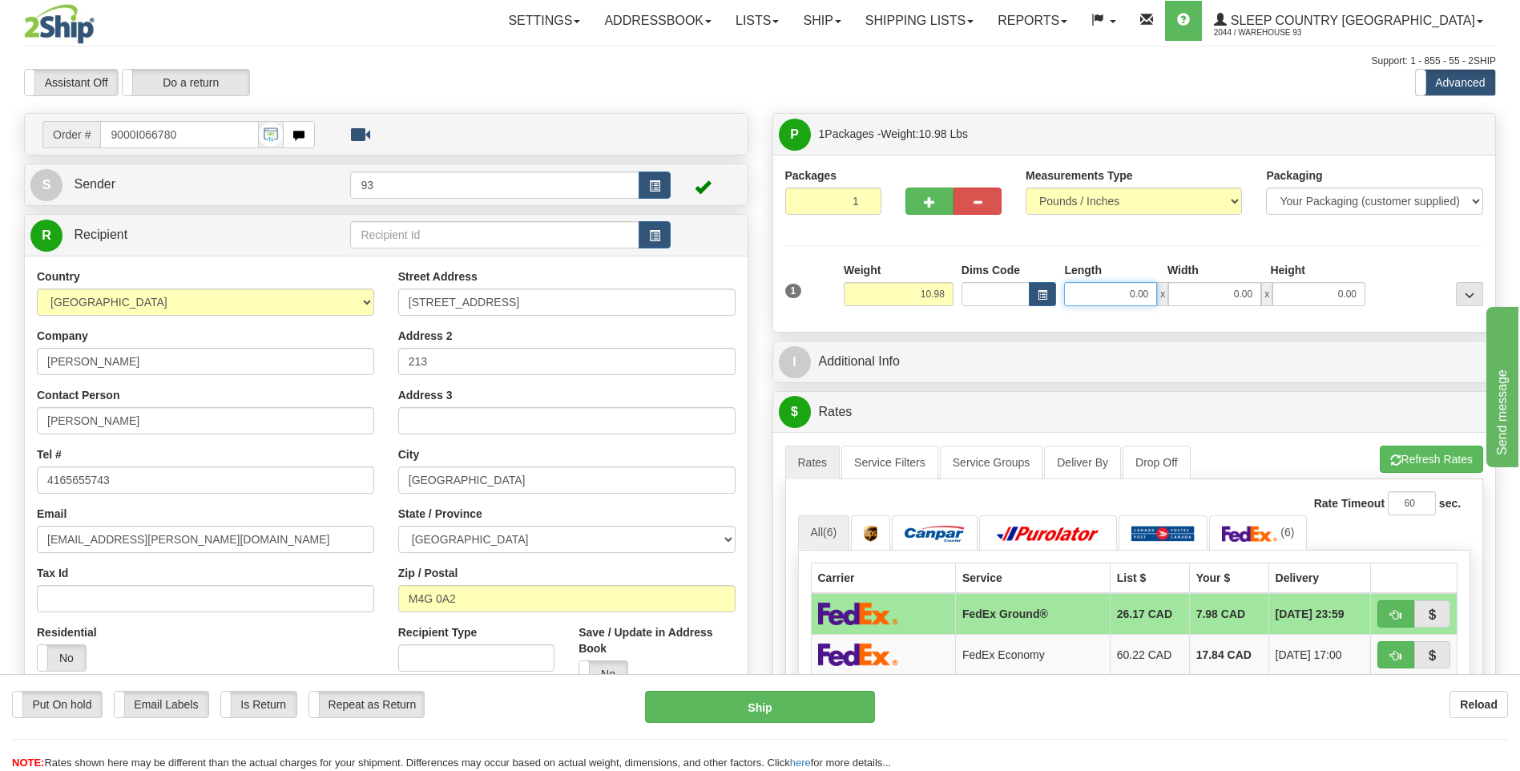
drag, startPoint x: 1122, startPoint y: 303, endPoint x: 1213, endPoint y: 306, distance: 91.4
click at [1209, 304] on div "0.00 x 0.00 x 0.00" at bounding box center [1214, 294] width 301 height 24
type input "18.00"
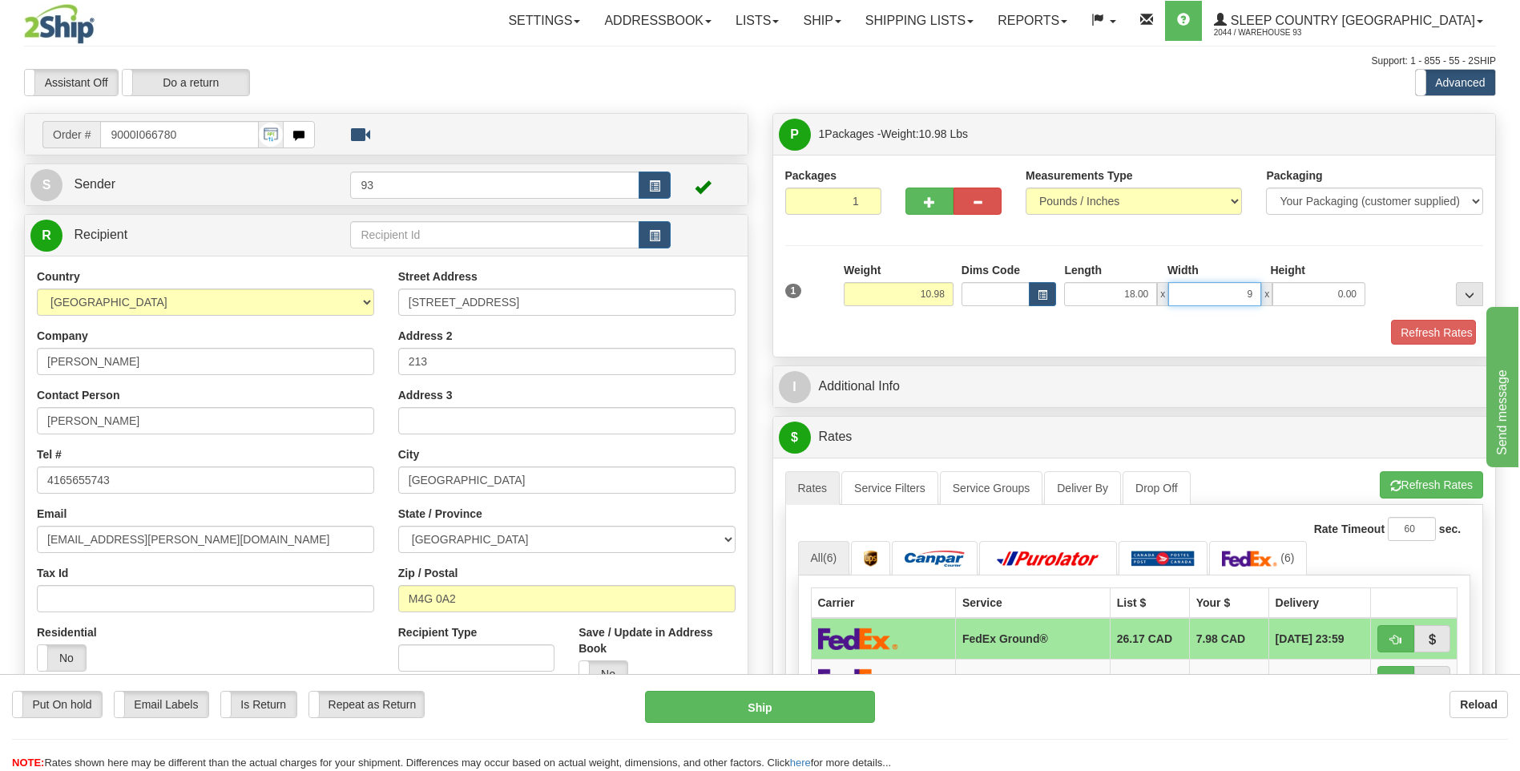
type input "9.00"
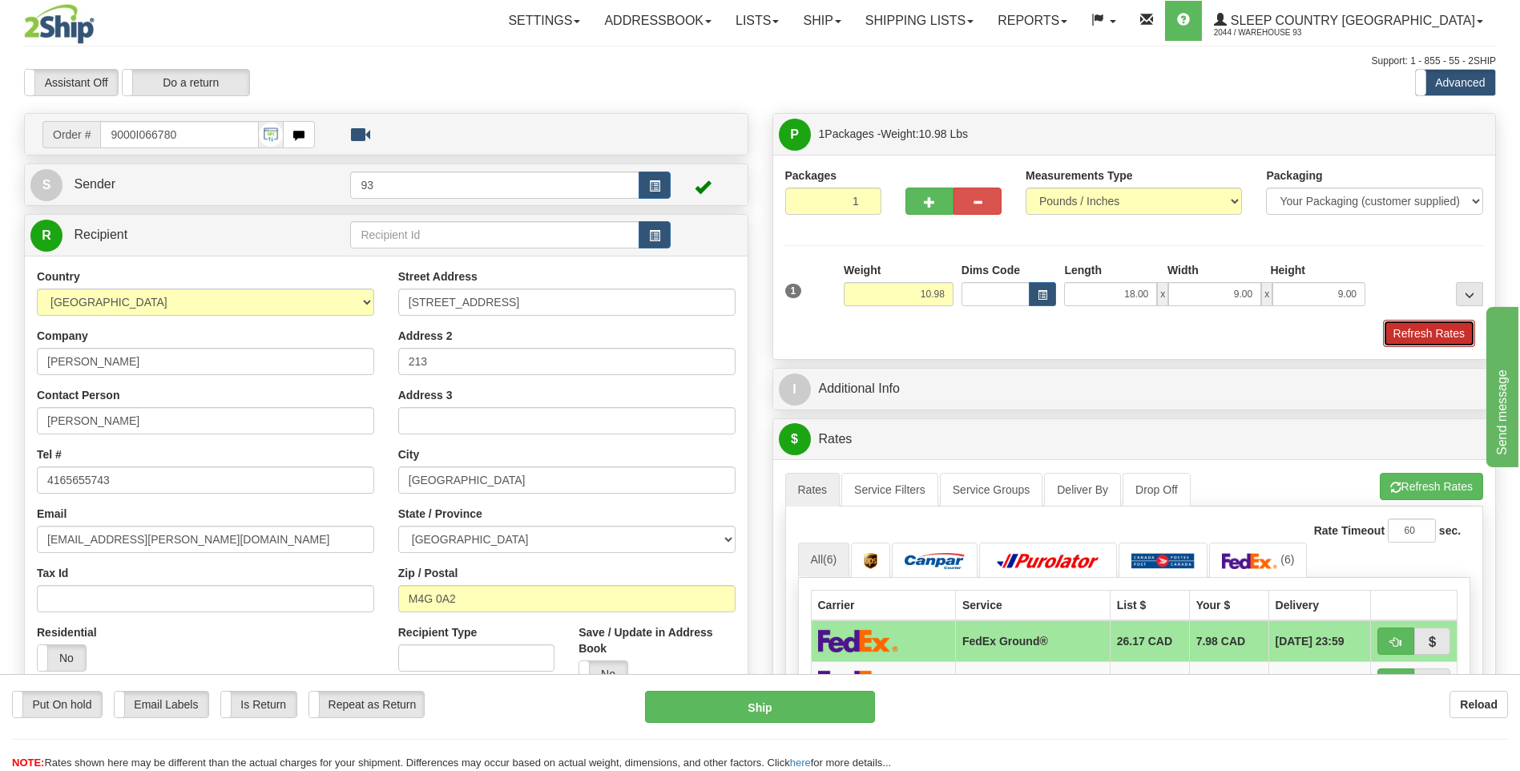
click at [1397, 325] on button "Refresh Rates" at bounding box center [1429, 333] width 92 height 27
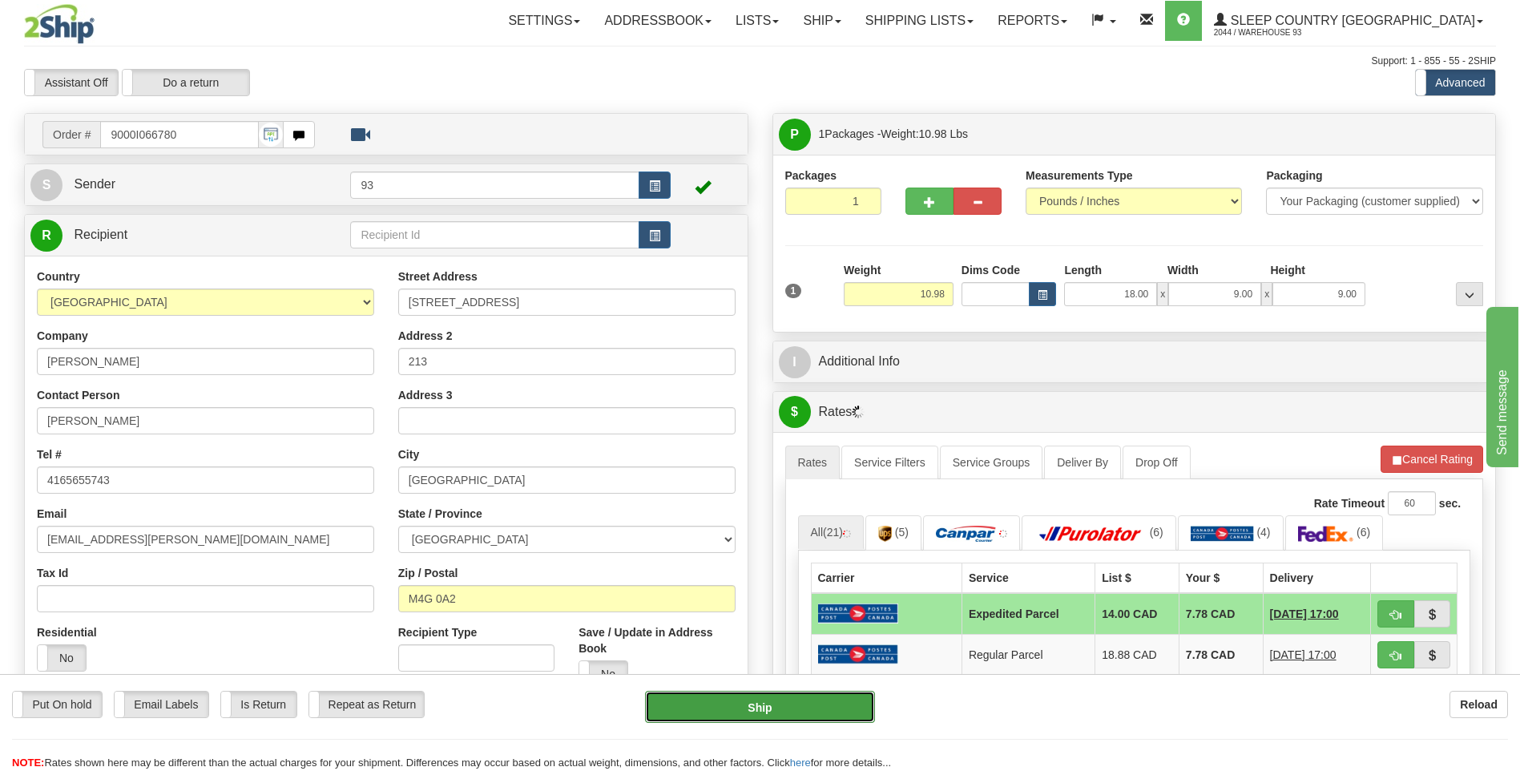
click at [764, 708] on button "Ship" at bounding box center [759, 707] width 229 height 32
type input "DOM.EP"
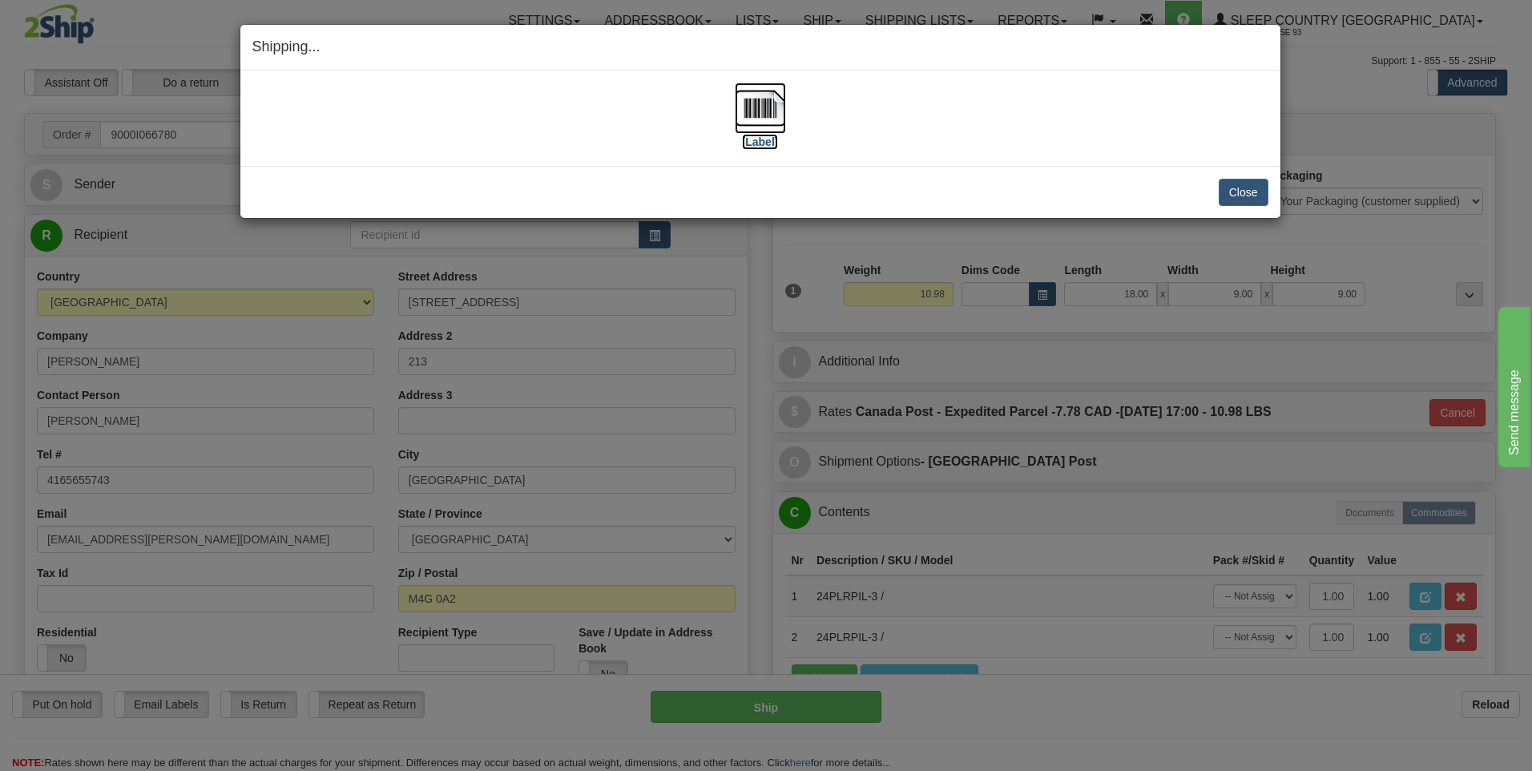
click at [767, 108] on img at bounding box center [760, 108] width 51 height 51
click at [1235, 189] on button "Close" at bounding box center [1244, 192] width 50 height 27
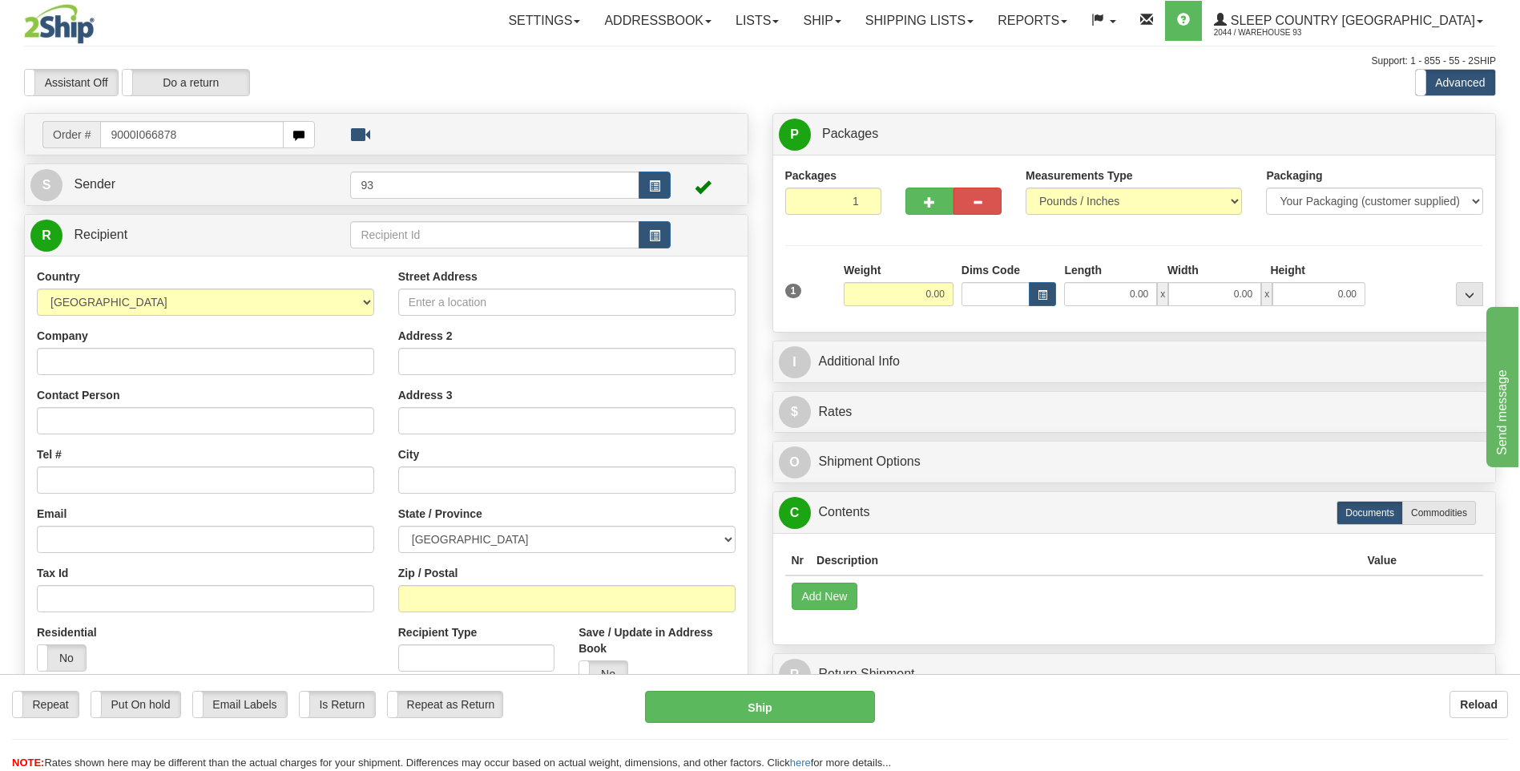
type input "9000I066878"
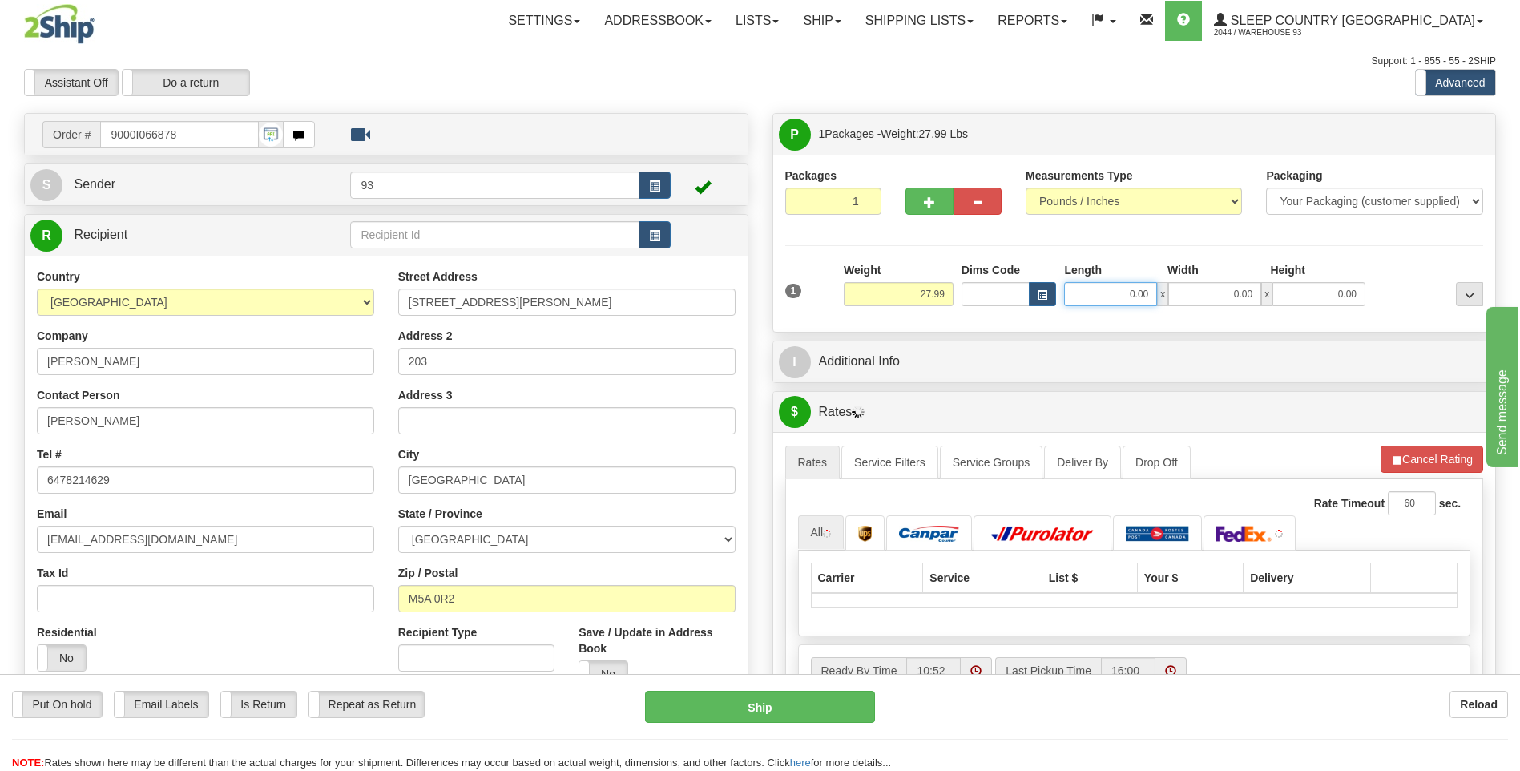
drag, startPoint x: 1178, startPoint y: 302, endPoint x: 1222, endPoint y: 305, distance: 44.2
click at [1220, 304] on div "0.00 x 0.00 x 0.00" at bounding box center [1214, 294] width 301 height 24
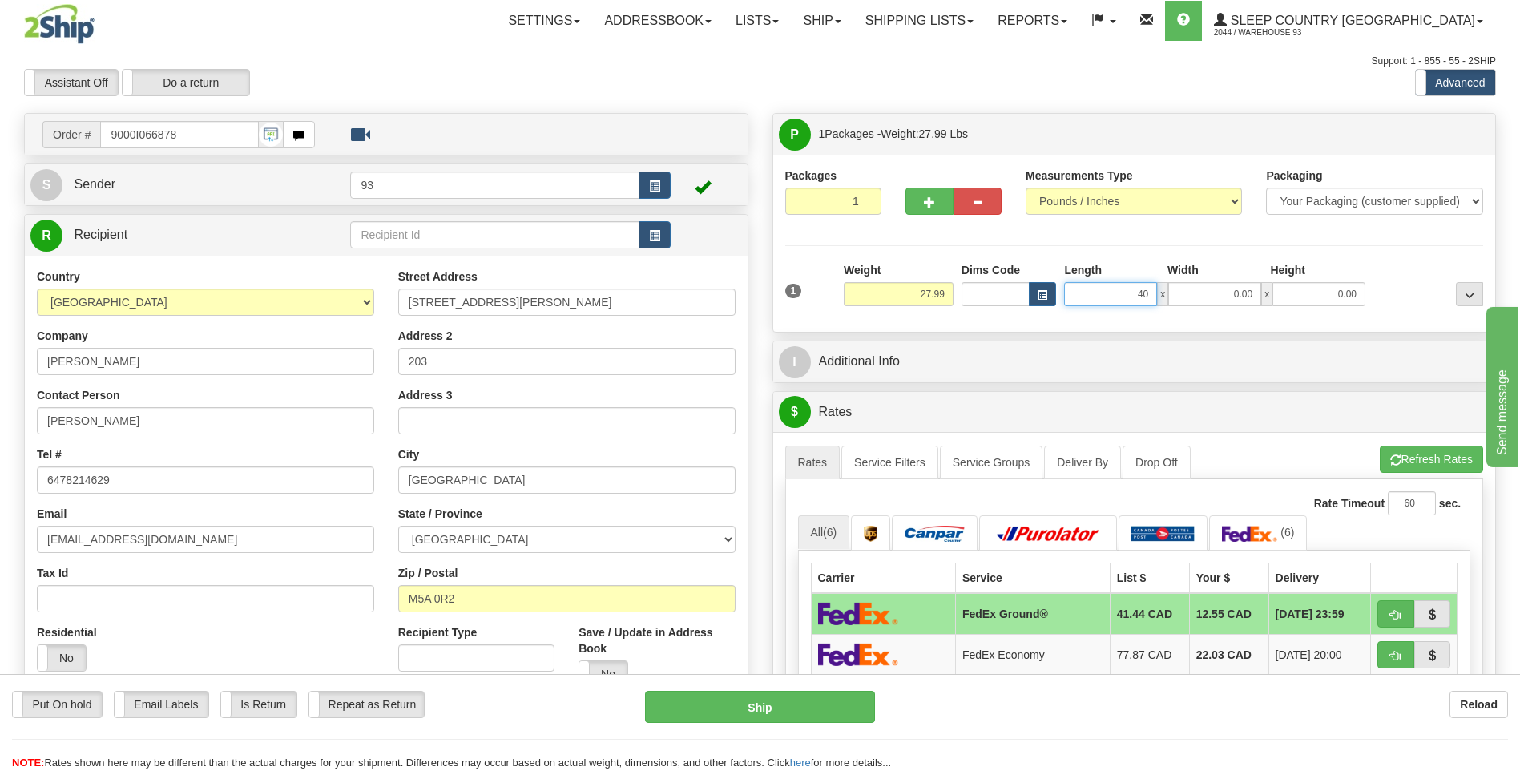
type input "40.00"
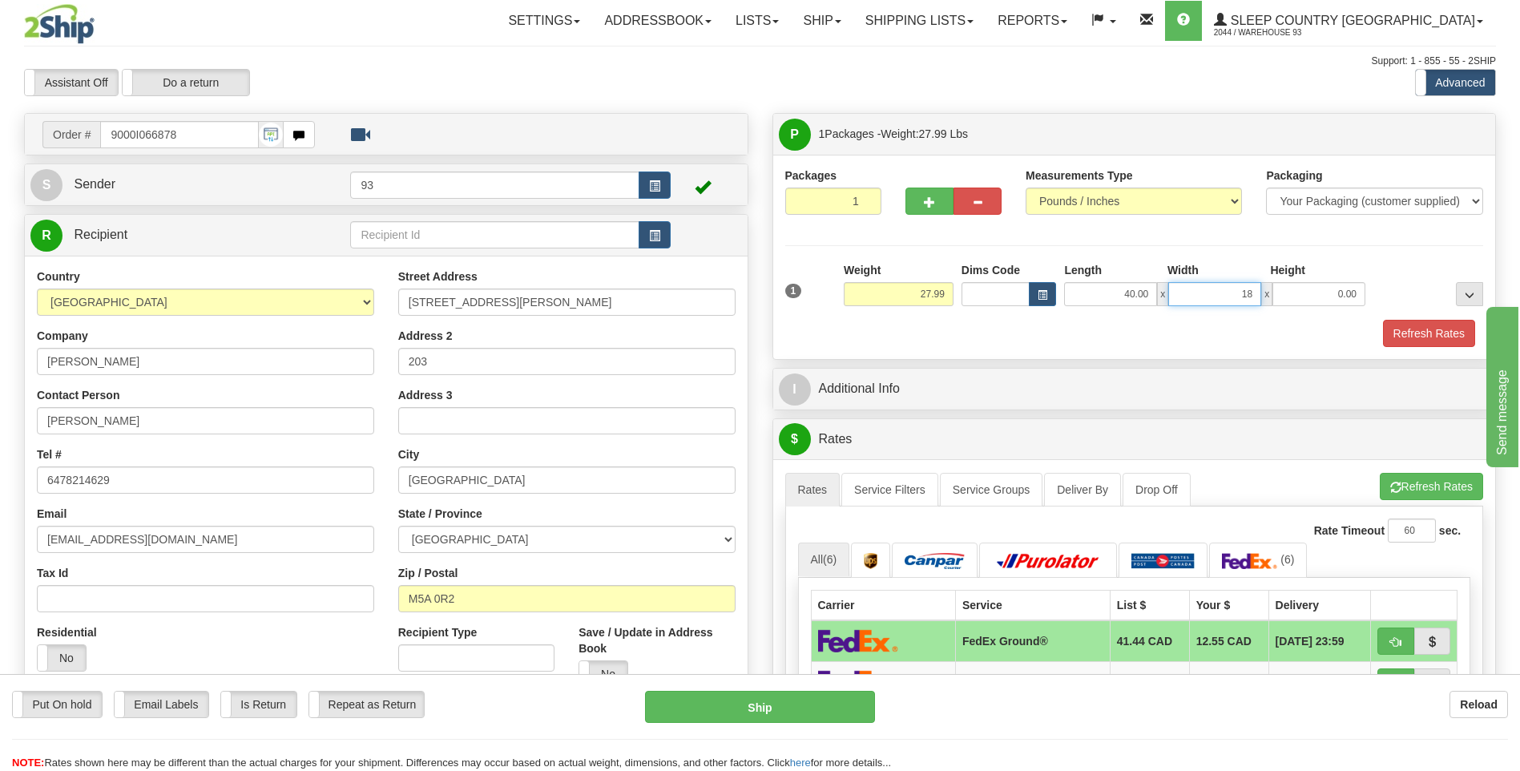
type input "18.00"
click at [1430, 333] on button "Refresh Rates" at bounding box center [1429, 333] width 92 height 27
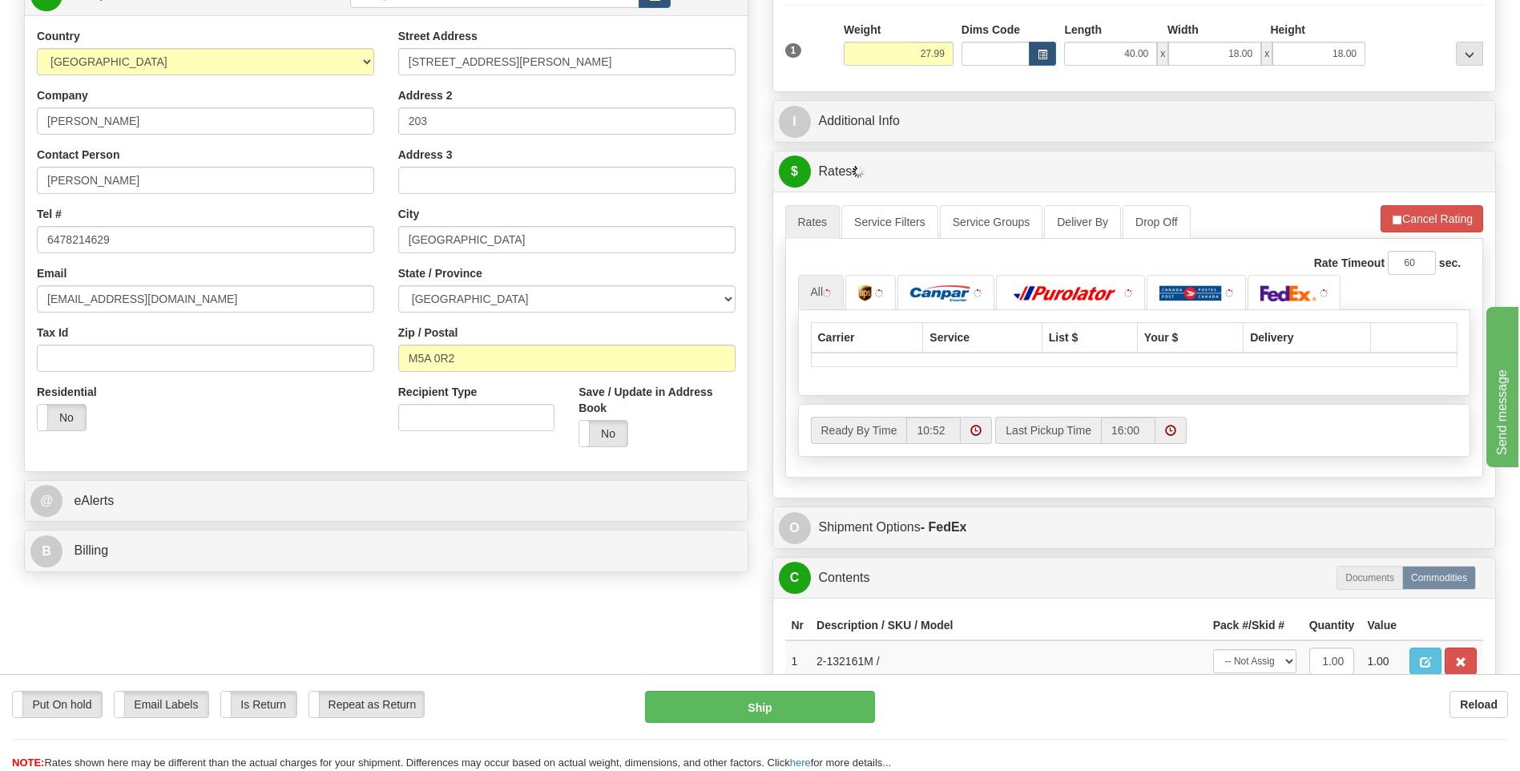
scroll to position [481, 0]
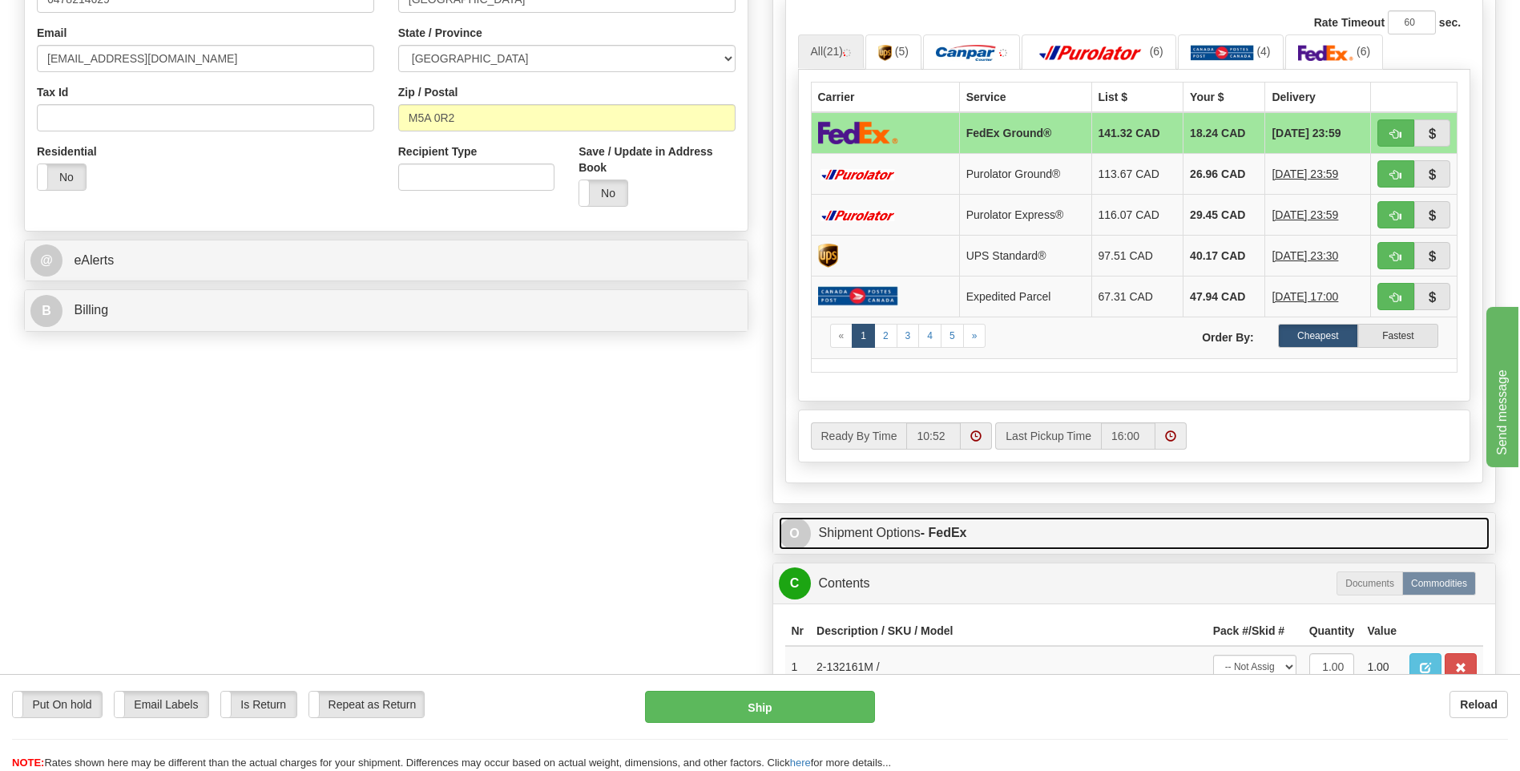
click at [792, 538] on span "O" at bounding box center [795, 534] width 32 height 32
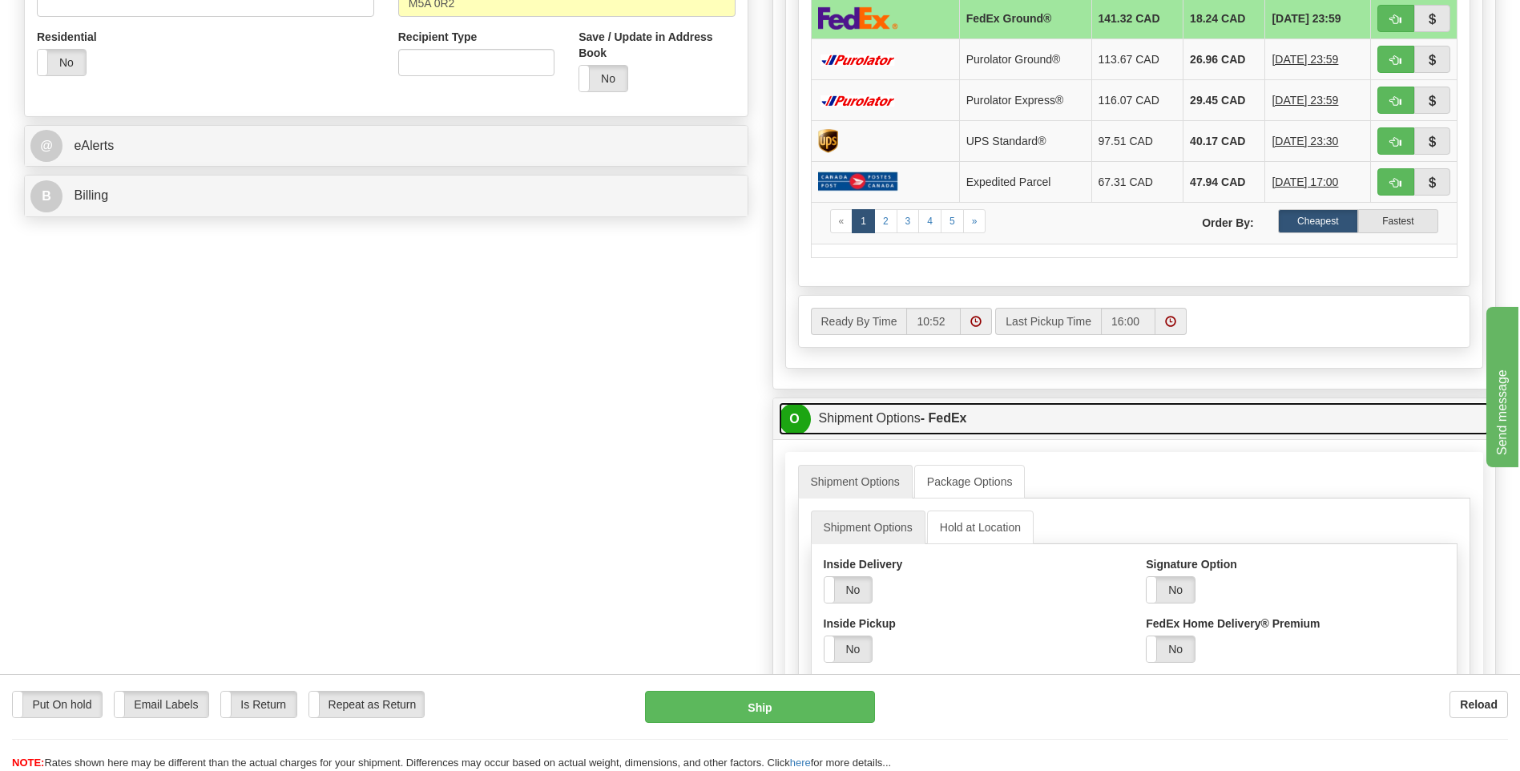
scroll to position [721, 0]
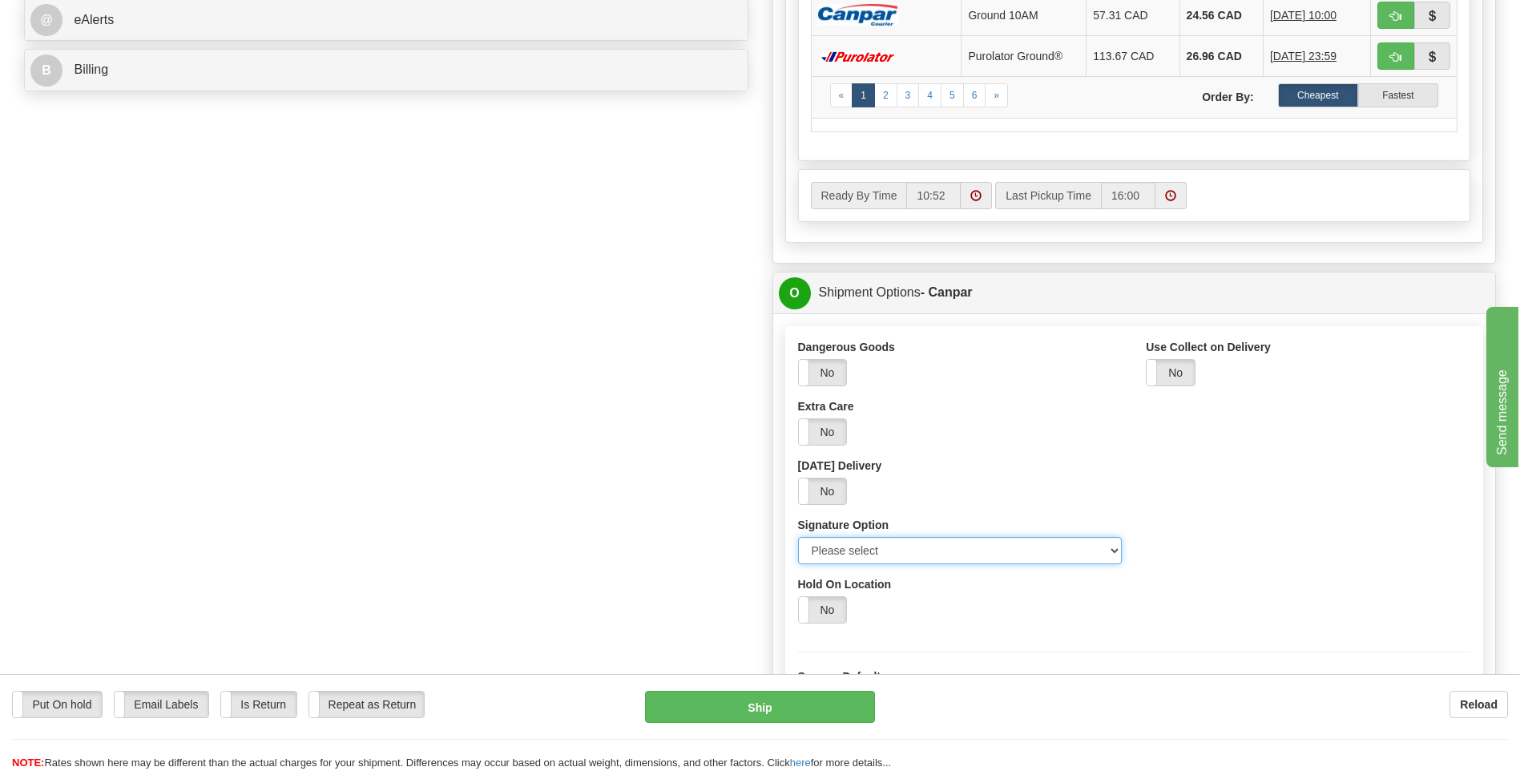
click at [1090, 549] on select "Please select No Signature Required Signature Required Adult Signature" at bounding box center [960, 550] width 324 height 27
select select "2"
click at [798, 537] on select "Please select No Signature Required Signature Required Adult Signature" at bounding box center [960, 550] width 324 height 27
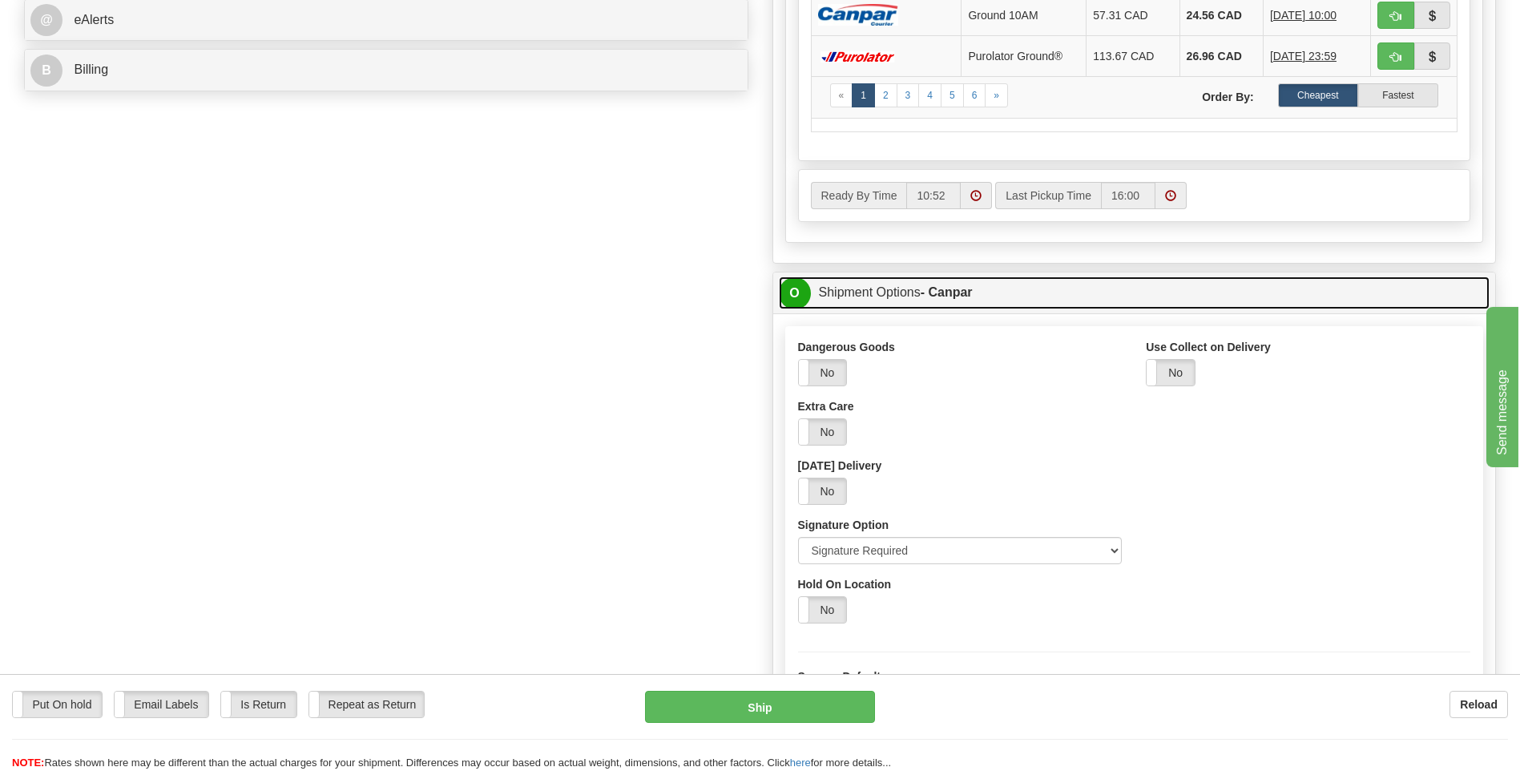
click at [792, 280] on span "O" at bounding box center [795, 293] width 32 height 32
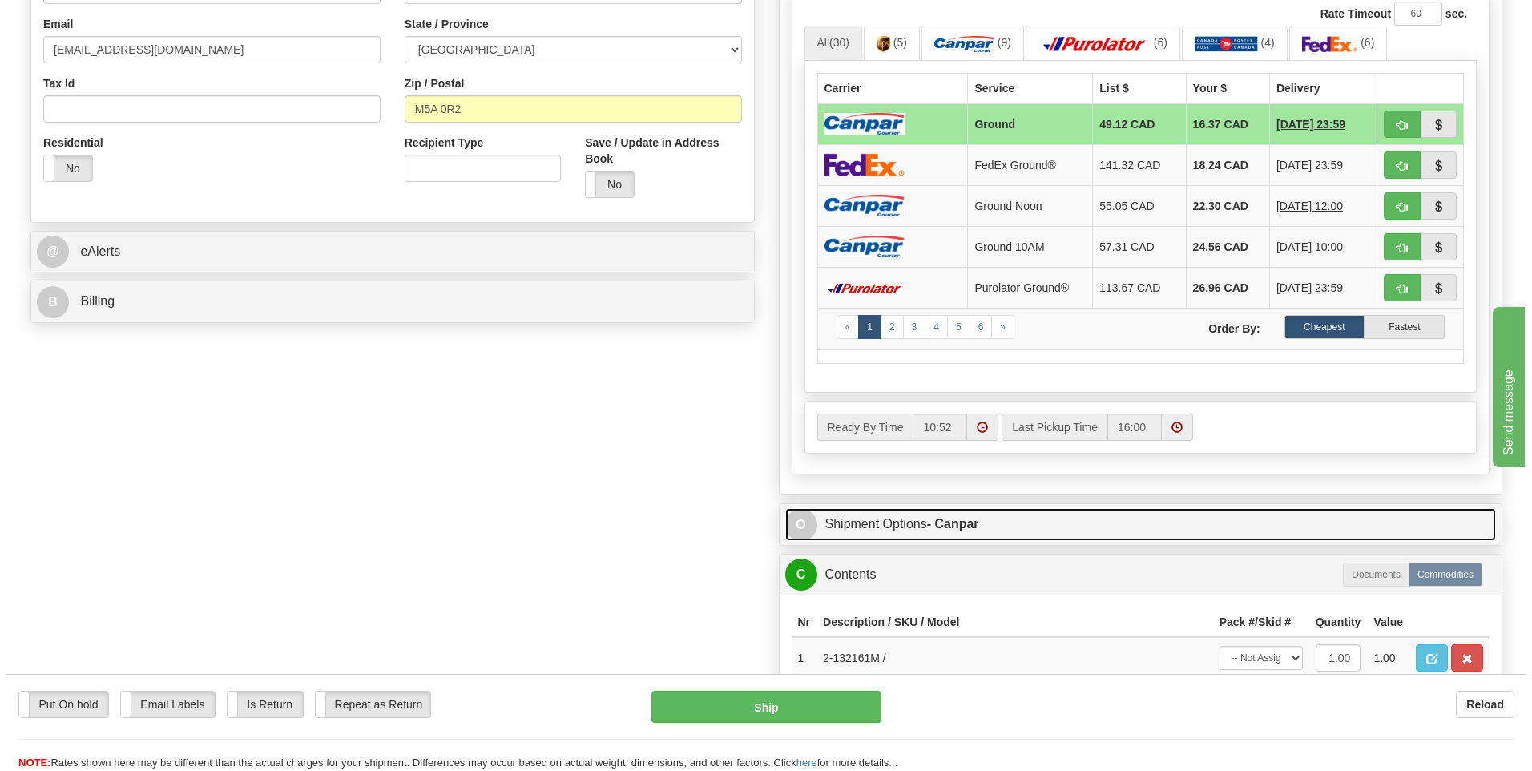
scroll to position [481, 0]
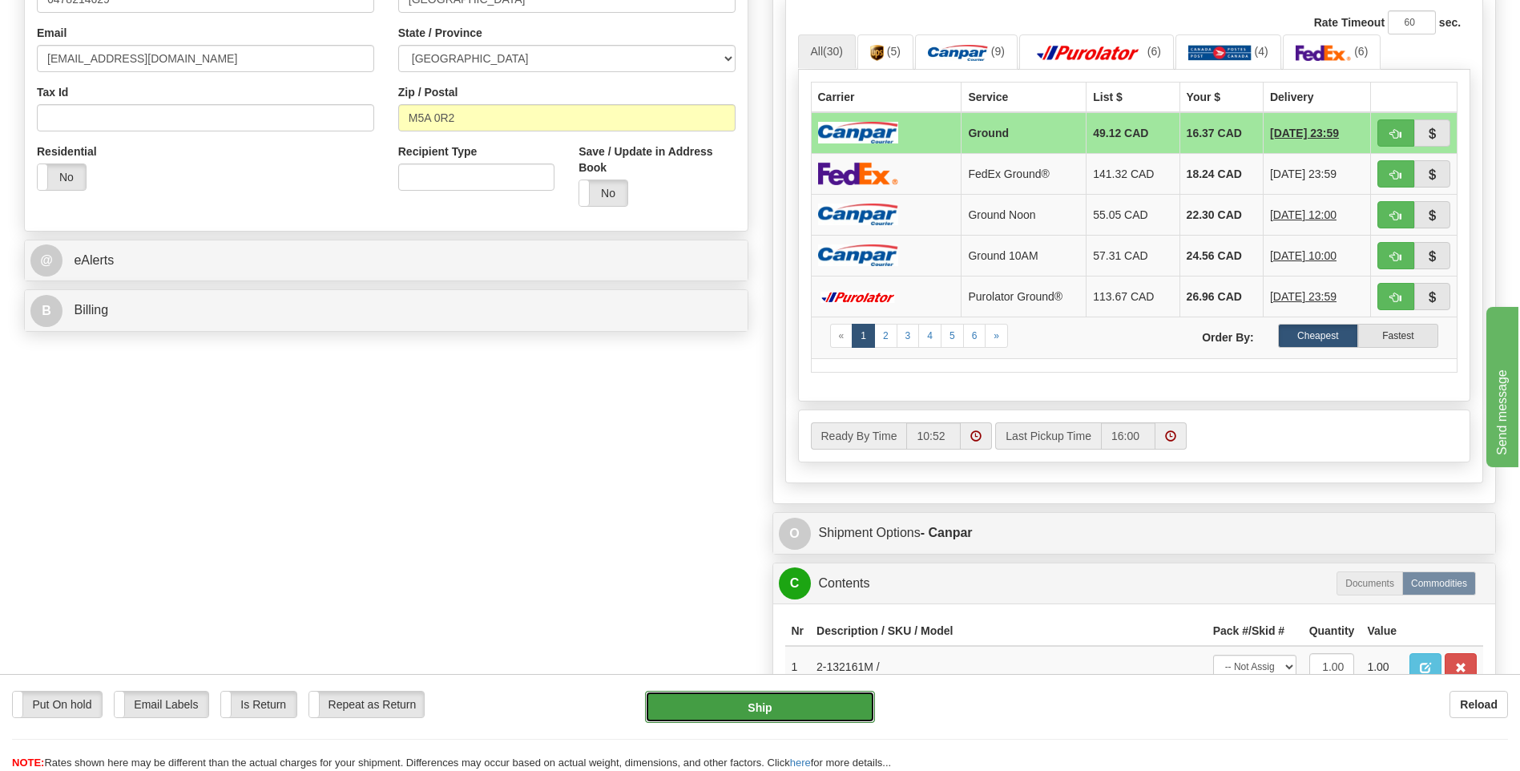
click at [824, 702] on button "Ship" at bounding box center [759, 707] width 229 height 32
type input "1"
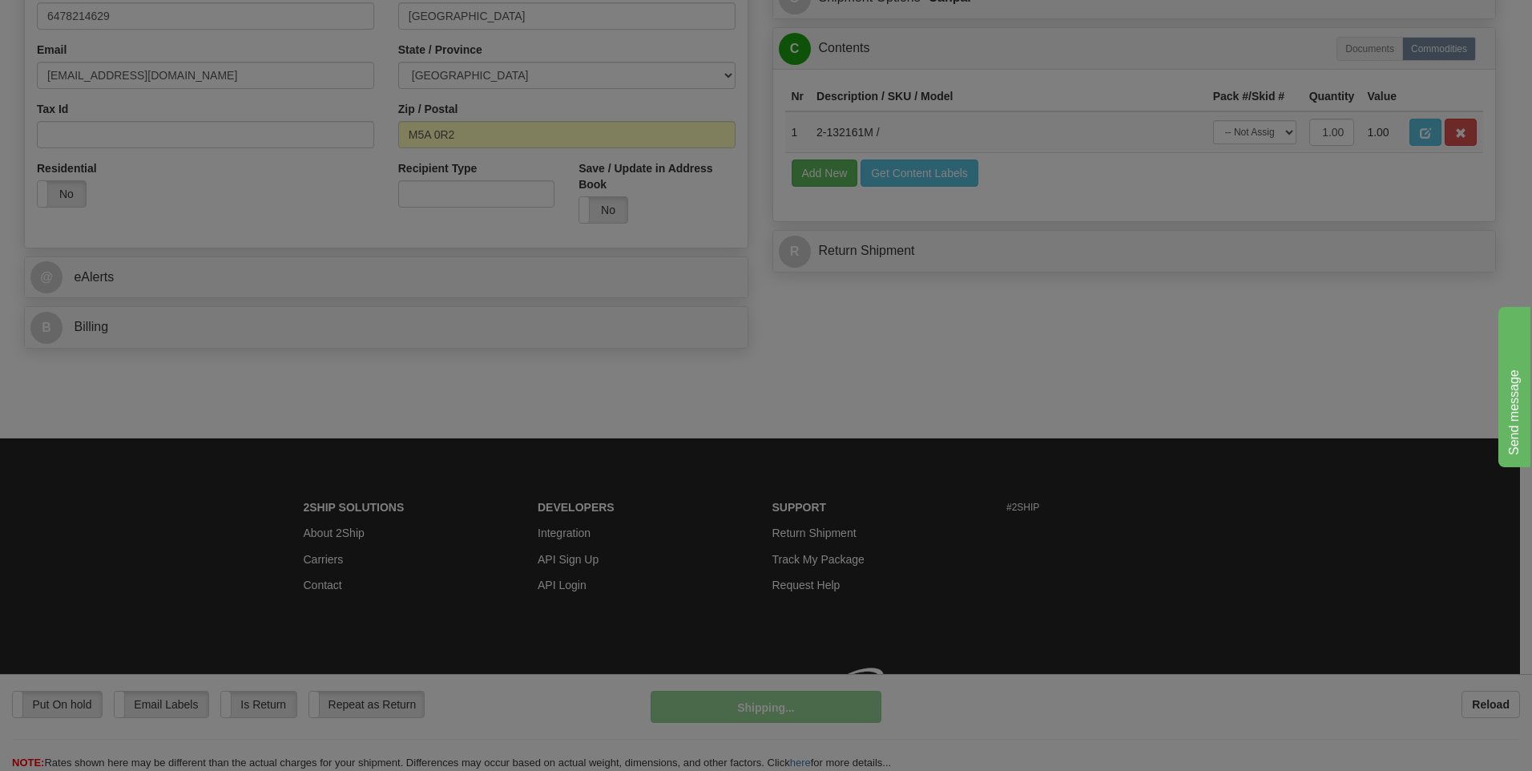
scroll to position [464, 0]
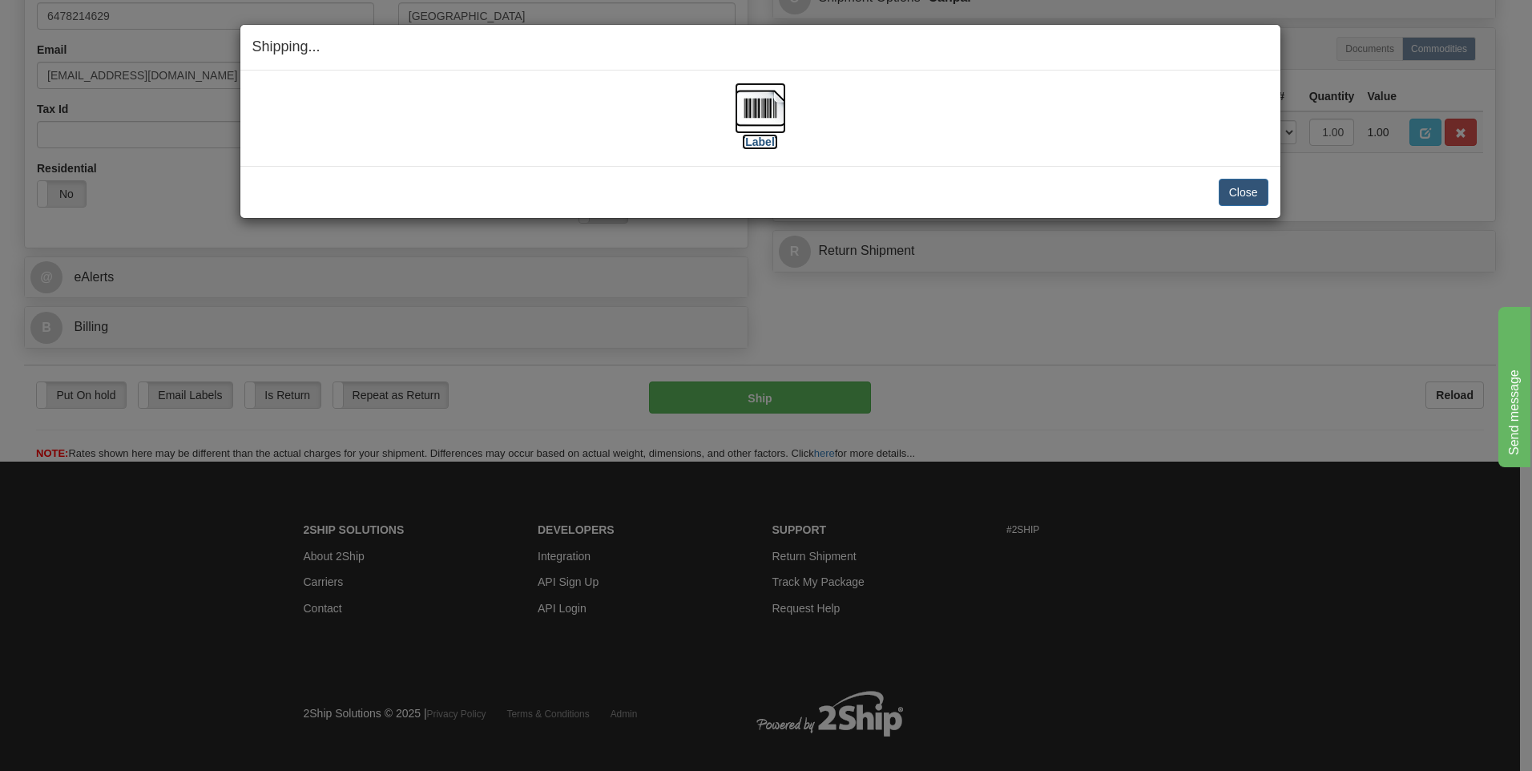
click at [743, 110] on img at bounding box center [760, 108] width 51 height 51
click at [1256, 188] on button "Close" at bounding box center [1244, 192] width 50 height 27
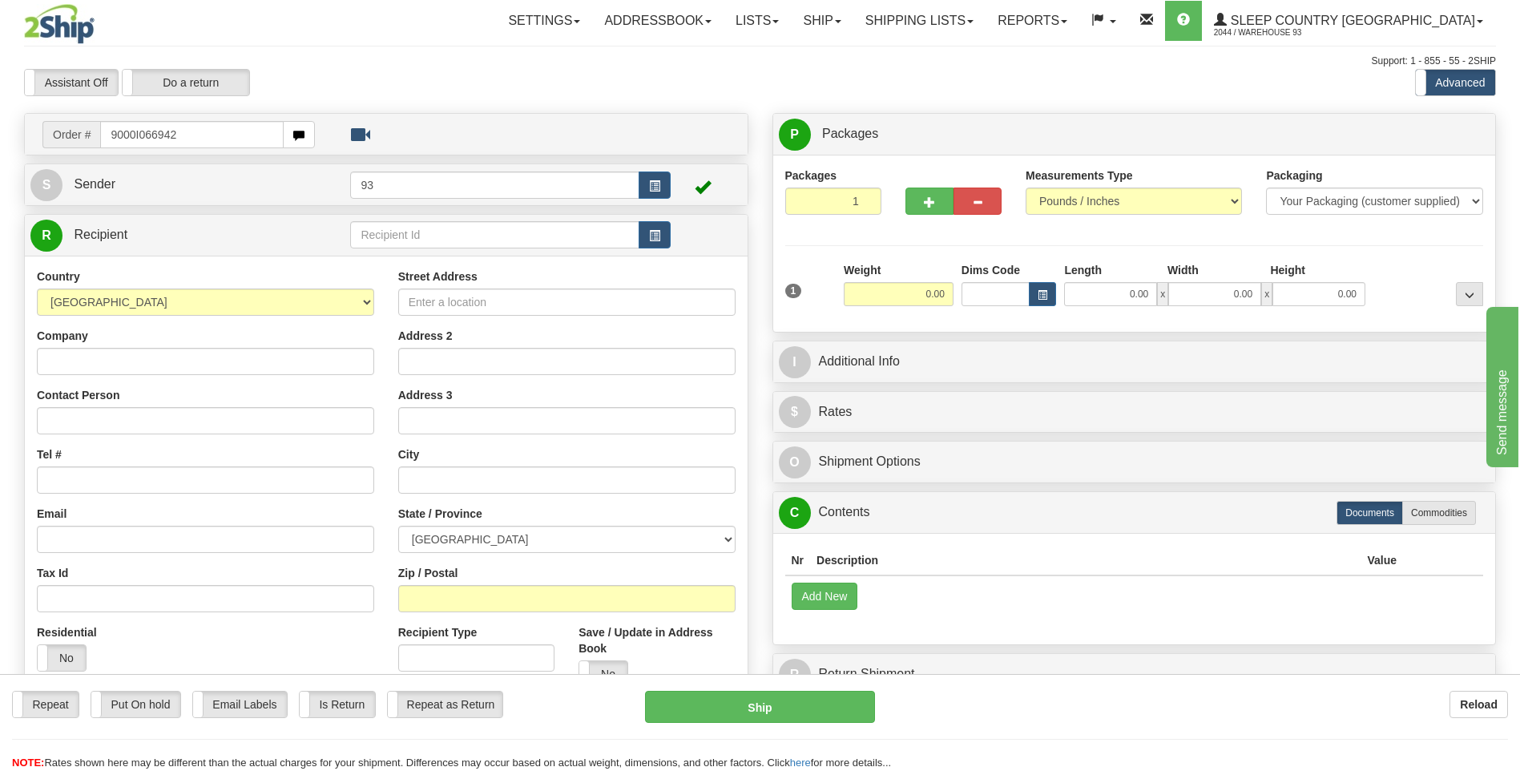
type input "9000I066942"
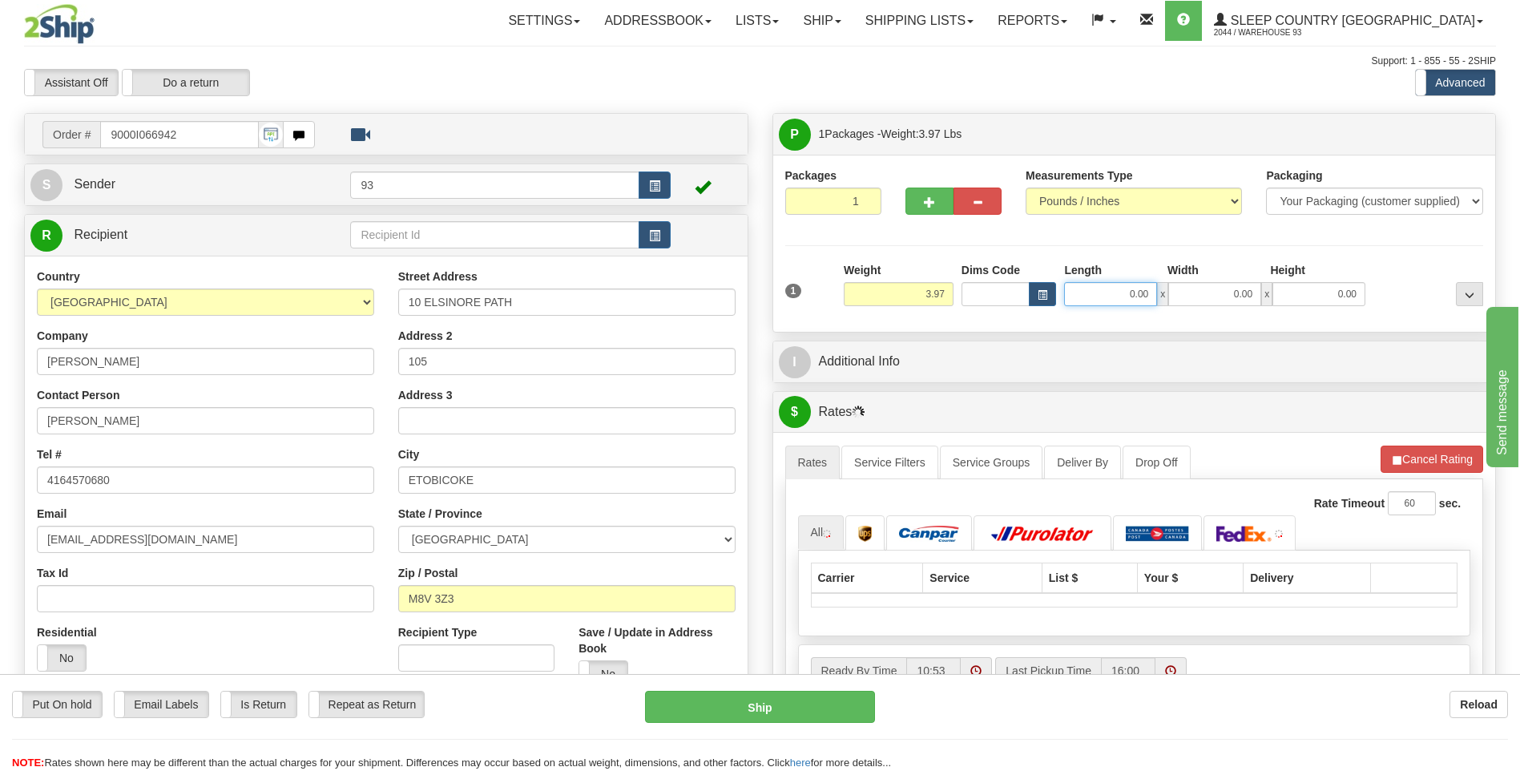
drag, startPoint x: 1123, startPoint y: 288, endPoint x: 1186, endPoint y: 310, distance: 66.4
click at [1186, 310] on div "1 Weight 3.97 Dims Code 0.00" at bounding box center [1134, 290] width 707 height 57
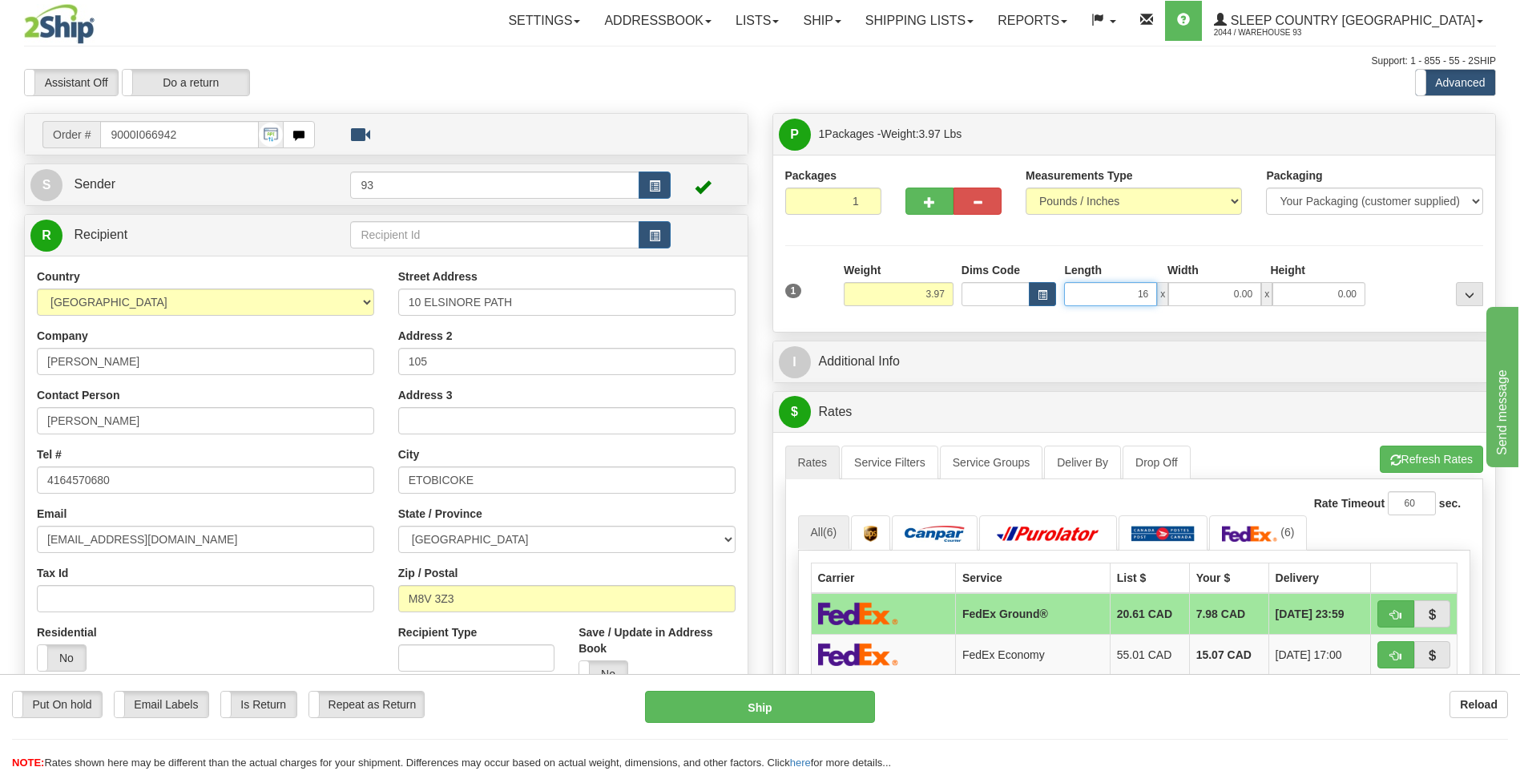
type input "16.00"
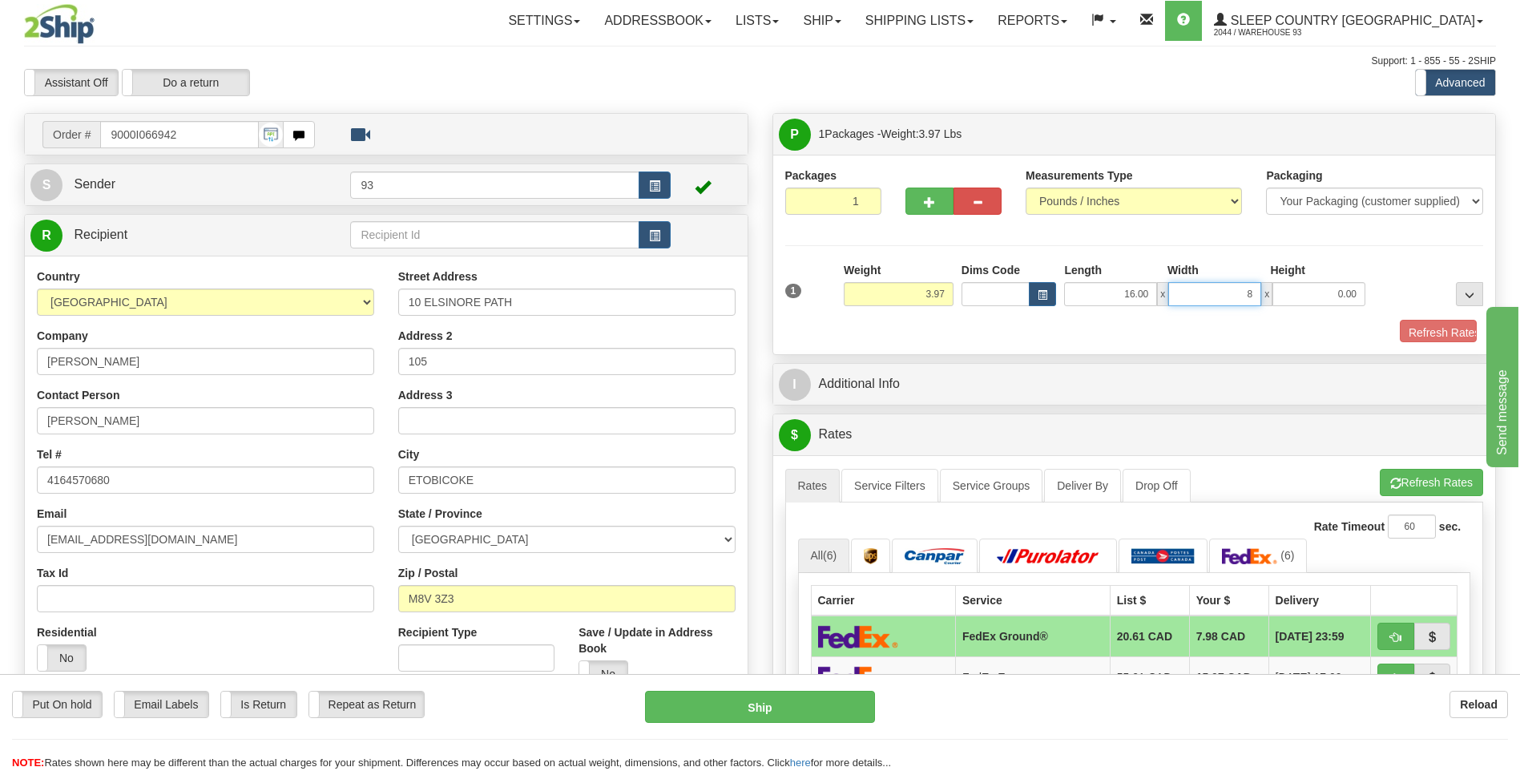
type input "8.00"
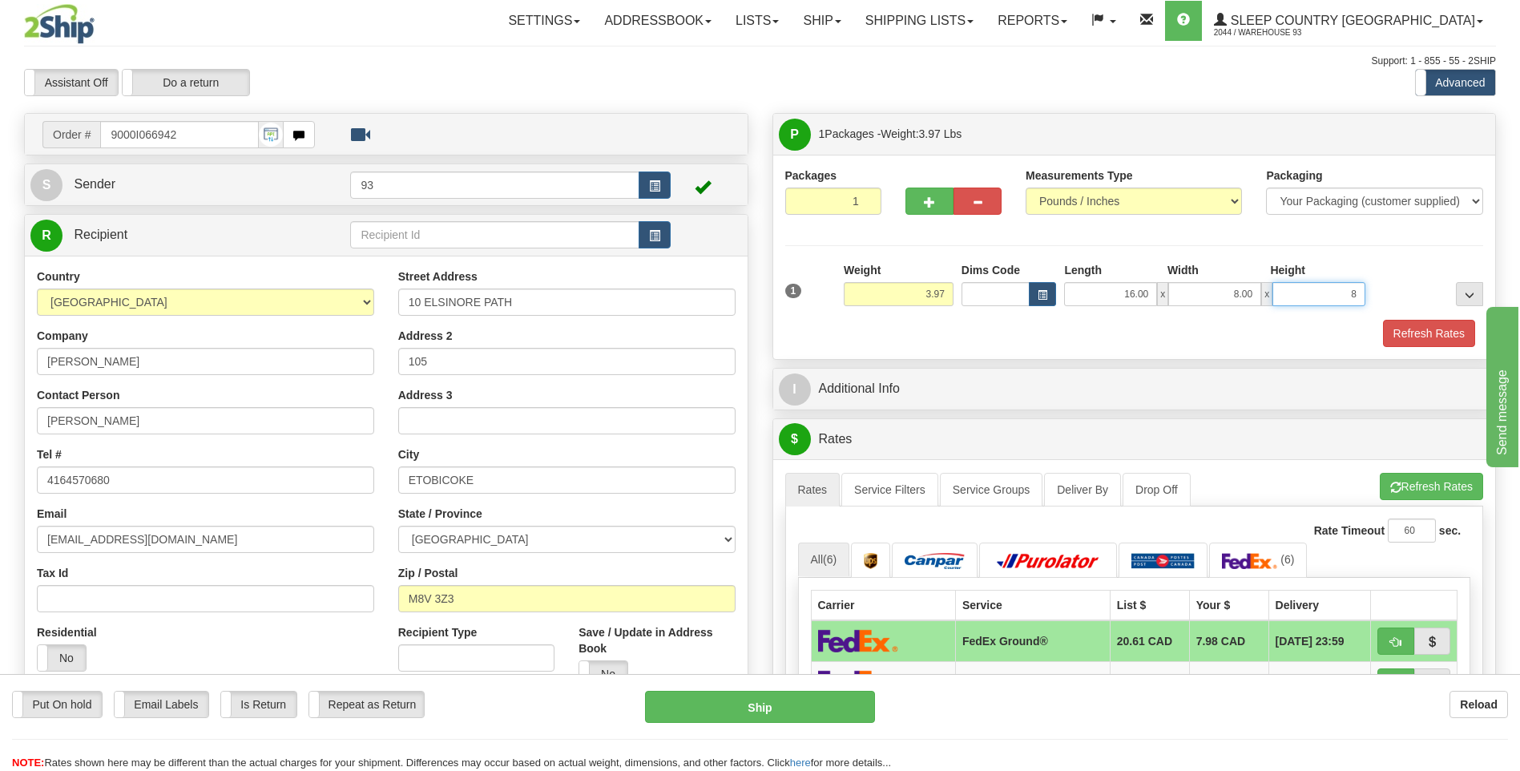
type input "8.00"
click at [1432, 328] on button "Refresh Rates" at bounding box center [1429, 333] width 92 height 27
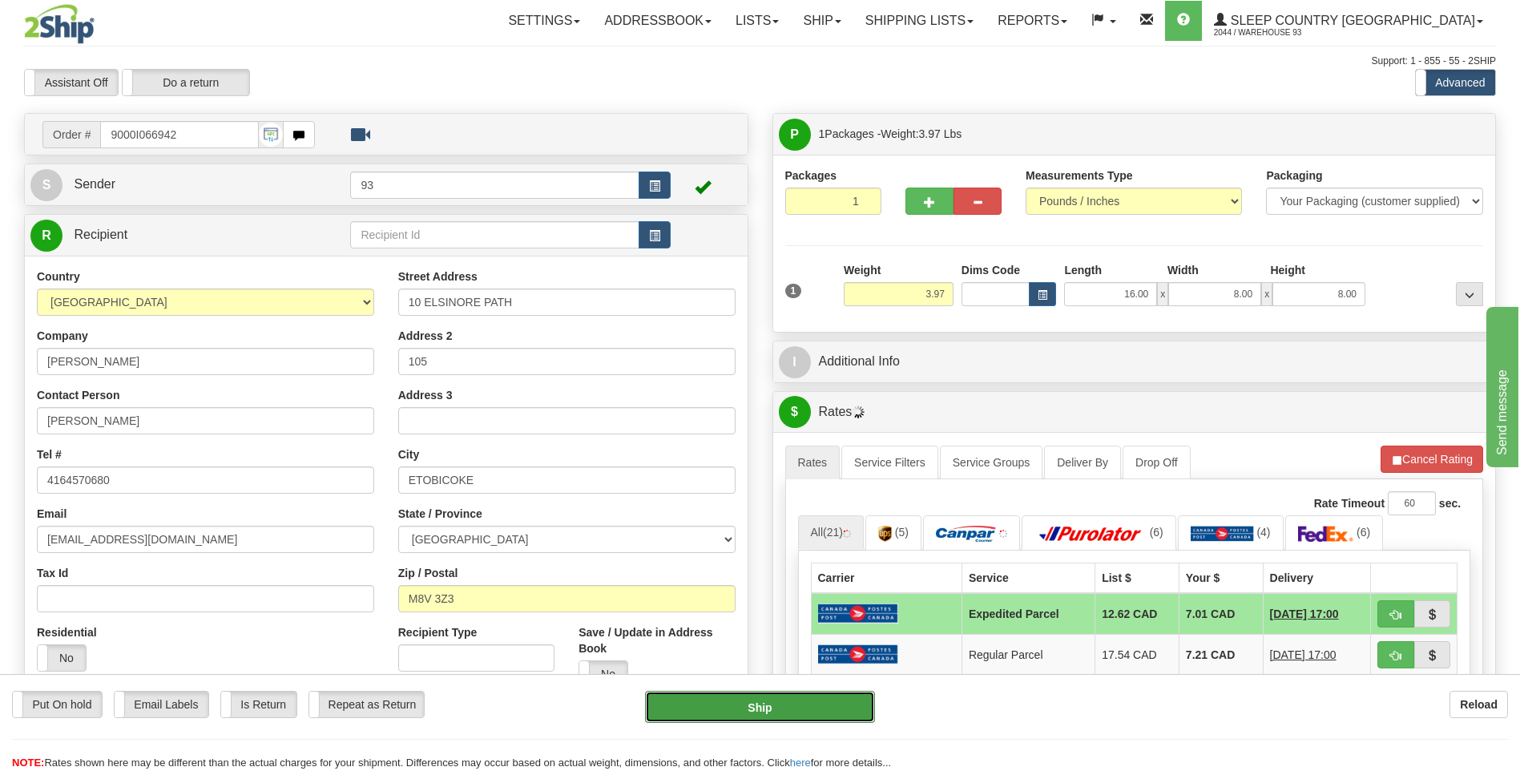
click at [761, 719] on button "Ship" at bounding box center [759, 707] width 229 height 32
type input "DOM.EP"
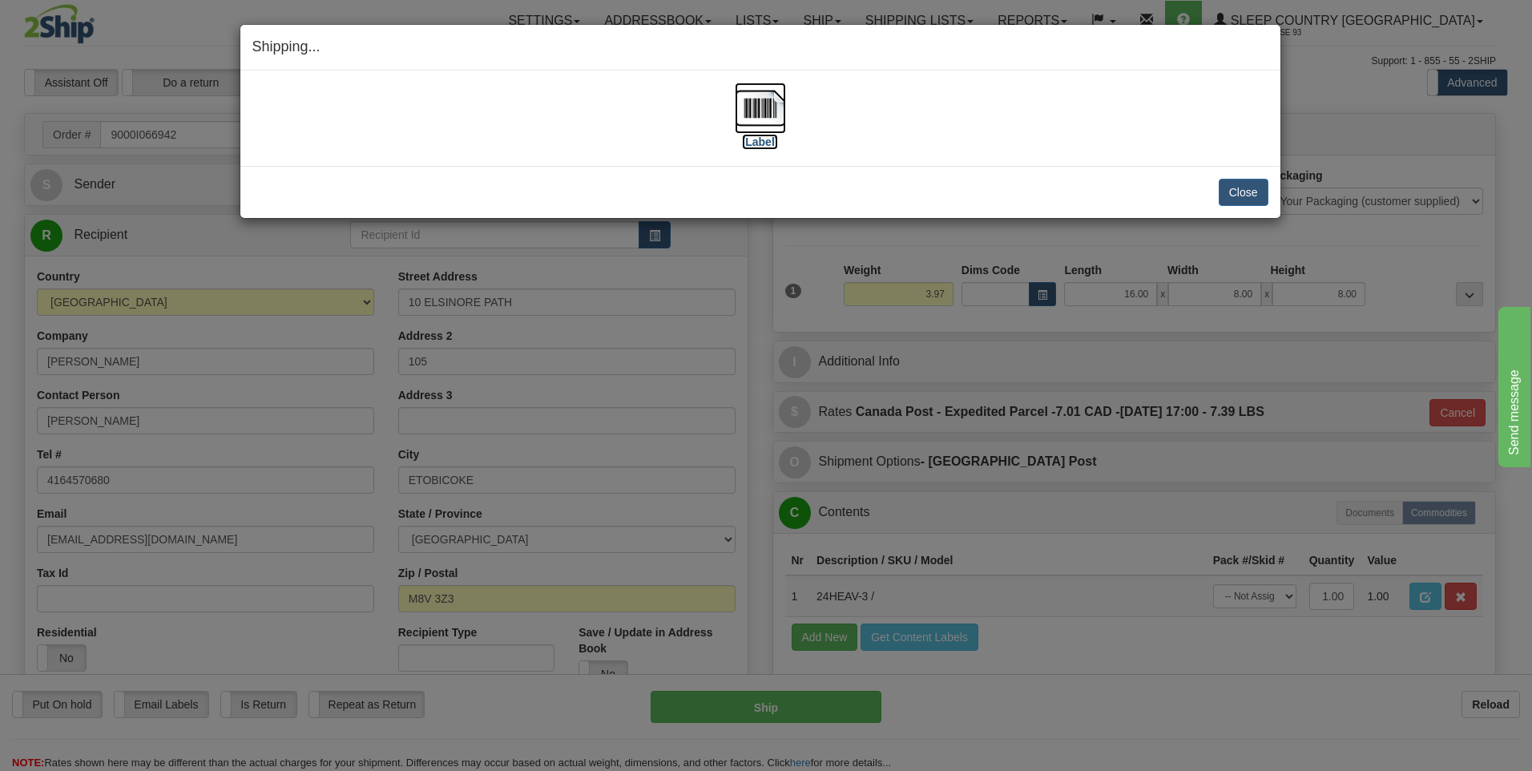
click at [767, 101] on img at bounding box center [760, 108] width 51 height 51
click at [1239, 192] on button "Close" at bounding box center [1244, 192] width 50 height 27
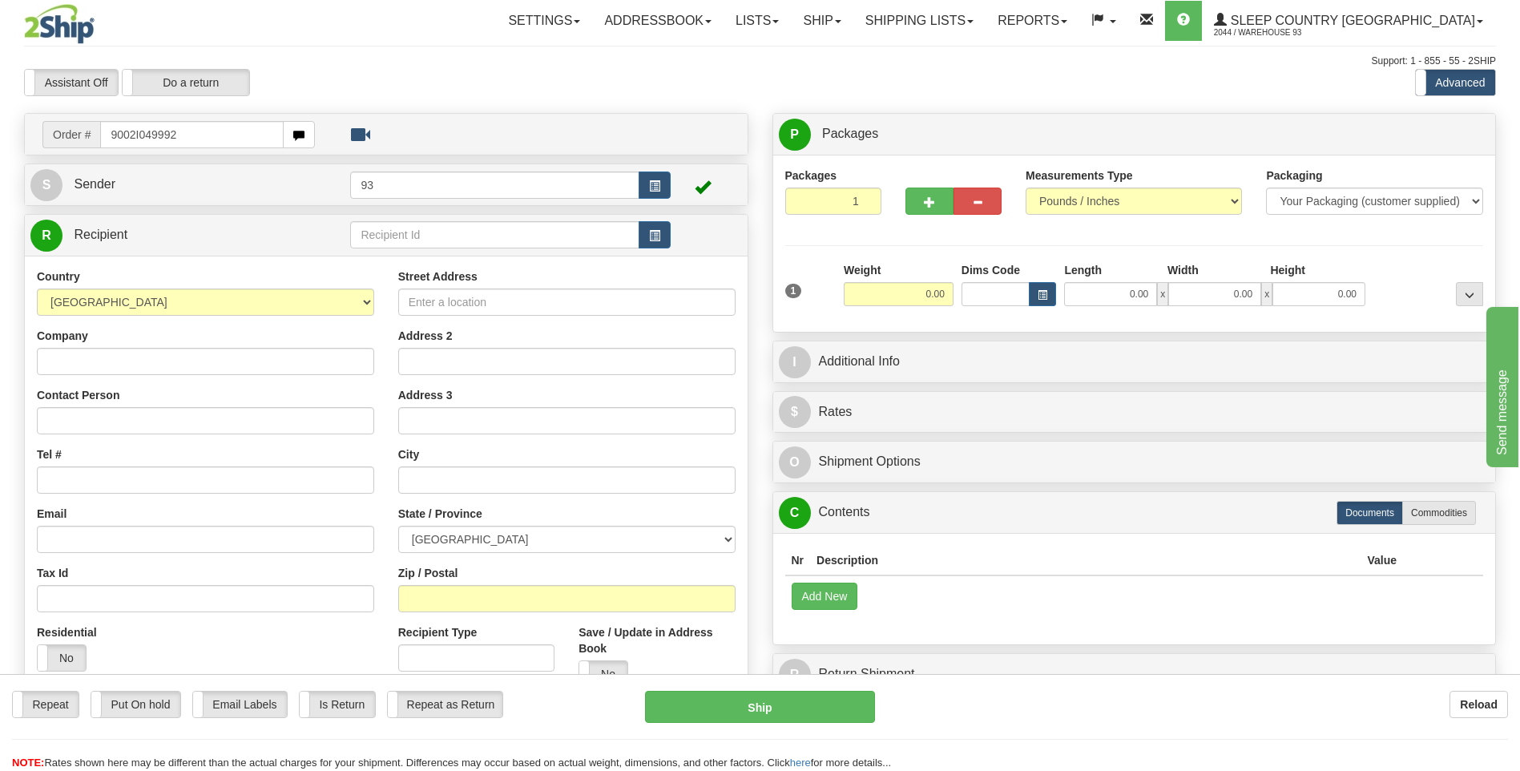
type input "9002I049992"
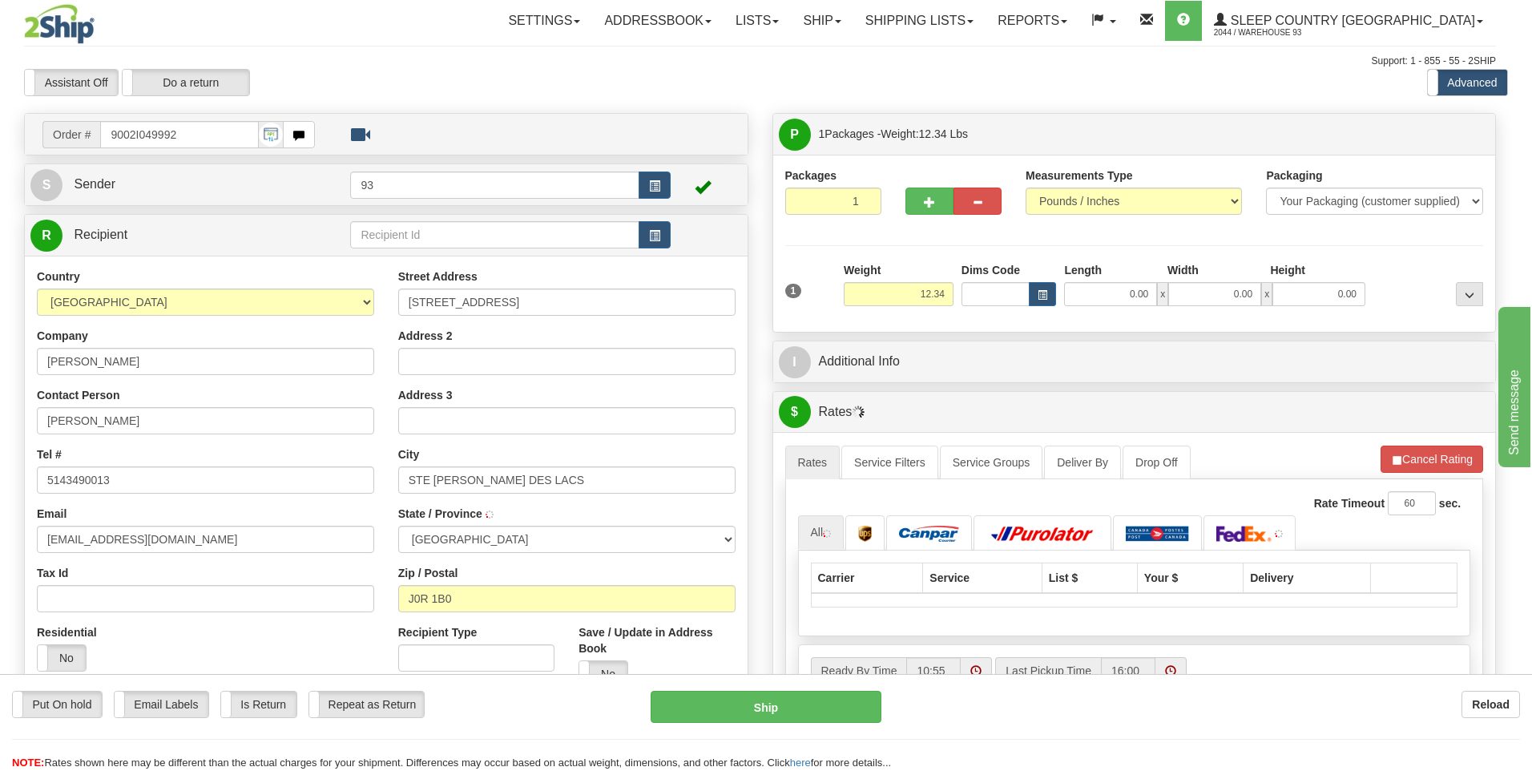
type input "[GEOGRAPHIC_DATA]"
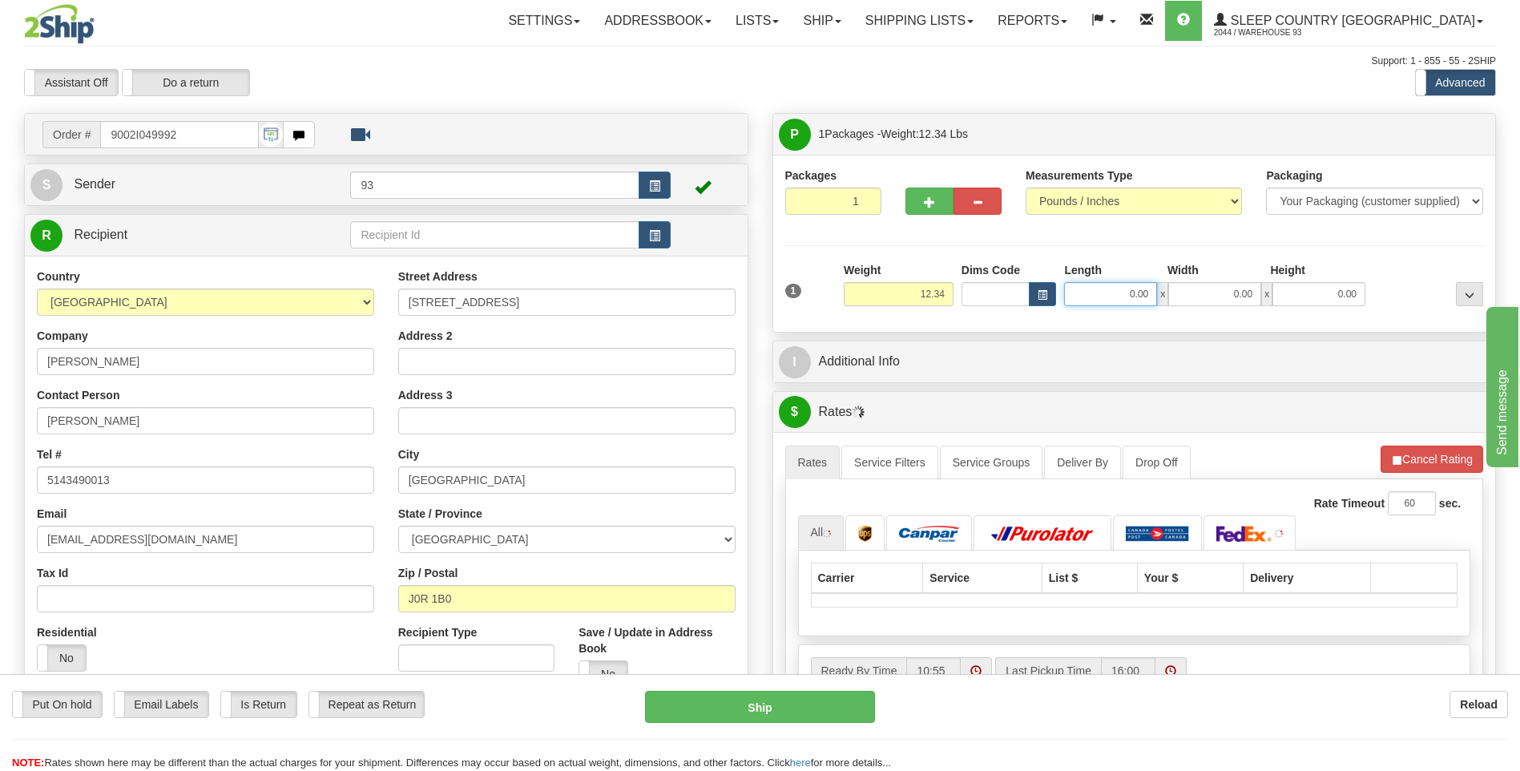
drag, startPoint x: 1172, startPoint y: 294, endPoint x: 1242, endPoint y: 288, distance: 70.0
click at [1242, 288] on div "0.00 x 0.00 x 0.00" at bounding box center [1214, 294] width 301 height 24
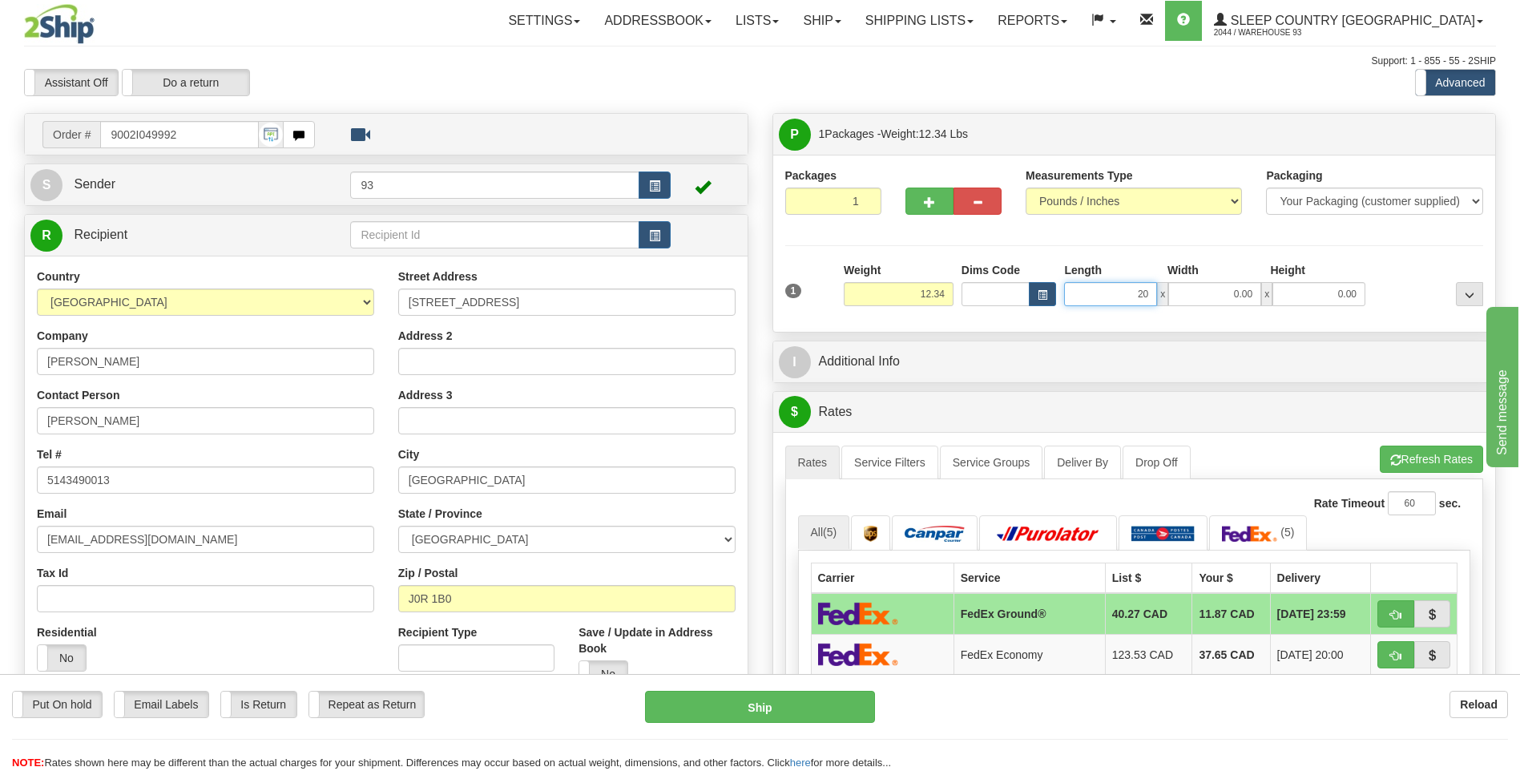
type input "20.00"
type input "1"
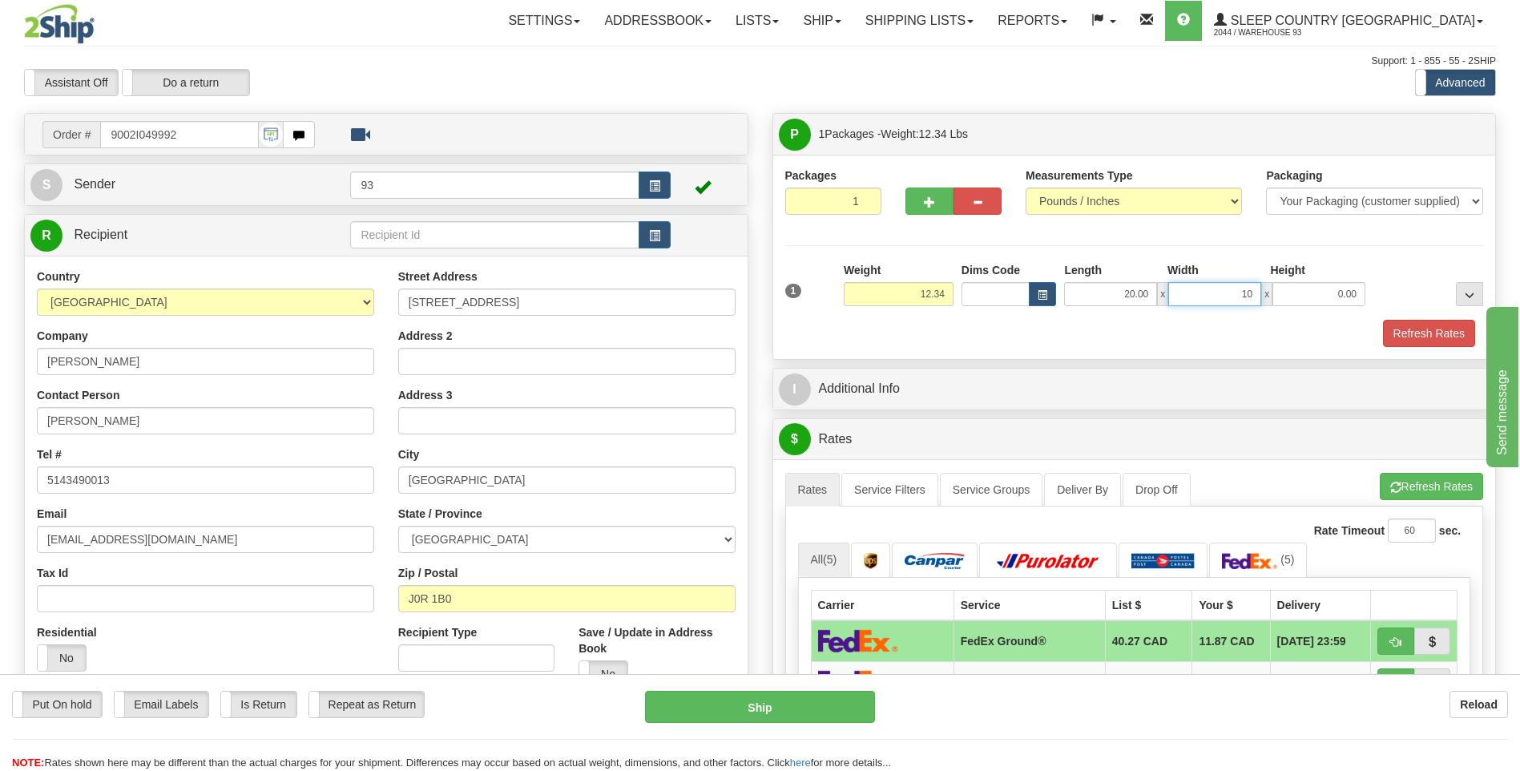
type input "10.00"
click at [1432, 333] on button "Refresh Rates" at bounding box center [1429, 333] width 92 height 27
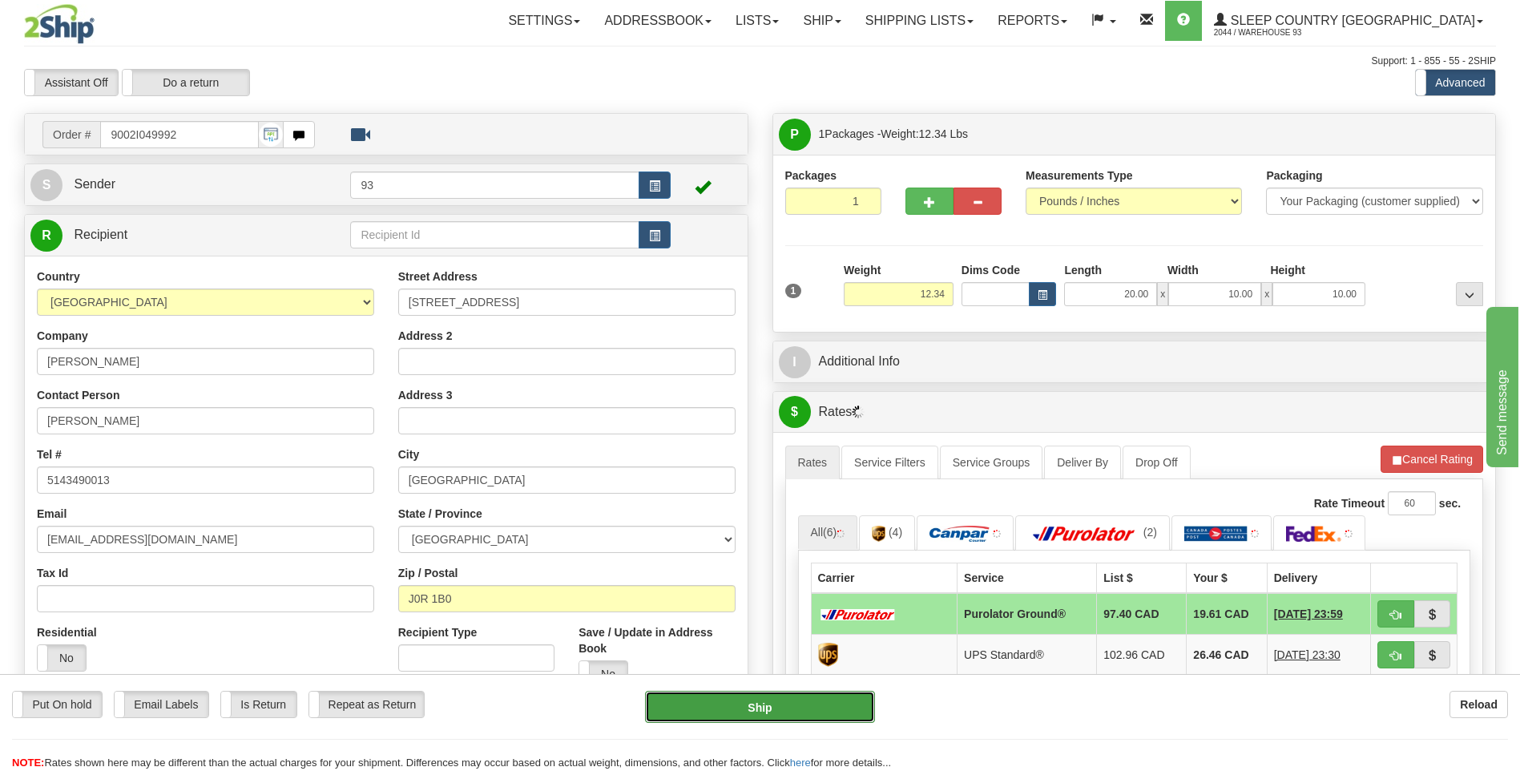
click at [801, 709] on button "Ship" at bounding box center [759, 707] width 229 height 32
type input "260"
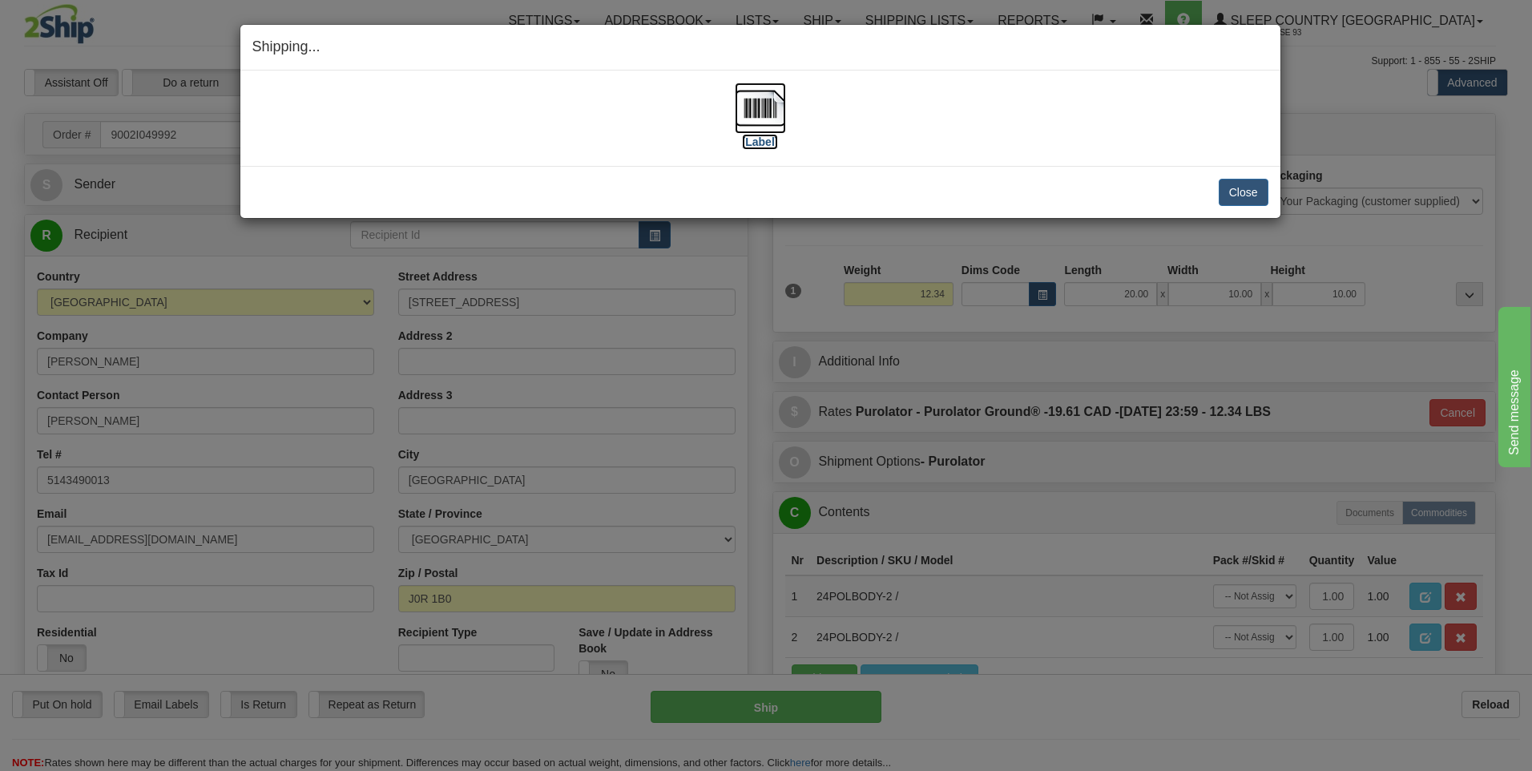
click at [753, 105] on img at bounding box center [760, 108] width 51 height 51
click at [1245, 191] on button "Close" at bounding box center [1244, 192] width 50 height 27
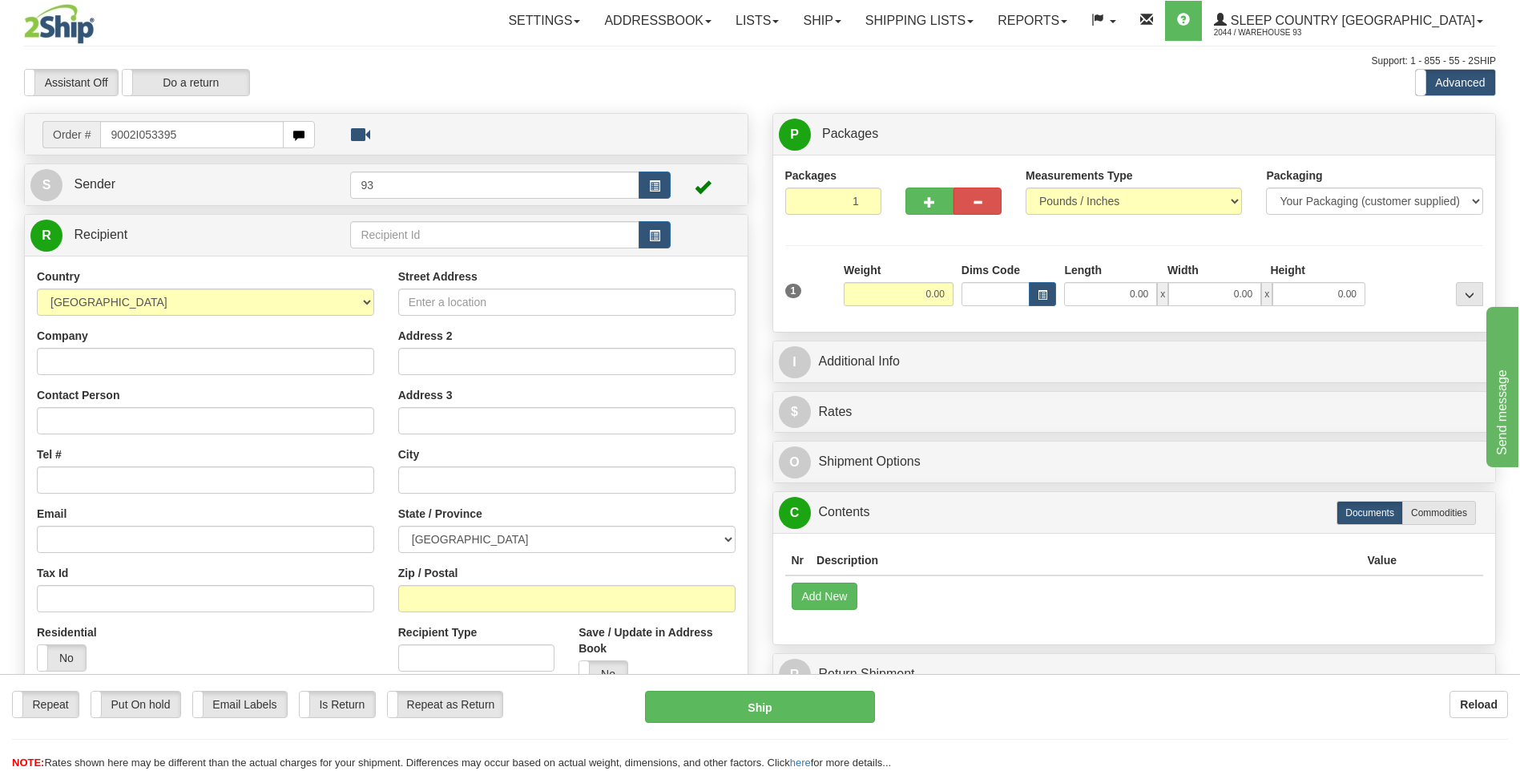
type input "9002I053395"
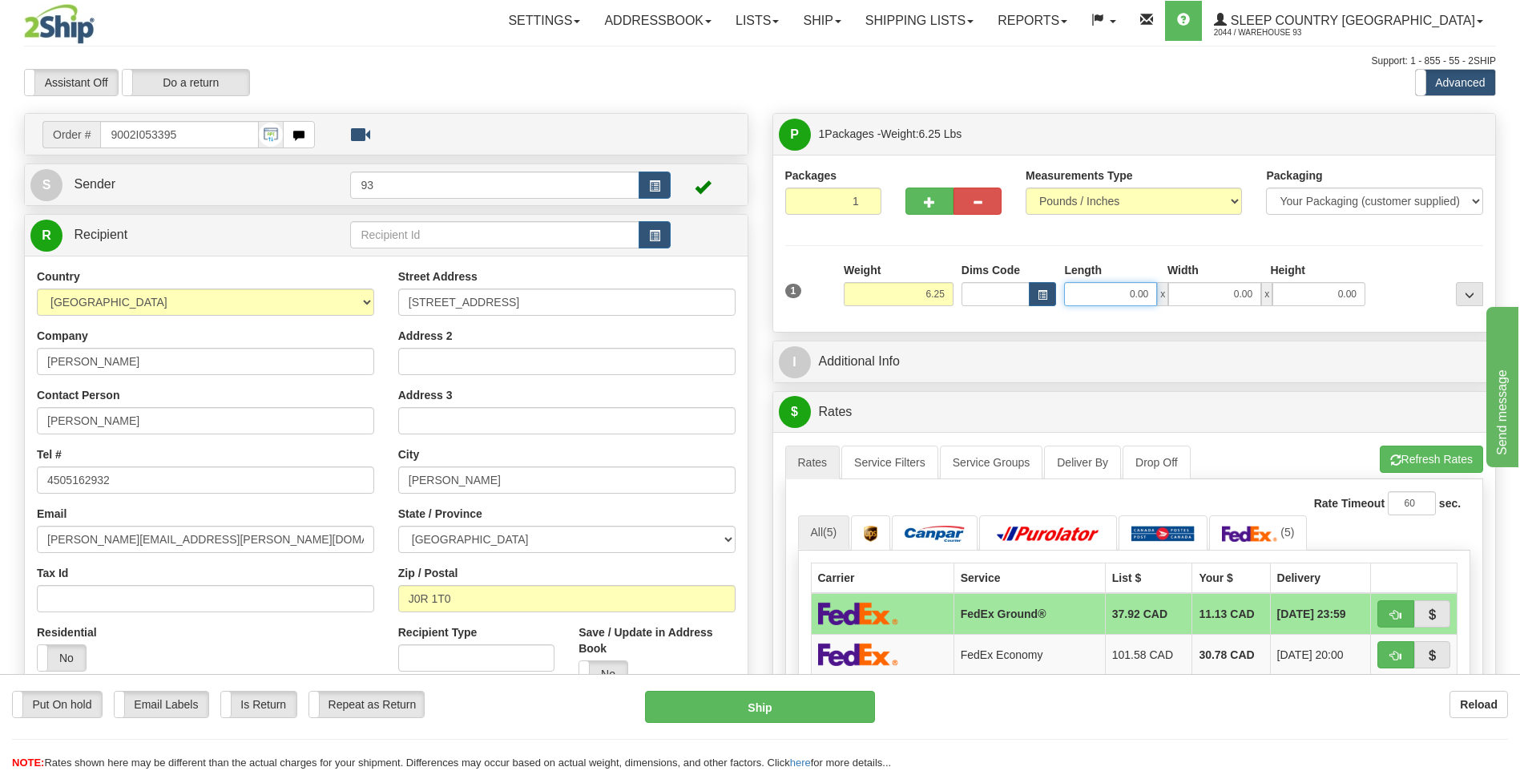
drag, startPoint x: 1126, startPoint y: 296, endPoint x: 1178, endPoint y: 299, distance: 51.3
click at [1178, 299] on div "0.00 x 0.00 x 0.00" at bounding box center [1214, 294] width 301 height 24
type input "32.00"
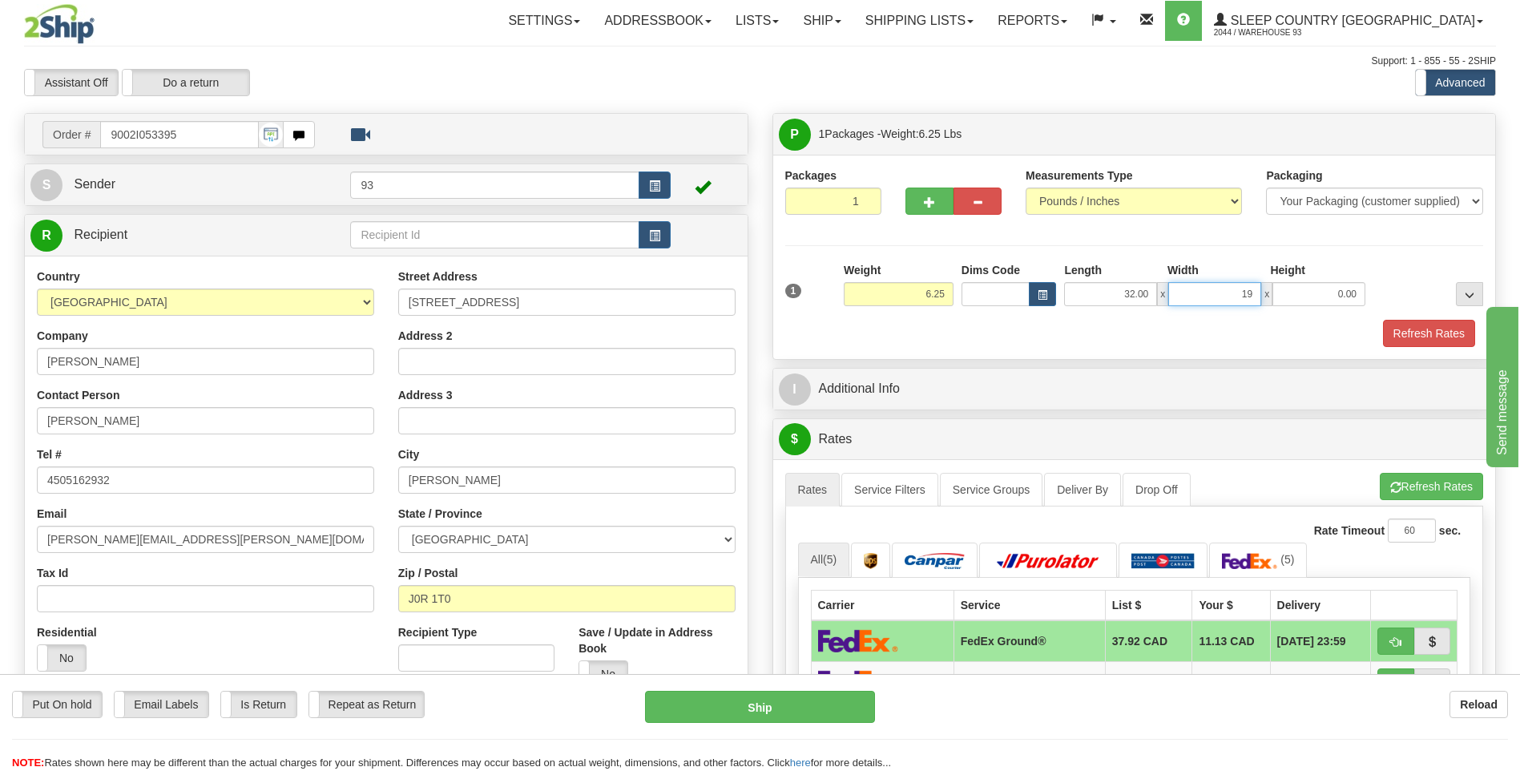
type input "19.00"
type input "6.00"
click at [1444, 339] on button "Refresh Rates" at bounding box center [1429, 333] width 92 height 27
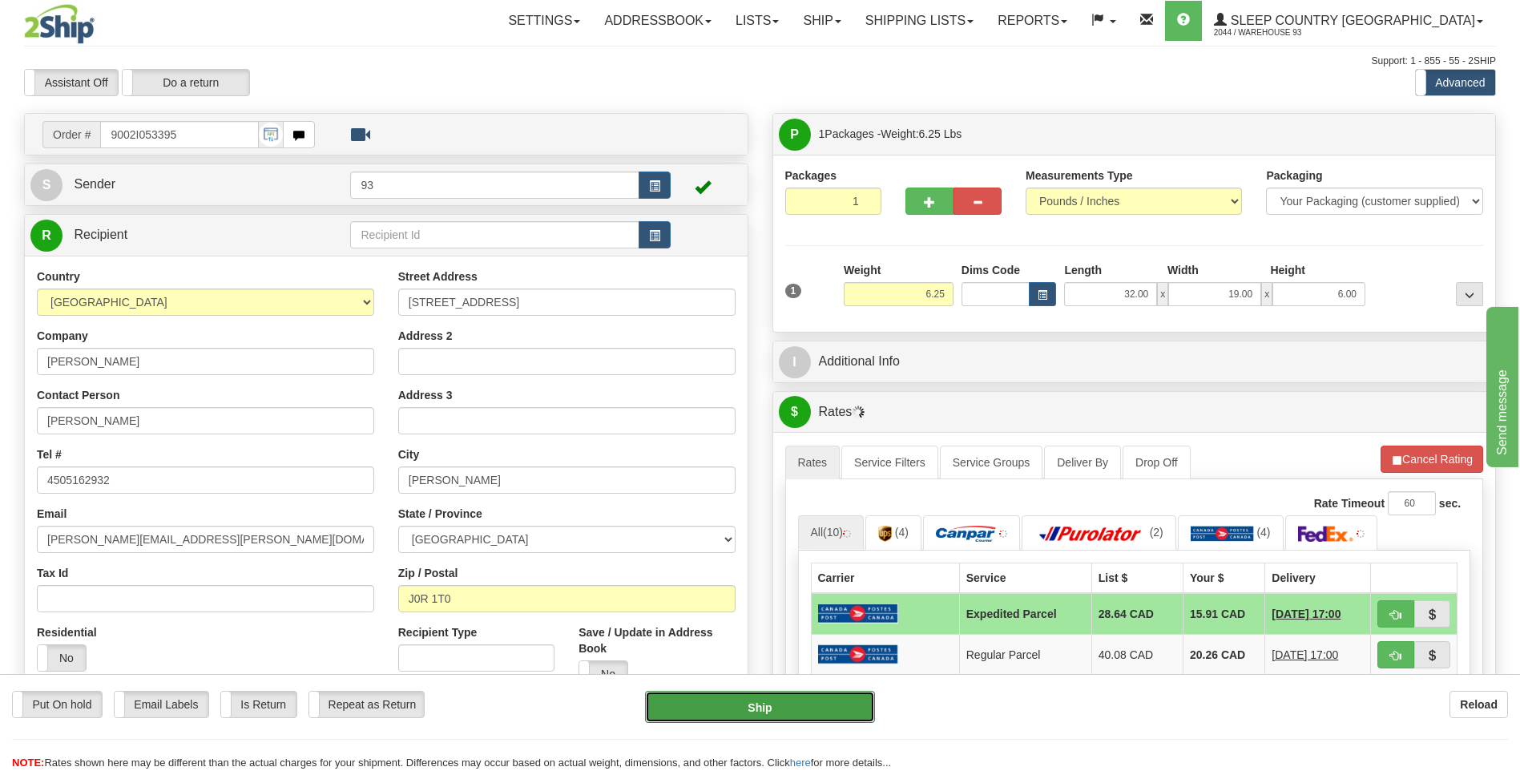
click at [728, 707] on button "Ship" at bounding box center [759, 707] width 229 height 32
type input "DOM.EP"
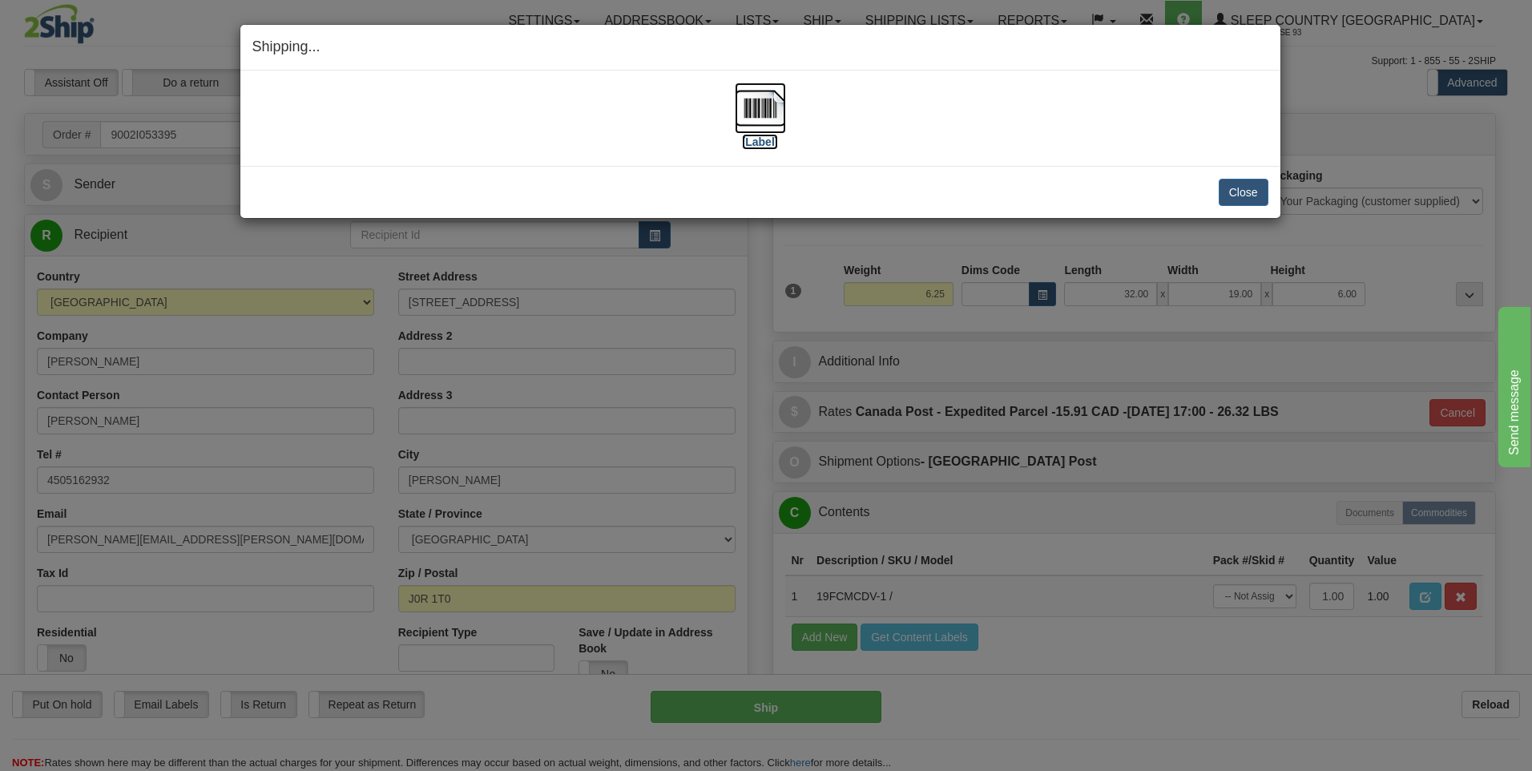
click at [767, 101] on img at bounding box center [760, 108] width 51 height 51
click at [1243, 182] on button "Close" at bounding box center [1244, 192] width 50 height 27
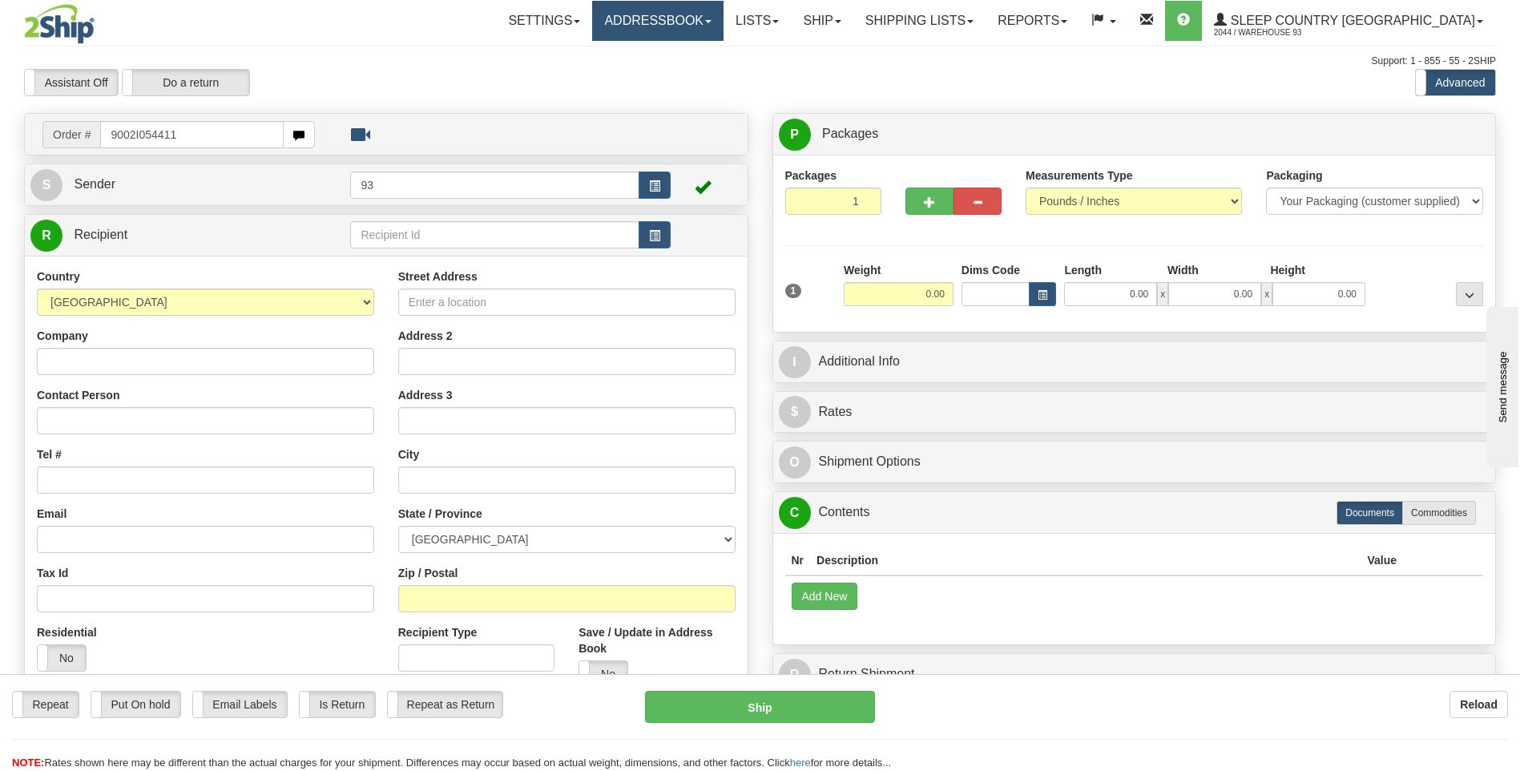
type input "9002I054411"
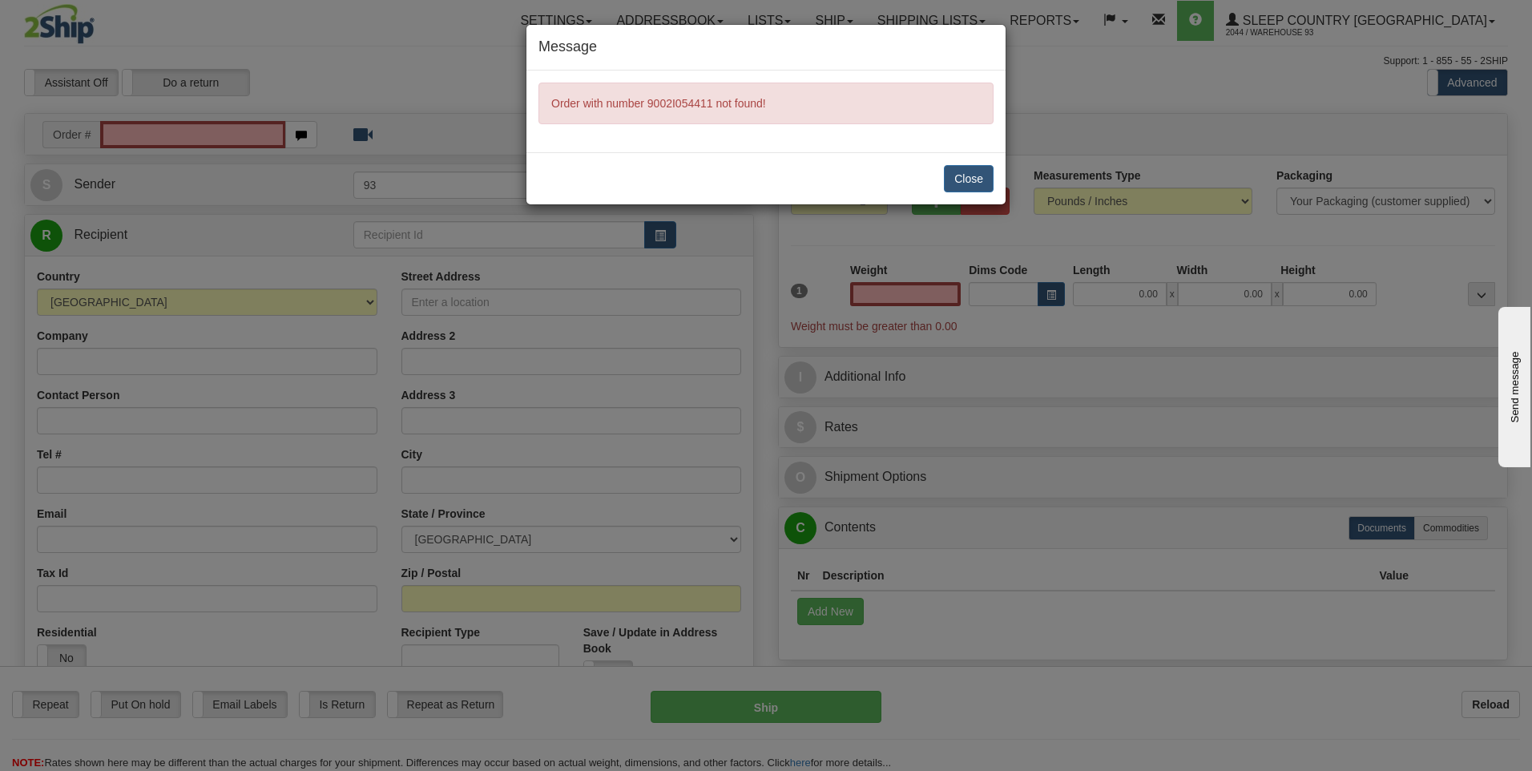
type input "0.00"
click at [960, 170] on button "Close" at bounding box center [969, 178] width 50 height 27
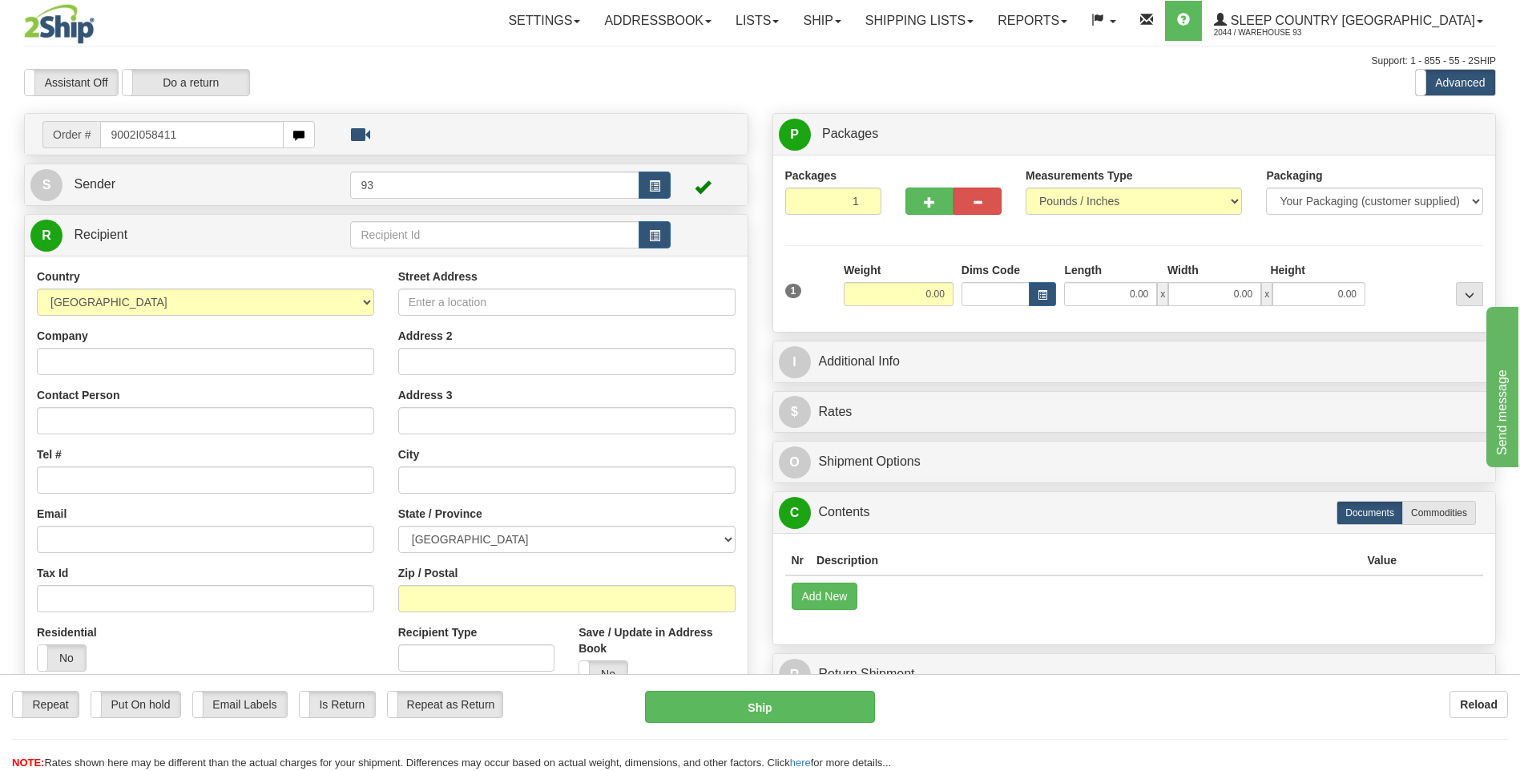
type input "9002I058411"
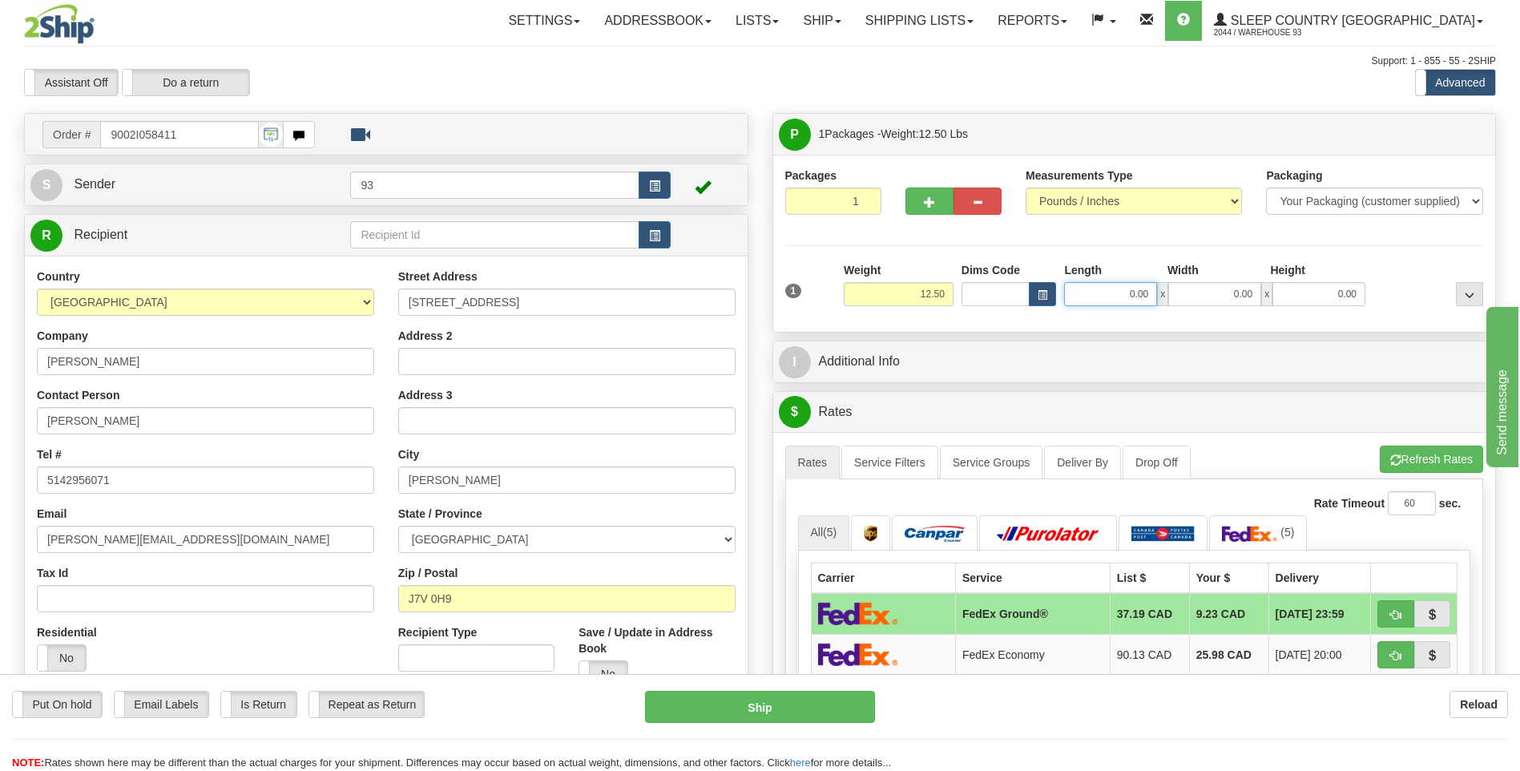
drag, startPoint x: 1126, startPoint y: 298, endPoint x: 1223, endPoint y: 291, distance: 98.0
click at [1223, 291] on div "0.00 x 0.00 x 0.00" at bounding box center [1214, 294] width 301 height 24
type input "32.00"
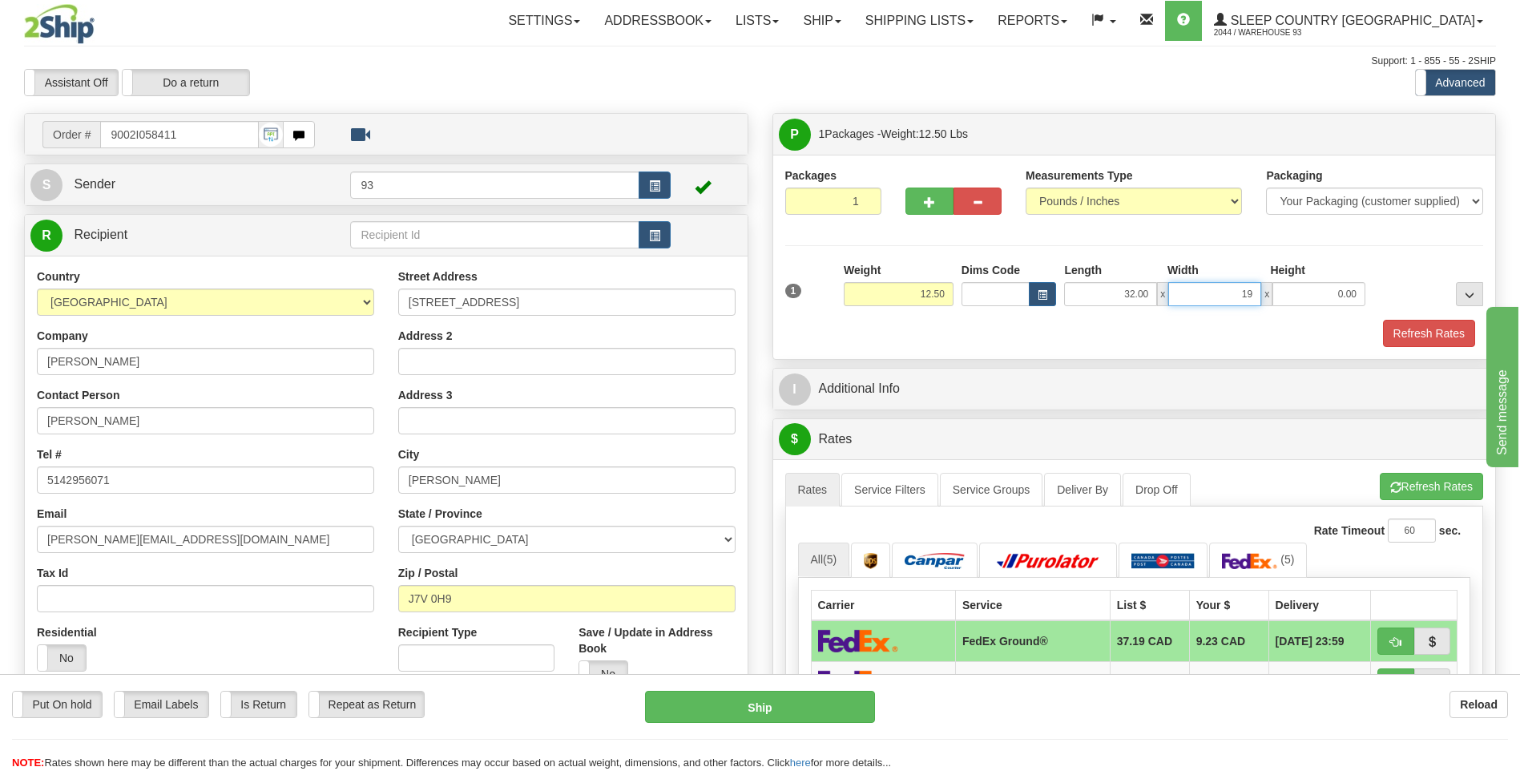
type input "19.00"
type input "6.00"
drag, startPoint x: 1357, startPoint y: 297, endPoint x: 1386, endPoint y: 297, distance: 28.8
click at [1386, 297] on div "1 Weight 12.50 Dims Code x x" at bounding box center [1134, 290] width 707 height 57
type input "12.00"
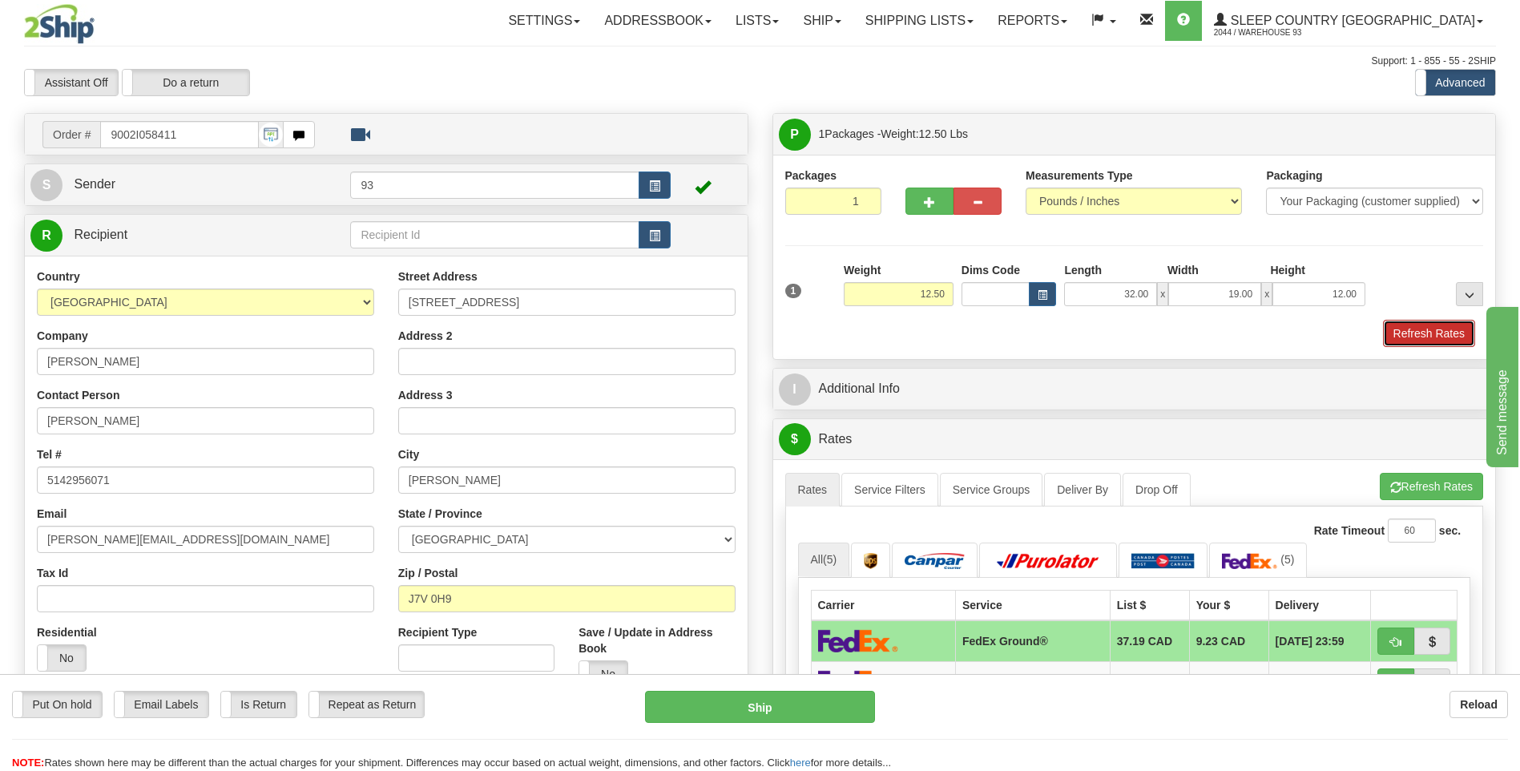
click at [1413, 334] on button "Refresh Rates" at bounding box center [1429, 333] width 92 height 27
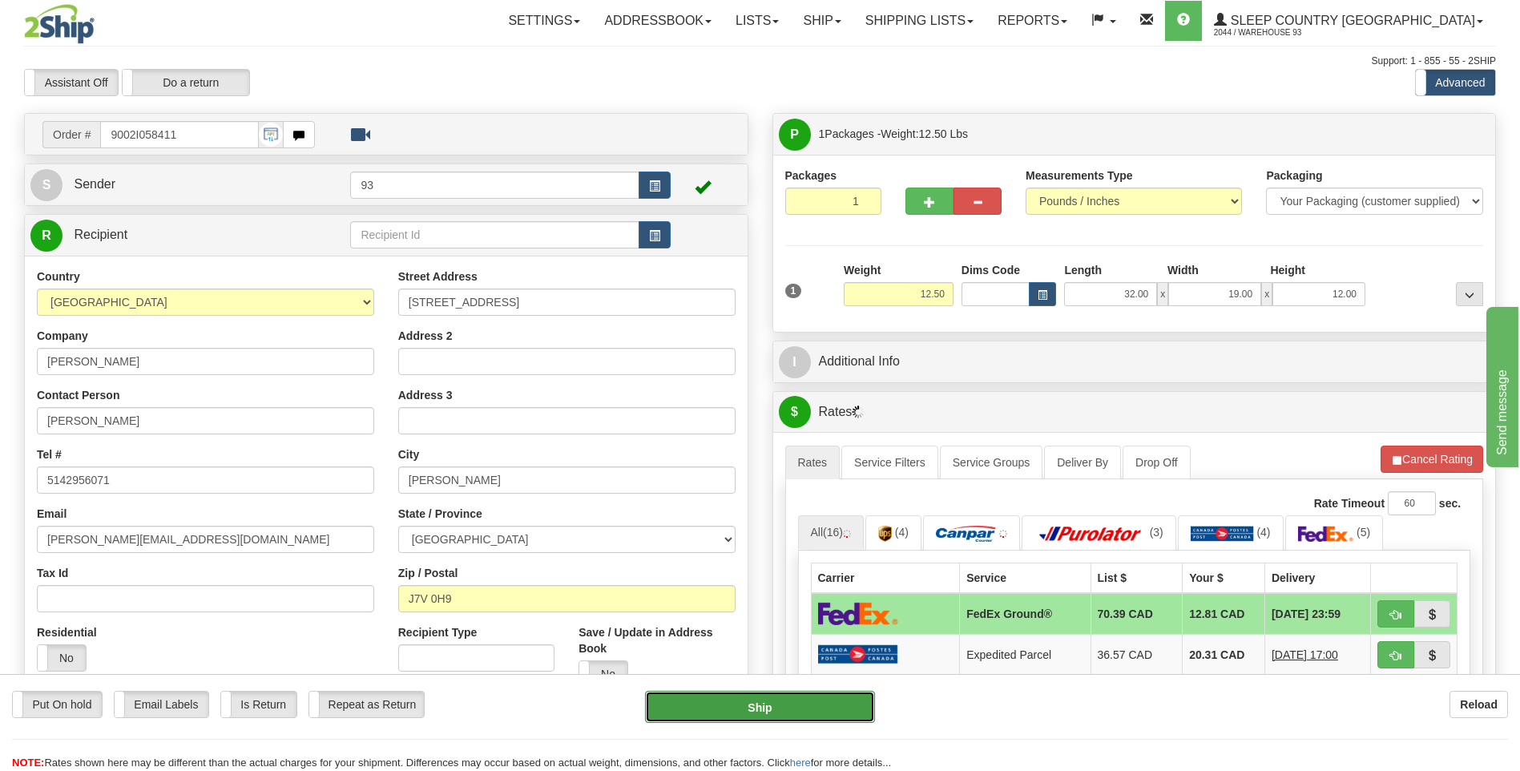
click at [834, 702] on button "Ship" at bounding box center [759, 707] width 229 height 32
type input "92"
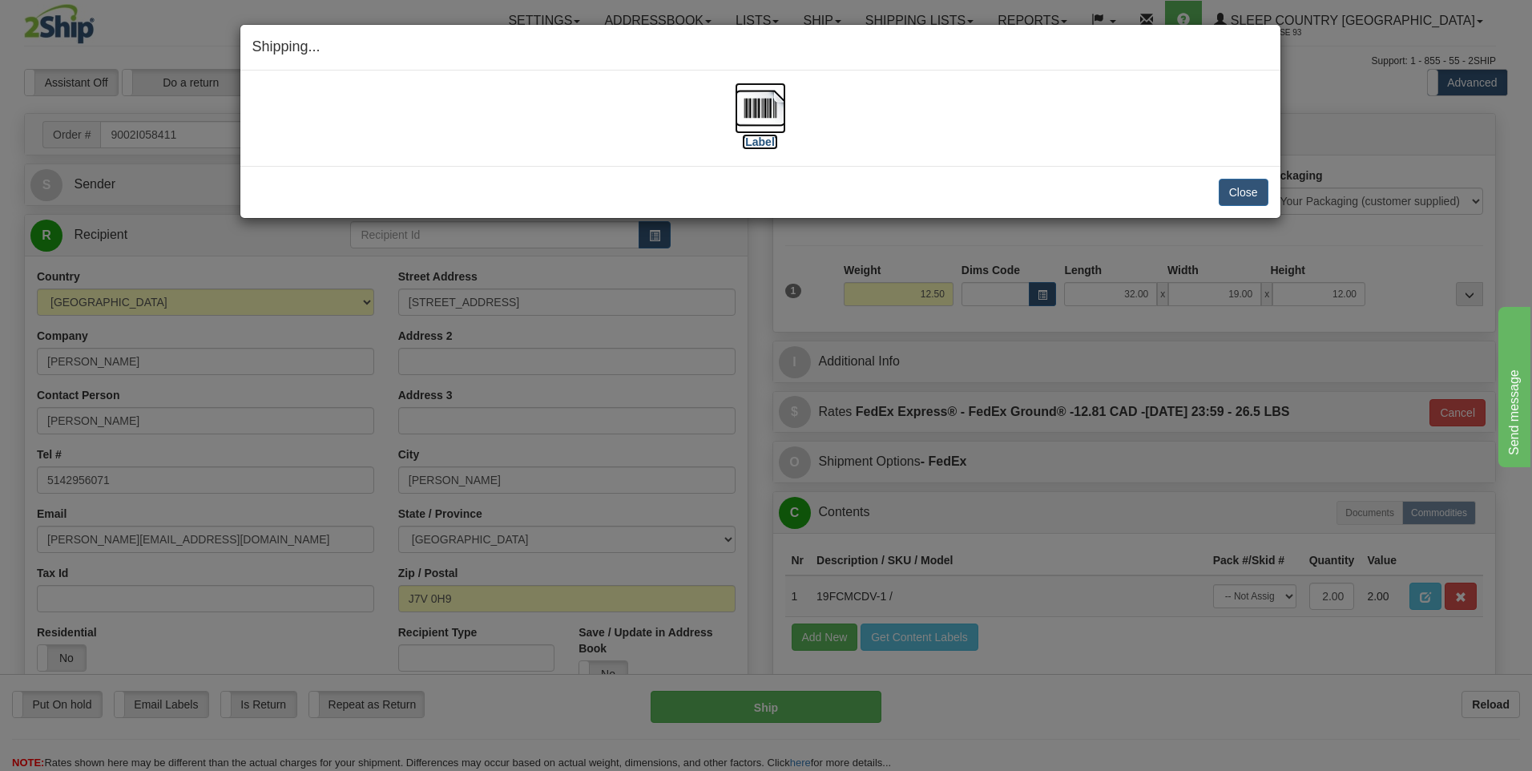
click at [783, 108] on img at bounding box center [760, 108] width 51 height 51
